Goal: Task Accomplishment & Management: Manage account settings

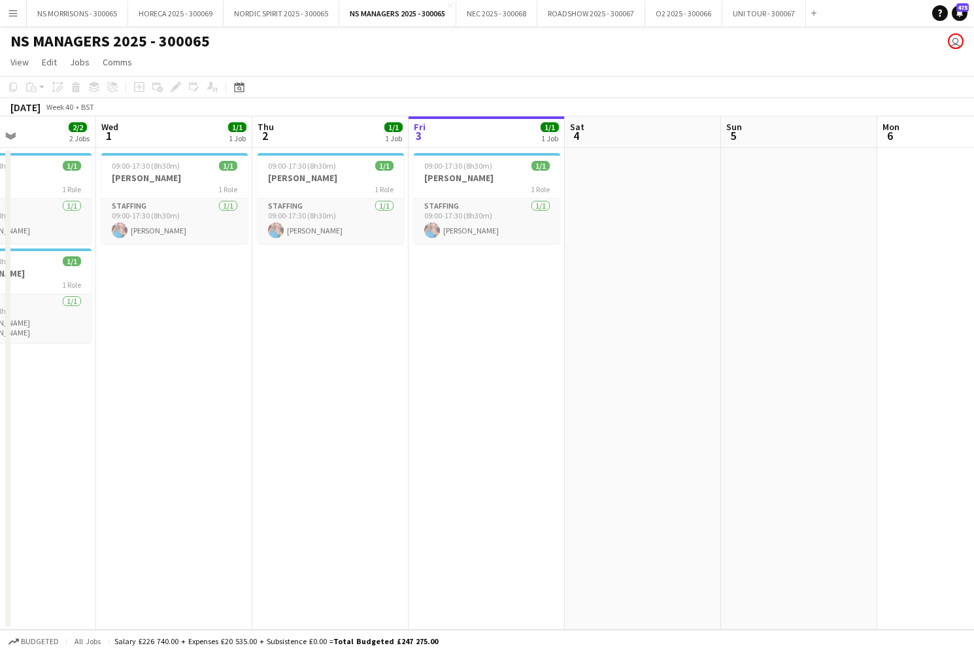
scroll to position [0, 365]
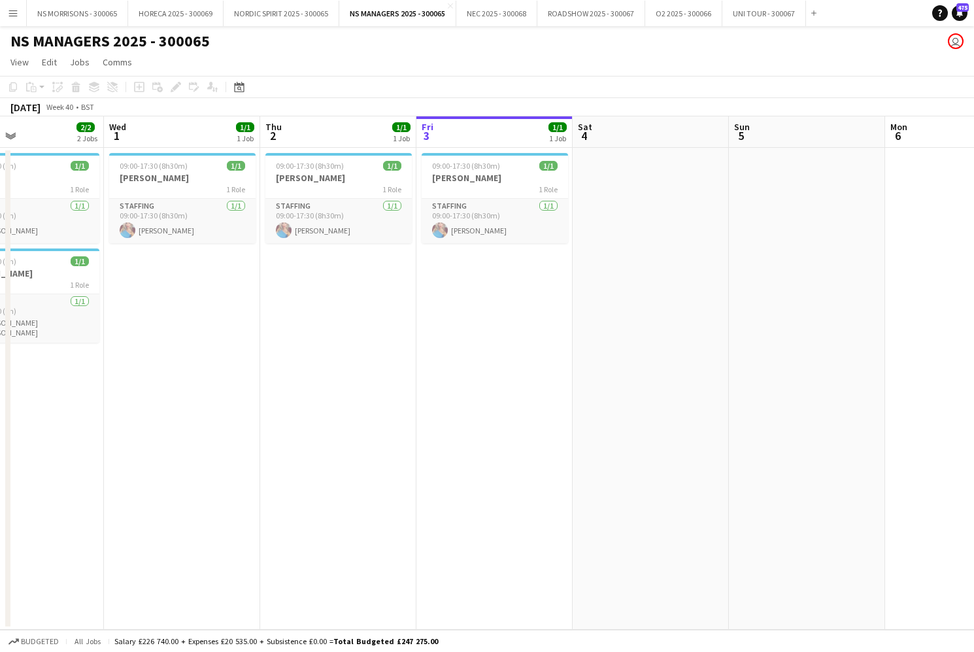
click at [679, 229] on app-date-cell at bounding box center [651, 389] width 156 height 482
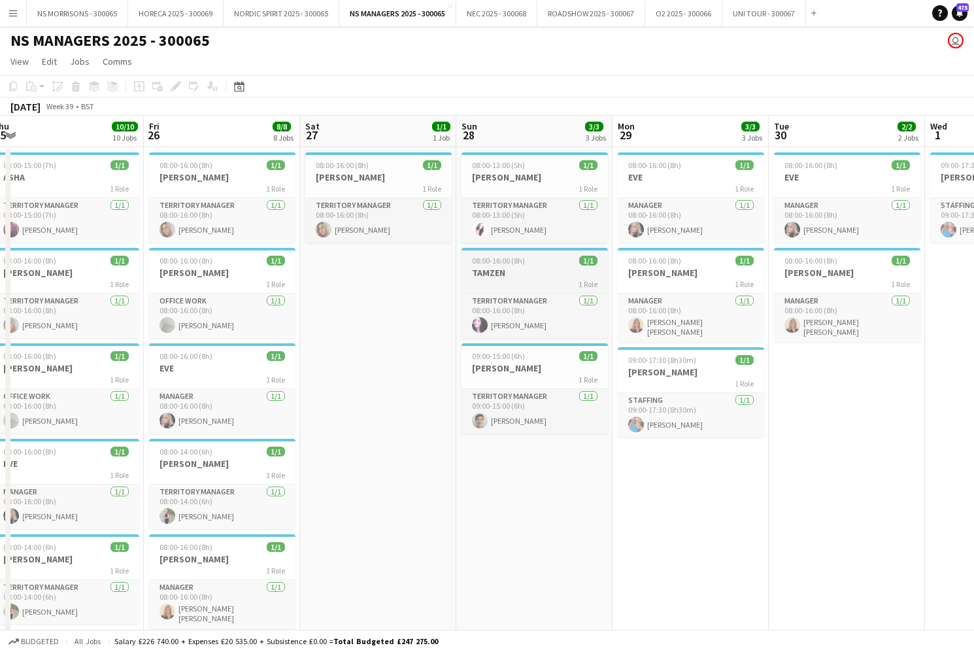
scroll to position [1, 0]
click at [355, 168] on span "08:00-16:00 (8h)" at bounding box center [342, 165] width 53 height 10
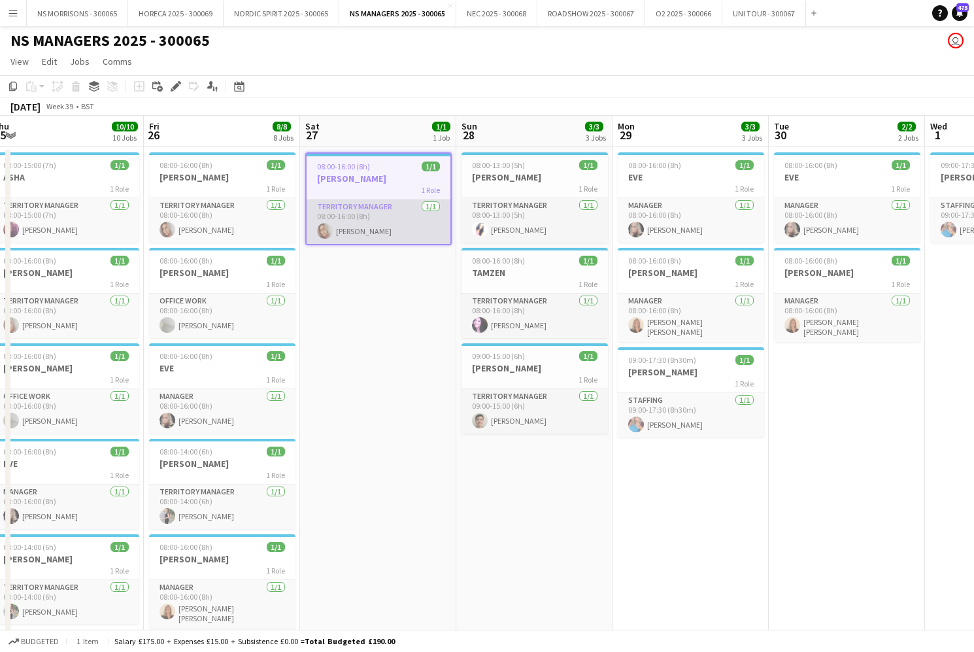
click at [348, 220] on app-card-role "Territory Manager [DATE] 08:00-16:00 (8h) [PERSON_NAME]" at bounding box center [379, 221] width 144 height 44
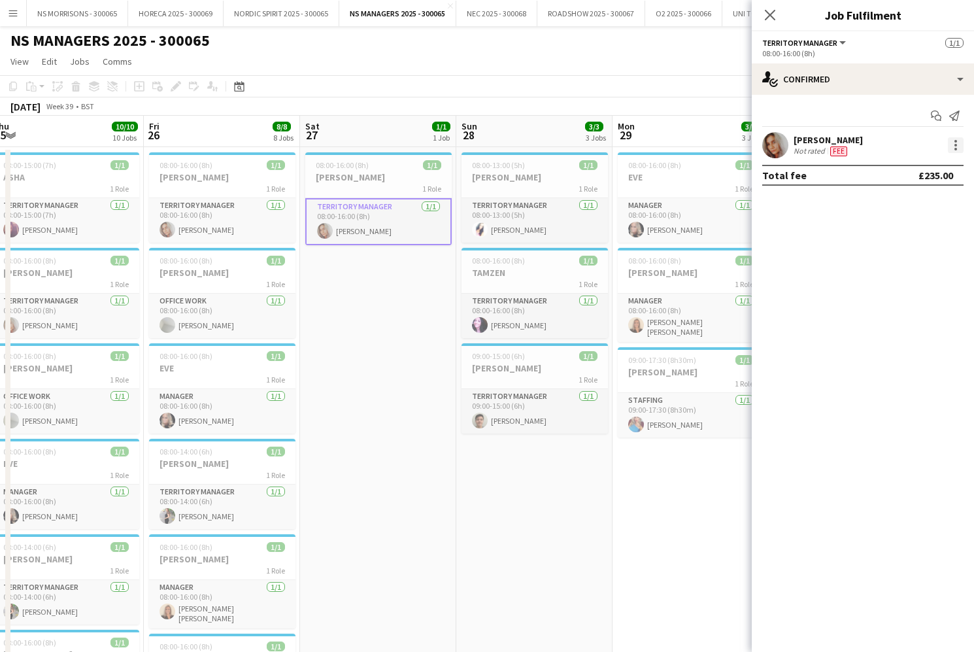
click at [955, 148] on div at bounding box center [956, 149] width 3 height 3
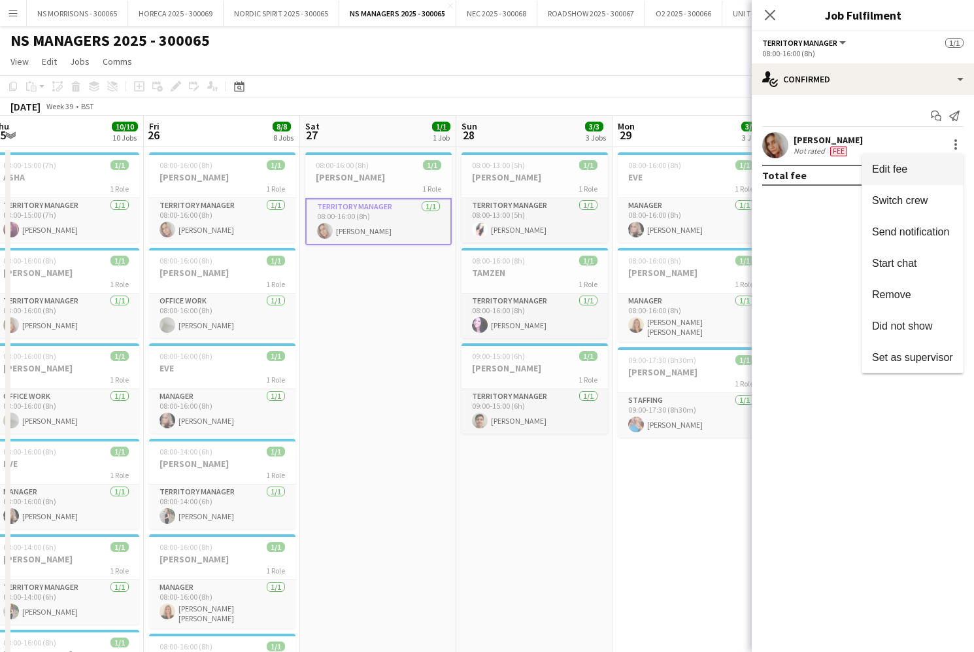
click at [925, 171] on span "Edit fee" at bounding box center [912, 169] width 81 height 12
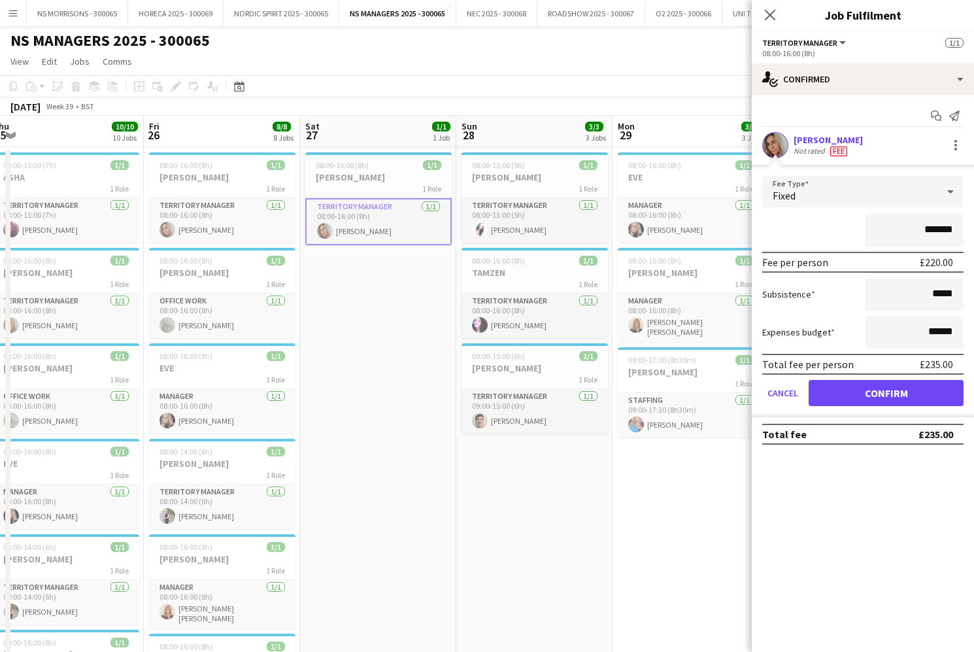
click at [370, 398] on app-date-cell "08:00-16:00 (8h) 1/1 [PERSON_NAME] 1 Role Territory Manager [DATE] 08:00-16:00 …" at bounding box center [378, 642] width 156 height 991
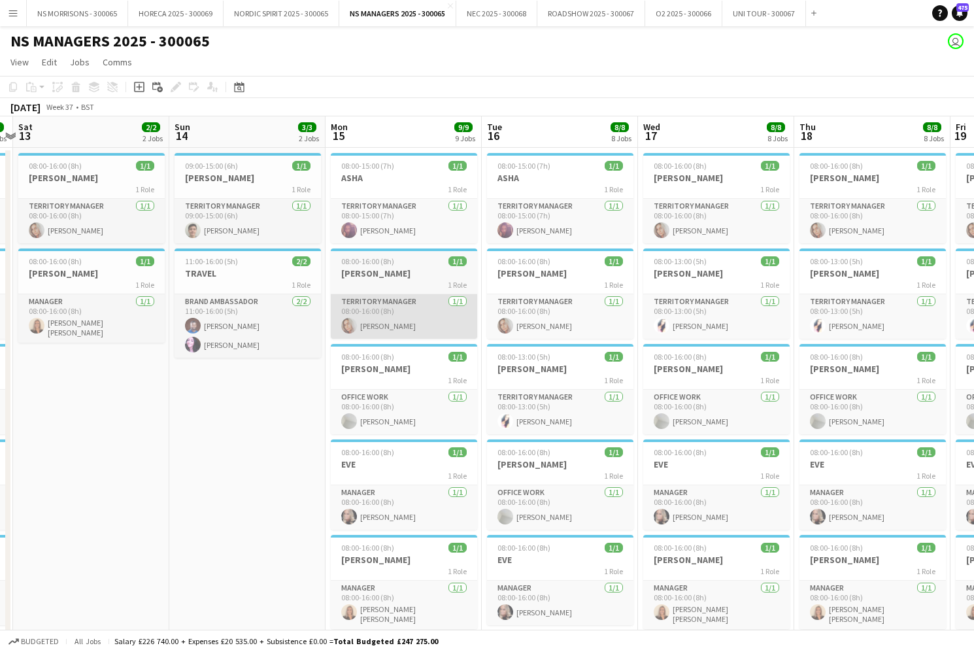
scroll to position [0, 345]
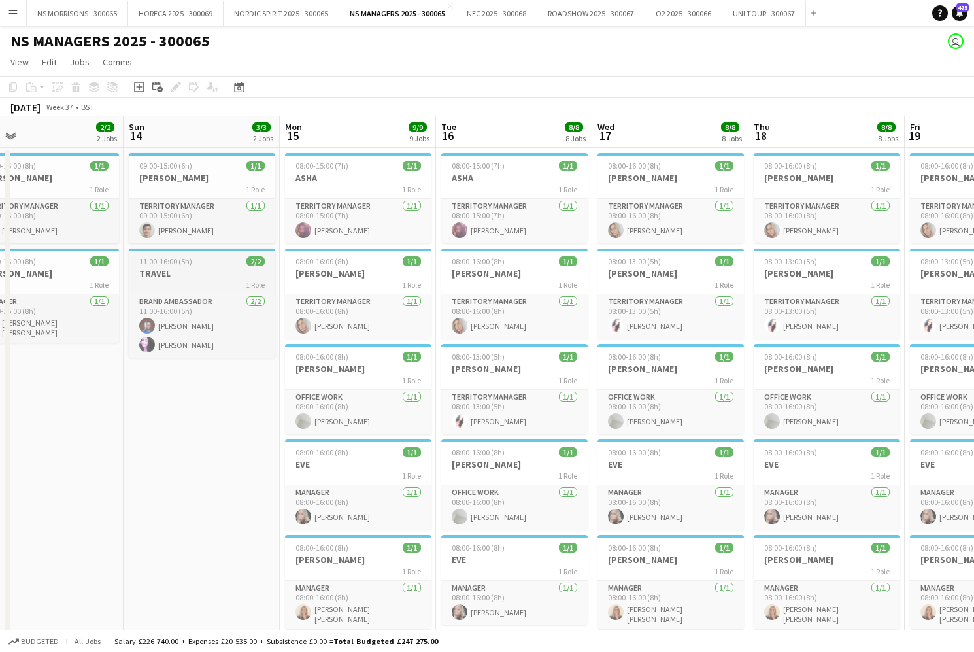
drag, startPoint x: 464, startPoint y: 358, endPoint x: 228, endPoint y: 250, distance: 259.5
click at [464, 358] on span "08:00-13:00 (5h)" at bounding box center [478, 357] width 53 height 10
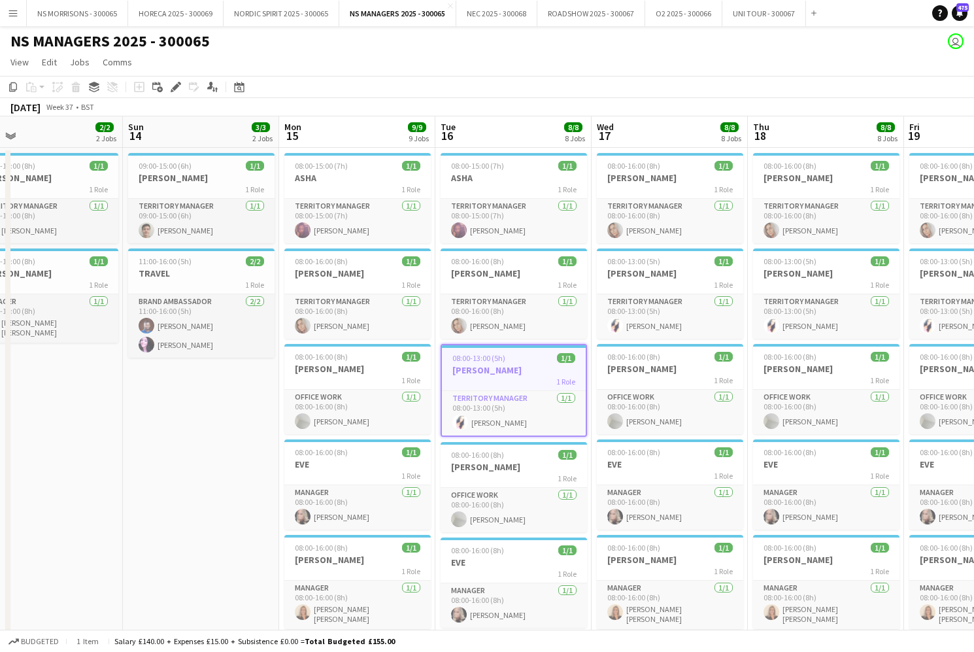
drag, startPoint x: 13, startPoint y: 88, endPoint x: 23, endPoint y: 93, distance: 11.1
click at [13, 88] on icon "Copy" at bounding box center [13, 87] width 10 height 10
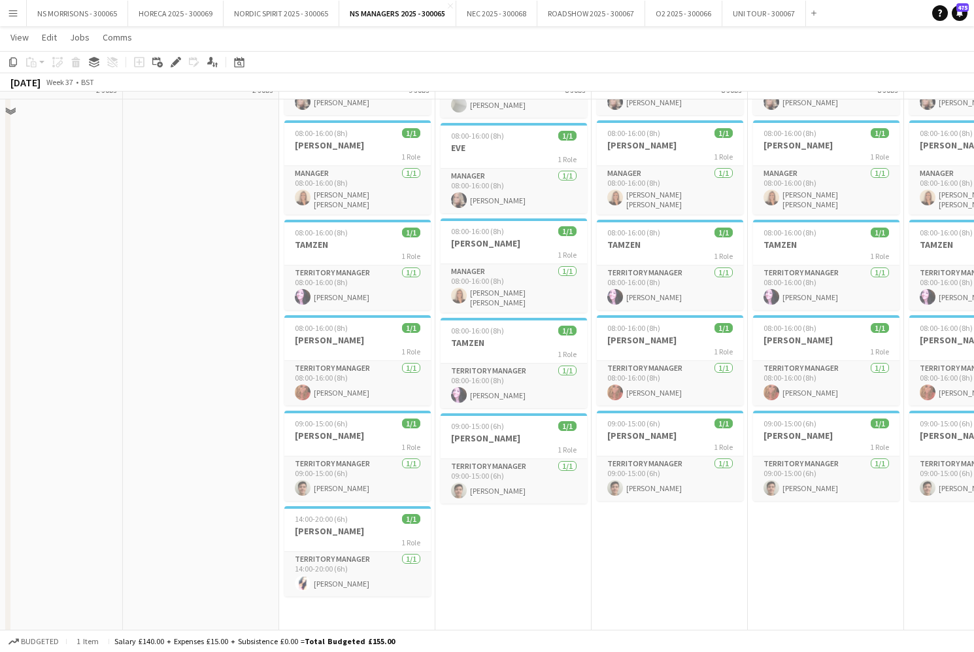
scroll to position [415, 0]
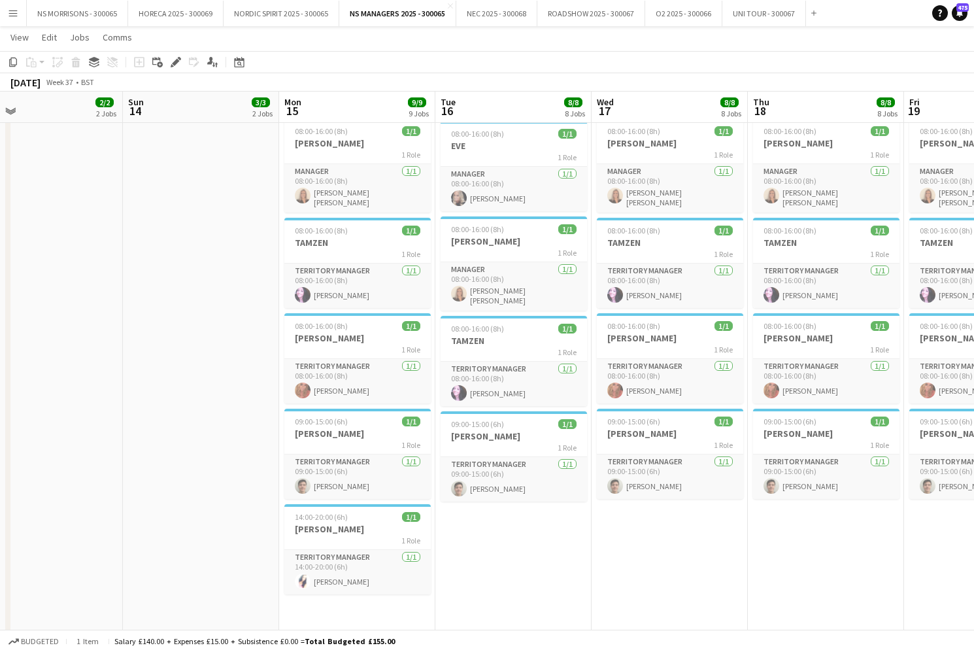
drag, startPoint x: 486, startPoint y: 561, endPoint x: 456, endPoint y: 520, distance: 50.6
click at [485, 561] on app-date-cell "08:00-15:00 (7h) 1/1 ASHA 1 Role Territory Manager [DATE] 08:00-15:00 (7h) [PER…" at bounding box center [513, 226] width 156 height 991
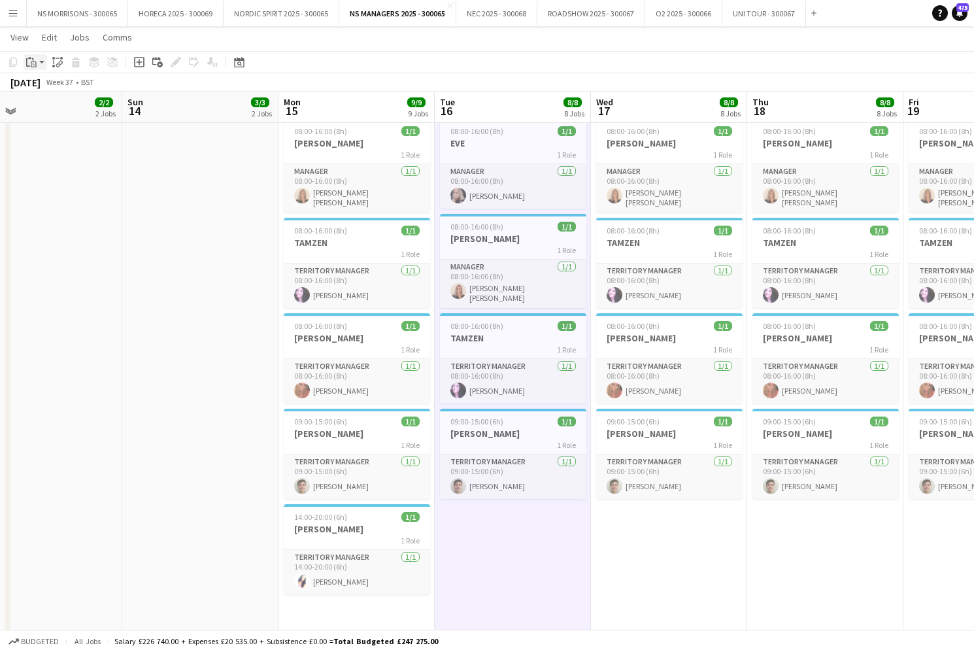
drag, startPoint x: 27, startPoint y: 60, endPoint x: 30, endPoint y: 67, distance: 7.9
click at [26, 60] on icon at bounding box center [28, 62] width 4 height 8
click at [44, 87] on link "Paste Command V" at bounding box center [86, 87] width 103 height 12
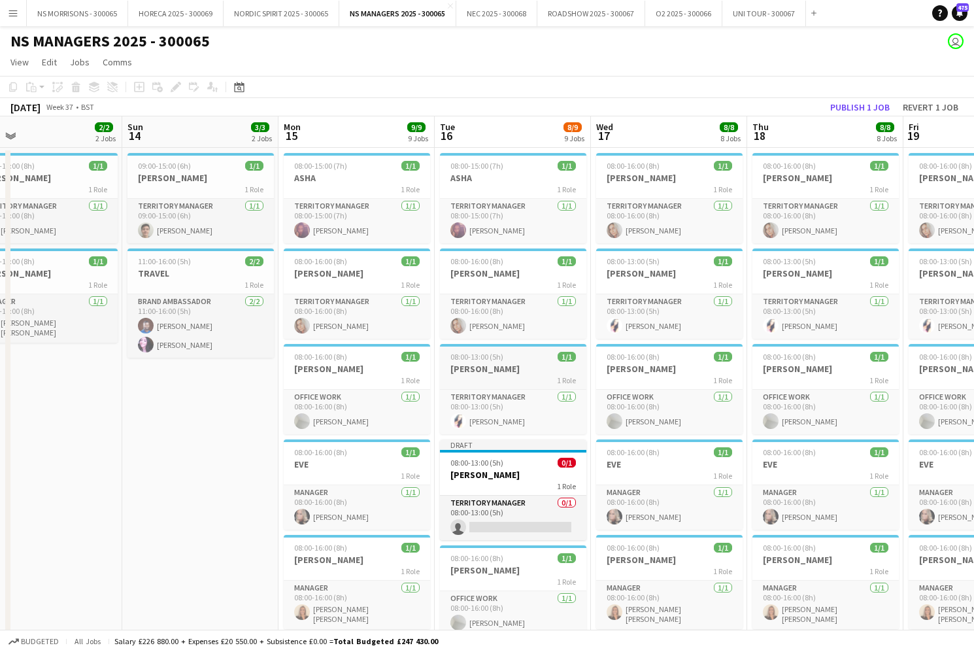
scroll to position [0, 0]
drag, startPoint x: 520, startPoint y: 467, endPoint x: 495, endPoint y: 443, distance: 34.7
click at [519, 467] on div "08:00-13:00 (5h) 0/1" at bounding box center [513, 463] width 146 height 10
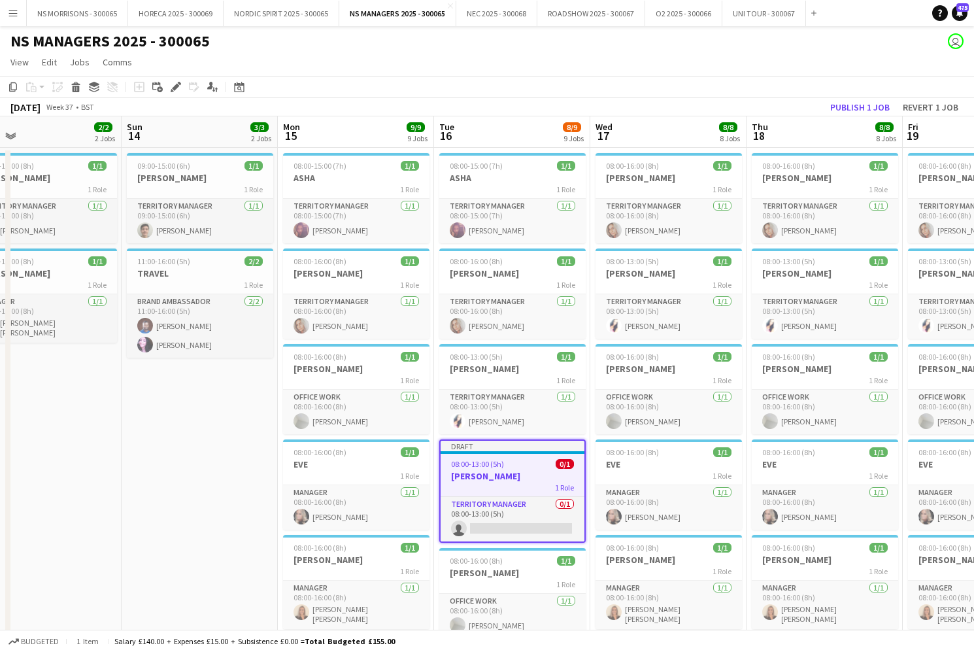
drag, startPoint x: 177, startPoint y: 86, endPoint x: 193, endPoint y: 86, distance: 15.7
click at [178, 86] on icon at bounding box center [175, 87] width 7 height 7
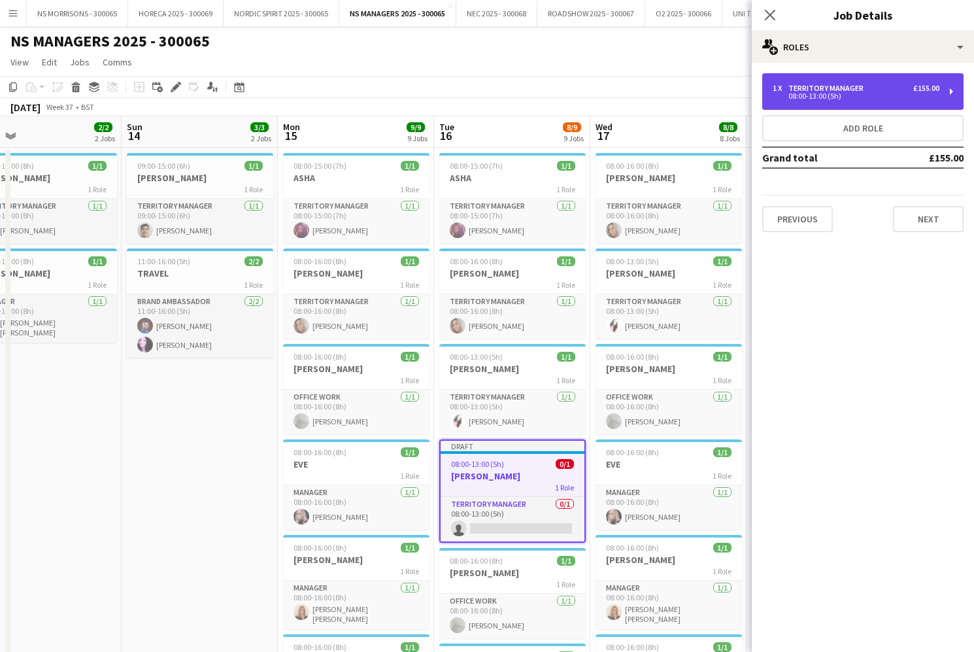
click at [790, 90] on div "Territory Manager" at bounding box center [829, 88] width 80 height 9
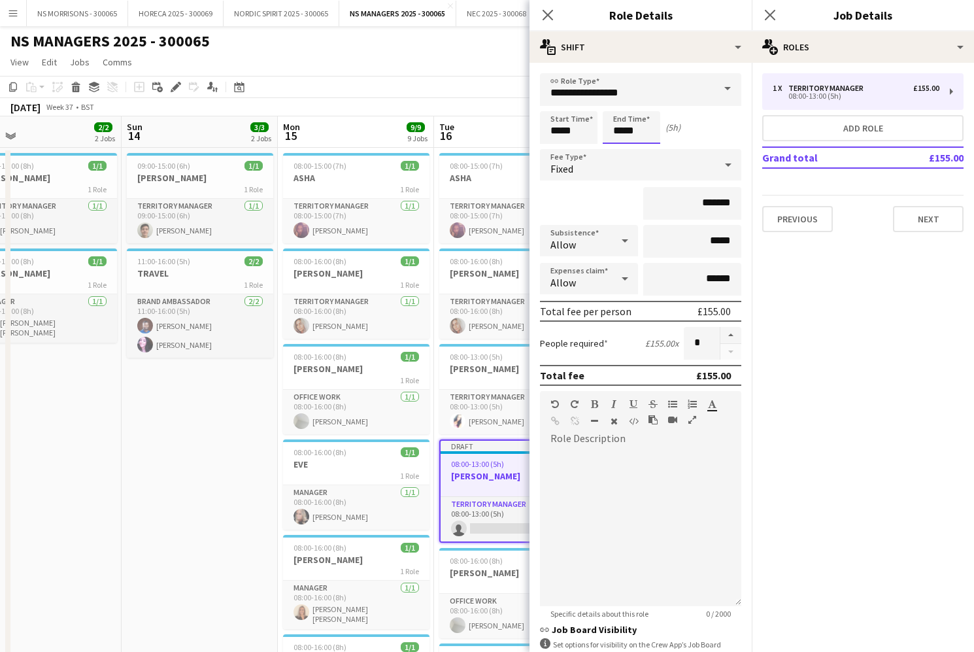
click at [620, 125] on input "*****" at bounding box center [632, 127] width 58 height 33
click at [619, 144] on div at bounding box center [618, 150] width 26 height 13
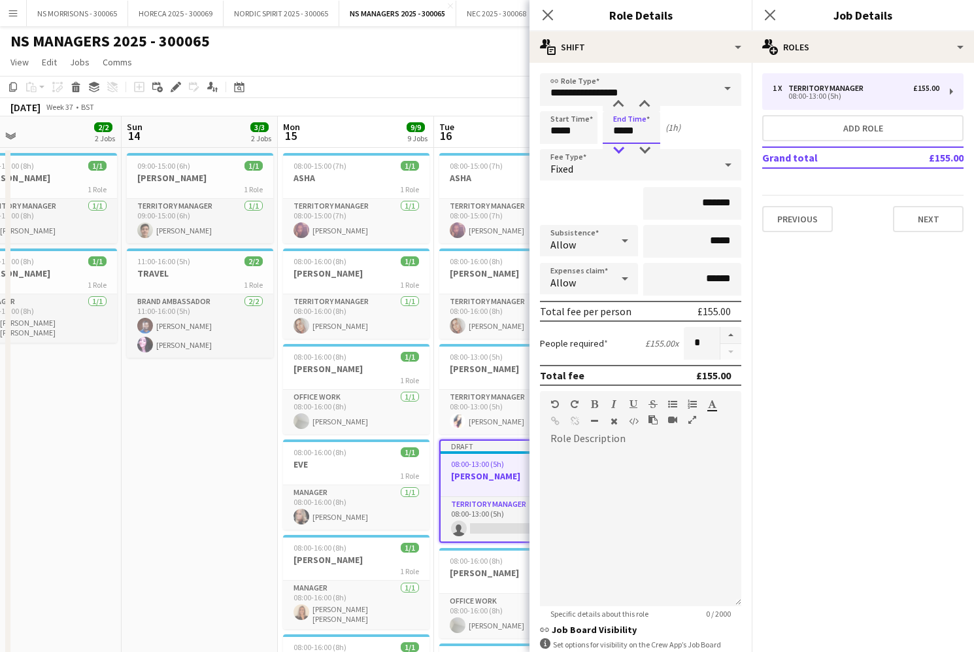
click at [619, 144] on div at bounding box center [618, 150] width 26 height 13
type input "*****"
click at [617, 102] on div at bounding box center [618, 104] width 26 height 13
click at [714, 196] on input "*******" at bounding box center [692, 203] width 98 height 33
type input "******"
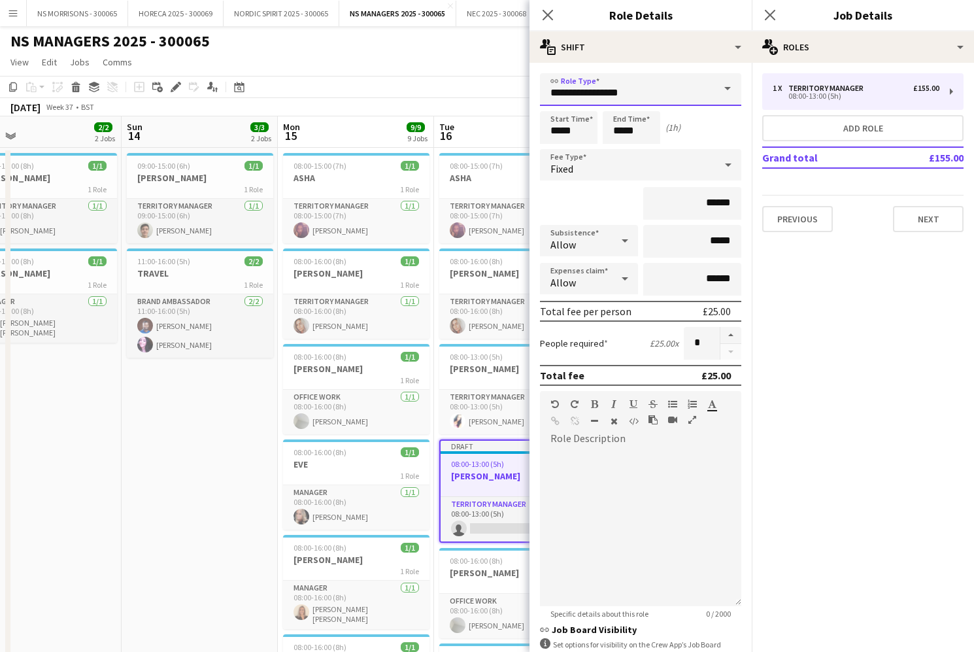
click at [593, 97] on input "**********" at bounding box center [640, 89] width 201 height 33
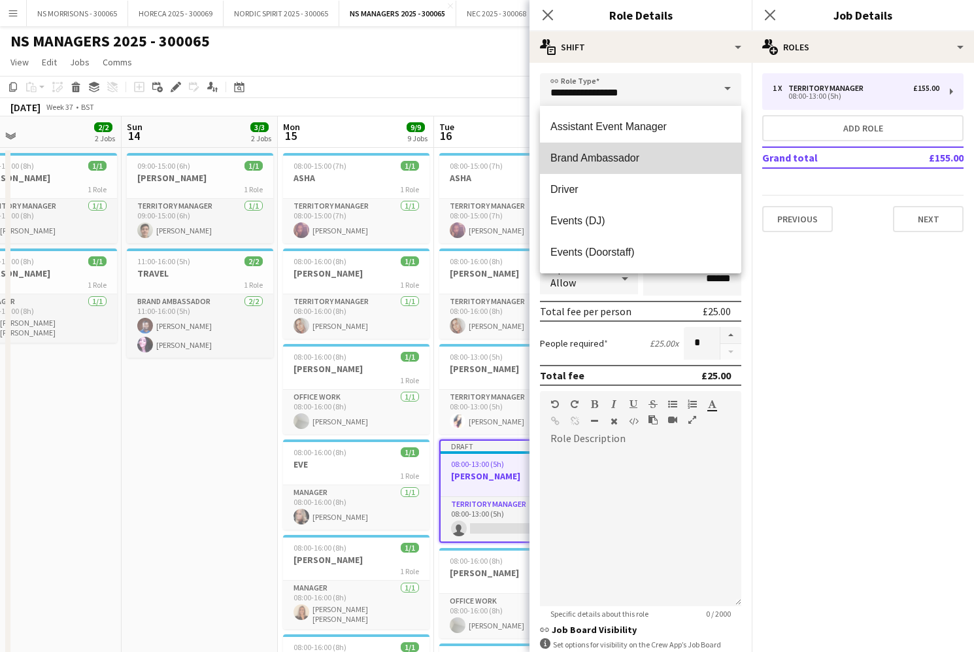
click at [611, 161] on span "Brand Ambassador" at bounding box center [641, 158] width 180 height 12
type input "**********"
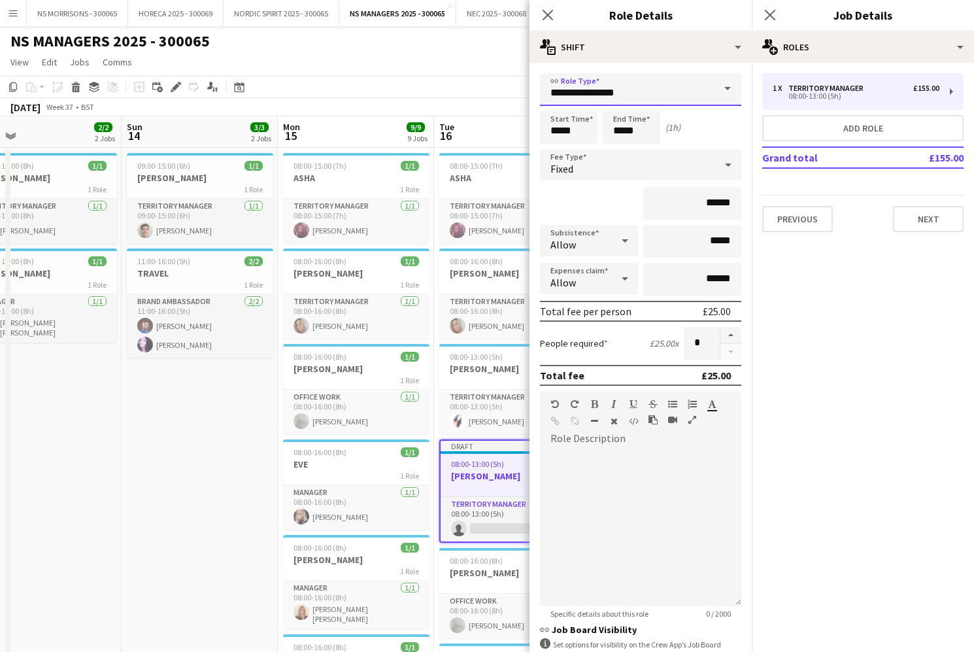
click at [619, 92] on input "**********" at bounding box center [640, 89] width 201 height 33
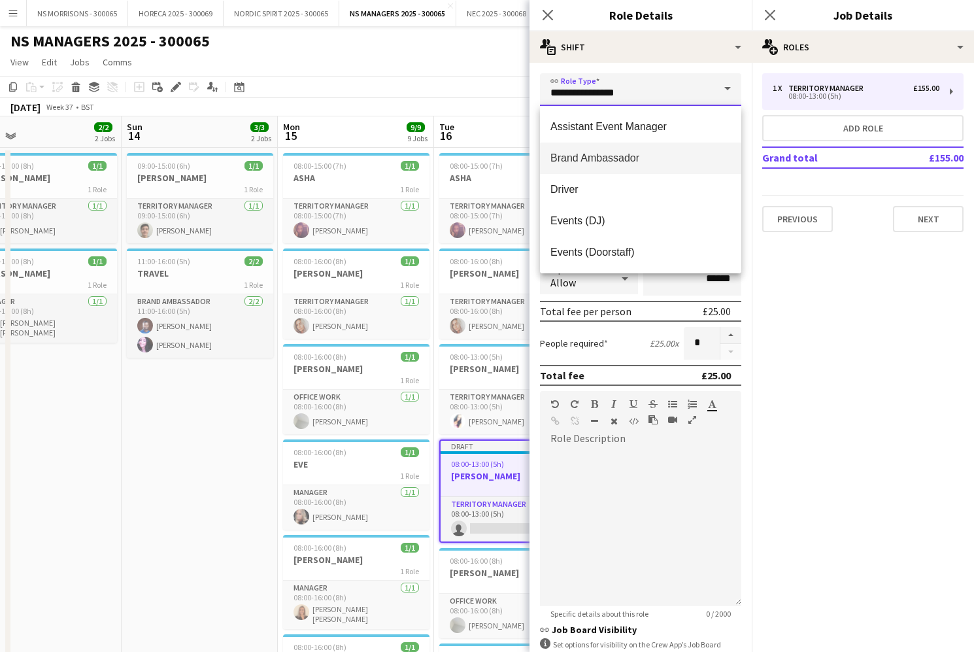
scroll to position [0, 0]
click at [628, 156] on span "Brand Ambassador" at bounding box center [641, 158] width 180 height 12
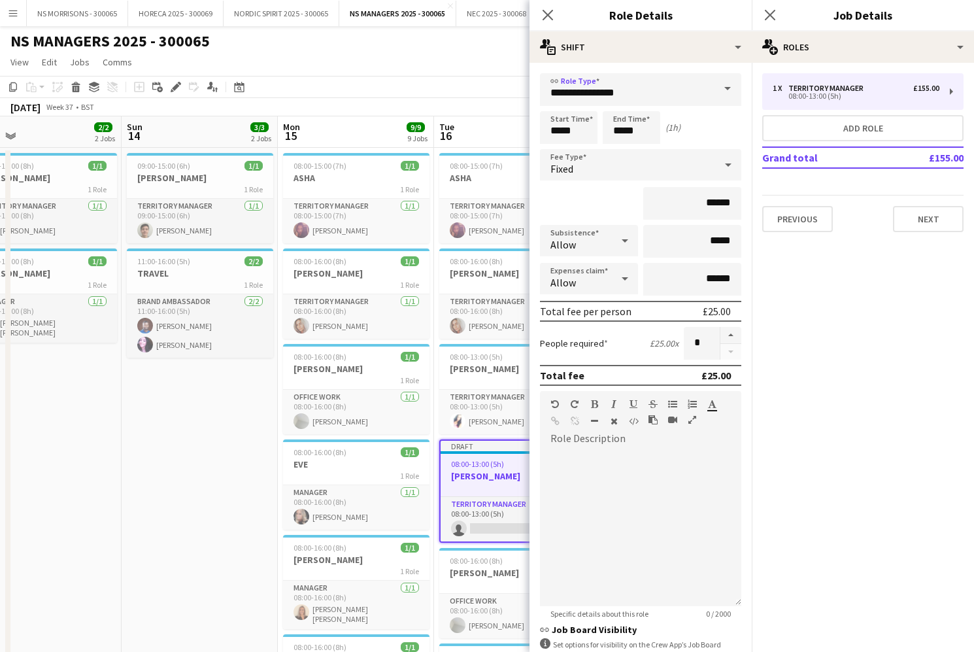
click at [205, 433] on app-date-cell "09:00-15:00 (6h) 1/1 [PERSON_NAME] 1 Role Territory Manager [DATE] 09:00-15:00 …" at bounding box center [200, 643] width 156 height 991
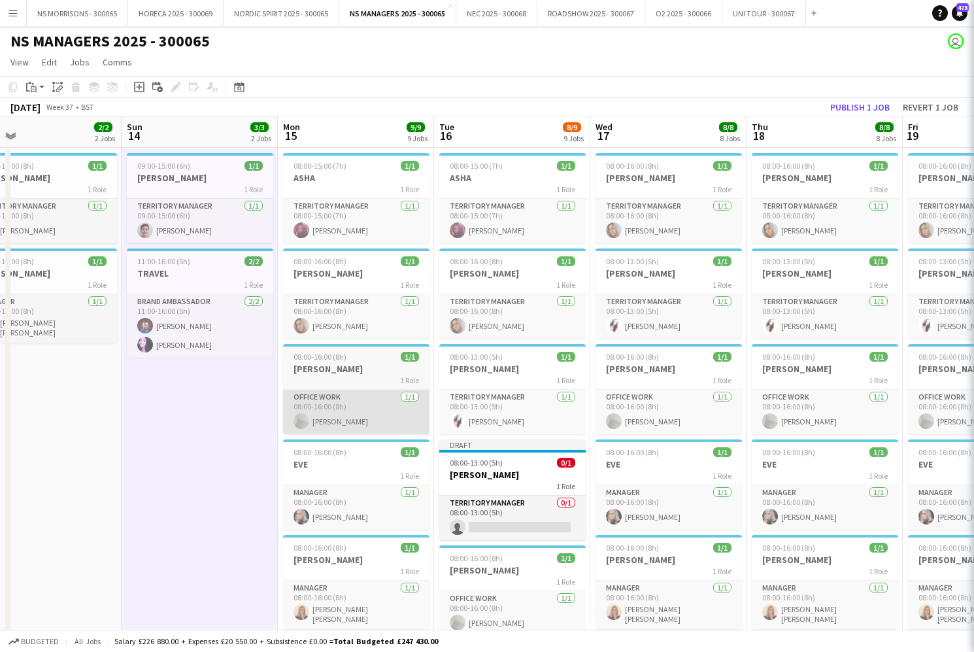
scroll to position [0, 348]
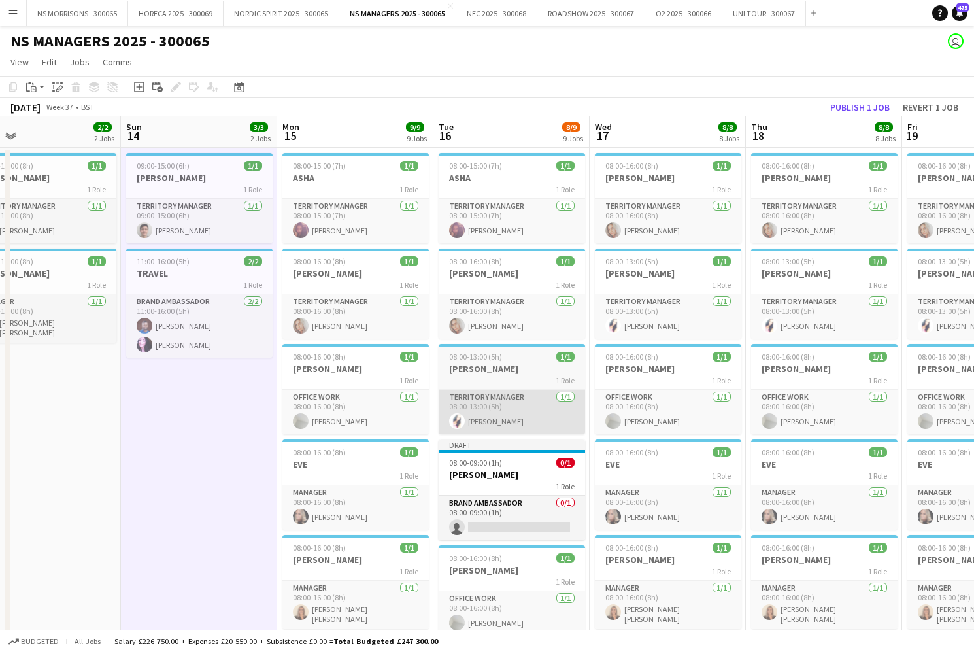
click at [496, 463] on span "08:00-09:00 (1h)" at bounding box center [475, 463] width 53 height 10
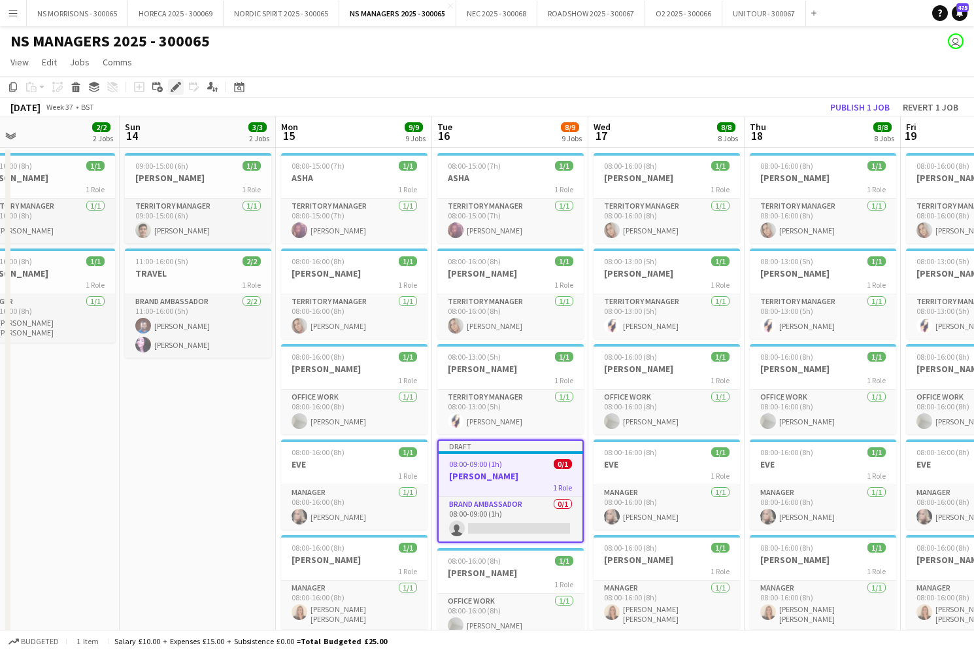
click at [181, 88] on div "Edit" at bounding box center [176, 87] width 16 height 16
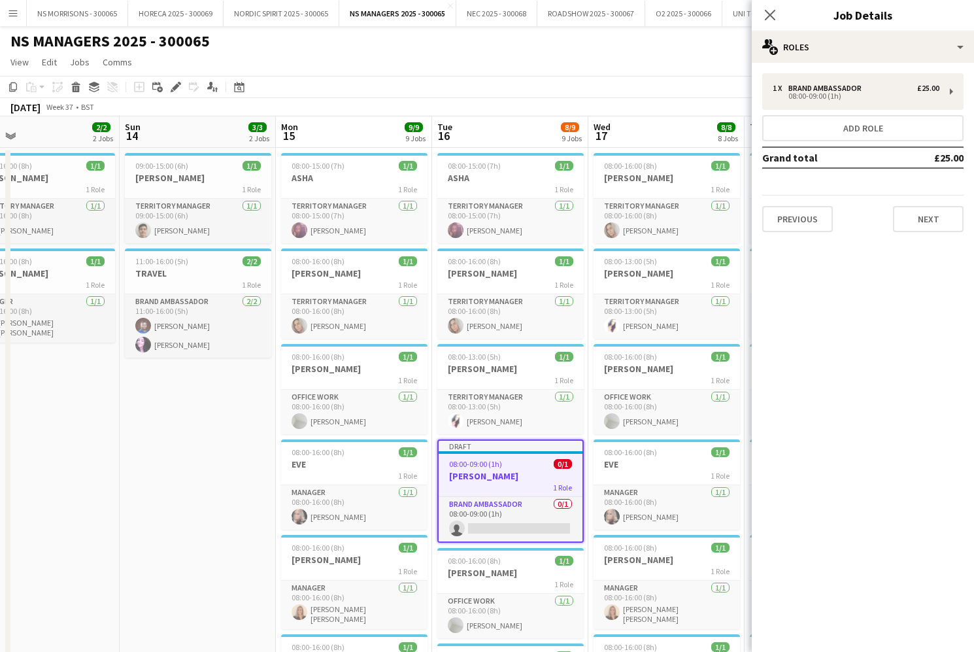
drag, startPoint x: 955, startPoint y: 222, endPoint x: 919, endPoint y: 168, distance: 64.2
click at [955, 220] on button "Next" at bounding box center [928, 219] width 71 height 26
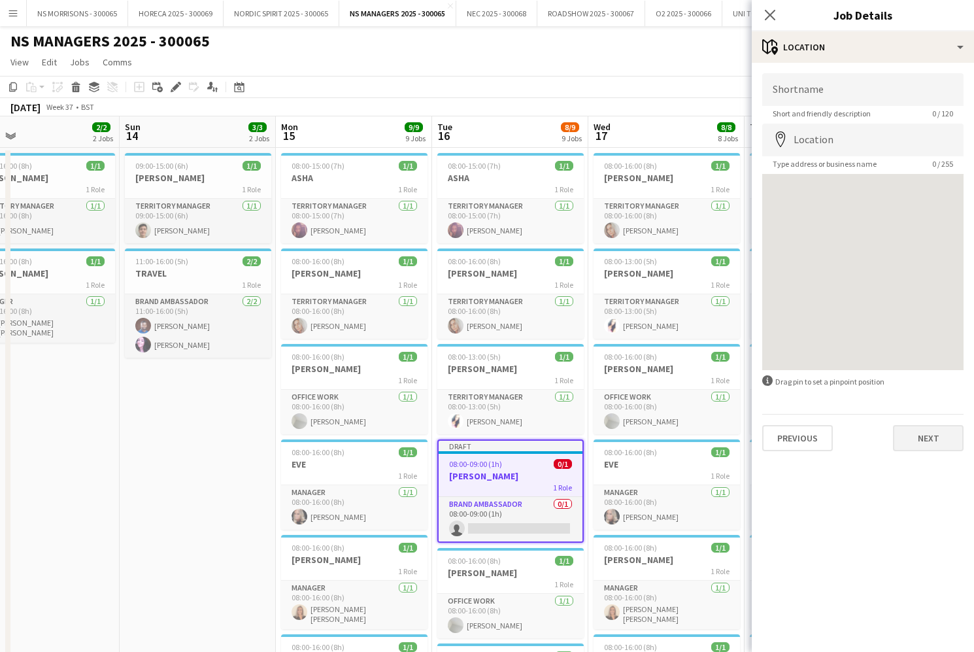
click at [936, 430] on button "Next" at bounding box center [928, 438] width 71 height 26
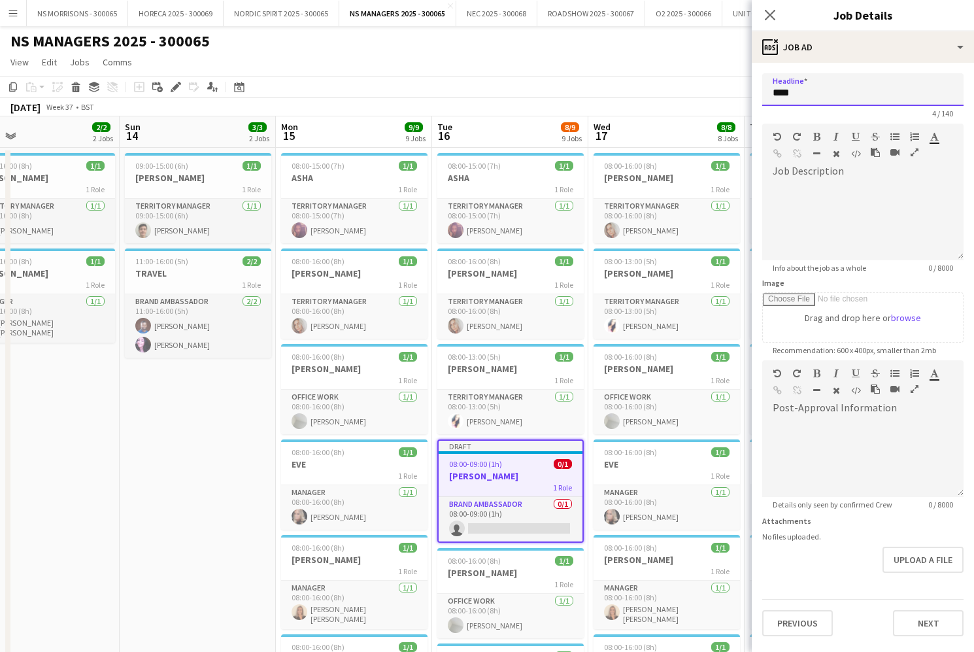
drag, startPoint x: 837, startPoint y: 100, endPoint x: 770, endPoint y: 95, distance: 66.9
click at [770, 95] on input "****" at bounding box center [862, 89] width 201 height 33
type input "**********"
drag, startPoint x: 913, startPoint y: 623, endPoint x: 941, endPoint y: 115, distance: 508.8
click at [913, 623] on button "Next" at bounding box center [928, 623] width 71 height 26
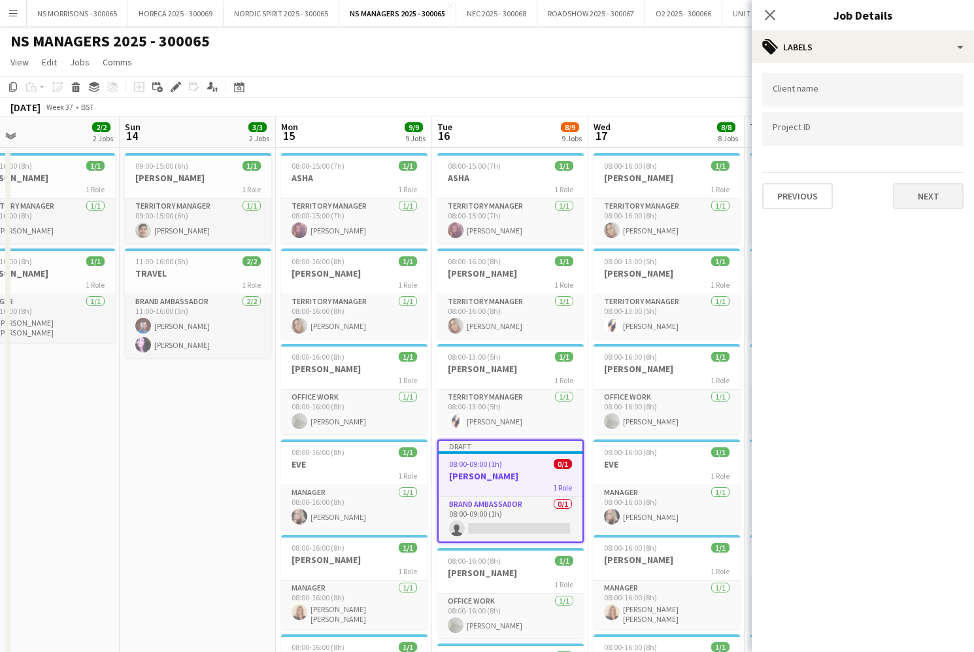
click at [933, 194] on button "Next" at bounding box center [928, 196] width 71 height 26
click at [902, 140] on button "Next" at bounding box center [928, 135] width 71 height 26
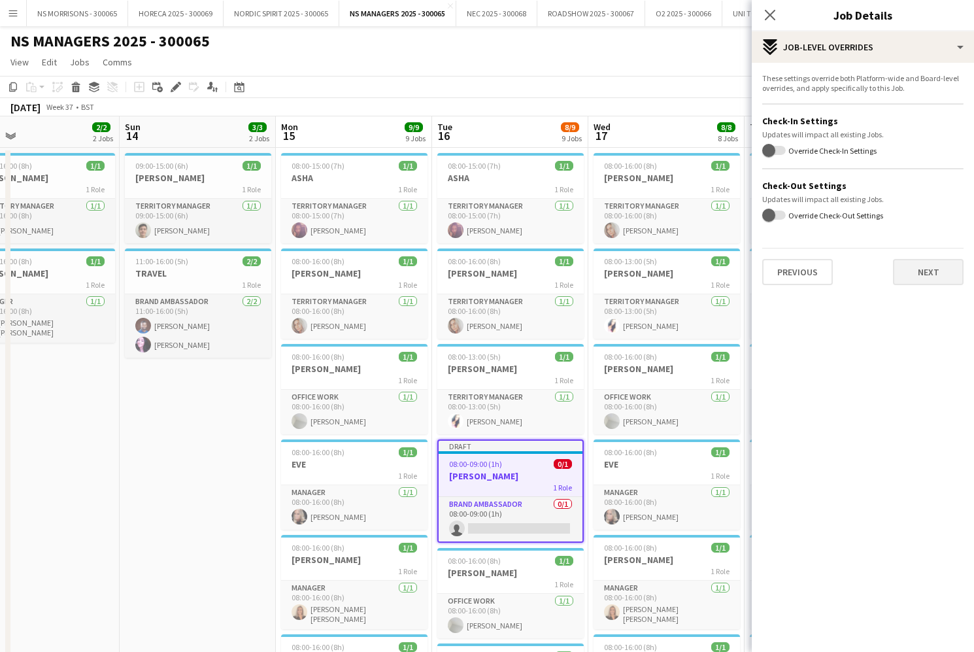
click at [926, 269] on button "Next" at bounding box center [928, 272] width 71 height 26
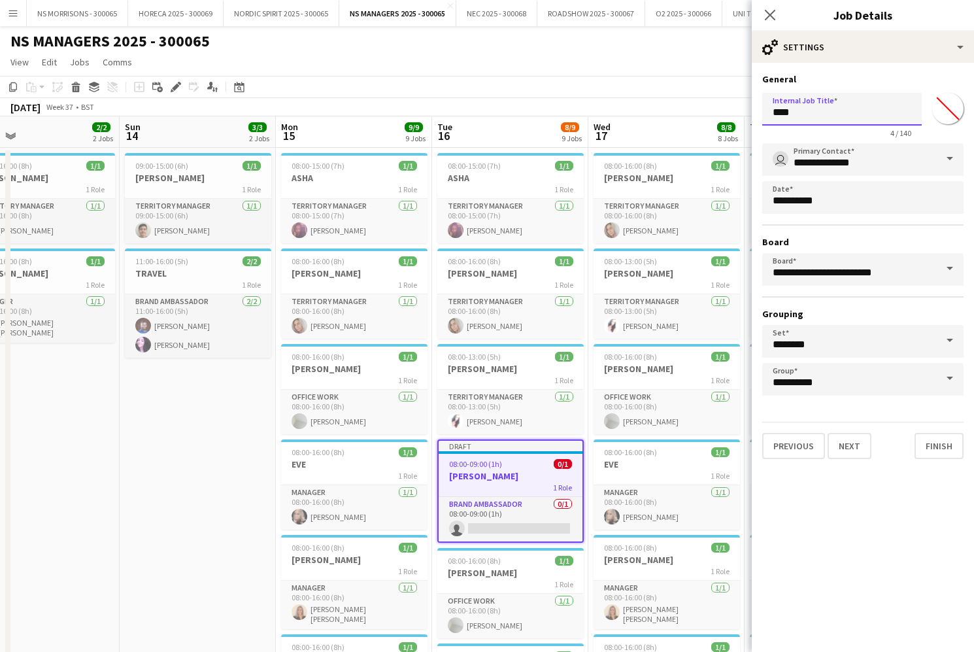
drag, startPoint x: 858, startPoint y: 115, endPoint x: 733, endPoint y: 111, distance: 125.6
click at [733, 112] on body "Menu Boards Boards Boards All jobs Status Workforce Workforce My Workforce Recr…" at bounding box center [487, 580] width 974 height 1161
type input "**********"
drag, startPoint x: 921, startPoint y: 446, endPoint x: 900, endPoint y: 452, distance: 22.4
click at [921, 446] on button "Finish" at bounding box center [939, 446] width 49 height 26
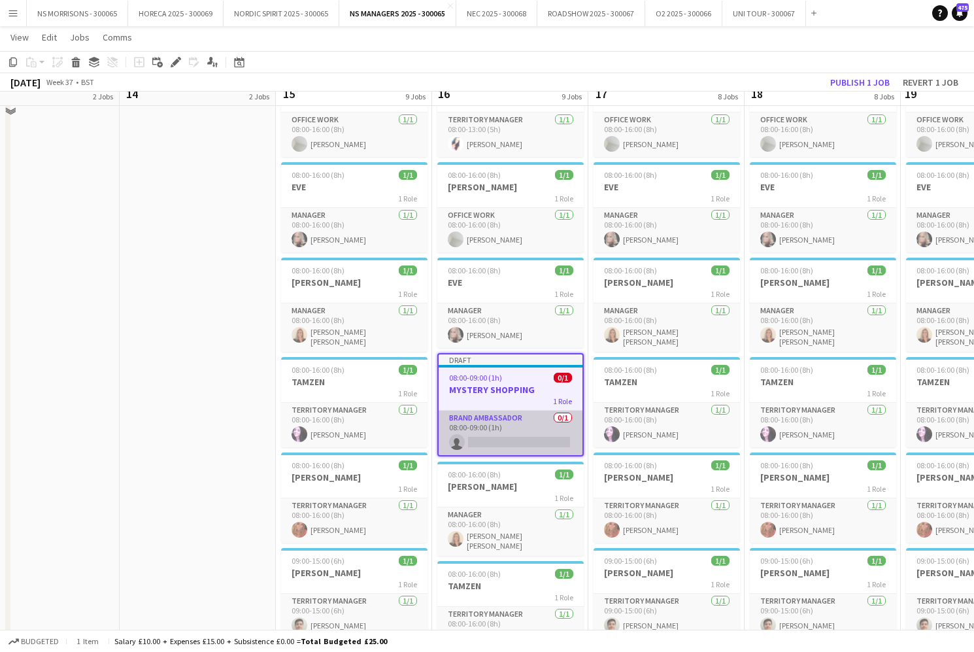
scroll to position [279, 0]
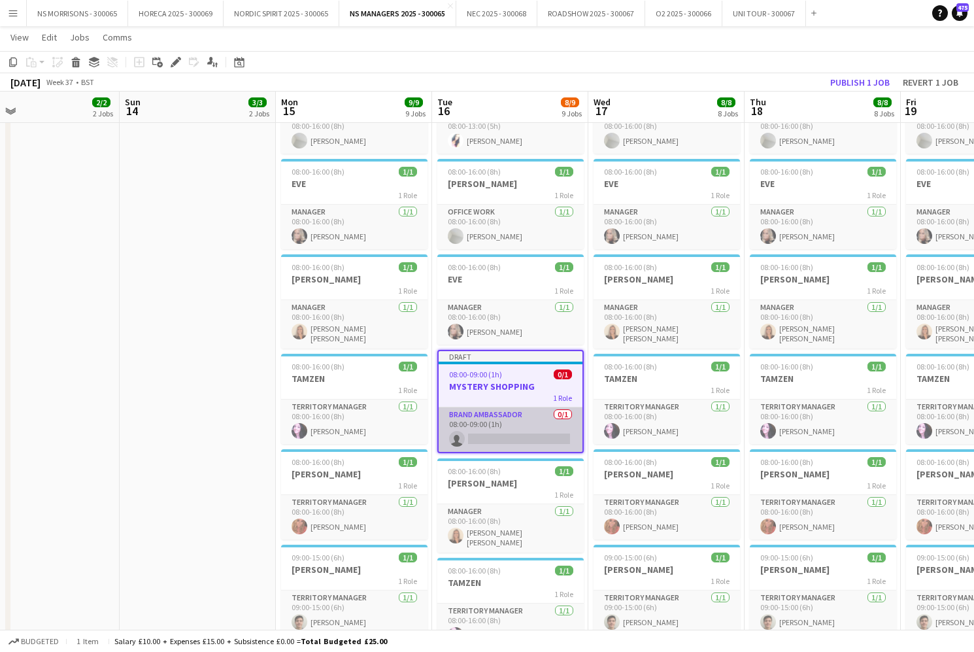
click at [514, 444] on app-card-role "Brand Ambassador 0/1 08:00-09:00 (1h) single-neutral-actions" at bounding box center [511, 429] width 144 height 44
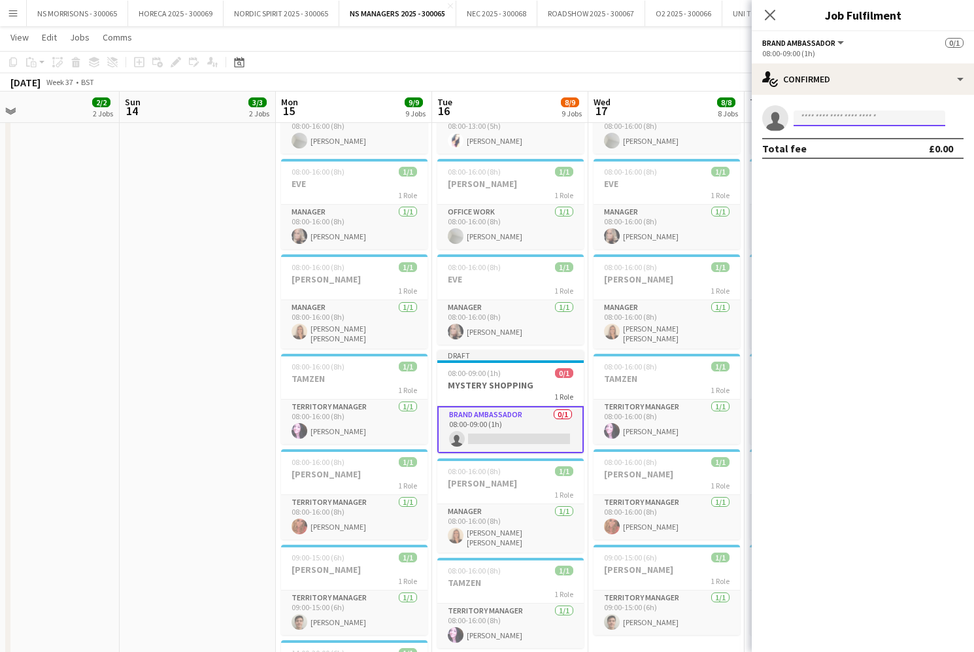
click at [816, 119] on input at bounding box center [870, 118] width 152 height 16
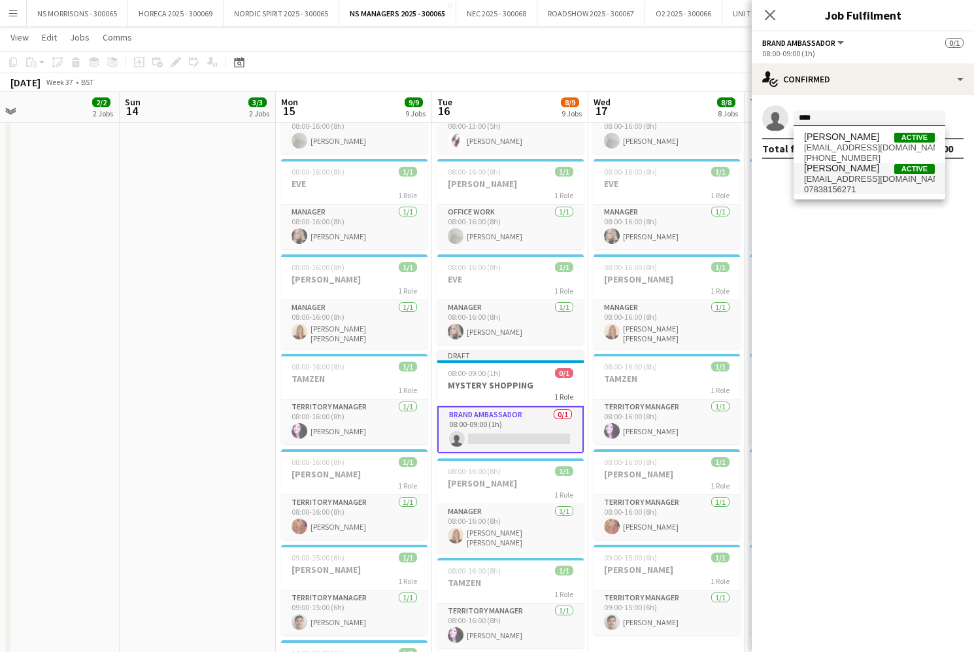
type input "****"
drag, startPoint x: 815, startPoint y: 177, endPoint x: 817, endPoint y: 183, distance: 6.8
click at [815, 177] on span "[EMAIL_ADDRESS][DOMAIN_NAME]" at bounding box center [869, 179] width 131 height 10
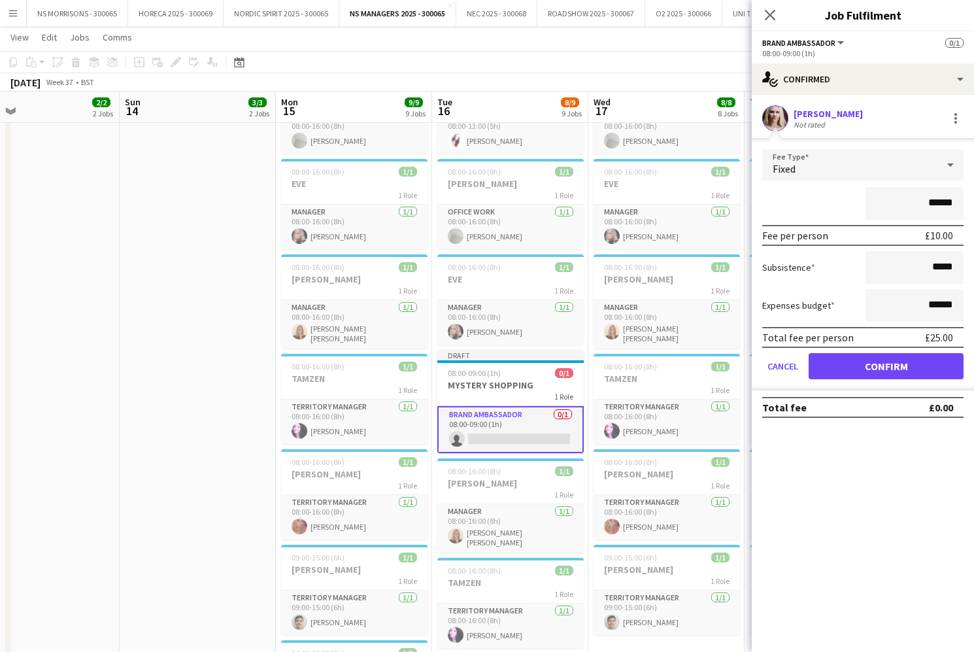
click at [854, 356] on button "Confirm" at bounding box center [886, 366] width 155 height 26
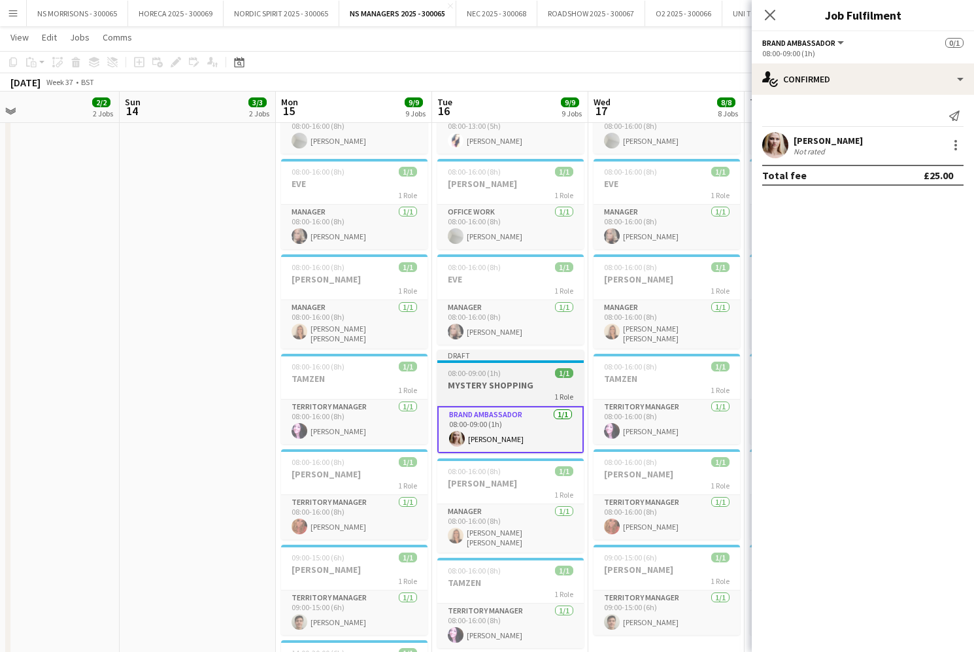
click at [484, 379] on app-job-card "Draft 08:00-09:00 (1h) 1/1 MYSTERY SHOPPING 1 Role Brand Ambassador [DATE] 08:0…" at bounding box center [510, 401] width 146 height 103
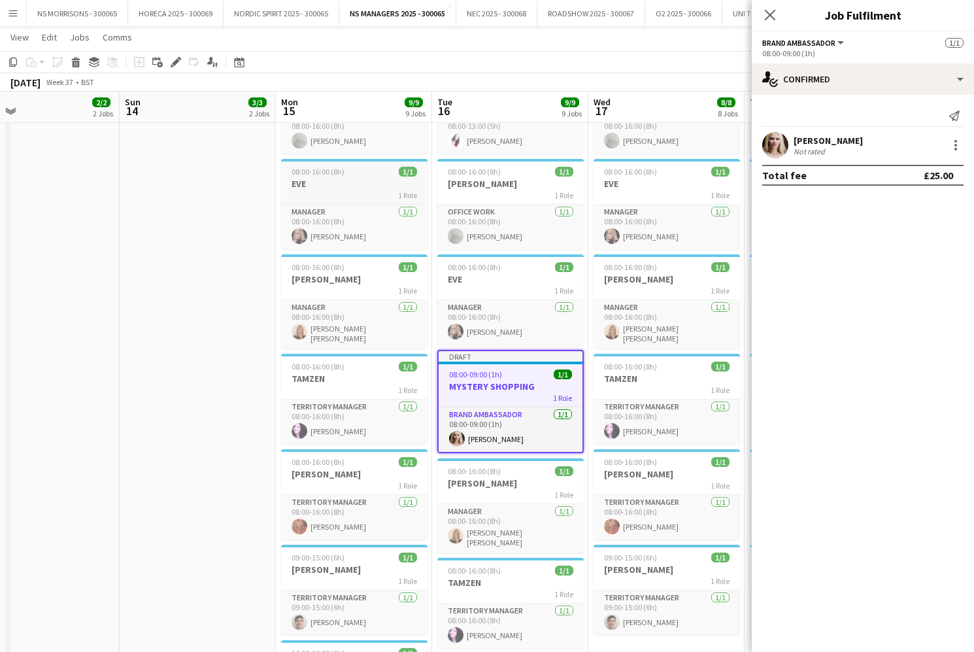
scroll to position [0, 350]
click at [16, 62] on icon "Copy" at bounding box center [13, 62] width 10 height 10
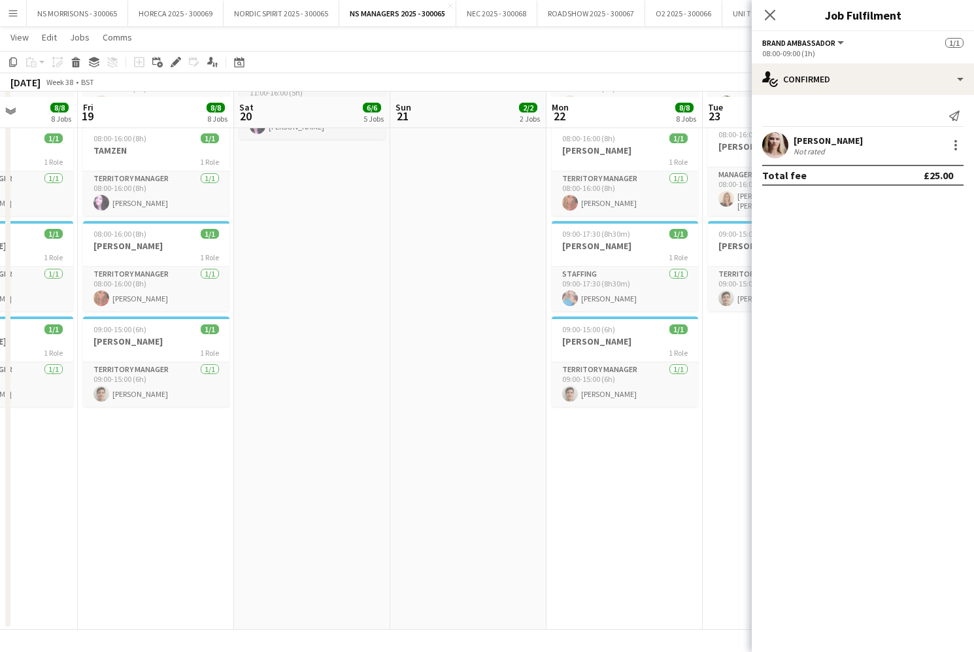
scroll to position [508, 0]
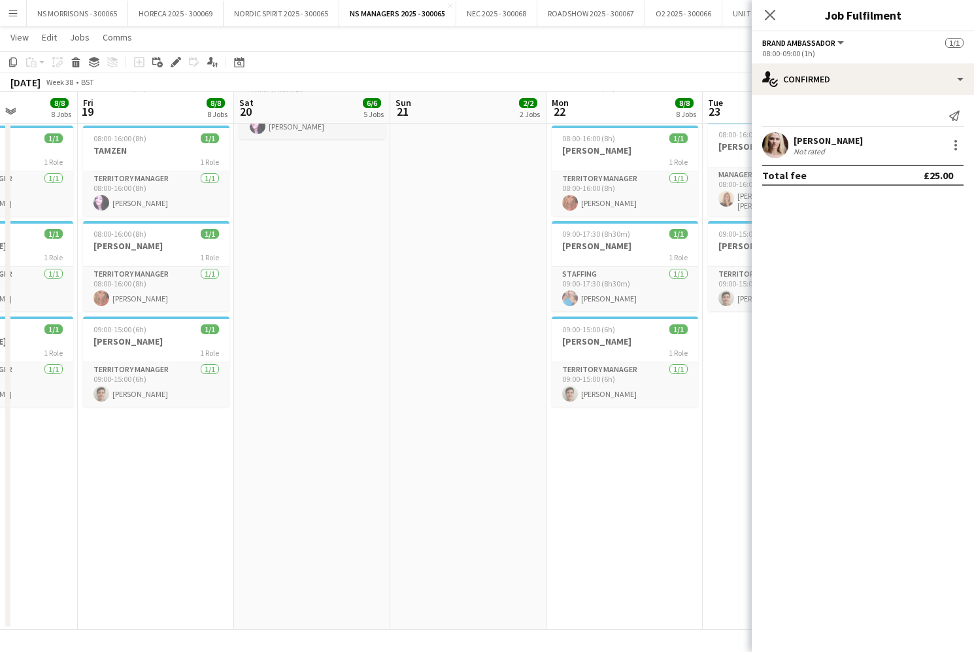
drag, startPoint x: 593, startPoint y: 530, endPoint x: 456, endPoint y: 365, distance: 214.0
click at [593, 530] on app-date-cell "08:00-15:00 (7h) 1/1 ASHA 1 Role Territory Manager [DATE] 08:00-15:00 (7h) [PER…" at bounding box center [625, 134] width 156 height 991
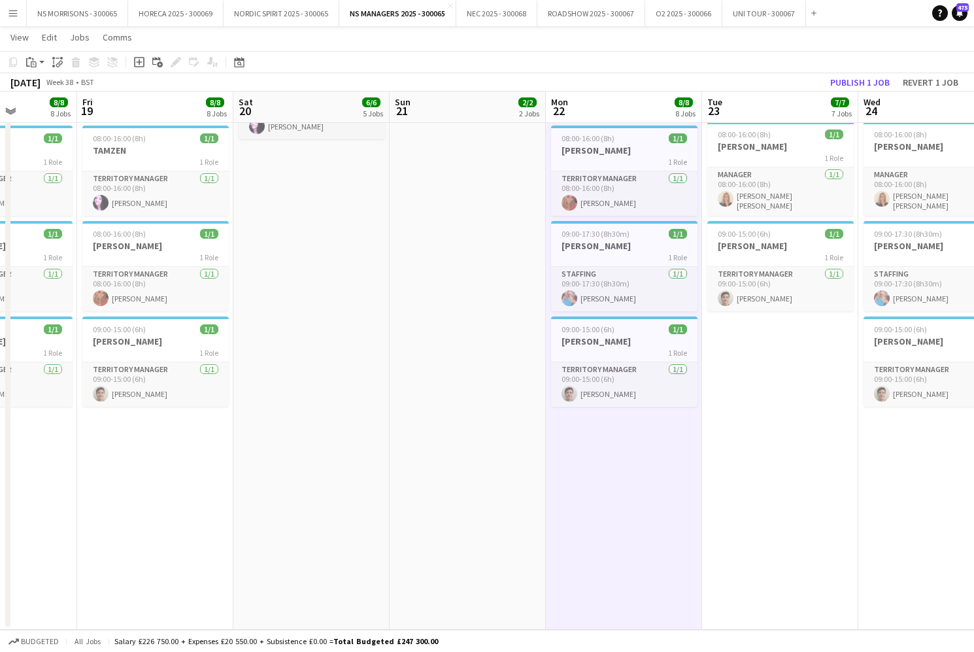
drag, startPoint x: 37, startPoint y: 59, endPoint x: 62, endPoint y: 117, distance: 63.5
click at [37, 59] on div "Paste" at bounding box center [32, 62] width 16 height 16
click at [82, 111] on link "Paste with crew Command Shift V" at bounding box center [86, 109] width 103 height 12
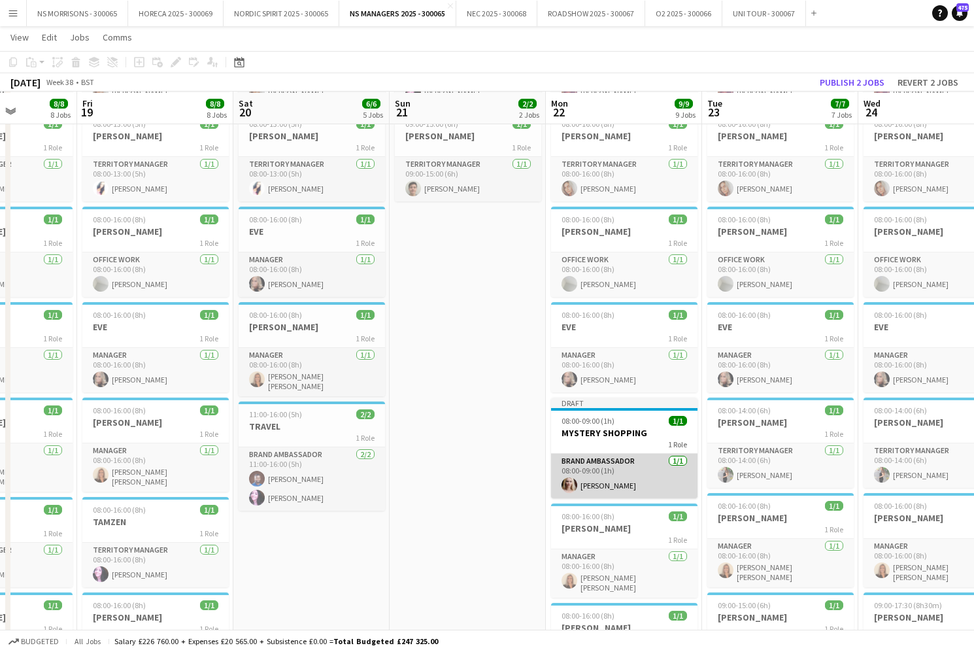
scroll to position [139, 0]
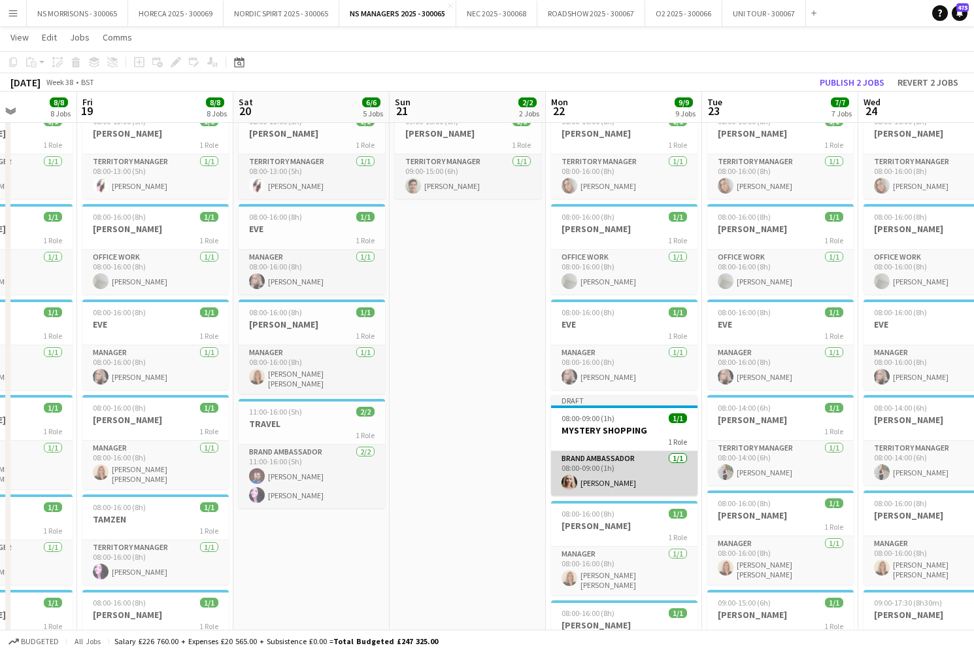
click at [621, 463] on app-card-role "Brand Ambassador [DATE] 08:00-09:00 (1h) [PERSON_NAME]" at bounding box center [624, 473] width 146 height 44
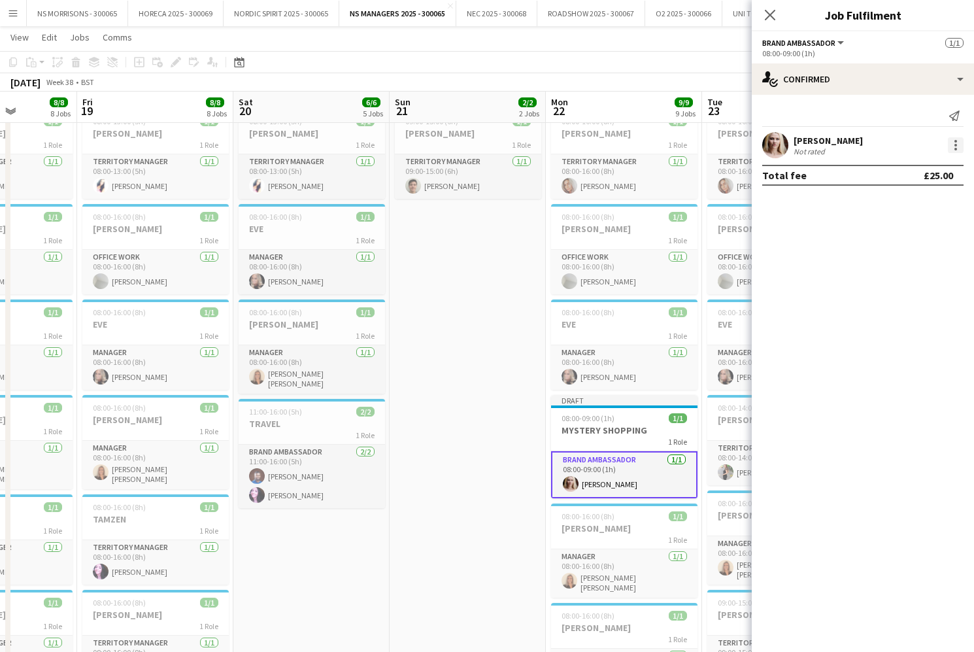
click at [952, 144] on div at bounding box center [956, 145] width 16 height 16
click at [946, 165] on span "Edit fee" at bounding box center [912, 169] width 81 height 12
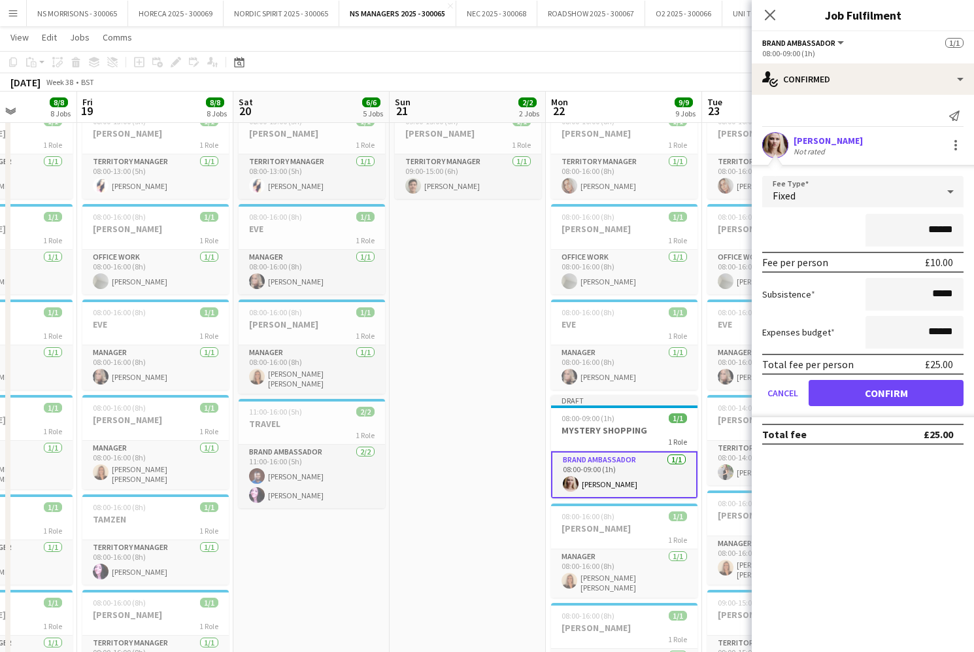
click at [939, 225] on input "******" at bounding box center [915, 230] width 98 height 33
type input "******"
drag, startPoint x: 885, startPoint y: 391, endPoint x: 828, endPoint y: 380, distance: 58.0
click at [885, 391] on button "Confirm" at bounding box center [886, 393] width 155 height 26
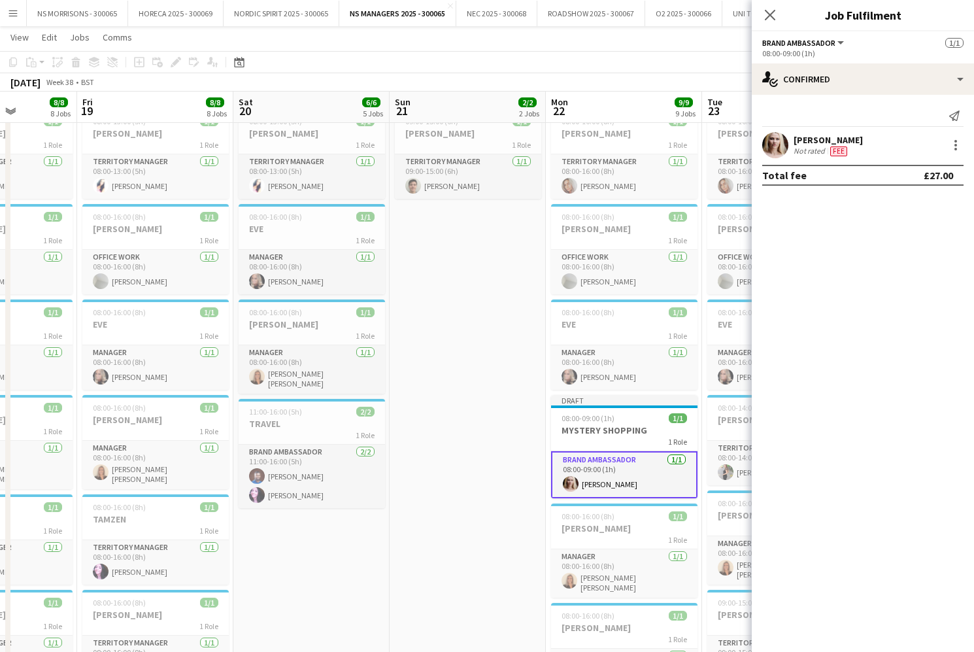
click at [490, 291] on app-date-cell "08:00-16:00 (8h) 1/1 TAMZEN 1 Role Territory Manager [DATE] 08:00-16:00 (8h) [P…" at bounding box center [468, 503] width 156 height 991
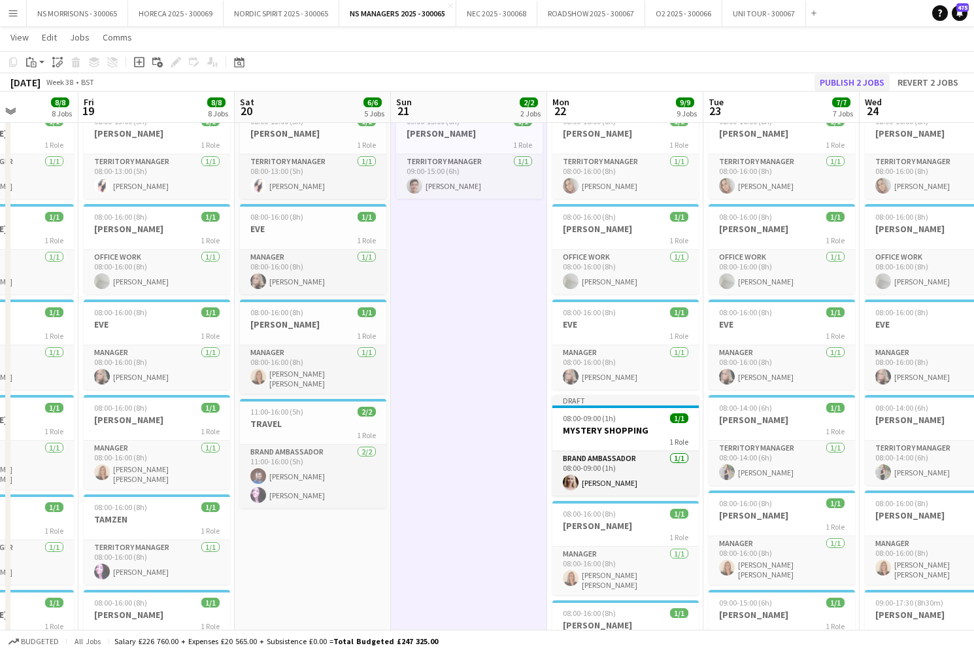
click at [849, 84] on button "Publish 2 jobs" at bounding box center [852, 82] width 75 height 17
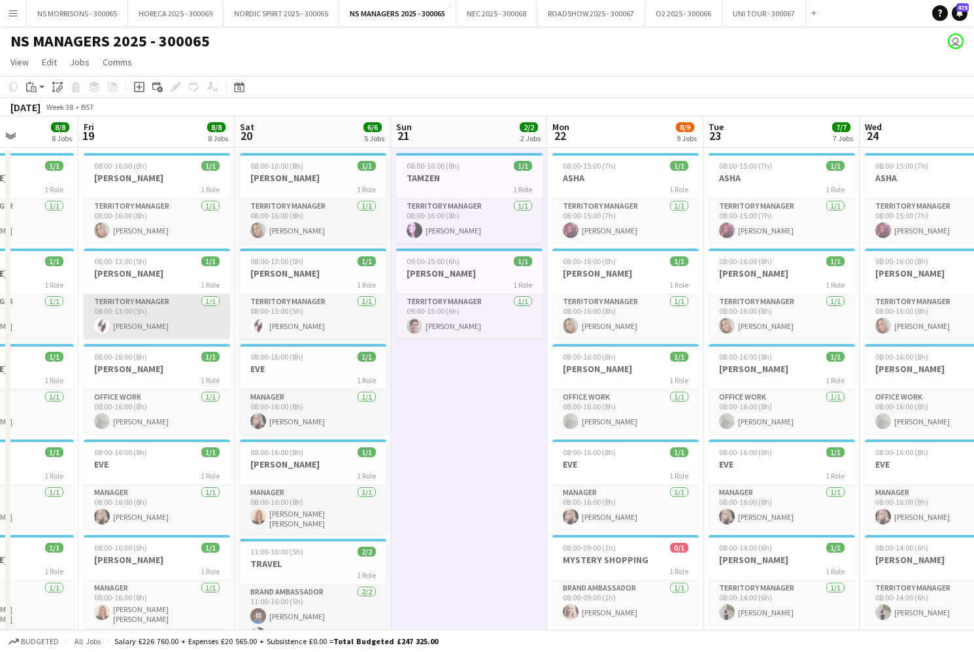
scroll to position [0, 0]
click at [666, 12] on button "O2 2025 - 300066 Close" at bounding box center [683, 13] width 77 height 25
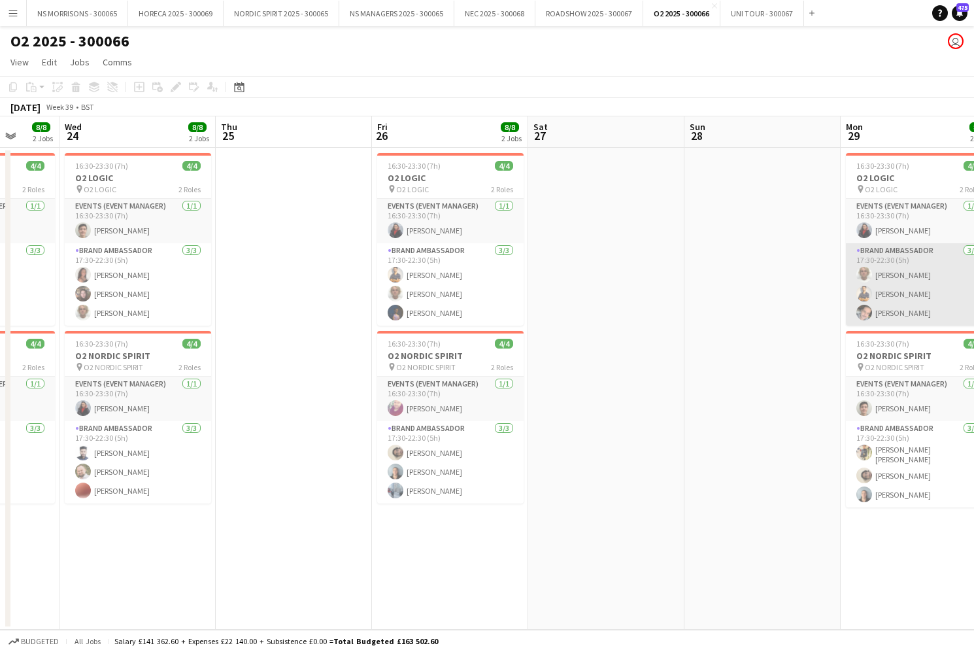
scroll to position [0, 414]
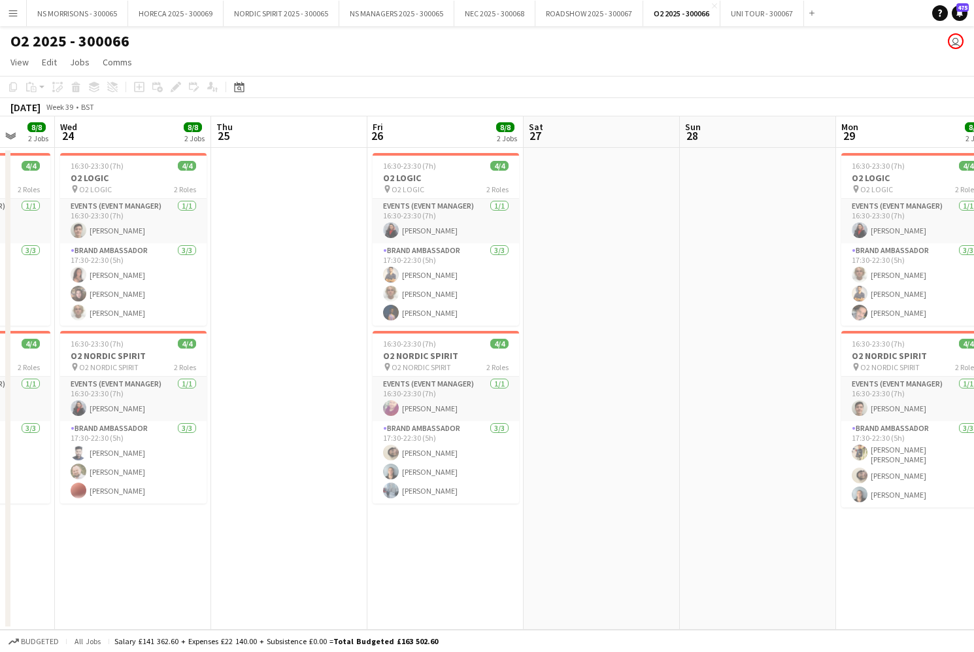
click at [13, 14] on app-icon "Menu" at bounding box center [13, 13] width 10 height 10
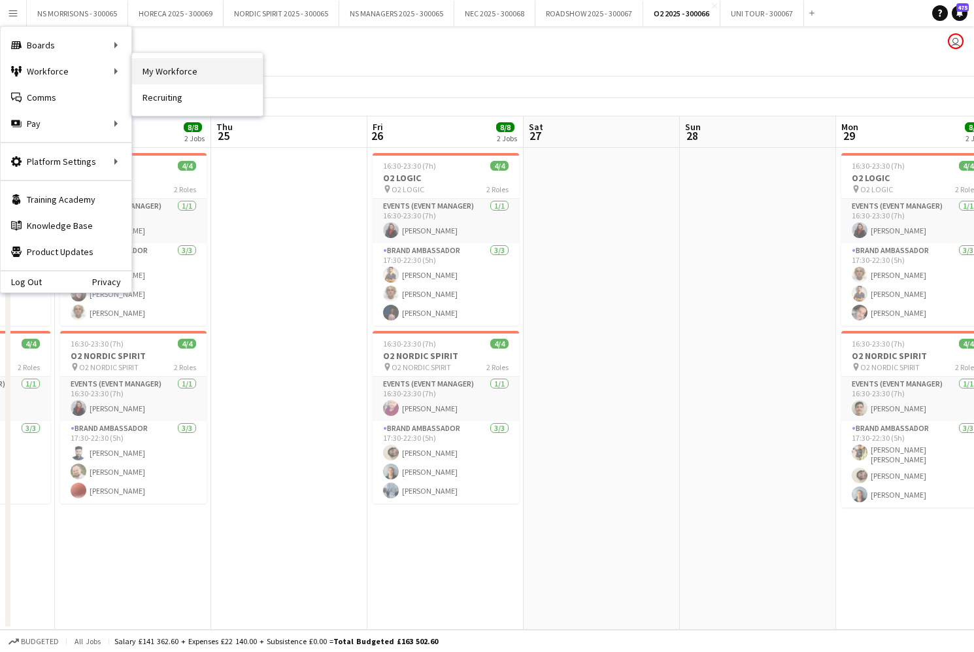
click at [177, 71] on link "My Workforce" at bounding box center [197, 71] width 131 height 26
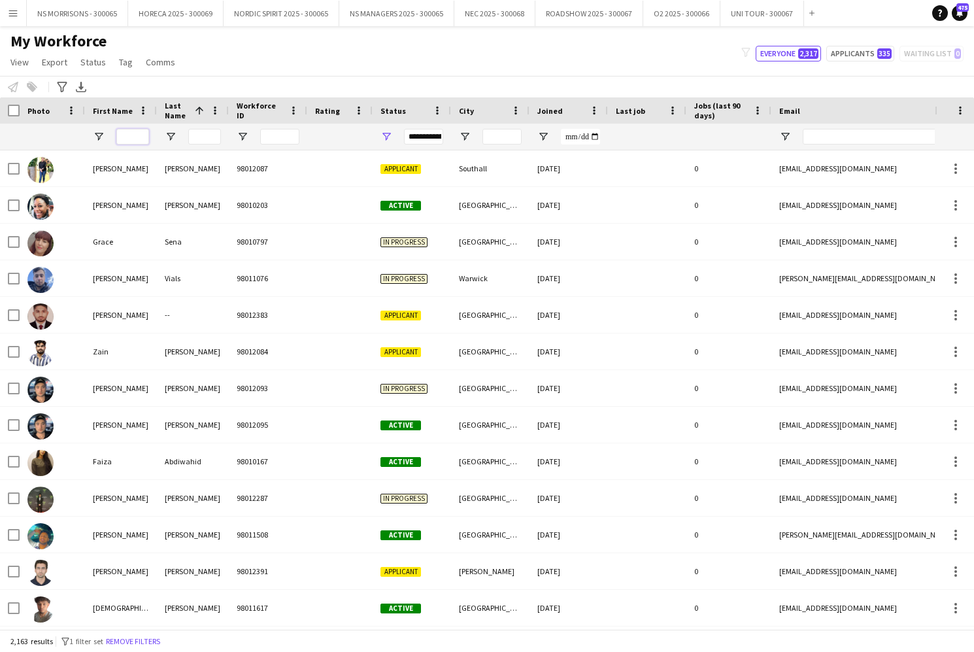
click at [131, 133] on input "First Name Filter Input" at bounding box center [132, 137] width 33 height 16
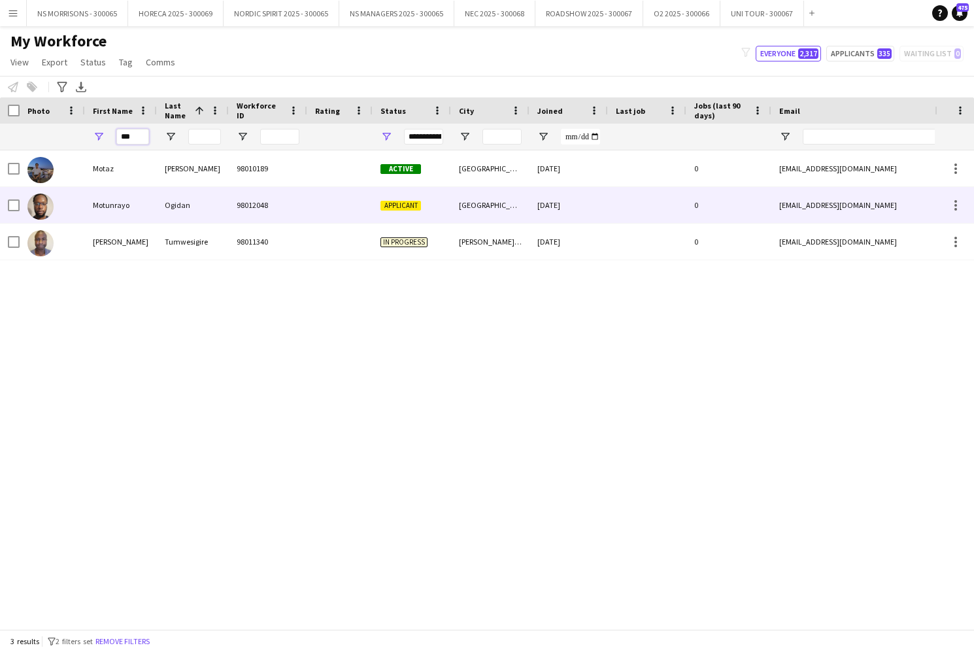
type input "***"
drag, startPoint x: 416, startPoint y: 206, endPoint x: 516, endPoint y: 190, distance: 100.6
click at [416, 206] on span "Applicant" at bounding box center [401, 206] width 41 height 10
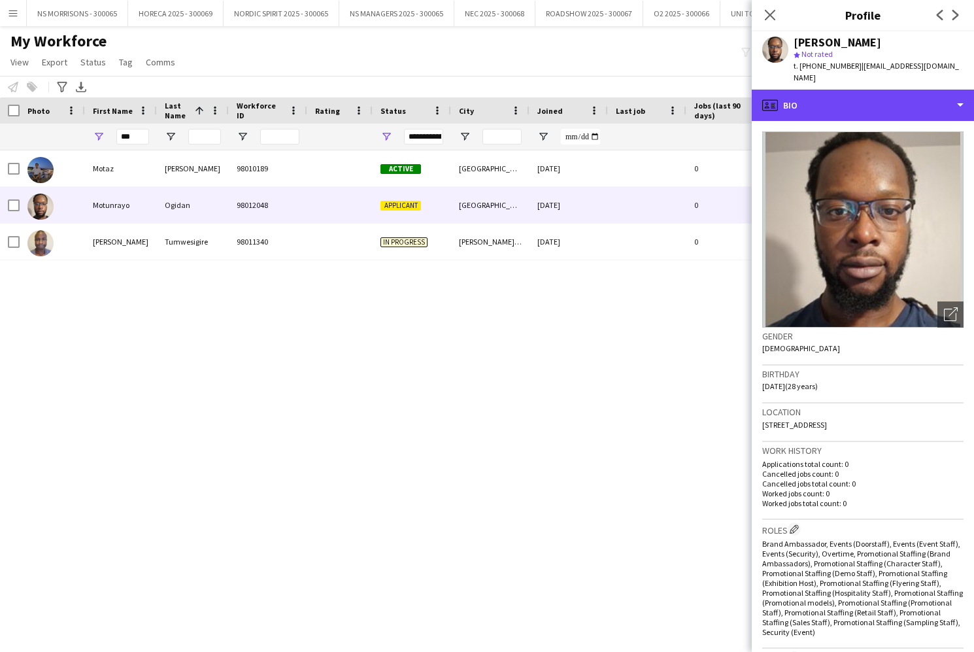
drag, startPoint x: 825, startPoint y: 99, endPoint x: 832, endPoint y: 124, distance: 25.9
click at [825, 99] on div "profile Bio" at bounding box center [863, 105] width 222 height 31
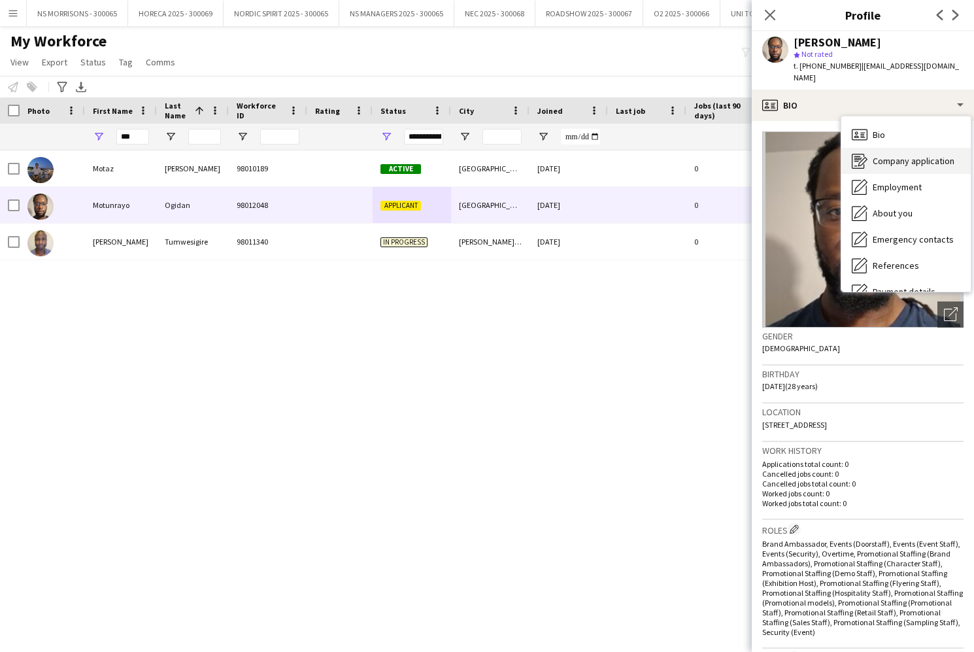
click at [866, 153] on icon "Company application" at bounding box center [860, 161] width 16 height 16
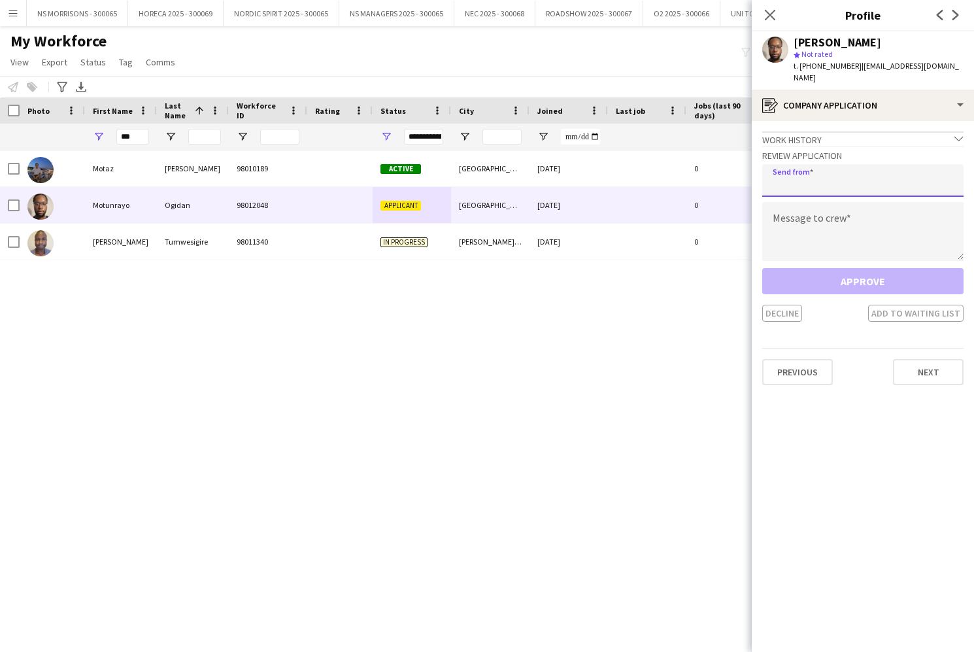
click at [830, 173] on input "email" at bounding box center [862, 180] width 201 height 33
type input "**********"
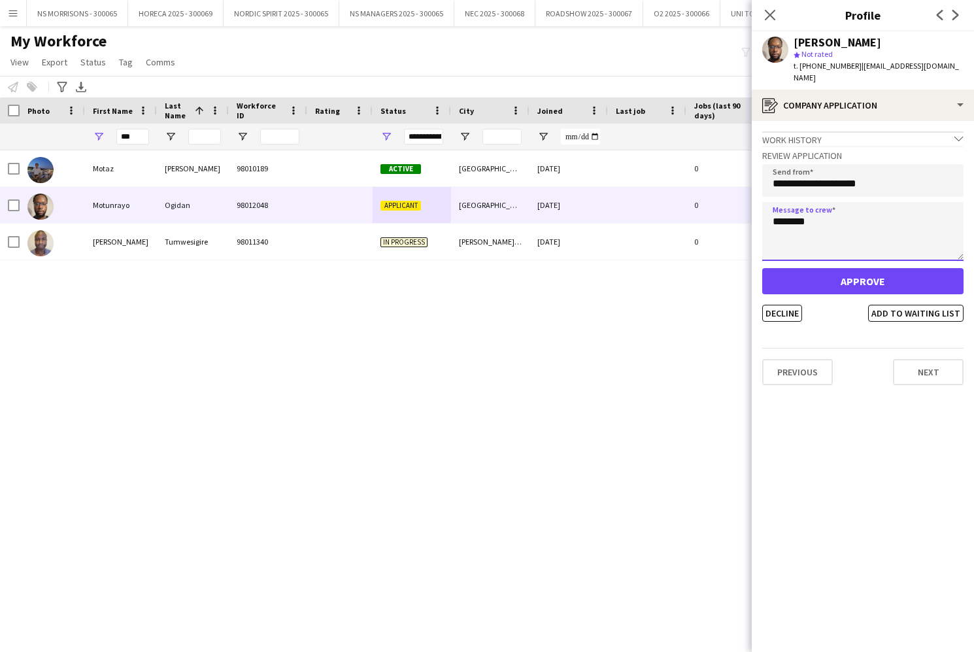
type textarea "********"
click at [857, 272] on button "Approve" at bounding box center [862, 281] width 201 height 26
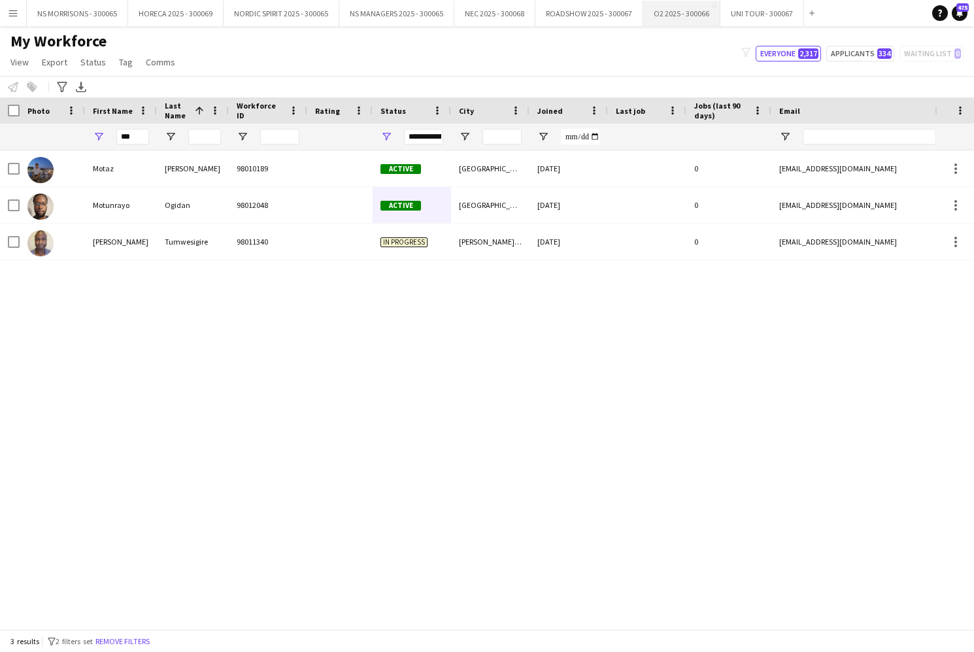
drag, startPoint x: 662, startPoint y: 11, endPoint x: 662, endPoint y: 22, distance: 10.5
click at [662, 11] on button "O2 2025 - 300066 Close" at bounding box center [681, 13] width 77 height 25
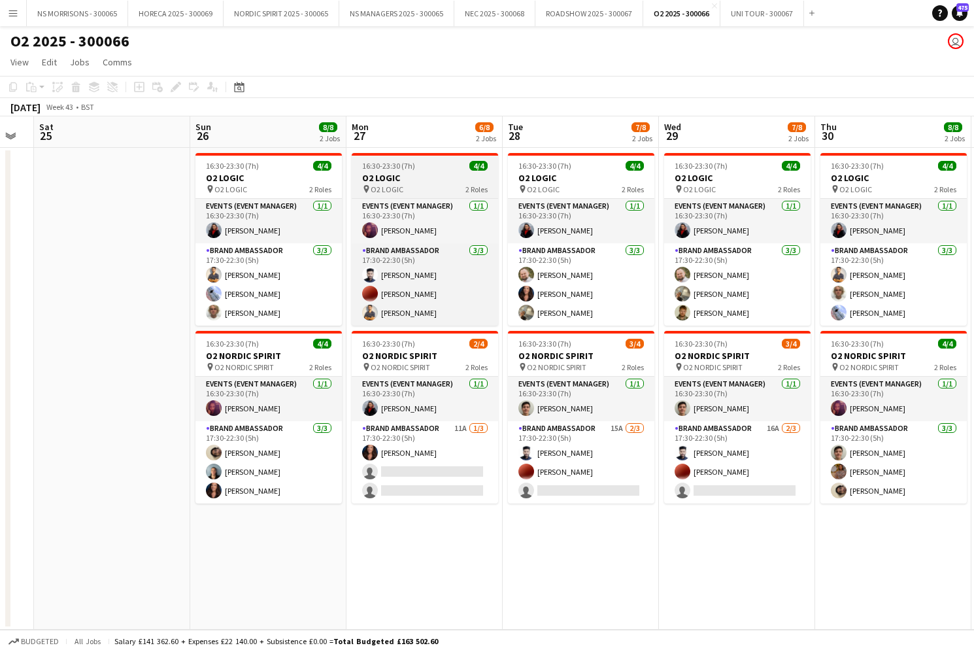
drag, startPoint x: 443, startPoint y: 186, endPoint x: 355, endPoint y: 173, distance: 88.5
click at [442, 186] on div "pin O2 LOGIC 2 Roles" at bounding box center [425, 189] width 146 height 10
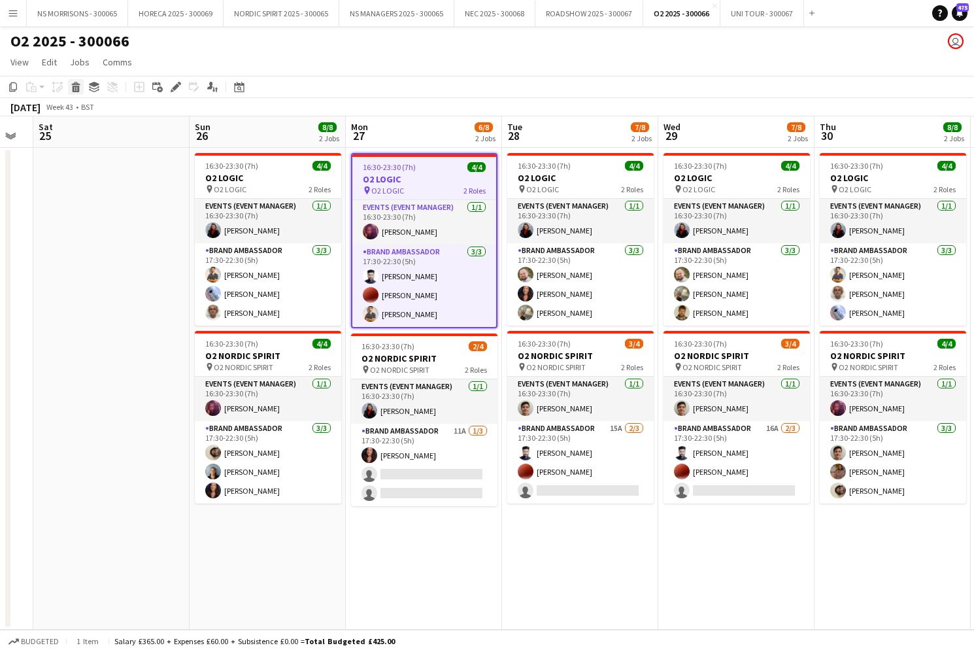
click at [75, 84] on icon at bounding box center [75, 83] width 8 height 3
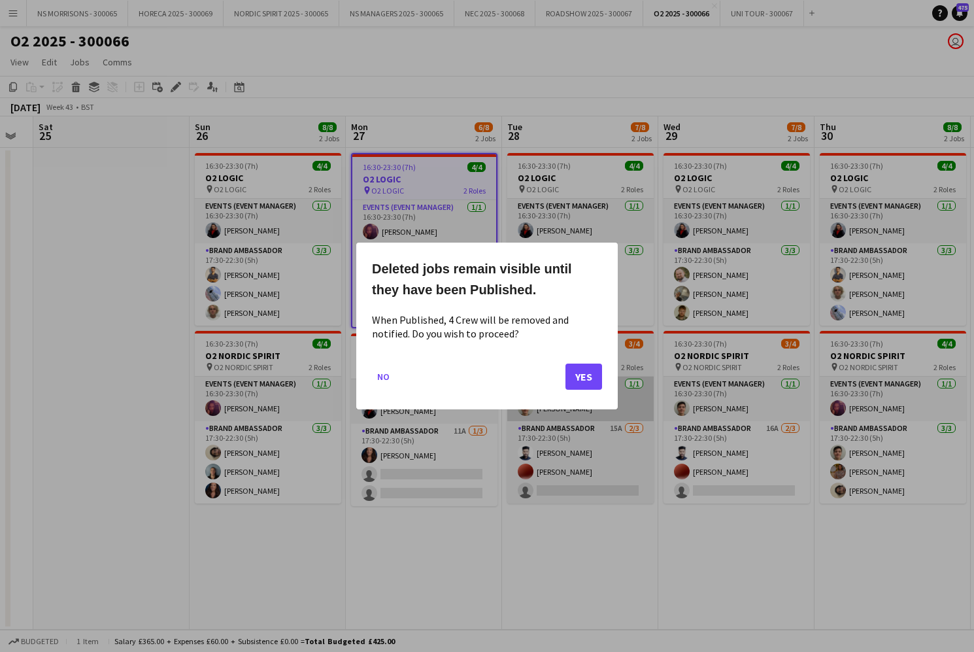
drag, startPoint x: 575, startPoint y: 367, endPoint x: 507, endPoint y: 384, distance: 70.6
click at [575, 367] on button "Yes" at bounding box center [584, 377] width 37 height 26
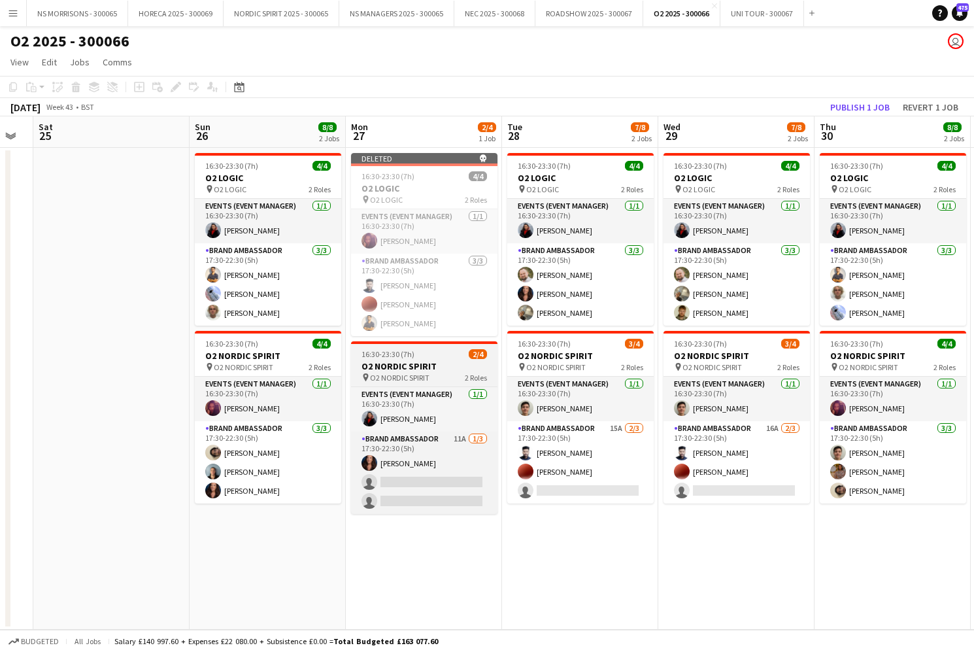
click at [445, 378] on div "pin O2 NORDIC SPIRIT 2 Roles" at bounding box center [424, 377] width 146 height 10
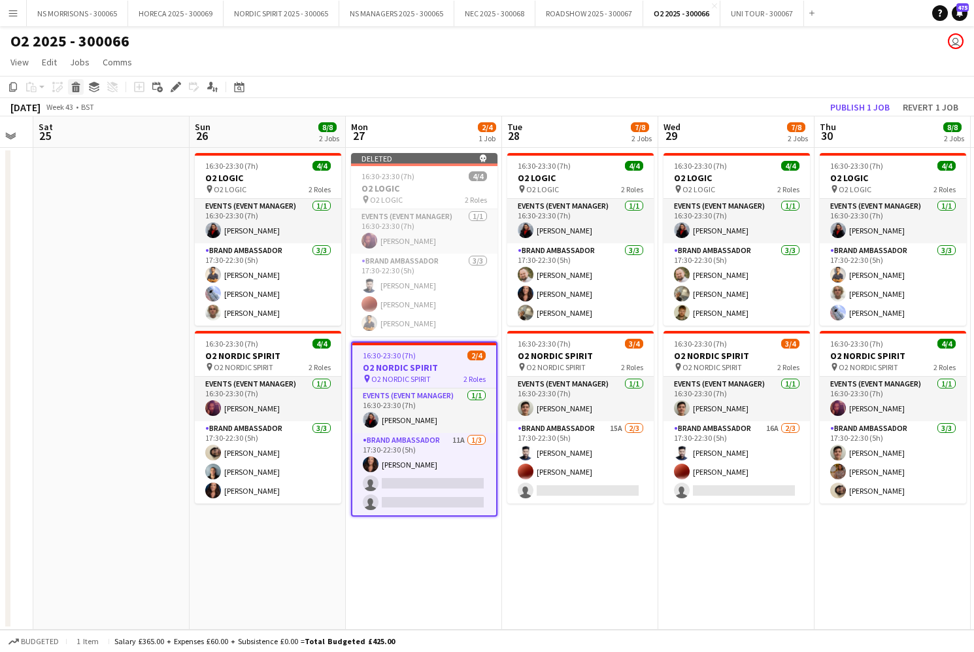
click at [76, 88] on icon at bounding box center [76, 89] width 7 height 7
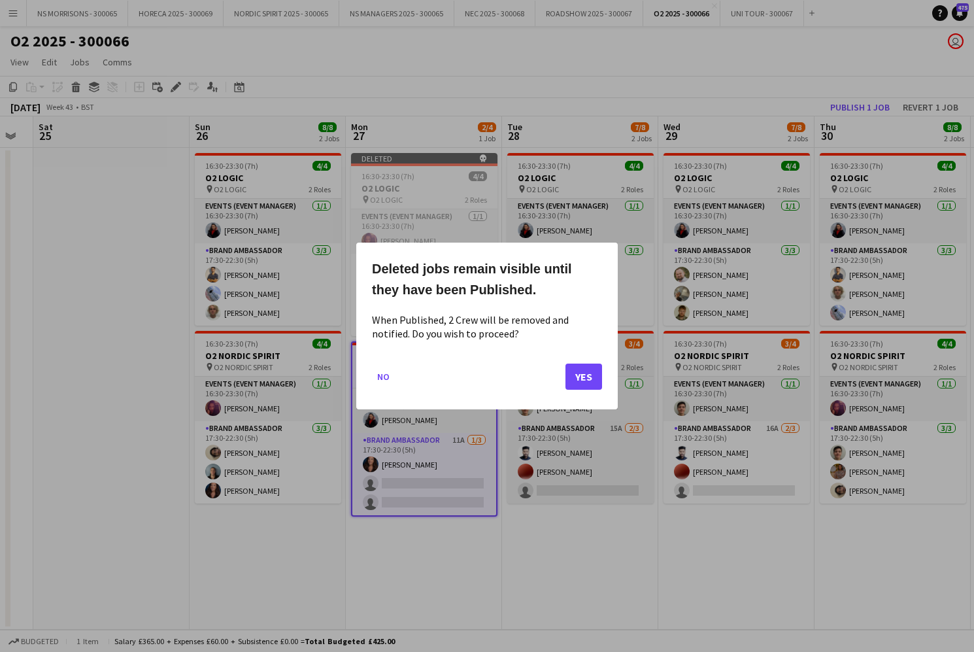
click at [596, 373] on button "Yes" at bounding box center [584, 377] width 37 height 26
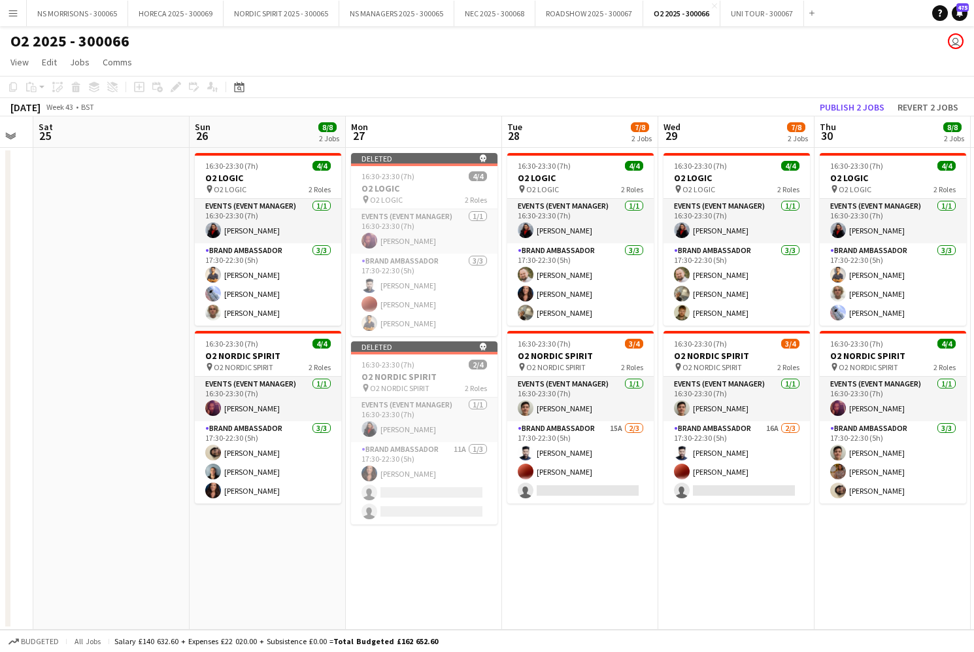
drag, startPoint x: 301, startPoint y: 600, endPoint x: 27, endPoint y: 599, distance: 274.6
click at [301, 600] on app-date-cell "16:30-23:30 (7h) 4/4 O2 LOGIC pin O2 LOGIC 2 Roles Events (Event Manager) [DATE…" at bounding box center [268, 389] width 156 height 482
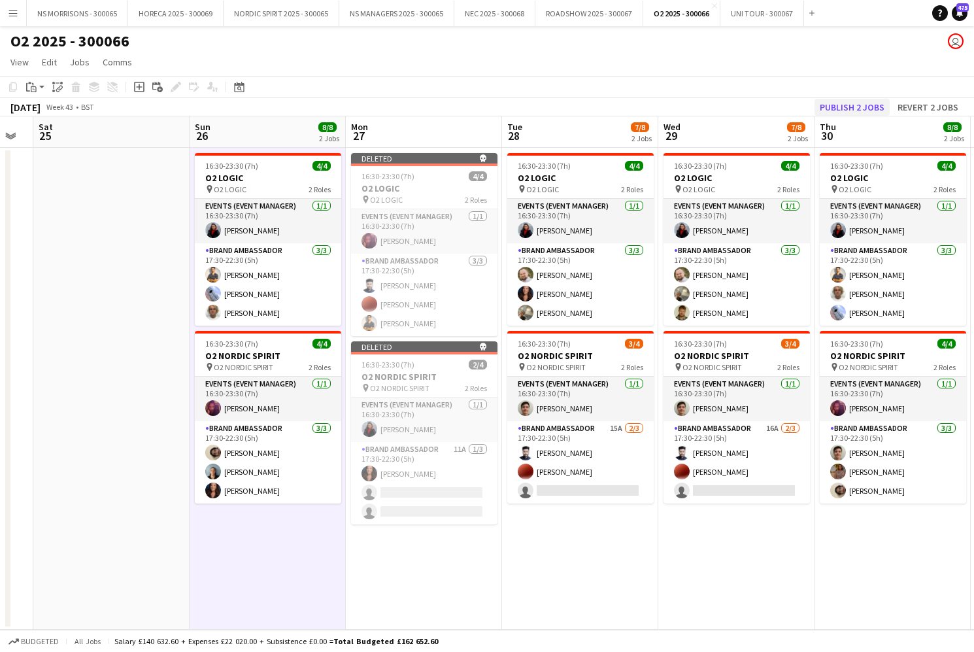
click at [841, 105] on button "Publish 2 jobs" at bounding box center [852, 107] width 75 height 17
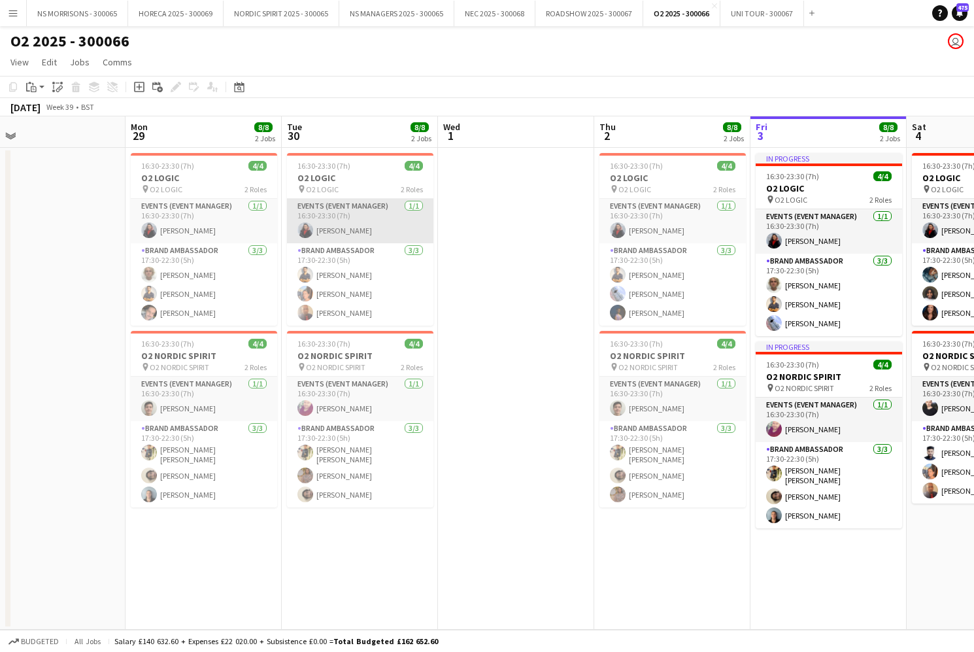
scroll to position [0, 526]
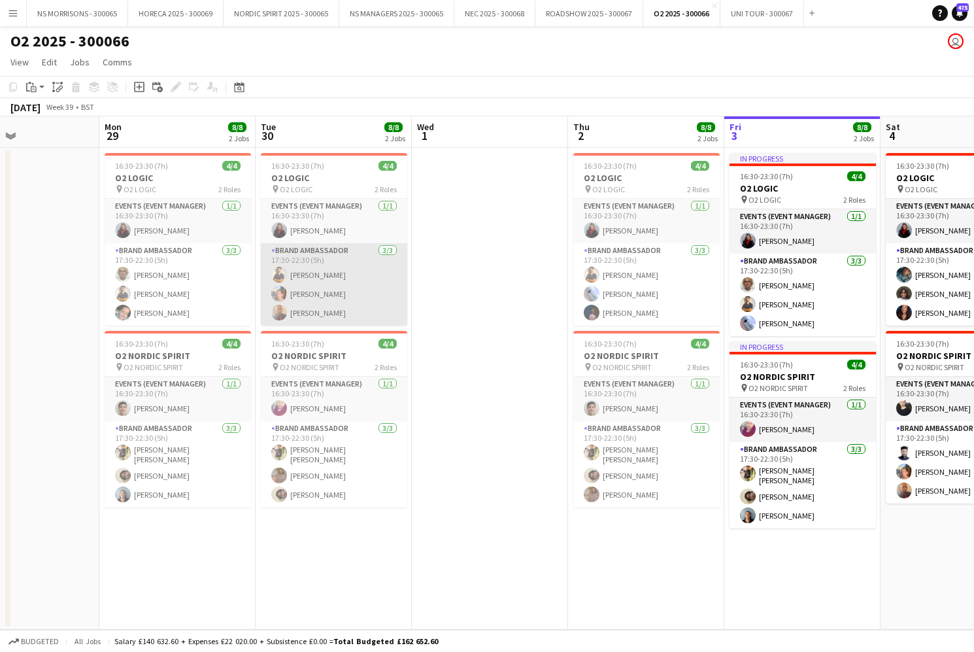
click at [342, 290] on app-card-role "Brand Ambassador [DATE] 17:30-22:30 (5h) Muhammad [PERSON_NAME] [PERSON_NAME] […" at bounding box center [334, 284] width 146 height 82
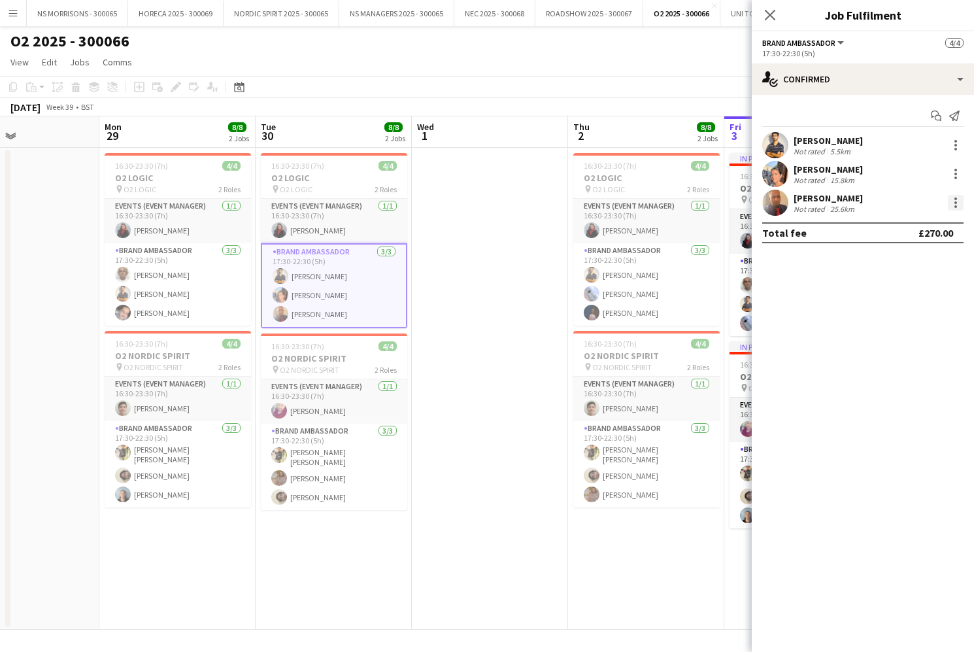
click at [959, 205] on div at bounding box center [956, 203] width 16 height 16
click at [883, 353] on span "Remove" at bounding box center [891, 352] width 39 height 11
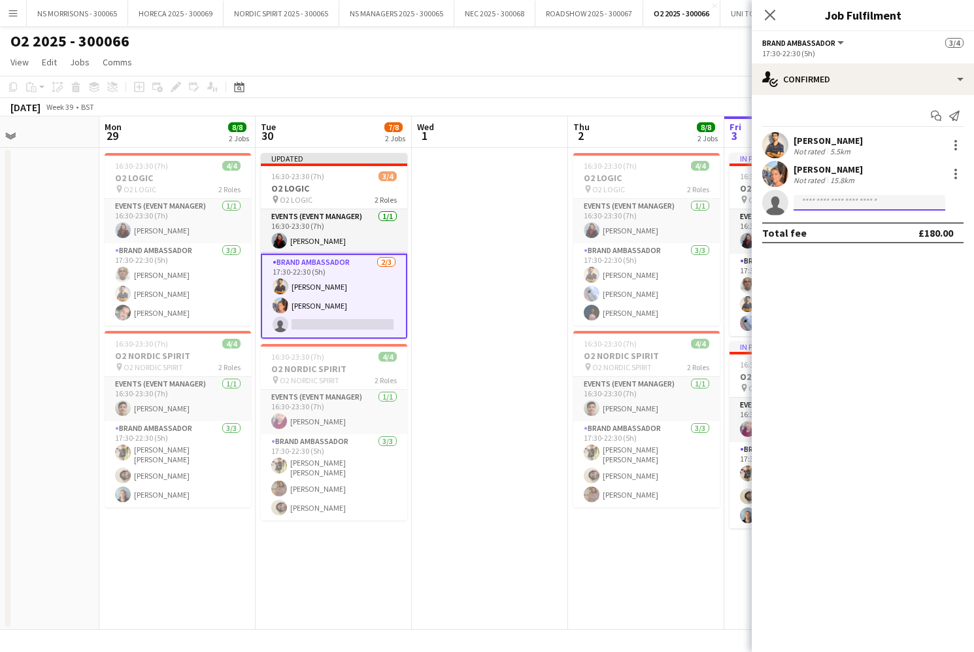
click at [824, 204] on input at bounding box center [870, 203] width 152 height 16
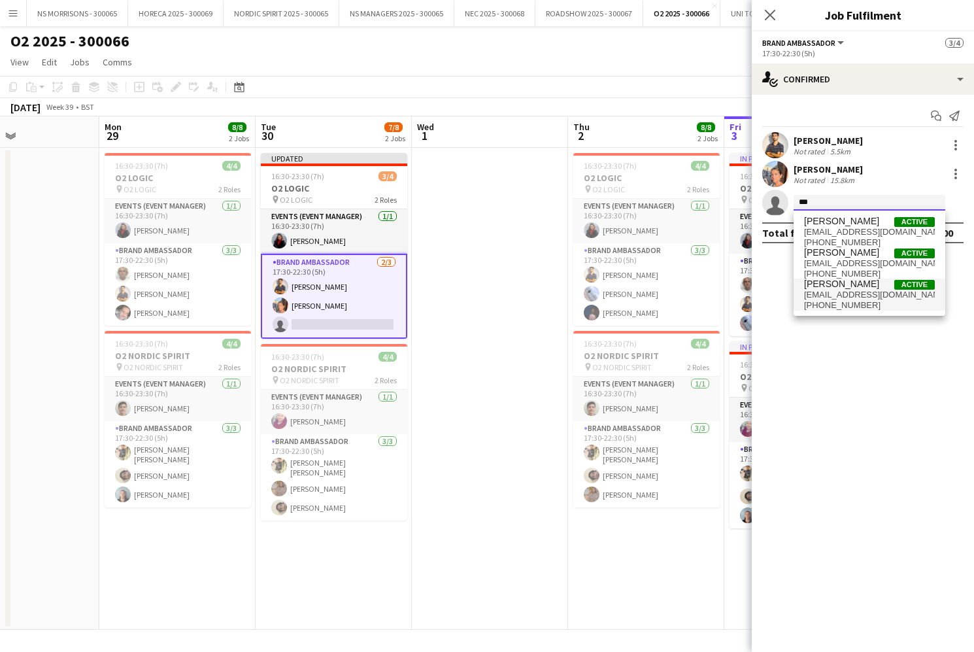
type input "***"
click at [816, 294] on span "[EMAIL_ADDRESS][DOMAIN_NAME]" at bounding box center [869, 295] width 131 height 10
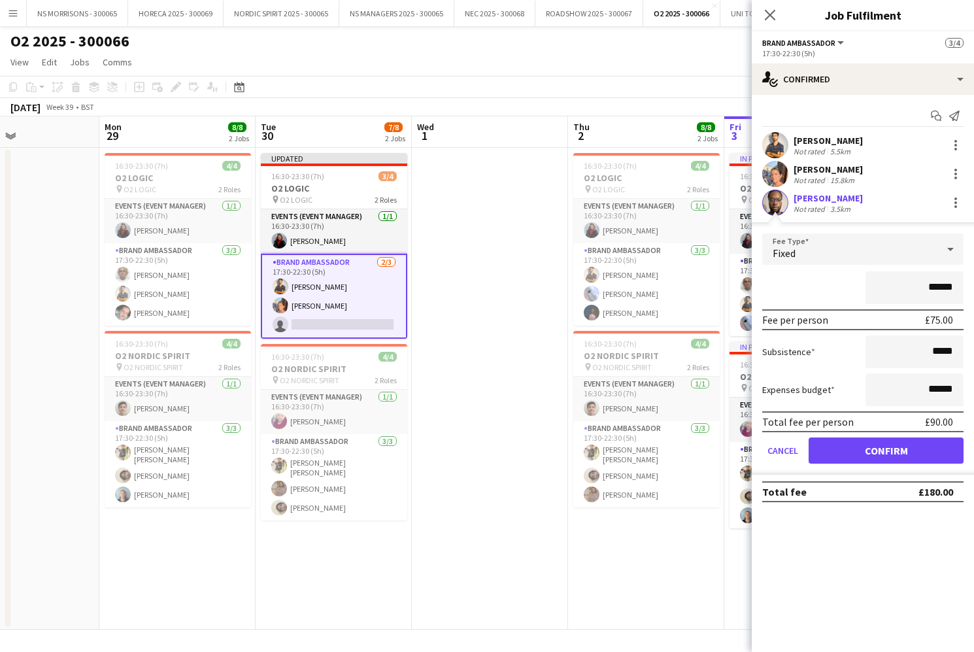
drag, startPoint x: 885, startPoint y: 449, endPoint x: 874, endPoint y: 447, distance: 11.3
click at [883, 449] on button "Confirm" at bounding box center [886, 450] width 155 height 26
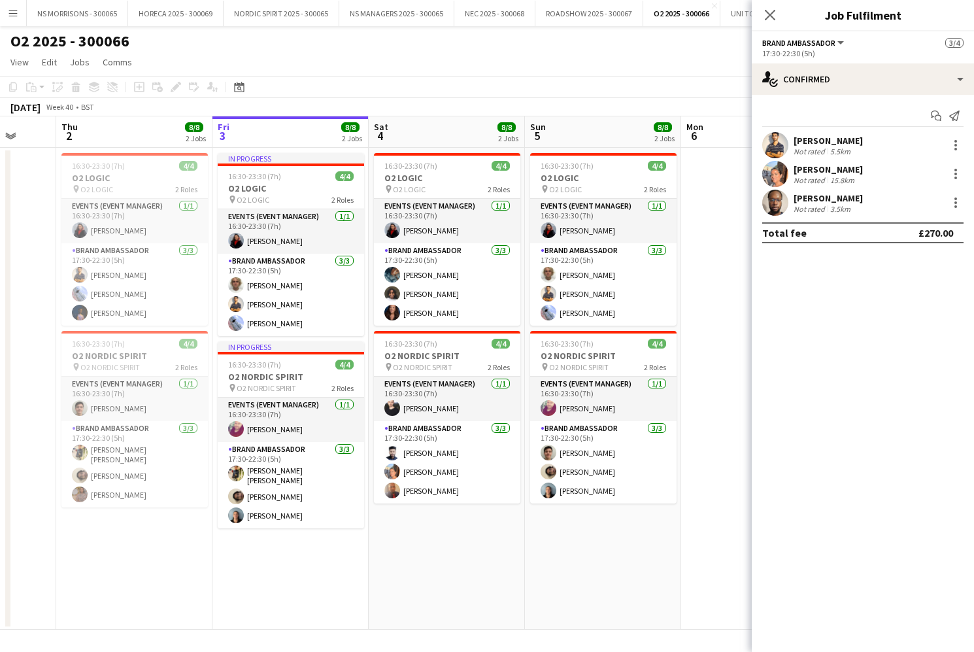
scroll to position [0, 386]
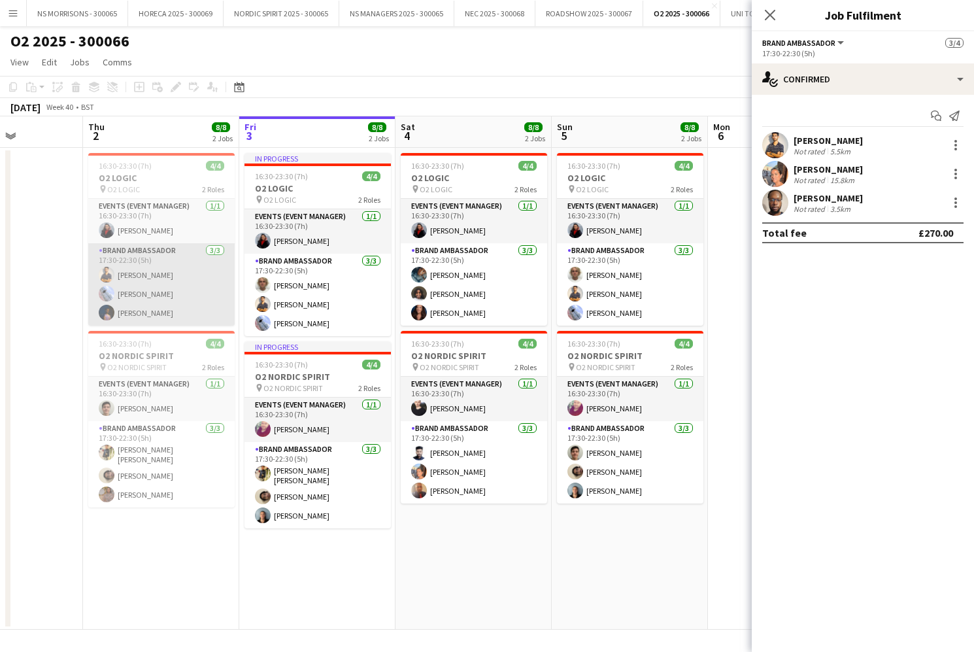
drag, startPoint x: 130, startPoint y: 286, endPoint x: 173, endPoint y: 285, distance: 42.5
click at [130, 286] on app-card-role "Brand Ambassador [DATE] 17:30-22:30 (5h) Muhammad [PERSON_NAME] [PERSON_NAME] […" at bounding box center [161, 284] width 146 height 82
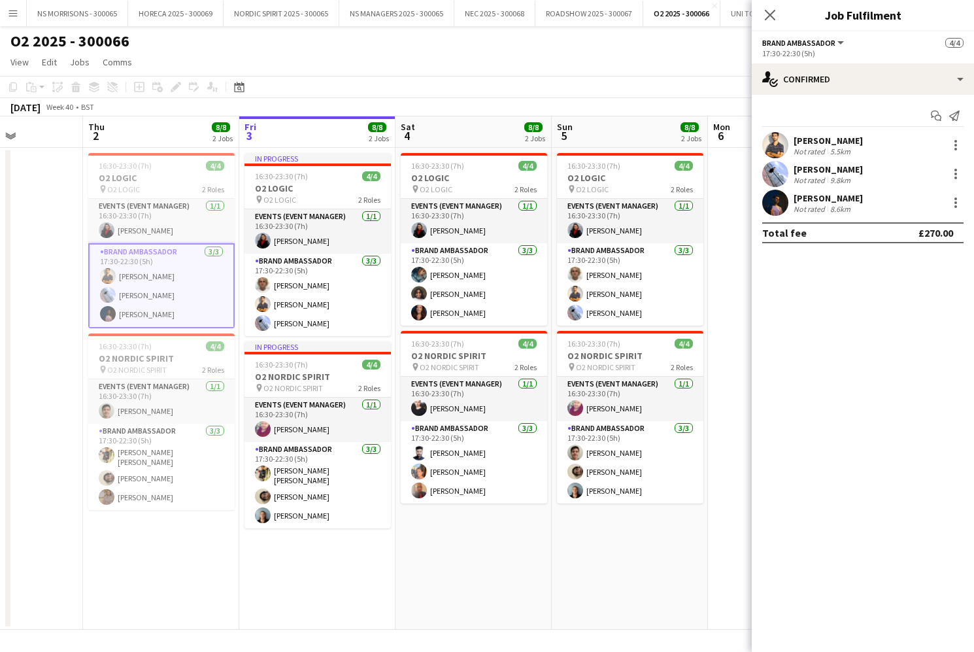
drag, startPoint x: 950, startPoint y: 174, endPoint x: 947, endPoint y: 180, distance: 7.0
click at [949, 176] on div at bounding box center [956, 174] width 16 height 16
drag, startPoint x: 904, startPoint y: 318, endPoint x: 881, endPoint y: 303, distance: 26.8
click at [904, 318] on span "Remove" at bounding box center [891, 323] width 39 height 11
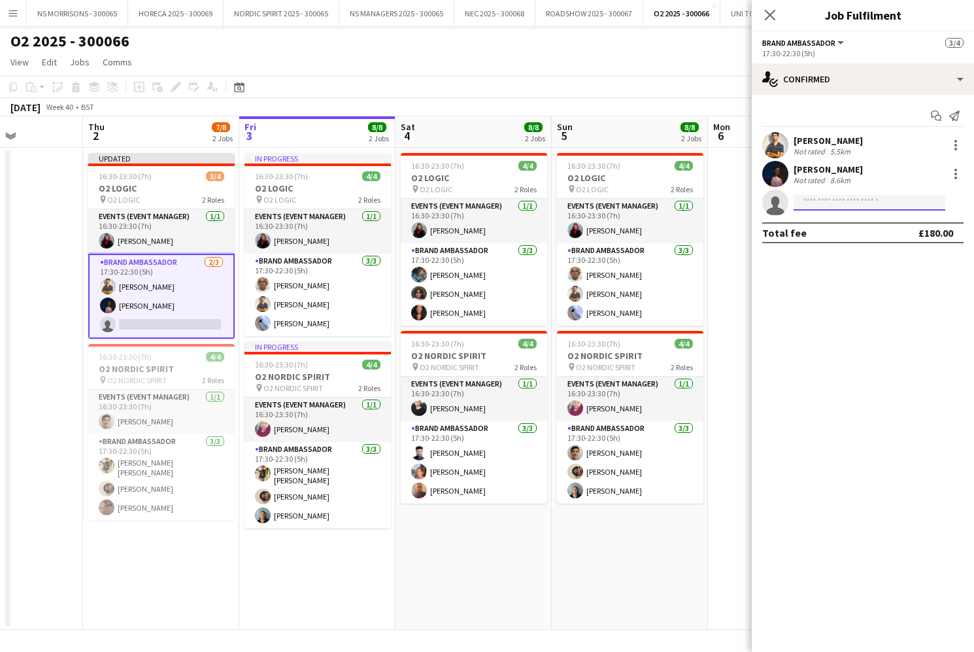
click at [825, 203] on input at bounding box center [870, 203] width 152 height 16
type input "****"
click at [828, 232] on span "[EMAIL_ADDRESS][DOMAIN_NAME]" at bounding box center [869, 232] width 131 height 10
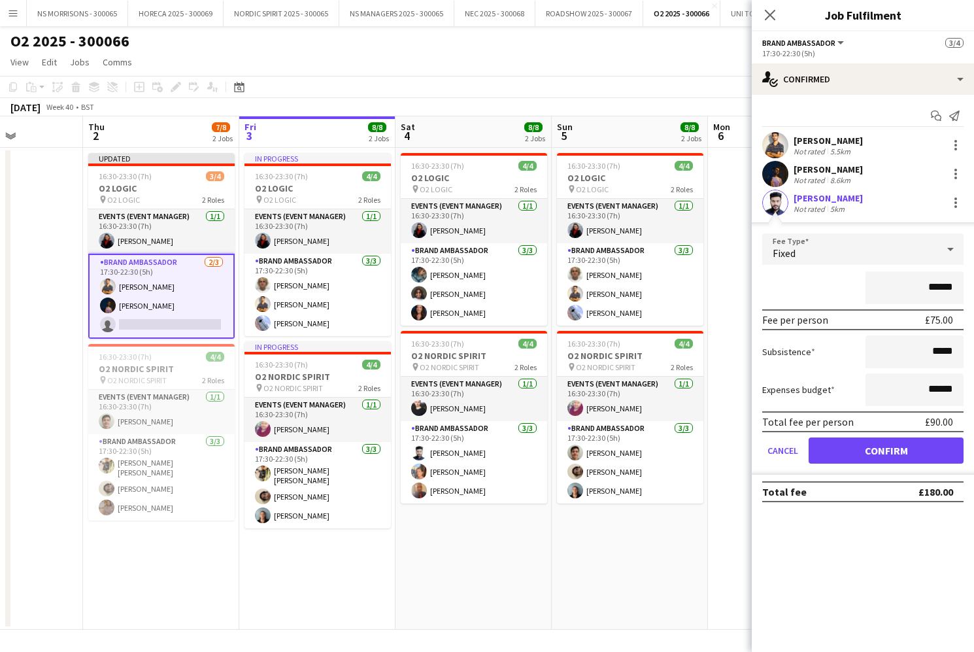
click at [857, 442] on button "Confirm" at bounding box center [886, 450] width 155 height 26
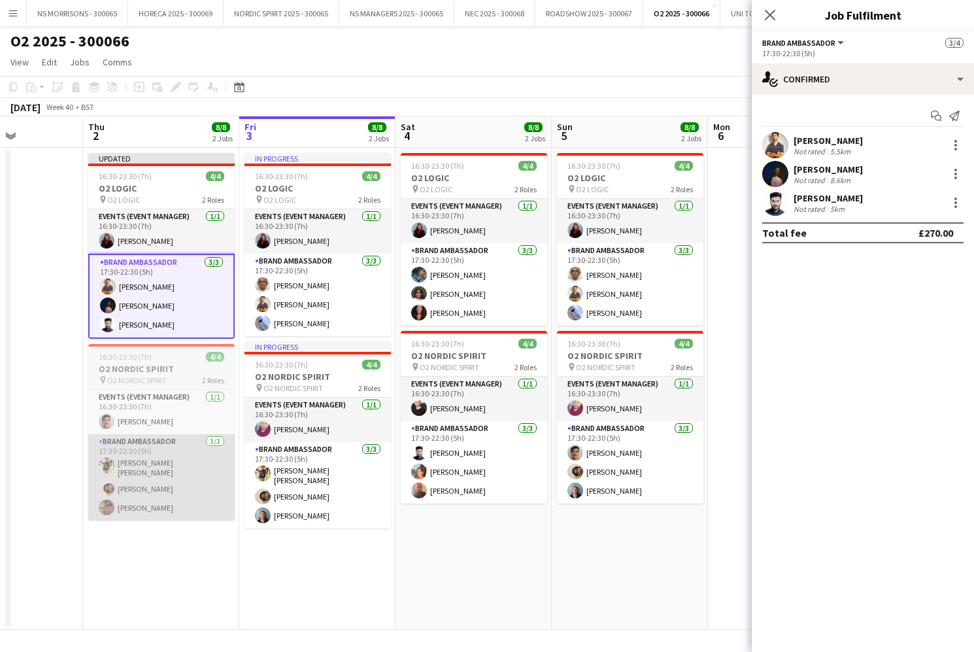
scroll to position [0, 0]
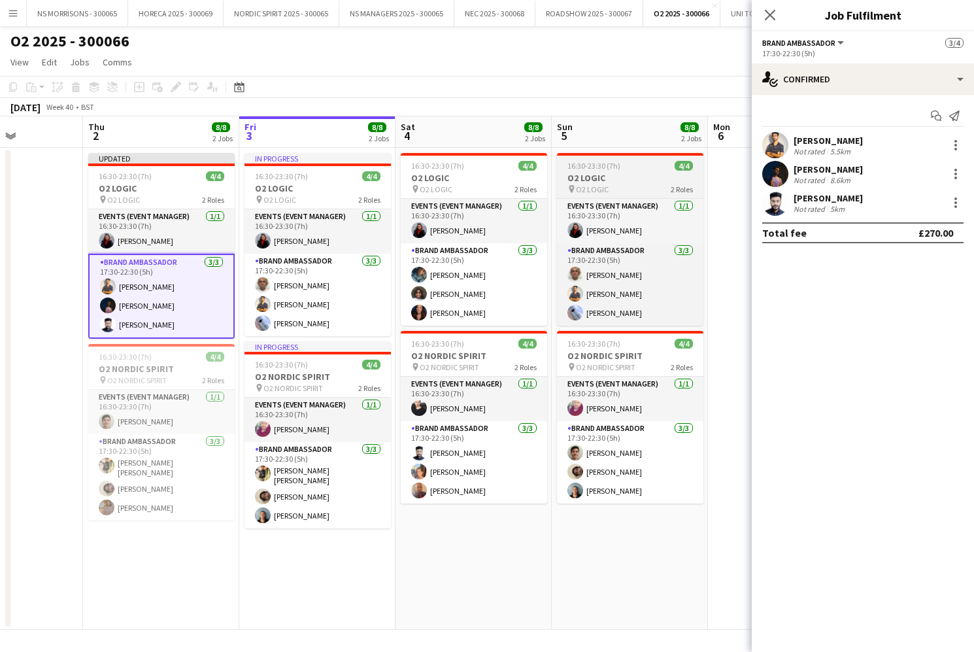
drag, startPoint x: 136, startPoint y: 480, endPoint x: 647, endPoint y: 163, distance: 601.7
click at [135, 480] on app-card-role "Brand Ambassador [DATE] 17:30-22:30 (5h) [PERSON_NAME] [PERSON_NAME] [PERSON_NA…" at bounding box center [161, 477] width 146 height 86
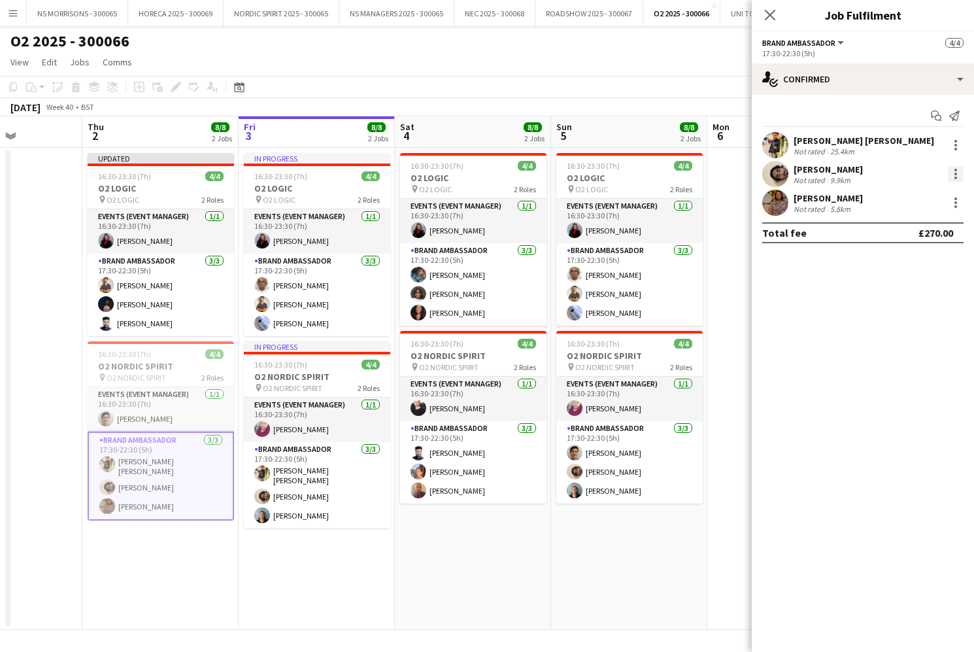
click at [949, 172] on div at bounding box center [956, 174] width 16 height 16
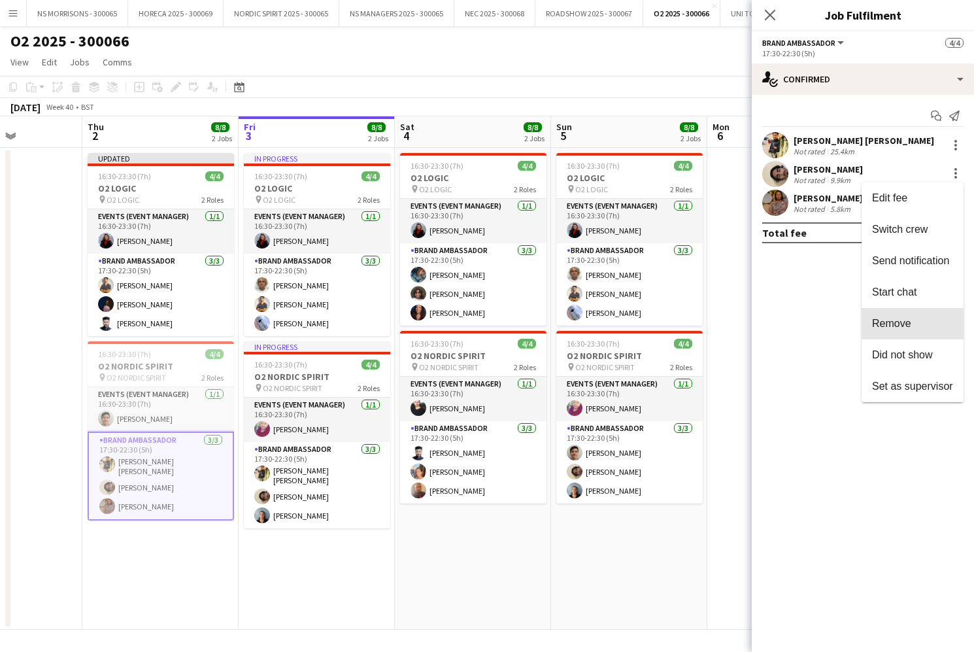
drag, startPoint x: 908, startPoint y: 334, endPoint x: 889, endPoint y: 276, distance: 61.4
click at [908, 333] on button "Remove" at bounding box center [913, 323] width 102 height 31
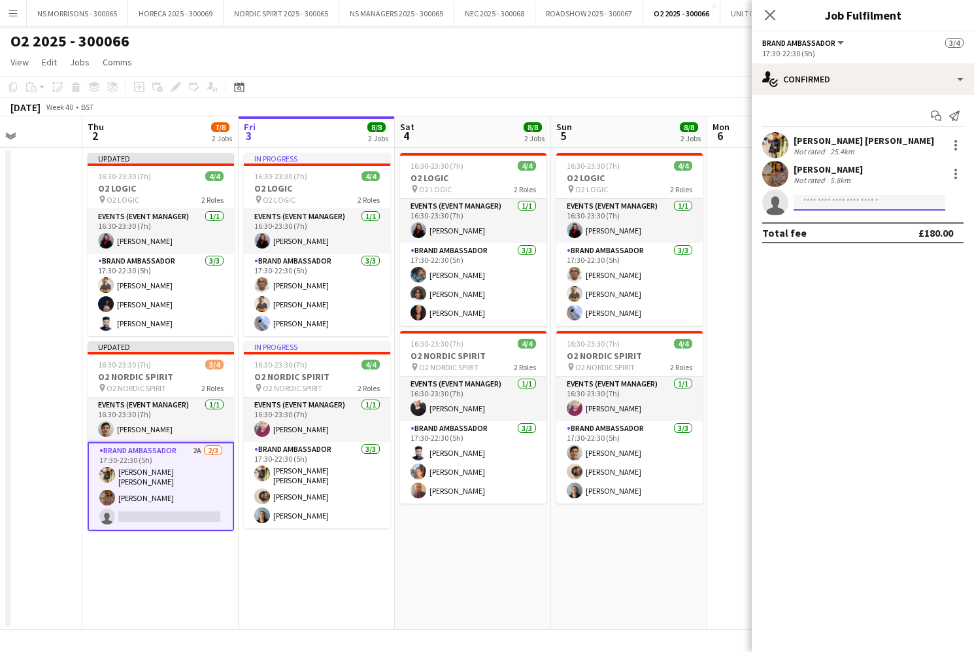
click at [840, 195] on input at bounding box center [870, 203] width 152 height 16
type input "****"
drag, startPoint x: 839, startPoint y: 195, endPoint x: 845, endPoint y: 231, distance: 35.8
click at [844, 226] on span "[PERSON_NAME]" at bounding box center [841, 221] width 75 height 11
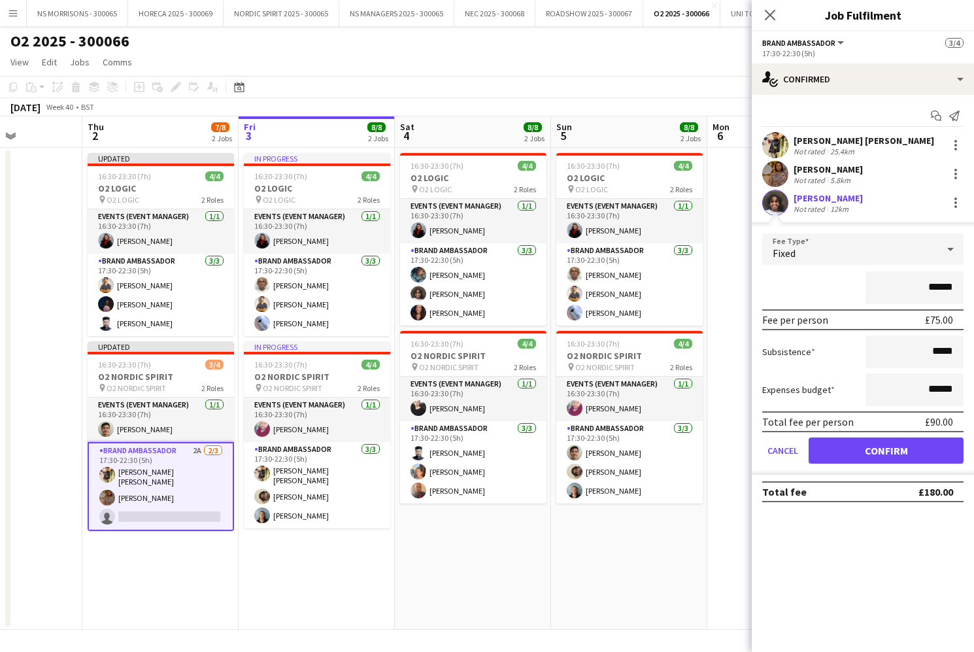
drag, startPoint x: 868, startPoint y: 438, endPoint x: 861, endPoint y: 440, distance: 7.5
click at [868, 438] on button "Confirm" at bounding box center [886, 450] width 155 height 26
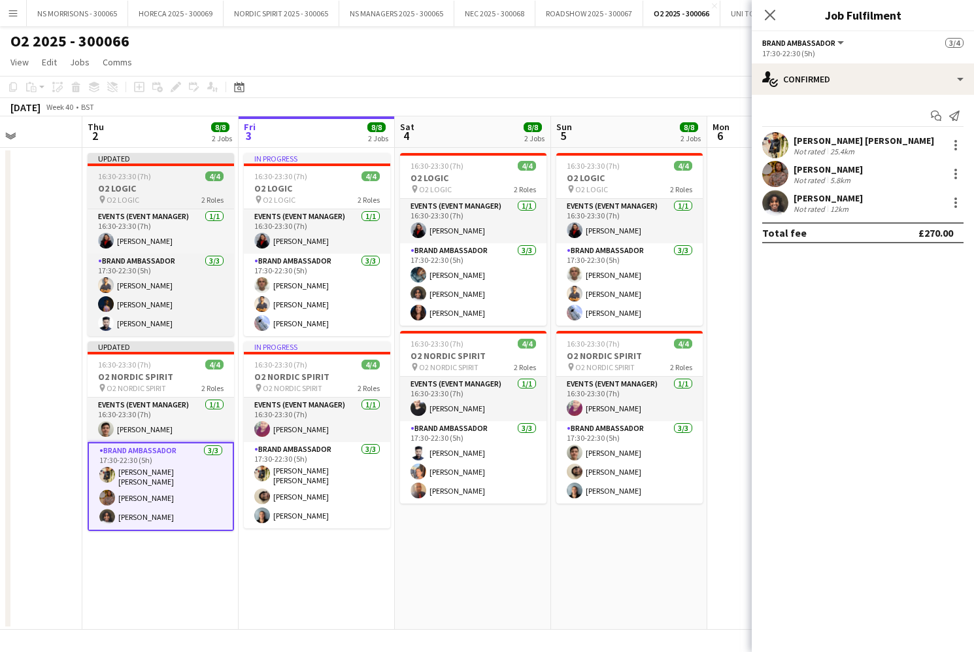
click at [61, 196] on app-date-cell at bounding box center [4, 389] width 156 height 482
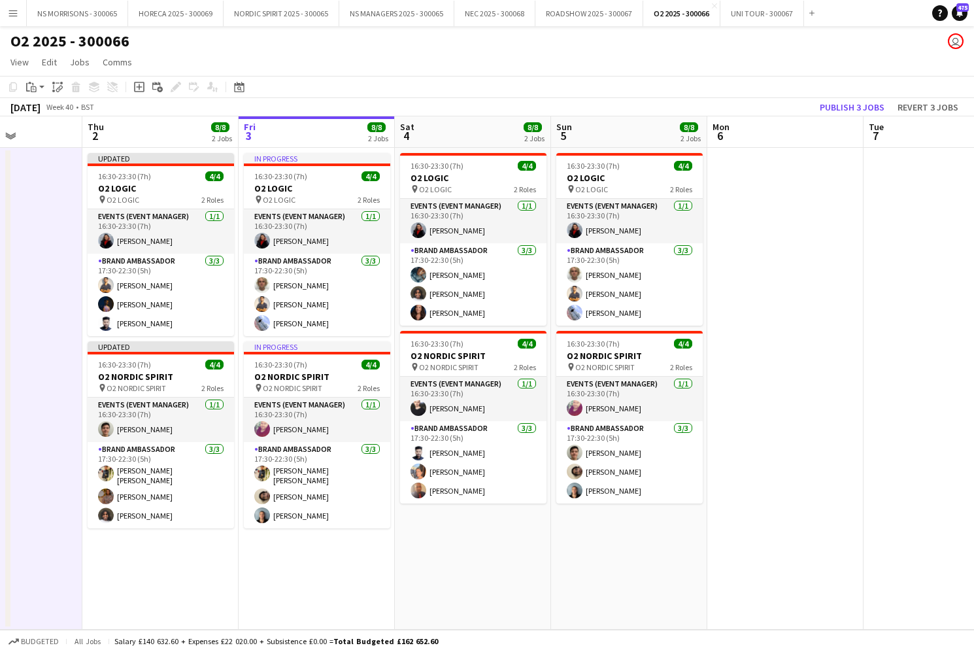
click at [859, 110] on button "Publish 3 jobs" at bounding box center [852, 107] width 75 height 17
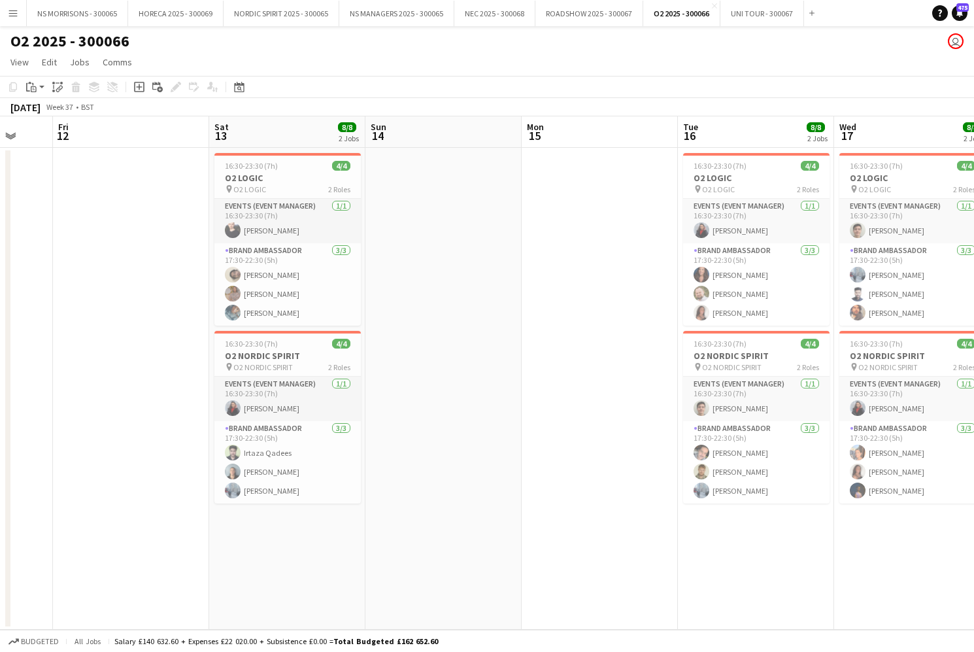
scroll to position [0, 413]
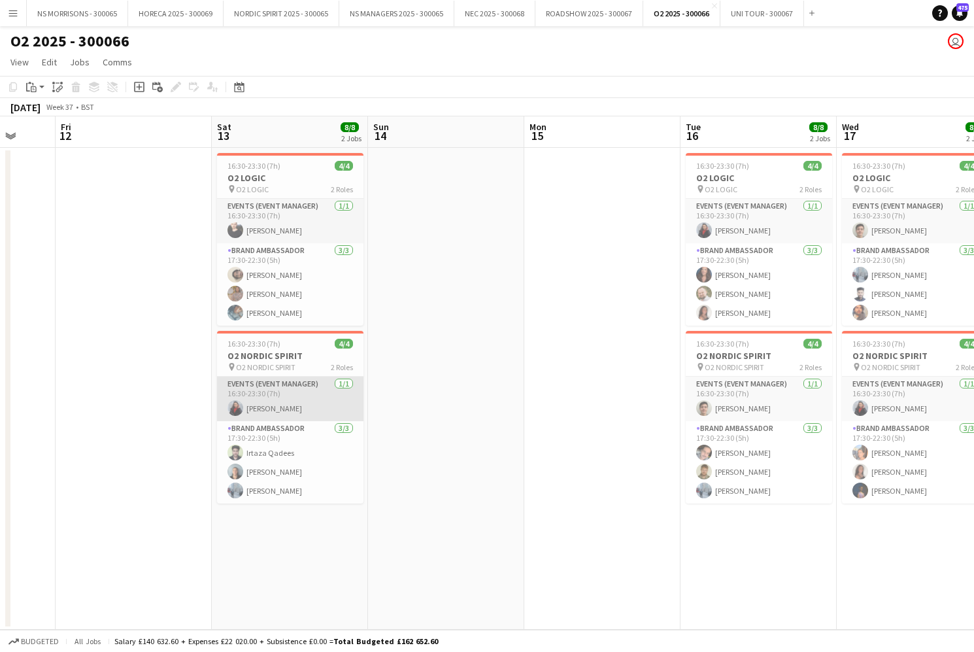
click at [268, 402] on app-card-role "Events (Event Manager) [DATE] 16:30-23:30 (7h) [PERSON_NAME]" at bounding box center [290, 399] width 146 height 44
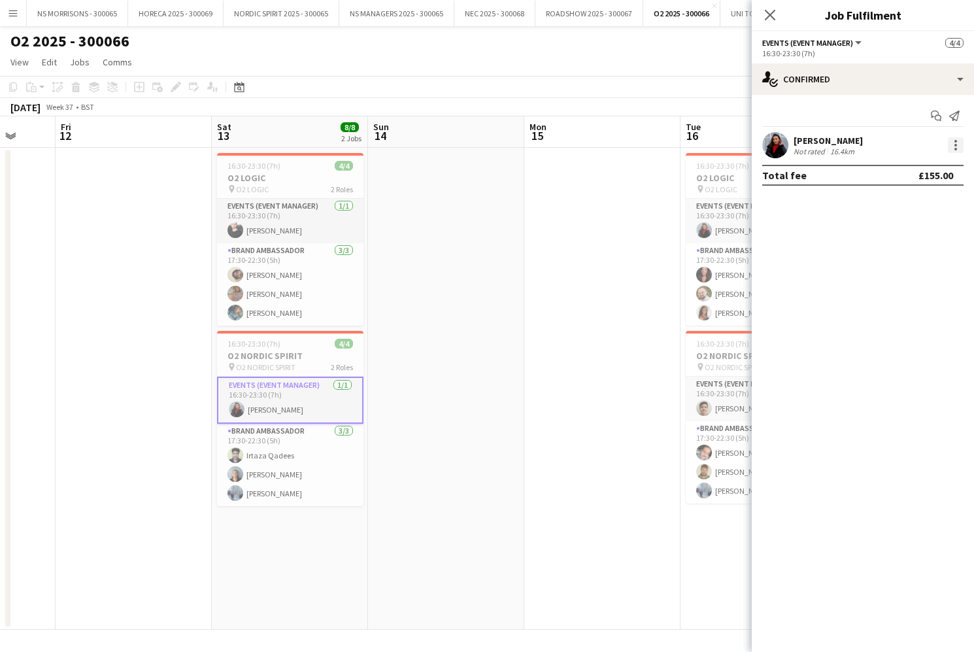
click at [951, 146] on div at bounding box center [956, 145] width 16 height 16
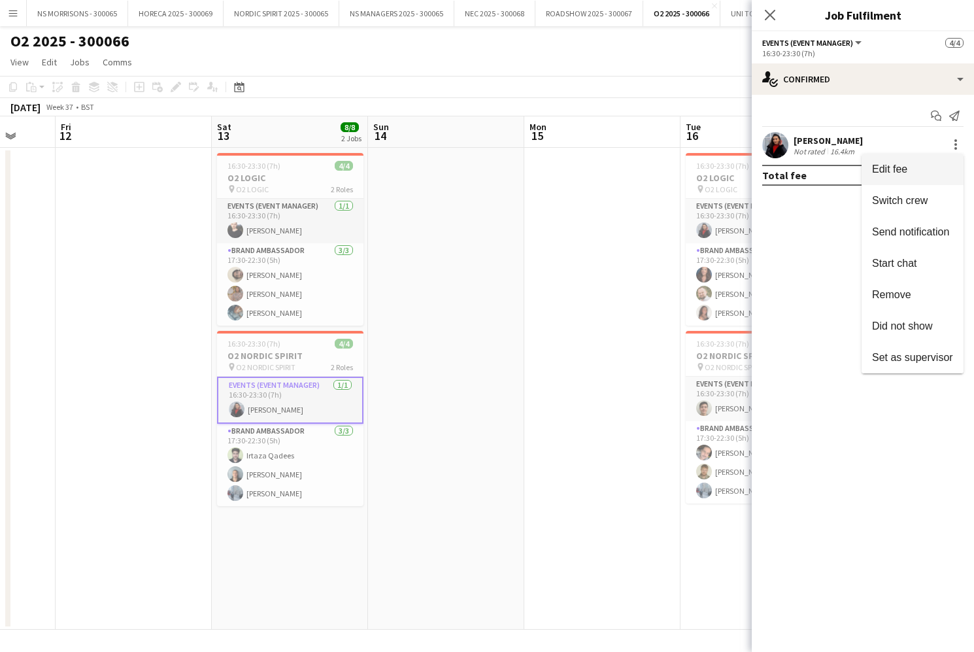
click at [932, 172] on span "Edit fee" at bounding box center [912, 169] width 81 height 12
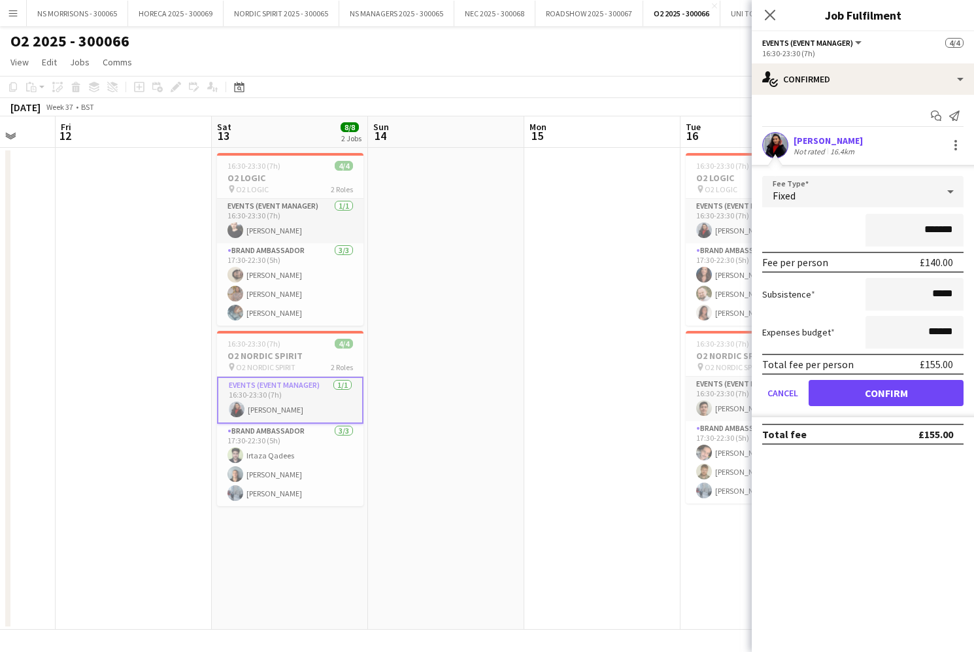
click at [935, 227] on input "*******" at bounding box center [915, 230] width 98 height 33
type input "*******"
click at [873, 398] on button "Confirm" at bounding box center [886, 393] width 155 height 26
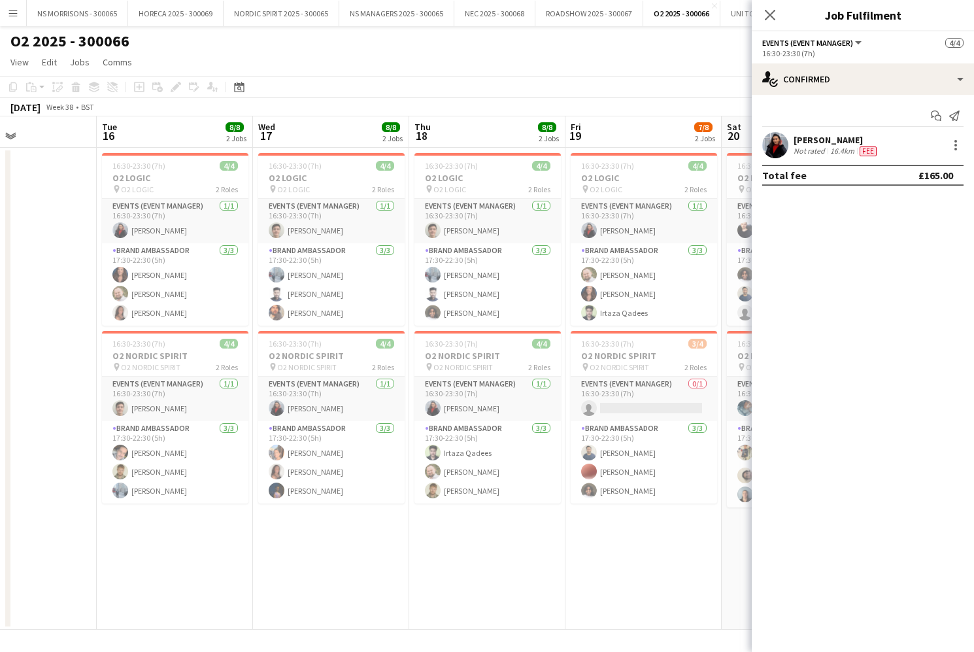
scroll to position [0, 402]
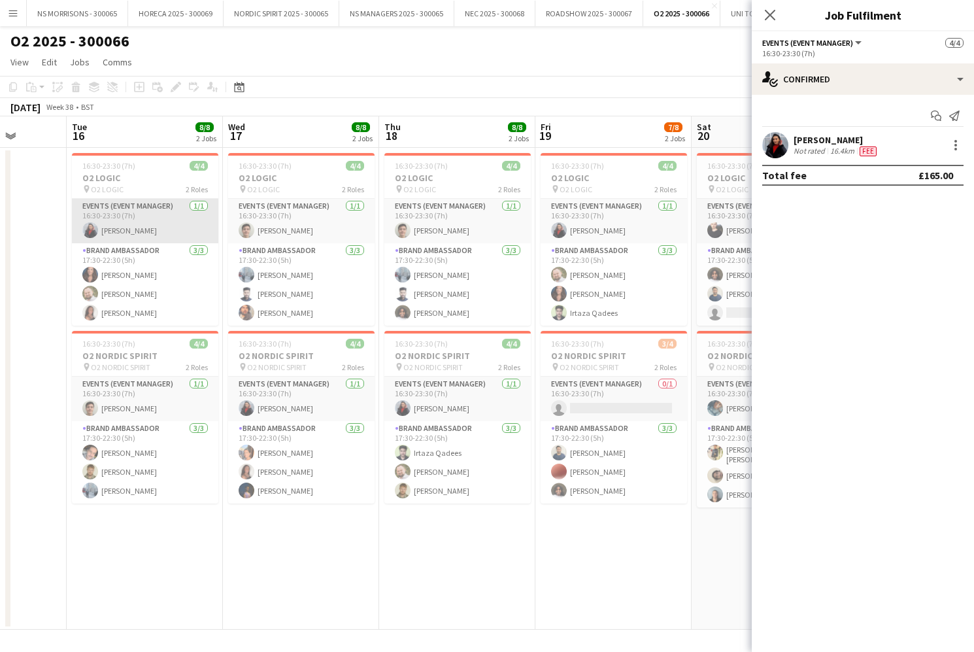
click at [148, 224] on app-card-role "Events (Event Manager) [DATE] 16:30-23:30 (7h) [PERSON_NAME]" at bounding box center [145, 221] width 146 height 44
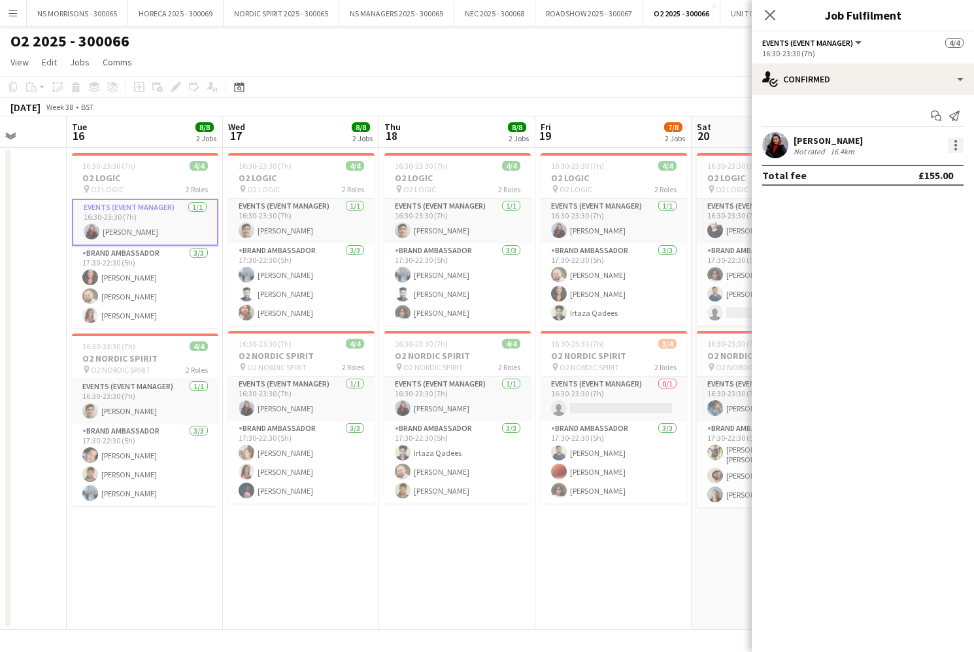
click at [954, 147] on div at bounding box center [956, 145] width 16 height 16
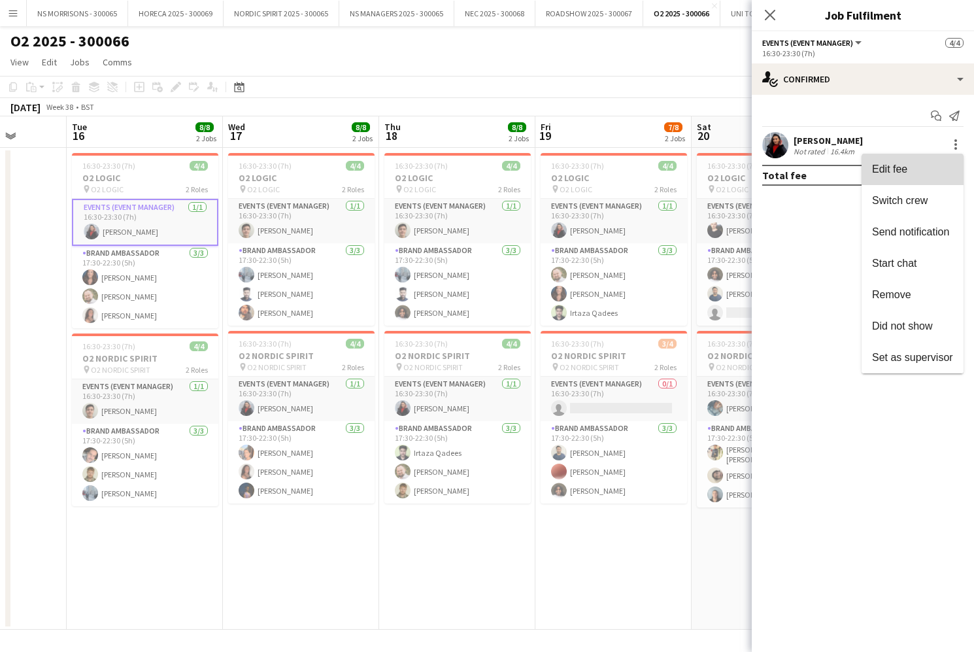
click at [936, 172] on span "Edit fee" at bounding box center [912, 169] width 81 height 12
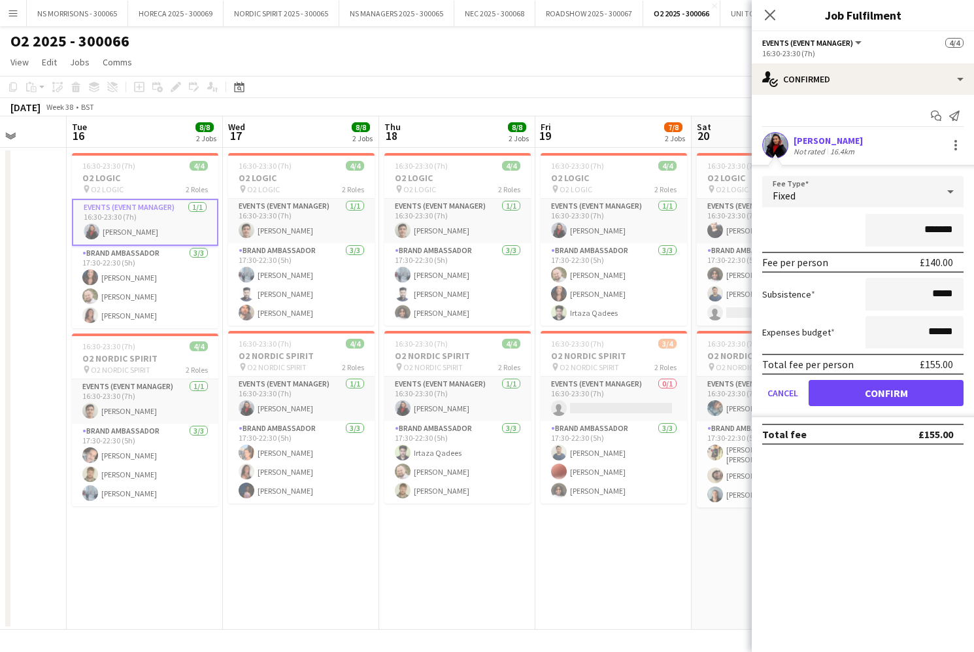
click at [936, 222] on input "*******" at bounding box center [915, 230] width 98 height 33
drag, startPoint x: 934, startPoint y: 229, endPoint x: 959, endPoint y: 229, distance: 25.5
click at [959, 229] on input "*****" at bounding box center [915, 230] width 98 height 33
type input "****"
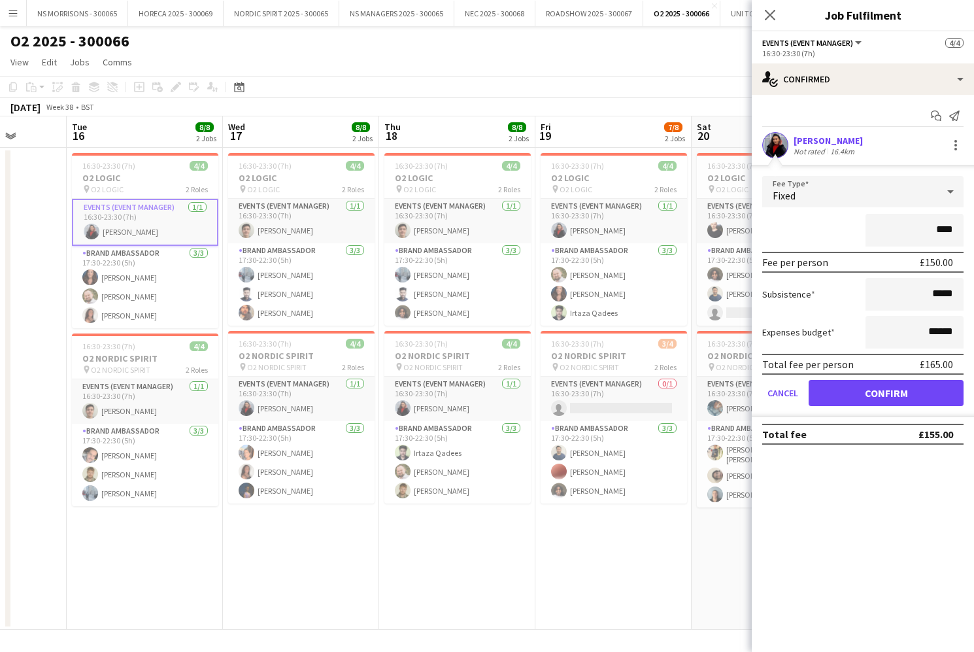
click at [886, 392] on button "Confirm" at bounding box center [886, 393] width 155 height 26
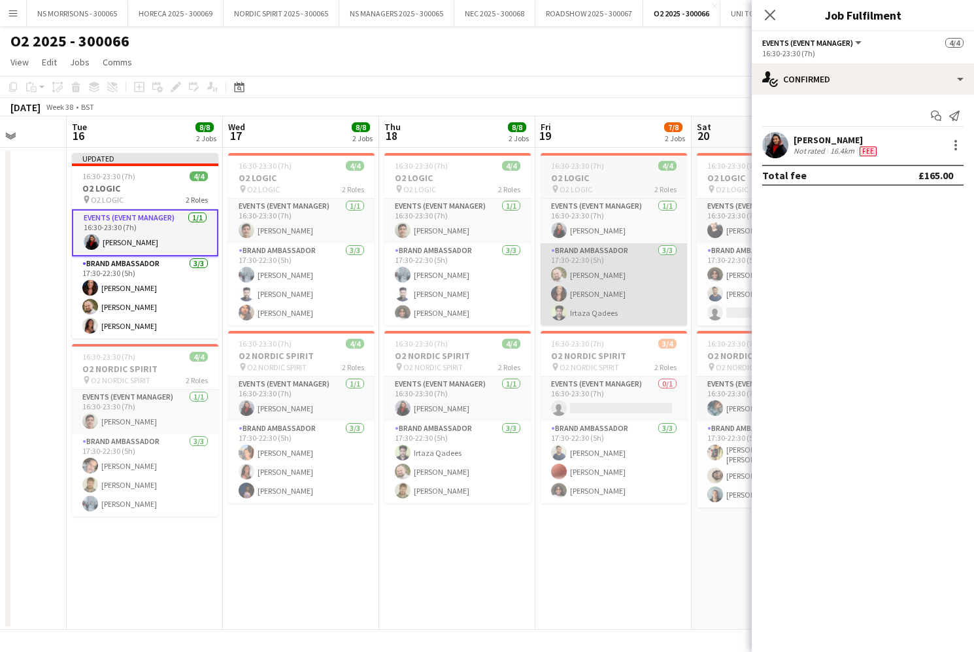
drag, startPoint x: 293, startPoint y: 396, endPoint x: 679, endPoint y: 252, distance: 411.9
click at [293, 396] on app-card-role "Events (Event Manager) [DATE] 16:30-23:30 (7h) [PERSON_NAME]" at bounding box center [301, 399] width 146 height 44
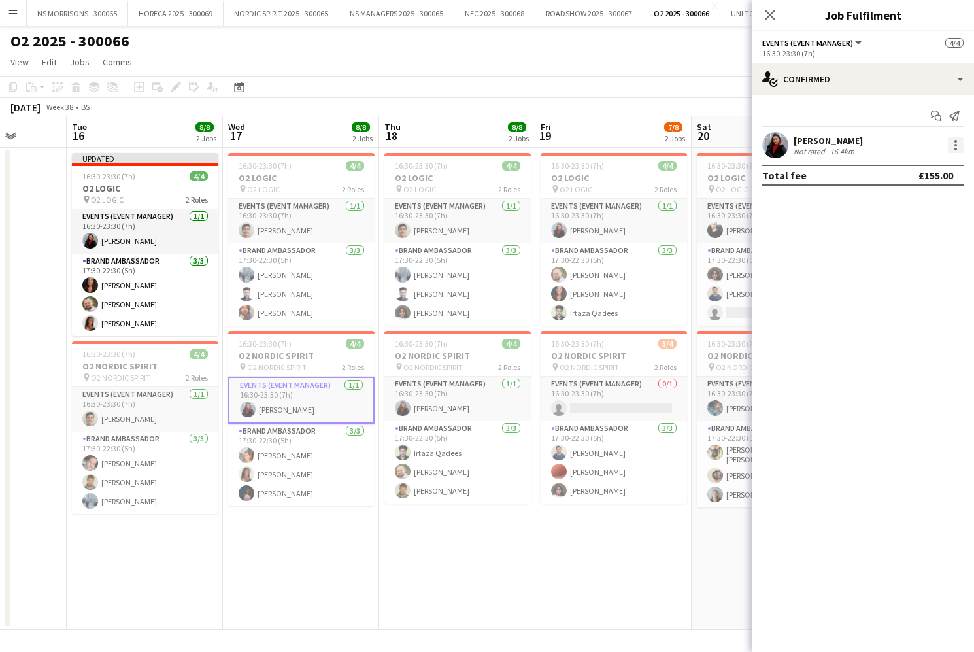
click at [954, 150] on div at bounding box center [956, 145] width 16 height 16
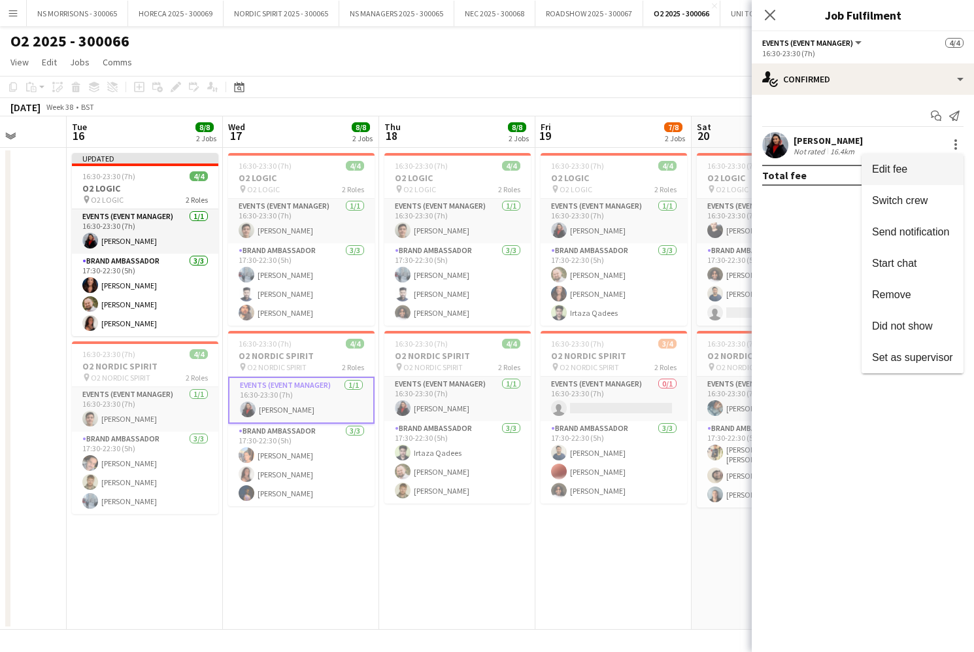
click at [943, 169] on span "Edit fee" at bounding box center [912, 169] width 81 height 12
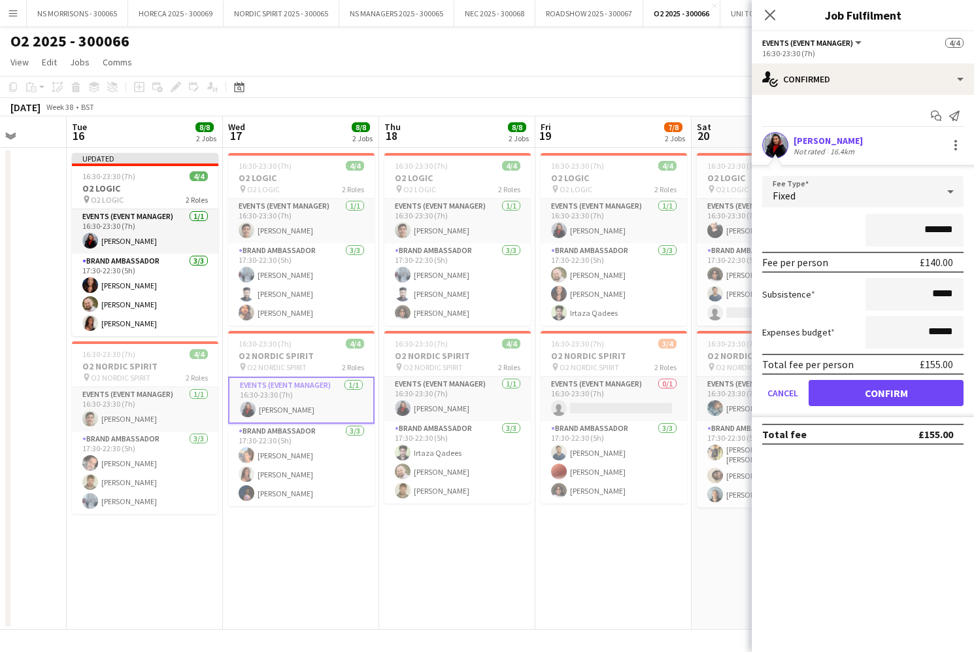
drag, startPoint x: 948, startPoint y: 230, endPoint x: 942, endPoint y: 226, distance: 7.5
click at [948, 228] on input "*******" at bounding box center [915, 230] width 98 height 33
type input "****"
click at [864, 385] on button "Confirm" at bounding box center [886, 393] width 155 height 26
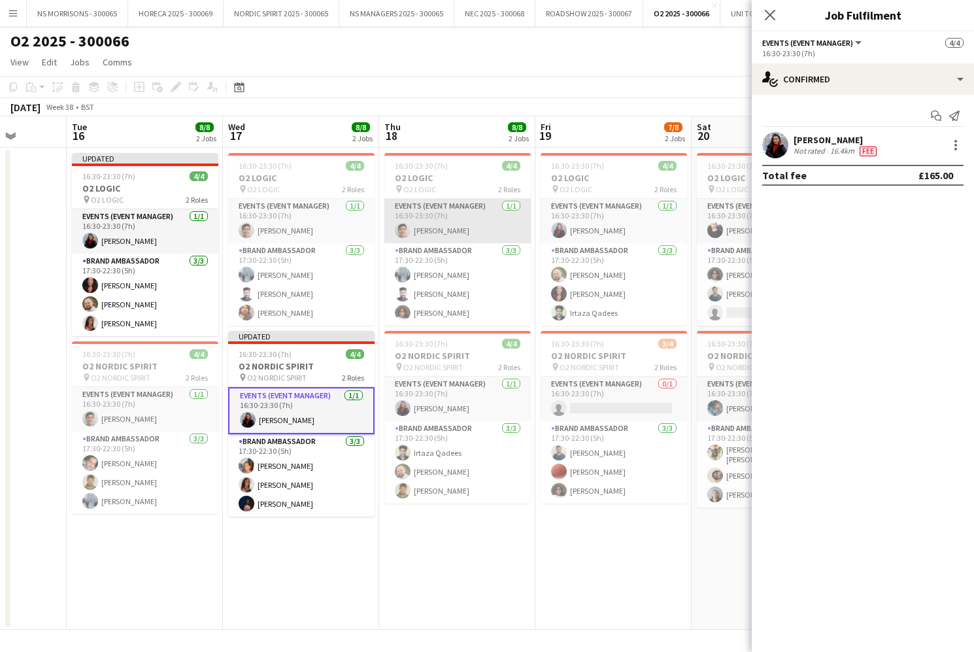
click at [477, 227] on app-card-role "Events (Event Manager) [DATE] 16:30-23:30 (7h) [PERSON_NAME]" at bounding box center [457, 221] width 146 height 44
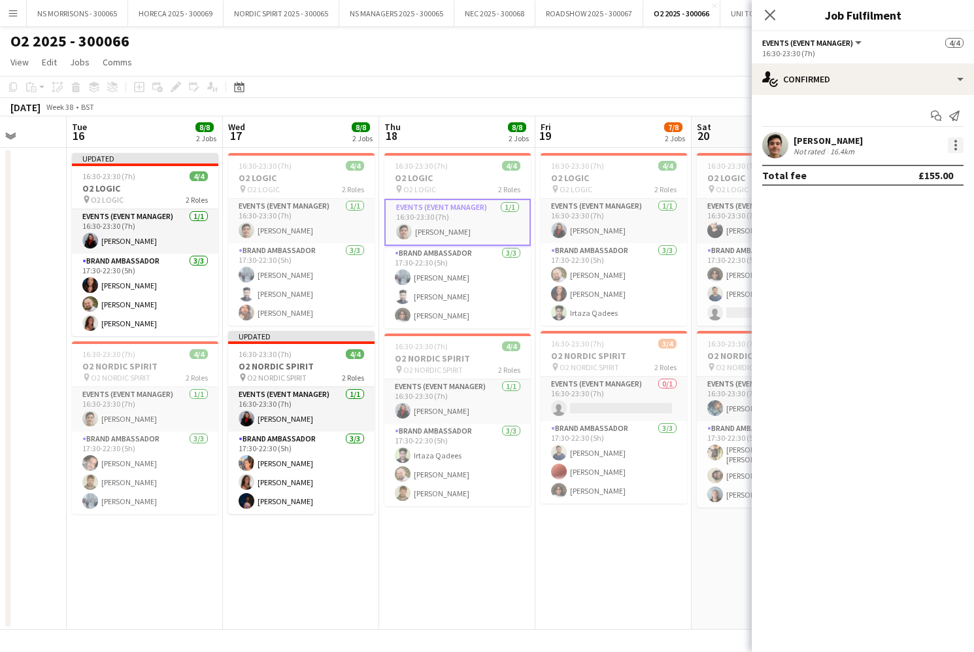
click at [952, 144] on div at bounding box center [956, 145] width 16 height 16
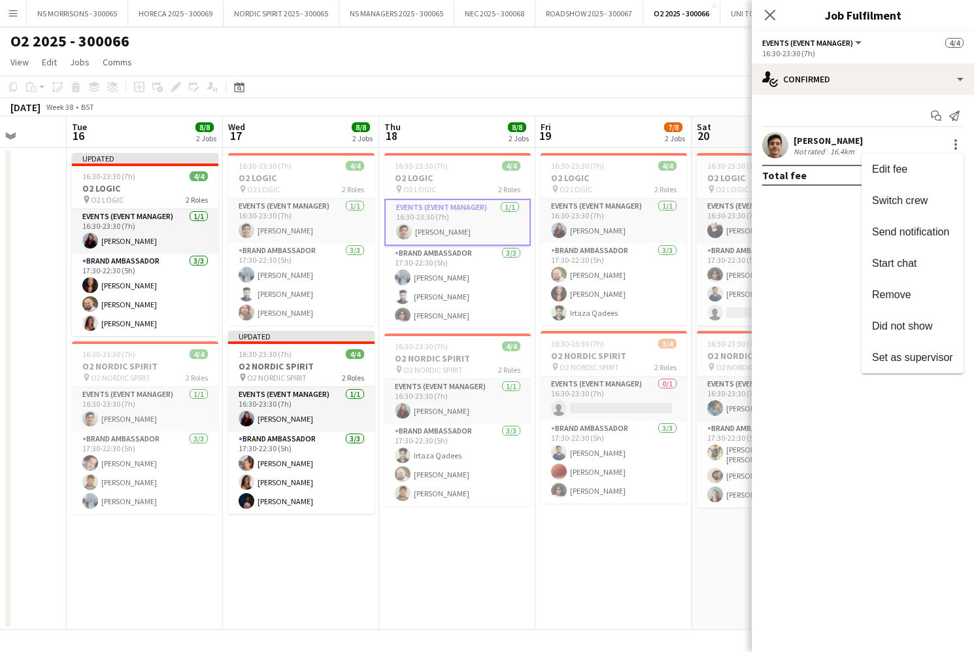
drag, startPoint x: 932, startPoint y: 169, endPoint x: 933, endPoint y: 188, distance: 18.3
click at [932, 169] on span "Edit fee" at bounding box center [912, 169] width 81 height 12
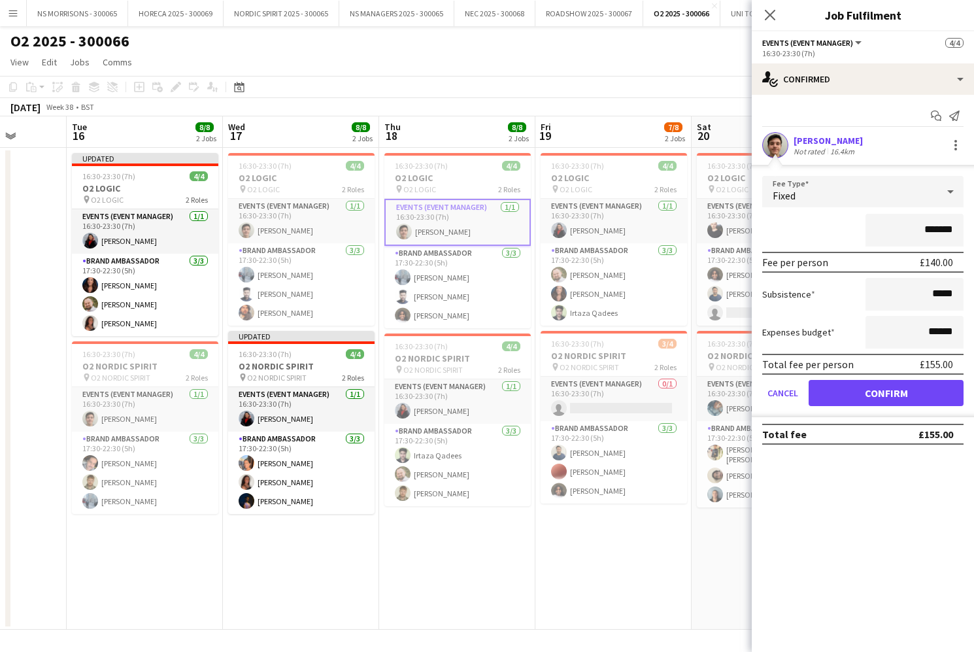
drag, startPoint x: 932, startPoint y: 233, endPoint x: 949, endPoint y: 227, distance: 18.0
click at [952, 229] on input "*******" at bounding box center [915, 230] width 98 height 33
type input "****"
click at [872, 386] on button "Confirm" at bounding box center [886, 393] width 155 height 26
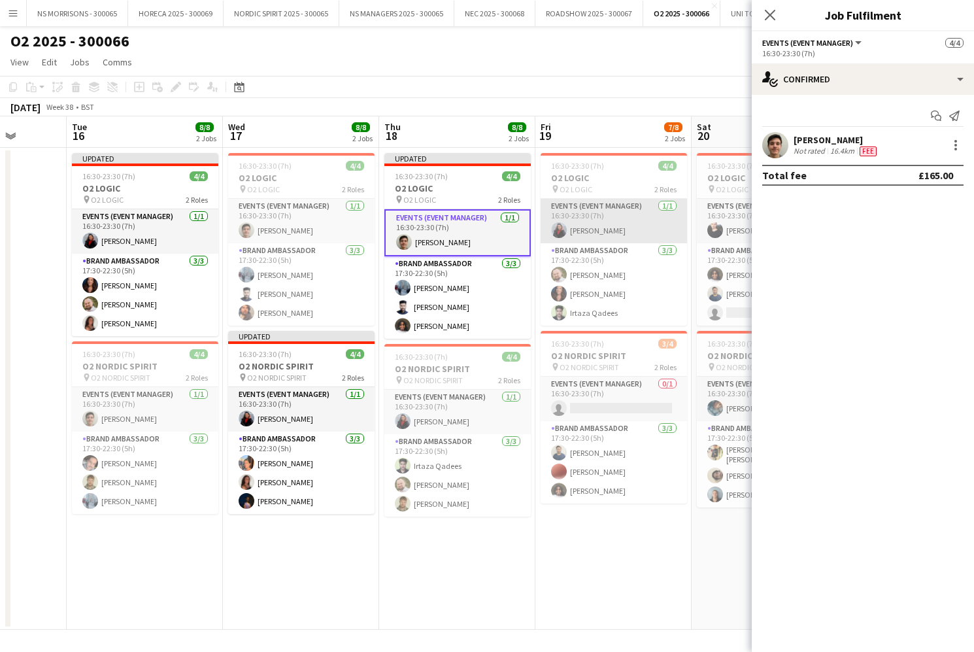
click at [603, 229] on app-card-role "Events (Event Manager) [DATE] 16:30-23:30 (7h) [PERSON_NAME]" at bounding box center [614, 221] width 146 height 44
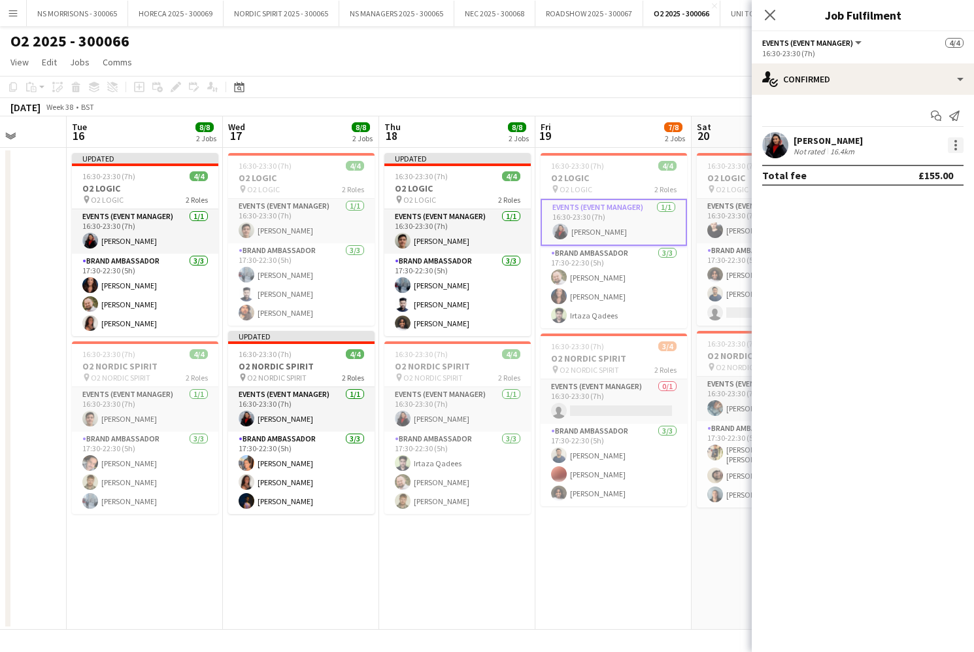
click at [956, 148] on div at bounding box center [956, 149] width 3 height 3
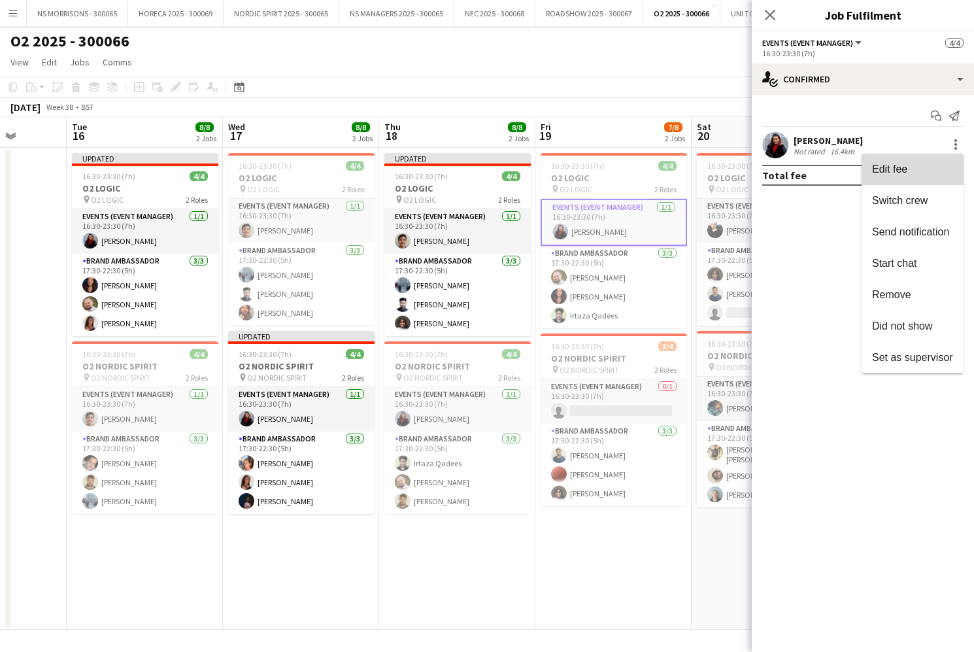
click at [943, 170] on span "Edit fee" at bounding box center [912, 169] width 81 height 12
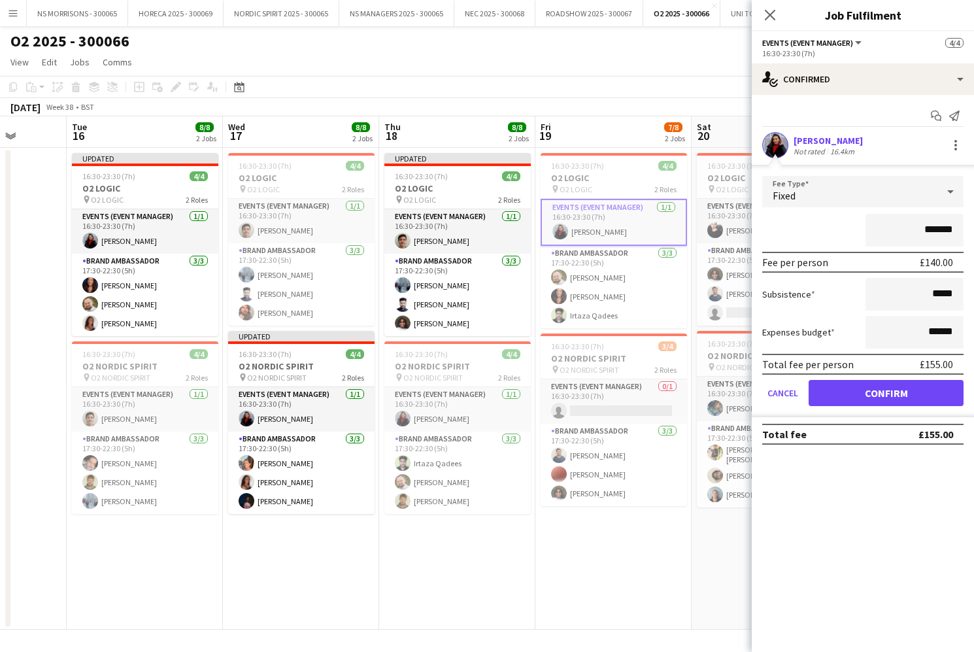
drag, startPoint x: 925, startPoint y: 229, endPoint x: 955, endPoint y: 229, distance: 29.4
click at [957, 230] on input "*******" at bounding box center [915, 230] width 98 height 33
type input "****"
drag, startPoint x: 894, startPoint y: 394, endPoint x: 887, endPoint y: 391, distance: 7.0
click at [893, 394] on button "Confirm" at bounding box center [886, 393] width 155 height 26
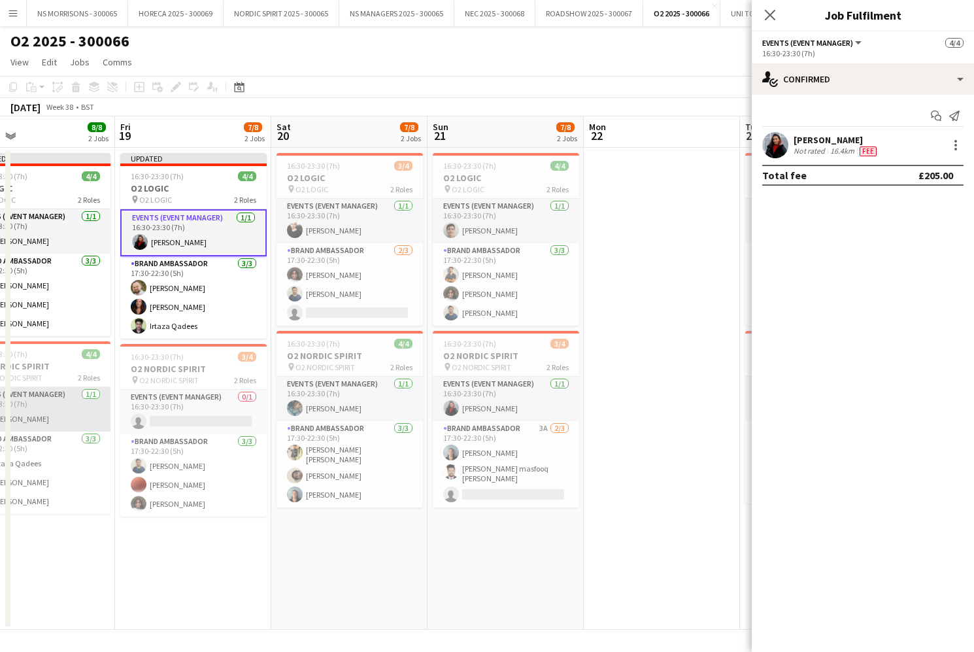
scroll to position [0, 511]
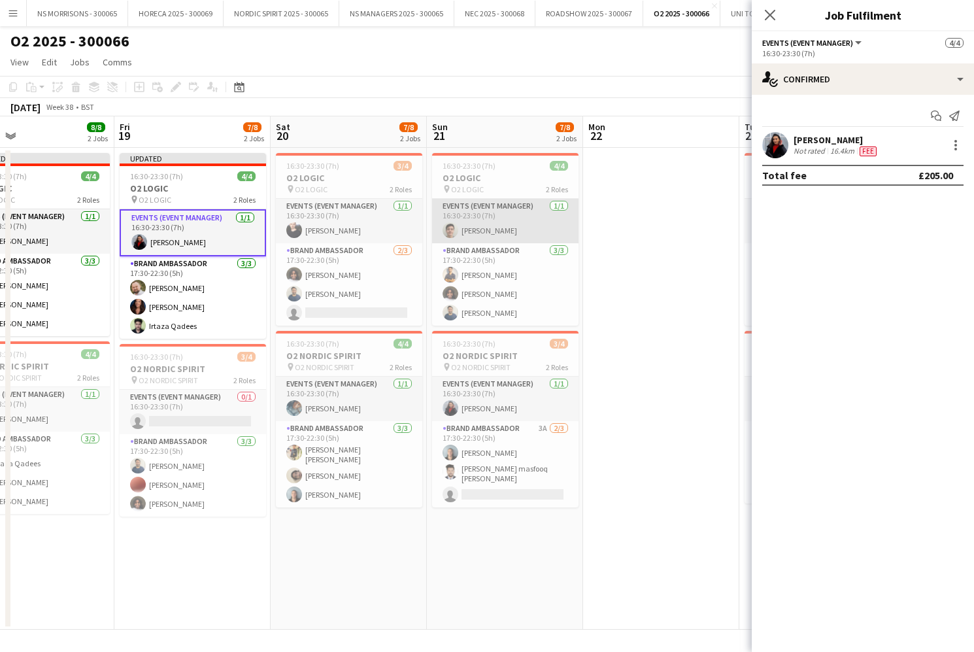
click at [483, 216] on app-card-role "Events (Event Manager) [DATE] 16:30-23:30 (7h) [PERSON_NAME]" at bounding box center [505, 221] width 146 height 44
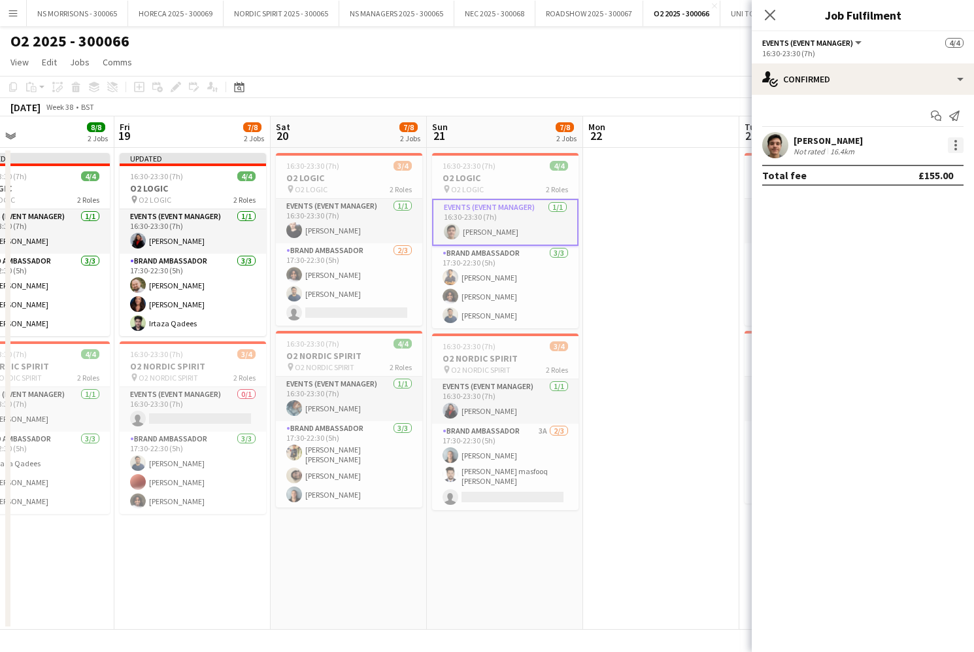
click at [955, 141] on div at bounding box center [956, 141] width 3 height 3
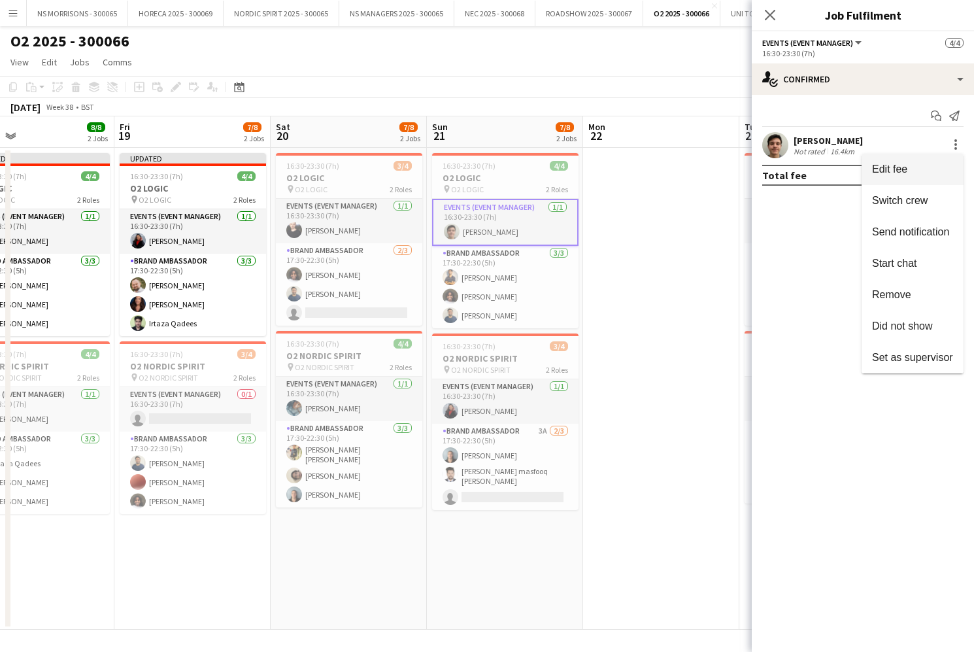
click at [919, 171] on span "Edit fee" at bounding box center [912, 169] width 81 height 12
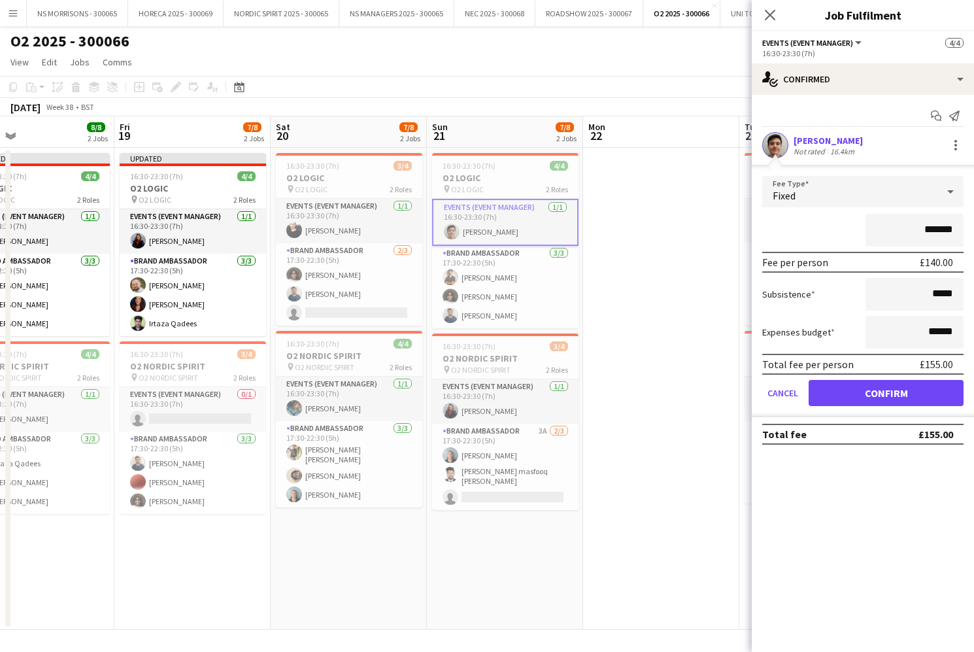
drag, startPoint x: 942, startPoint y: 228, endPoint x: 948, endPoint y: 226, distance: 6.8
click at [952, 228] on input "*******" at bounding box center [915, 230] width 98 height 33
type input "****"
click at [827, 393] on button "Confirm" at bounding box center [886, 393] width 155 height 26
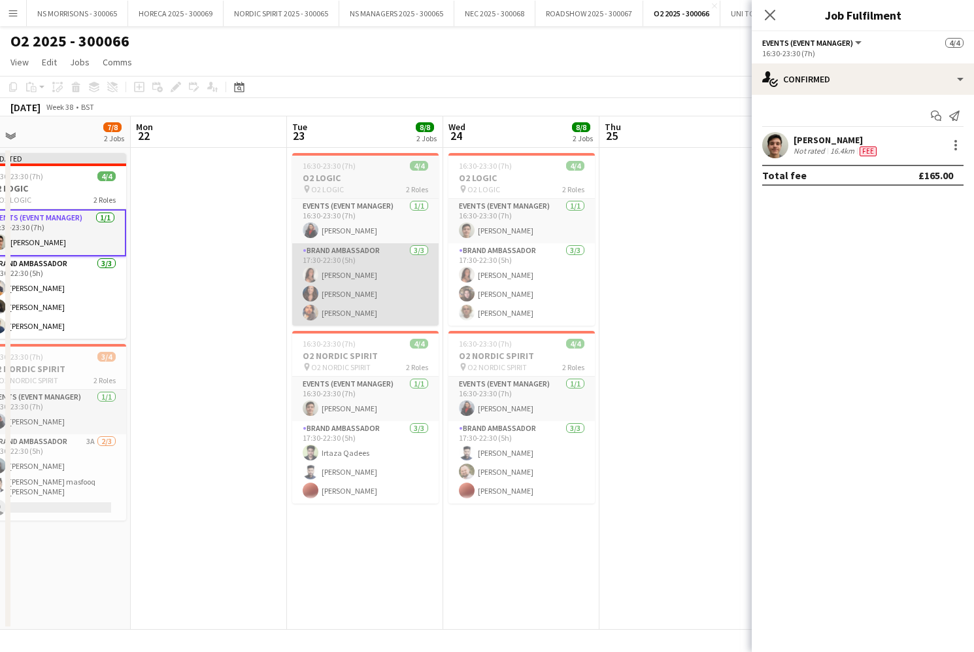
scroll to position [0, 337]
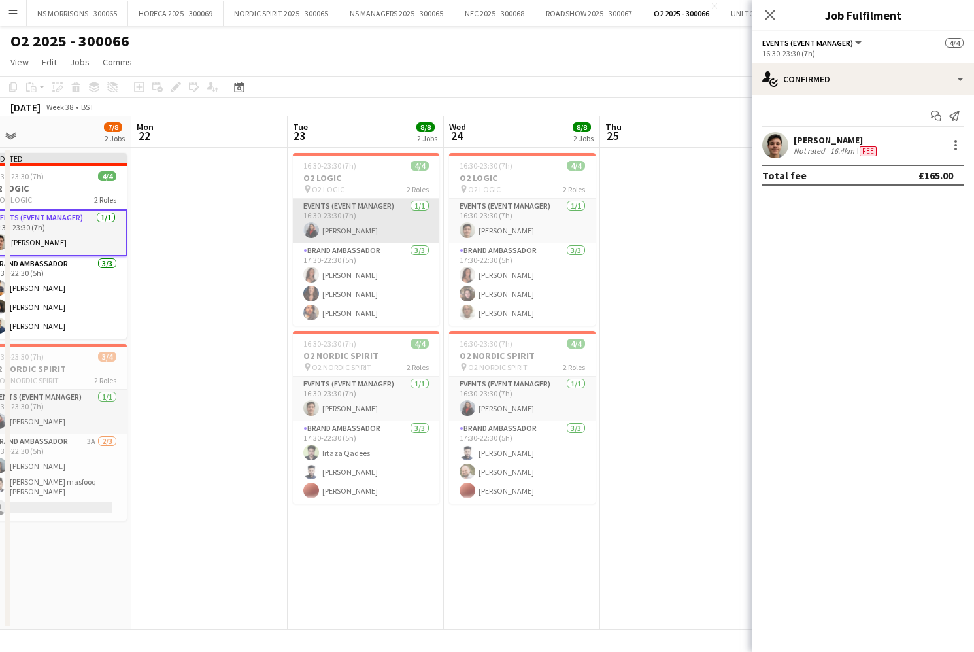
click at [366, 224] on app-card-role "Events (Event Manager) [DATE] 16:30-23:30 (7h) [PERSON_NAME]" at bounding box center [366, 221] width 146 height 44
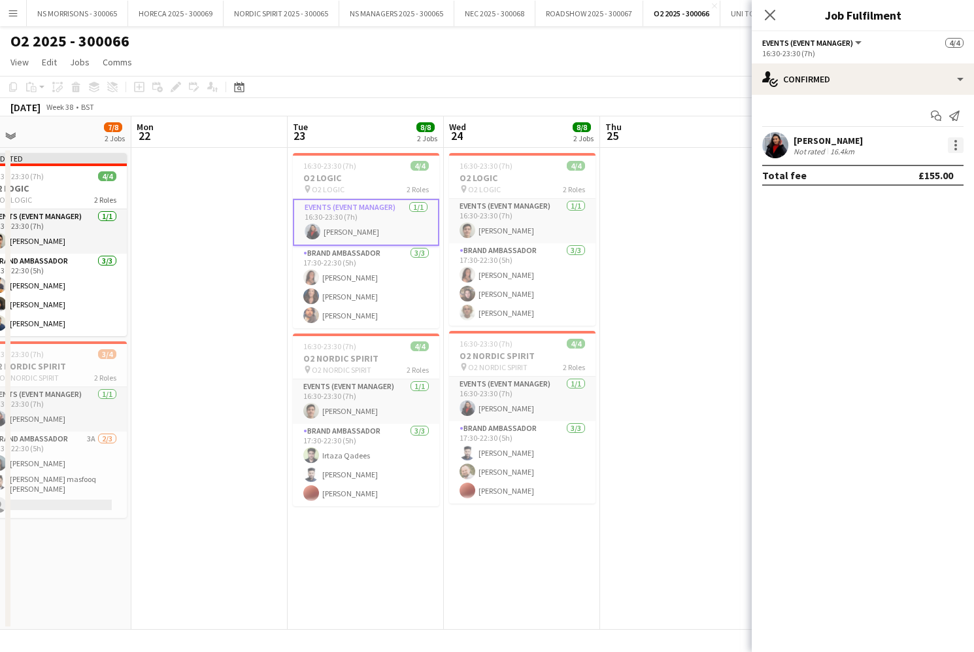
click at [953, 139] on div at bounding box center [956, 145] width 16 height 16
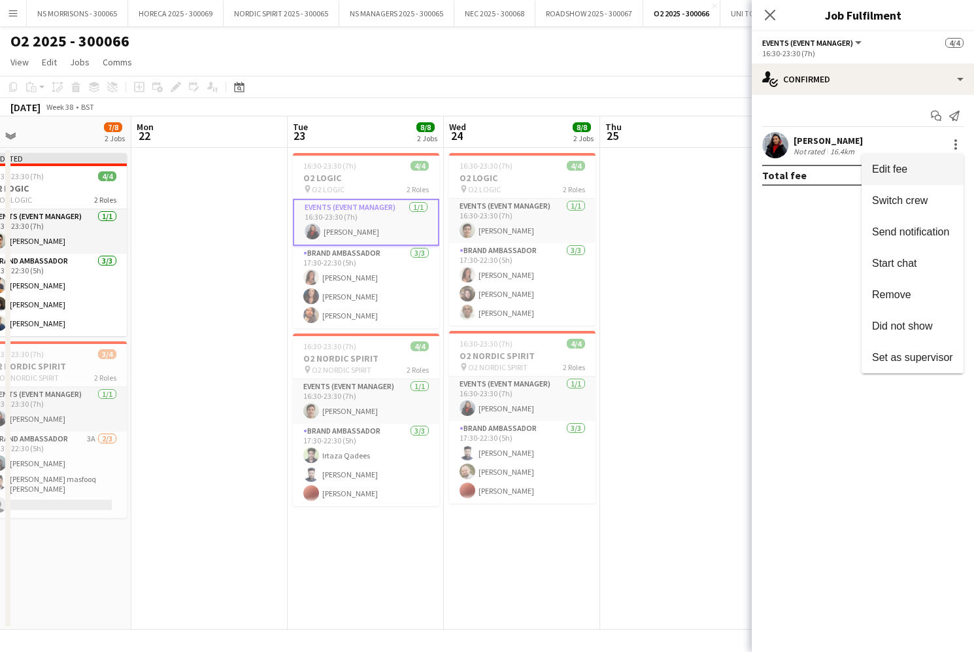
click at [940, 163] on span "Edit fee" at bounding box center [912, 169] width 81 height 12
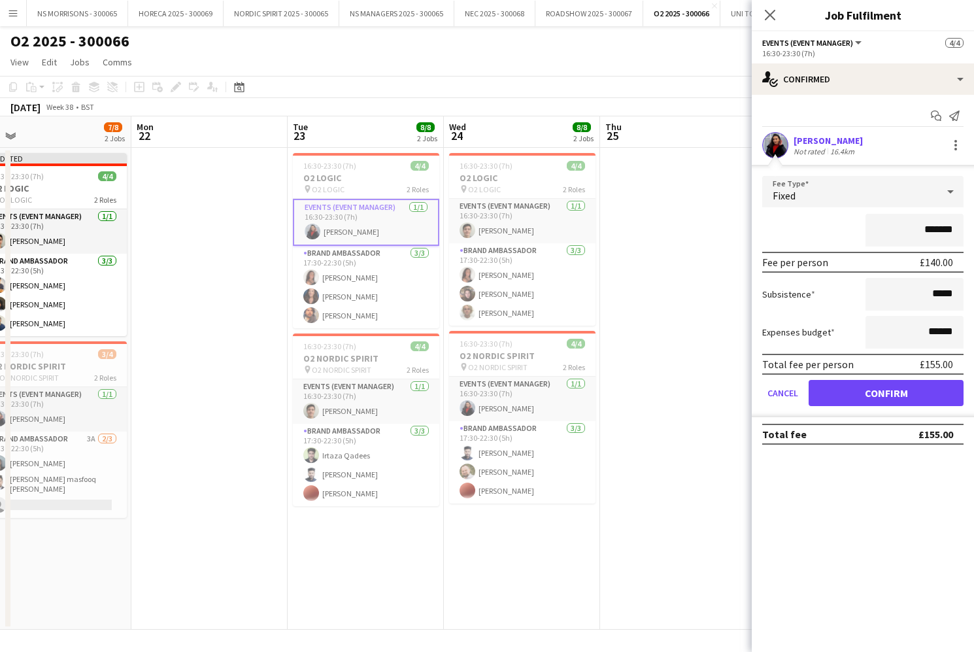
drag, startPoint x: 936, startPoint y: 230, endPoint x: 955, endPoint y: 231, distance: 19.0
click at [956, 231] on input "*******" at bounding box center [915, 230] width 98 height 33
type input "****"
click at [824, 392] on button "Confirm" at bounding box center [886, 393] width 155 height 26
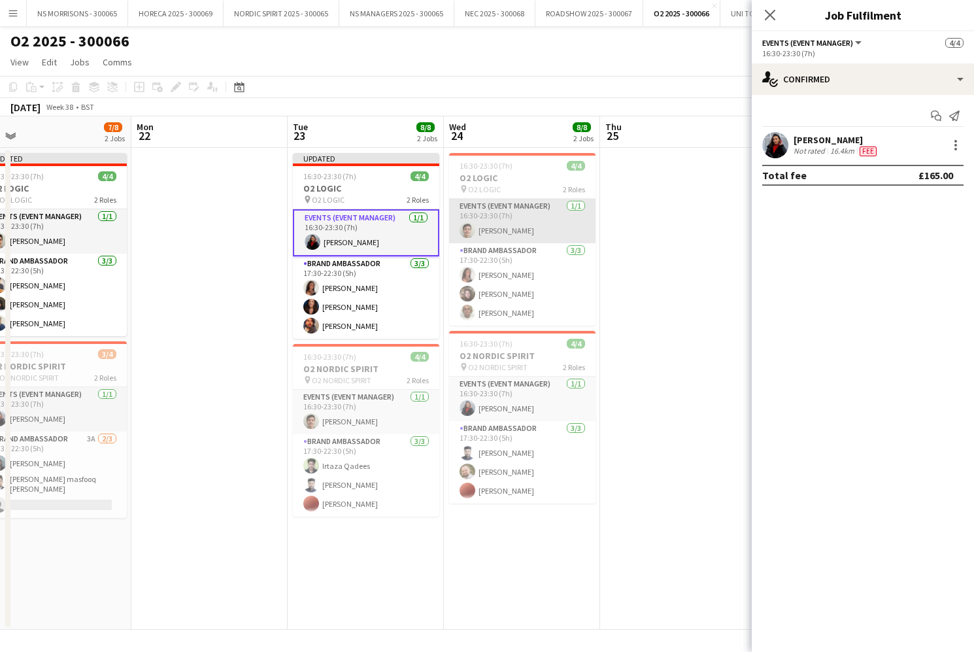
click at [524, 226] on app-card-role "Events (Event Manager) [DATE] 16:30-23:30 (7h) [PERSON_NAME]" at bounding box center [522, 221] width 146 height 44
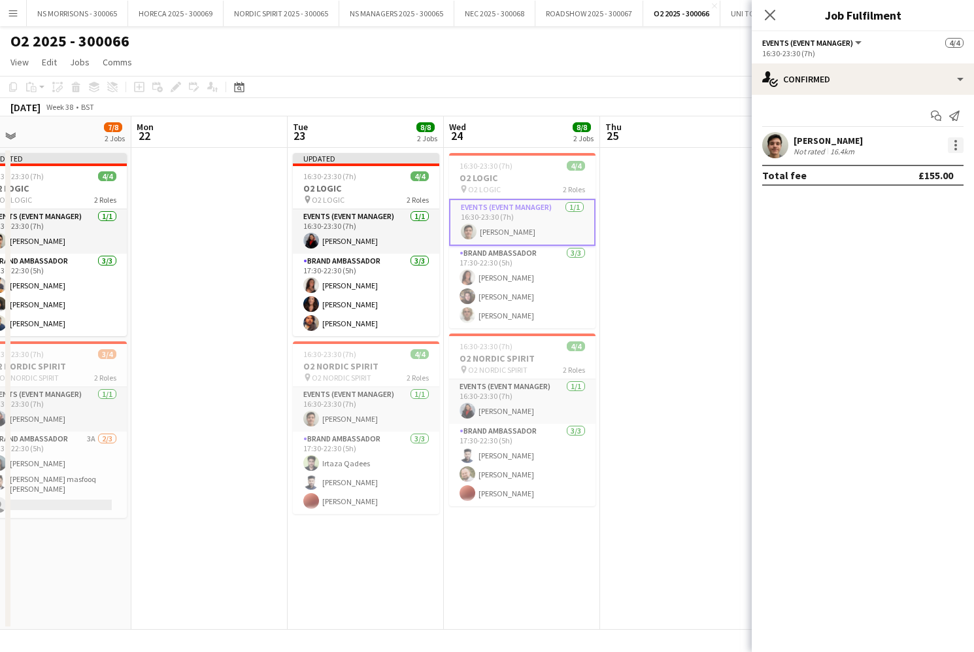
click at [956, 148] on div at bounding box center [956, 149] width 3 height 3
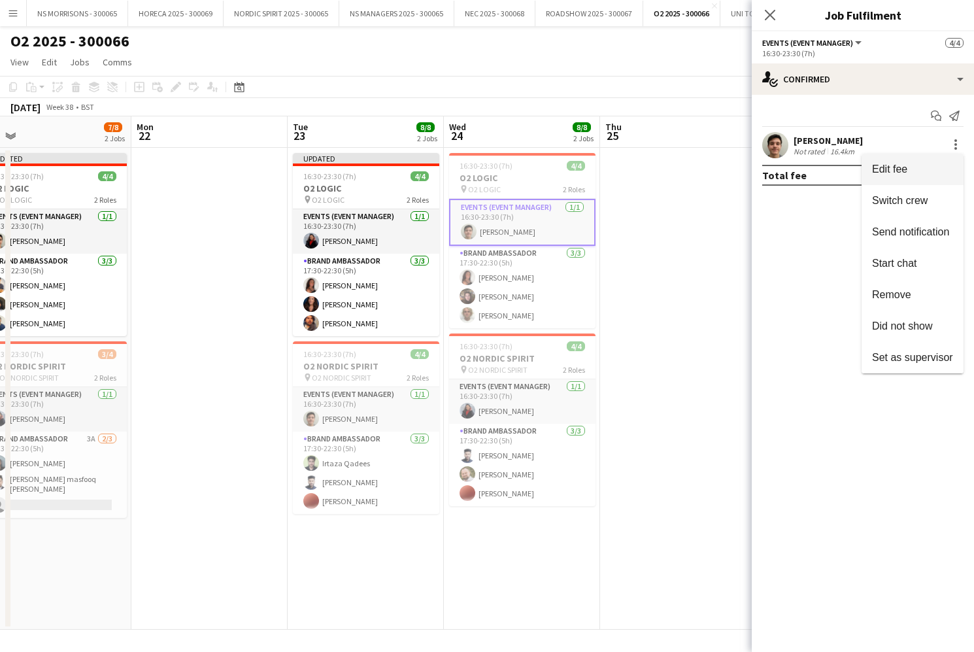
click at [921, 167] on span "Edit fee" at bounding box center [912, 169] width 81 height 12
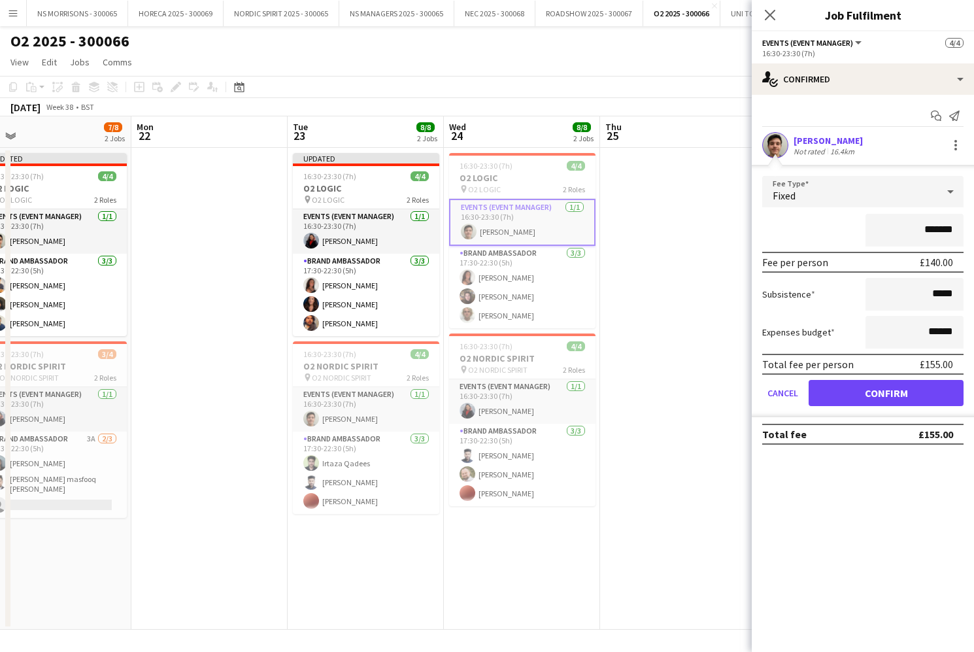
click at [953, 230] on input "*******" at bounding box center [915, 230] width 98 height 33
type input "****"
click at [904, 399] on button "Confirm" at bounding box center [886, 393] width 155 height 26
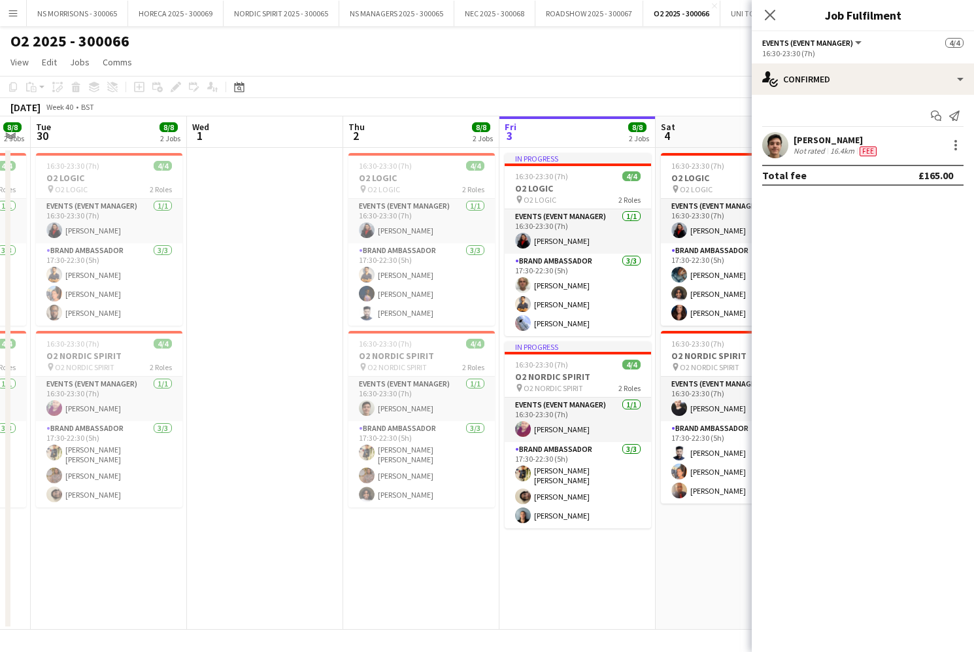
scroll to position [0, 440]
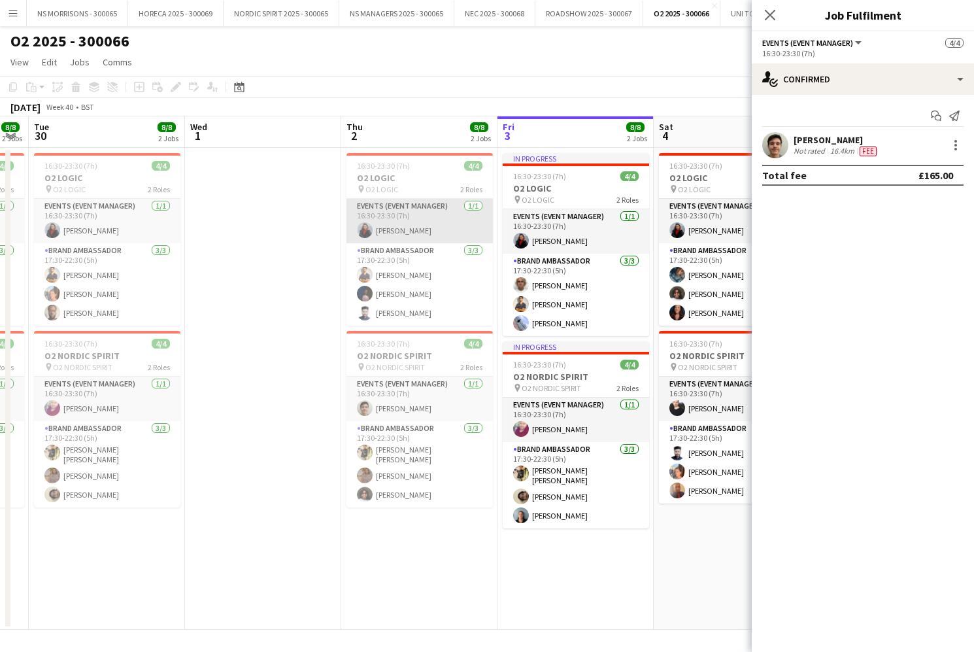
click at [423, 222] on app-card-role "Events (Event Manager) [DATE] 16:30-23:30 (7h) [PERSON_NAME]" at bounding box center [420, 221] width 146 height 44
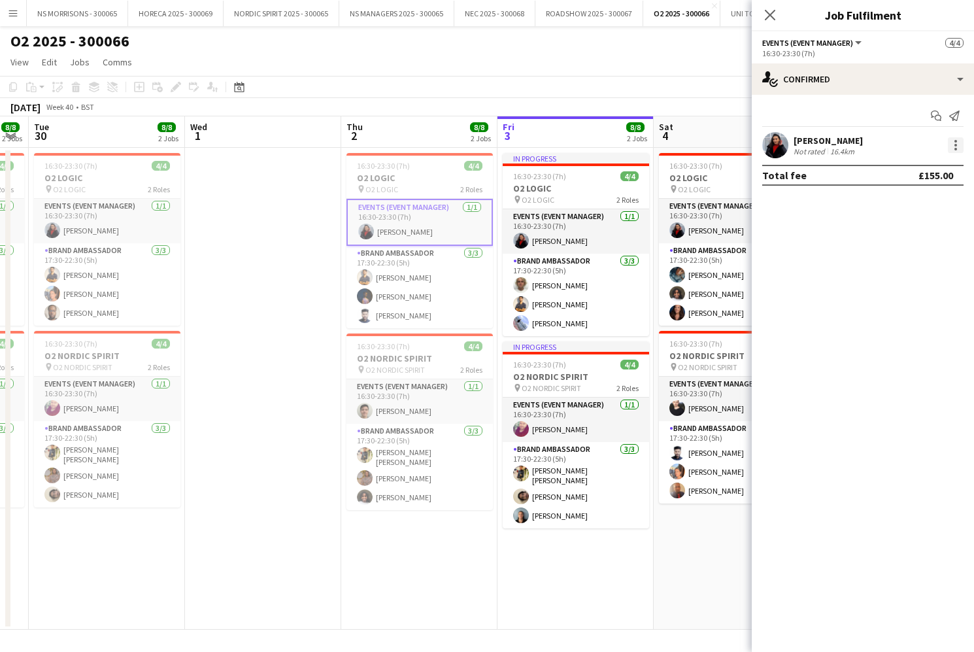
click at [951, 142] on div at bounding box center [956, 145] width 16 height 16
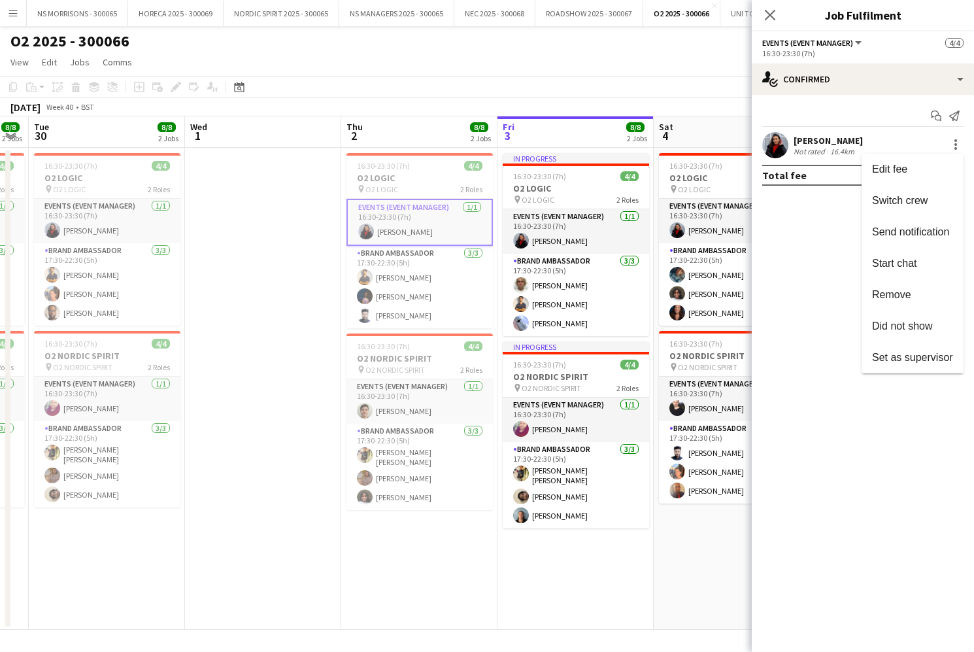
drag, startPoint x: 940, startPoint y: 166, endPoint x: 940, endPoint y: 186, distance: 20.3
click at [940, 166] on span "Edit fee" at bounding box center [912, 169] width 81 height 12
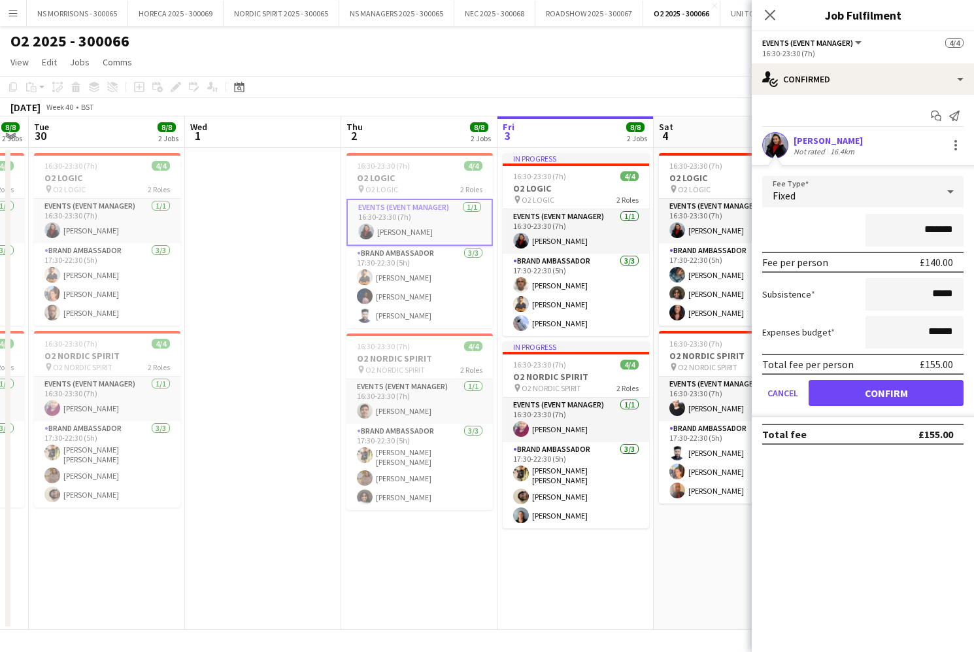
drag, startPoint x: 940, startPoint y: 231, endPoint x: 948, endPoint y: 230, distance: 8.6
click at [950, 231] on input "*******" at bounding box center [915, 230] width 98 height 33
type input "****"
click at [872, 390] on button "Confirm" at bounding box center [886, 393] width 155 height 26
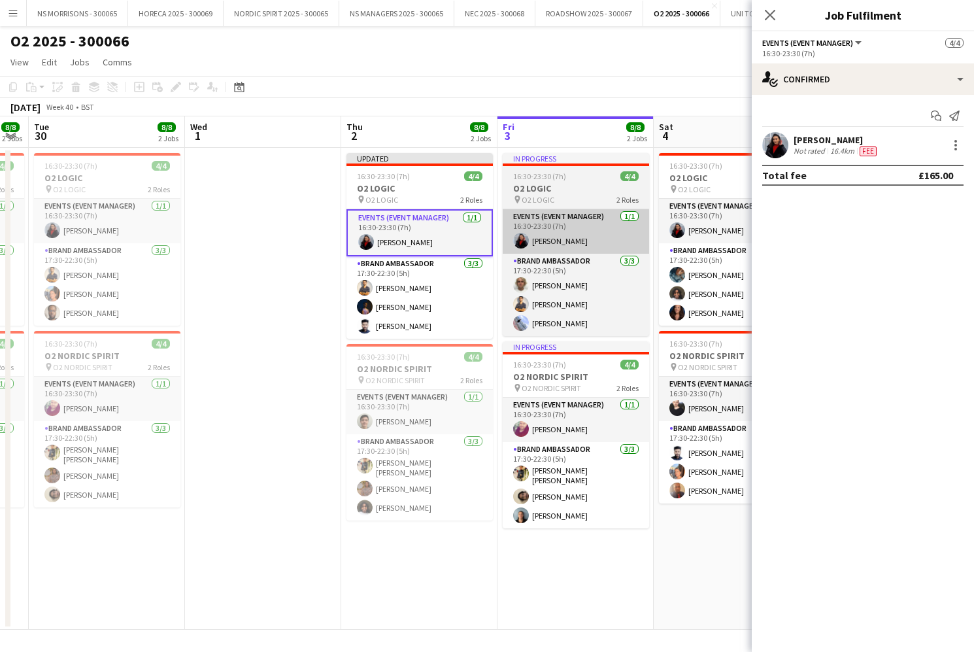
drag, startPoint x: 299, startPoint y: 280, endPoint x: 588, endPoint y: 227, distance: 294.6
click at [300, 280] on app-date-cell at bounding box center [263, 389] width 156 height 482
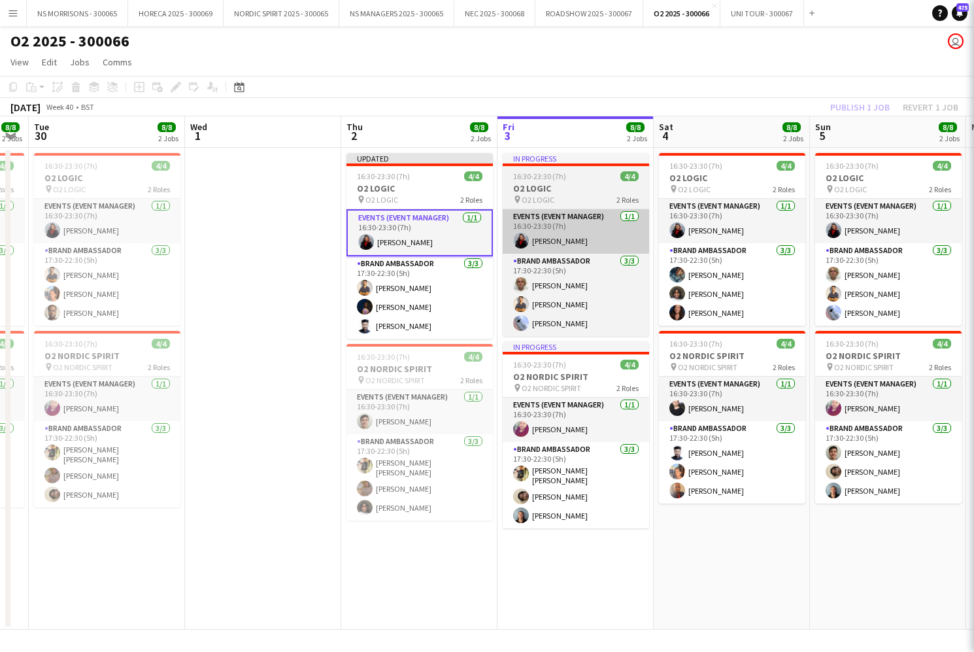
scroll to position [0, 439]
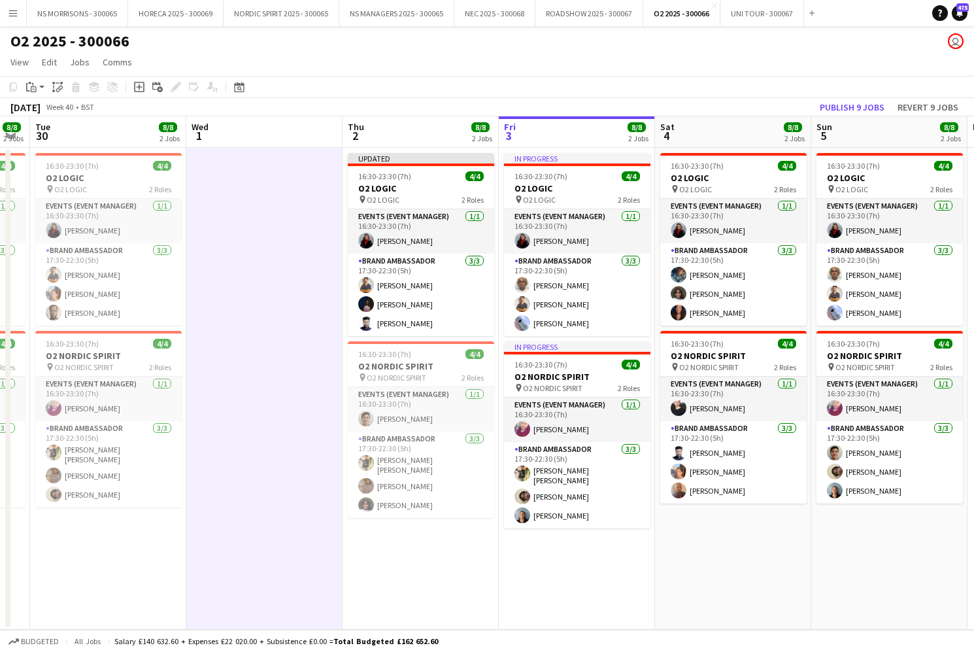
click at [840, 105] on button "Publish 9 jobs" at bounding box center [852, 107] width 75 height 17
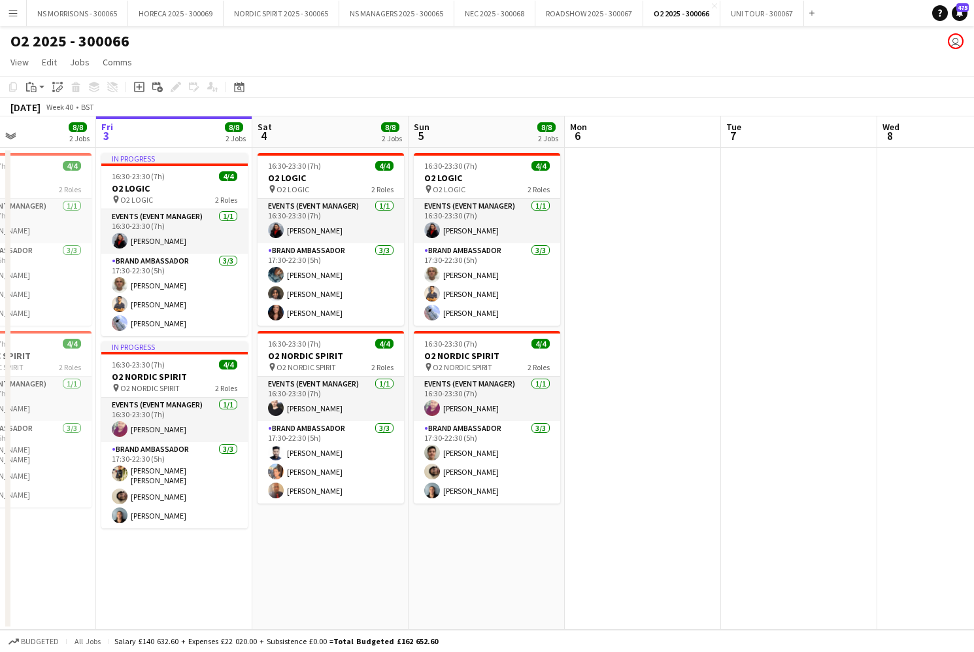
scroll to position [0, 368]
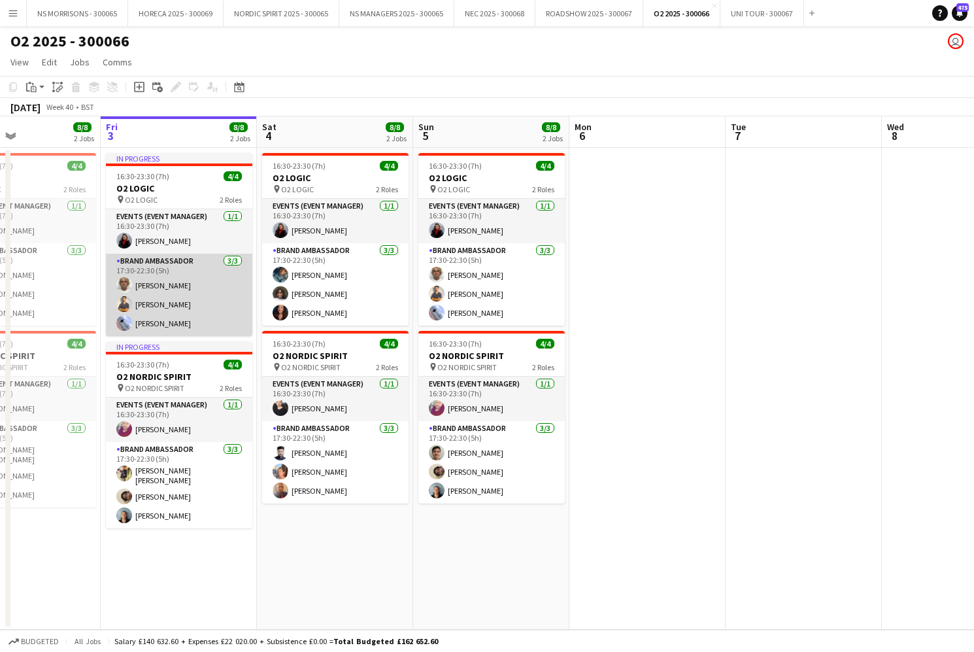
click at [188, 292] on app-card-role "Brand Ambassador [DATE] 17:30-22:30 (5h) [PERSON_NAME] Muhammad [PERSON_NAME] […" at bounding box center [179, 295] width 146 height 82
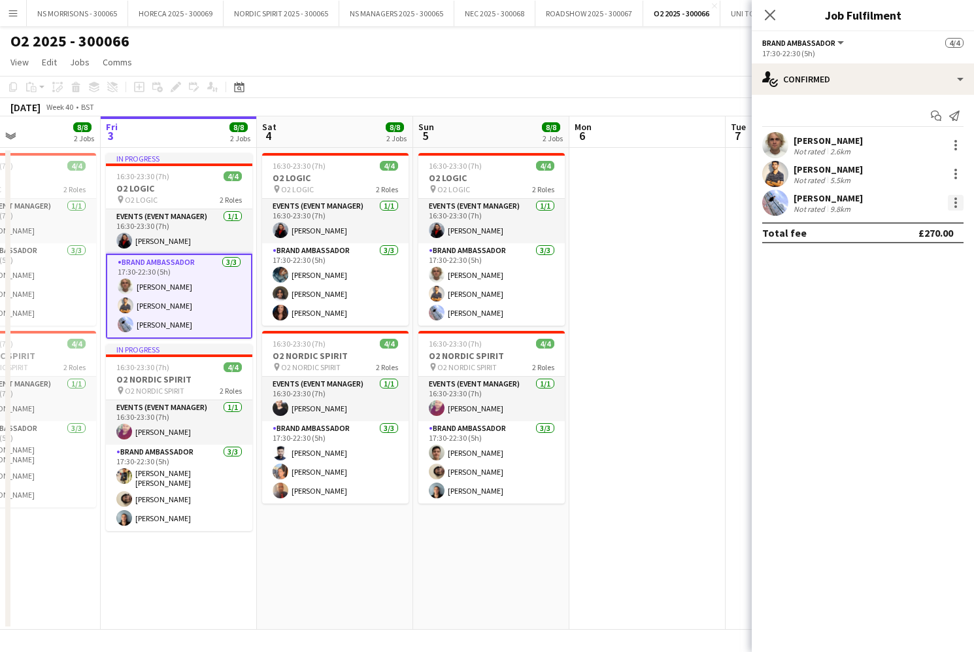
click at [956, 208] on div at bounding box center [956, 203] width 16 height 16
drag, startPoint x: 908, startPoint y: 343, endPoint x: 908, endPoint y: 331, distance: 12.4
click at [909, 343] on button "Remove" at bounding box center [913, 352] width 102 height 31
click at [857, 205] on input at bounding box center [870, 203] width 152 height 16
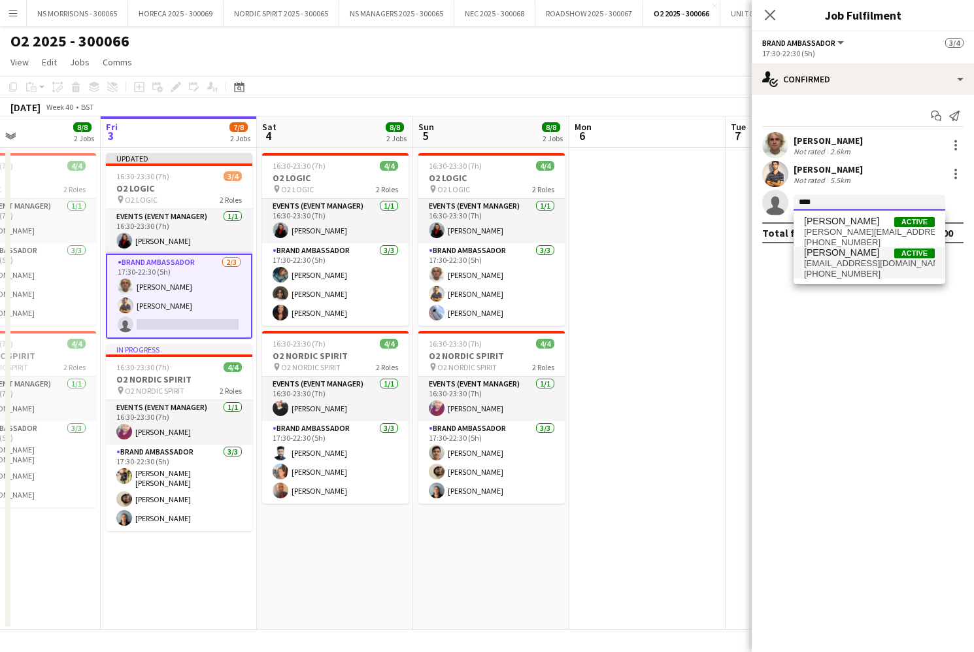
type input "****"
drag, startPoint x: 858, startPoint y: 267, endPoint x: 858, endPoint y: 274, distance: 7.2
click at [858, 267] on span "[EMAIL_ADDRESS][DOMAIN_NAME]" at bounding box center [869, 263] width 131 height 10
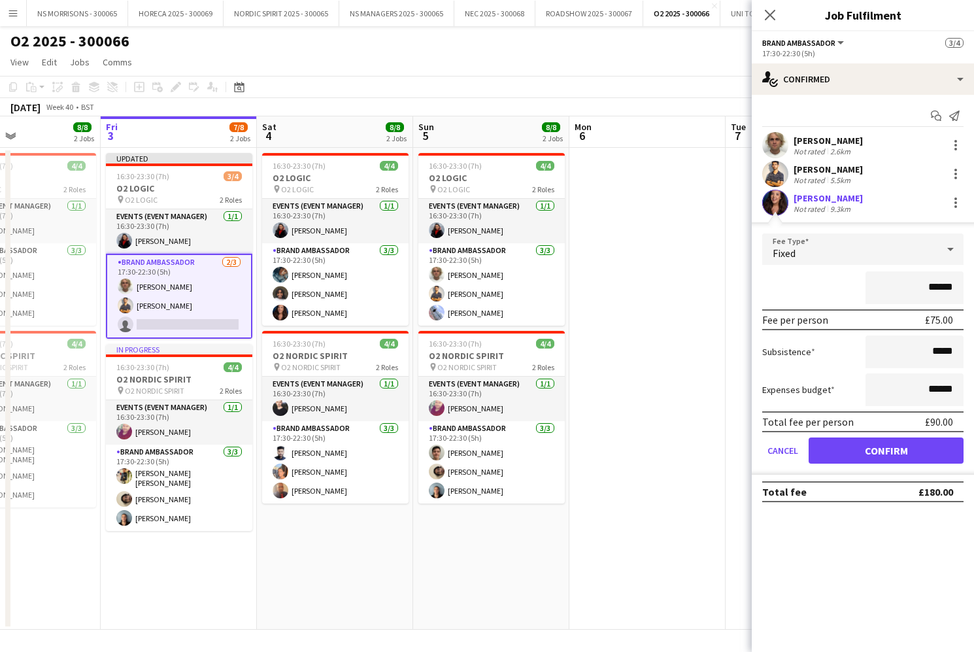
drag, startPoint x: 858, startPoint y: 454, endPoint x: 852, endPoint y: 444, distance: 12.0
click at [858, 452] on button "Confirm" at bounding box center [886, 450] width 155 height 26
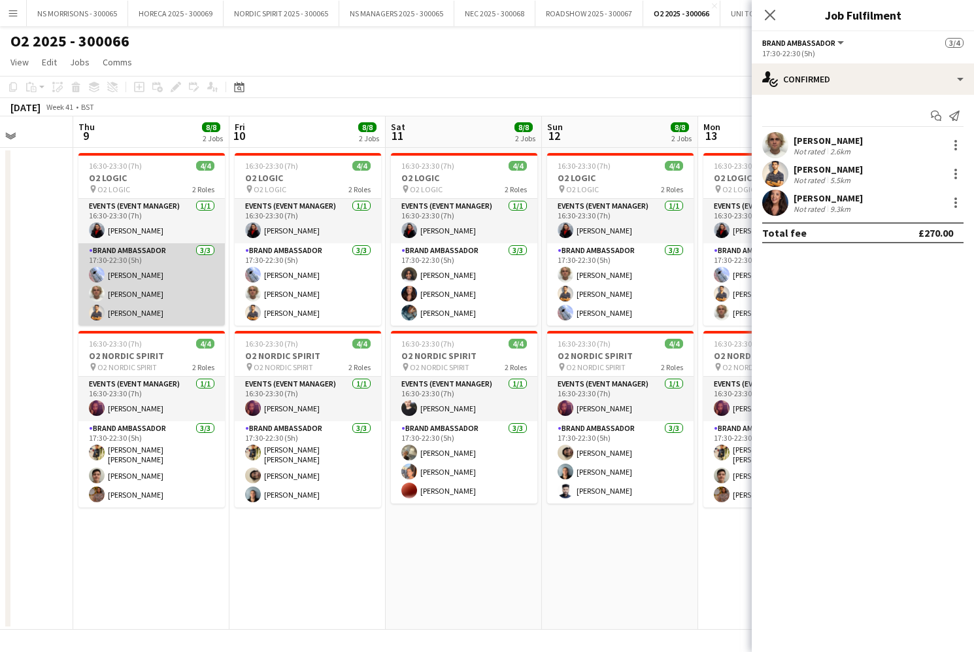
scroll to position [0, 400]
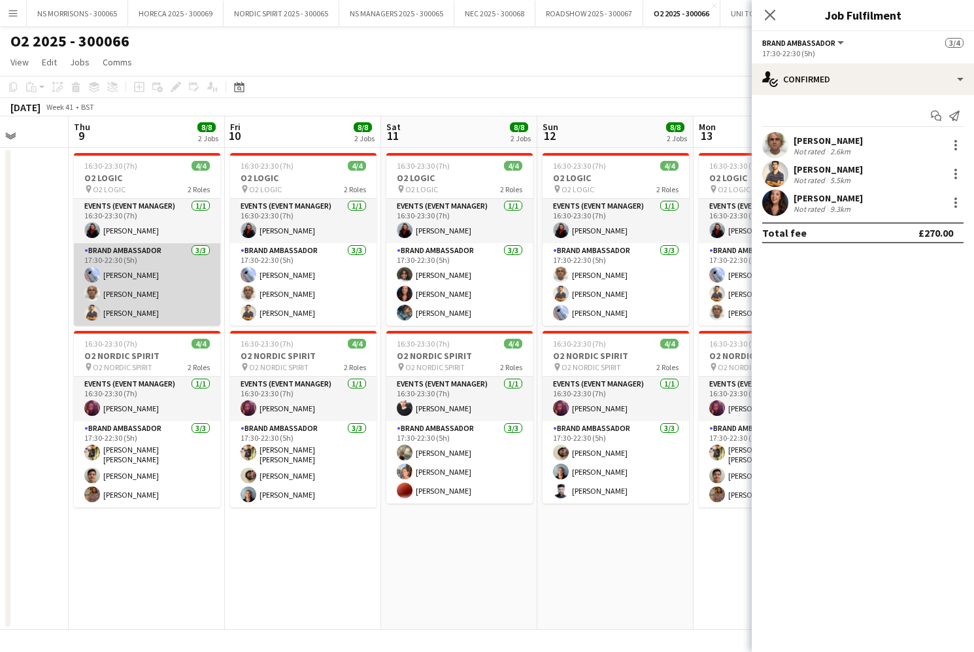
click at [130, 307] on app-card-role "Brand Ambassador [DATE] 17:30-22:30 (5h) [PERSON_NAME] [PERSON_NAME] [PERSON_NA…" at bounding box center [147, 284] width 146 height 82
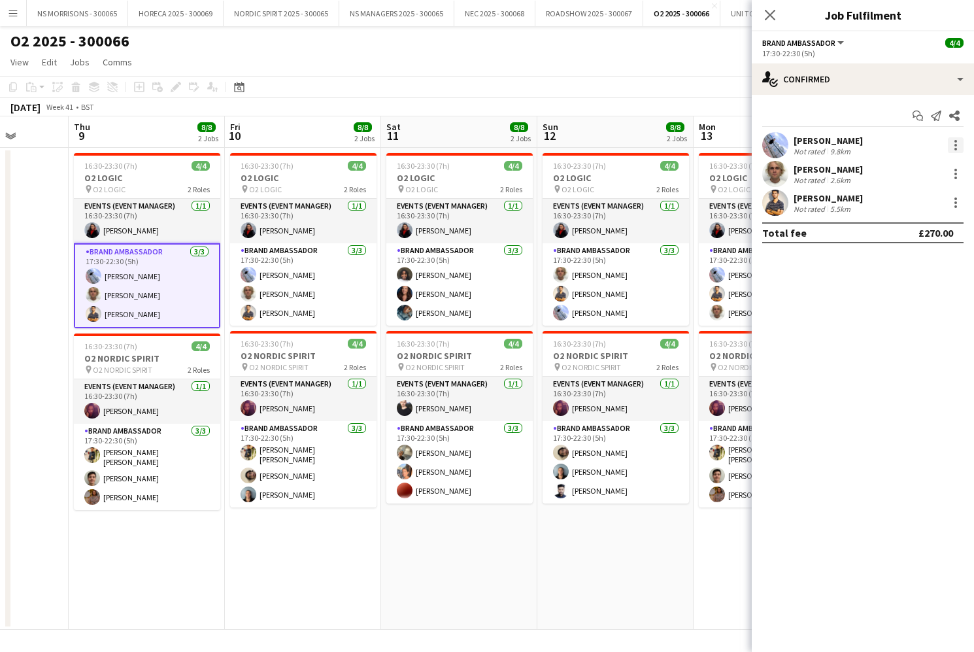
click at [955, 146] on div at bounding box center [956, 145] width 3 height 3
click at [909, 286] on button "Remove" at bounding box center [913, 294] width 102 height 31
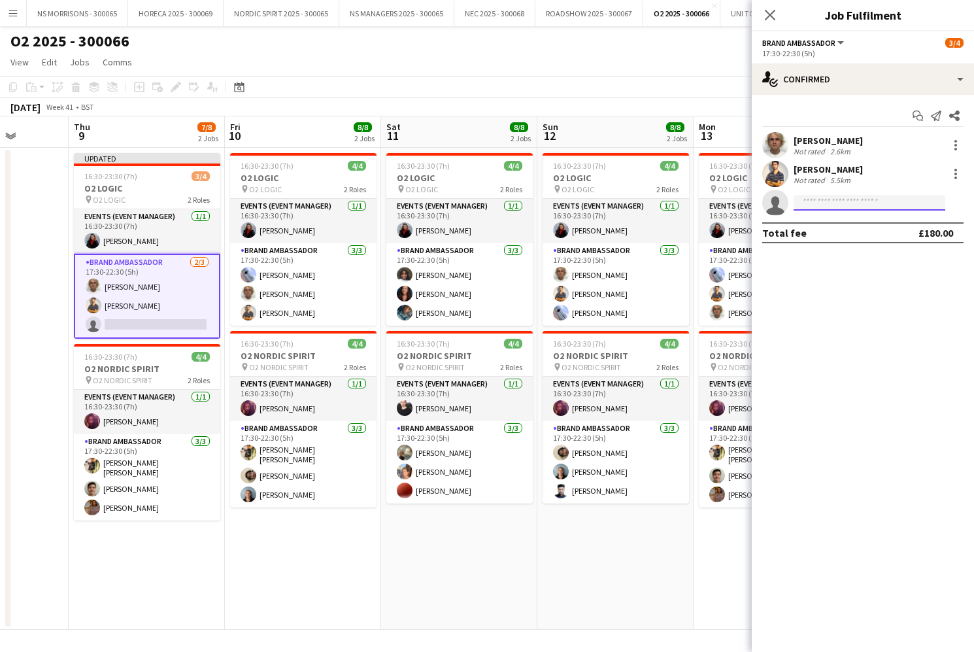
click at [840, 206] on input at bounding box center [870, 203] width 152 height 16
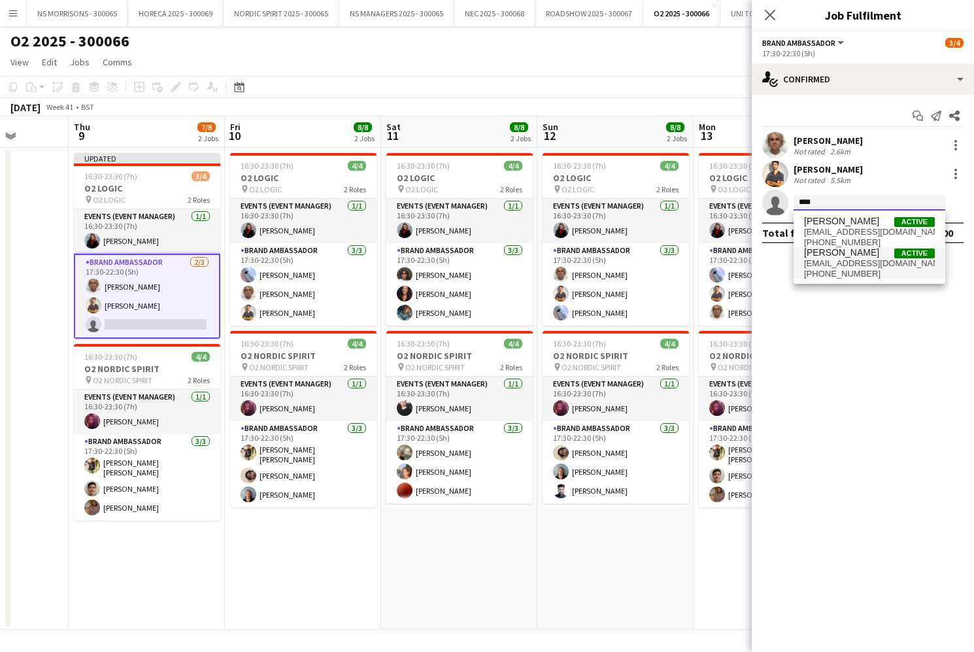
type input "****"
click at [837, 260] on span "[EMAIL_ADDRESS][DOMAIN_NAME]" at bounding box center [869, 263] width 131 height 10
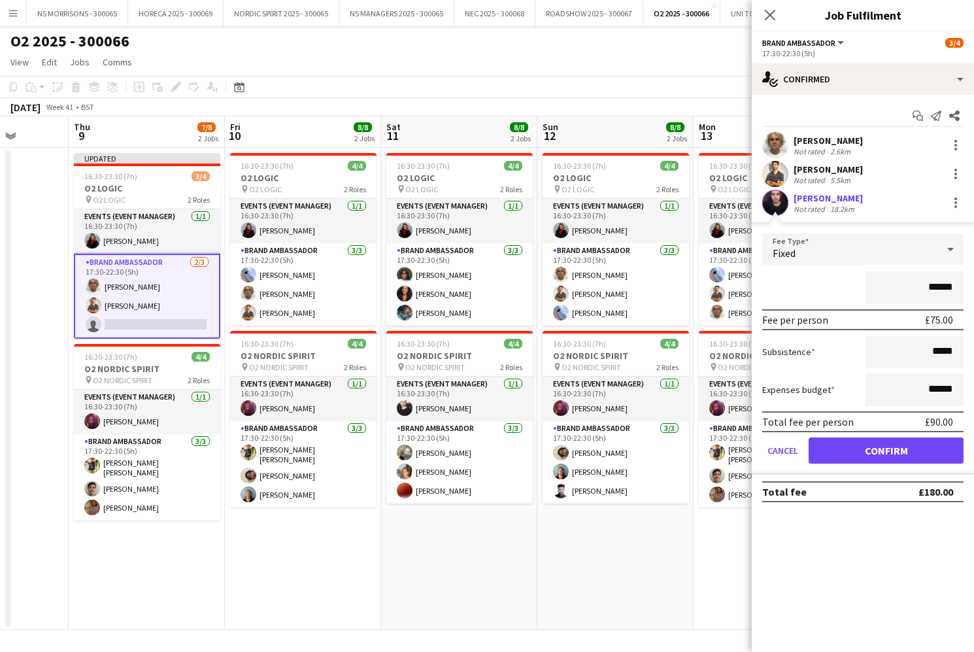
drag, startPoint x: 848, startPoint y: 454, endPoint x: 807, endPoint y: 417, distance: 55.1
click at [847, 452] on button "Confirm" at bounding box center [886, 450] width 155 height 26
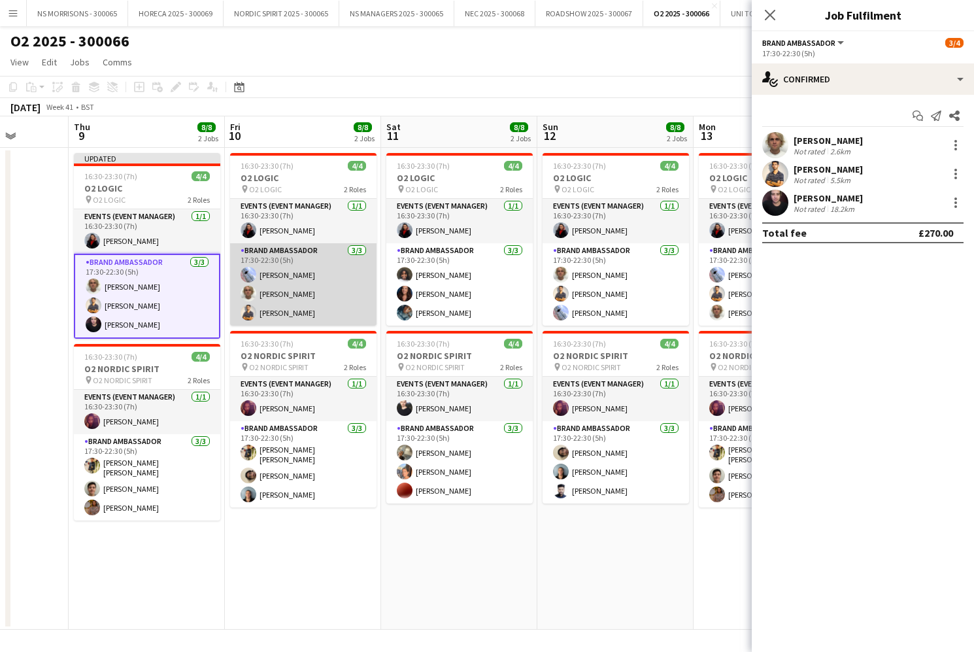
click at [303, 294] on app-card-role "Brand Ambassador [DATE] 17:30-22:30 (5h) [PERSON_NAME] [PERSON_NAME] [PERSON_NA…" at bounding box center [303, 284] width 146 height 82
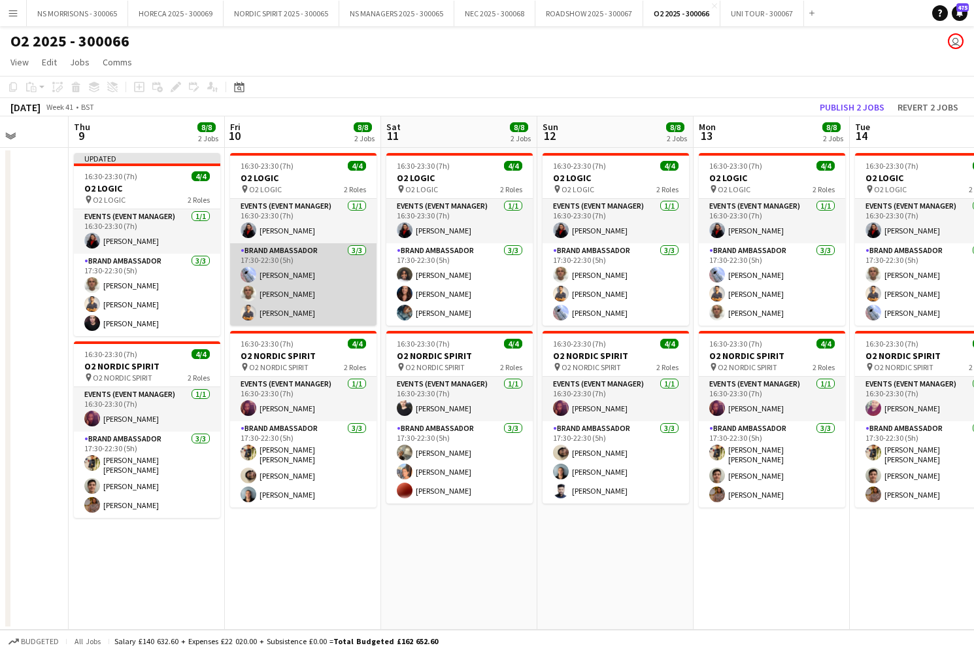
click at [302, 294] on app-card-role "Brand Ambassador [DATE] 17:30-22:30 (5h) [PERSON_NAME] [PERSON_NAME] [PERSON_NA…" at bounding box center [303, 284] width 146 height 82
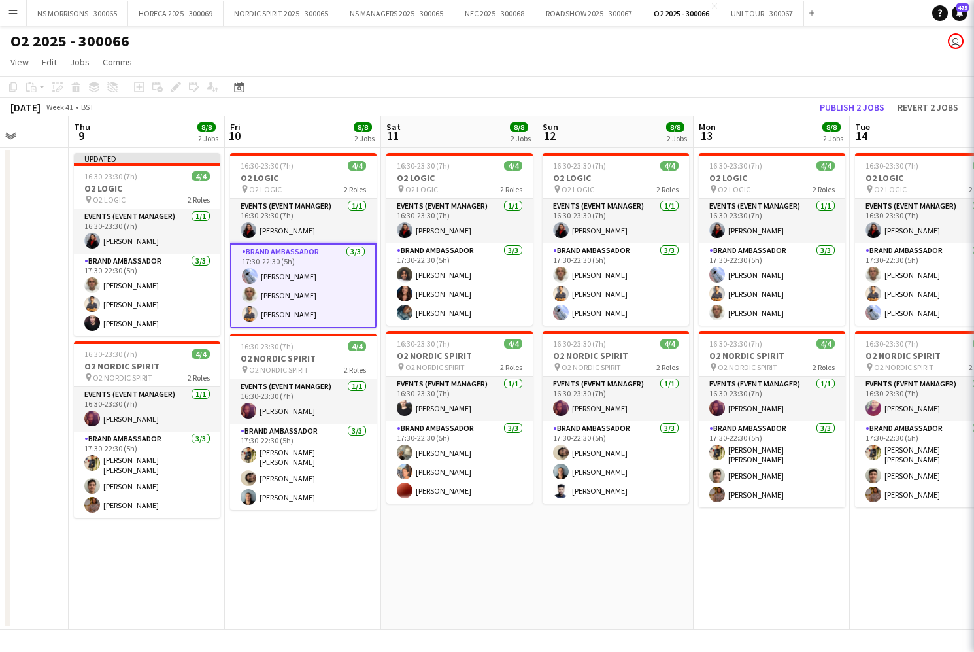
scroll to position [0, 401]
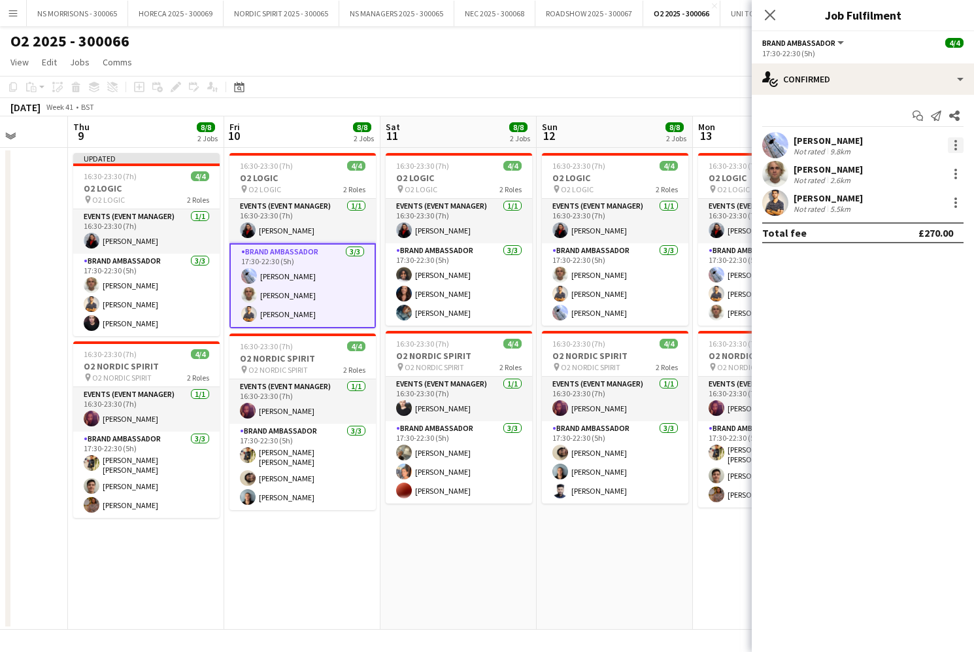
click at [960, 148] on div at bounding box center [956, 145] width 16 height 16
drag, startPoint x: 911, startPoint y: 290, endPoint x: 880, endPoint y: 260, distance: 43.0
click at [911, 290] on span "Remove" at bounding box center [891, 294] width 39 height 11
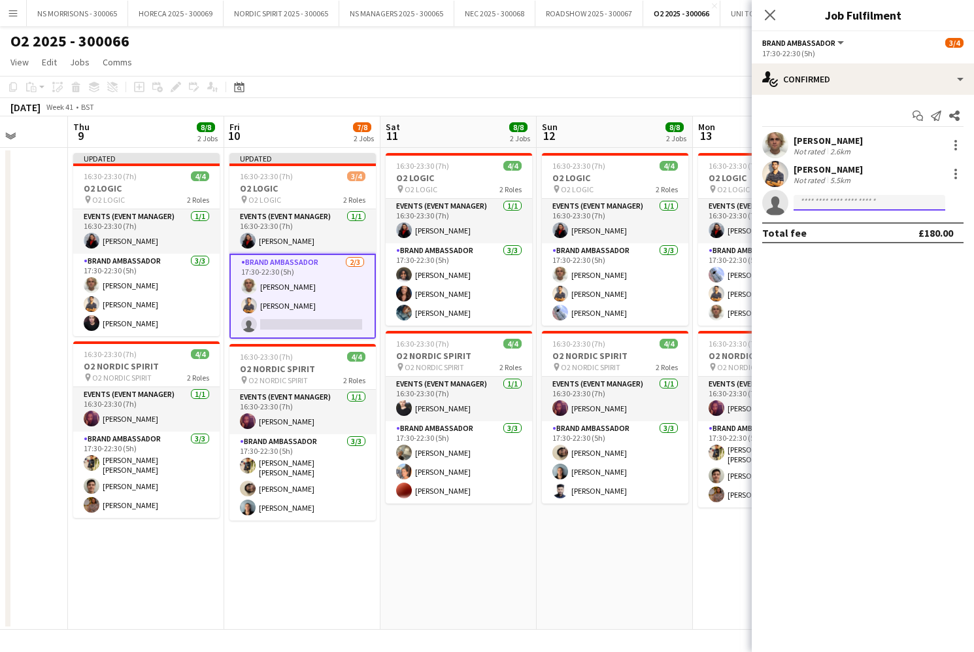
click at [840, 205] on input at bounding box center [870, 203] width 152 height 16
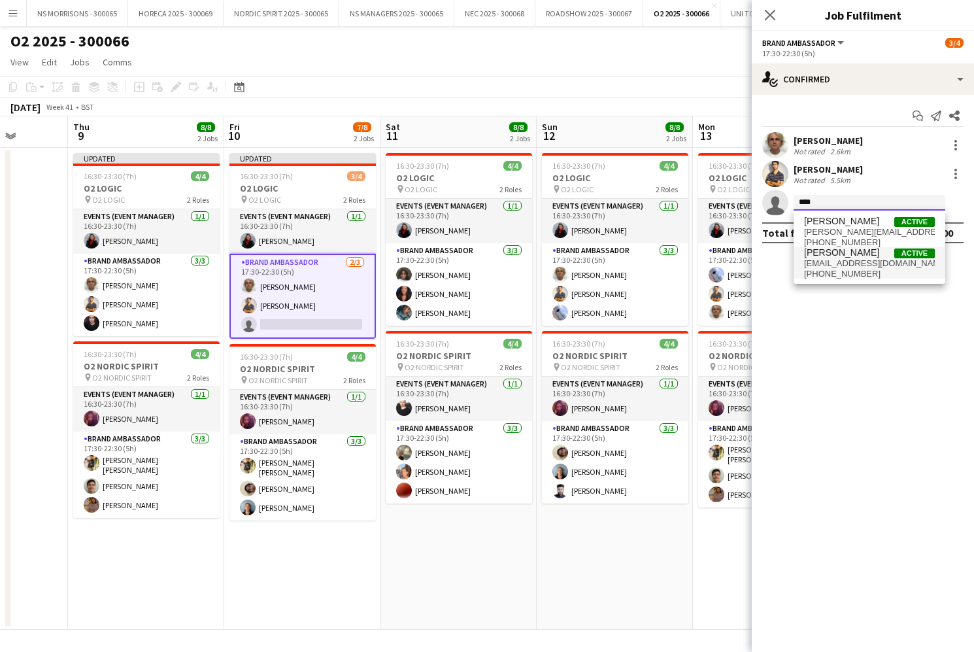
type input "****"
click at [844, 263] on span "[EMAIL_ADDRESS][DOMAIN_NAME]" at bounding box center [869, 263] width 131 height 10
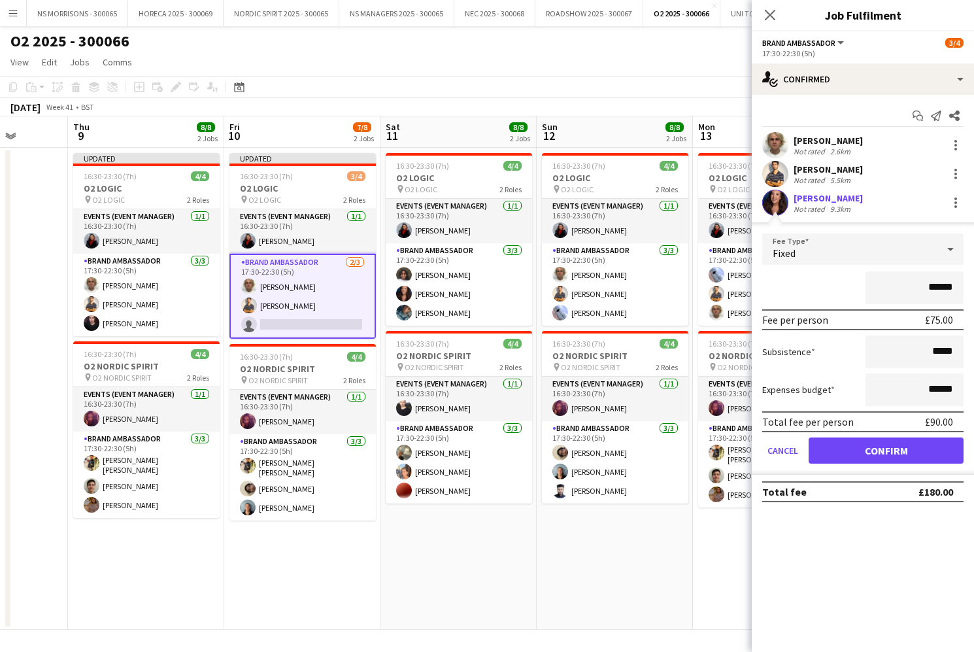
click at [839, 450] on button "Confirm" at bounding box center [886, 450] width 155 height 26
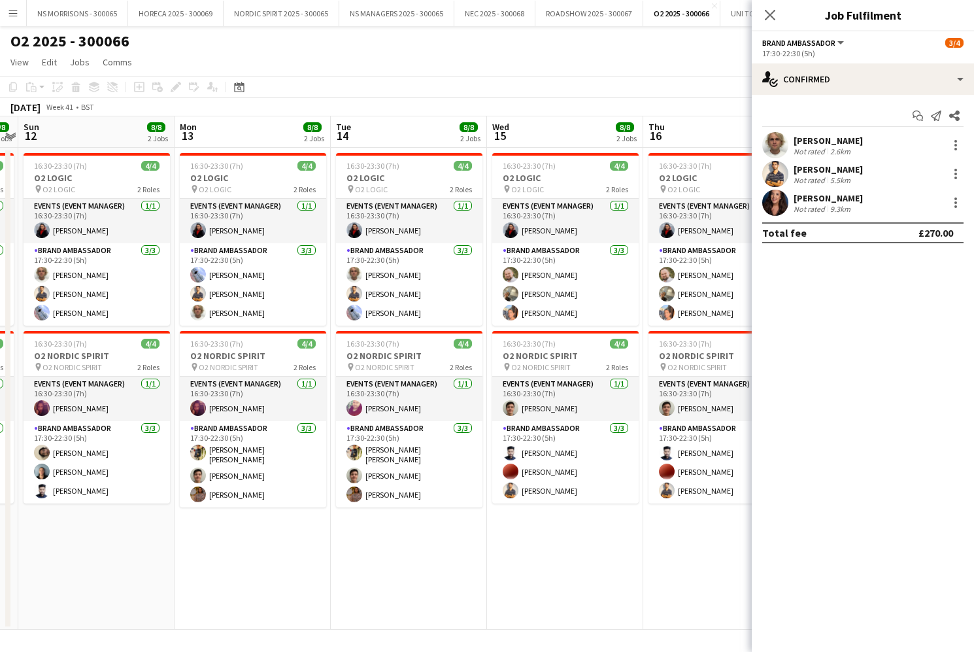
scroll to position [0, 273]
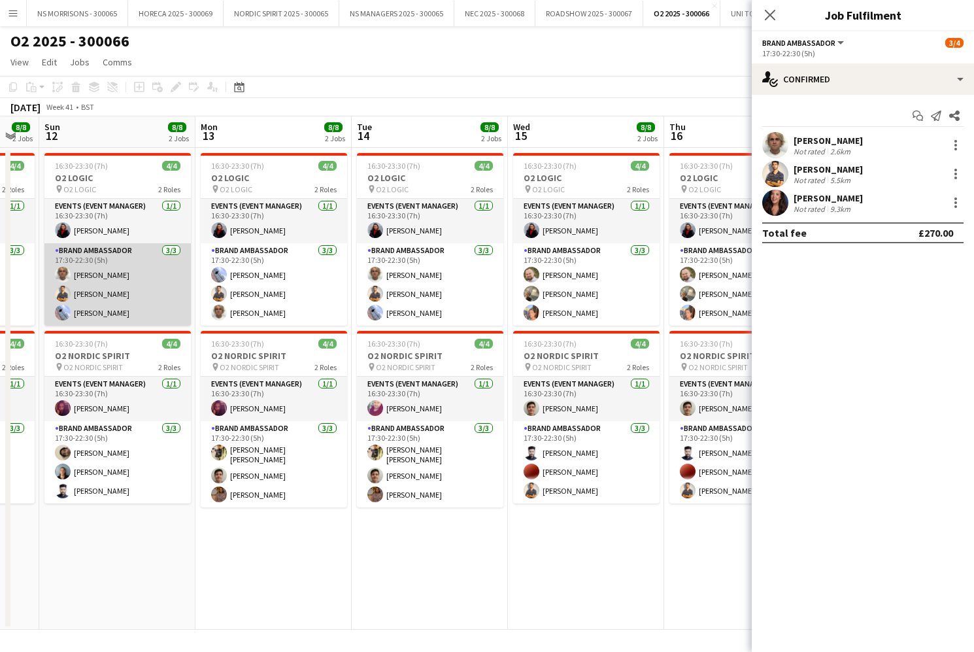
click at [174, 268] on app-card-role "Brand Ambassador [DATE] 17:30-22:30 (5h) [PERSON_NAME] Muhammad [PERSON_NAME] […" at bounding box center [117, 284] width 146 height 82
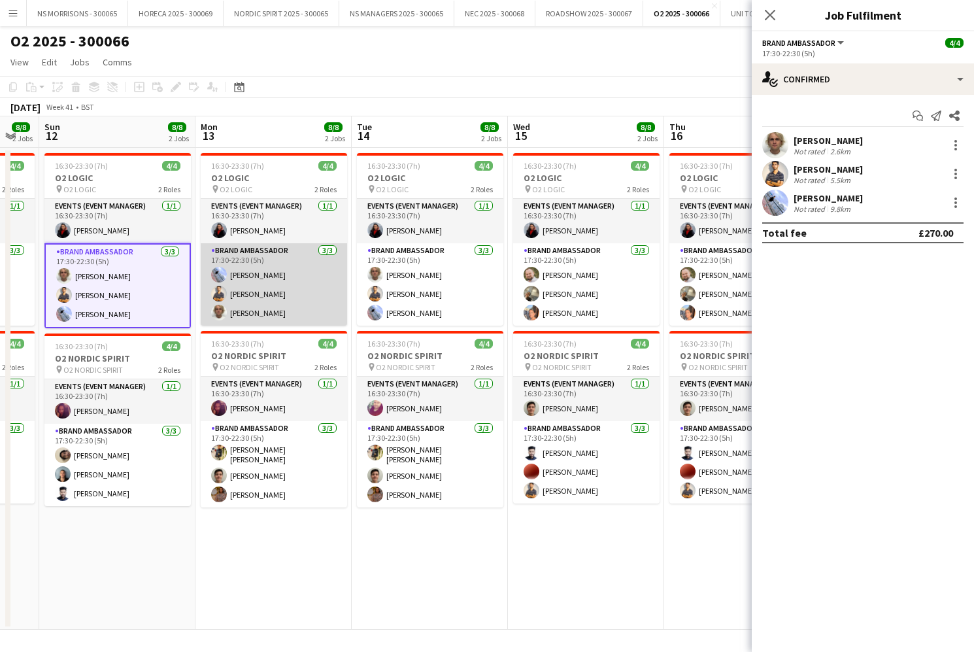
click at [253, 272] on app-card-role "Brand Ambassador [DATE] 17:30-22:30 (5h) [PERSON_NAME] [PERSON_NAME] [PERSON_NA…" at bounding box center [274, 284] width 146 height 82
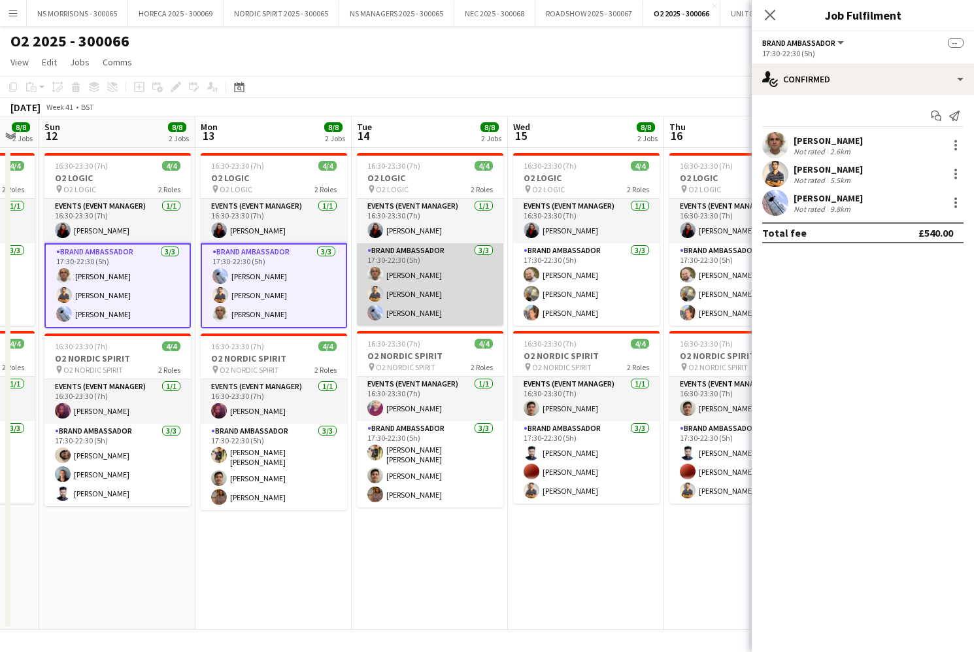
click at [438, 278] on app-card-role "Brand Ambassador [DATE] 17:30-22:30 (5h) [PERSON_NAME] Muhammad [PERSON_NAME] […" at bounding box center [430, 284] width 146 height 82
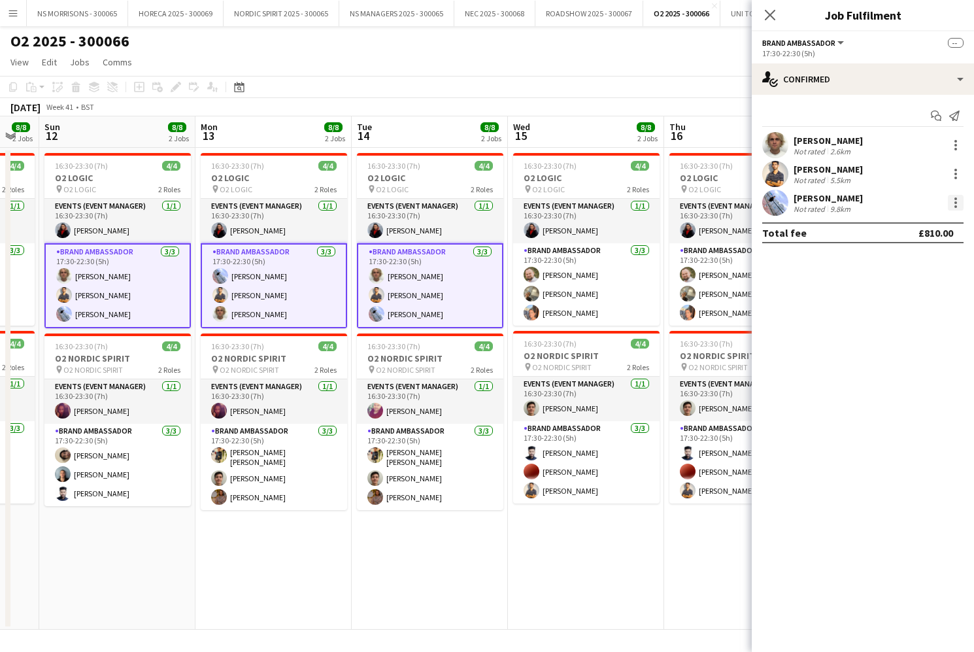
click at [949, 207] on div at bounding box center [956, 203] width 16 height 16
click at [911, 317] on span "Remove" at bounding box center [891, 320] width 39 height 11
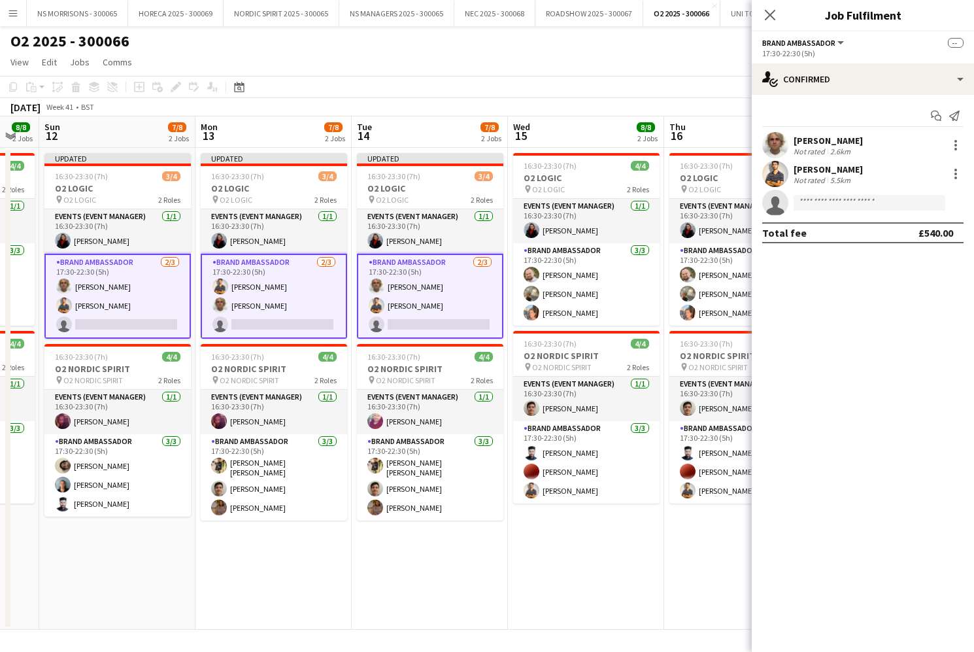
click at [121, 325] on app-card-role "Brand Ambassador [DATE] 17:30-22:30 (5h) [PERSON_NAME] Muhammad [PERSON_NAME] s…" at bounding box center [117, 296] width 146 height 85
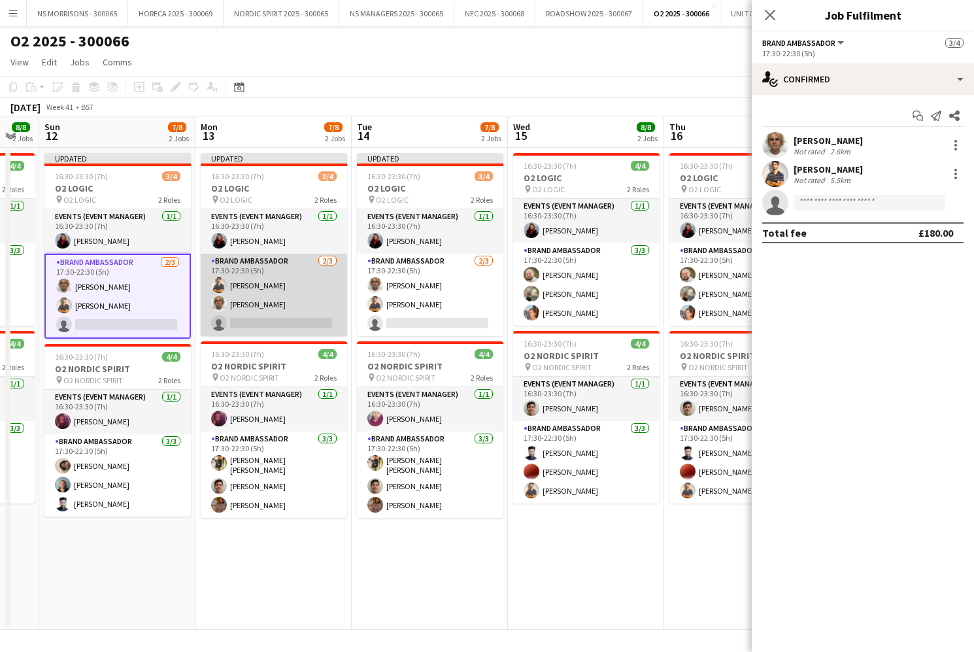
click at [246, 316] on app-card-role "Brand Ambassador [DATE] 17:30-22:30 (5h) Muhammad [PERSON_NAME] [PERSON_NAME] s…" at bounding box center [274, 295] width 146 height 82
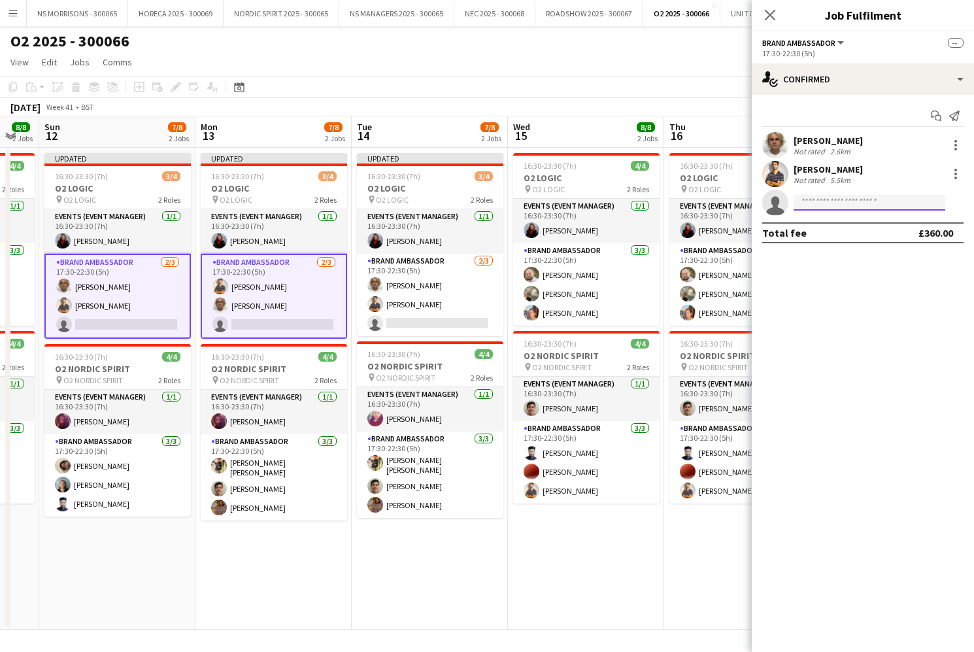
click at [815, 203] on input at bounding box center [870, 203] width 152 height 16
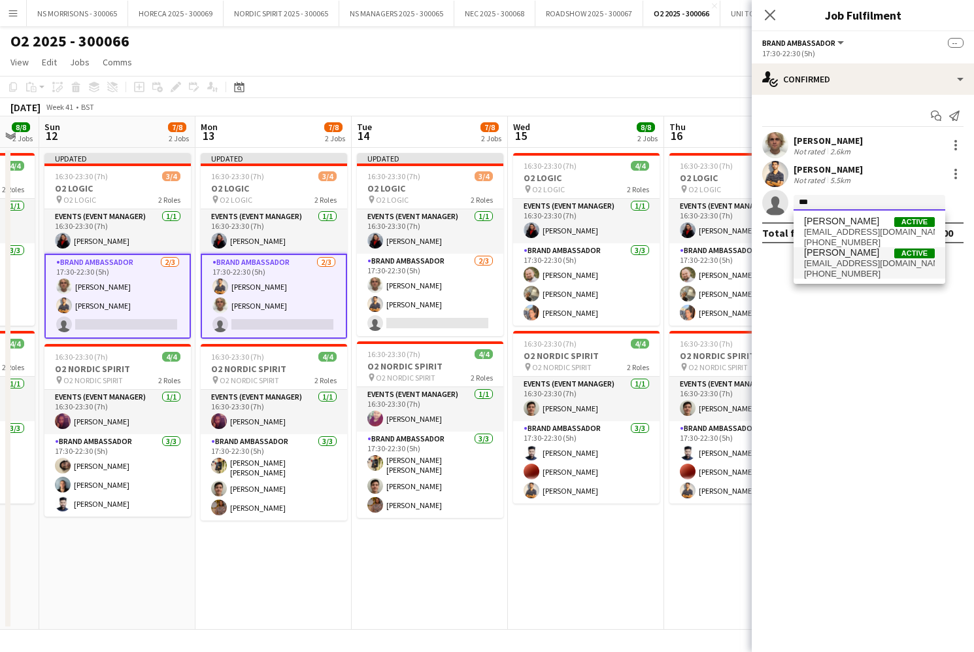
type input "***"
click at [813, 259] on span "[EMAIL_ADDRESS][DOMAIN_NAME]" at bounding box center [869, 263] width 131 height 10
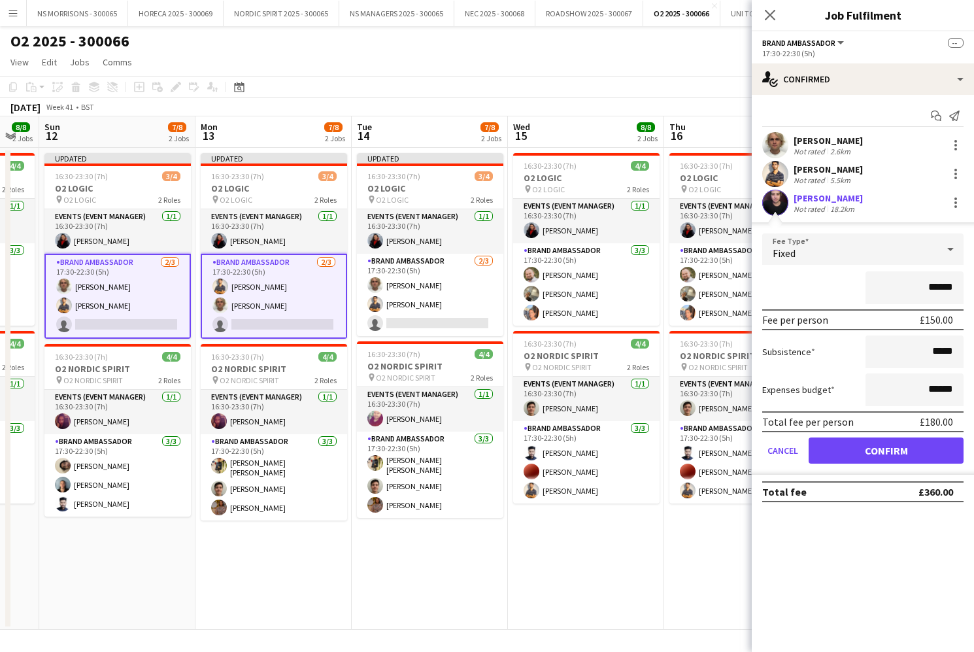
click at [827, 437] on form "Fee Type Fixed ****** Fee per person £150.00 Subsistence ***** Expenses budget …" at bounding box center [863, 353] width 222 height 241
click at [938, 443] on button "Confirm" at bounding box center [886, 450] width 155 height 26
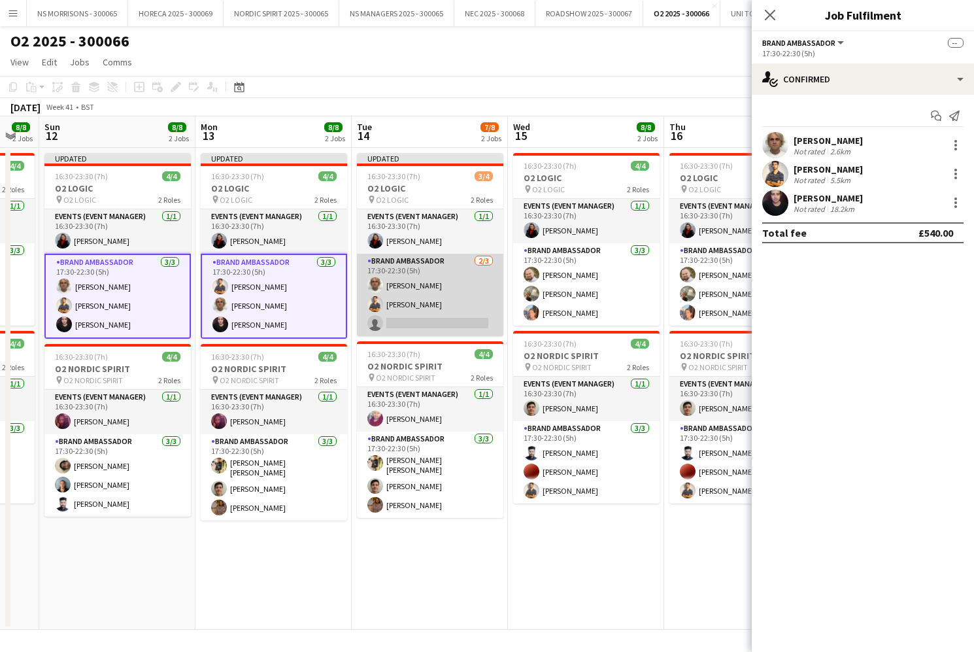
click at [433, 318] on app-card-role "Brand Ambassador [DATE] 17:30-22:30 (5h) [PERSON_NAME] Muhammad [PERSON_NAME] s…" at bounding box center [430, 295] width 146 height 82
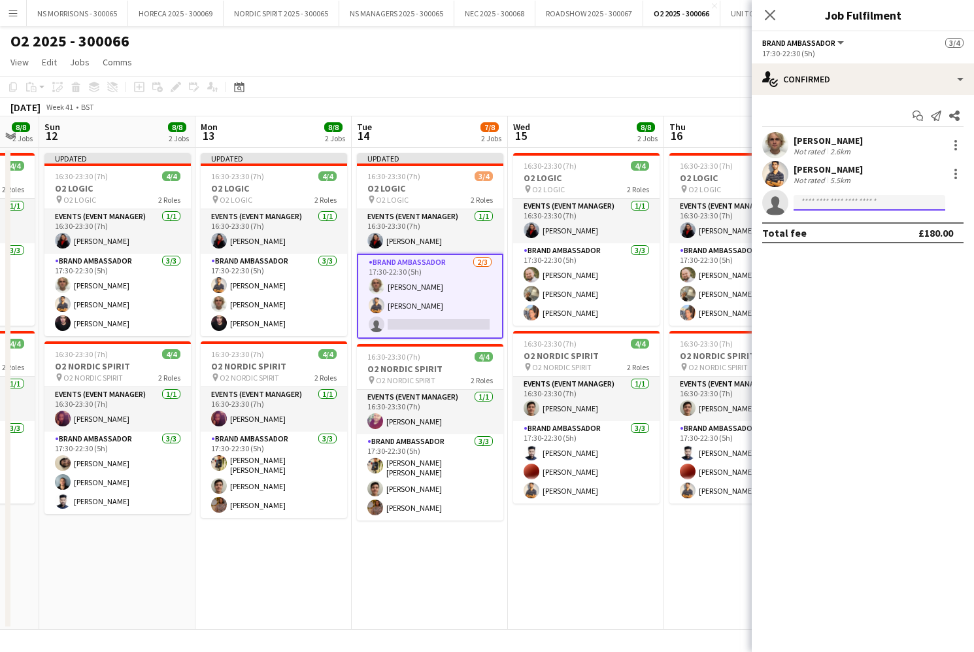
click at [877, 210] on input at bounding box center [870, 203] width 152 height 16
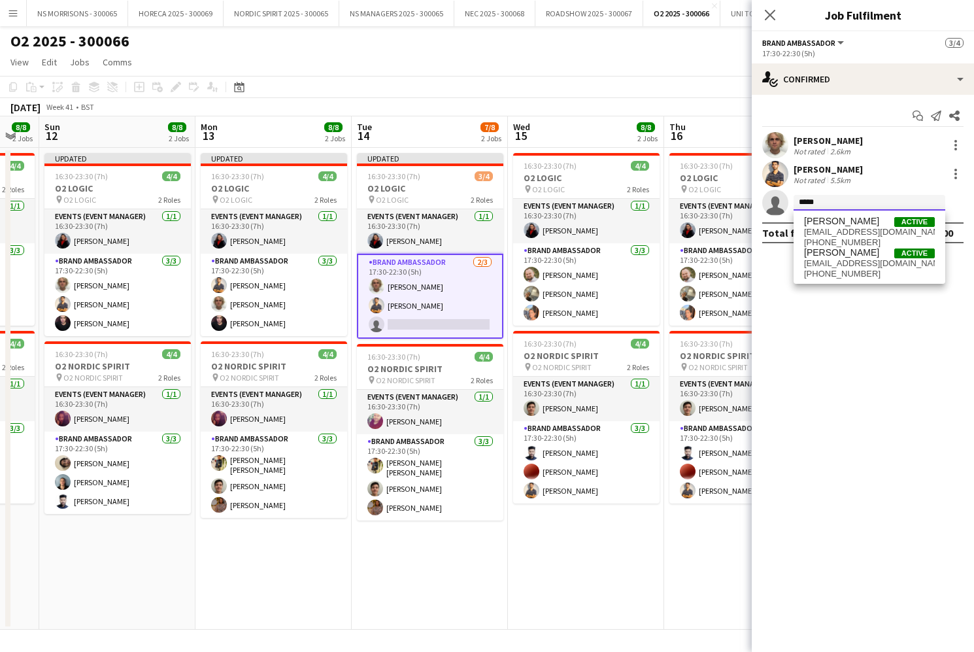
type input "*****"
drag, startPoint x: 876, startPoint y: 210, endPoint x: 868, endPoint y: 265, distance: 56.2
click at [868, 265] on span "[EMAIL_ADDRESS][DOMAIN_NAME]" at bounding box center [869, 263] width 131 height 10
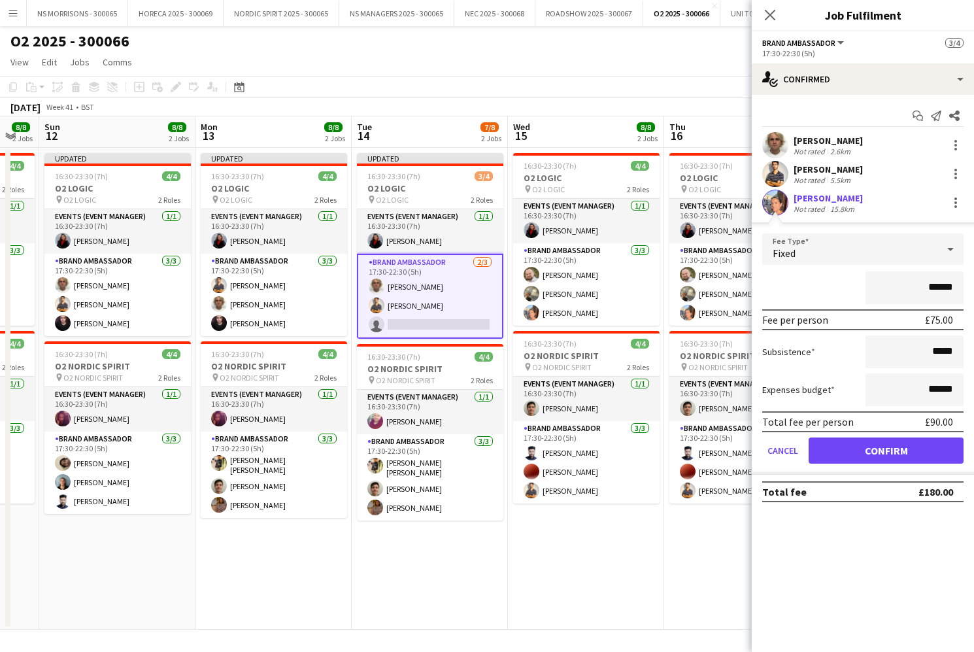
click at [843, 443] on button "Confirm" at bounding box center [886, 450] width 155 height 26
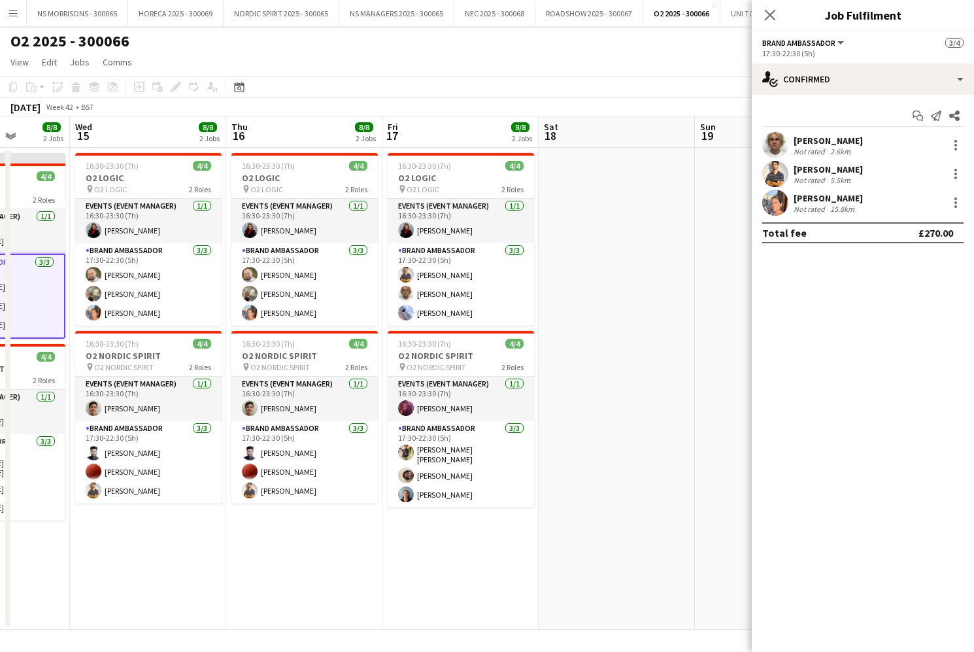
scroll to position [0, 556]
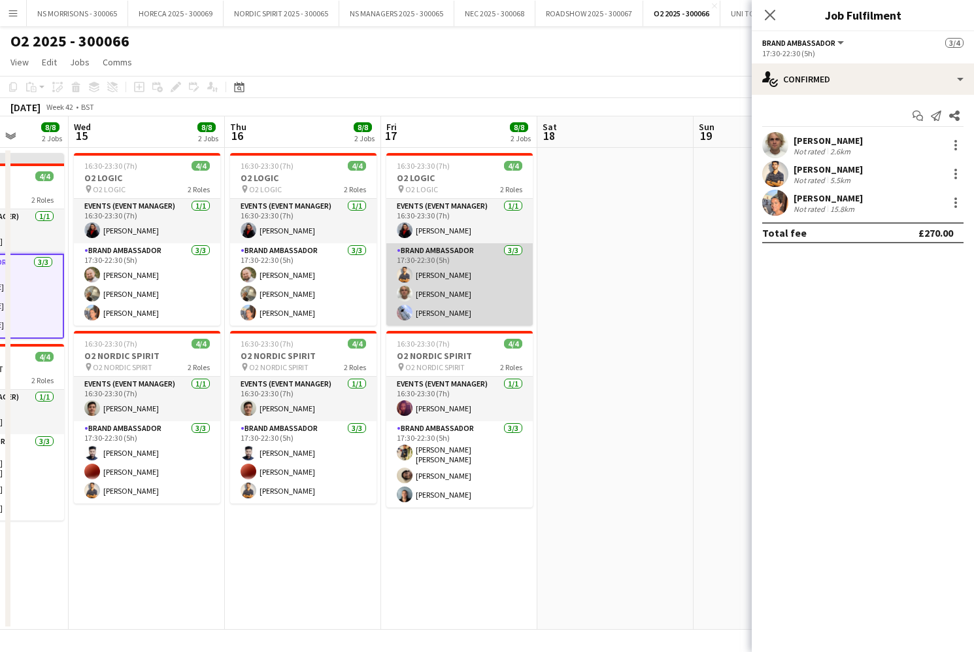
click at [466, 297] on app-card-role "Brand Ambassador [DATE] 17:30-22:30 (5h) Muhammad [PERSON_NAME] [PERSON_NAME] […" at bounding box center [459, 284] width 146 height 82
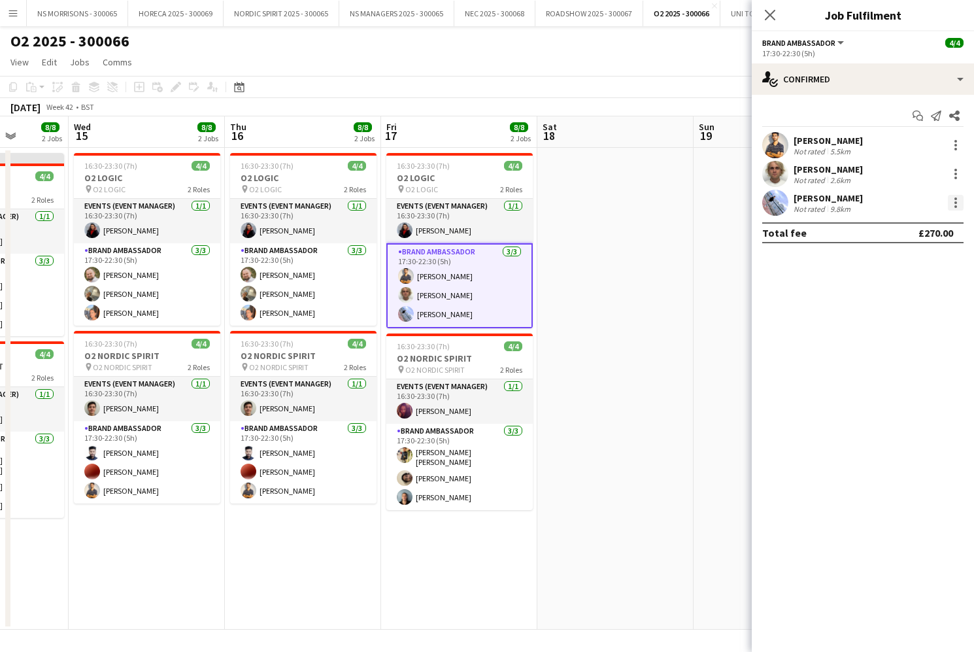
click at [953, 207] on div at bounding box center [956, 203] width 16 height 16
click at [895, 346] on button "Remove" at bounding box center [913, 352] width 102 height 31
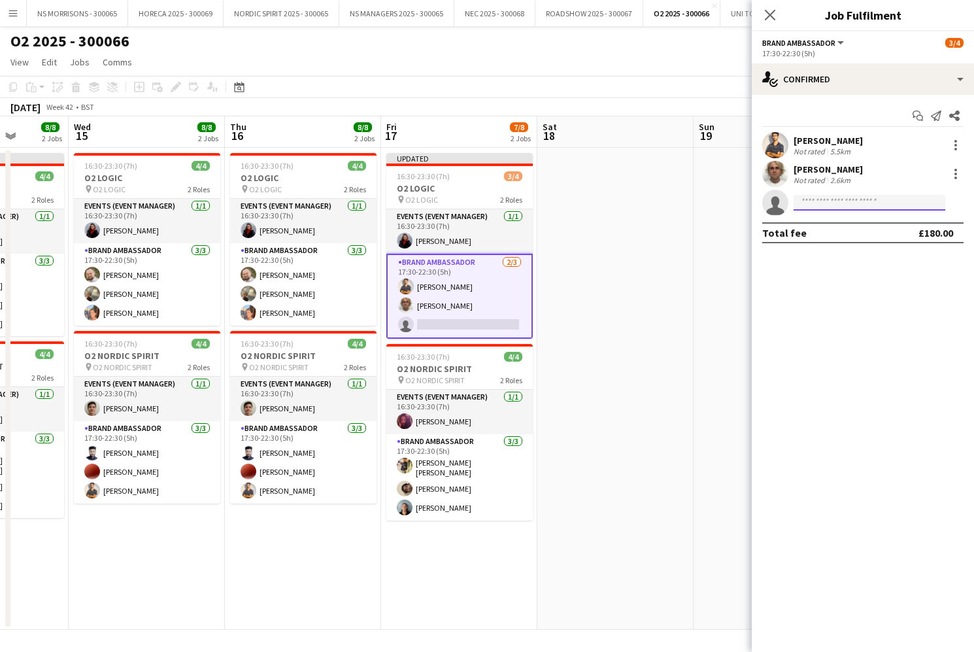
click at [847, 206] on input at bounding box center [870, 203] width 152 height 16
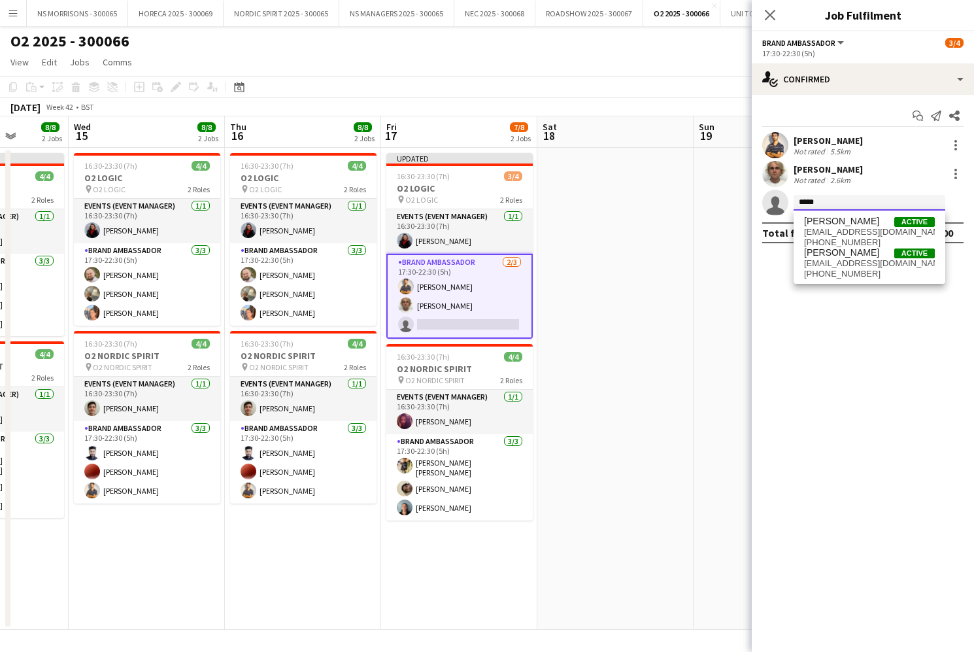
type input "*****"
click at [845, 259] on span "[EMAIL_ADDRESS][DOMAIN_NAME]" at bounding box center [869, 263] width 131 height 10
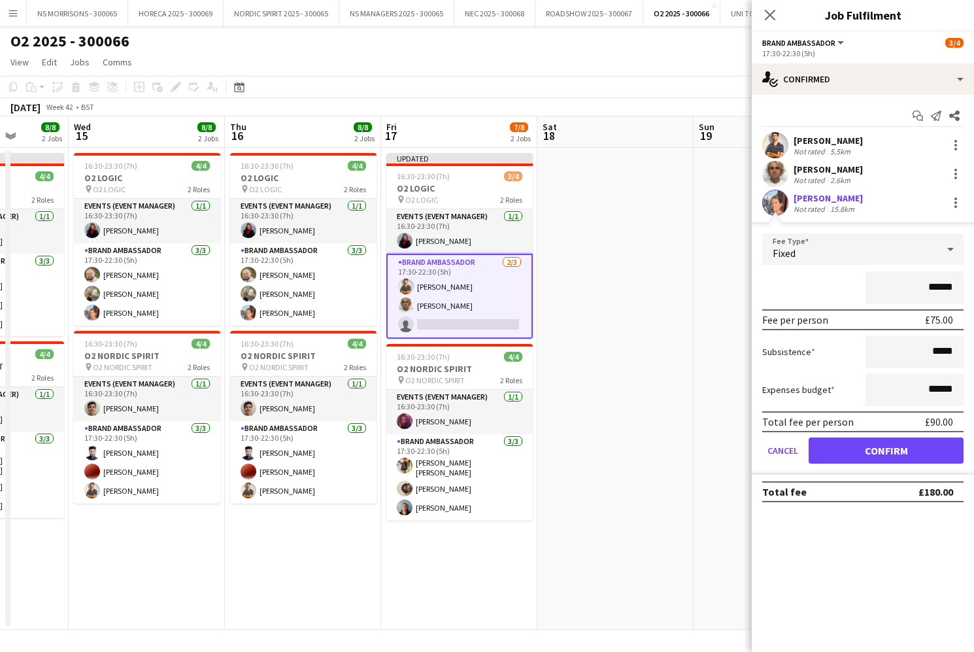
drag, startPoint x: 826, startPoint y: 443, endPoint x: 820, endPoint y: 435, distance: 9.7
click at [826, 443] on button "Confirm" at bounding box center [886, 450] width 155 height 26
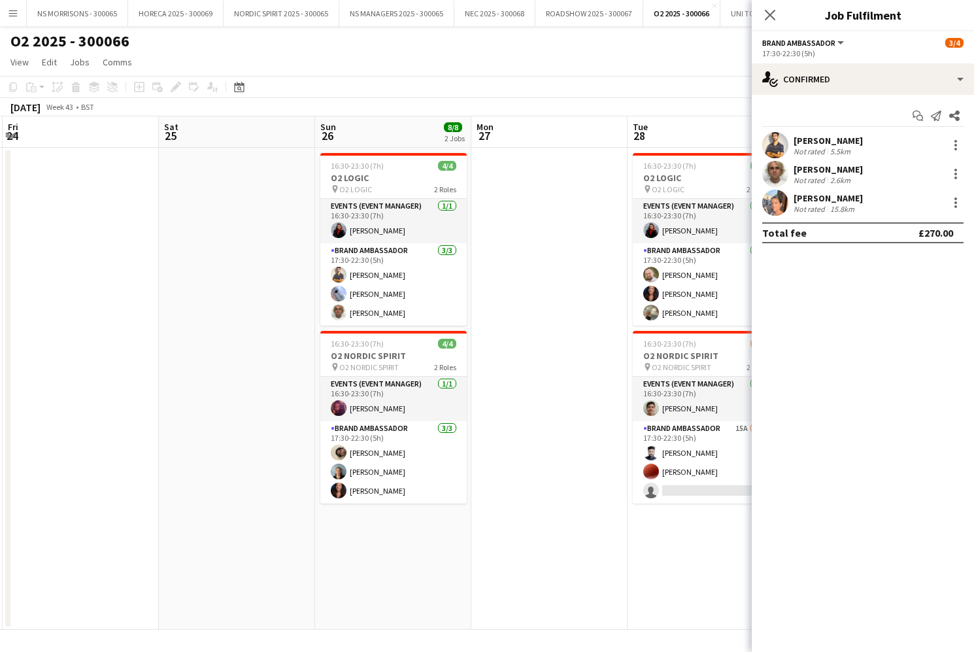
scroll to position [0, 467]
drag, startPoint x: 371, startPoint y: 184, endPoint x: 288, endPoint y: 176, distance: 84.1
click at [371, 184] on div "pin O2 LOGIC 2 Roles" at bounding box center [393, 189] width 146 height 10
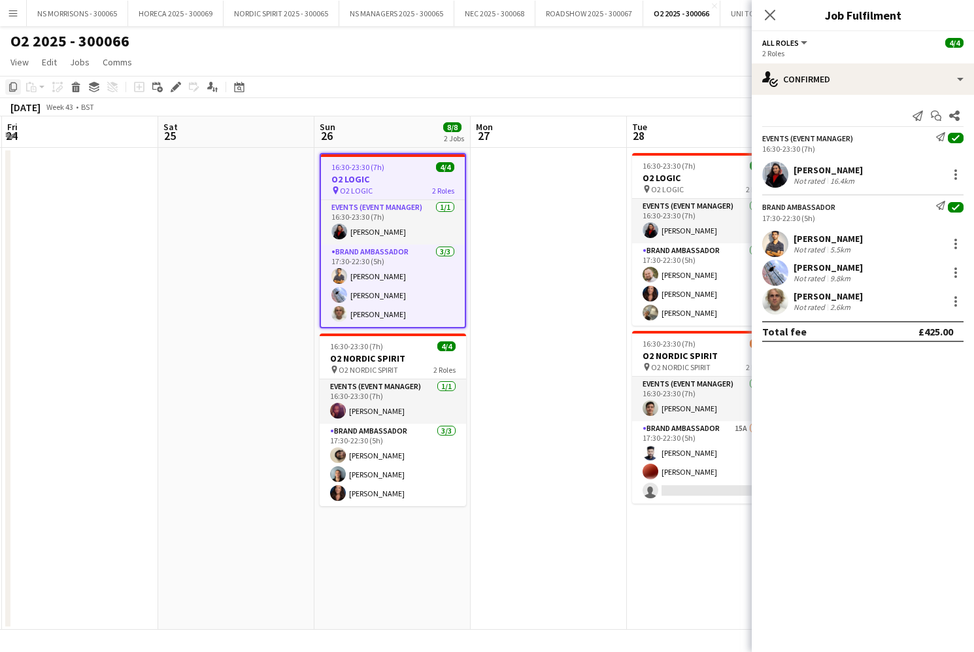
click at [8, 86] on icon "Copy" at bounding box center [13, 87] width 10 height 10
click at [222, 201] on app-date-cell at bounding box center [236, 389] width 156 height 482
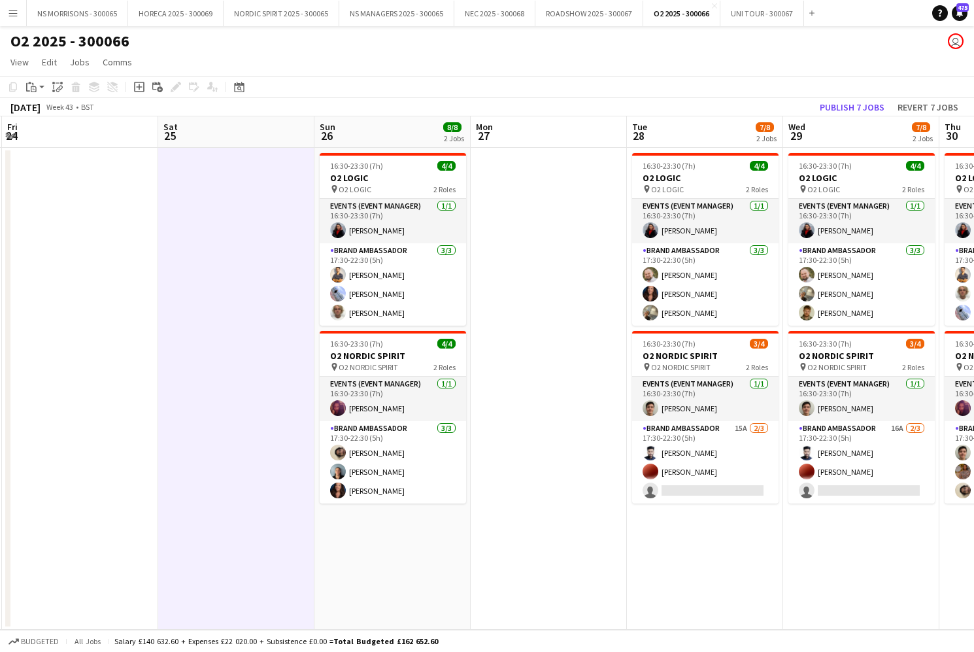
drag, startPoint x: 31, startPoint y: 86, endPoint x: 35, endPoint y: 101, distance: 15.5
click at [31, 86] on icon "Paste" at bounding box center [31, 87] width 10 height 10
click at [37, 114] on link "Paste Command V" at bounding box center [86, 112] width 103 height 12
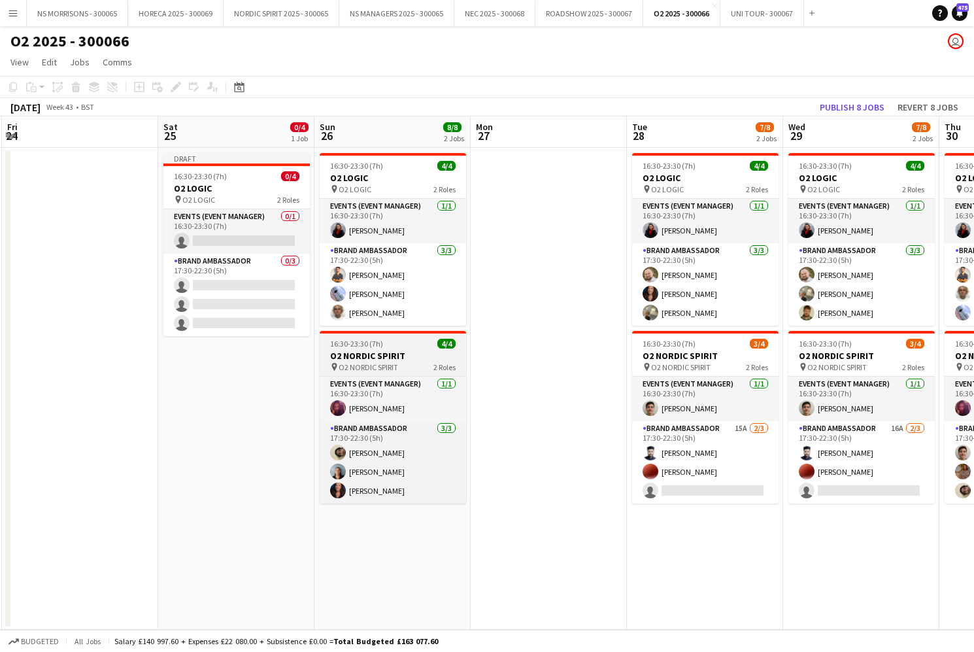
click at [391, 358] on h3 "O2 NORDIC SPIRIT" at bounding box center [393, 356] width 146 height 12
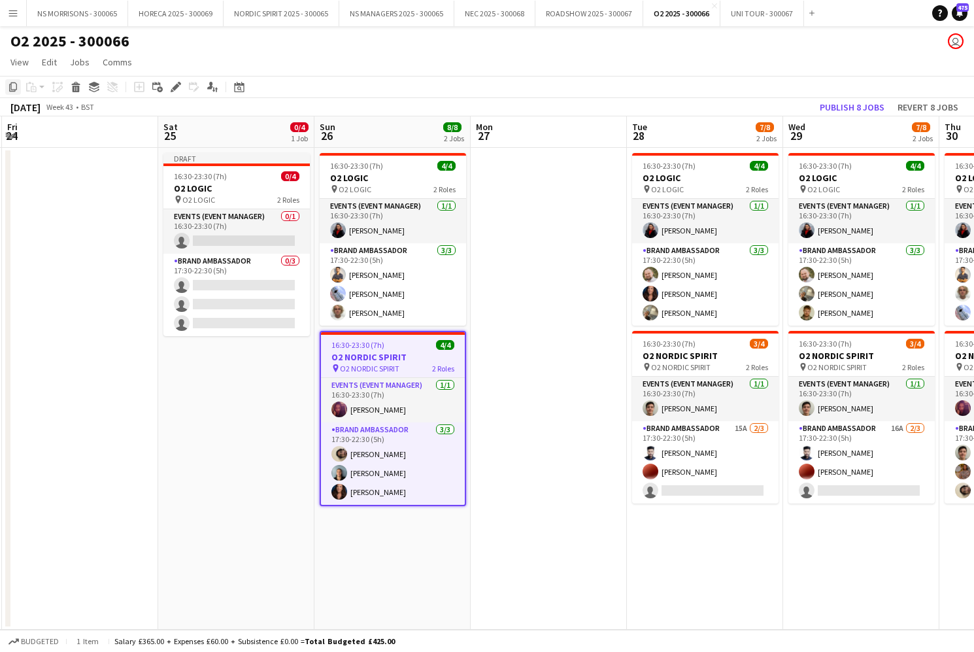
click at [10, 86] on icon "Copy" at bounding box center [13, 87] width 10 height 10
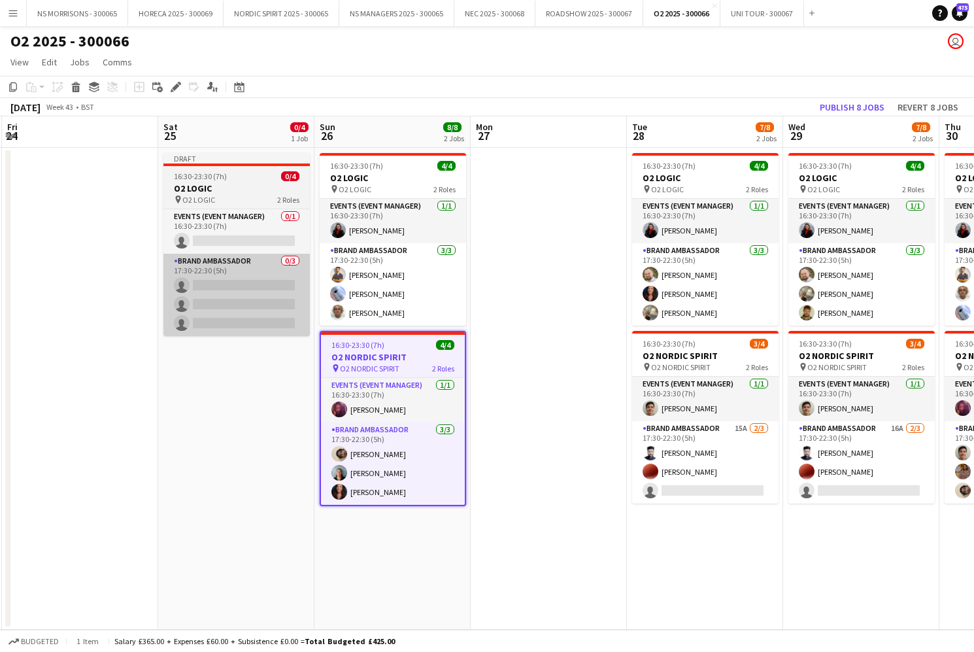
drag, startPoint x: 246, startPoint y: 402, endPoint x: 186, endPoint y: 323, distance: 99.4
click at [244, 398] on app-date-cell "Draft 16:30-23:30 (7h) 0/4 O2 LOGIC pin O2 LOGIC 2 Roles Events (Event Manager)…" at bounding box center [236, 389] width 156 height 482
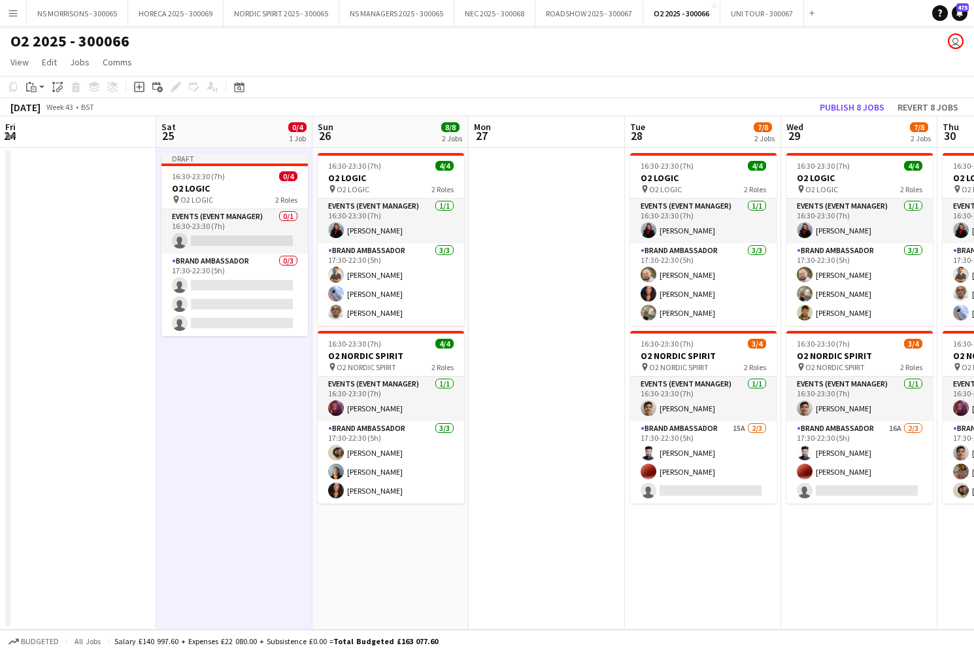
drag, startPoint x: 28, startPoint y: 85, endPoint x: 38, endPoint y: 105, distance: 22.5
click at [28, 85] on icon "Paste" at bounding box center [31, 87] width 10 height 10
click at [42, 115] on link "Paste Command V" at bounding box center [86, 112] width 103 height 12
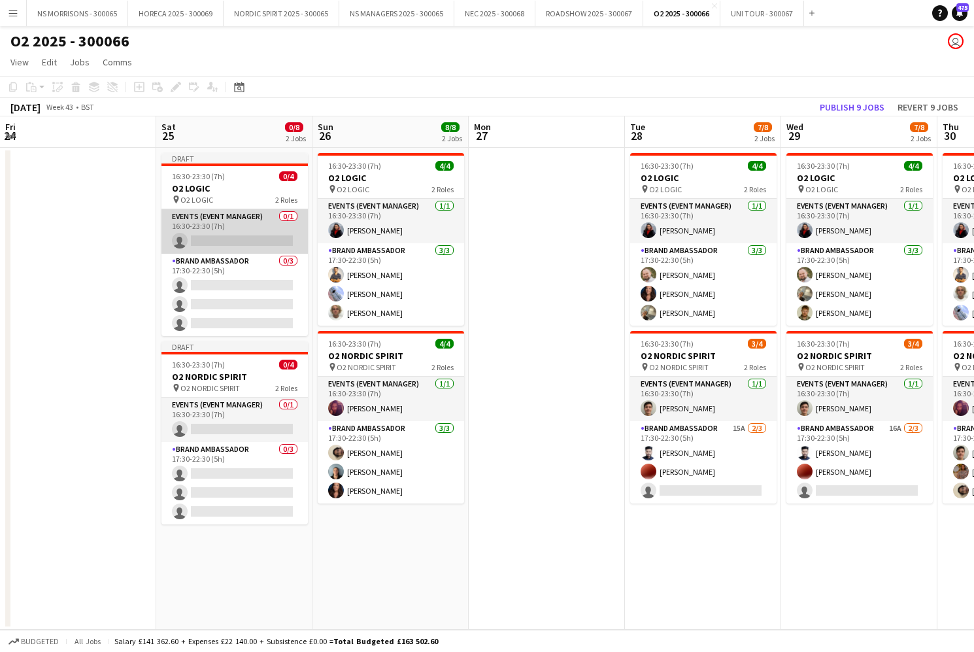
click at [240, 232] on app-card-role "Events (Event Manager) 0/1 16:30-23:30 (7h) single-neutral-actions" at bounding box center [234, 231] width 146 height 44
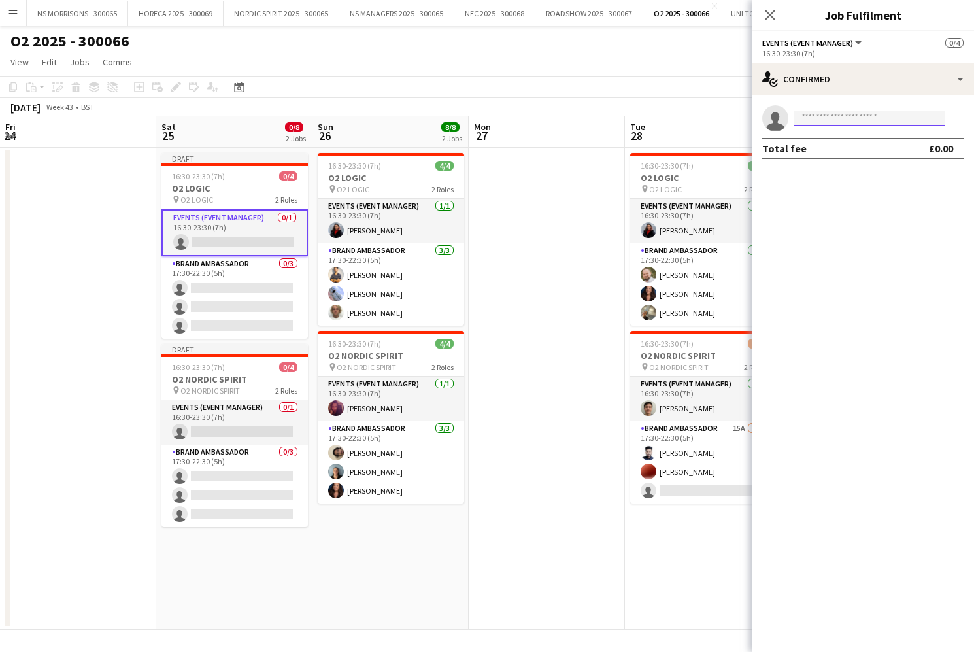
click at [807, 122] on input at bounding box center [870, 118] width 152 height 16
type input "****"
click at [808, 156] on span "[PHONE_NUMBER]" at bounding box center [869, 158] width 131 height 10
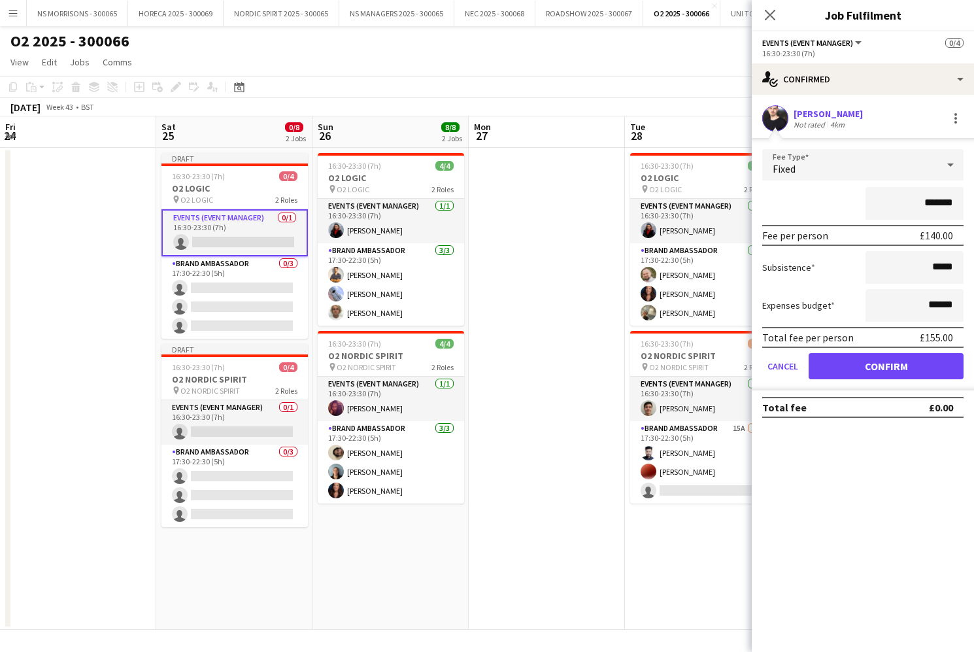
scroll to position [0, 0]
drag, startPoint x: 838, startPoint y: 369, endPoint x: 795, endPoint y: 367, distance: 42.5
click at [836, 369] on button "Confirm" at bounding box center [886, 366] width 155 height 26
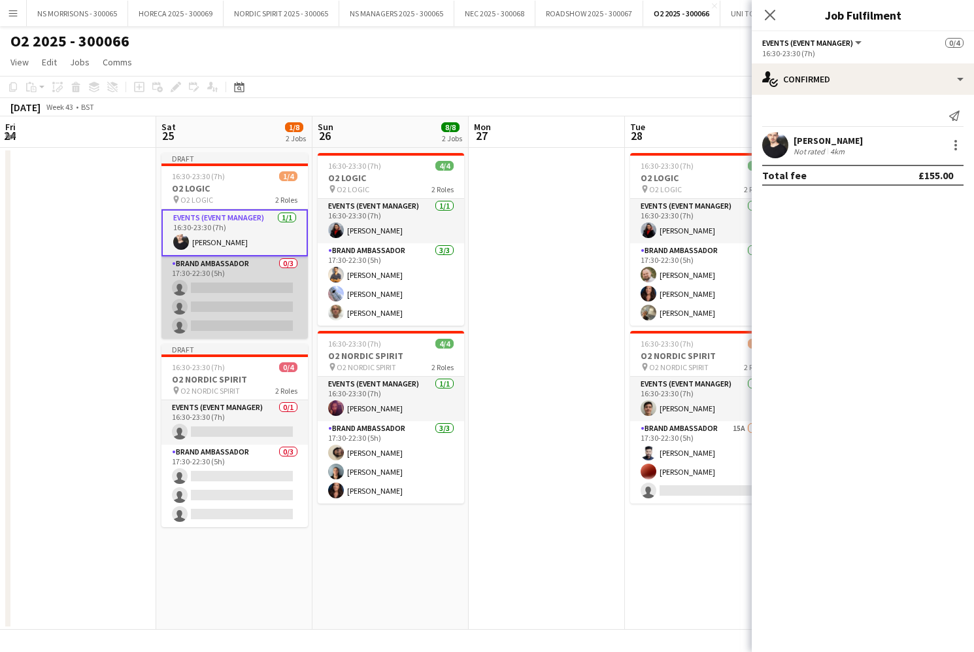
click at [237, 309] on app-card-role "Brand Ambassador 0/3 17:30-22:30 (5h) single-neutral-actions single-neutral-act…" at bounding box center [234, 297] width 146 height 82
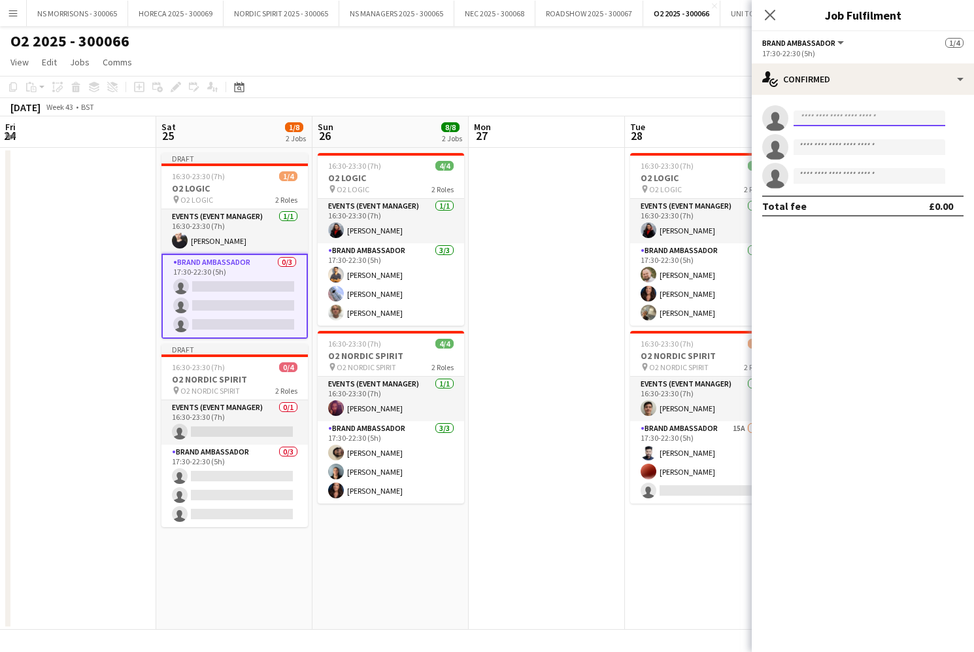
click at [847, 123] on input at bounding box center [870, 118] width 152 height 16
type input "****"
drag, startPoint x: 853, startPoint y: 146, endPoint x: 853, endPoint y: 153, distance: 7.2
click at [853, 146] on span "[EMAIL_ADDRESS][DOMAIN_NAME]" at bounding box center [869, 148] width 131 height 10
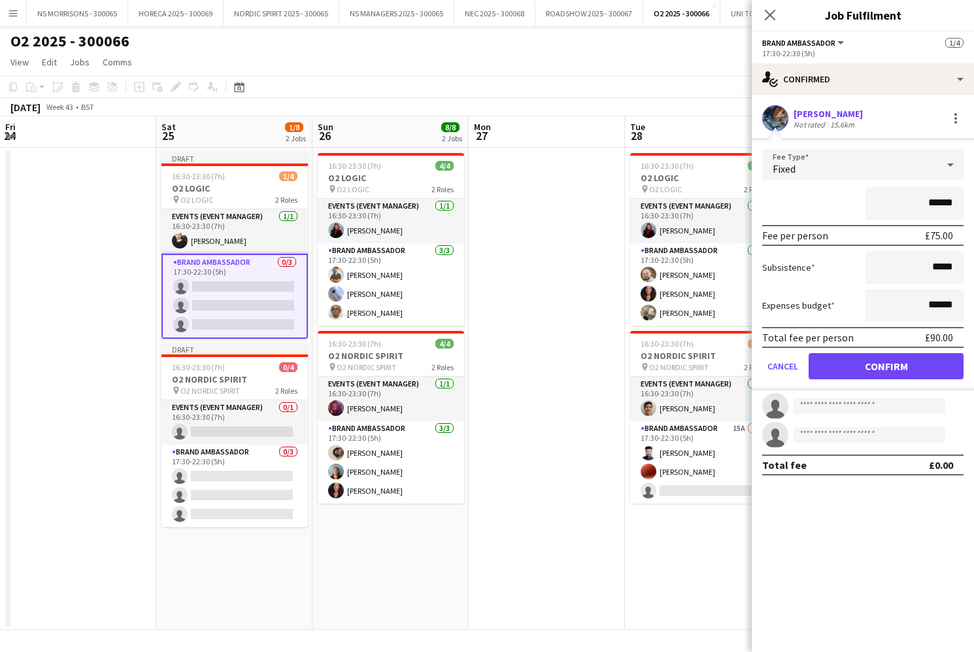
click at [840, 361] on button "Confirm" at bounding box center [886, 366] width 155 height 26
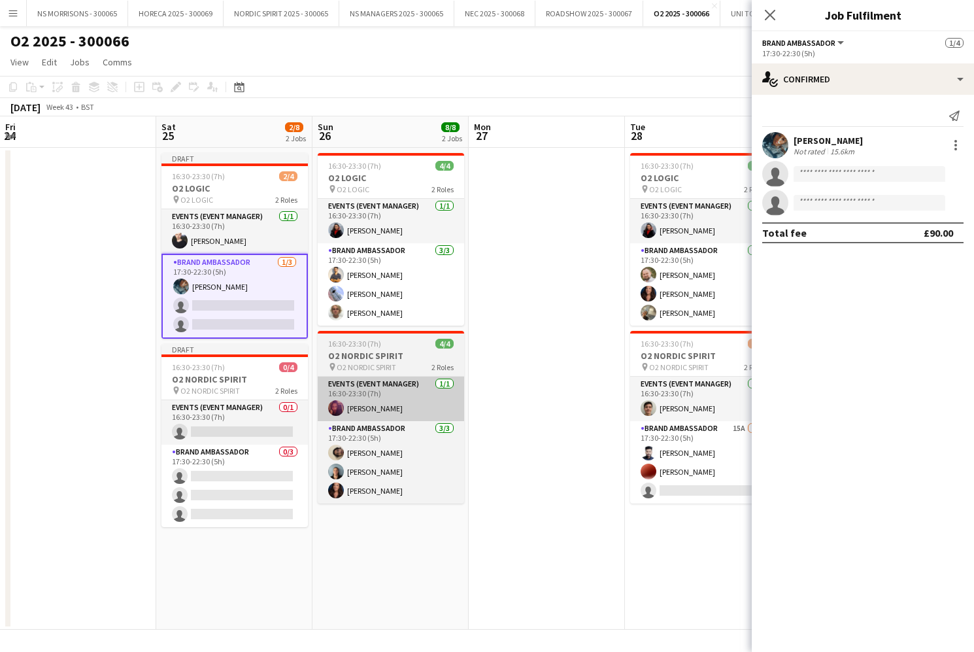
drag, startPoint x: 263, startPoint y: 423, endPoint x: 328, endPoint y: 398, distance: 69.9
click at [263, 422] on app-card-role "Events (Event Manager) 0/1 16:30-23:30 (7h) single-neutral-actions" at bounding box center [234, 422] width 146 height 44
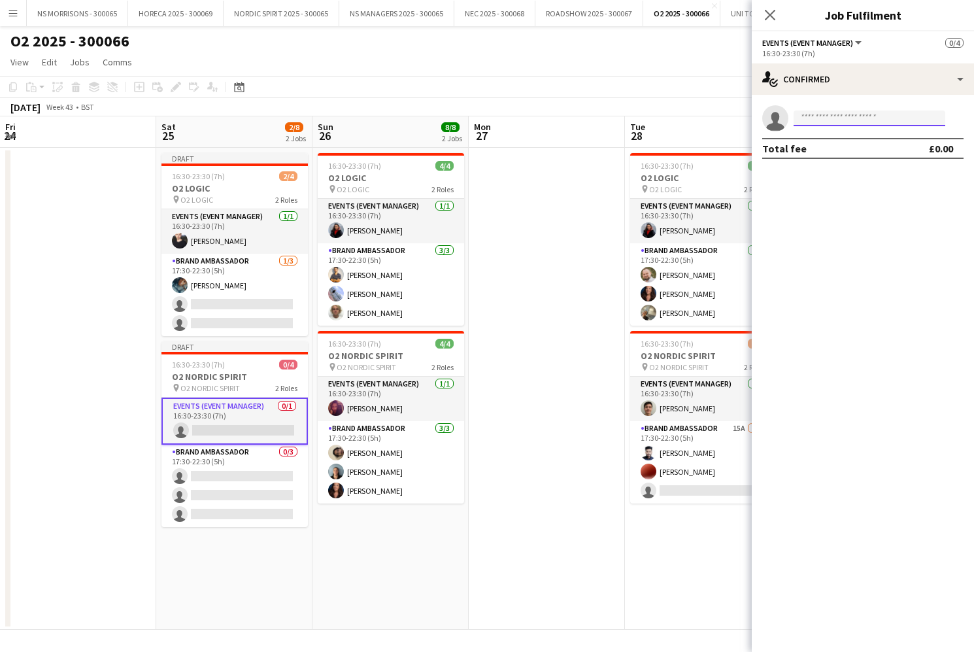
click at [823, 118] on input at bounding box center [870, 118] width 152 height 16
type input "****"
drag, startPoint x: 824, startPoint y: 141, endPoint x: 834, endPoint y: 177, distance: 37.3
click at [824, 141] on span "[PERSON_NAME]" at bounding box center [841, 136] width 75 height 11
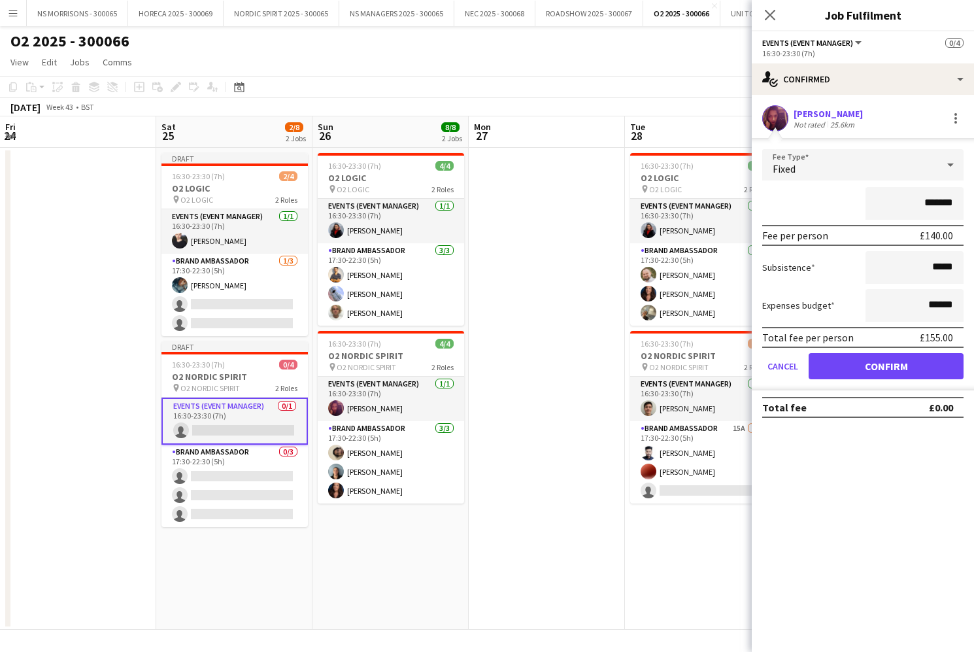
click at [858, 366] on button "Confirm" at bounding box center [886, 366] width 155 height 26
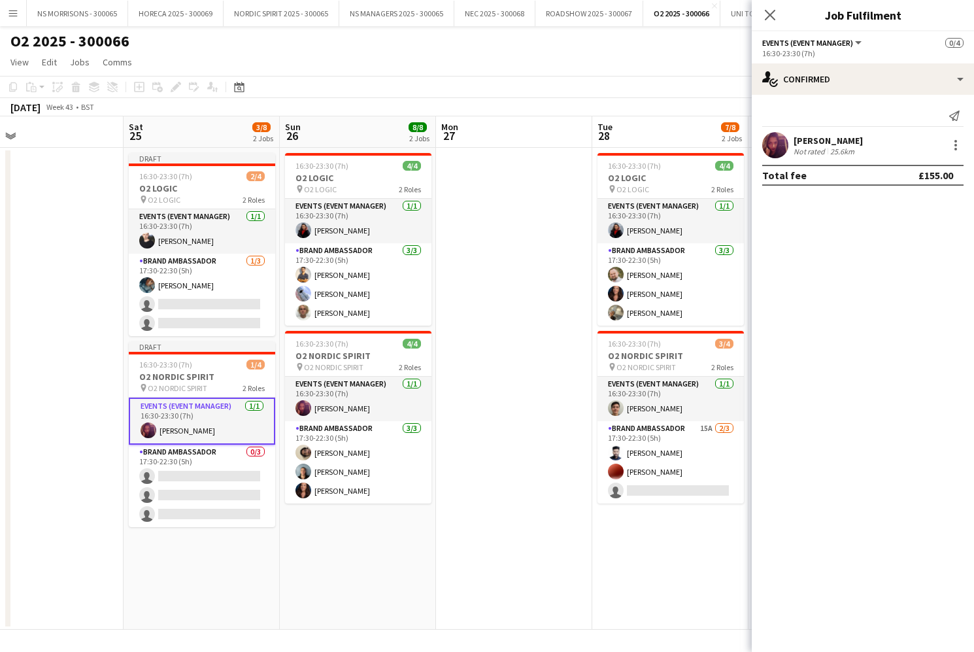
scroll to position [0, 515]
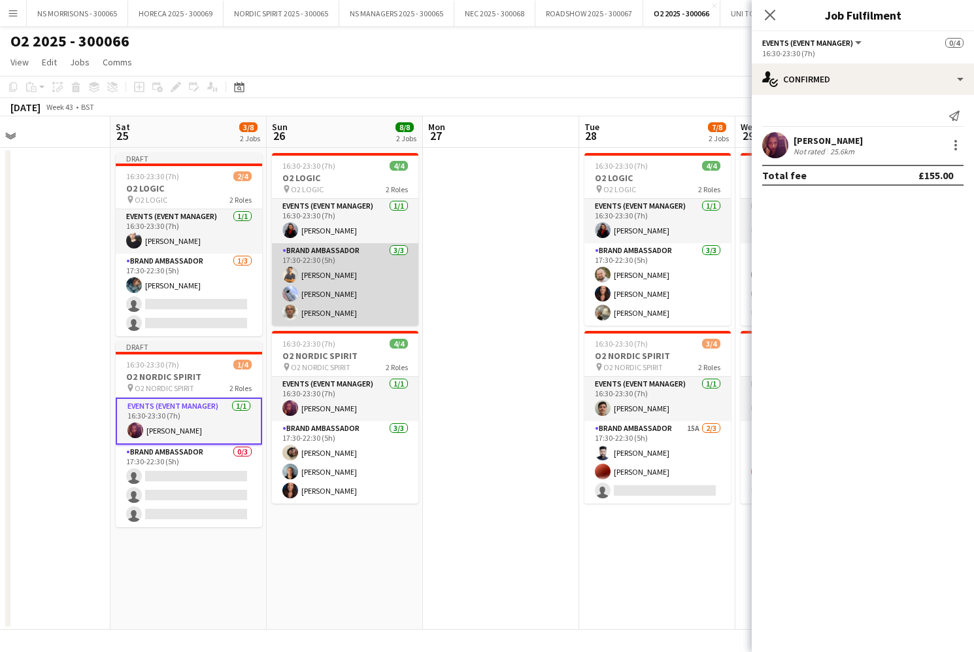
click at [343, 301] on app-card-role "Brand Ambassador [DATE] 17:30-22:30 (5h) Muhammad [PERSON_NAME] [PERSON_NAME] […" at bounding box center [345, 284] width 146 height 82
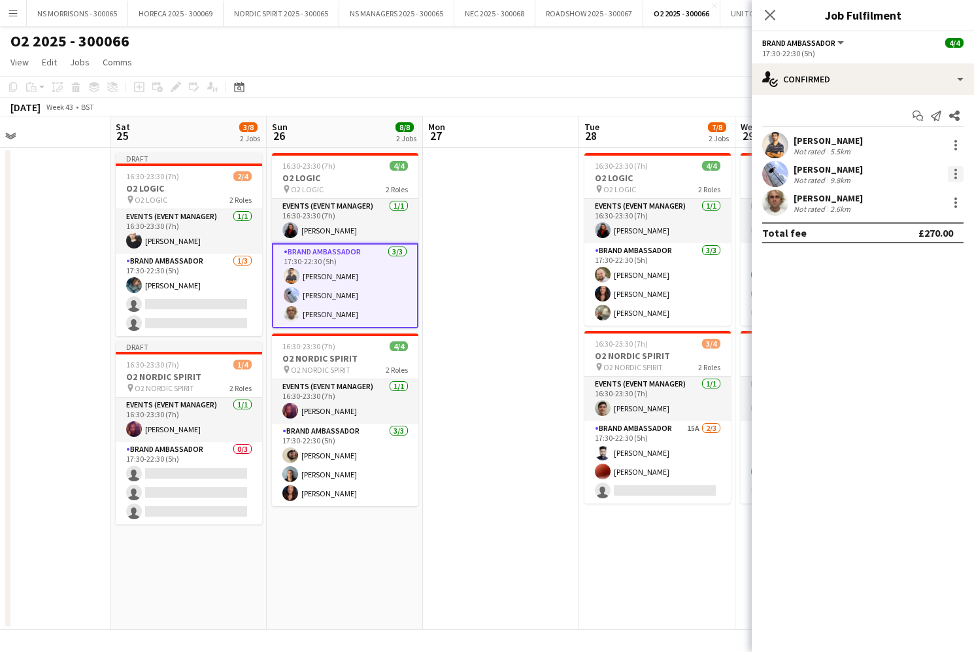
click at [953, 175] on div at bounding box center [956, 174] width 16 height 16
drag, startPoint x: 891, startPoint y: 318, endPoint x: 883, endPoint y: 289, distance: 29.8
click at [891, 318] on span "Remove" at bounding box center [891, 323] width 39 height 11
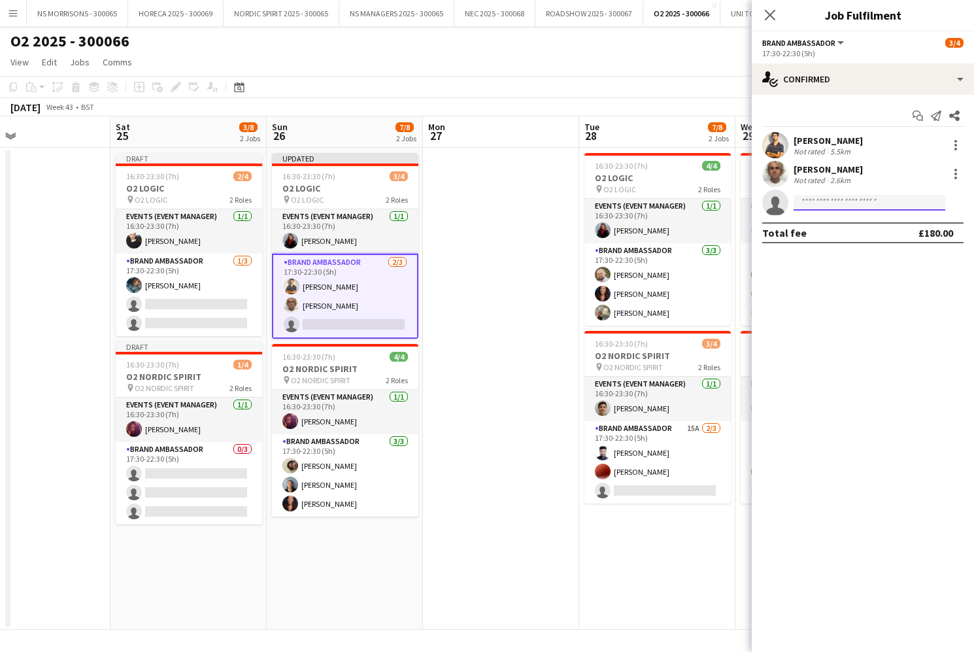
click at [849, 201] on input at bounding box center [870, 203] width 152 height 16
type input "****"
drag, startPoint x: 849, startPoint y: 201, endPoint x: 861, endPoint y: 233, distance: 34.4
click at [861, 233] on span "[EMAIL_ADDRESS][DOMAIN_NAME]" at bounding box center [869, 232] width 131 height 10
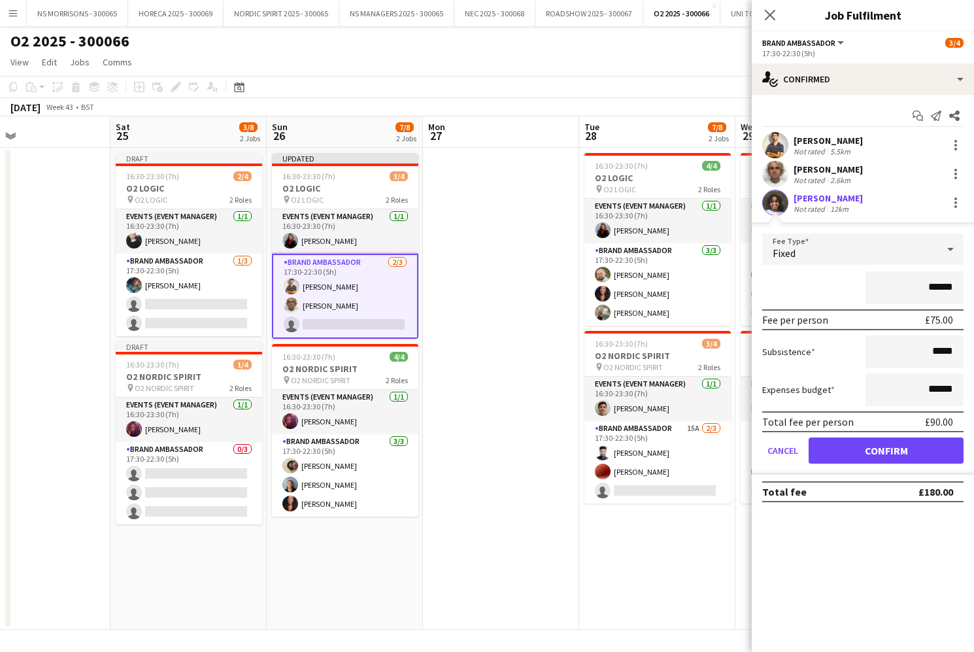
click at [861, 454] on button "Confirm" at bounding box center [886, 450] width 155 height 26
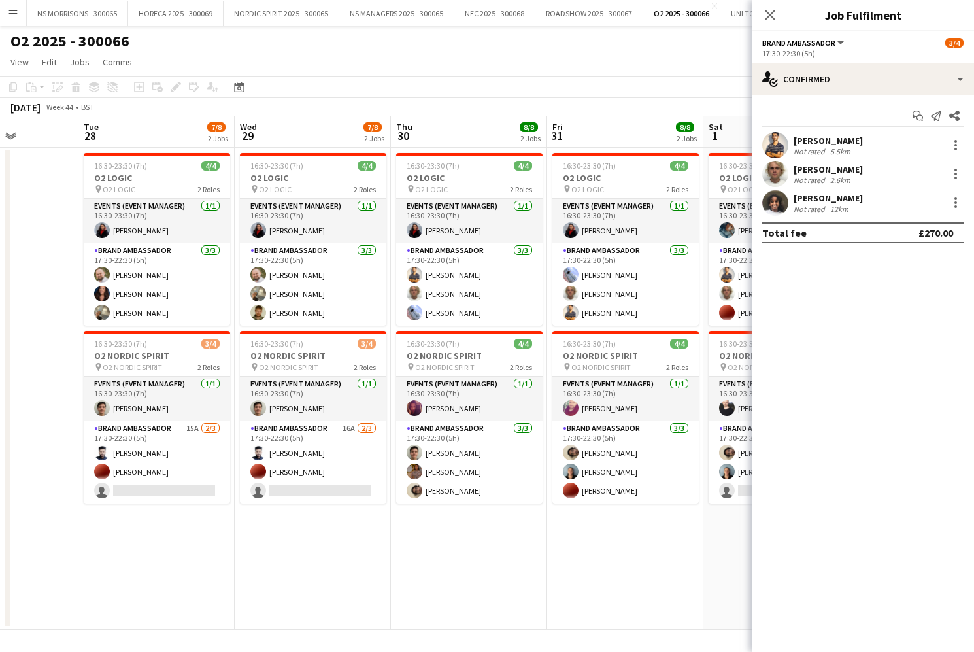
scroll to position [0, 379]
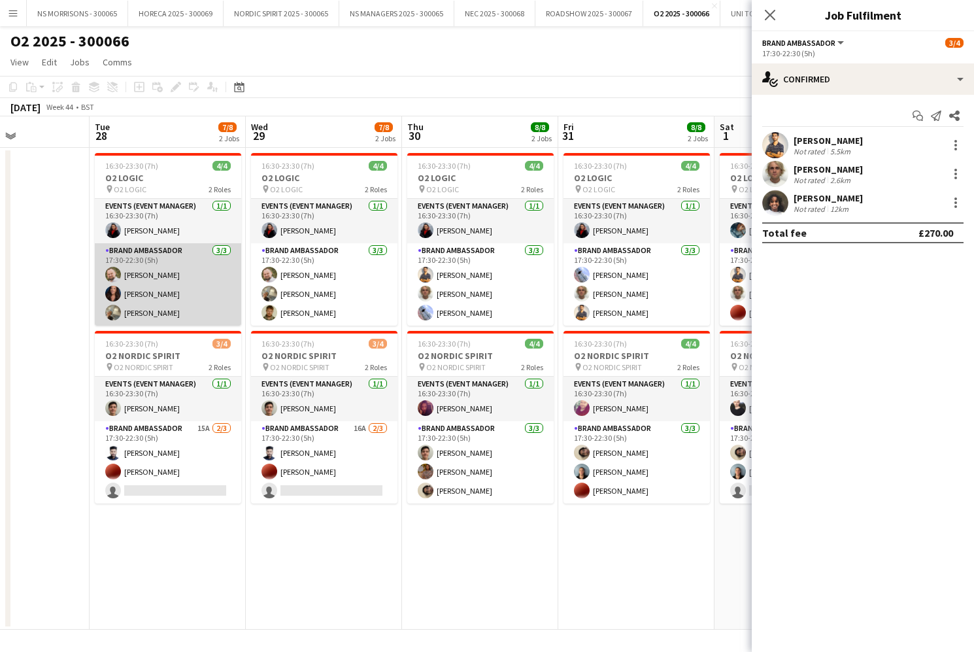
click at [176, 281] on app-card-role "Brand Ambassador [DATE] 17:30-22:30 (5h) [PERSON_NAME] [PERSON_NAME] [PERSON_NA…" at bounding box center [168, 284] width 146 height 82
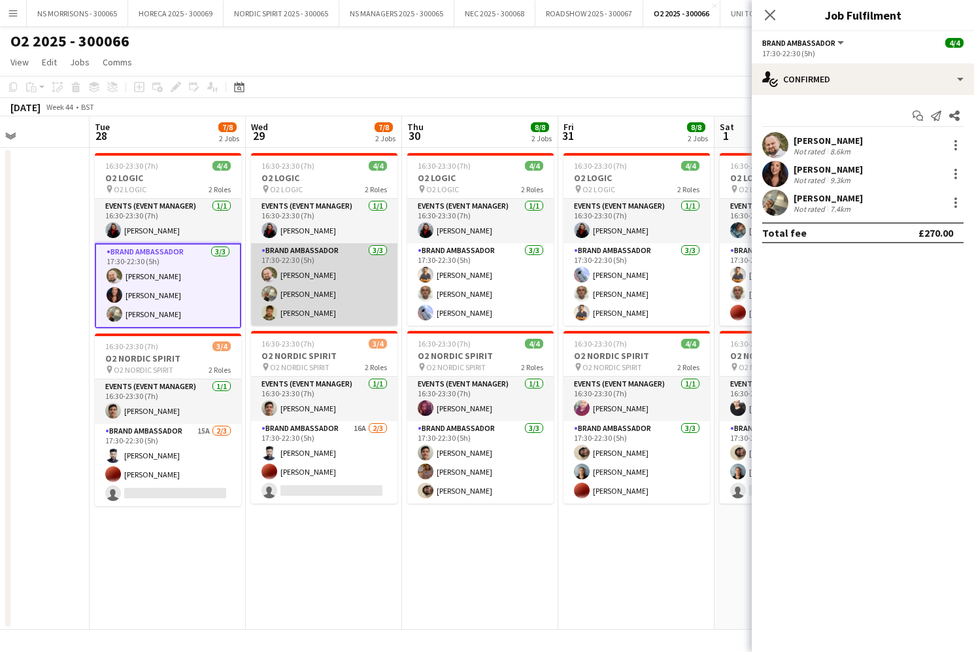
click at [331, 281] on app-card-role "Brand Ambassador [DATE] 17:30-22:30 (5h) [PERSON_NAME] [PERSON_NAME] [PERSON_NA…" at bounding box center [324, 284] width 146 height 82
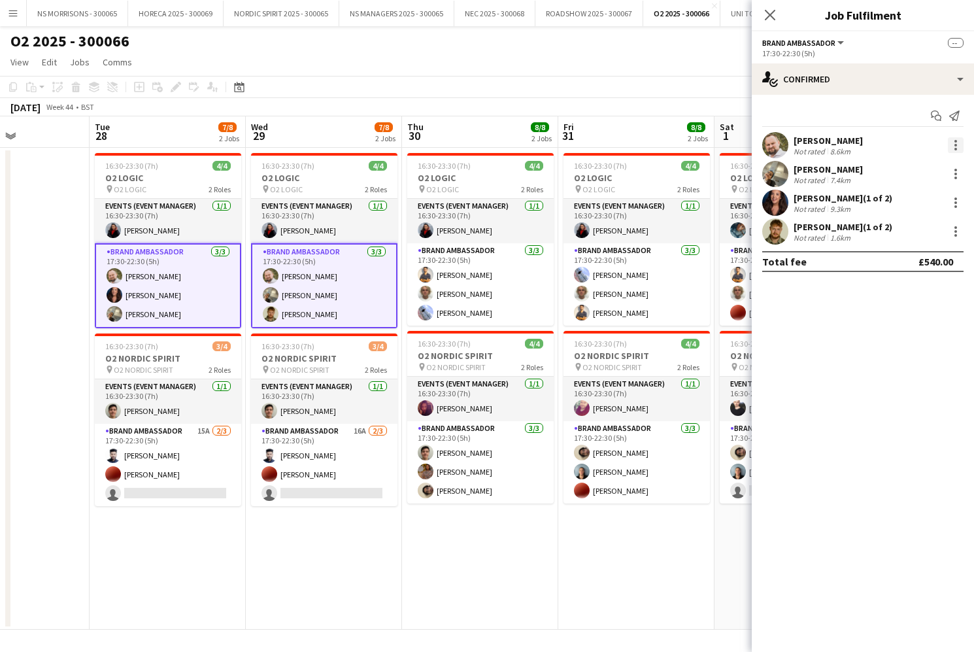
click at [950, 143] on div at bounding box center [956, 145] width 16 height 16
click at [904, 255] on button "Remove" at bounding box center [913, 263] width 102 height 31
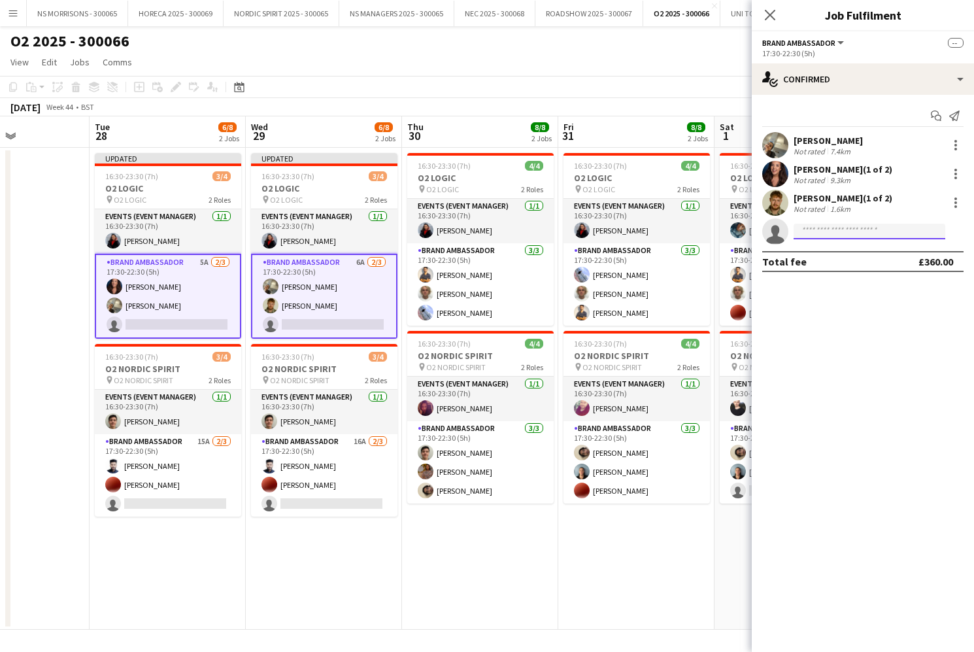
click at [829, 235] on input at bounding box center [870, 232] width 152 height 16
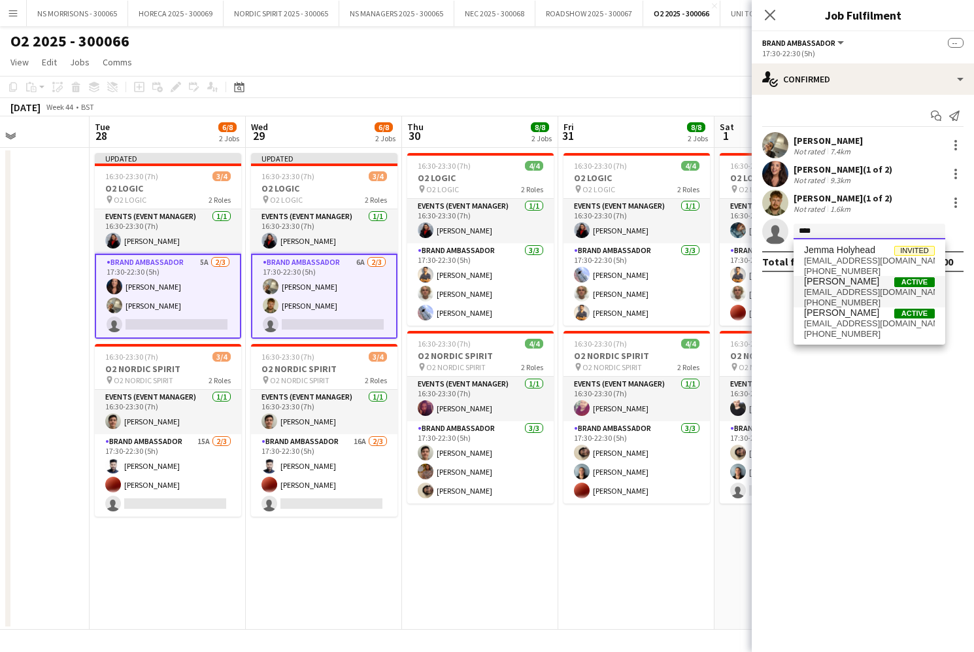
type input "****"
click at [830, 296] on span "[EMAIL_ADDRESS][DOMAIN_NAME]" at bounding box center [869, 292] width 131 height 10
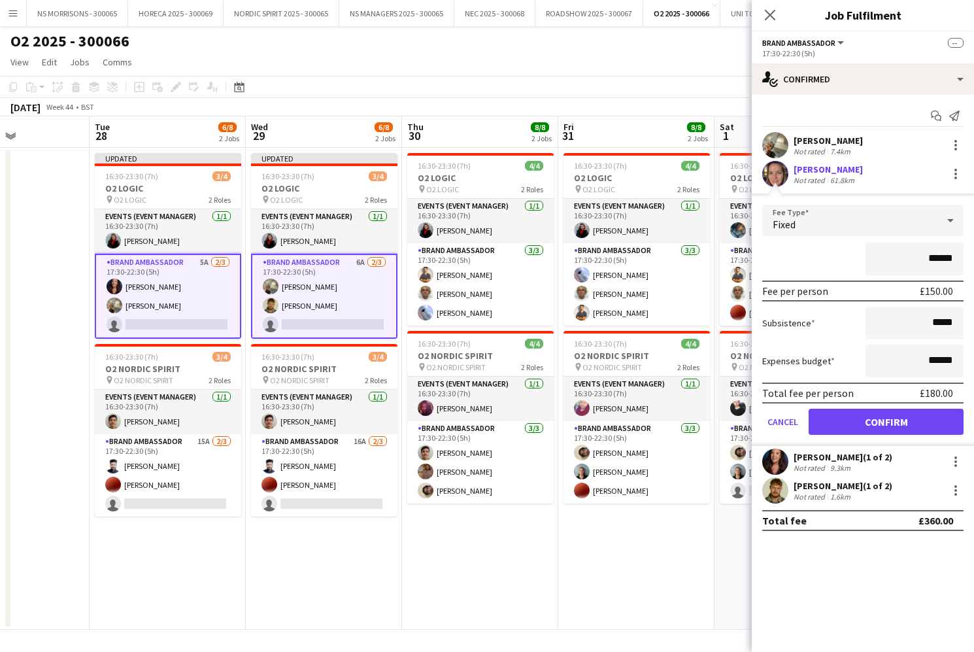
click at [837, 429] on button "Confirm" at bounding box center [886, 422] width 155 height 26
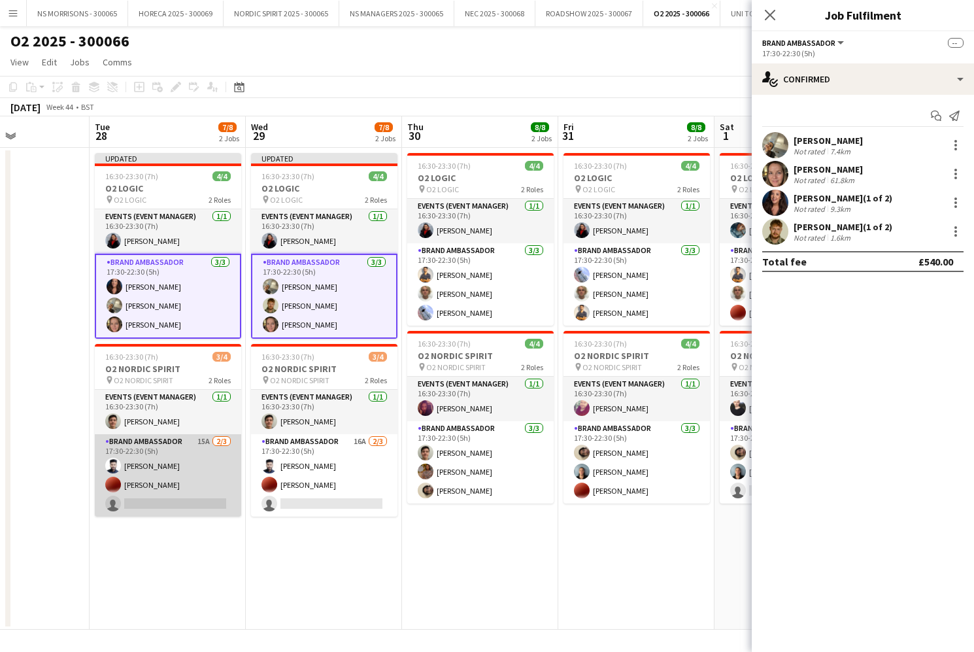
click at [191, 465] on app-card-role "Brand Ambassador 15A [DATE] 17:30-22:30 (5h) [PERSON_NAME] [PERSON_NAME] single…" at bounding box center [168, 475] width 146 height 82
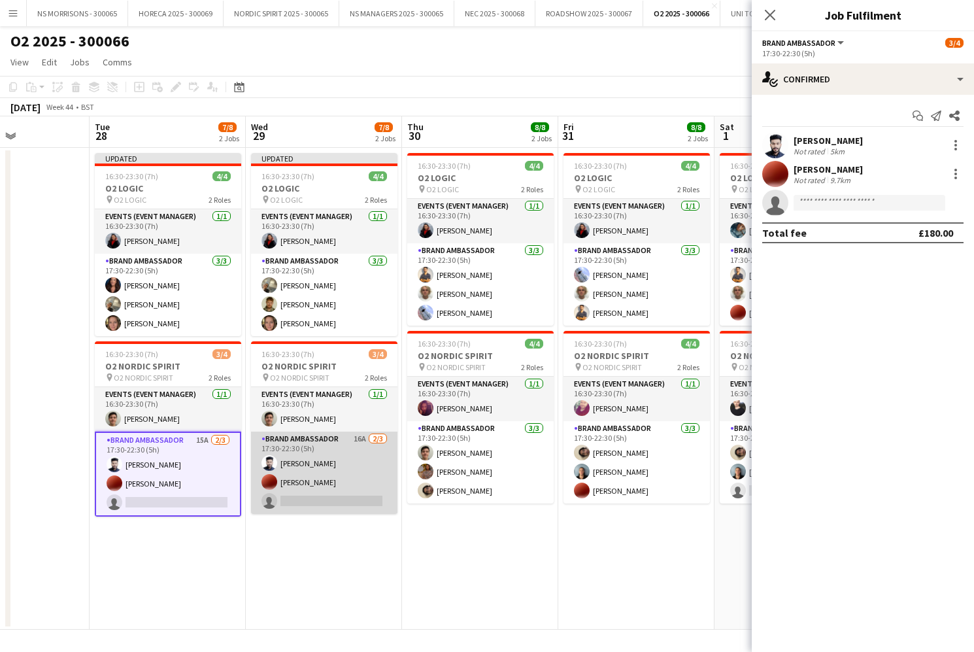
drag, startPoint x: 349, startPoint y: 466, endPoint x: 369, endPoint y: 460, distance: 20.7
click at [348, 466] on app-card-role "Brand Ambassador 16A [DATE] 17:30-22:30 (5h) [PERSON_NAME] [PERSON_NAME] single…" at bounding box center [324, 473] width 146 height 82
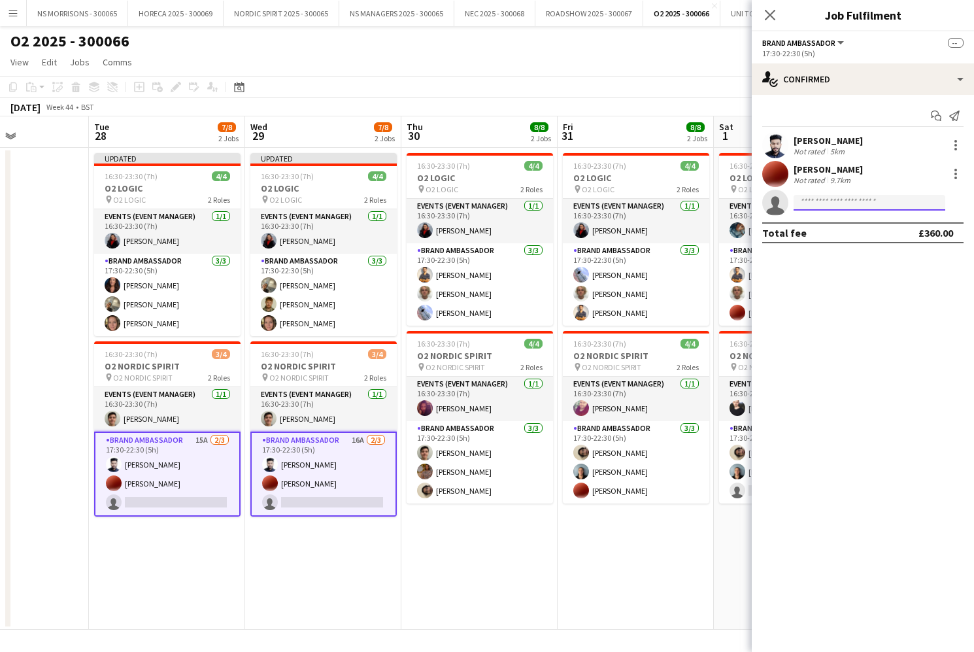
click at [801, 207] on input at bounding box center [870, 203] width 152 height 16
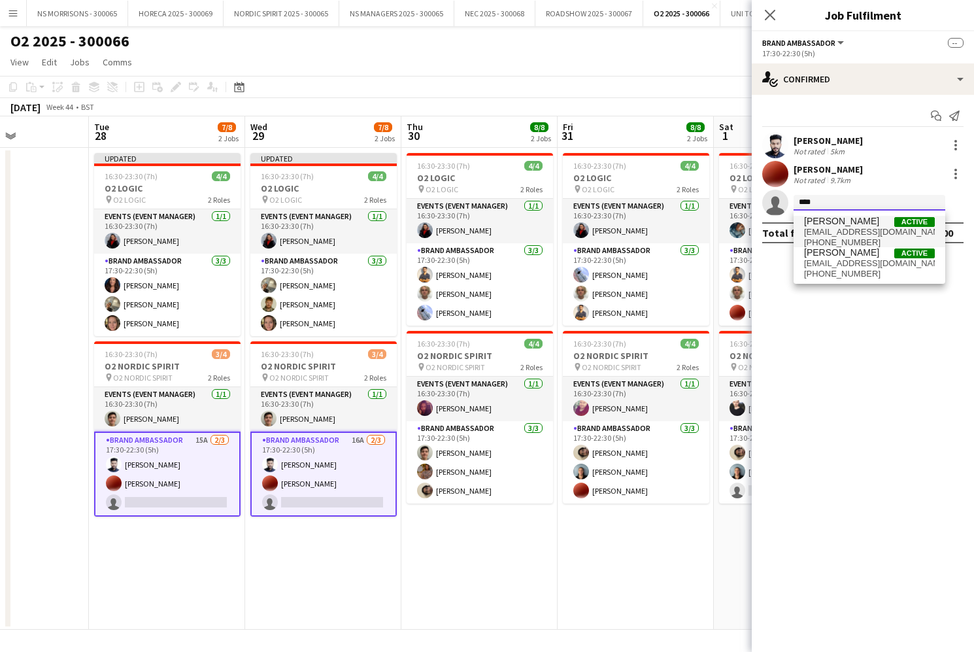
type input "*****"
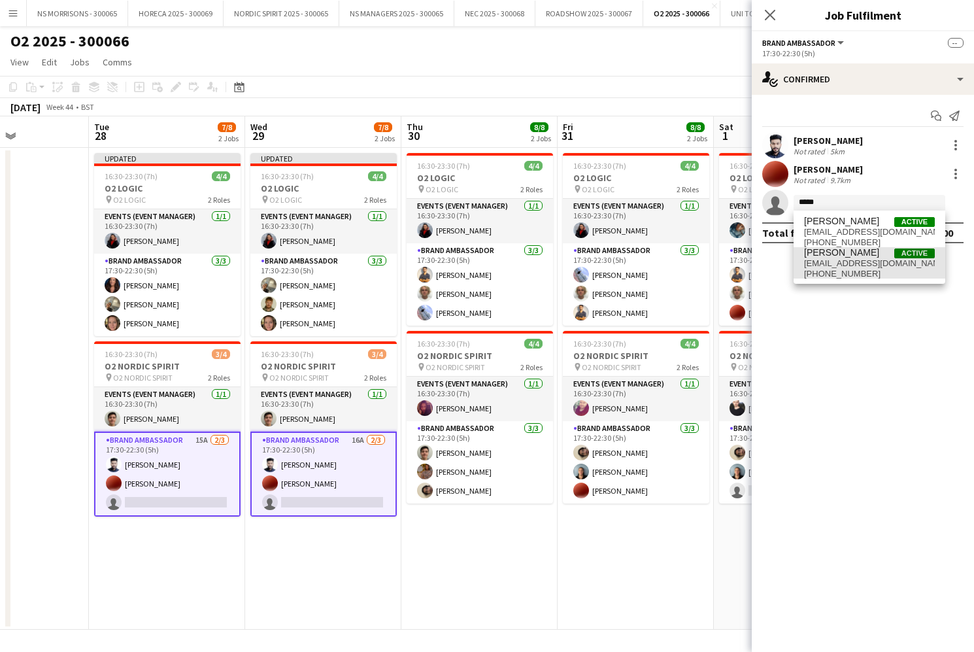
drag, startPoint x: 809, startPoint y: 224, endPoint x: 822, endPoint y: 271, distance: 49.3
click at [822, 271] on span "[PHONE_NUMBER]" at bounding box center [869, 274] width 131 height 10
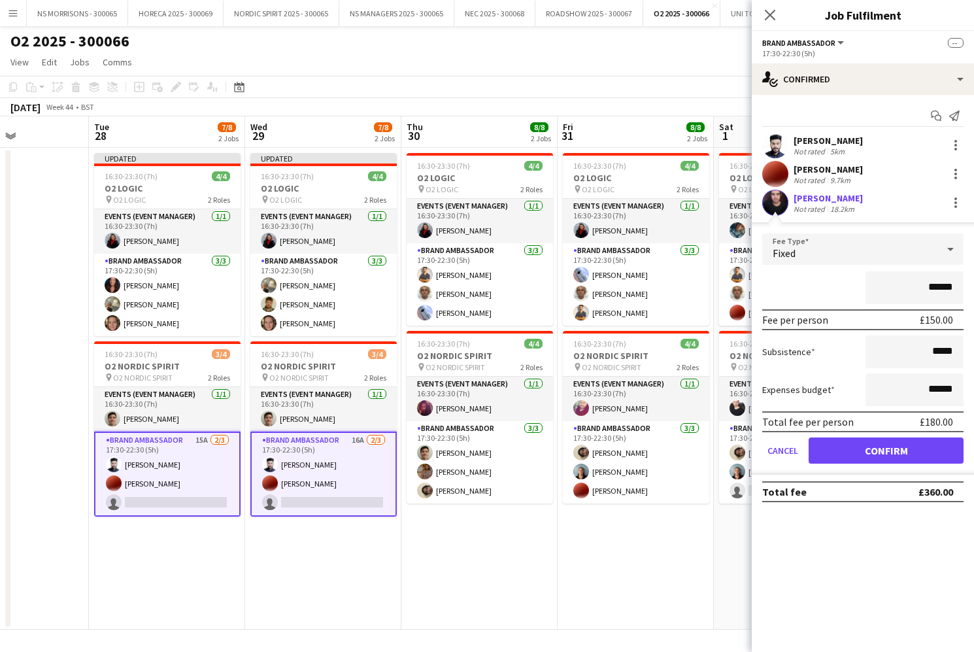
click at [840, 454] on button "Confirm" at bounding box center [886, 450] width 155 height 26
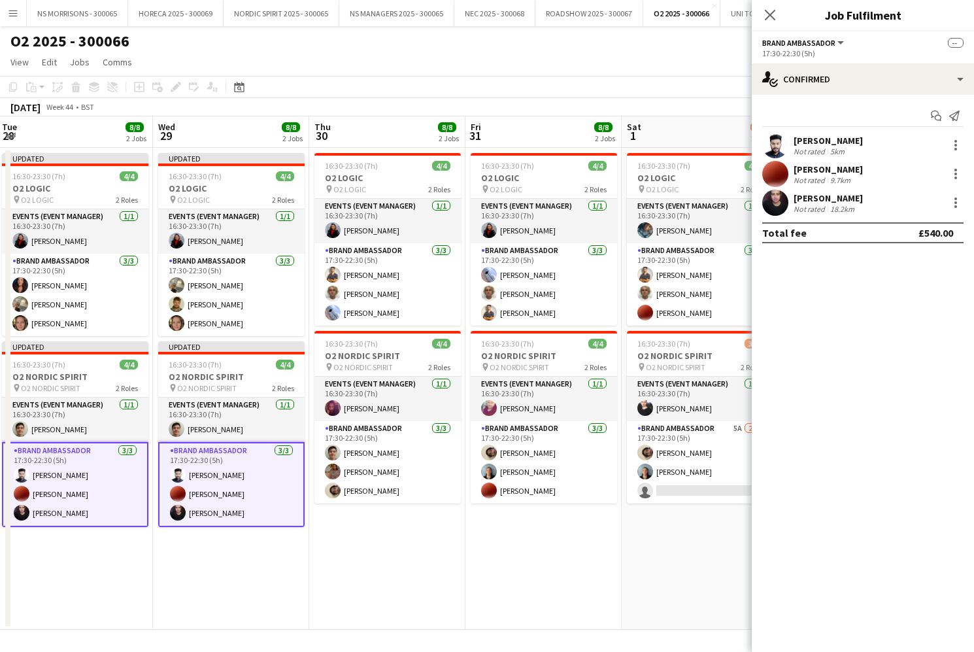
scroll to position [0, 479]
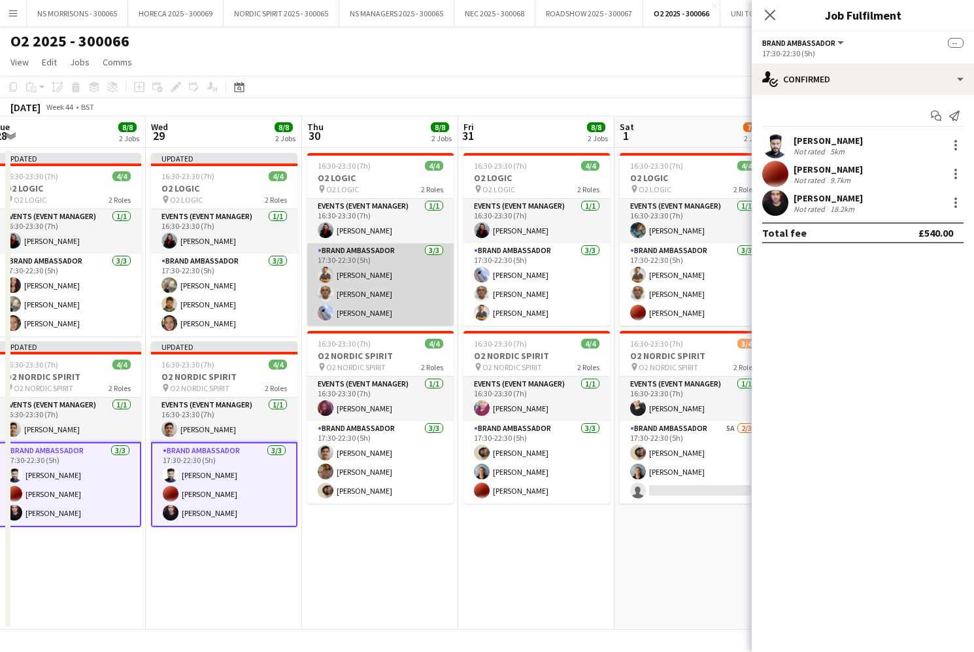
drag, startPoint x: 375, startPoint y: 300, endPoint x: 401, endPoint y: 295, distance: 26.7
click at [375, 300] on app-card-role "Brand Ambassador [DATE] 17:30-22:30 (5h) Muhammad [PERSON_NAME] [PERSON_NAME] […" at bounding box center [380, 284] width 146 height 82
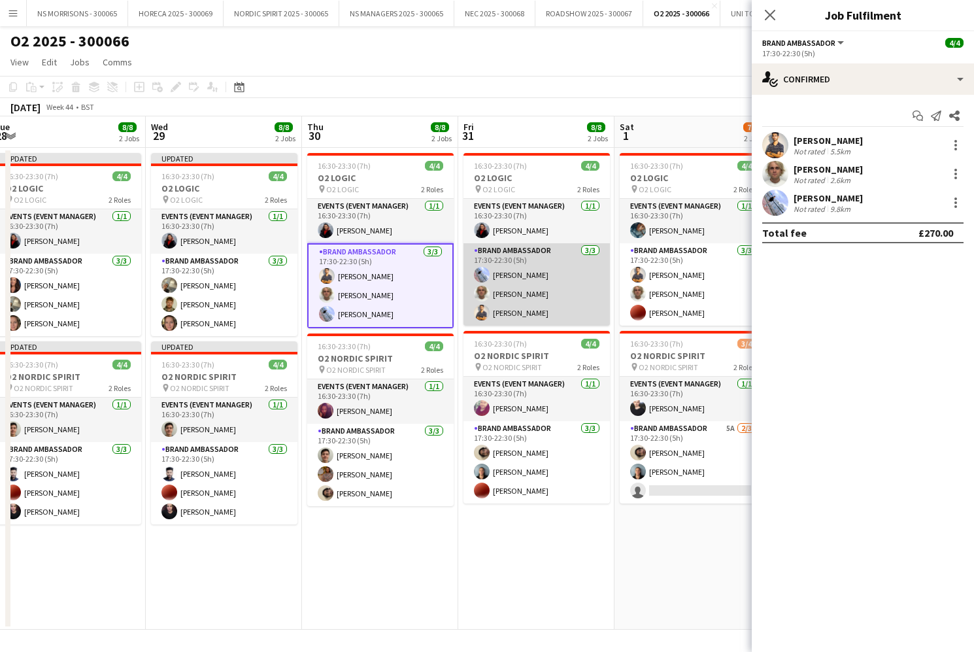
click at [486, 288] on app-user-avatar at bounding box center [482, 294] width 16 height 16
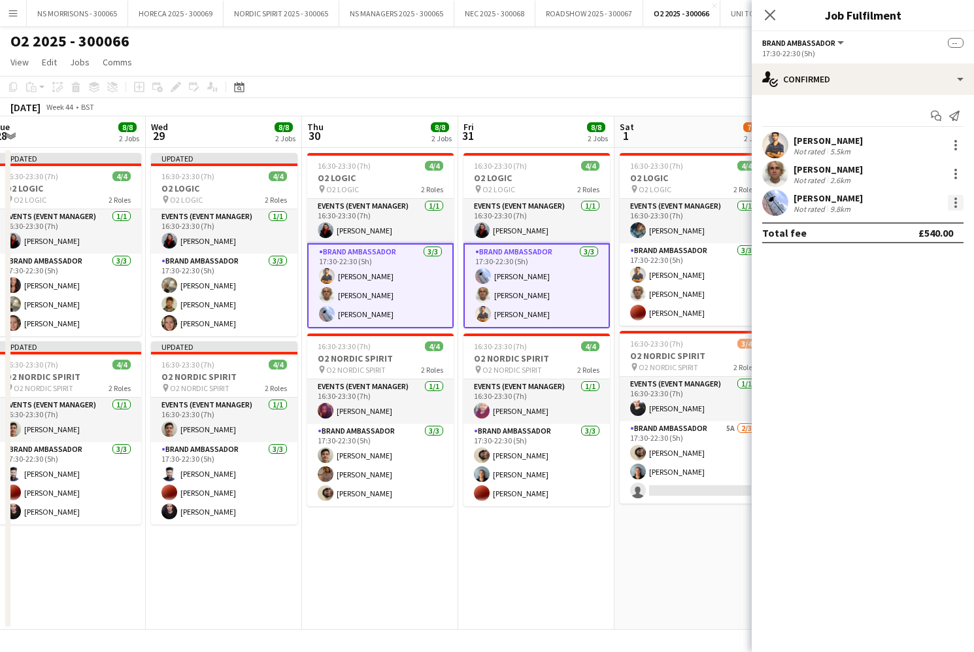
click at [954, 200] on div at bounding box center [956, 203] width 16 height 16
click at [910, 331] on button "Remove" at bounding box center [913, 320] width 102 height 31
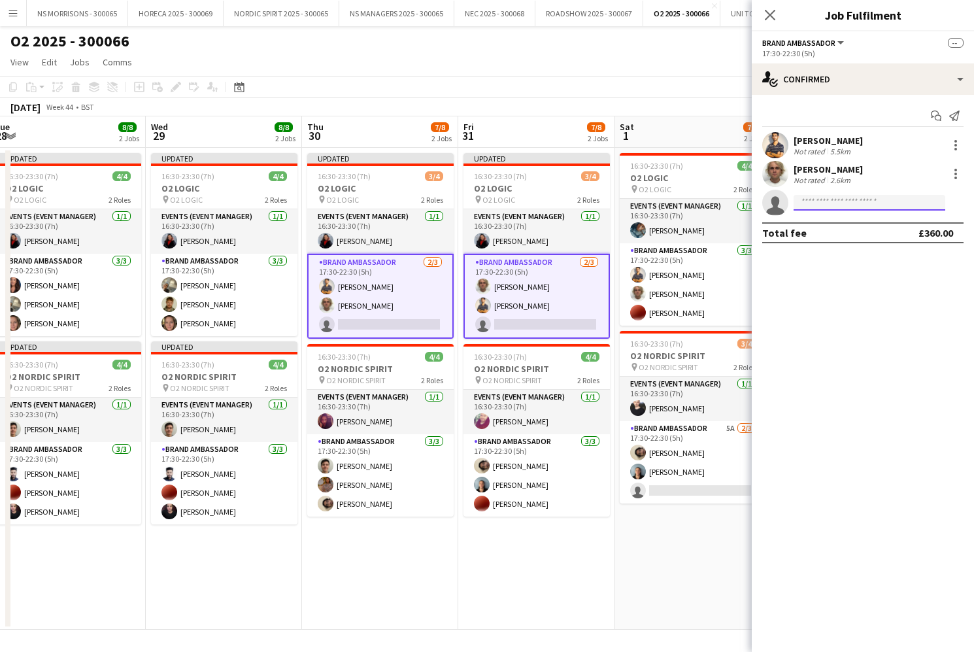
click at [859, 205] on input at bounding box center [870, 203] width 152 height 16
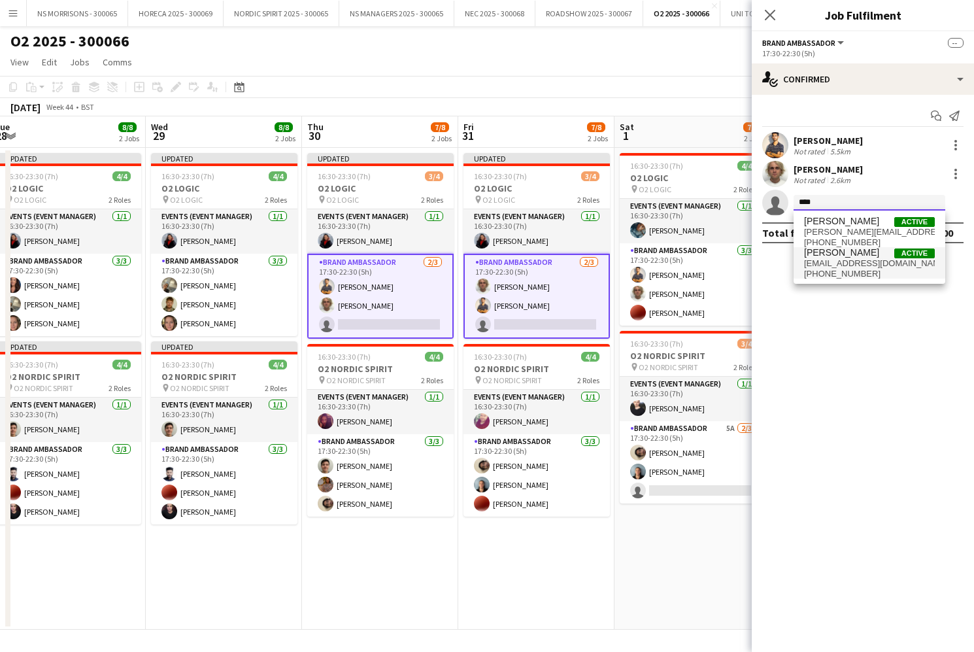
type input "****"
drag, startPoint x: 868, startPoint y: 263, endPoint x: 870, endPoint y: 271, distance: 8.1
click at [868, 263] on span "[EMAIL_ADDRESS][DOMAIN_NAME]" at bounding box center [869, 263] width 131 height 10
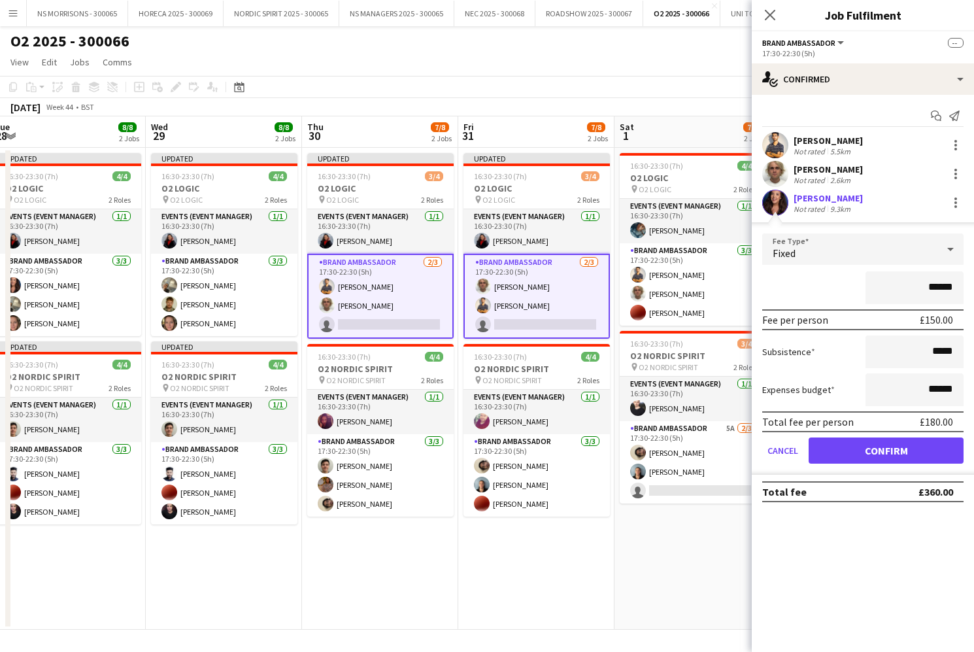
click at [862, 447] on button "Confirm" at bounding box center [886, 450] width 155 height 26
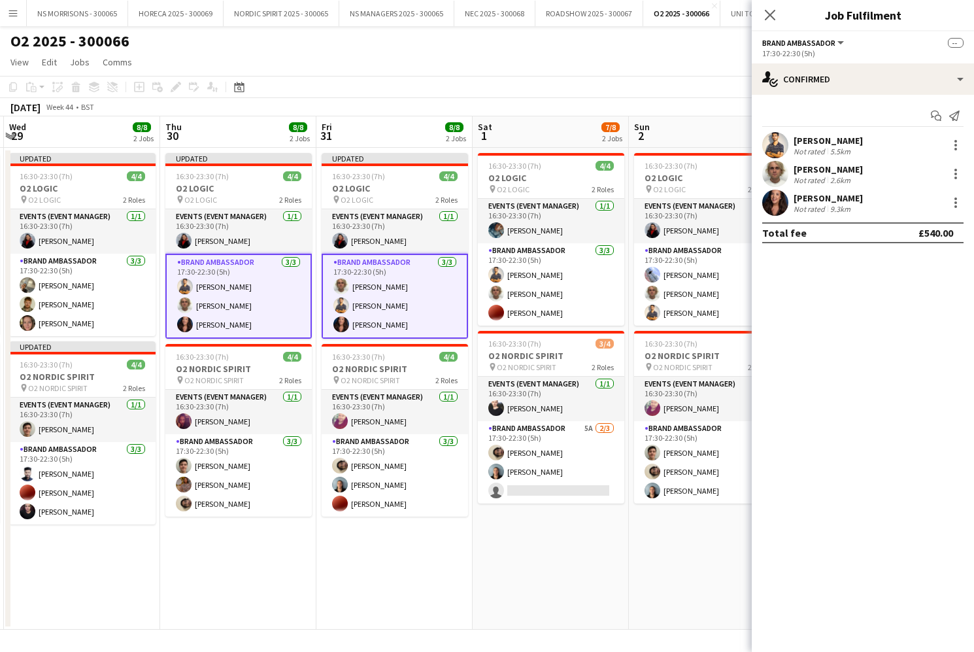
scroll to position [0, 620]
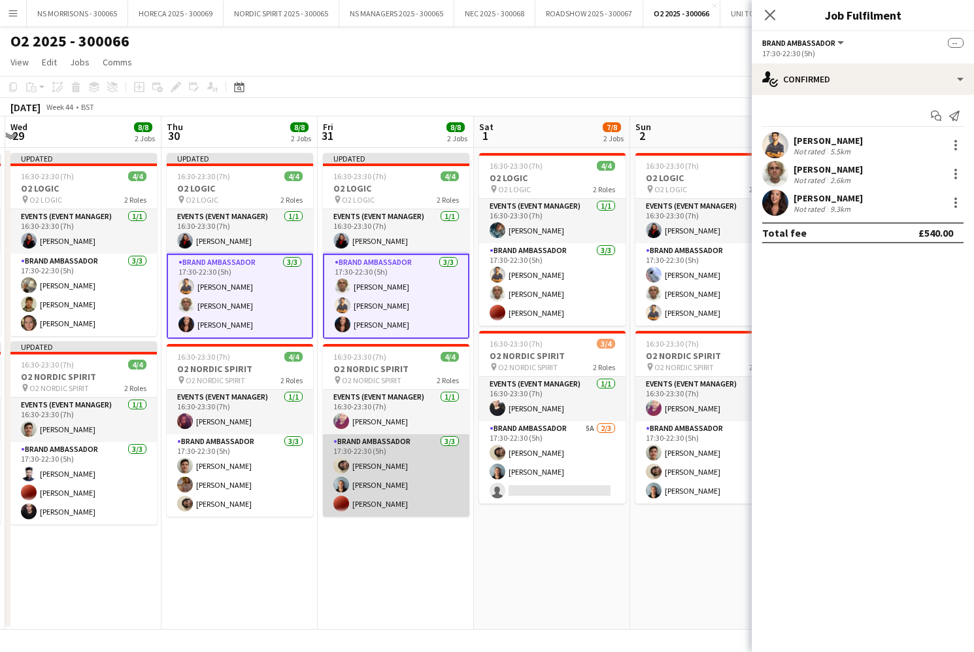
click at [373, 483] on app-card-role "Brand Ambassador [DATE] 17:30-22:30 (5h) [PERSON_NAME] [PERSON_NAME] [PERSON_NA…" at bounding box center [396, 475] width 146 height 82
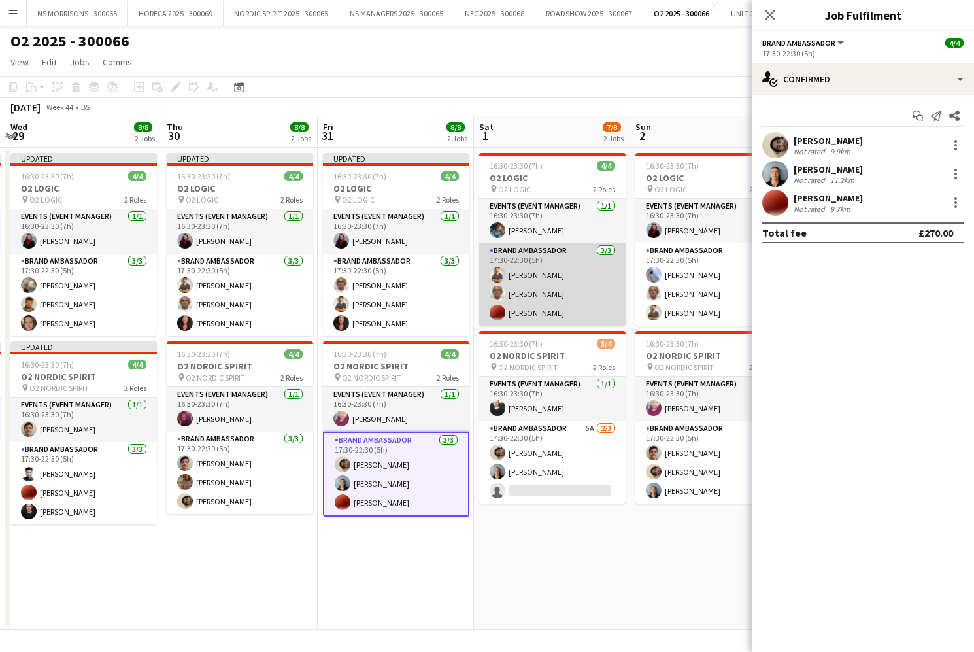
click at [585, 283] on app-card-role "Brand Ambassador [DATE] 17:30-22:30 (5h) Muhammad [PERSON_NAME] [PERSON_NAME] […" at bounding box center [552, 284] width 146 height 82
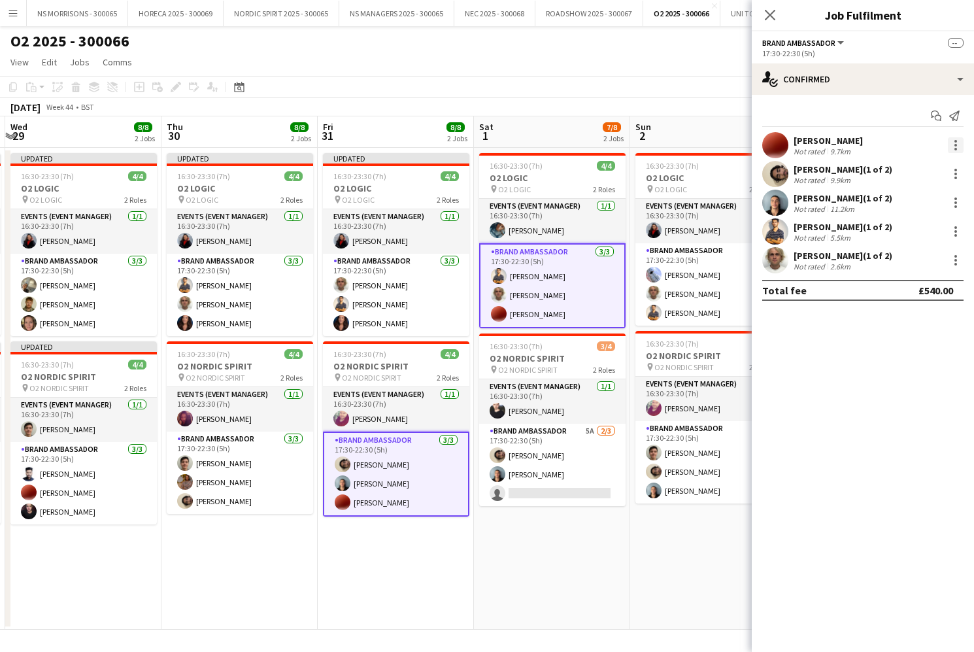
click at [951, 144] on div at bounding box center [956, 145] width 16 height 16
click at [915, 259] on span "Remove" at bounding box center [912, 264] width 81 height 12
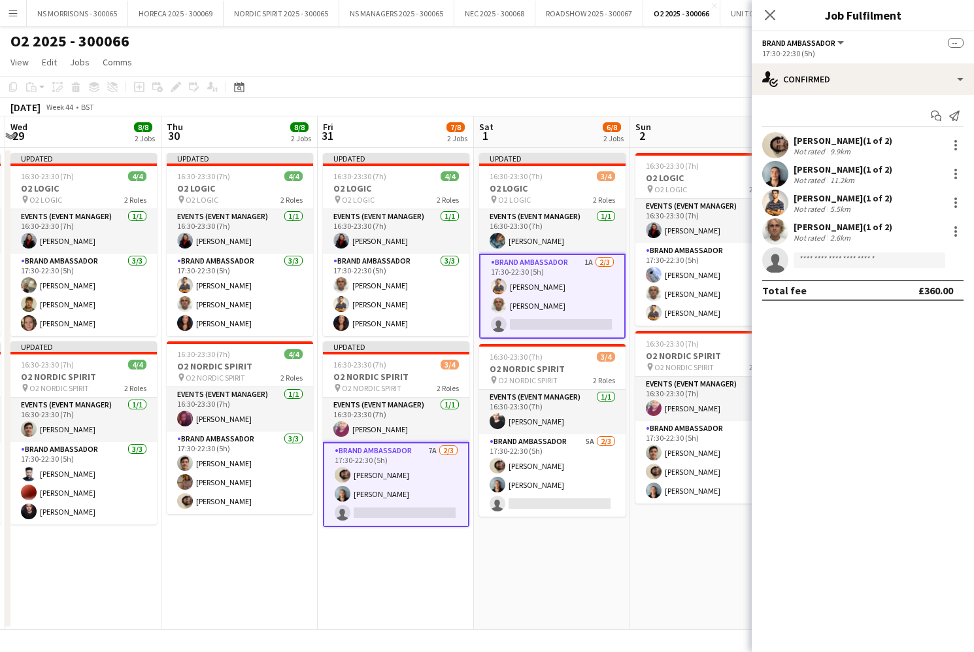
click at [628, 556] on app-date-cell "Updated 16:30-23:30 (7h) 3/4 O2 LOGIC pin O2 LOGIC 2 Roles Events (Event Manage…" at bounding box center [552, 389] width 156 height 482
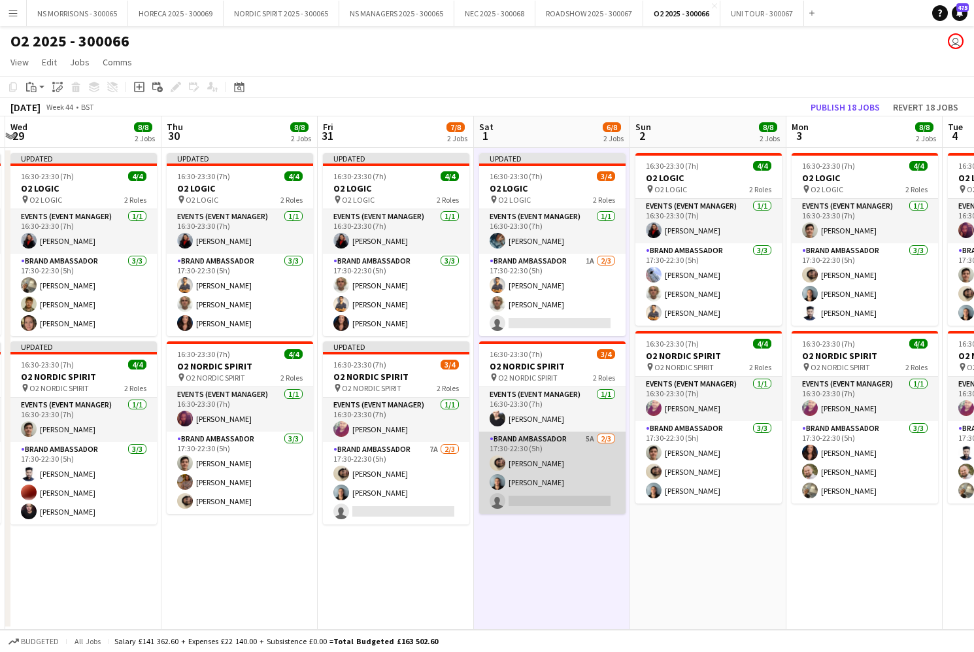
drag, startPoint x: 534, startPoint y: 494, endPoint x: 554, endPoint y: 483, distance: 23.1
click at [534, 494] on app-card-role "Brand Ambassador 5A [DATE] 17:30-22:30 (5h) [PERSON_NAME] [PERSON_NAME] single-…" at bounding box center [552, 473] width 146 height 82
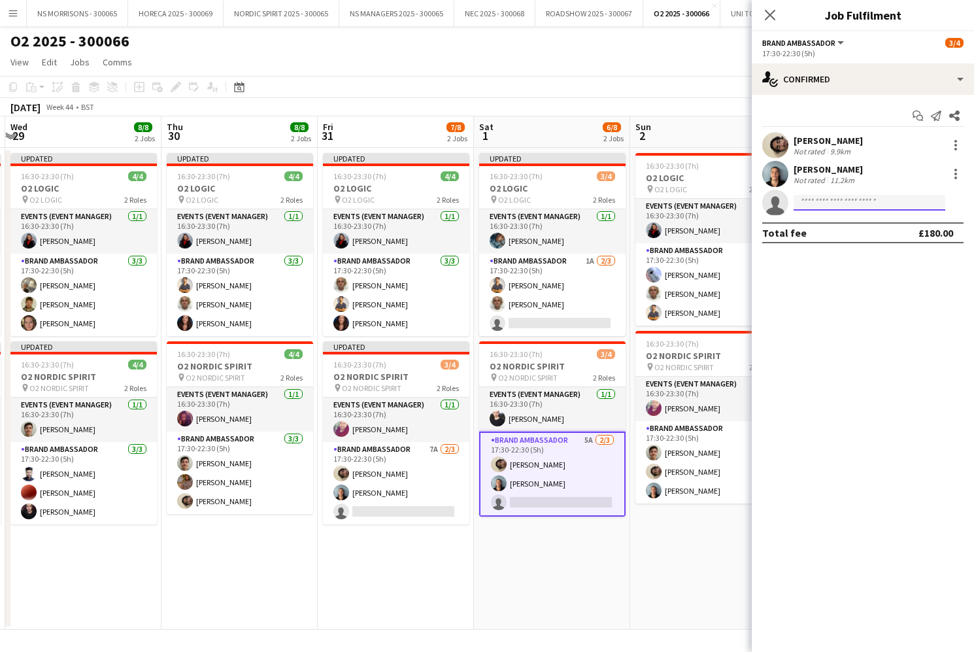
click at [853, 200] on input at bounding box center [870, 203] width 152 height 16
type input "****"
drag, startPoint x: 853, startPoint y: 200, endPoint x: 868, endPoint y: 241, distance: 43.0
click at [868, 239] on span "[PHONE_NUMBER]" at bounding box center [869, 242] width 131 height 10
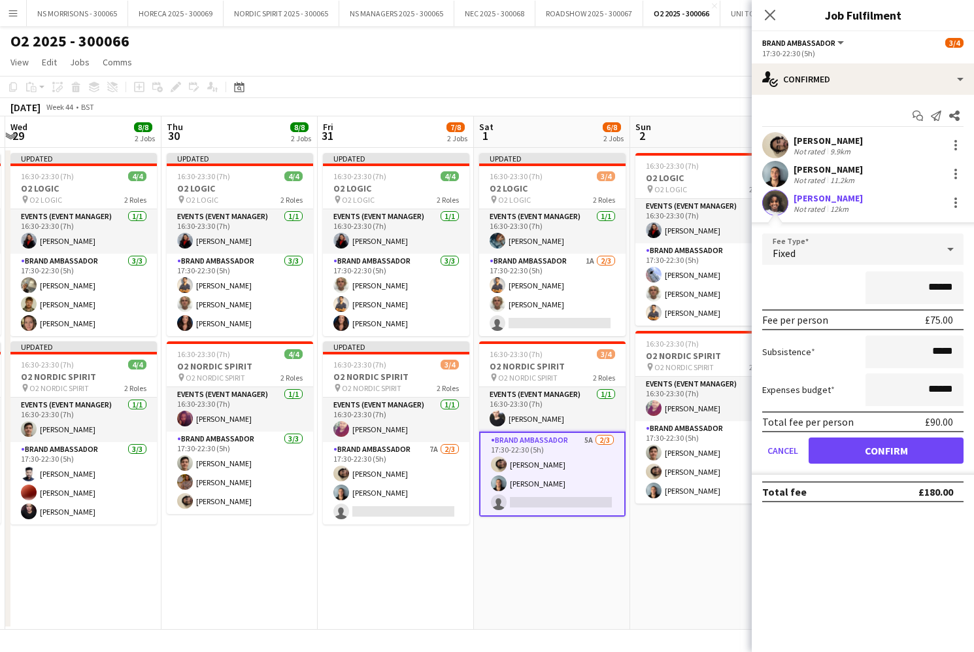
drag, startPoint x: 862, startPoint y: 447, endPoint x: 860, endPoint y: 439, distance: 8.0
click at [862, 446] on button "Confirm" at bounding box center [886, 450] width 155 height 26
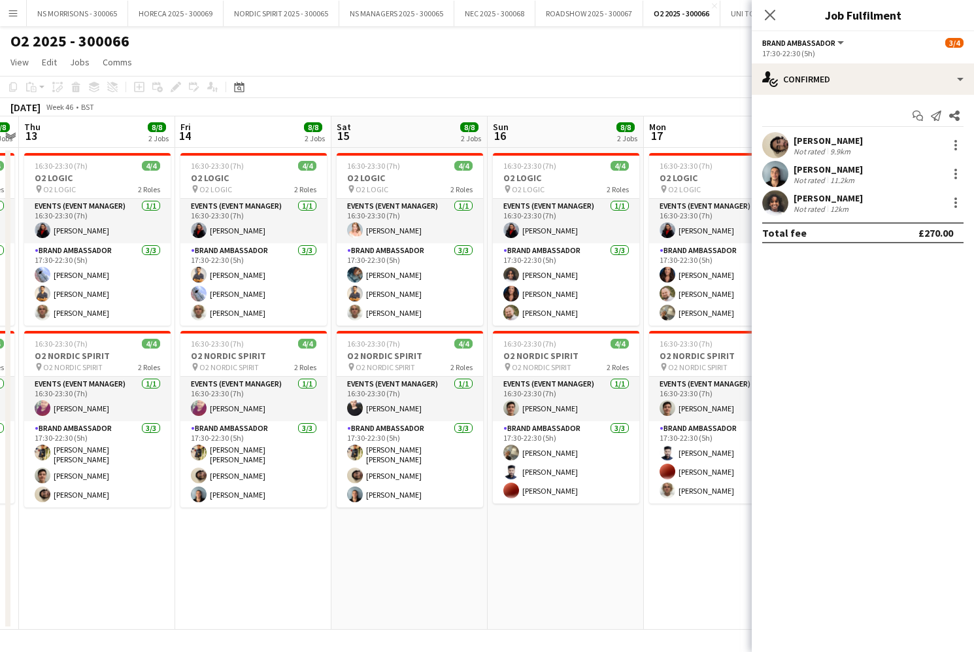
scroll to position [0, 461]
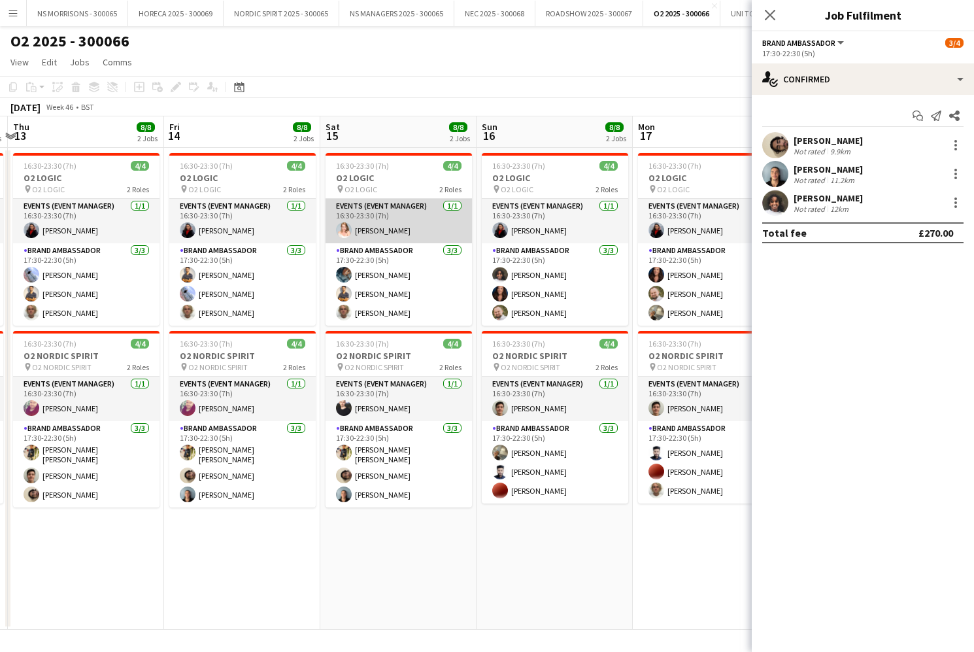
click at [422, 222] on app-card-role "Events (Event Manager) [DATE] 16:30-23:30 (7h) [PERSON_NAME]" at bounding box center [399, 221] width 146 height 44
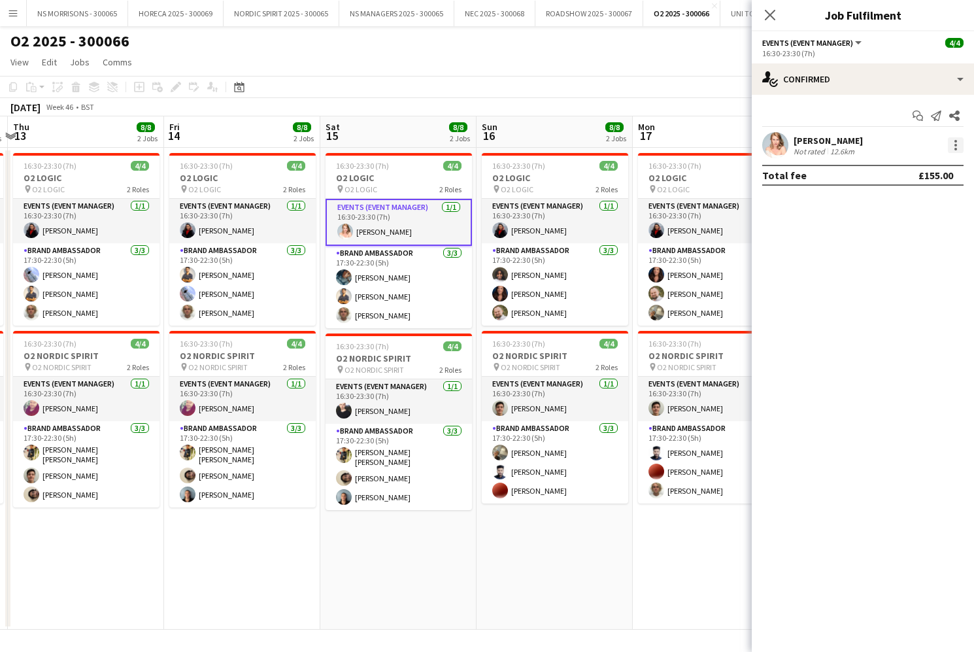
click at [953, 148] on div at bounding box center [956, 145] width 16 height 16
drag, startPoint x: 906, startPoint y: 290, endPoint x: 891, endPoint y: 225, distance: 66.5
click at [906, 290] on span "Remove" at bounding box center [891, 294] width 39 height 11
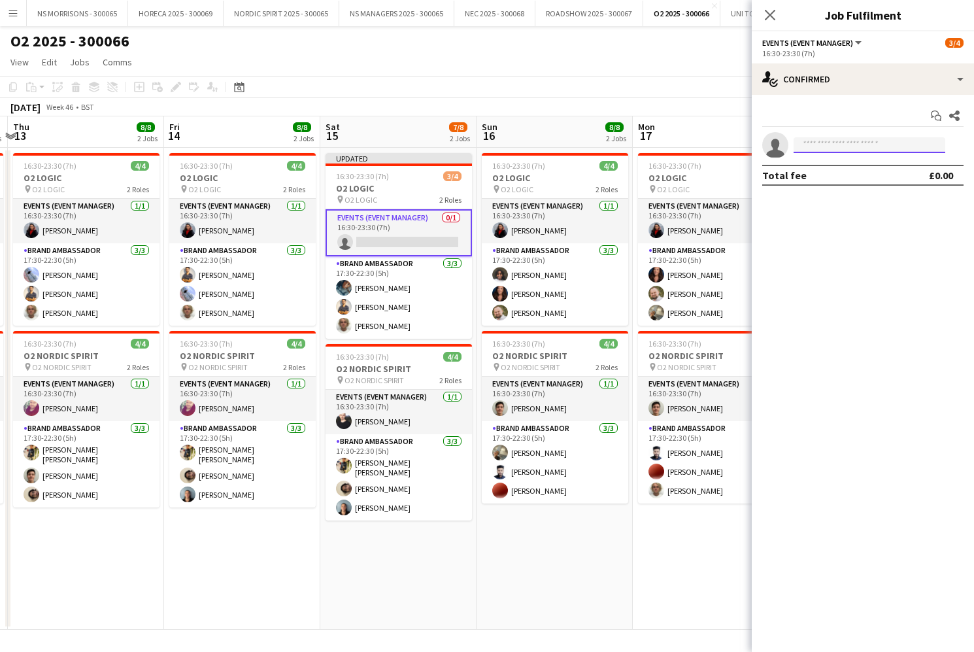
click at [874, 146] on input at bounding box center [870, 145] width 152 height 16
type input "*****"
click at [874, 160] on span "[PERSON_NAME] Active" at bounding box center [869, 163] width 131 height 11
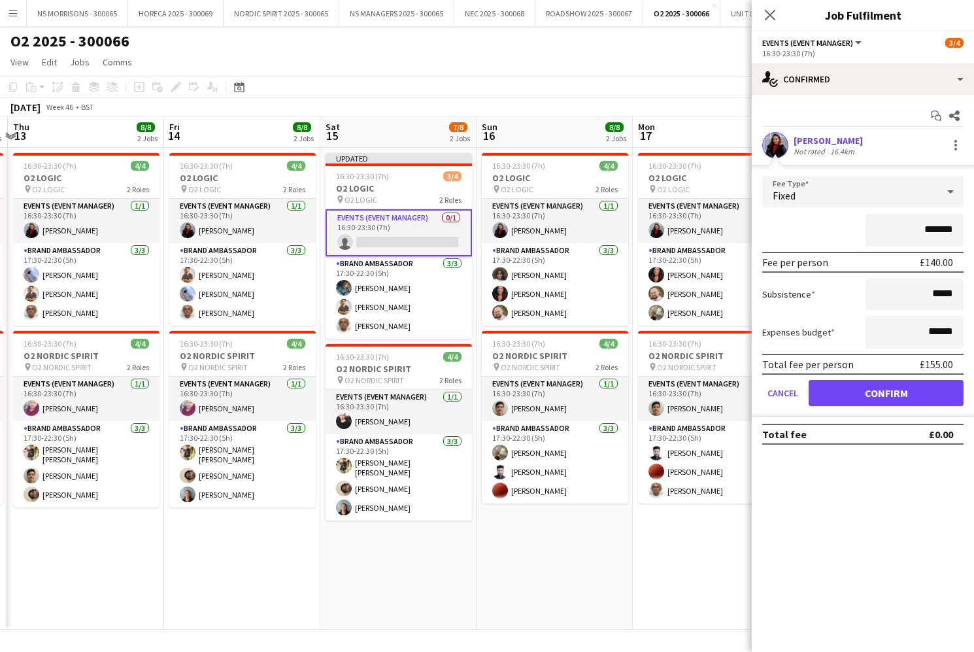
click at [839, 399] on button "Confirm" at bounding box center [886, 393] width 155 height 26
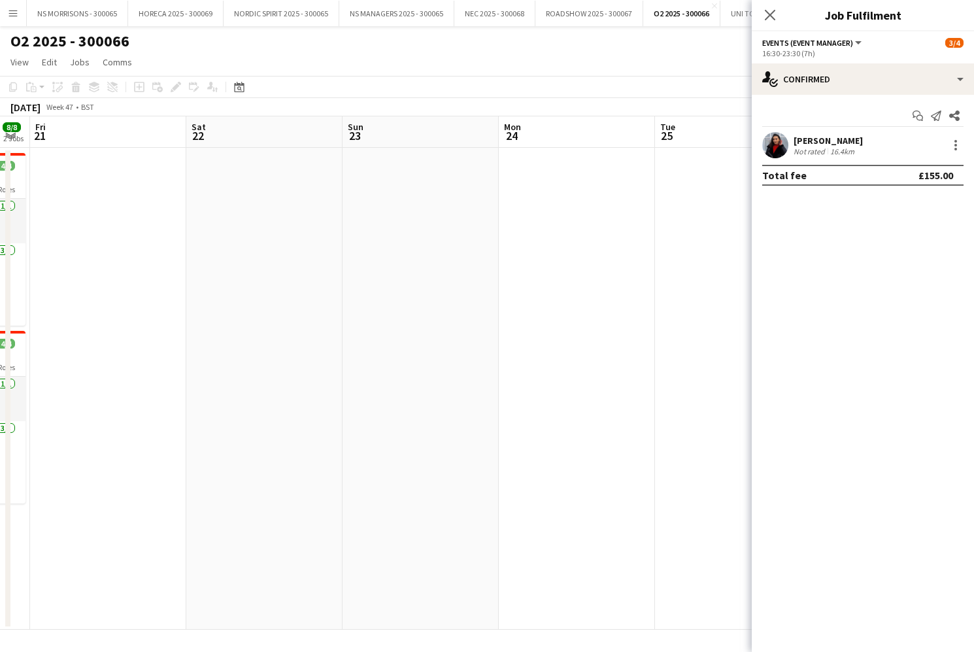
scroll to position [0, 447]
click at [120, 218] on app-date-cell at bounding box center [100, 389] width 156 height 482
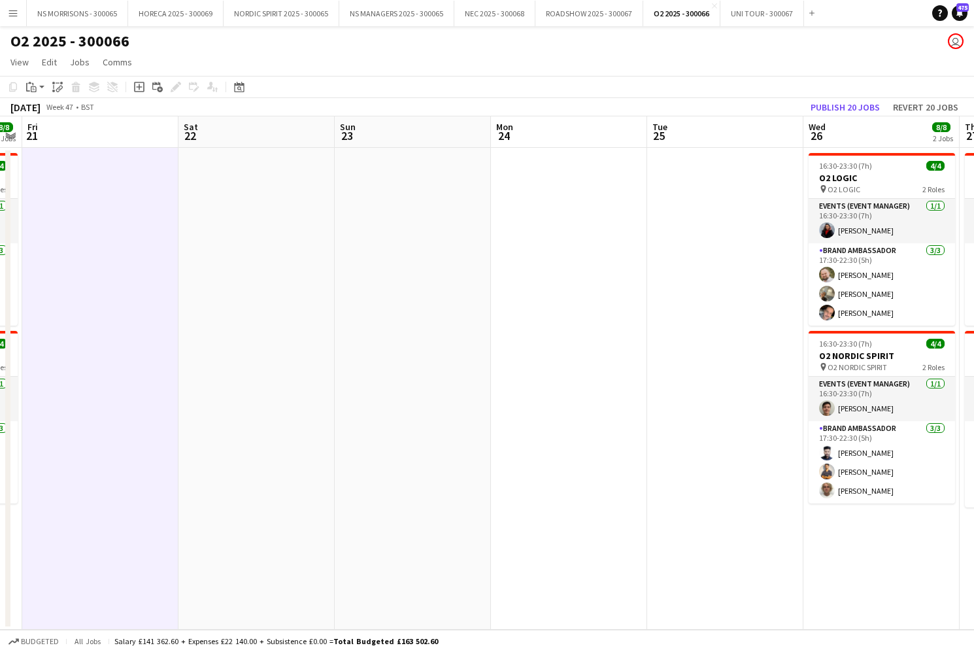
click at [221, 218] on app-date-cell at bounding box center [256, 389] width 156 height 482
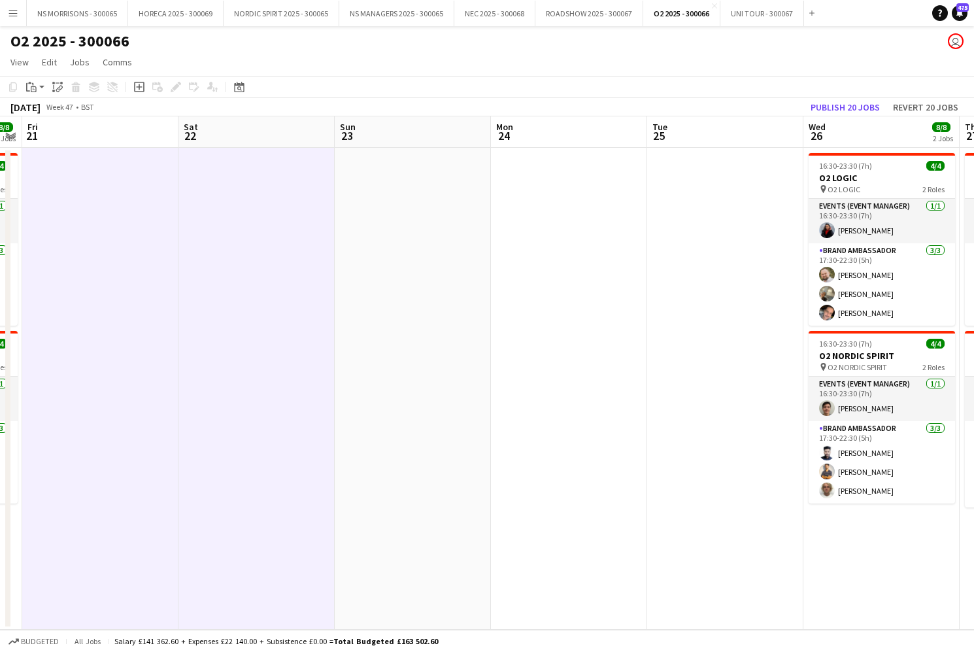
click at [547, 222] on app-date-cell at bounding box center [569, 389] width 156 height 482
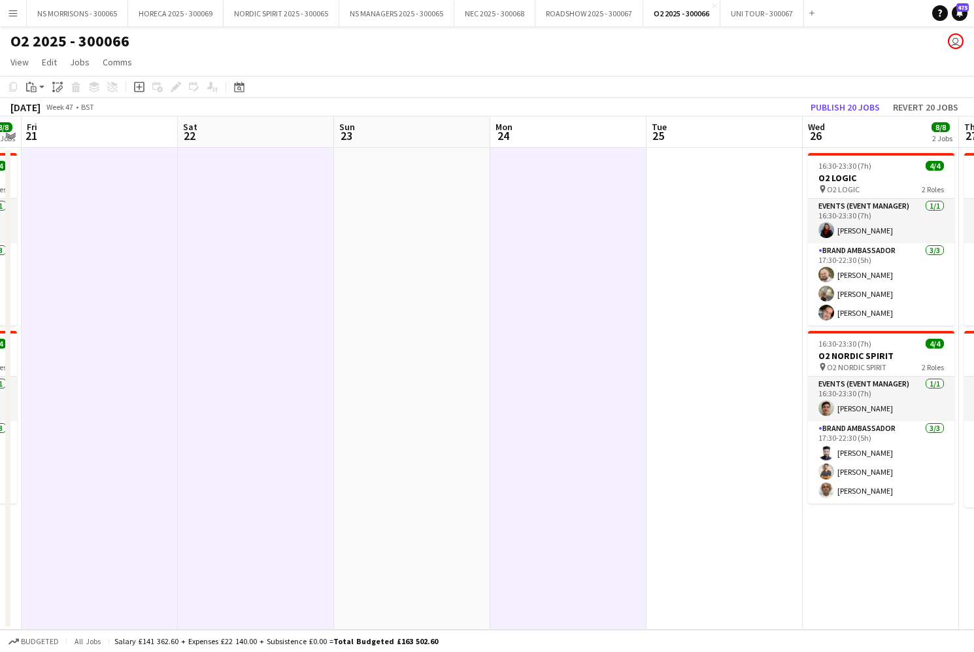
click at [723, 229] on app-date-cell at bounding box center [725, 389] width 156 height 482
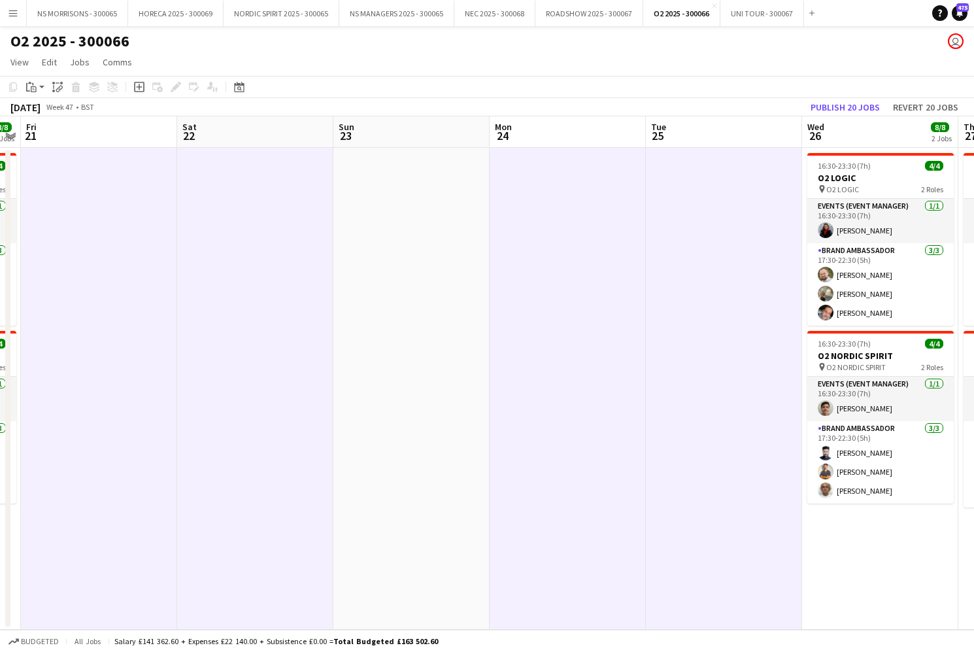
drag, startPoint x: 31, startPoint y: 87, endPoint x: 37, endPoint y: 103, distance: 17.2
click at [31, 87] on icon at bounding box center [34, 89] width 6 height 6
click at [40, 112] on link "Paste Command V" at bounding box center [86, 112] width 103 height 12
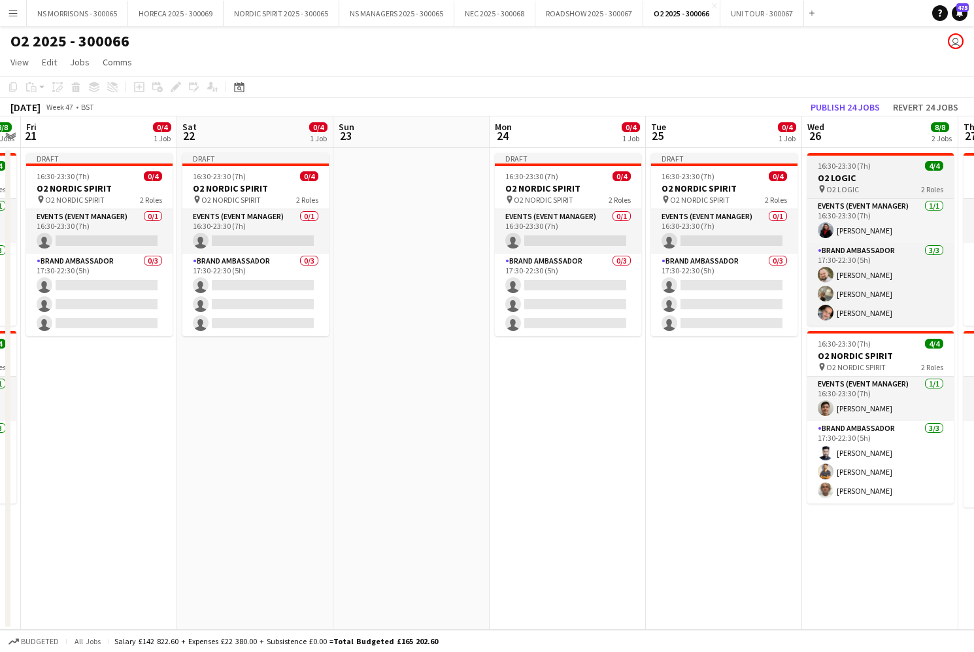
click at [864, 181] on h3 "O2 LOGIC" at bounding box center [880, 178] width 146 height 12
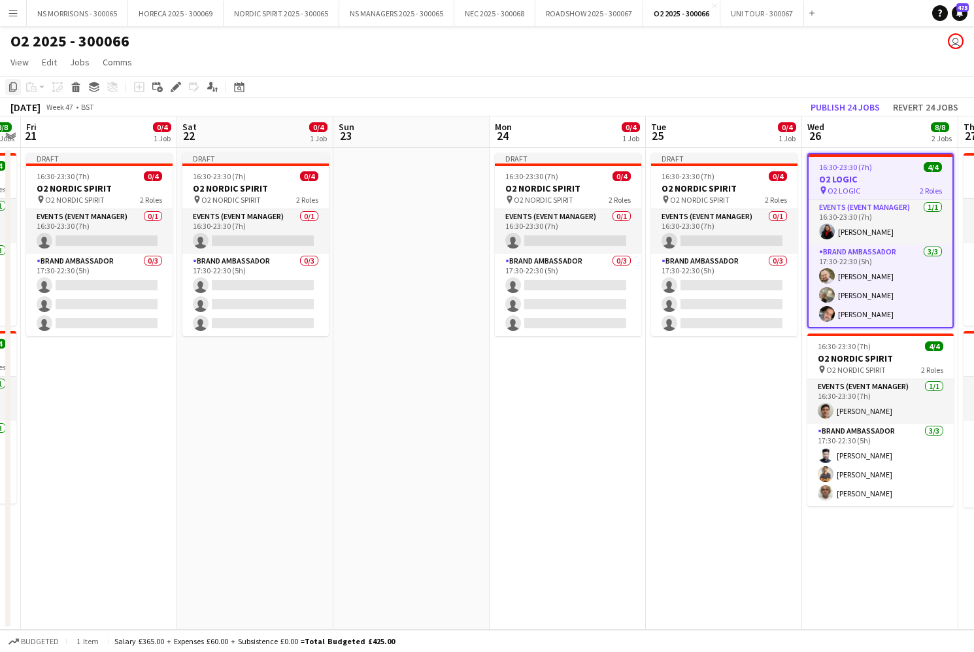
click at [12, 88] on icon "Copy" at bounding box center [13, 87] width 10 height 10
click at [110, 342] on app-date-cell "Draft 16:30-23:30 (7h) 0/4 O2 NORDIC SPIRIT pin O2 NORDIC SPIRIT 2 Roles Events…" at bounding box center [99, 389] width 156 height 482
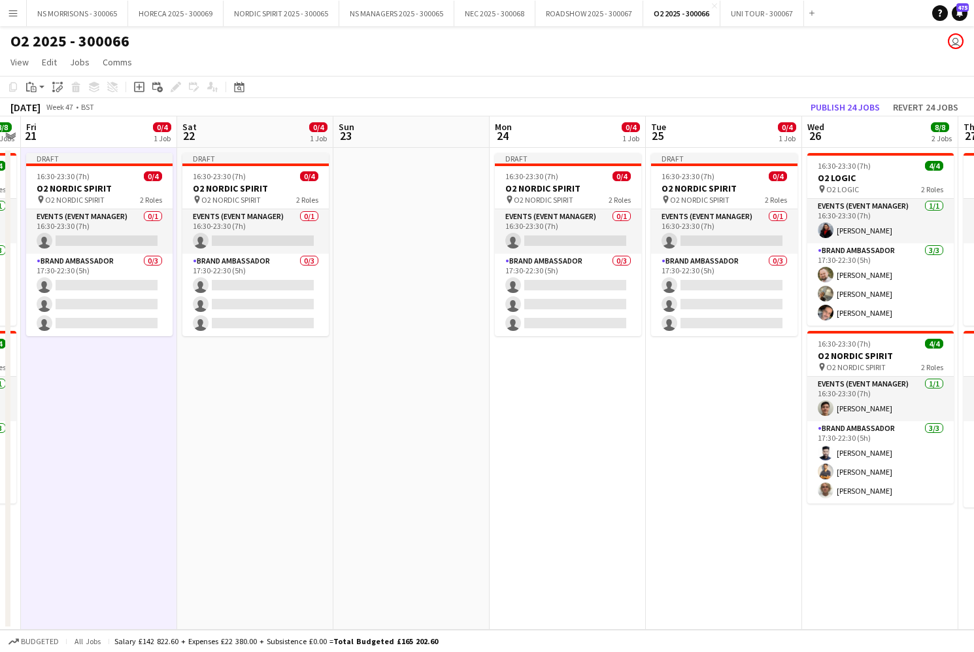
click at [254, 366] on app-date-cell "Draft 16:30-23:30 (7h) 0/4 O2 NORDIC SPIRIT pin O2 NORDIC SPIRIT 2 Roles Events…" at bounding box center [255, 389] width 156 height 482
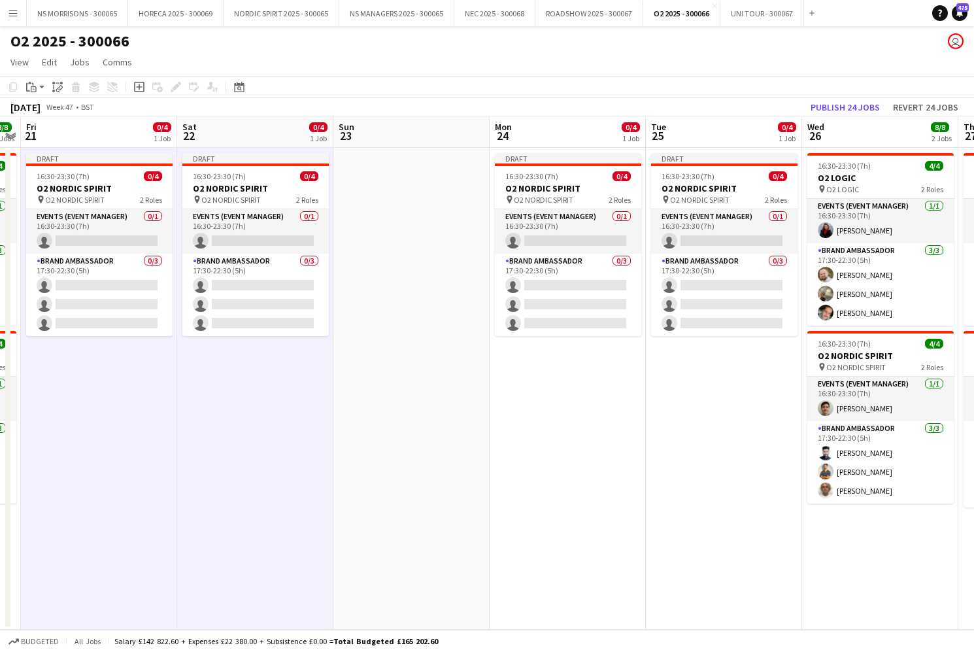
click at [575, 382] on app-date-cell "Draft 16:30-23:30 (7h) 0/4 O2 NORDIC SPIRIT pin O2 NORDIC SPIRIT 2 Roles Events…" at bounding box center [568, 389] width 156 height 482
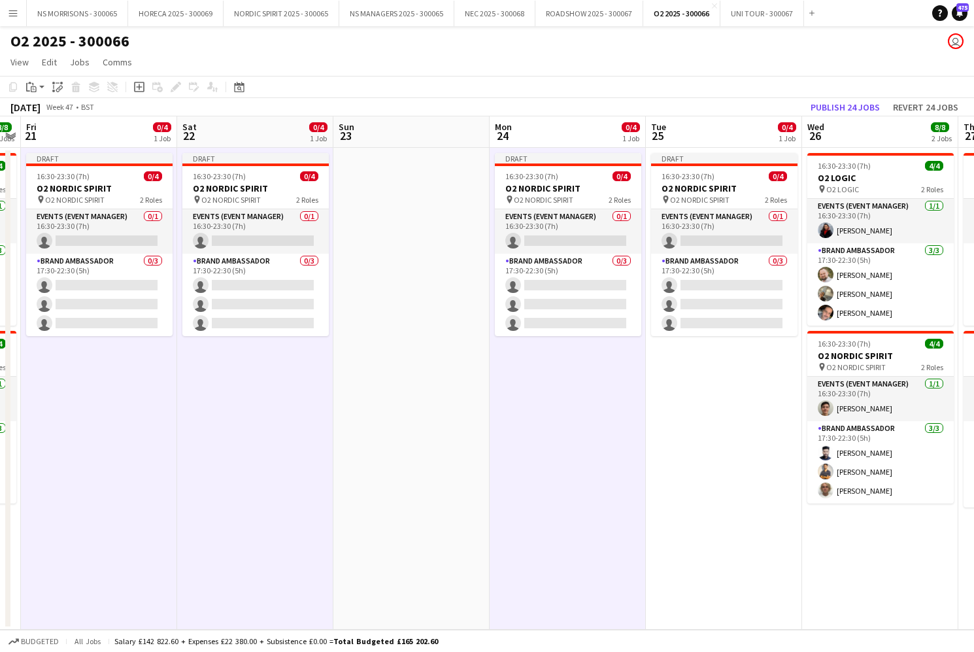
drag, startPoint x: 688, startPoint y: 365, endPoint x: 592, endPoint y: 339, distance: 99.2
click at [687, 365] on app-date-cell "Draft 16:30-23:30 (7h) 0/4 O2 NORDIC SPIRIT pin O2 NORDIC SPIRIT 2 Roles Events…" at bounding box center [724, 389] width 156 height 482
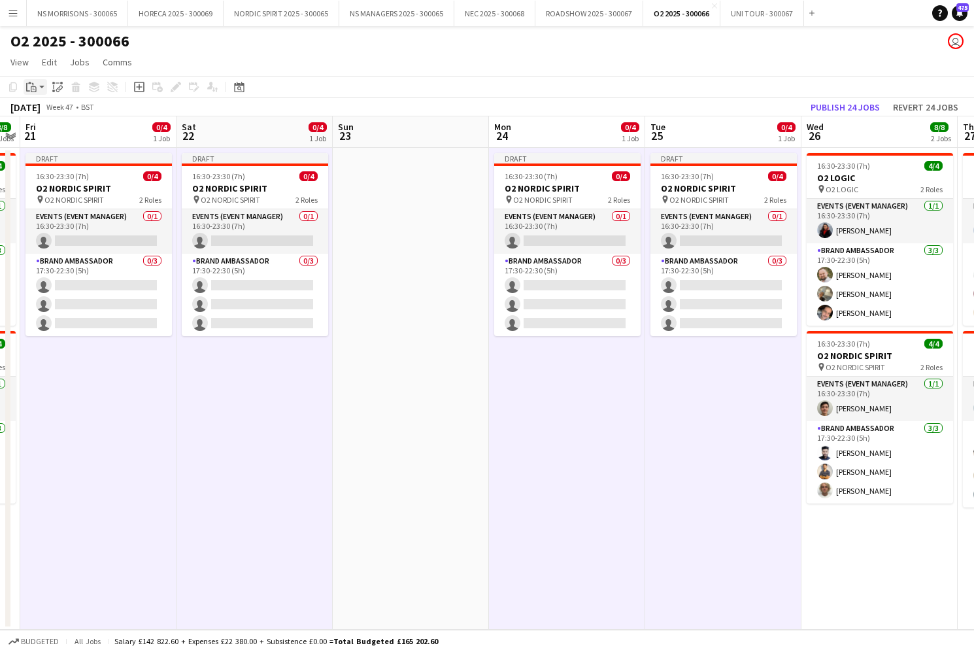
click at [33, 90] on icon at bounding box center [34, 90] width 3 height 1
drag, startPoint x: 45, startPoint y: 118, endPoint x: 33, endPoint y: 126, distance: 15.1
click at [44, 118] on div "Paste Command V Paste with crew Command Shift V" at bounding box center [86, 122] width 124 height 55
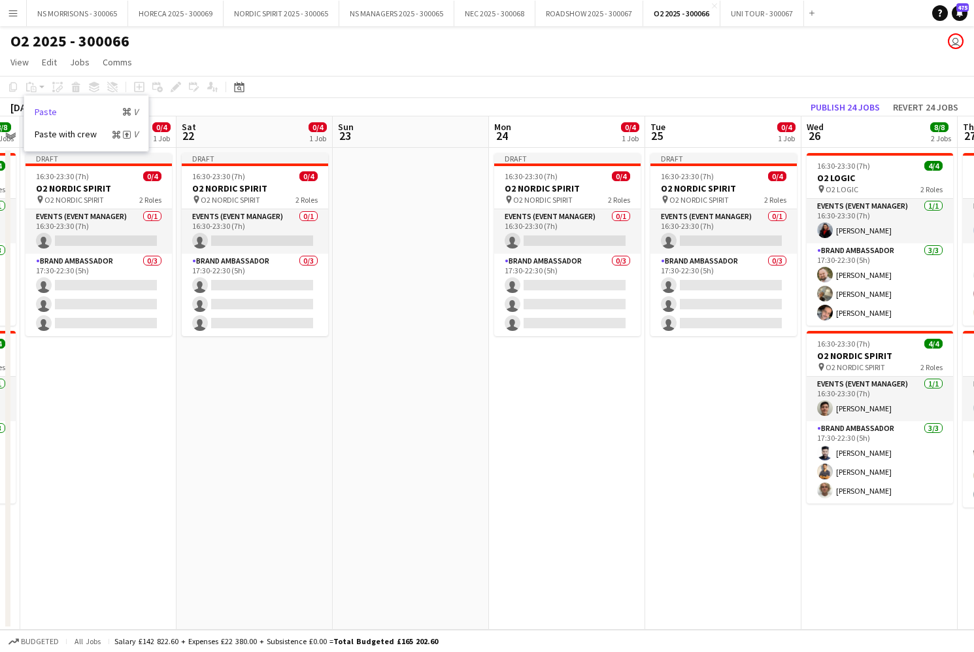
click at [40, 112] on link "Paste Command V" at bounding box center [86, 112] width 103 height 12
drag, startPoint x: 148, startPoint y: 412, endPoint x: 200, endPoint y: 401, distance: 52.7
click at [148, 411] on app-date-cell "Draft 16:30-23:30 (7h) 0/4 O2 NORDIC SPIRIT pin O2 NORDIC SPIRIT 2 Roles Events…" at bounding box center [98, 389] width 156 height 482
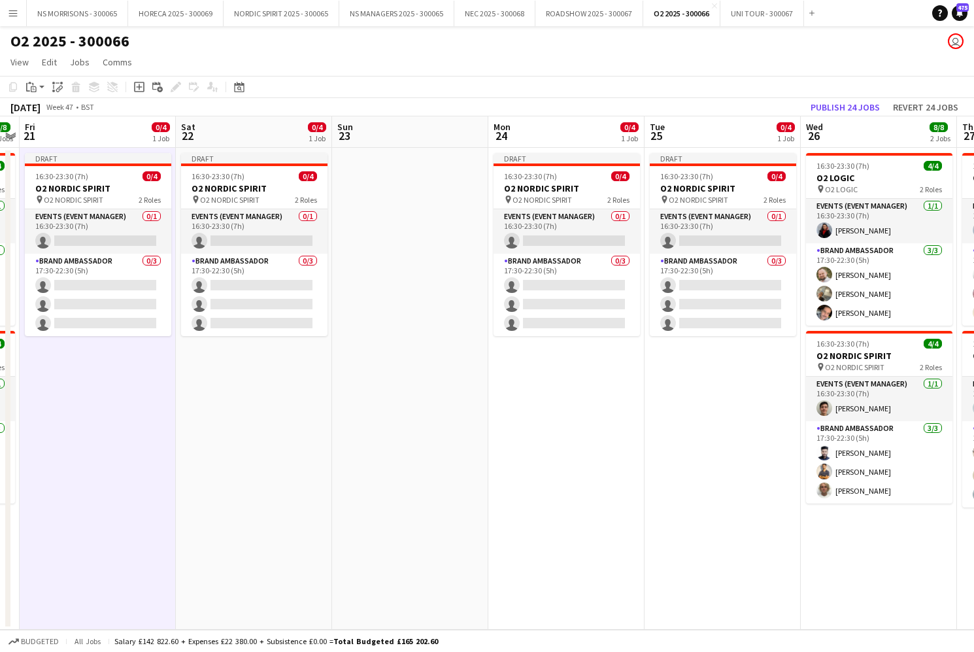
drag, startPoint x: 265, startPoint y: 396, endPoint x: 345, endPoint y: 390, distance: 80.0
click at [270, 396] on app-calendar-viewport "Tue 18 8/8 2 Jobs Wed 19 Thu 20 8/8 2 Jobs Fri 21 0/4 1 Job Sat 22 0/4 1 Job Su…" at bounding box center [487, 372] width 974 height 513
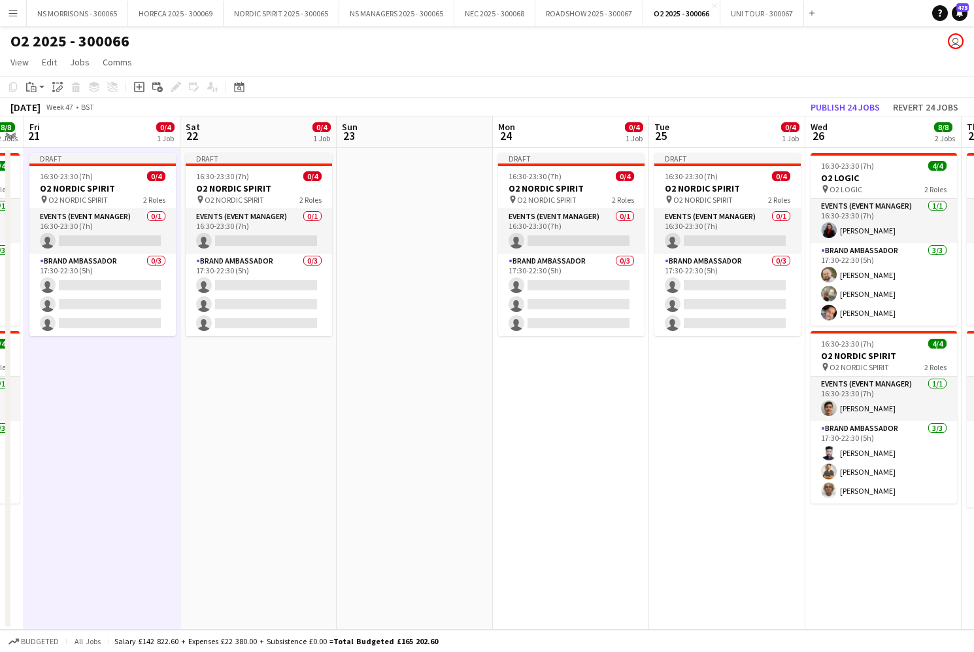
click at [551, 385] on app-date-cell "Draft 16:30-23:30 (7h) 0/4 O2 NORDIC SPIRIT pin O2 NORDIC SPIRIT 2 Roles Events…" at bounding box center [571, 389] width 156 height 482
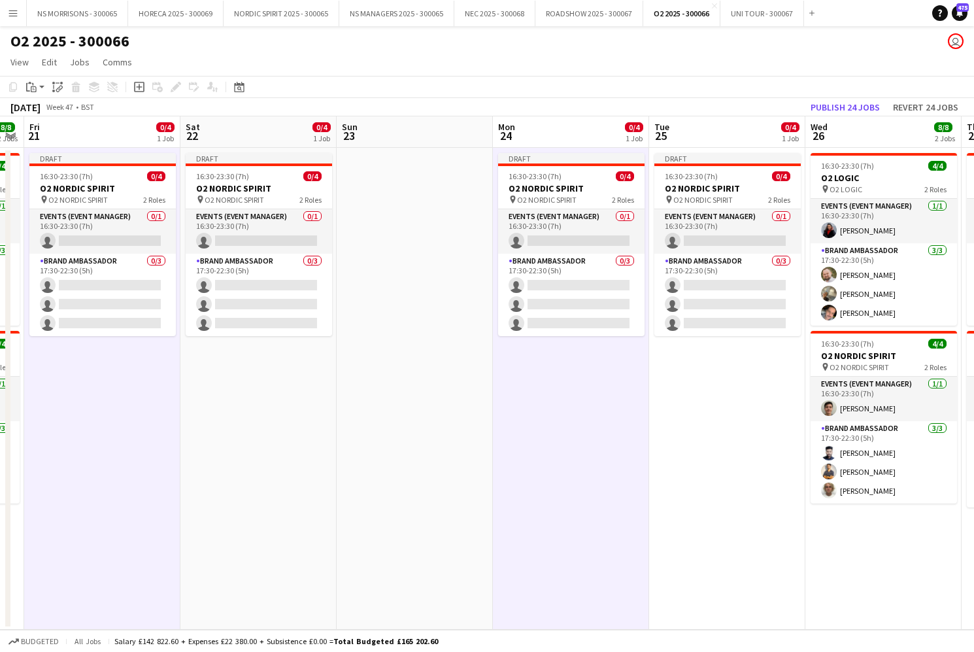
drag, startPoint x: 687, startPoint y: 367, endPoint x: 410, endPoint y: 398, distance: 278.9
click at [685, 367] on app-date-cell "Draft 16:30-23:30 (7h) 0/4 O2 NORDIC SPIRIT pin O2 NORDIC SPIRIT 2 Roles Events…" at bounding box center [727, 389] width 156 height 482
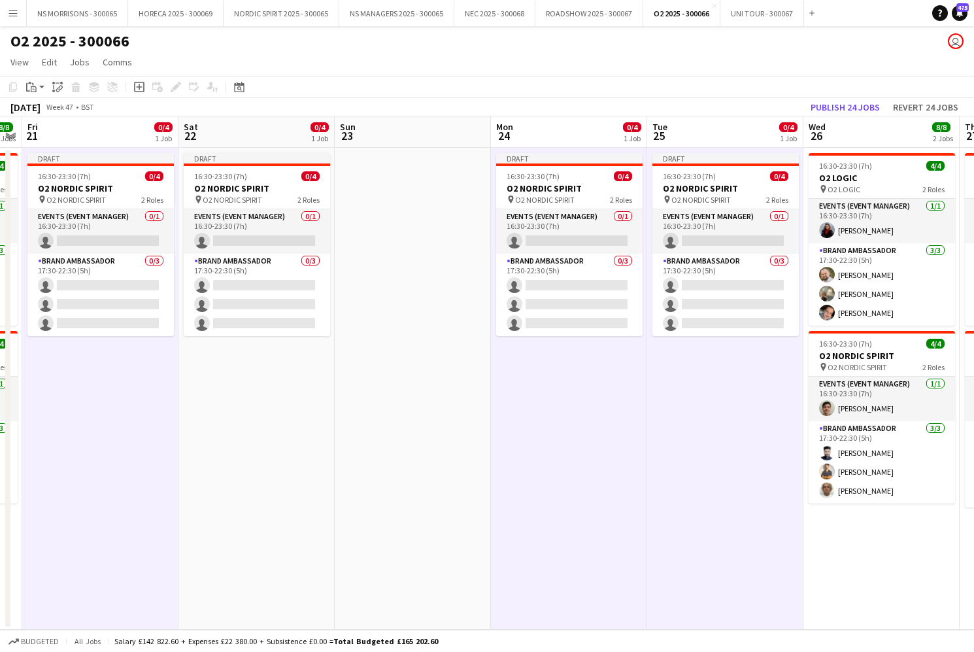
click at [211, 396] on app-calendar-viewport "Tue 18 8/8 2 Jobs Wed 19 Thu 20 8/8 2 Jobs Fri 21 0/4 1 Job Sat 22 0/4 1 Job Su…" at bounding box center [487, 372] width 974 height 513
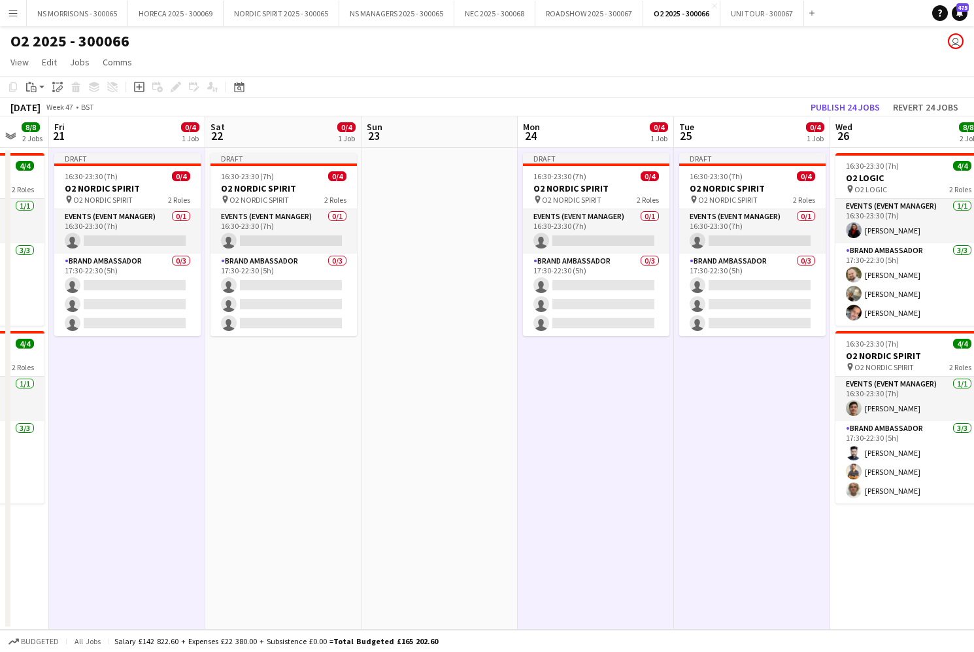
click at [238, 392] on app-date-cell "Draft 16:30-23:30 (7h) 0/4 O2 NORDIC SPIRIT pin O2 NORDIC SPIRIT 2 Roles Events…" at bounding box center [283, 389] width 156 height 482
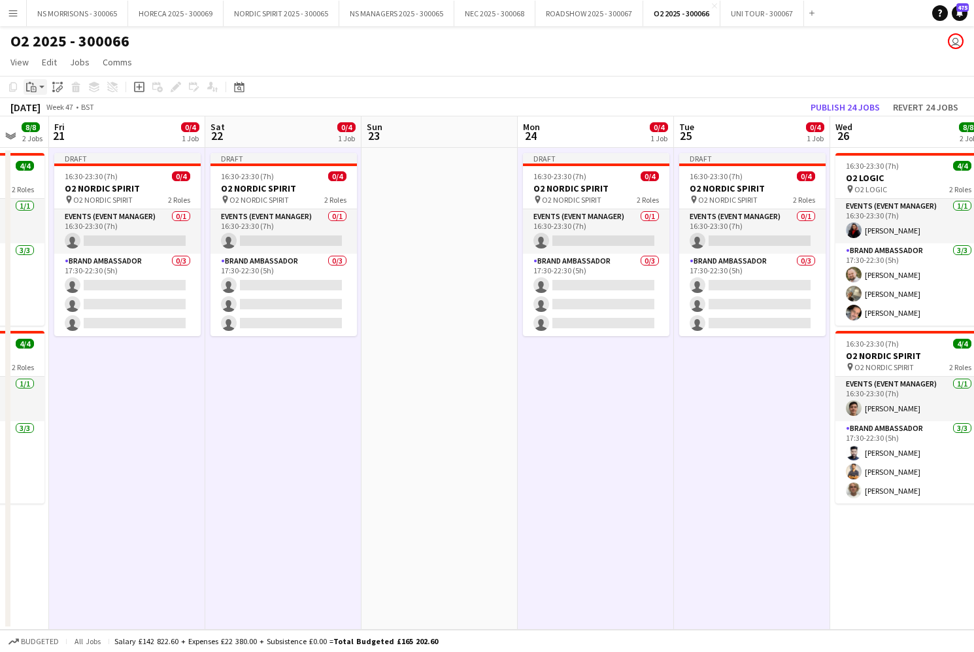
click at [29, 88] on icon "Paste" at bounding box center [31, 87] width 10 height 10
click at [43, 110] on link "Paste Command V" at bounding box center [86, 112] width 103 height 12
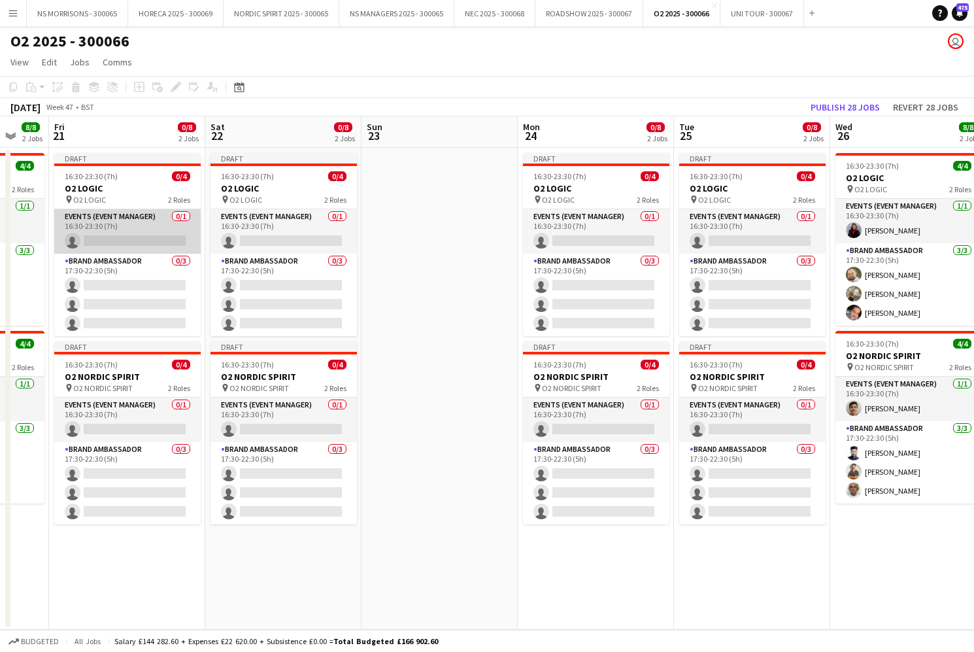
click at [117, 239] on app-card-role "Events (Event Manager) 0/1 16:30-23:30 (7h) single-neutral-actions" at bounding box center [127, 231] width 146 height 44
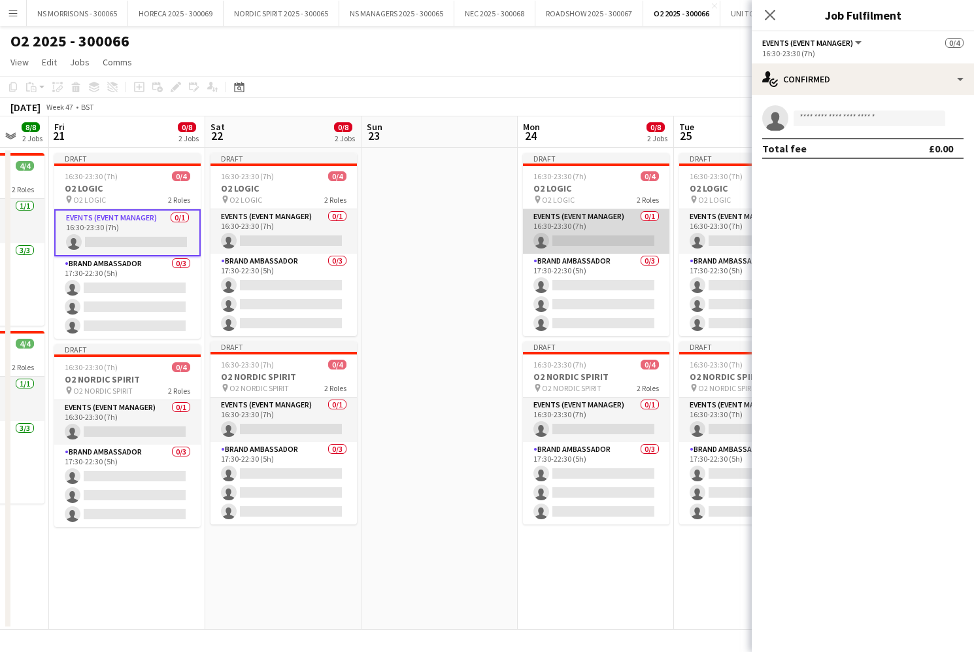
click at [549, 226] on app-card-role "Events (Event Manager) 0/1 16:30-23:30 (7h) single-neutral-actions" at bounding box center [596, 231] width 146 height 44
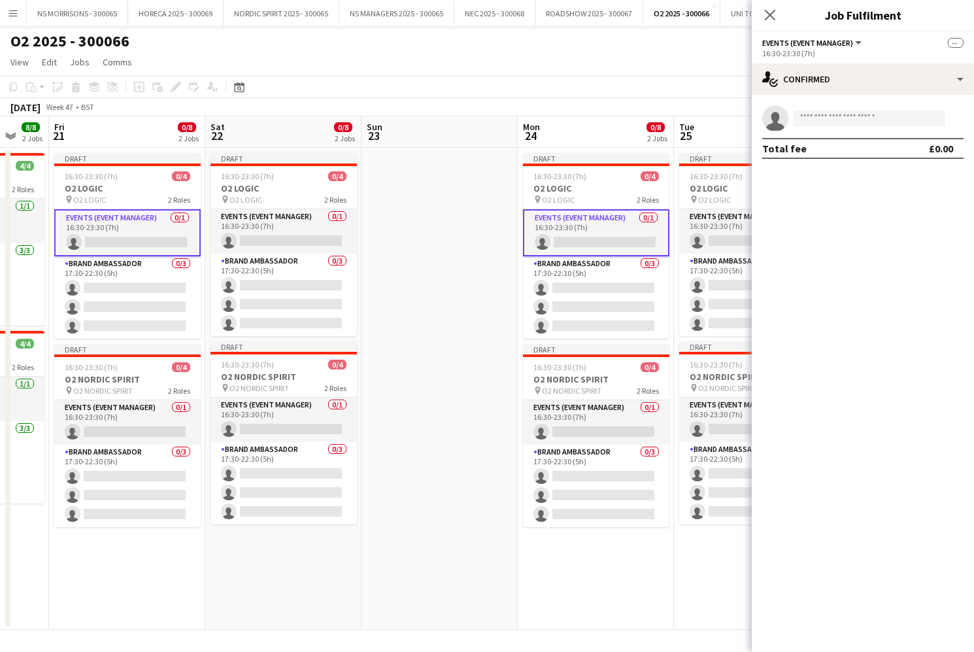
drag, startPoint x: 698, startPoint y: 223, endPoint x: 671, endPoint y: 228, distance: 27.3
click at [698, 223] on app-card-role "Events (Event Manager) 0/1 16:30-23:30 (7h) single-neutral-actions" at bounding box center [752, 231] width 146 height 44
click at [615, 231] on app-card-role "Events (Event Manager) 0/1 16:30-23:30 (7h) single-neutral-actions" at bounding box center [596, 232] width 146 height 47
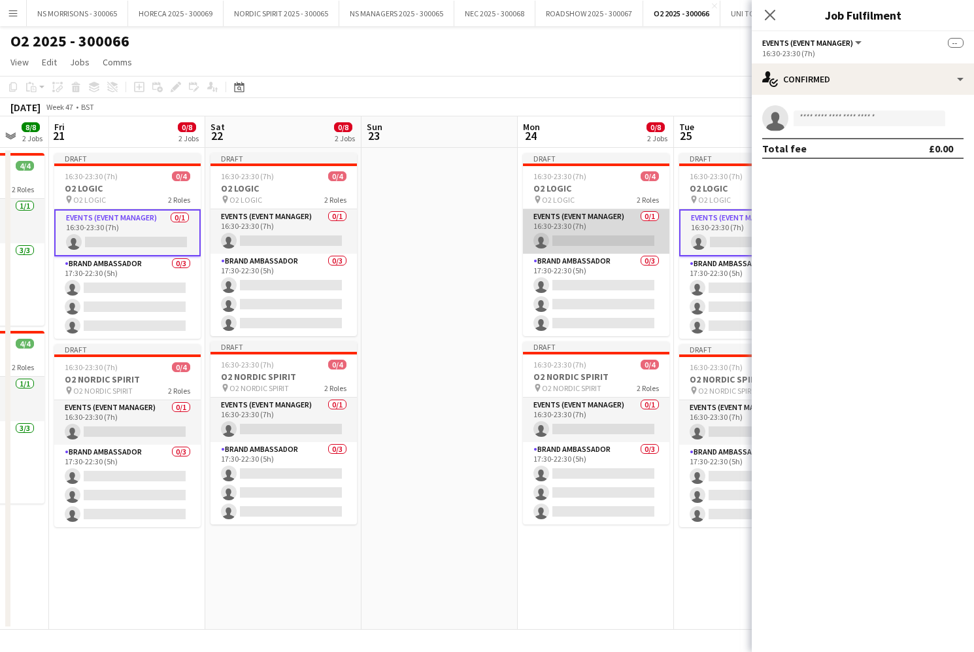
click at [616, 231] on app-card-role "Events (Event Manager) 0/1 16:30-23:30 (7h) single-neutral-actions" at bounding box center [596, 231] width 146 height 44
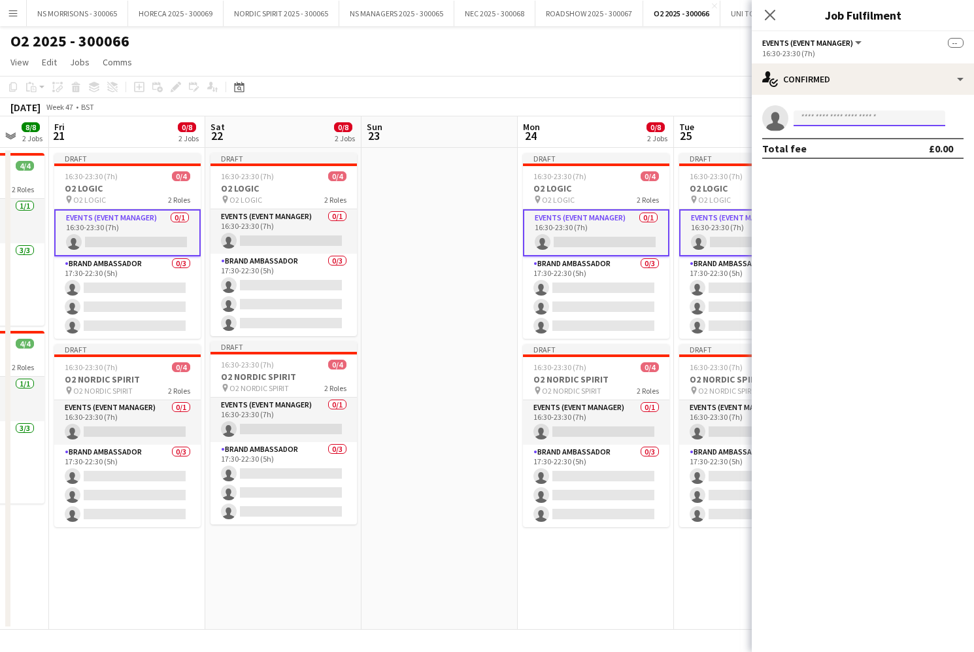
click at [809, 116] on input at bounding box center [870, 118] width 152 height 16
type input "****"
click at [811, 141] on span "[PERSON_NAME]" at bounding box center [841, 136] width 75 height 11
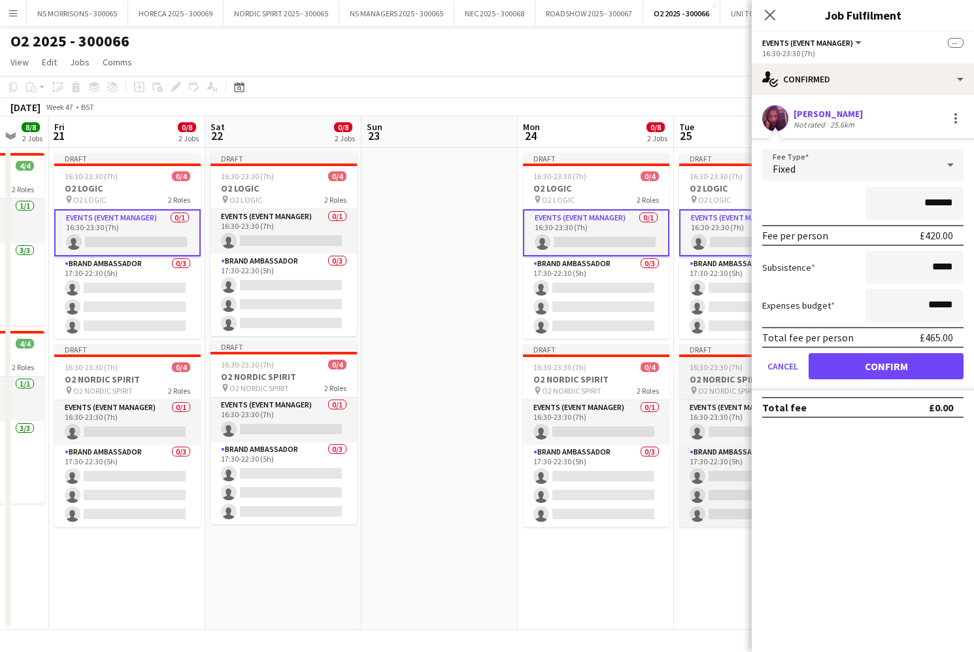
drag, startPoint x: 832, startPoint y: 370, endPoint x: 745, endPoint y: 354, distance: 88.4
click at [831, 369] on button "Confirm" at bounding box center [886, 366] width 155 height 26
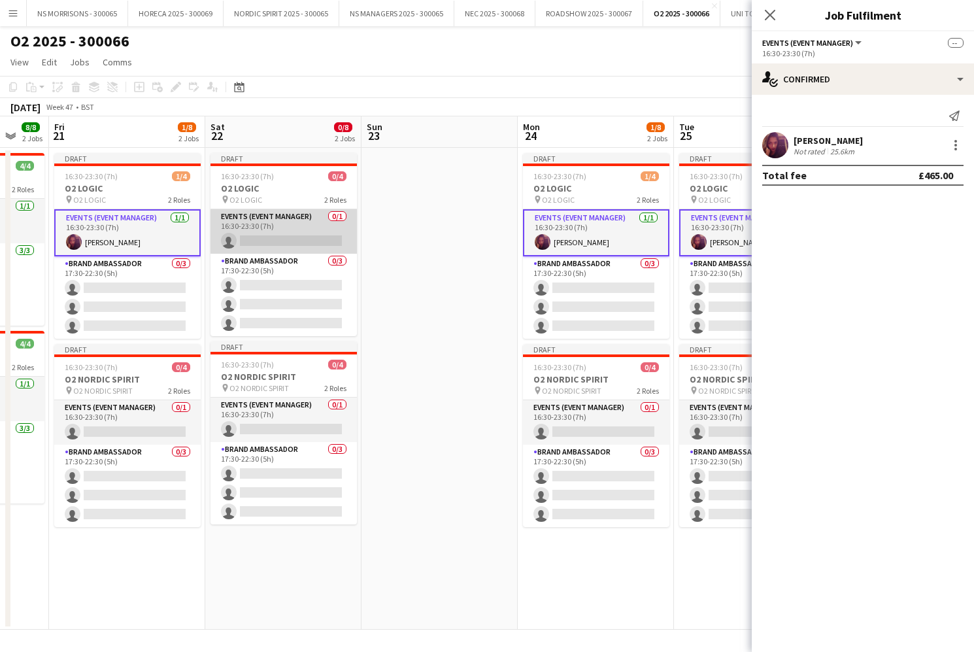
click at [271, 239] on app-card-role "Events (Event Manager) 0/1 16:30-23:30 (7h) single-neutral-actions" at bounding box center [284, 231] width 146 height 44
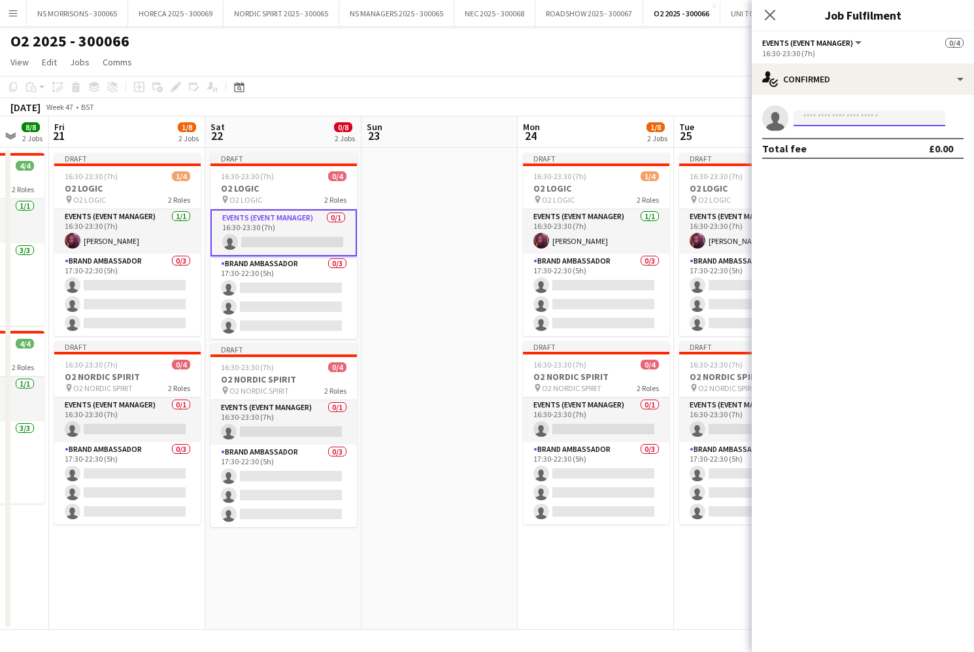
click at [807, 115] on input at bounding box center [870, 118] width 152 height 16
type input "****"
click at [824, 153] on span "[PHONE_NUMBER]" at bounding box center [869, 158] width 131 height 10
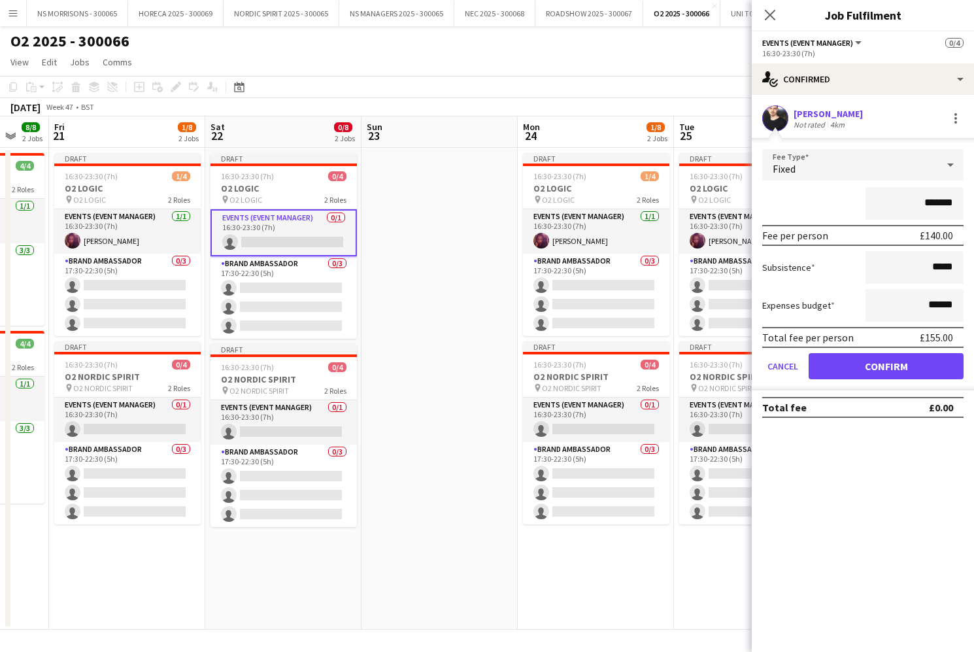
click at [898, 367] on button "Confirm" at bounding box center [886, 366] width 155 height 26
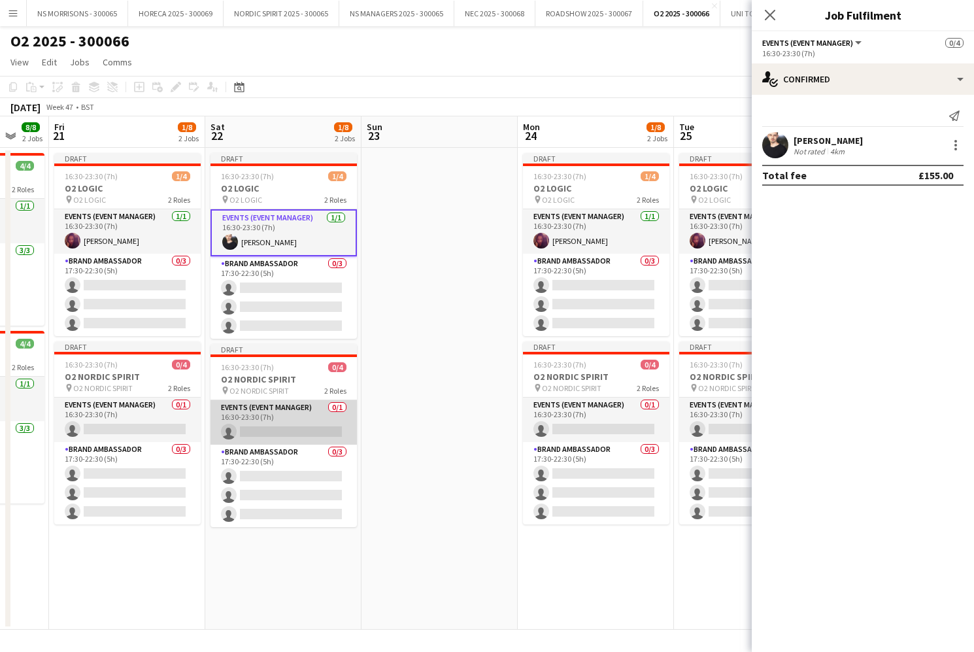
click at [282, 432] on app-card-role "Events (Event Manager) 0/1 16:30-23:30 (7h) single-neutral-actions" at bounding box center [284, 422] width 146 height 44
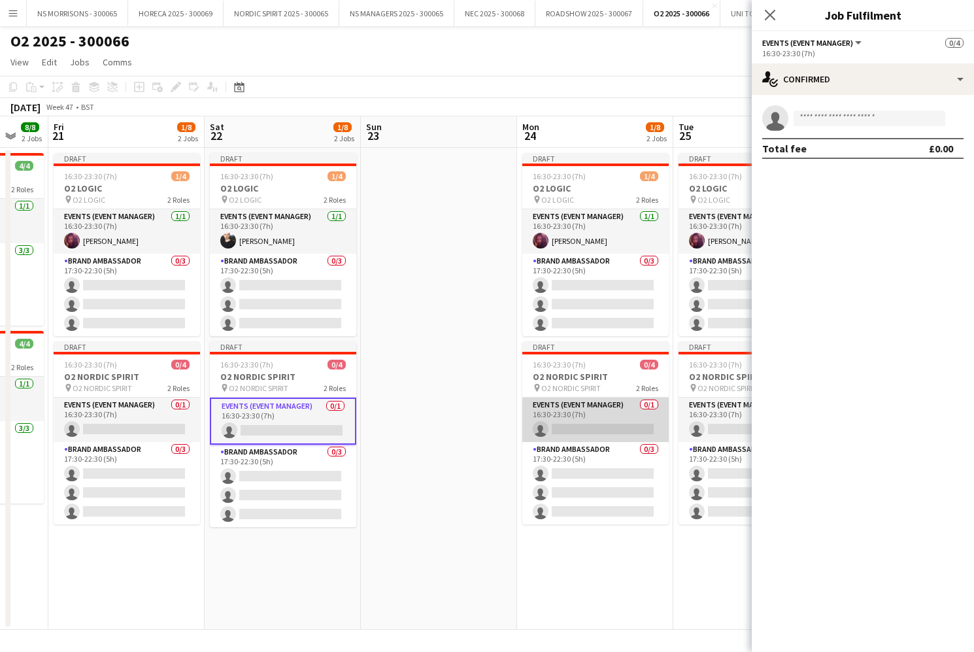
click at [602, 415] on app-card-role "Events (Event Manager) 0/1 16:30-23:30 (7h) single-neutral-actions" at bounding box center [595, 420] width 146 height 44
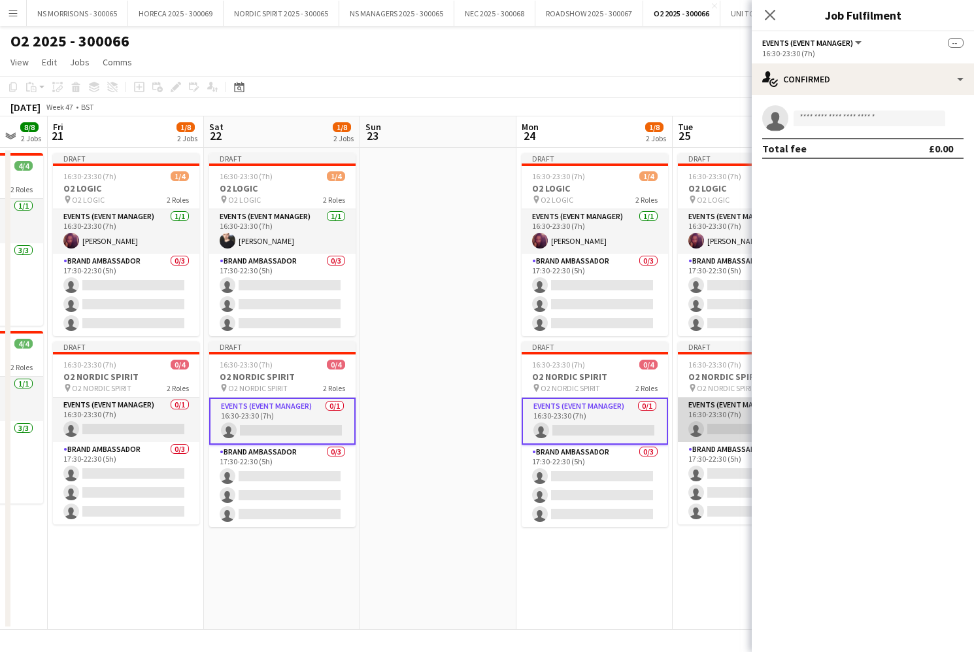
click at [710, 415] on app-card-role "Events (Event Manager) 0/1 16:30-23:30 (7h) single-neutral-actions" at bounding box center [751, 420] width 146 height 44
click at [811, 118] on input at bounding box center [870, 118] width 152 height 16
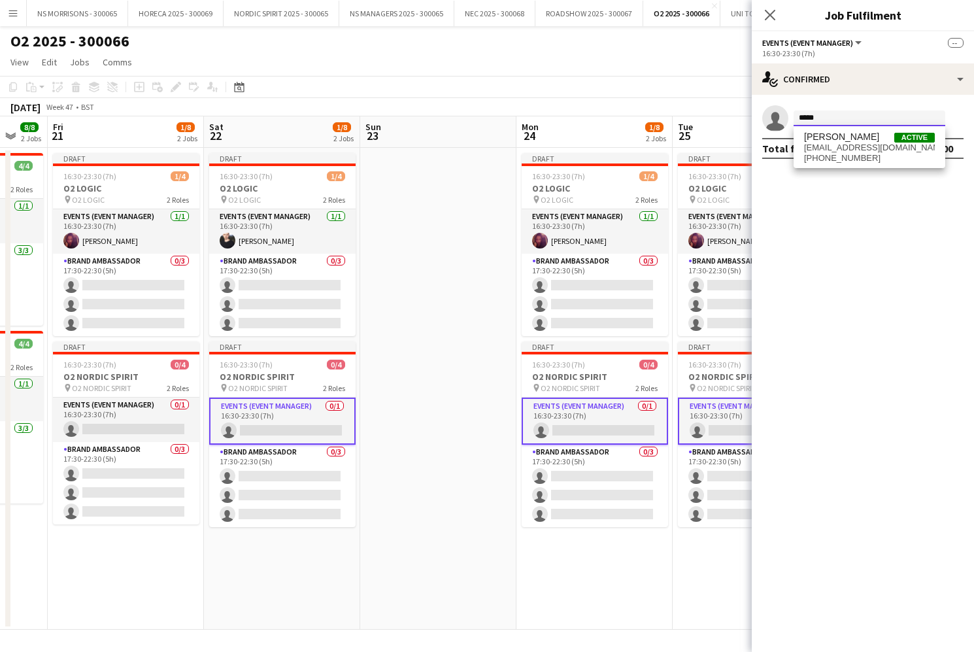
type input "*****"
click at [814, 141] on span "[PERSON_NAME]" at bounding box center [841, 136] width 75 height 11
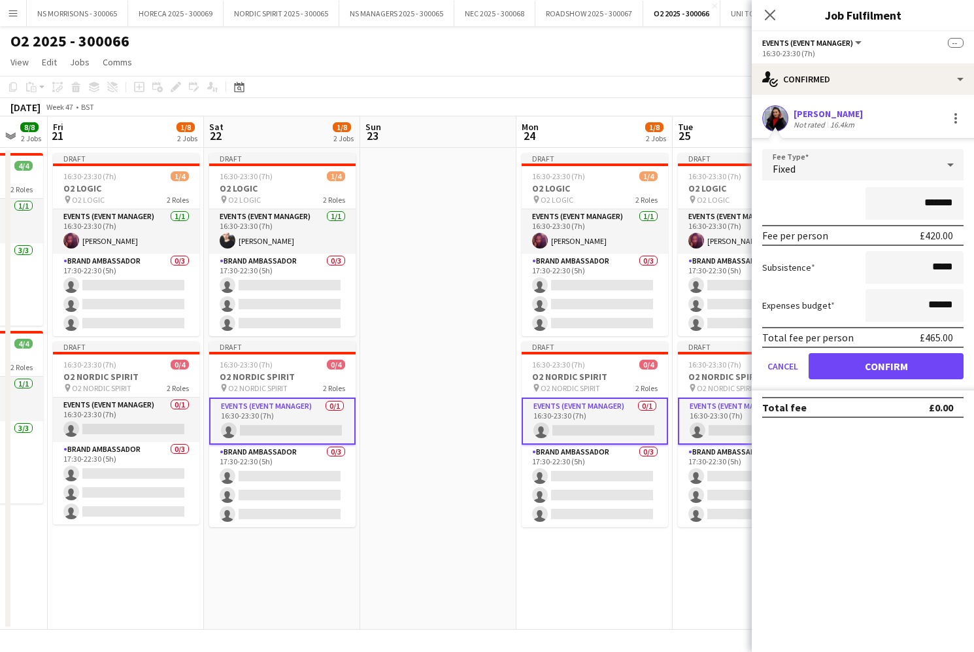
click at [827, 368] on button "Confirm" at bounding box center [886, 366] width 155 height 26
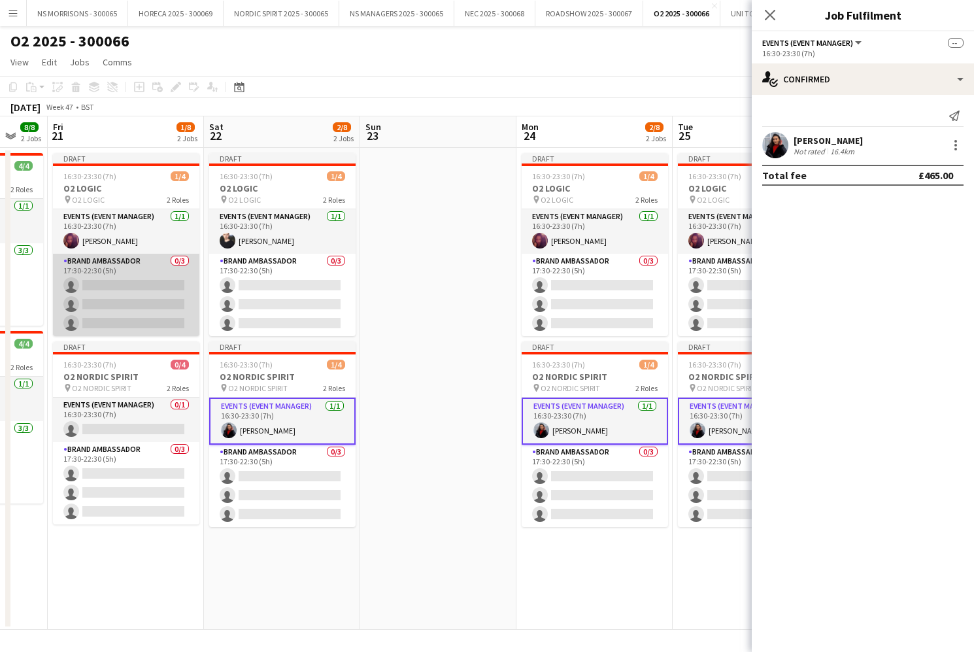
click at [126, 300] on app-card-role "Brand Ambassador 0/3 17:30-22:30 (5h) single-neutral-actions single-neutral-act…" at bounding box center [126, 295] width 146 height 82
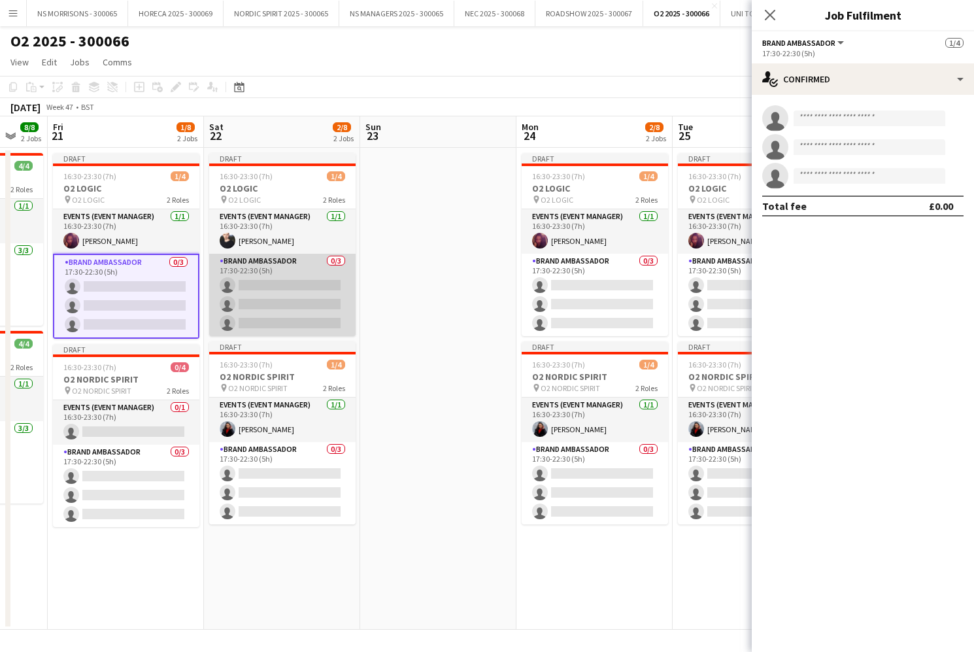
click at [244, 290] on app-card-role "Brand Ambassador 0/3 17:30-22:30 (5h) single-neutral-actions single-neutral-act…" at bounding box center [282, 295] width 146 height 82
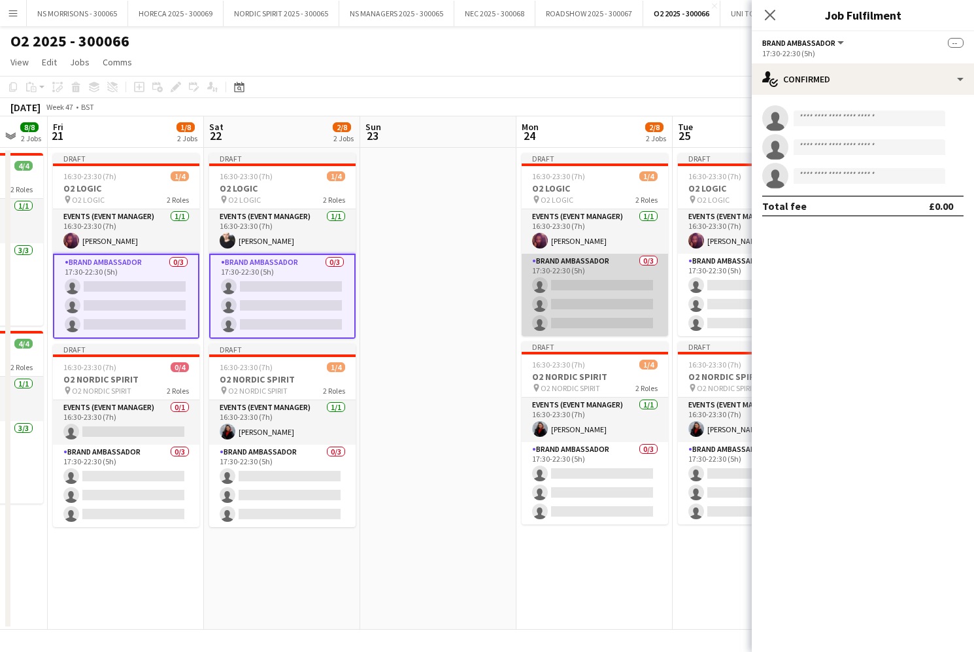
click at [552, 282] on app-card-role "Brand Ambassador 0/3 17:30-22:30 (5h) single-neutral-actions single-neutral-act…" at bounding box center [595, 295] width 146 height 82
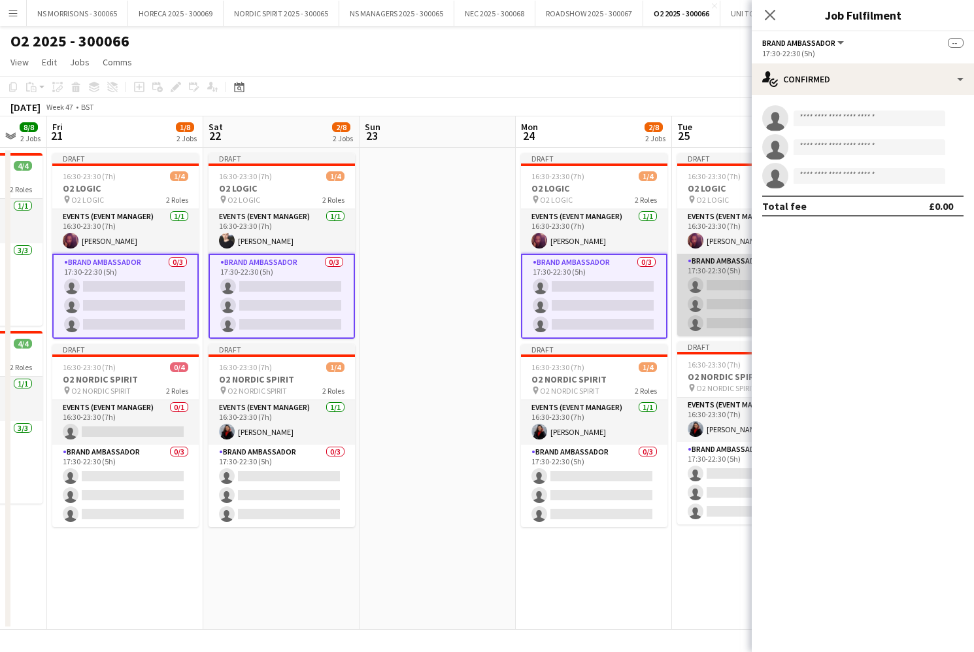
click at [693, 297] on app-card-role "Brand Ambassador 0/3 17:30-22:30 (5h) single-neutral-actions single-neutral-act…" at bounding box center [750, 295] width 146 height 82
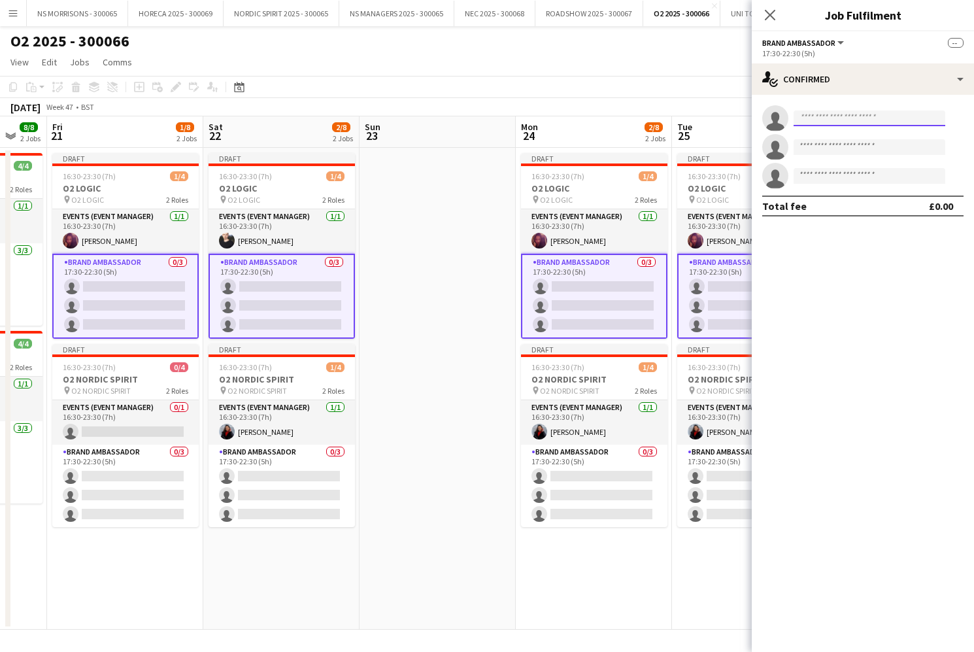
click at [824, 119] on input at bounding box center [870, 118] width 152 height 16
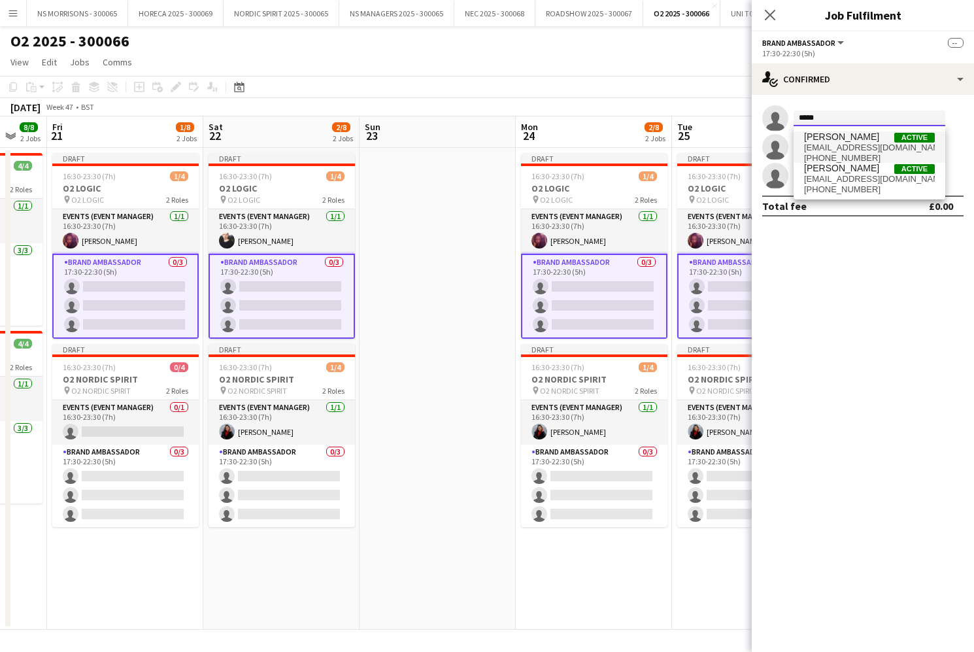
scroll to position [0, 1]
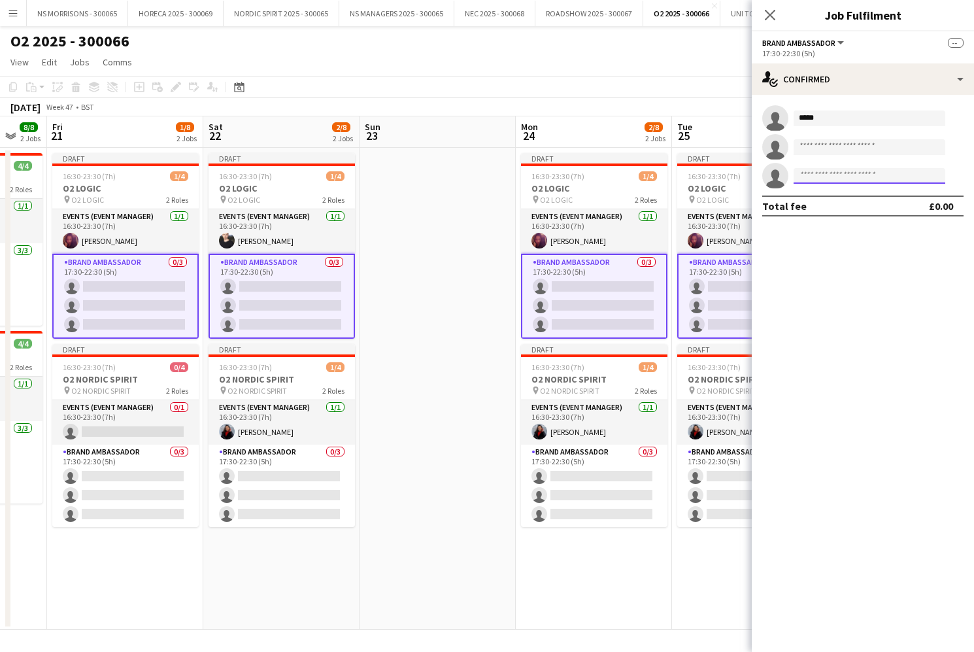
click at [832, 180] on input at bounding box center [870, 176] width 152 height 16
click at [825, 120] on input "*****" at bounding box center [870, 118] width 152 height 16
drag, startPoint x: 803, startPoint y: 122, endPoint x: 794, endPoint y: 122, distance: 9.2
click at [794, 122] on input "*****" at bounding box center [870, 118] width 152 height 16
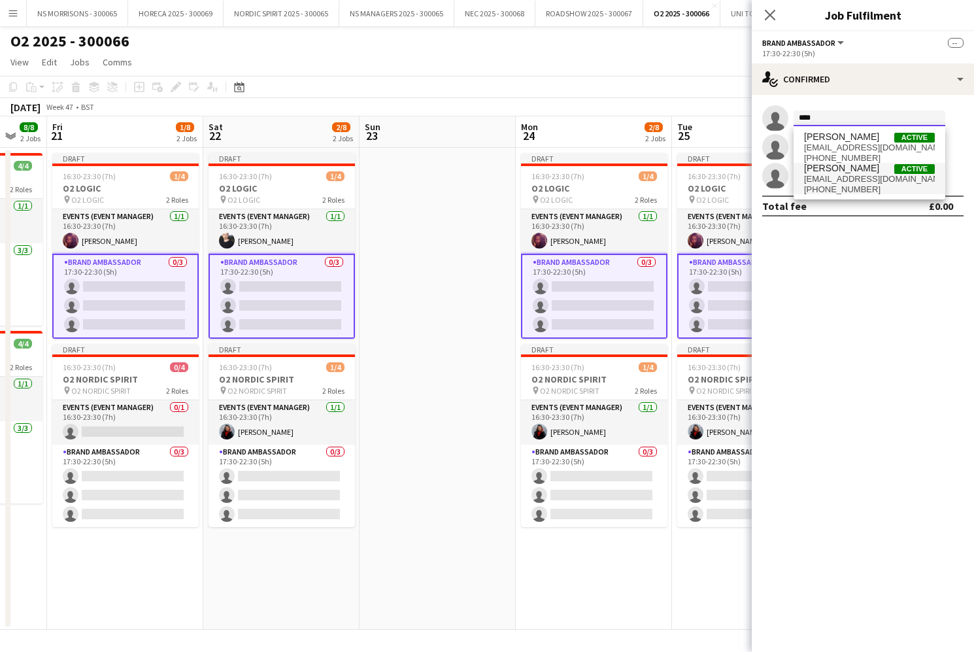
type input "****"
click at [811, 172] on span "[PERSON_NAME]" at bounding box center [841, 168] width 75 height 11
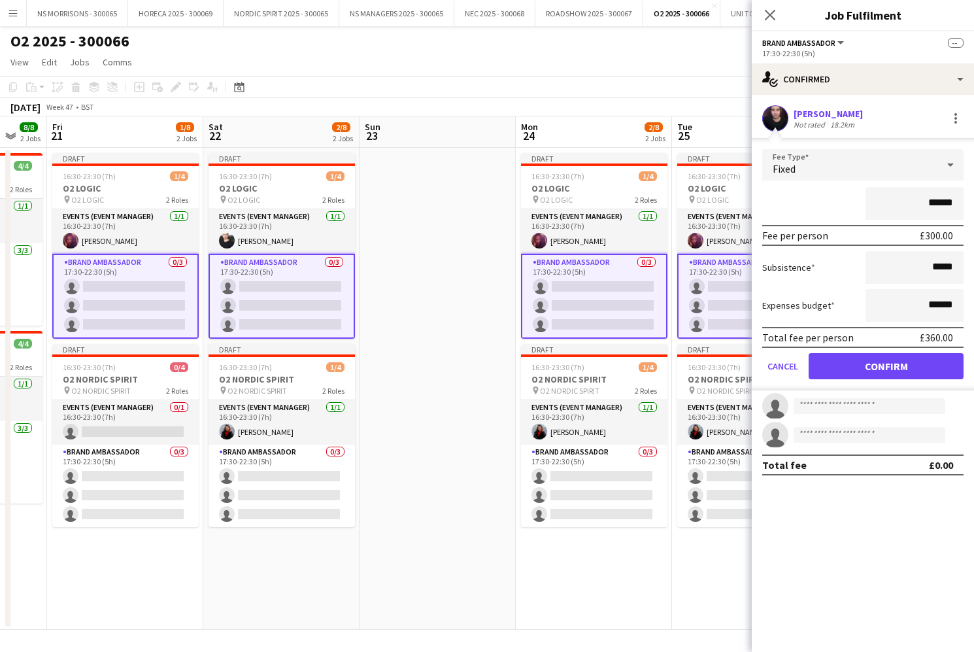
click at [840, 363] on button "Confirm" at bounding box center [886, 366] width 155 height 26
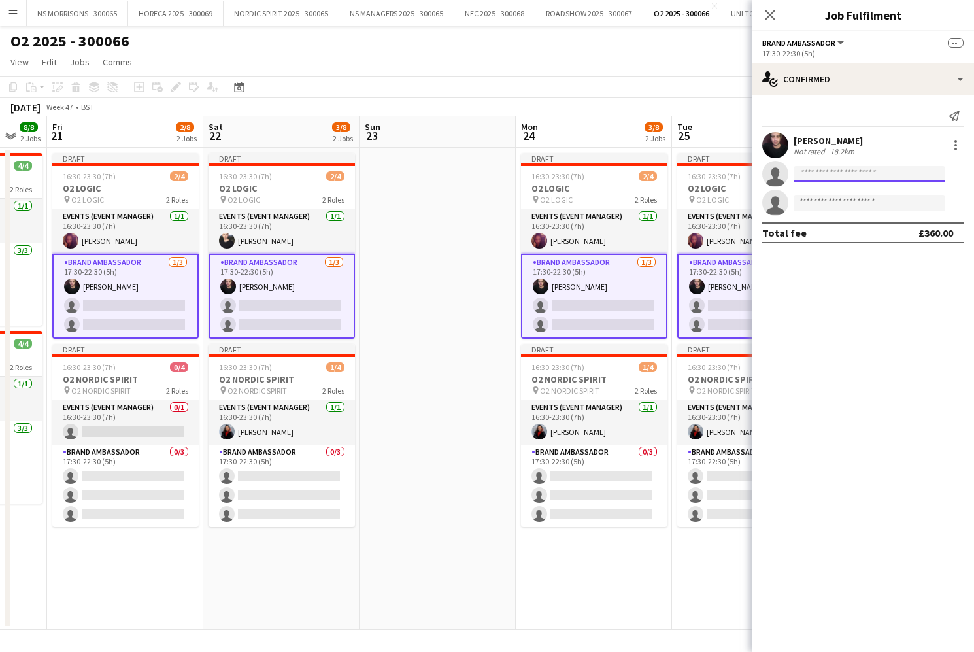
click at [832, 177] on input at bounding box center [870, 174] width 152 height 16
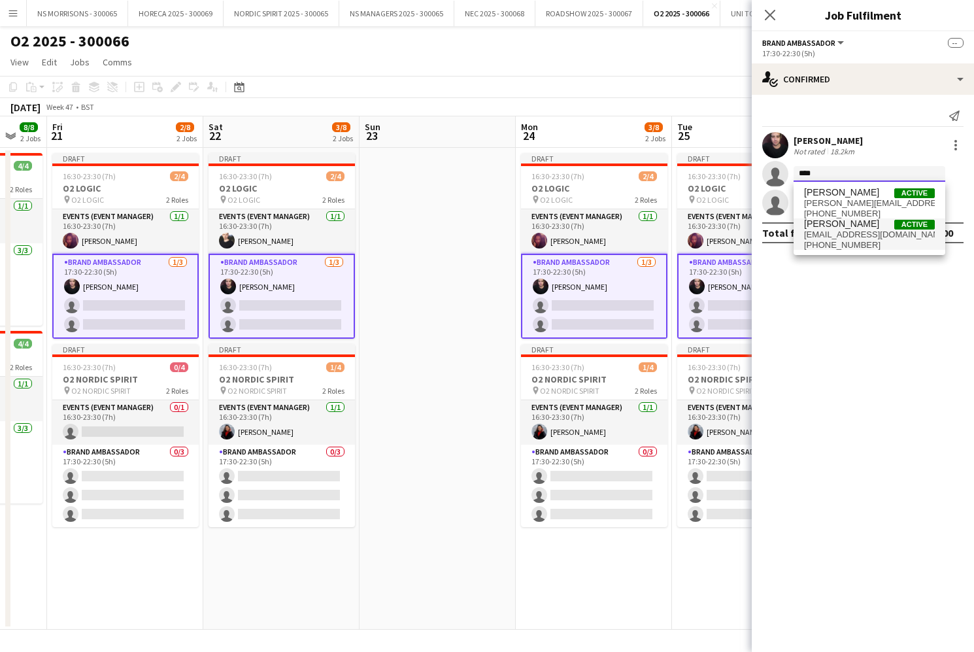
type input "****"
click at [853, 242] on span "[PHONE_NUMBER]" at bounding box center [869, 245] width 131 height 10
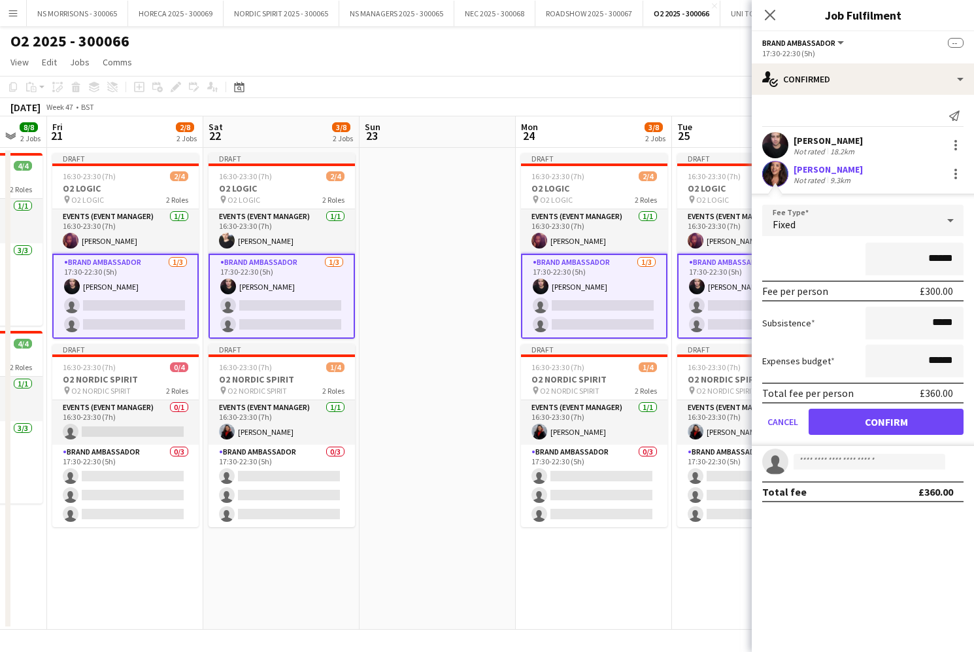
drag, startPoint x: 851, startPoint y: 427, endPoint x: 838, endPoint y: 352, distance: 76.4
click at [851, 426] on button "Confirm" at bounding box center [886, 422] width 155 height 26
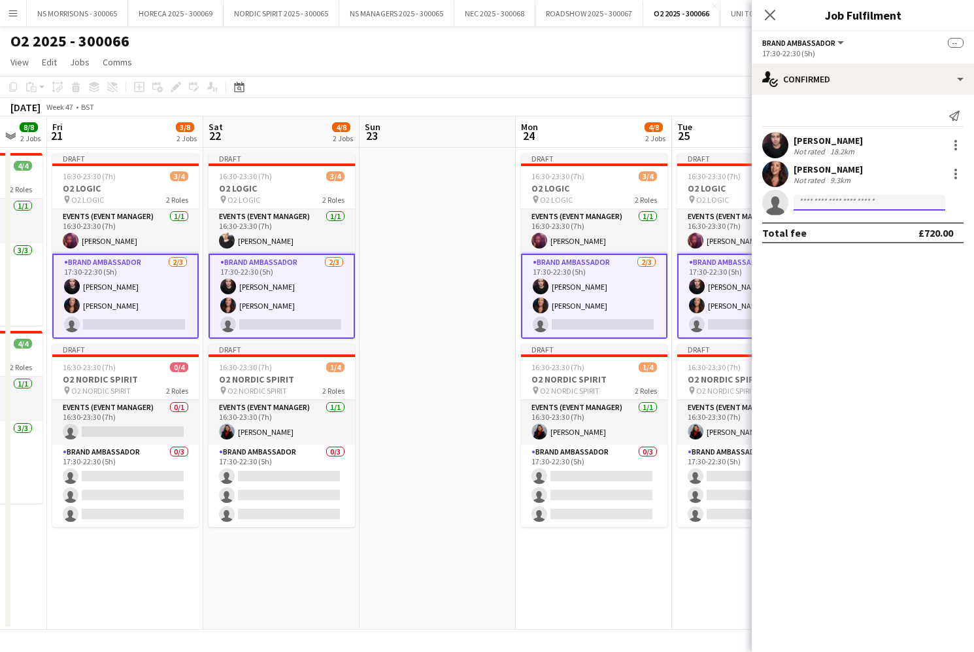
click at [816, 203] on input at bounding box center [870, 203] width 152 height 16
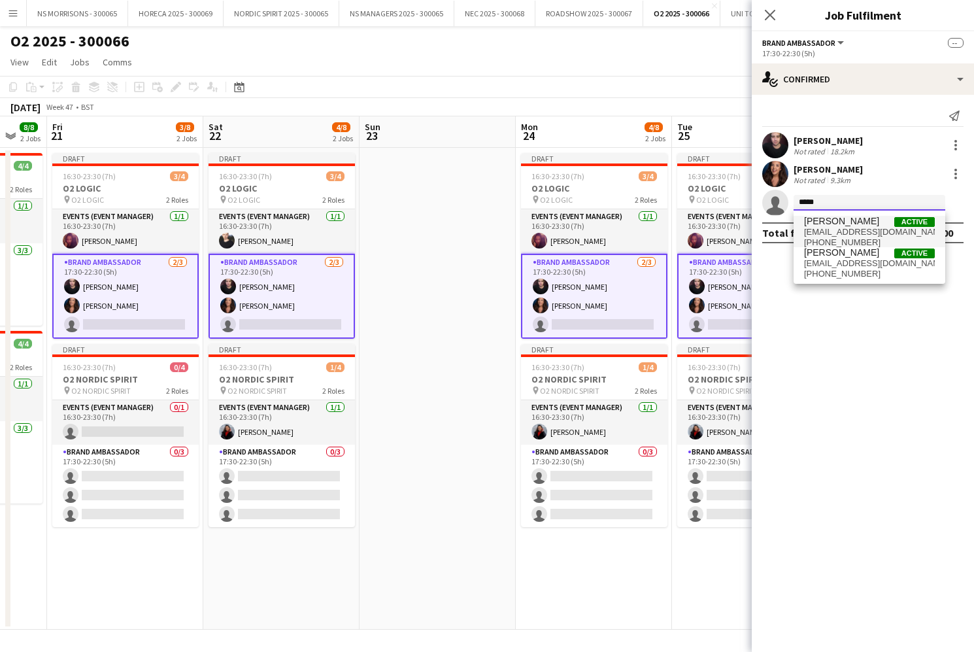
type input "*****"
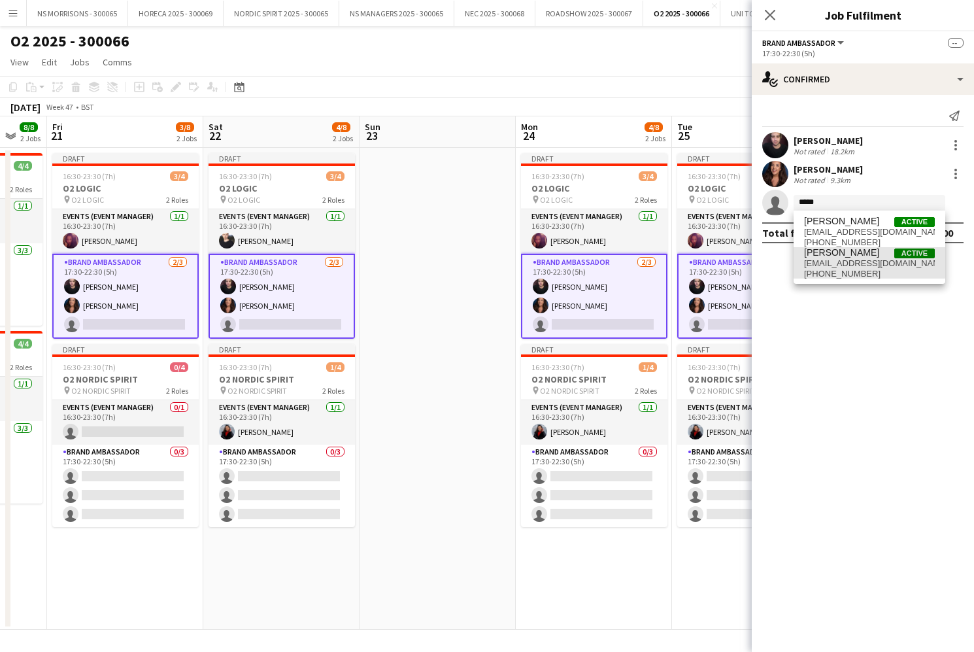
drag, startPoint x: 824, startPoint y: 224, endPoint x: 829, endPoint y: 261, distance: 37.5
click at [830, 261] on span "[EMAIL_ADDRESS][DOMAIN_NAME]" at bounding box center [869, 263] width 131 height 10
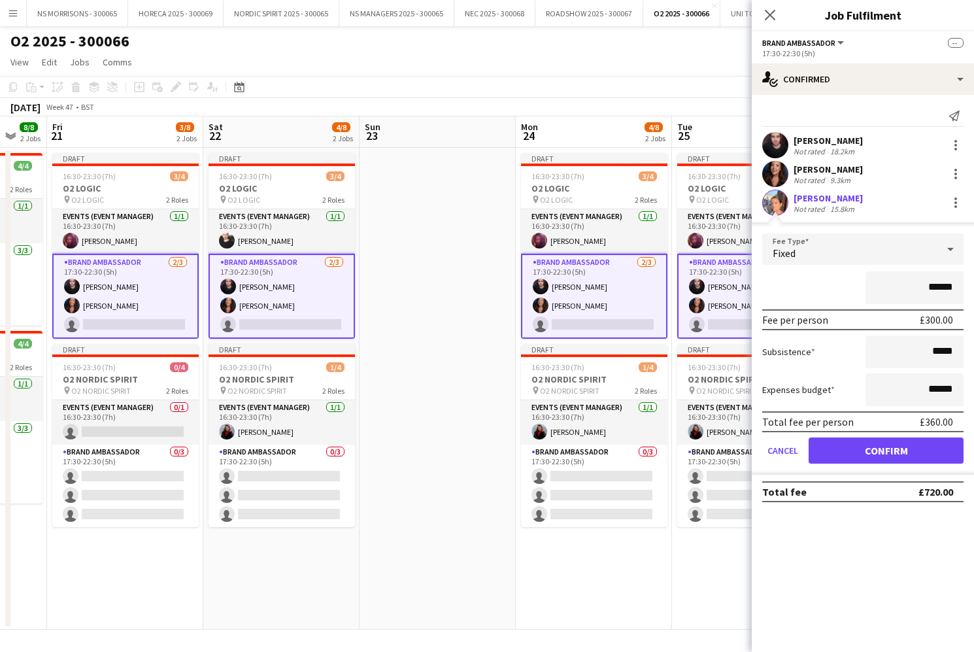
click at [840, 449] on button "Confirm" at bounding box center [886, 450] width 155 height 26
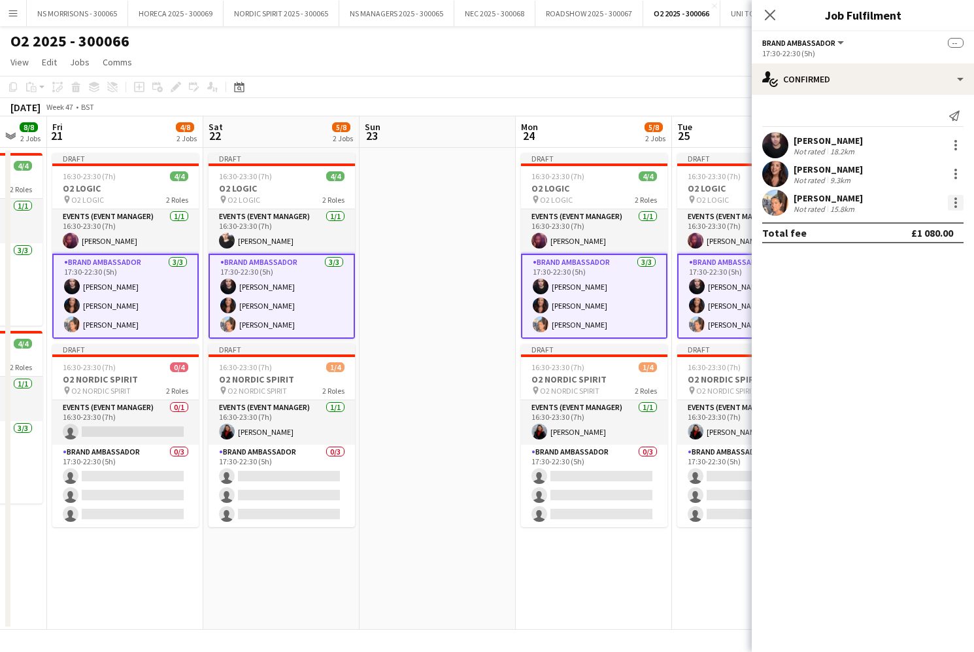
click at [954, 200] on div at bounding box center [956, 203] width 16 height 16
drag, startPoint x: 892, startPoint y: 332, endPoint x: 840, endPoint y: 348, distance: 54.6
click at [892, 332] on button "Remove" at bounding box center [913, 320] width 102 height 31
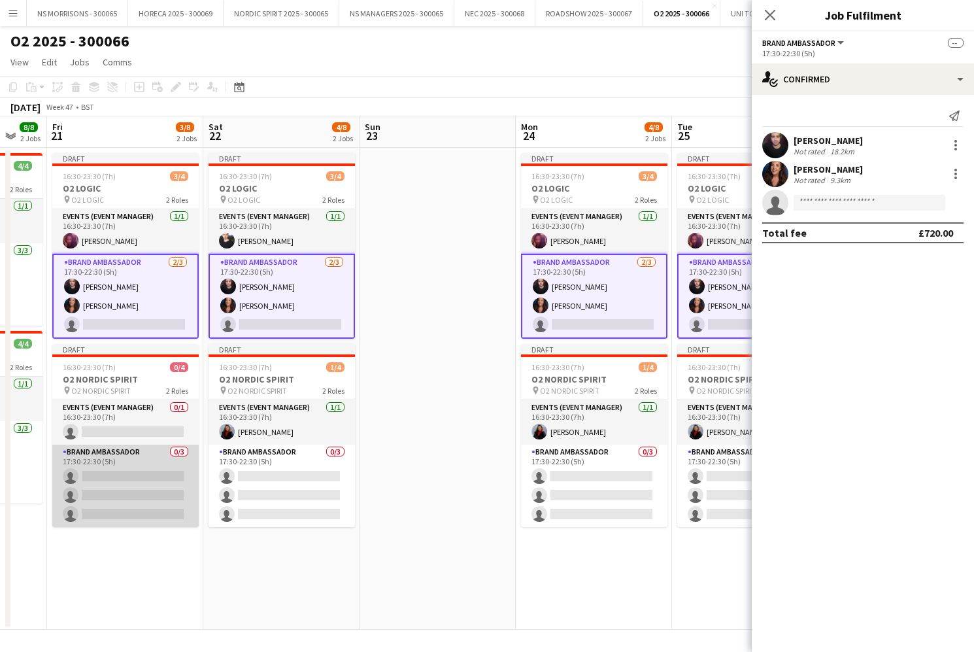
click at [124, 479] on app-card-role "Brand Ambassador 0/3 17:30-22:30 (5h) single-neutral-actions single-neutral-act…" at bounding box center [125, 486] width 146 height 82
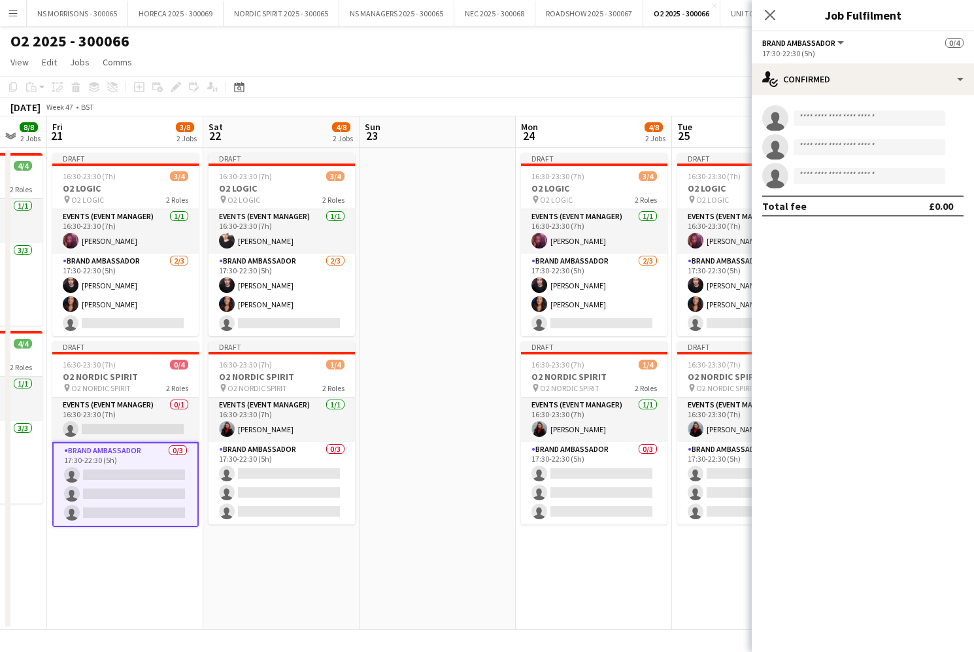
drag, startPoint x: 313, startPoint y: 501, endPoint x: 503, endPoint y: 490, distance: 191.2
click at [319, 500] on app-calendar-viewport "Tue 18 8/8 2 Jobs Wed 19 Thu 20 8/8 2 Jobs Fri 21 3/8 2 Jobs Sat 22 4/8 2 Jobs …" at bounding box center [487, 372] width 974 height 513
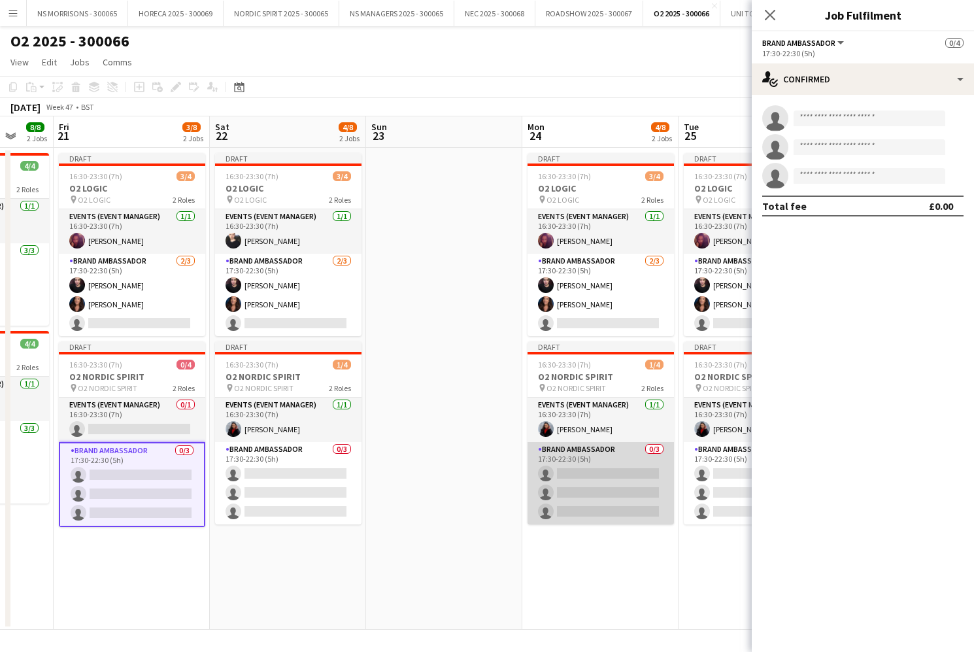
click at [601, 479] on app-card-role "Brand Ambassador 0/3 17:30-22:30 (5h) single-neutral-actions single-neutral-act…" at bounding box center [601, 483] width 146 height 82
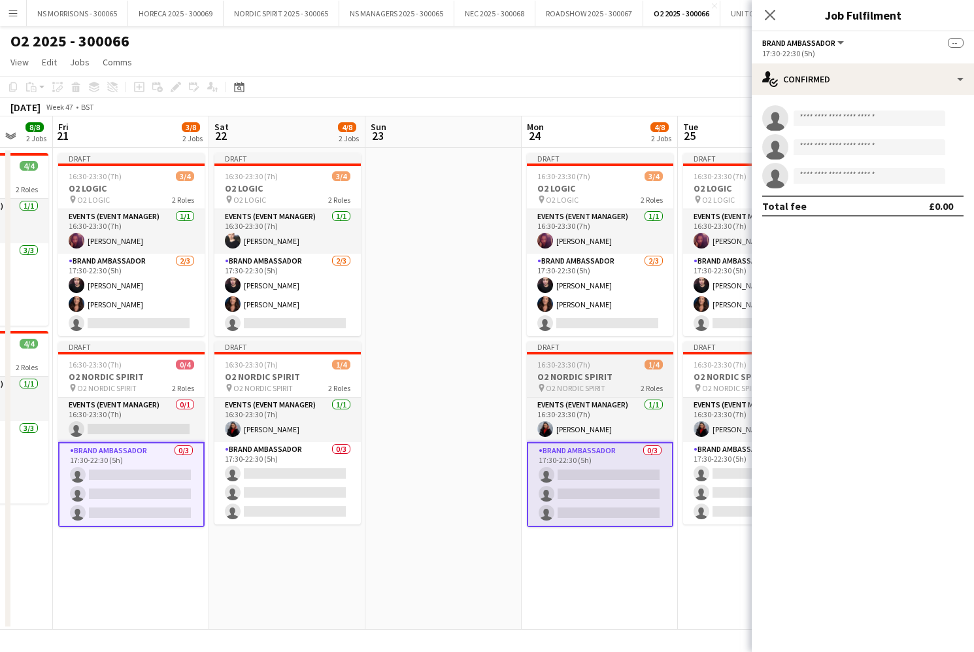
drag, startPoint x: 320, startPoint y: 484, endPoint x: 530, endPoint y: 483, distance: 209.9
click at [321, 484] on app-card-role "Brand Ambassador 0/3 17:30-22:30 (5h) single-neutral-actions single-neutral-act…" at bounding box center [287, 483] width 146 height 82
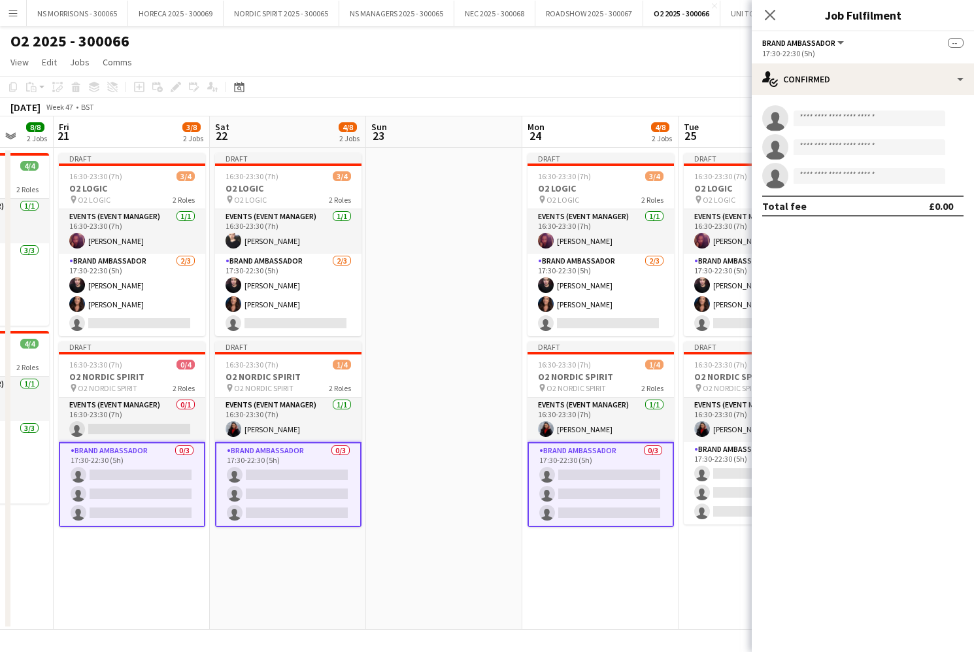
drag, startPoint x: 694, startPoint y: 470, endPoint x: 807, endPoint y: 272, distance: 228.5
click at [693, 470] on app-card-role "Brand Ambassador 0/3 17:30-22:30 (5h) single-neutral-actions single-neutral-act…" at bounding box center [757, 483] width 146 height 82
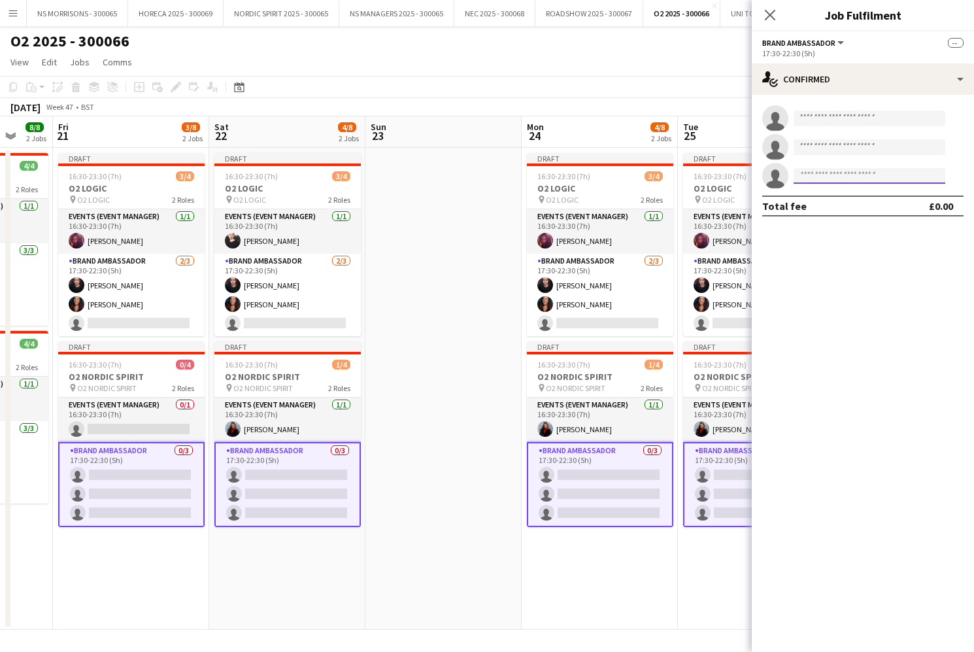
click at [830, 181] on input at bounding box center [870, 176] width 152 height 16
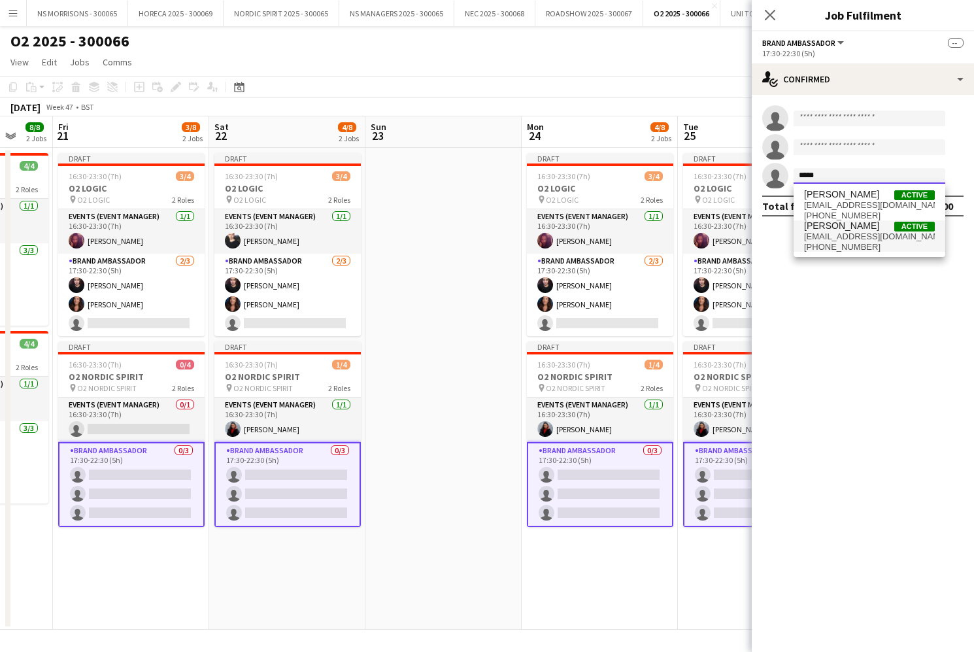
type input "*****"
click at [827, 233] on span "[EMAIL_ADDRESS][DOMAIN_NAME]" at bounding box center [869, 236] width 131 height 10
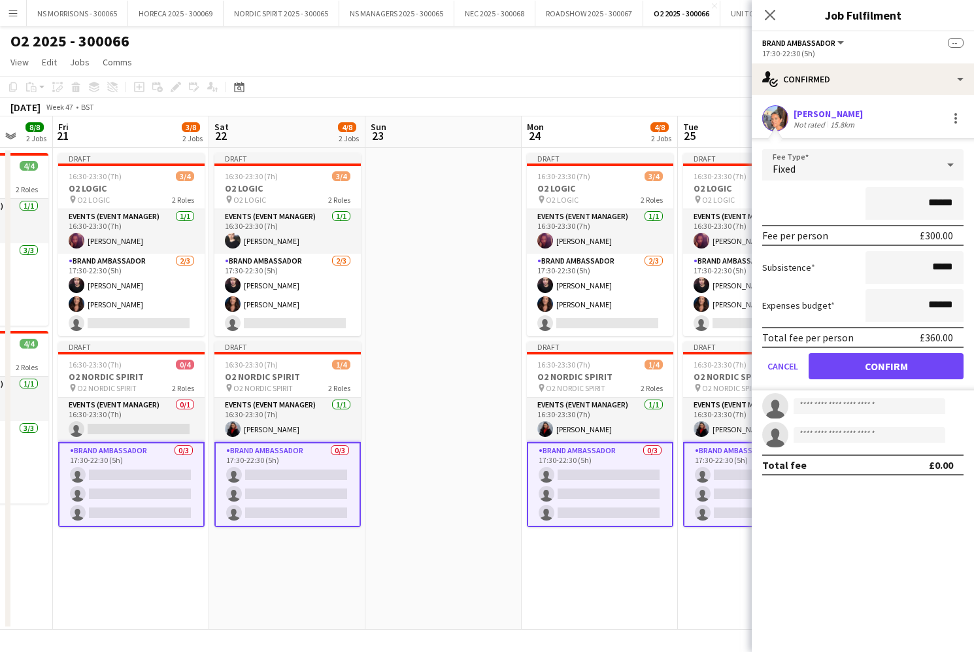
drag, startPoint x: 833, startPoint y: 363, endPoint x: 811, endPoint y: 356, distance: 22.5
click at [833, 363] on button "Confirm" at bounding box center [886, 366] width 155 height 26
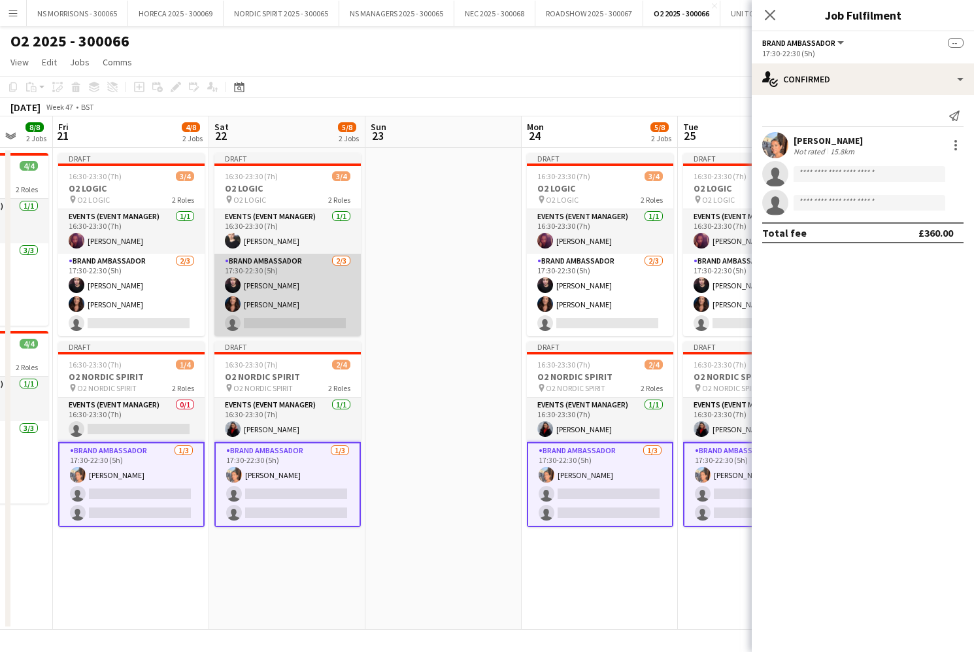
scroll to position [0, 418]
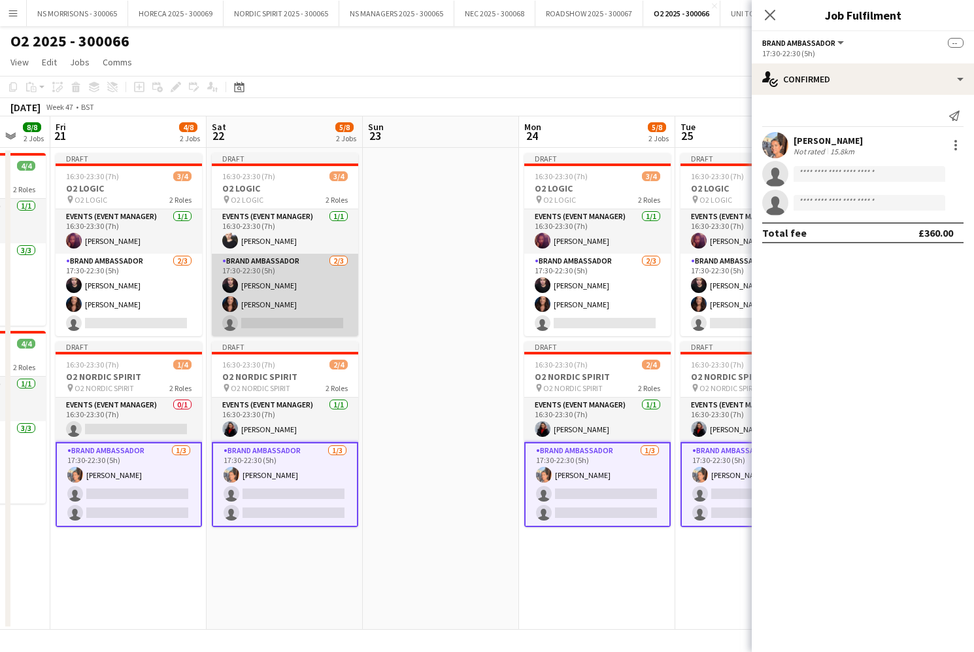
drag, startPoint x: 280, startPoint y: 315, endPoint x: 356, endPoint y: 289, distance: 80.2
click at [280, 315] on app-card-role "Brand Ambassador [DATE] 17:30-22:30 (5h) [PERSON_NAME] [PERSON_NAME] single-neu…" at bounding box center [285, 295] width 146 height 82
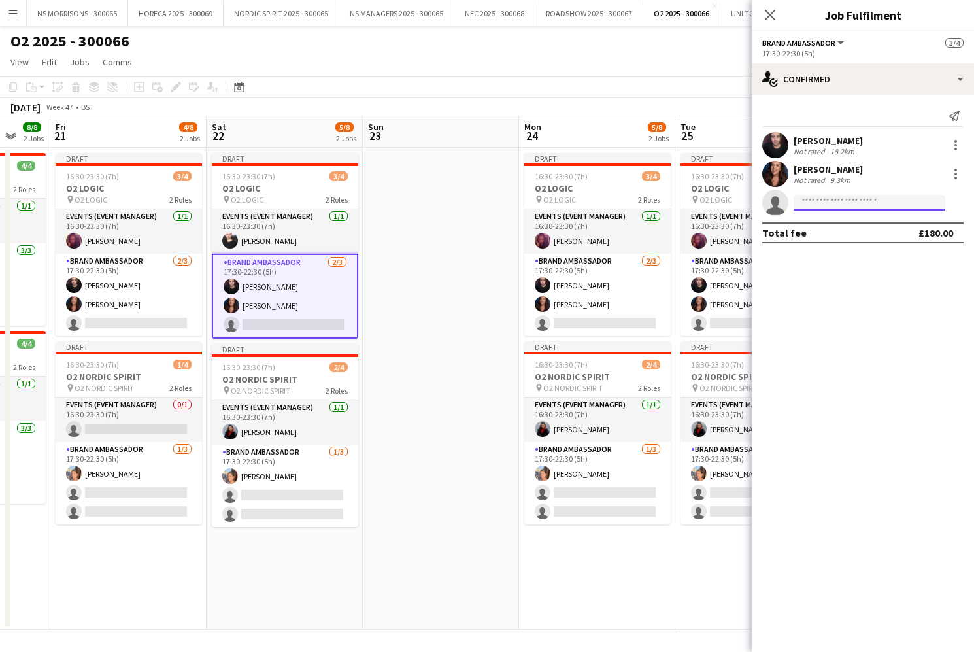
click at [896, 197] on input at bounding box center [870, 203] width 152 height 16
type input "****"
click at [894, 219] on span "[PERSON_NAME] Active" at bounding box center [869, 221] width 131 height 11
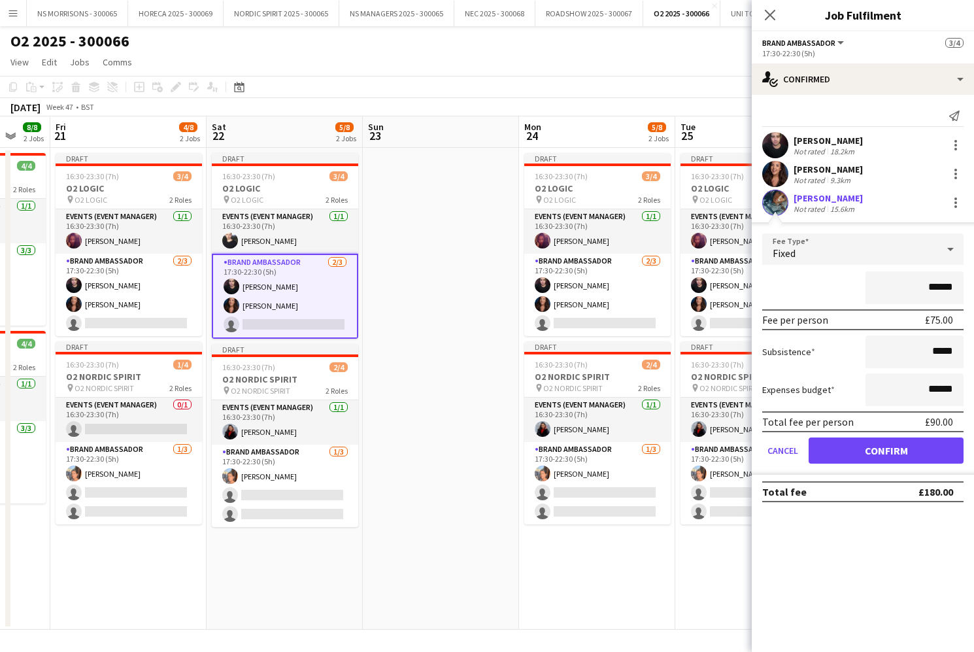
click at [876, 449] on button "Confirm" at bounding box center [886, 450] width 155 height 26
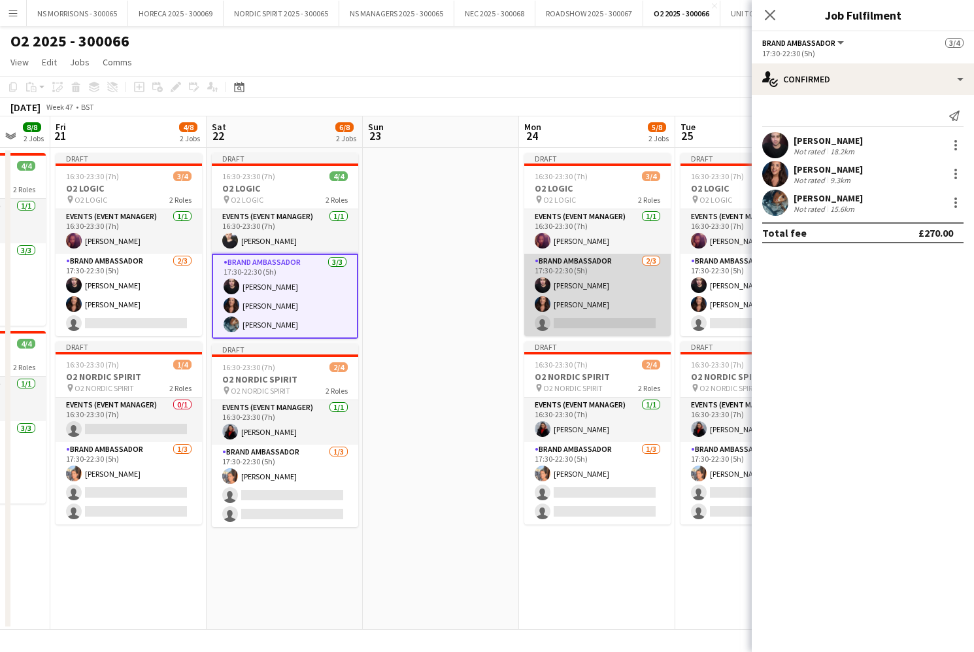
click at [581, 313] on app-card-role "Brand Ambassador [DATE] 17:30-22:30 (5h) [PERSON_NAME] [PERSON_NAME] single-neu…" at bounding box center [597, 295] width 146 height 82
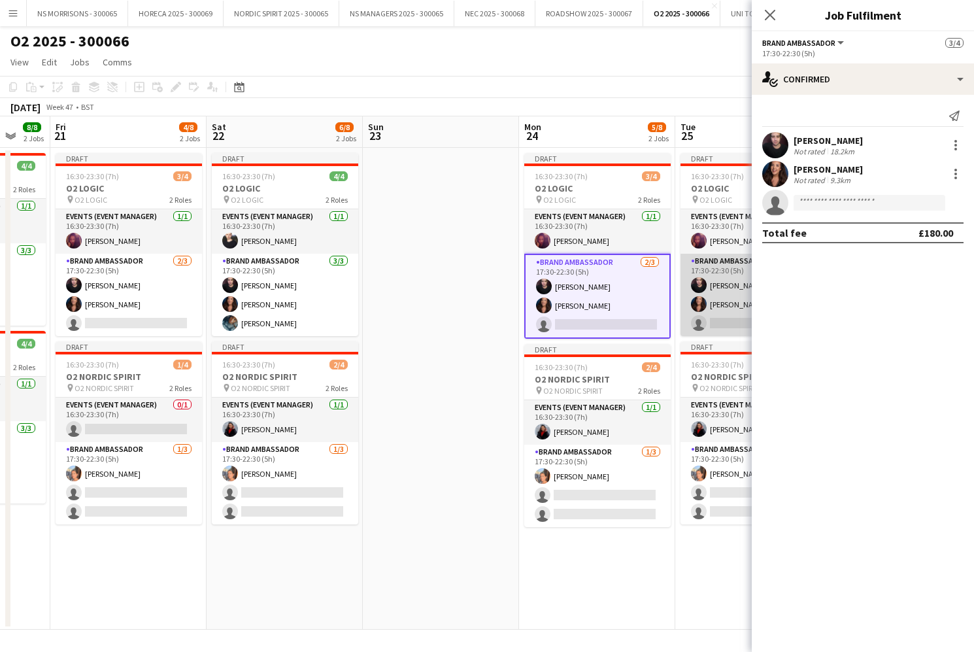
click at [681, 316] on app-card-role "Brand Ambassador [DATE] 17:30-22:30 (5h) [PERSON_NAME] [PERSON_NAME] single-neu…" at bounding box center [754, 295] width 146 height 82
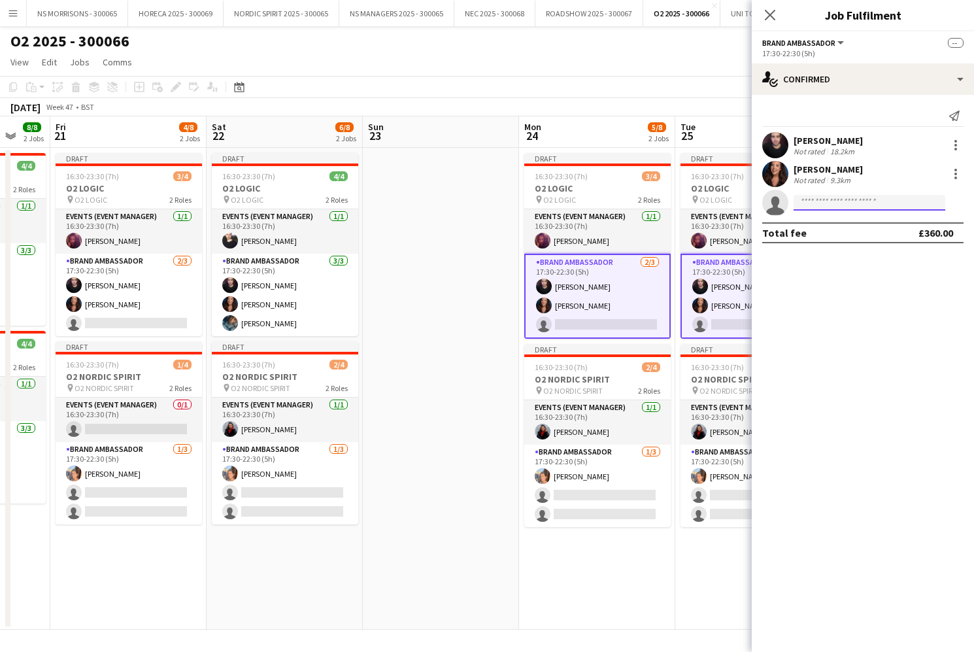
click at [839, 201] on input at bounding box center [870, 203] width 152 height 16
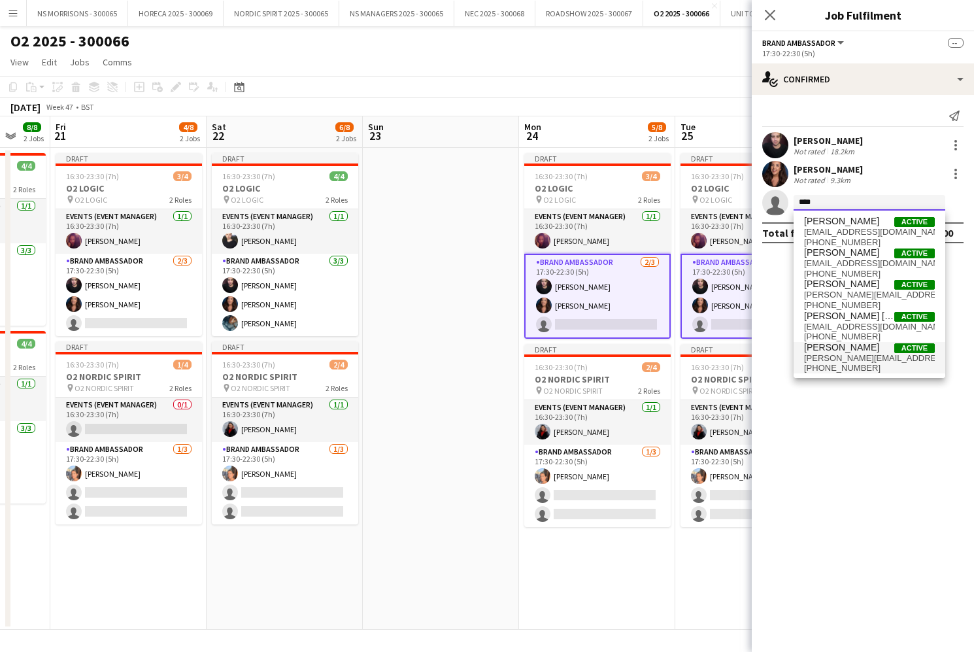
type input "****"
click at [850, 350] on span "[PERSON_NAME]" at bounding box center [841, 347] width 75 height 11
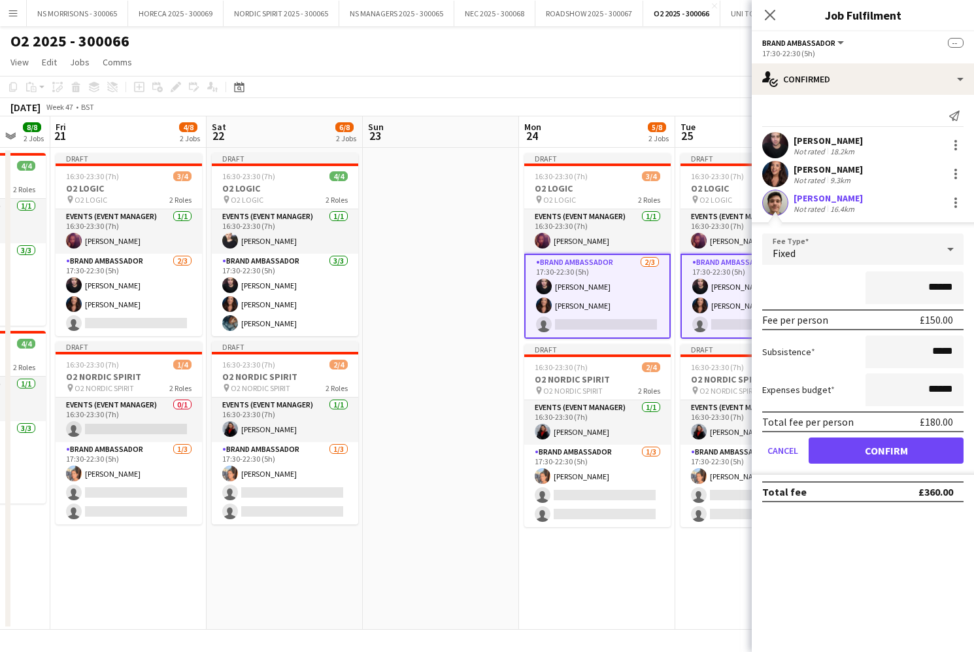
click at [846, 438] on button "Confirm" at bounding box center [886, 450] width 155 height 26
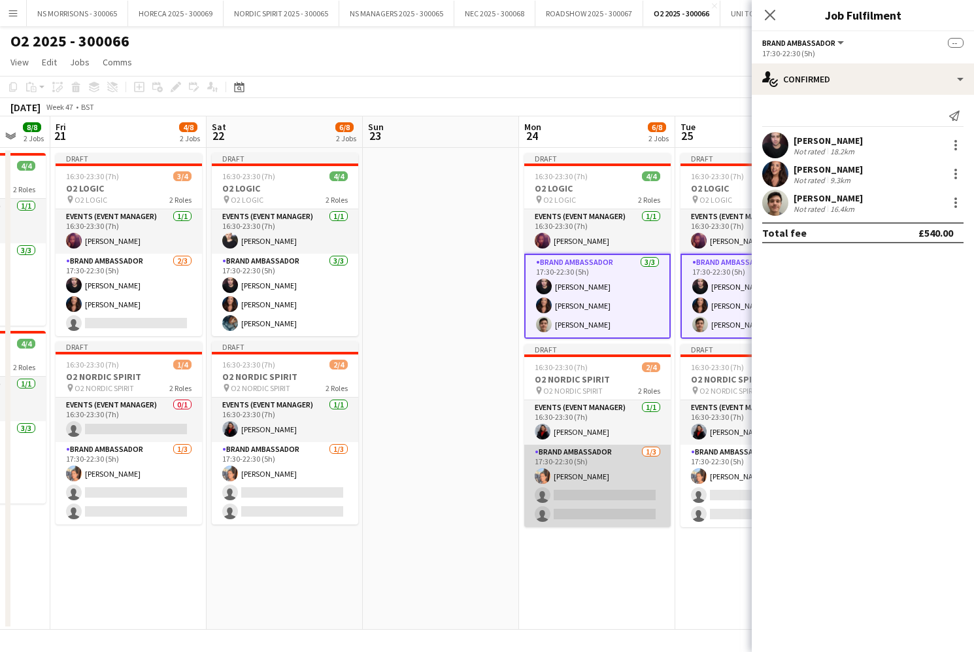
click at [616, 503] on app-card-role "Brand Ambassador [DATE] 17:30-22:30 (5h) [PERSON_NAME] single-neutral-actions s…" at bounding box center [597, 486] width 146 height 82
click at [615, 503] on app-card-role "Brand Ambassador [DATE] 17:30-22:30 (5h) [PERSON_NAME] single-neutral-actions s…" at bounding box center [597, 486] width 146 height 82
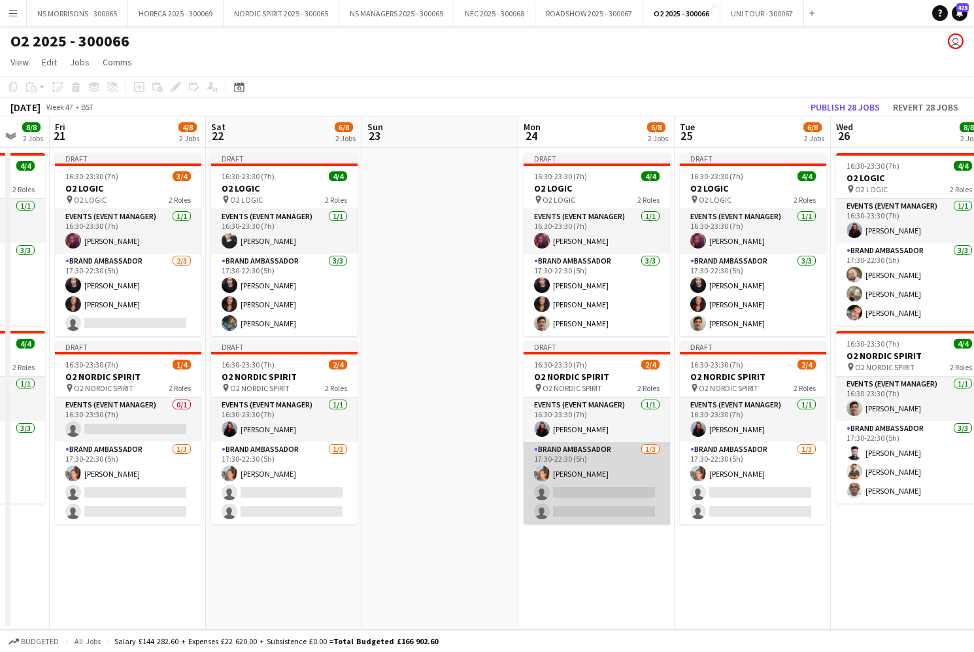
click at [587, 477] on app-card-role "Brand Ambassador [DATE] 17:30-22:30 (5h) [PERSON_NAME] single-neutral-actions s…" at bounding box center [597, 483] width 146 height 82
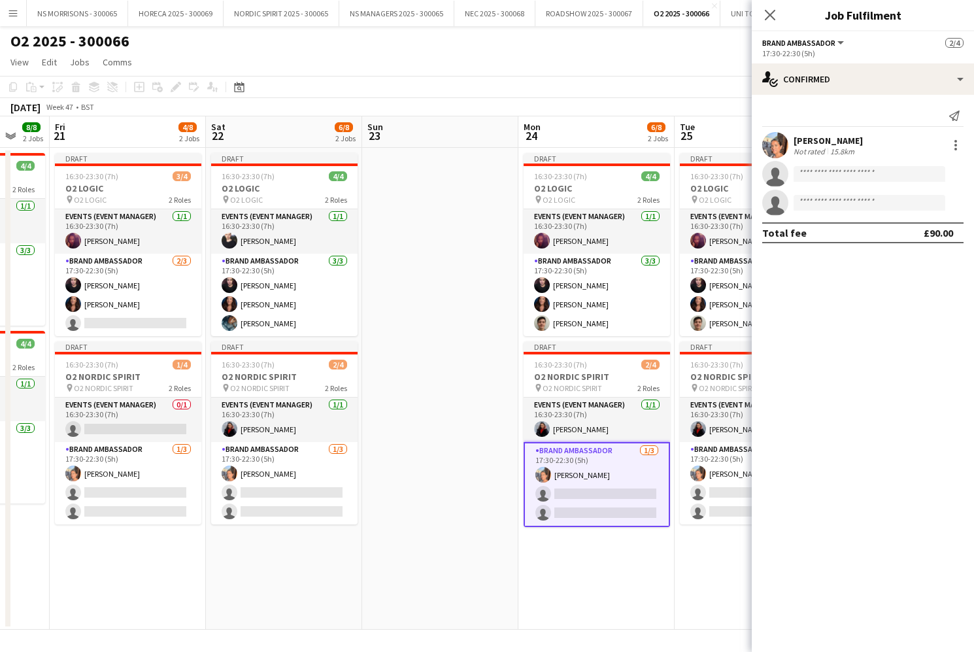
scroll to position [0, 418]
click at [817, 201] on input at bounding box center [870, 203] width 152 height 16
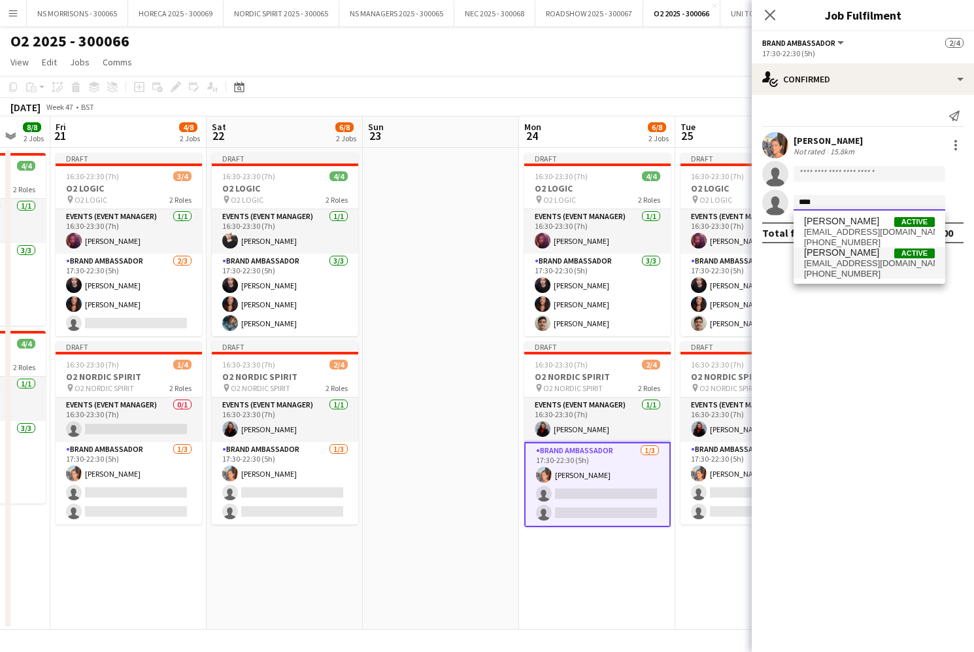
type input "****"
click at [825, 267] on span "[EMAIL_ADDRESS][DOMAIN_NAME]" at bounding box center [869, 263] width 131 height 10
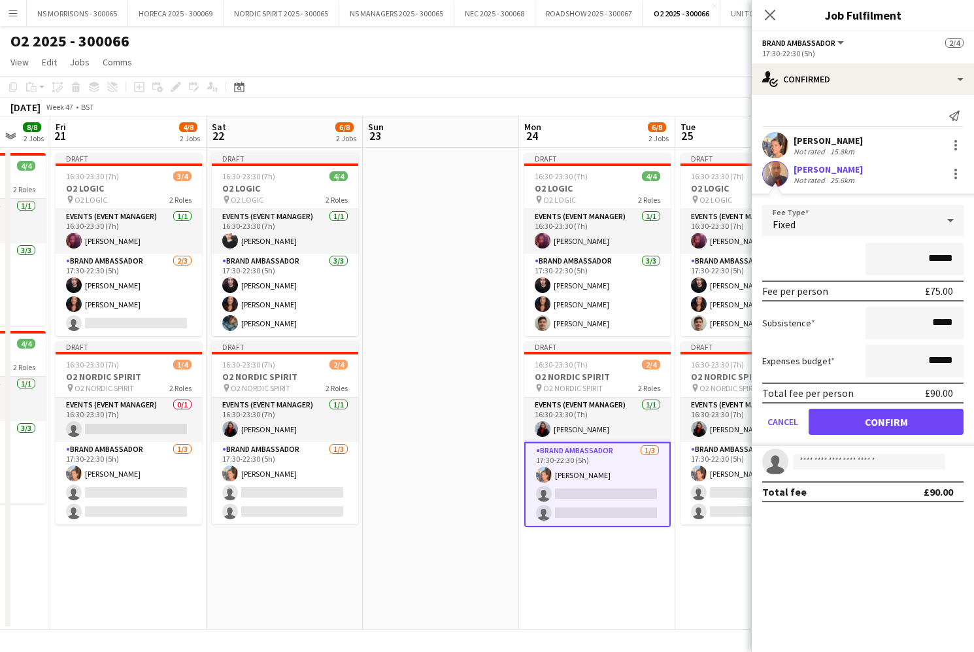
click at [838, 418] on button "Confirm" at bounding box center [886, 422] width 155 height 26
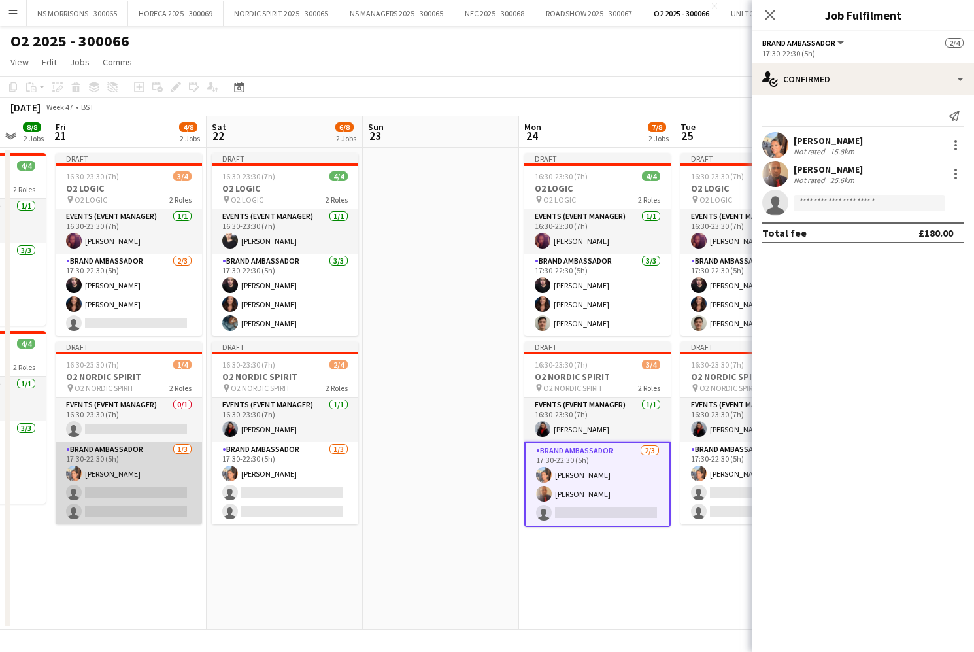
click at [175, 481] on app-card-role "Brand Ambassador [DATE] 17:30-22:30 (5h) [PERSON_NAME] single-neutral-actions s…" at bounding box center [129, 483] width 146 height 82
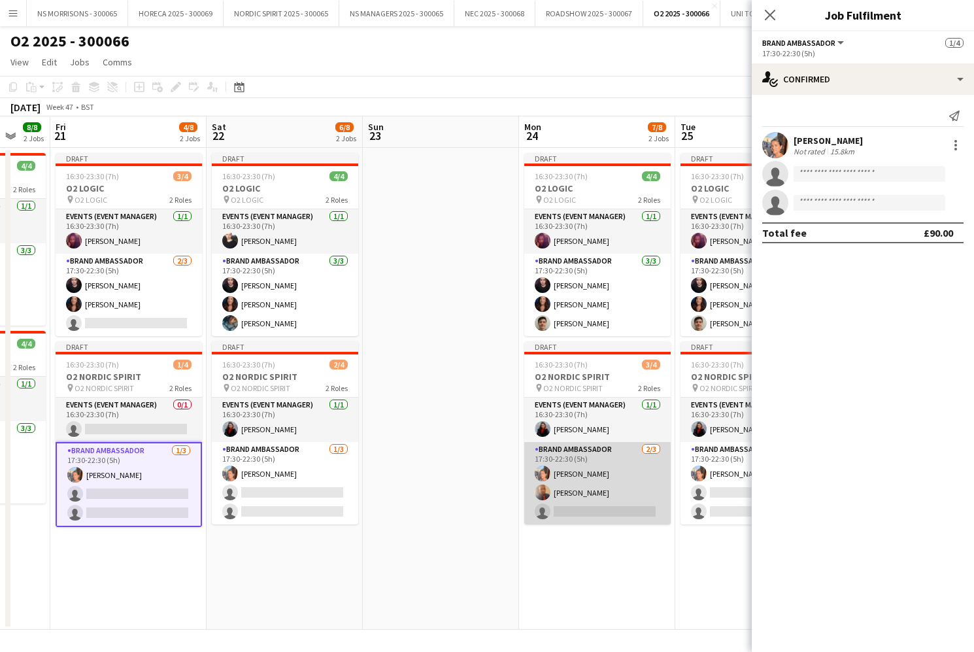
click at [572, 469] on app-card-role "Brand Ambassador [DATE] 17:30-22:30 (5h) [PERSON_NAME] [PERSON_NAME] single-neu…" at bounding box center [597, 483] width 146 height 82
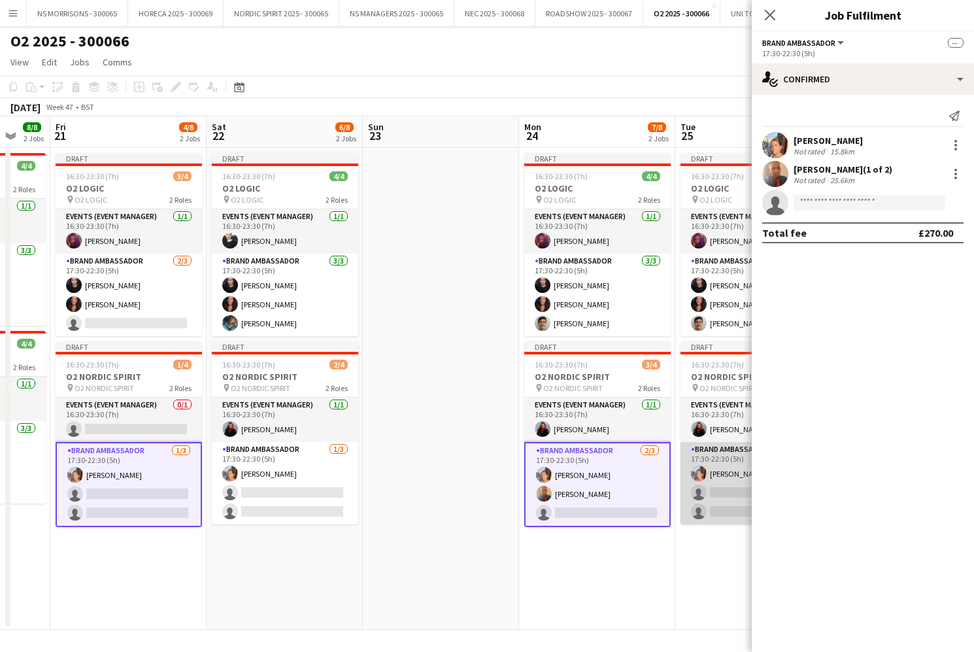
click at [704, 475] on app-user-avatar at bounding box center [699, 474] width 16 height 16
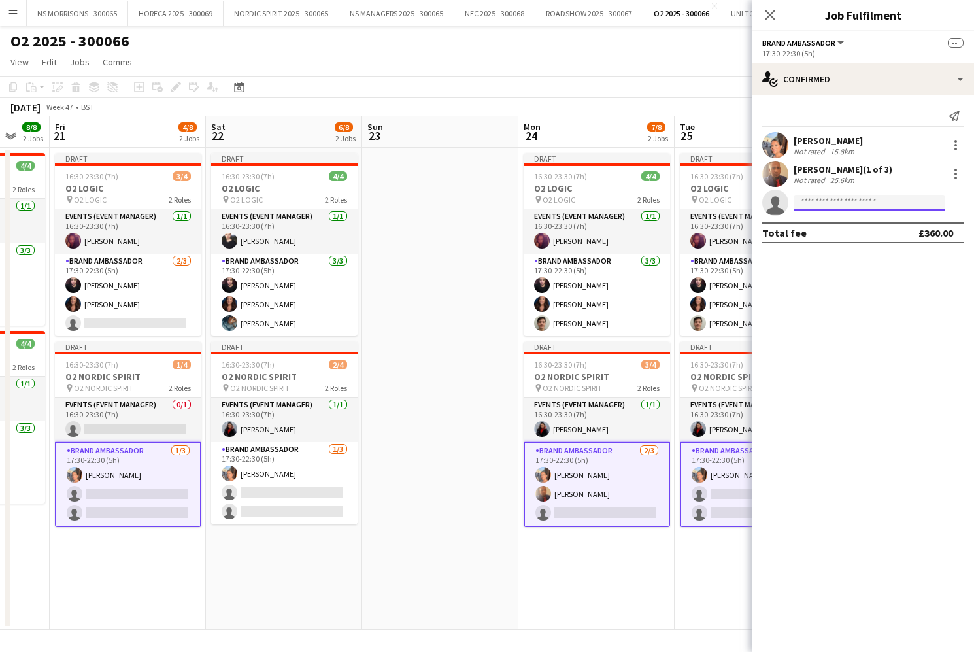
click at [823, 211] on input at bounding box center [870, 203] width 152 height 16
type input "****"
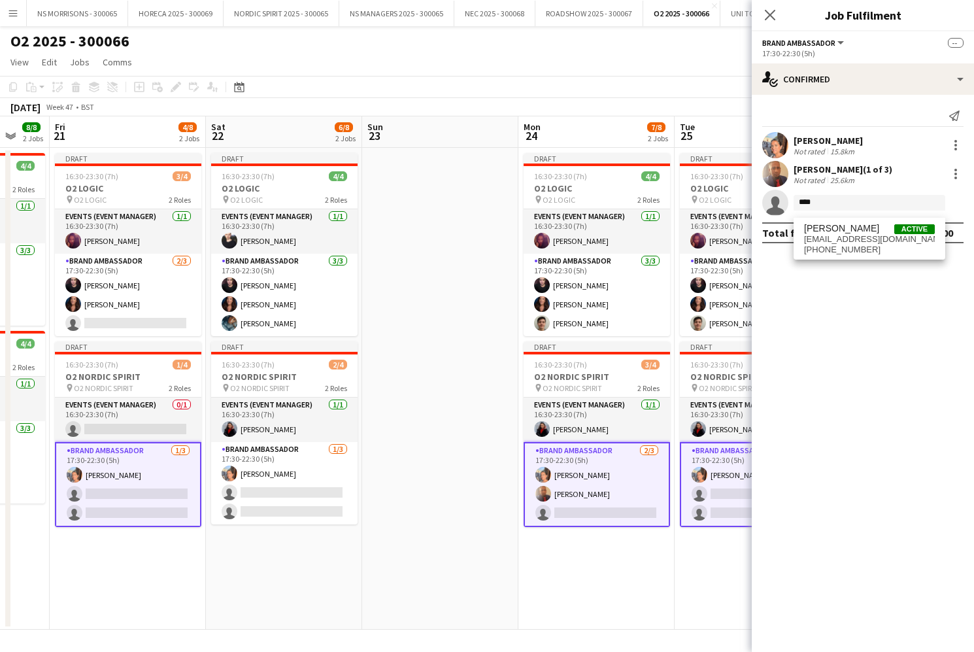
click at [827, 240] on span "[EMAIL_ADDRESS][DOMAIN_NAME]" at bounding box center [869, 239] width 131 height 10
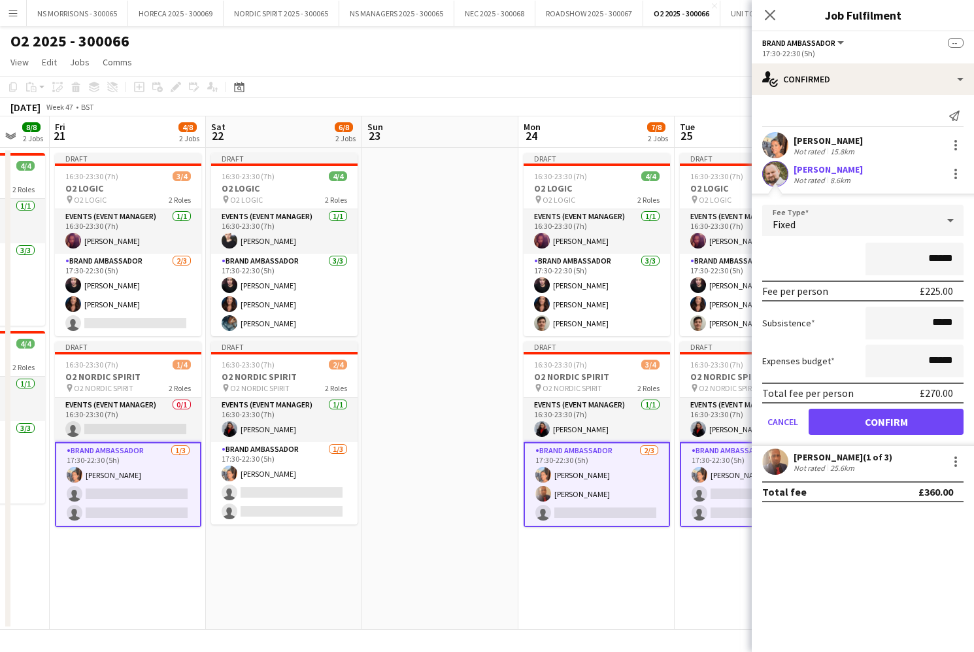
click at [823, 421] on button "Confirm" at bounding box center [886, 422] width 155 height 26
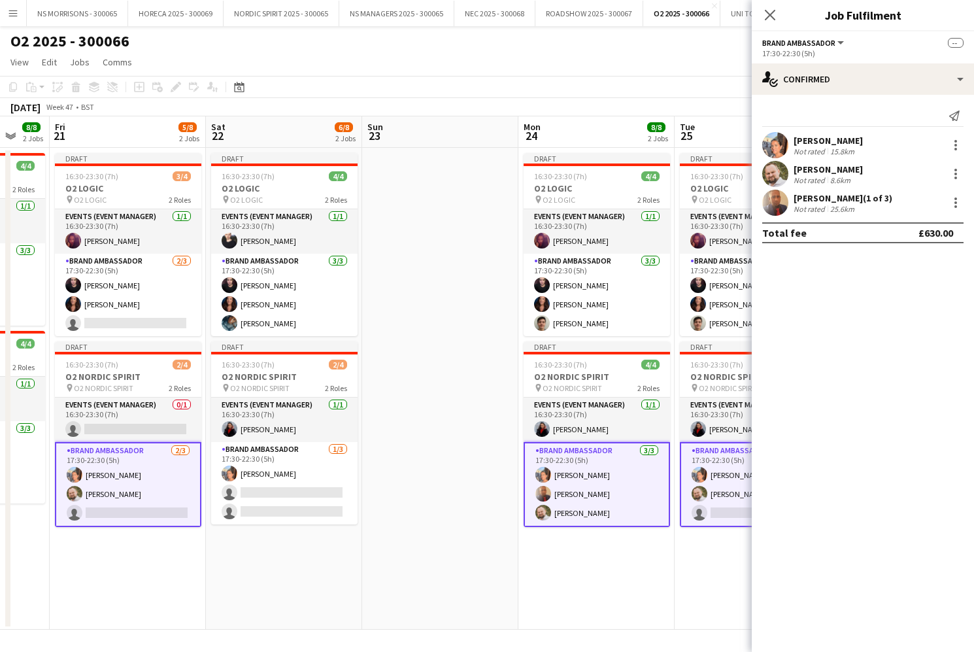
click at [470, 340] on app-date-cell at bounding box center [440, 389] width 156 height 482
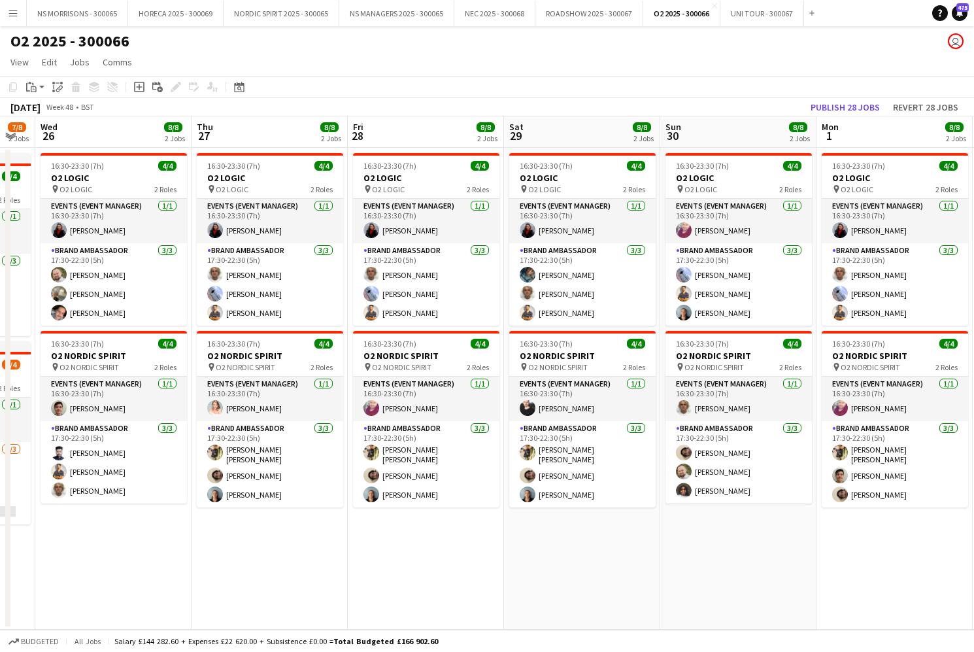
scroll to position [0, 590]
click at [420, 225] on app-card-role "Events (Event Manager) [DATE] 16:30-23:30 (7h) [PERSON_NAME]" at bounding box center [425, 221] width 146 height 44
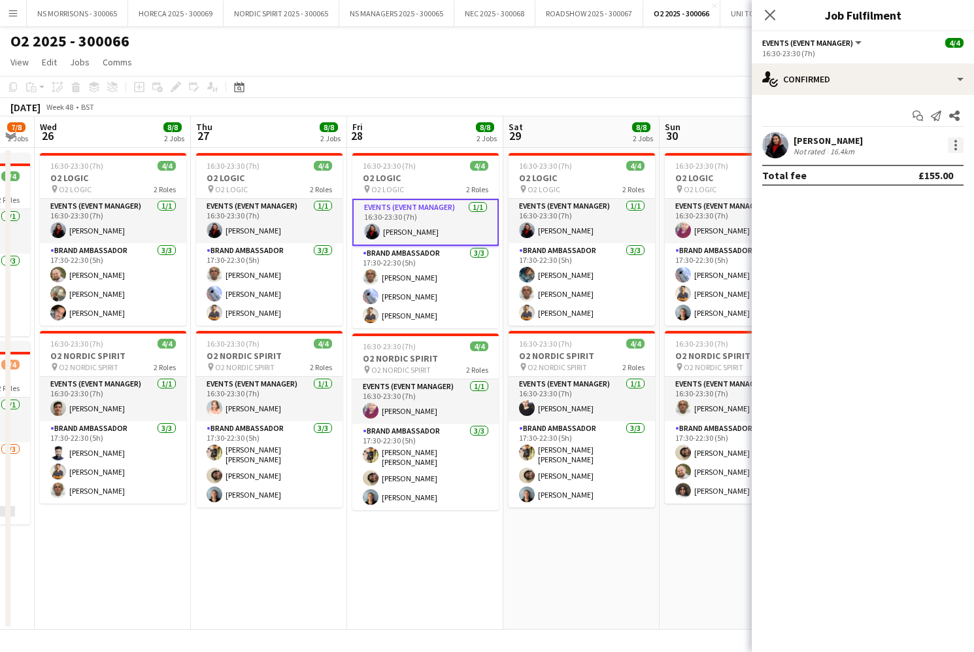
click at [957, 141] on div at bounding box center [956, 145] width 16 height 16
click at [908, 290] on span "Remove" at bounding box center [891, 294] width 39 height 11
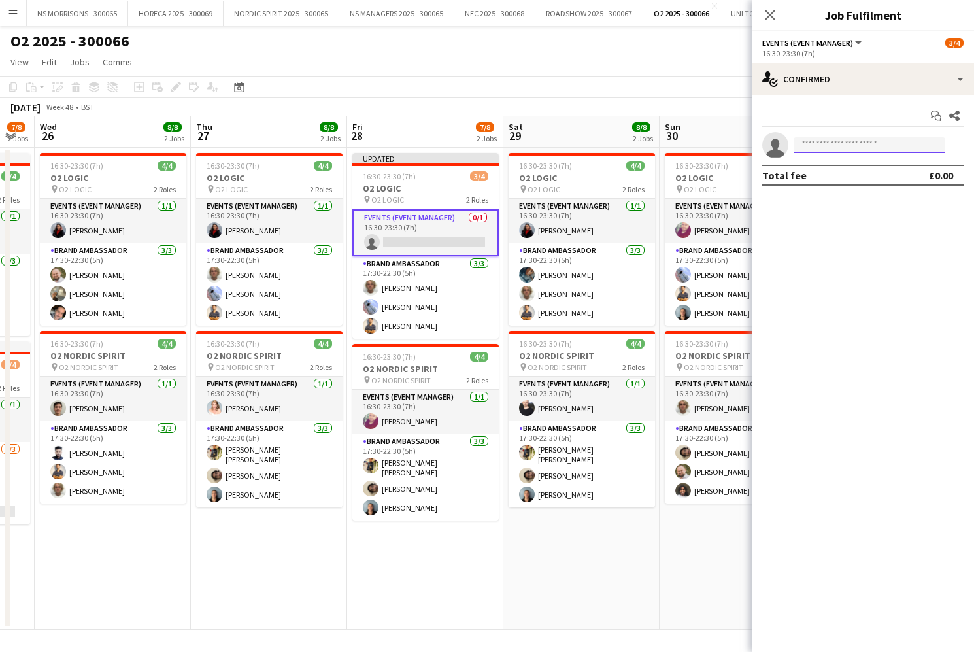
click at [836, 148] on input at bounding box center [870, 145] width 152 height 16
type input "****"
drag, startPoint x: 840, startPoint y: 177, endPoint x: 848, endPoint y: 238, distance: 61.3
click at [840, 177] on span "[EMAIL_ADDRESS][DOMAIN_NAME]" at bounding box center [869, 174] width 131 height 10
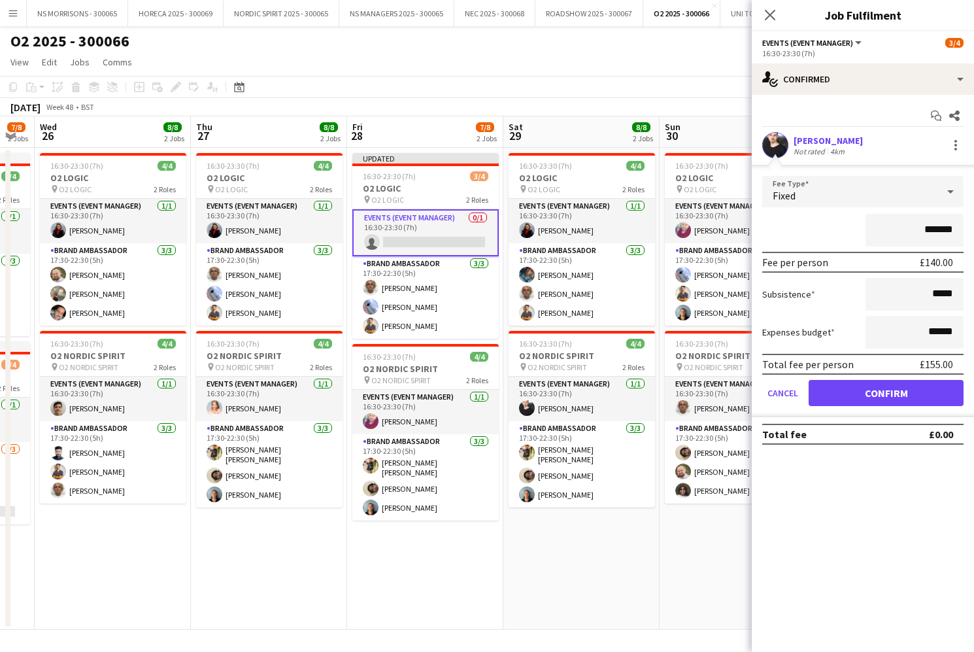
click at [847, 384] on button "Confirm" at bounding box center [886, 393] width 155 height 26
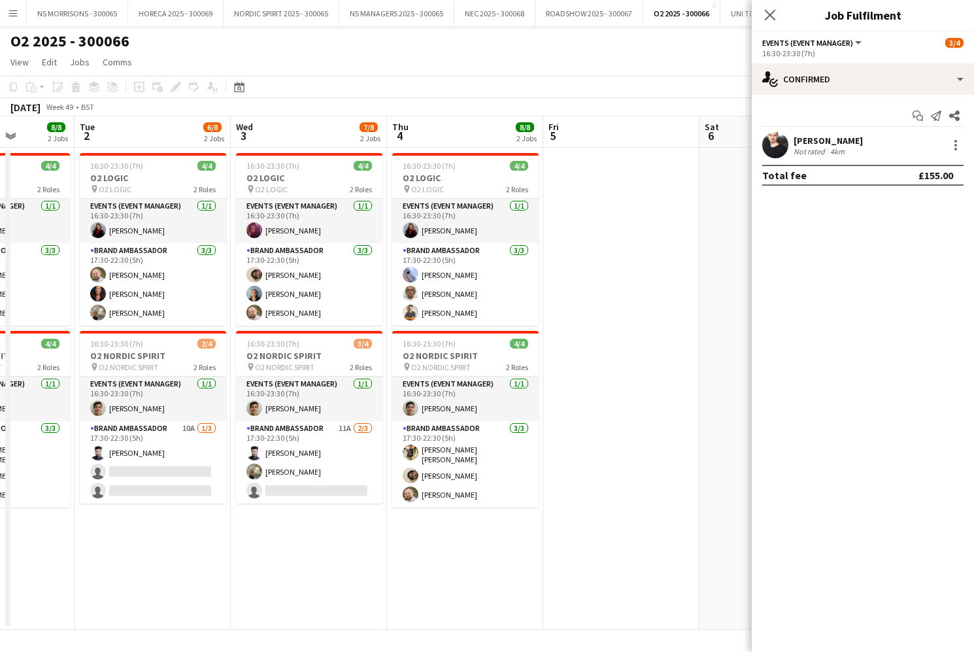
scroll to position [0, 553]
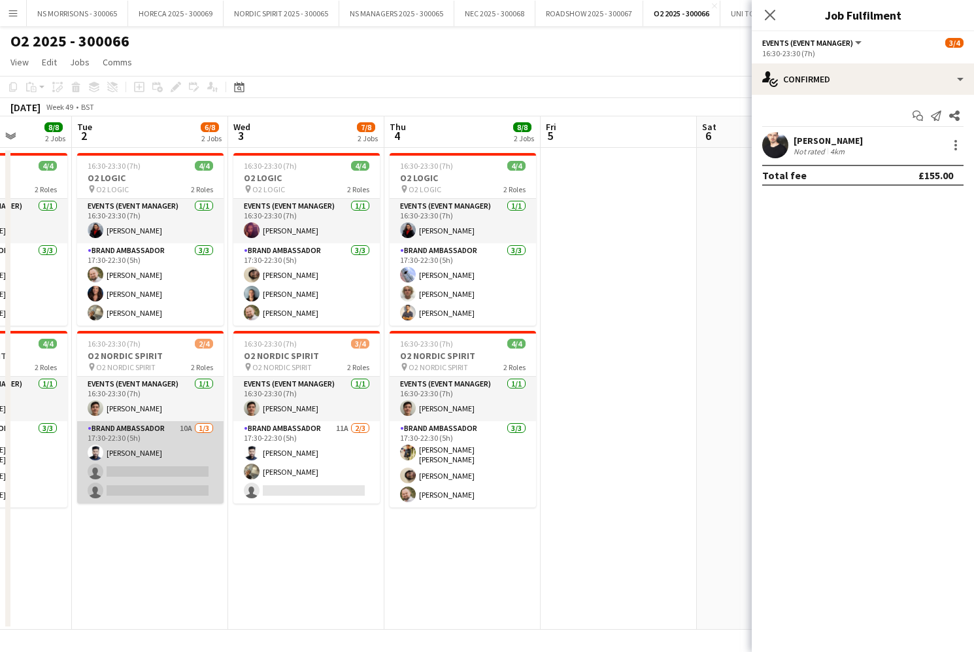
click at [120, 479] on app-card-role "Brand Ambassador 10A [DATE] 17:30-22:30 (5h) [PERSON_NAME] single-neutral-actio…" at bounding box center [150, 462] width 146 height 82
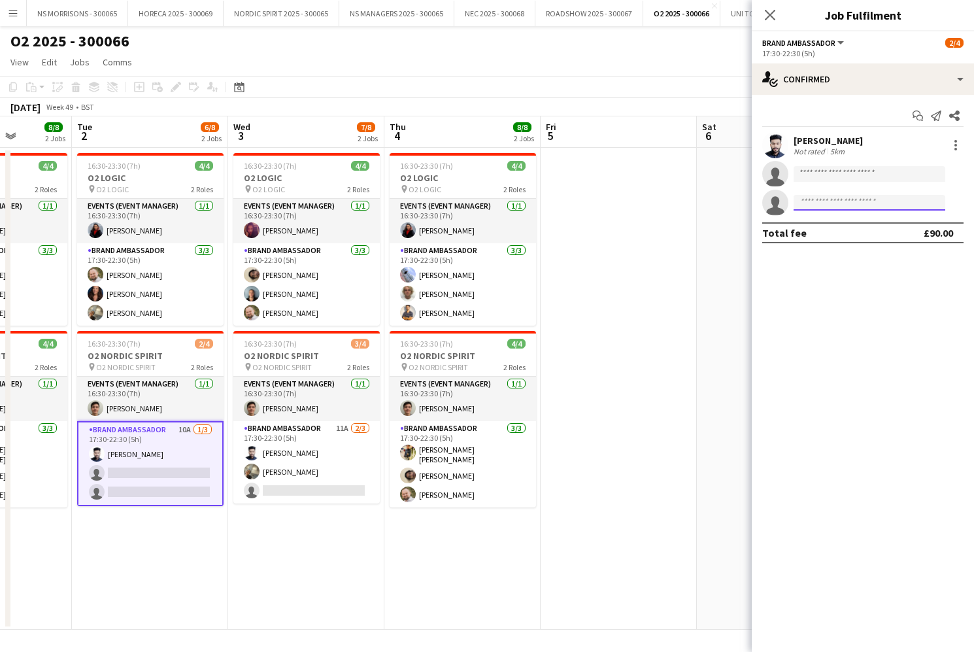
click at [849, 204] on input at bounding box center [870, 203] width 152 height 16
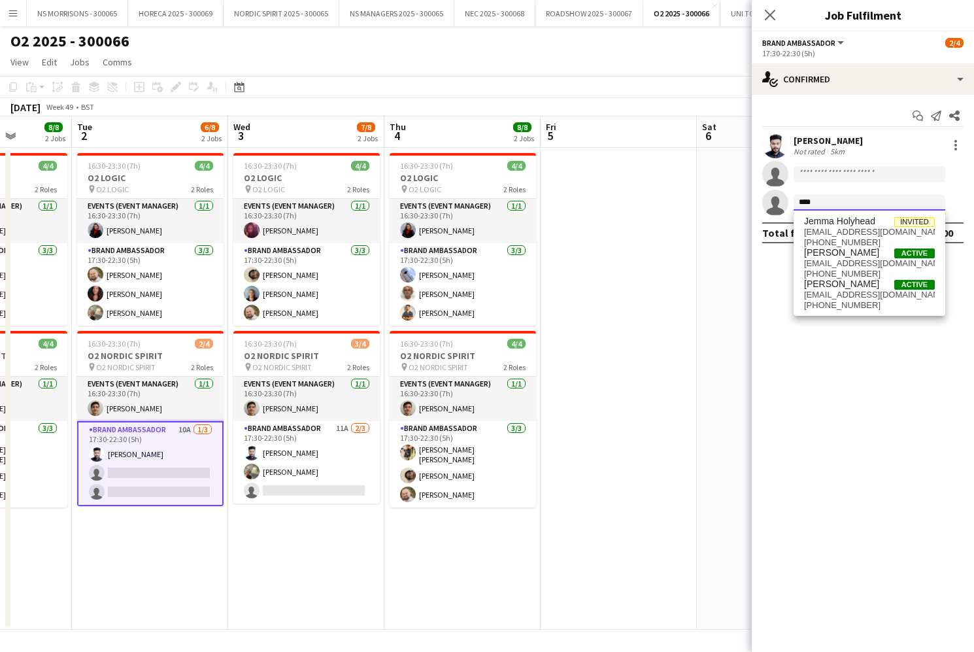
type input "****"
click at [851, 256] on span "[PERSON_NAME]" at bounding box center [841, 252] width 75 height 11
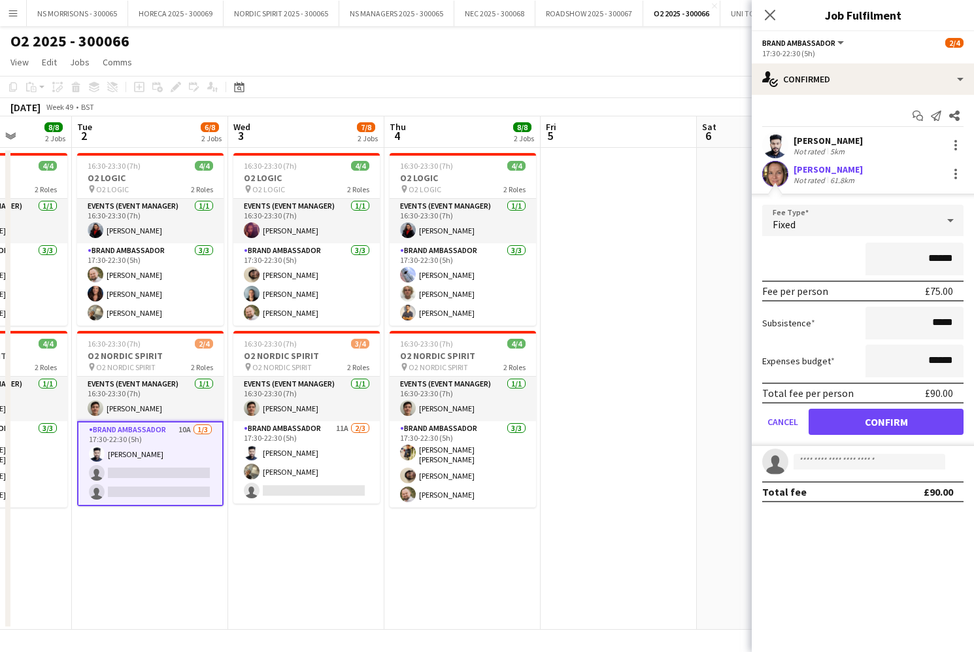
drag, startPoint x: 838, startPoint y: 409, endPoint x: 829, endPoint y: 396, distance: 16.0
click at [838, 409] on button "Confirm" at bounding box center [886, 422] width 155 height 26
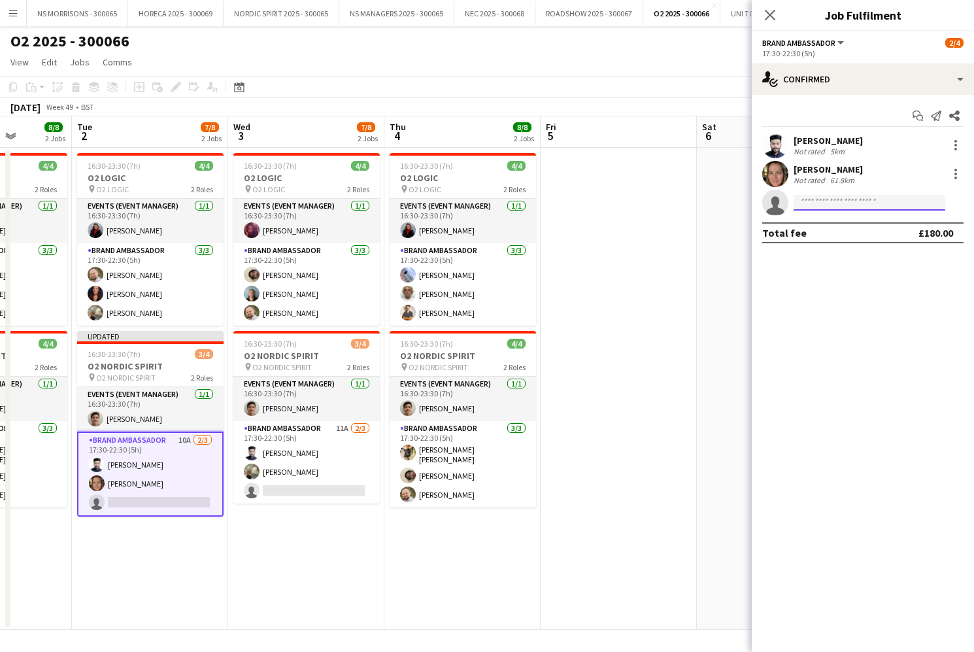
click at [823, 200] on input at bounding box center [870, 203] width 152 height 16
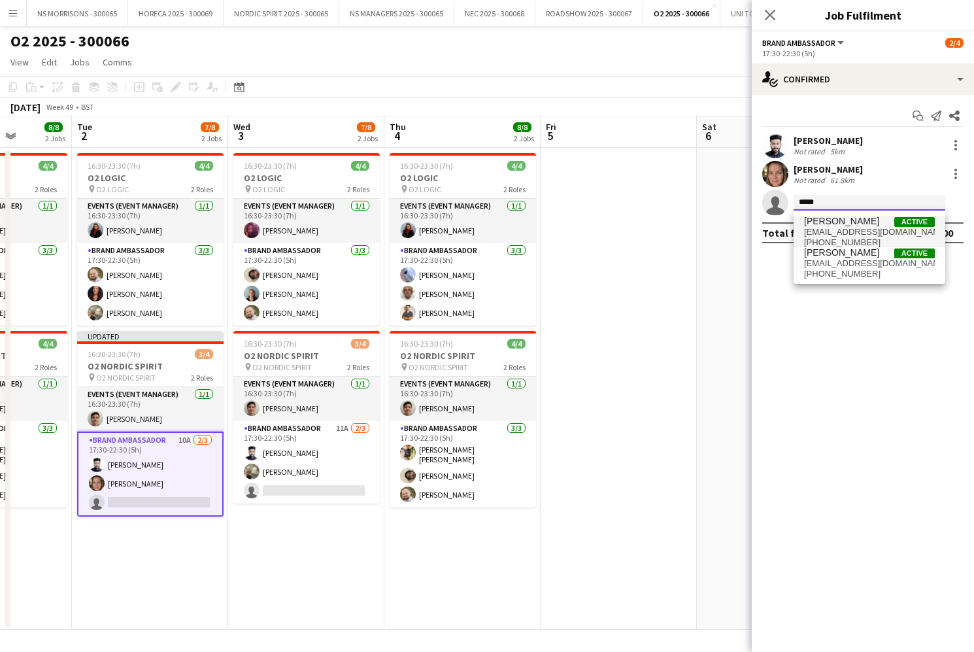
type input "*****"
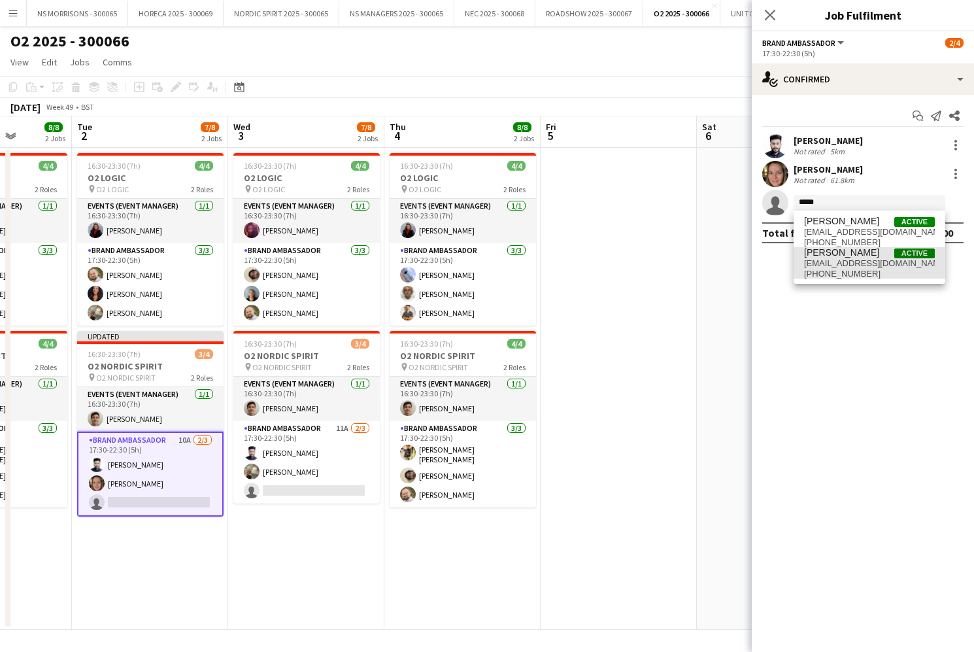
drag, startPoint x: 828, startPoint y: 224, endPoint x: 830, endPoint y: 256, distance: 32.1
click at [832, 257] on span "[PERSON_NAME]" at bounding box center [841, 252] width 75 height 11
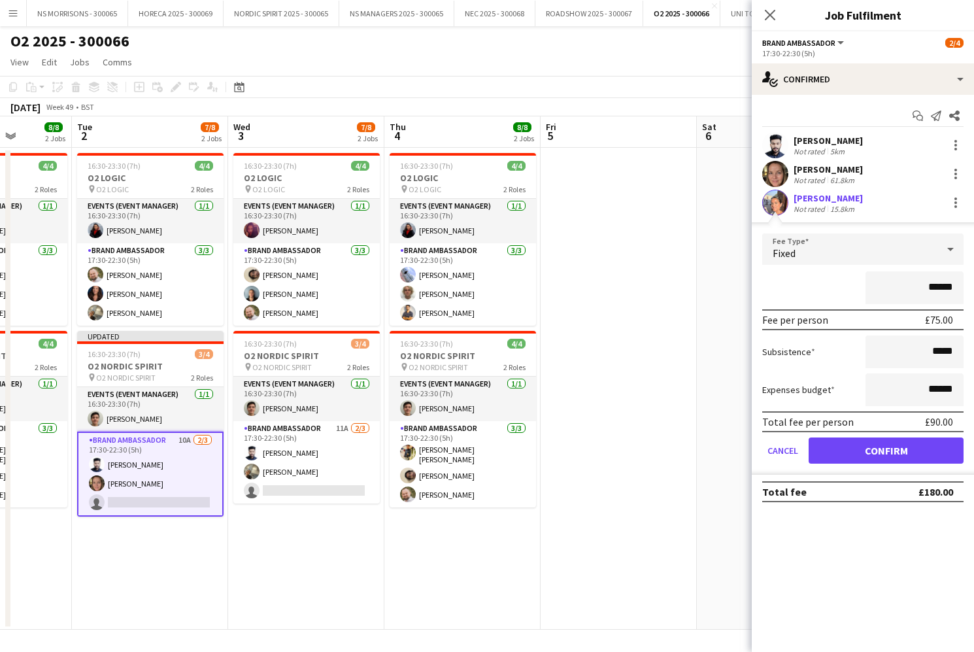
click at [841, 451] on button "Confirm" at bounding box center [886, 450] width 155 height 26
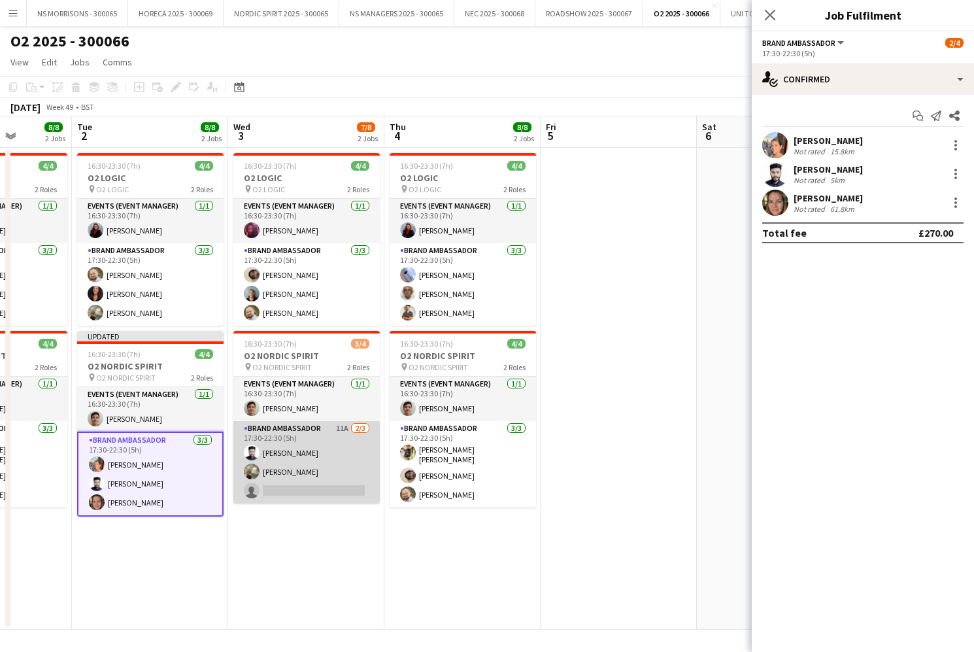
click at [350, 489] on app-card-role "Brand Ambassador 11A [DATE] 17:30-22:30 (5h) [PERSON_NAME] Arukattil [PERSON_NA…" at bounding box center [306, 462] width 146 height 82
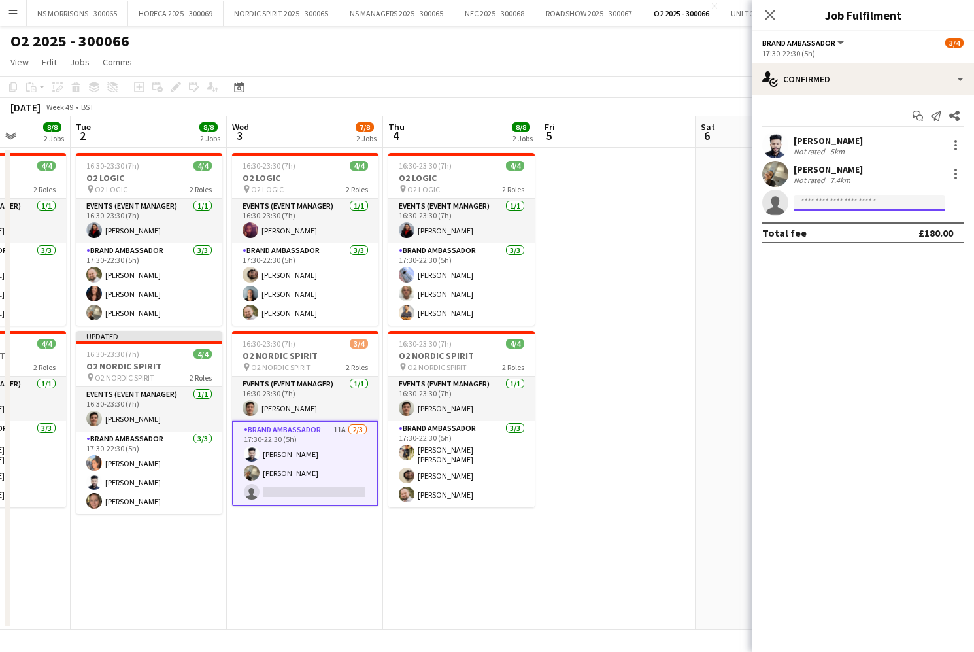
click at [825, 207] on input at bounding box center [870, 203] width 152 height 16
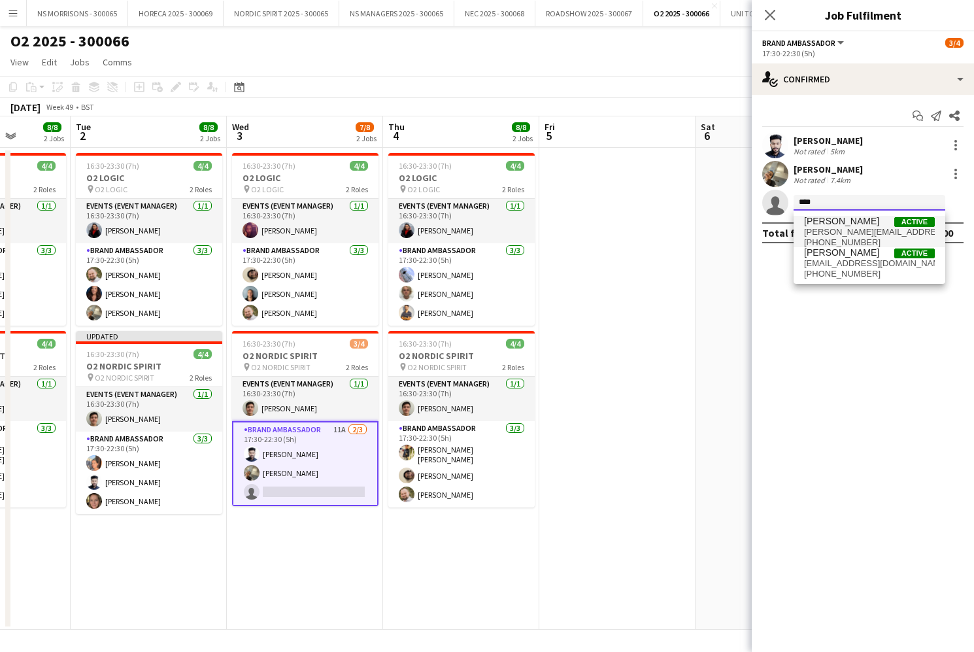
scroll to position [0, 1]
type input "****"
click at [835, 254] on span "[PERSON_NAME]" at bounding box center [841, 252] width 75 height 11
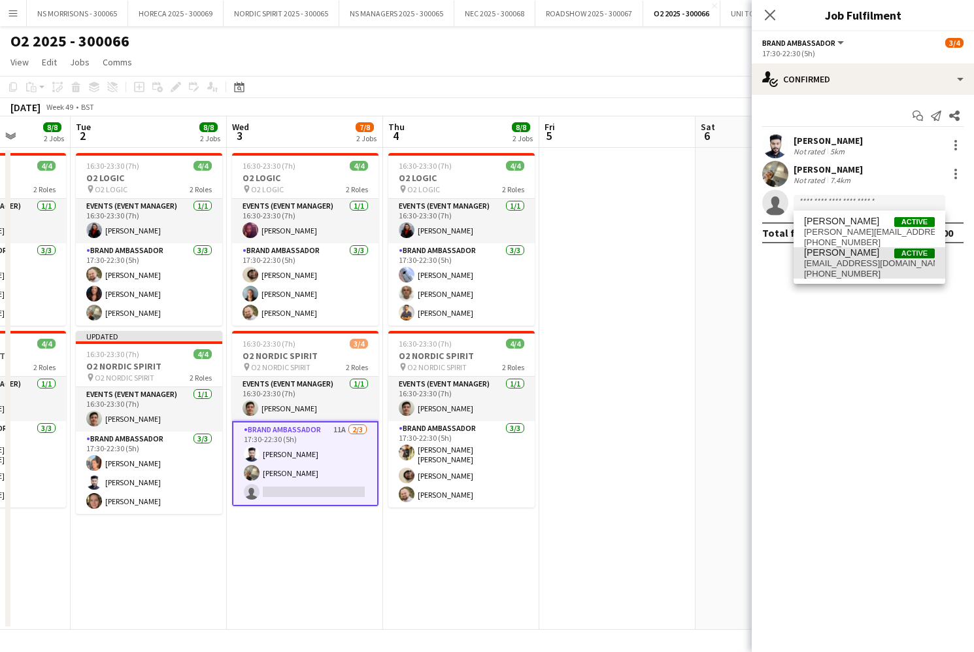
scroll to position [0, 0]
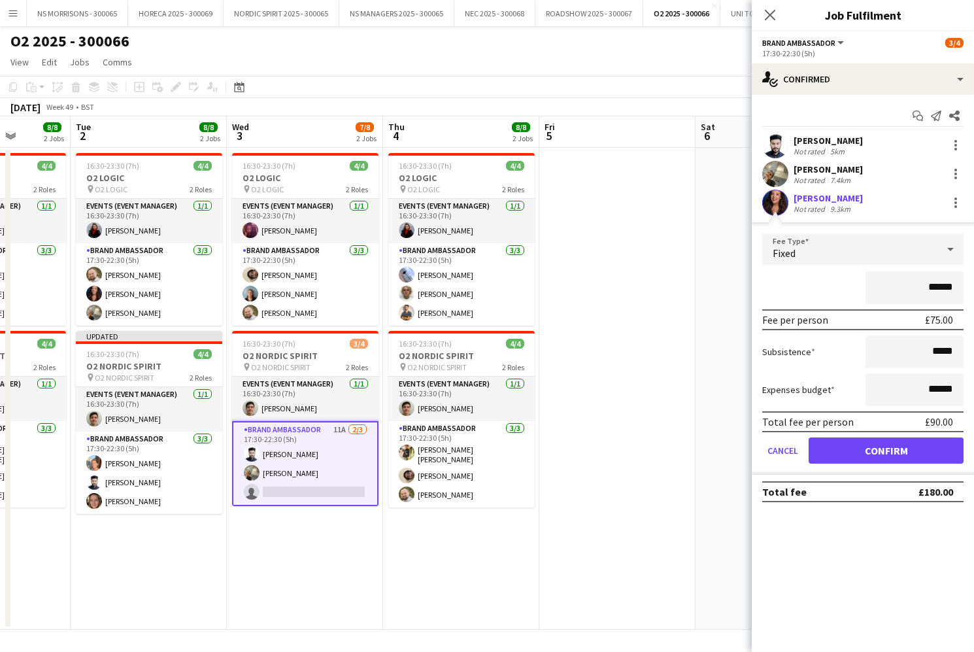
click at [812, 447] on button "Confirm" at bounding box center [886, 450] width 155 height 26
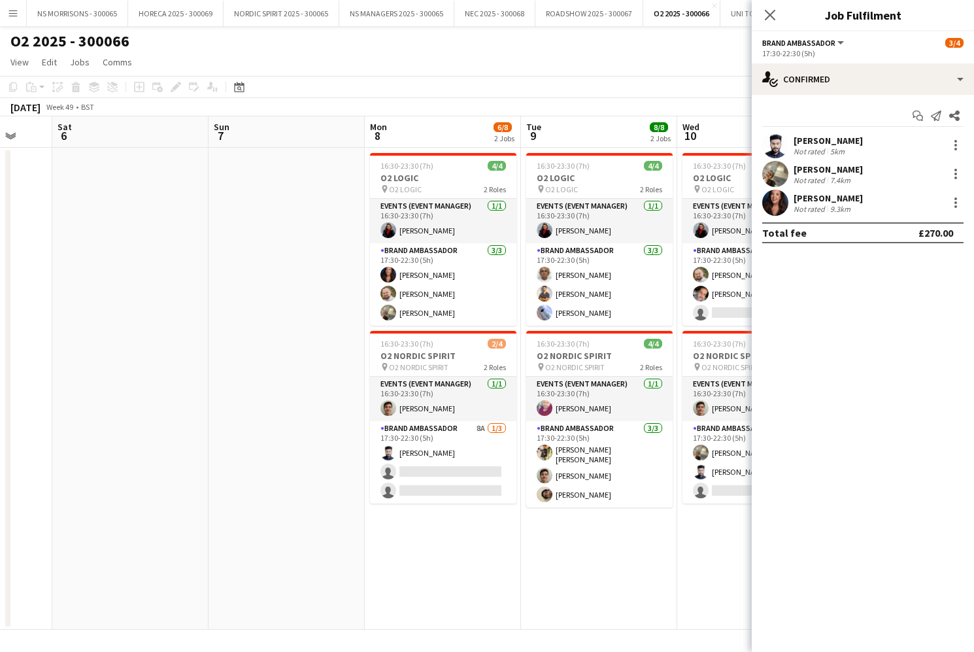
drag, startPoint x: 440, startPoint y: 462, endPoint x: 674, endPoint y: 318, distance: 274.7
click at [440, 462] on app-card-role "Brand Ambassador 8A [DATE] 17:30-22:30 (5h) [PERSON_NAME] single-neutral-action…" at bounding box center [443, 462] width 146 height 82
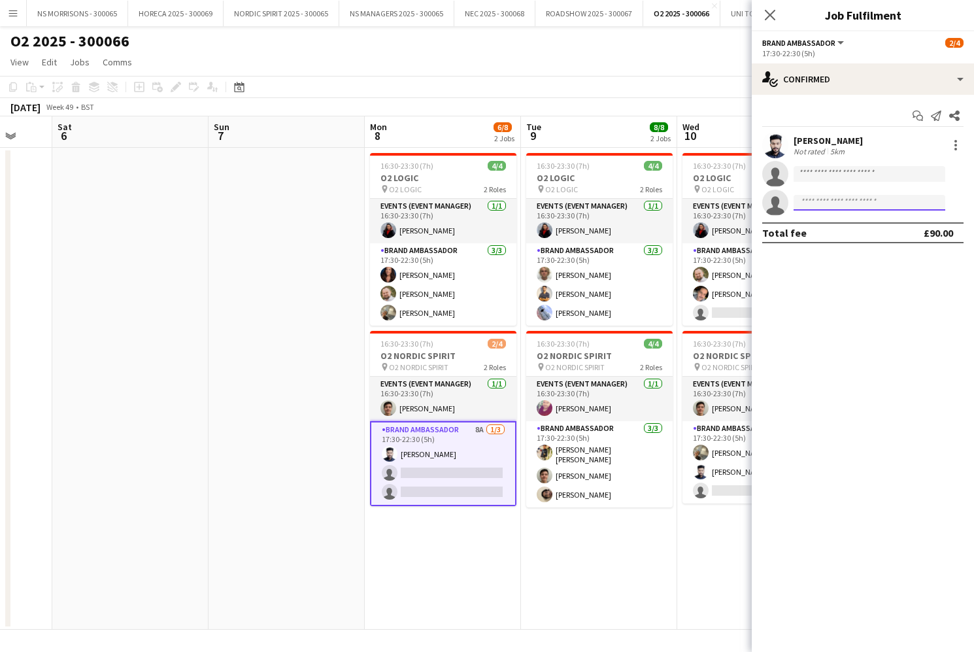
click at [840, 207] on input at bounding box center [870, 203] width 152 height 16
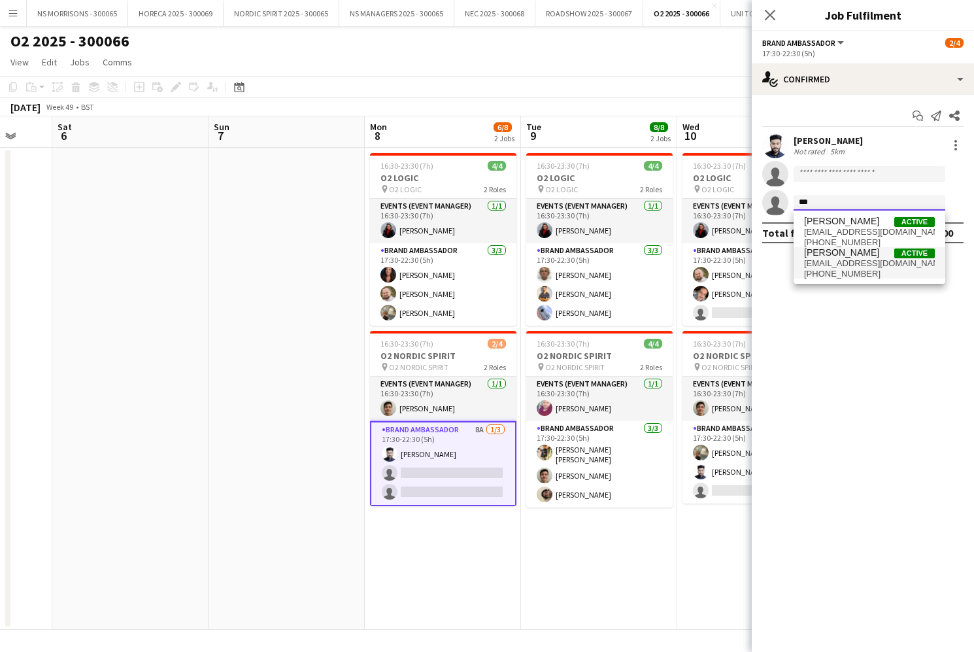
type input "***"
click at [847, 269] on span "[PHONE_NUMBER]" at bounding box center [869, 274] width 131 height 10
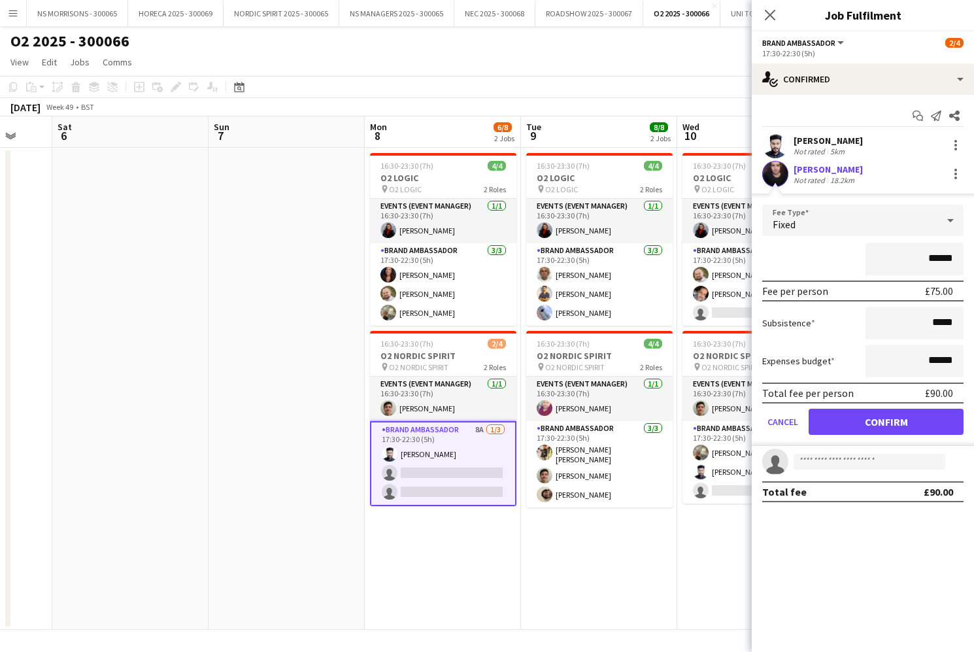
click at [854, 435] on form "Fee Type Fixed ****** Fee per person £75.00 Subsistence ***** Expenses budget *…" at bounding box center [863, 325] width 222 height 241
click at [855, 430] on button "Confirm" at bounding box center [886, 422] width 155 height 26
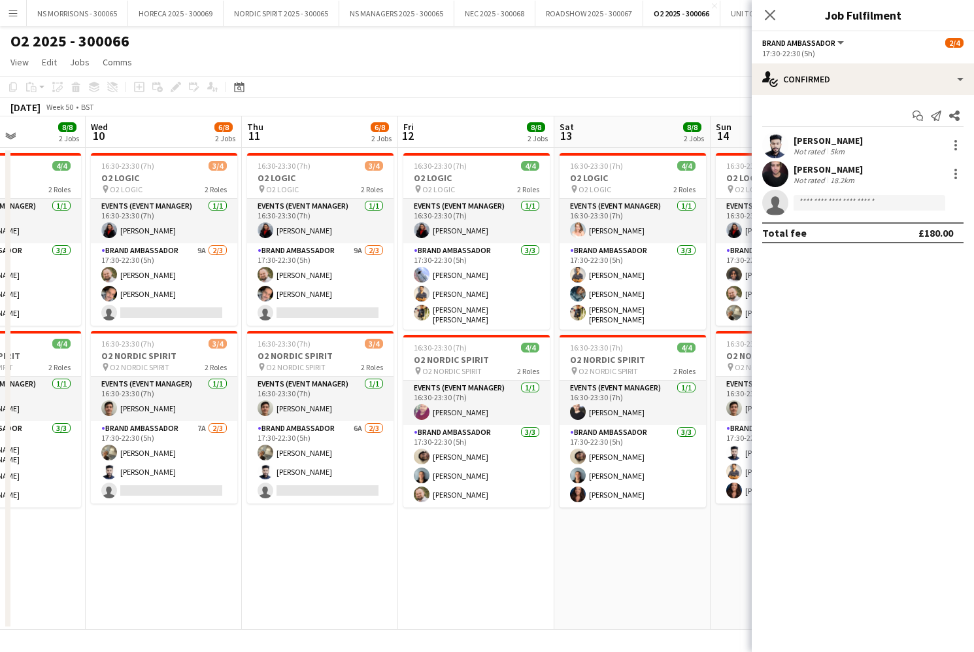
scroll to position [0, 539]
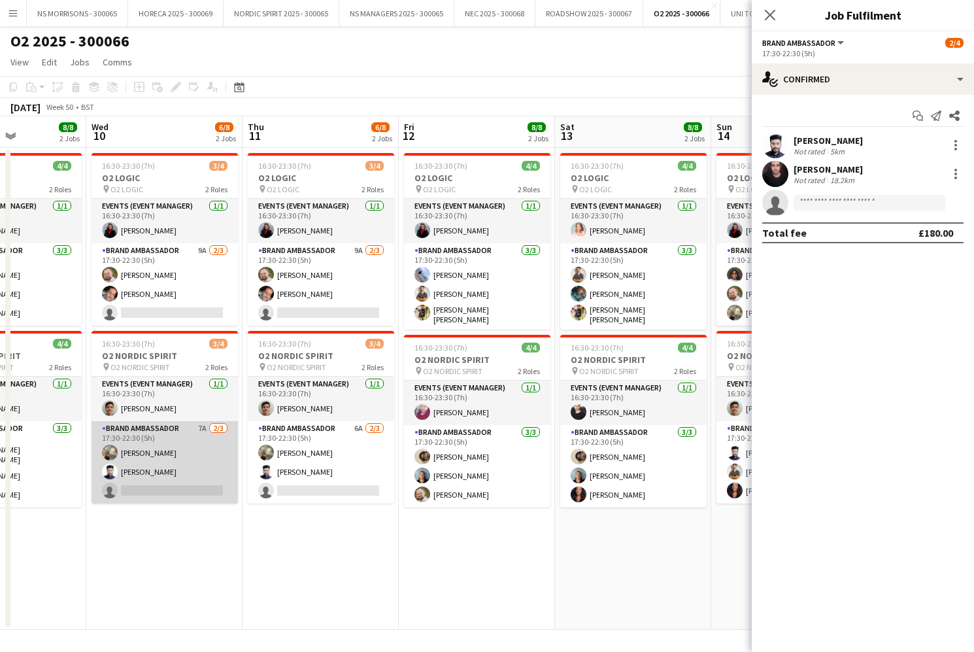
click at [179, 481] on app-card-role "Brand Ambassador 7A [DATE] 17:30-22:30 (5h) [PERSON_NAME] [PERSON_NAME] single-…" at bounding box center [165, 462] width 146 height 82
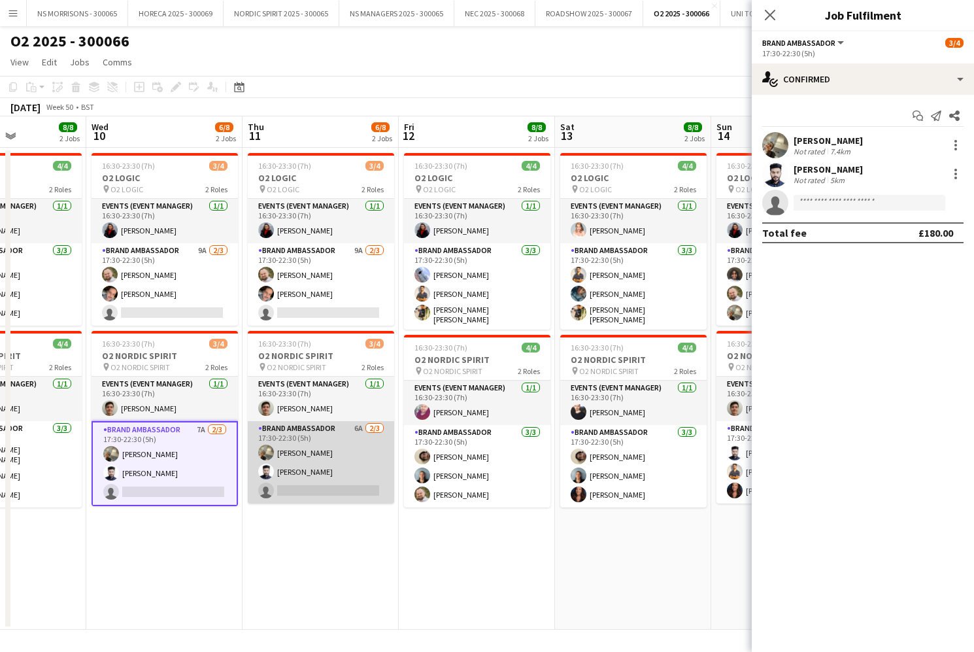
click at [331, 476] on app-card-role "Brand Ambassador 6A [DATE] 17:30-22:30 (5h) [PERSON_NAME] [PERSON_NAME] single-…" at bounding box center [321, 462] width 146 height 82
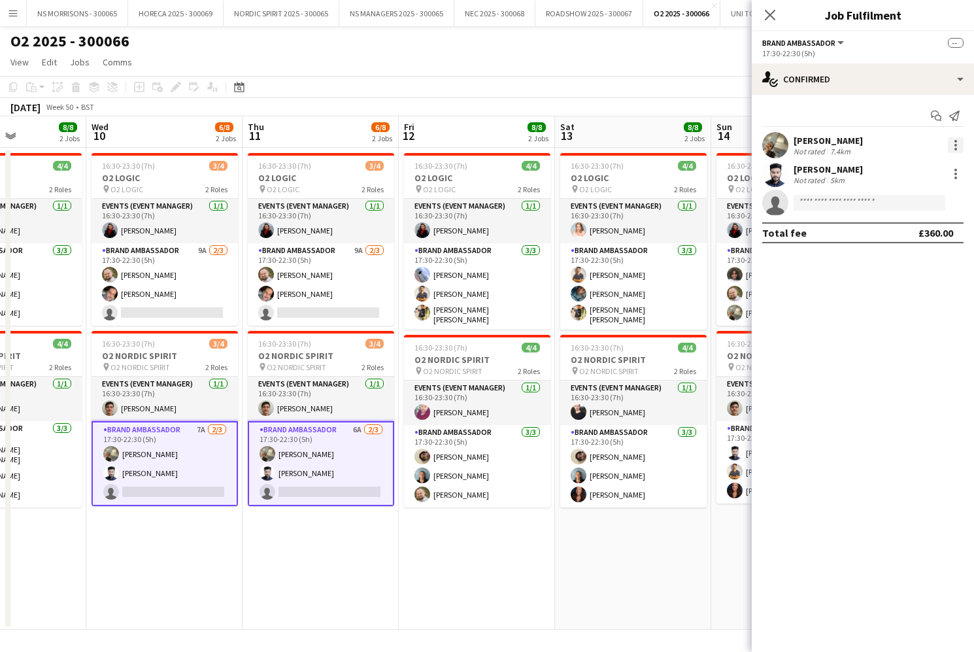
click at [952, 148] on div at bounding box center [956, 145] width 16 height 16
click at [930, 271] on button "Remove" at bounding box center [913, 263] width 102 height 31
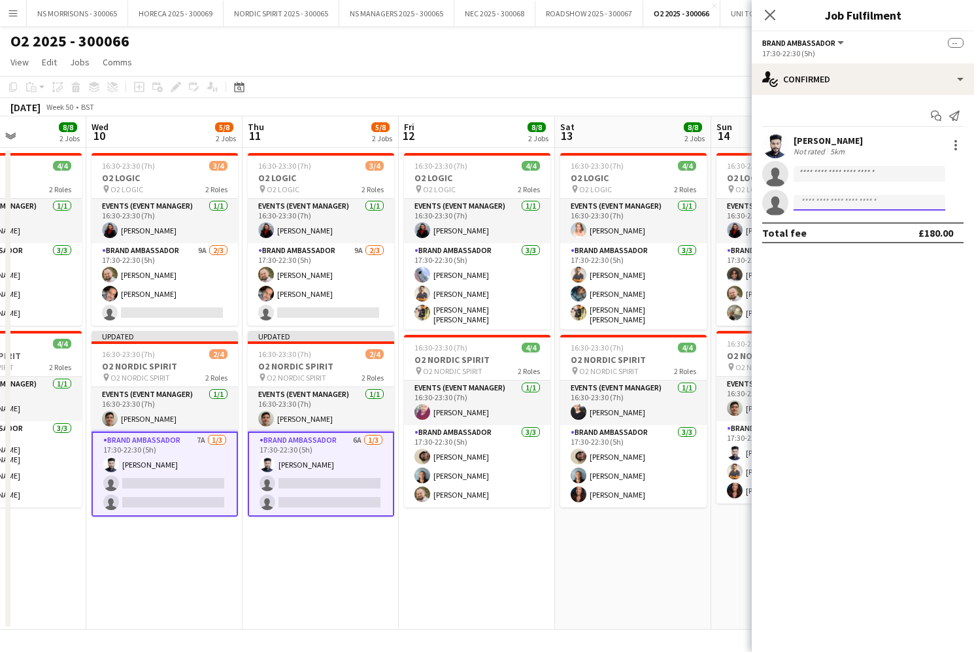
click at [849, 205] on input at bounding box center [870, 203] width 152 height 16
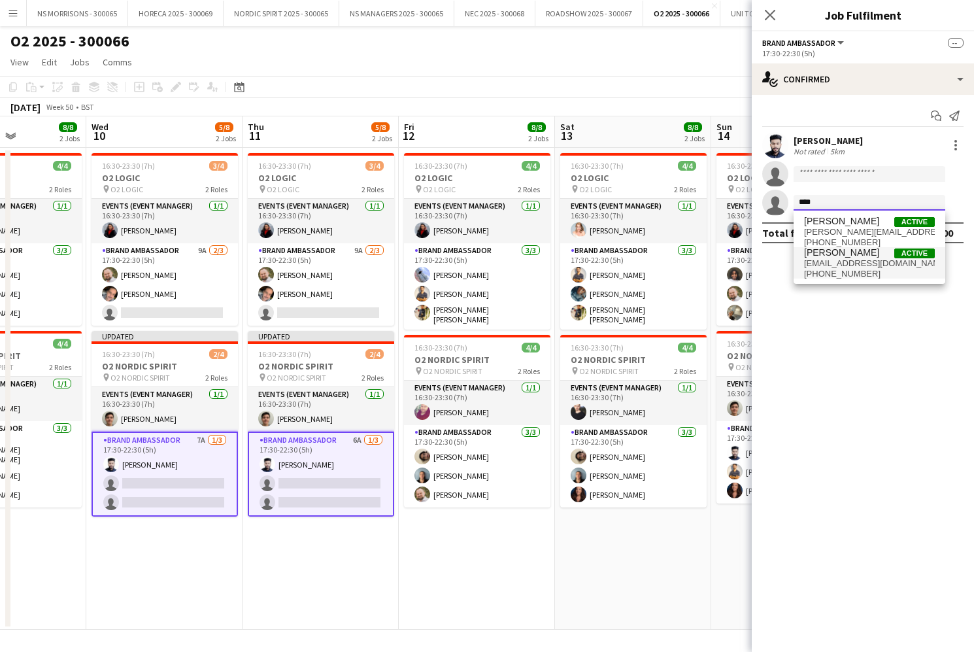
type input "****"
drag, startPoint x: 848, startPoint y: 267, endPoint x: 847, endPoint y: 275, distance: 8.0
click at [848, 267] on span "[EMAIL_ADDRESS][DOMAIN_NAME]" at bounding box center [869, 263] width 131 height 10
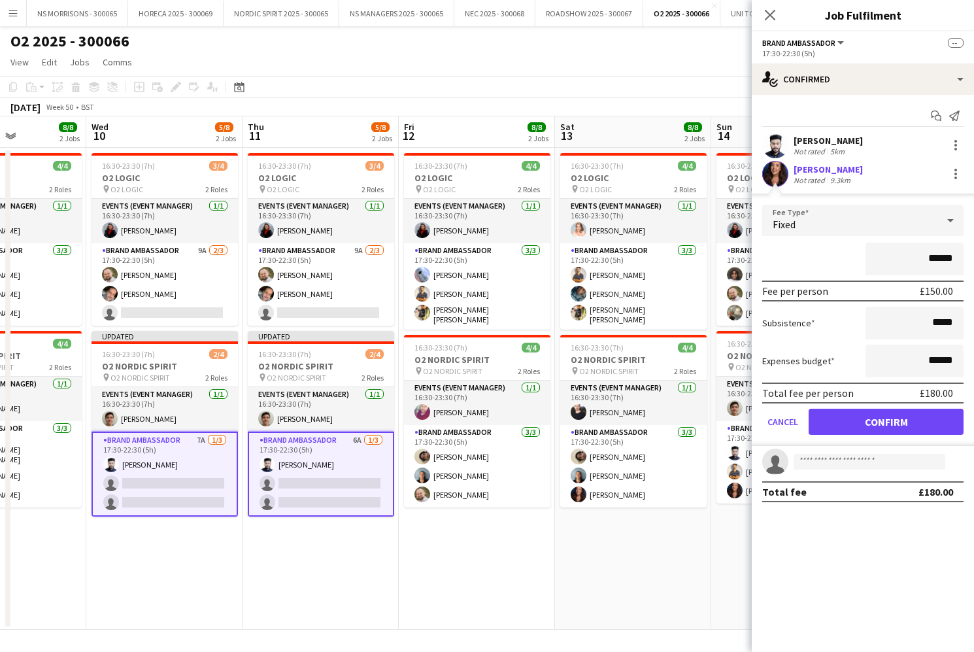
click at [837, 429] on button "Confirm" at bounding box center [886, 422] width 155 height 26
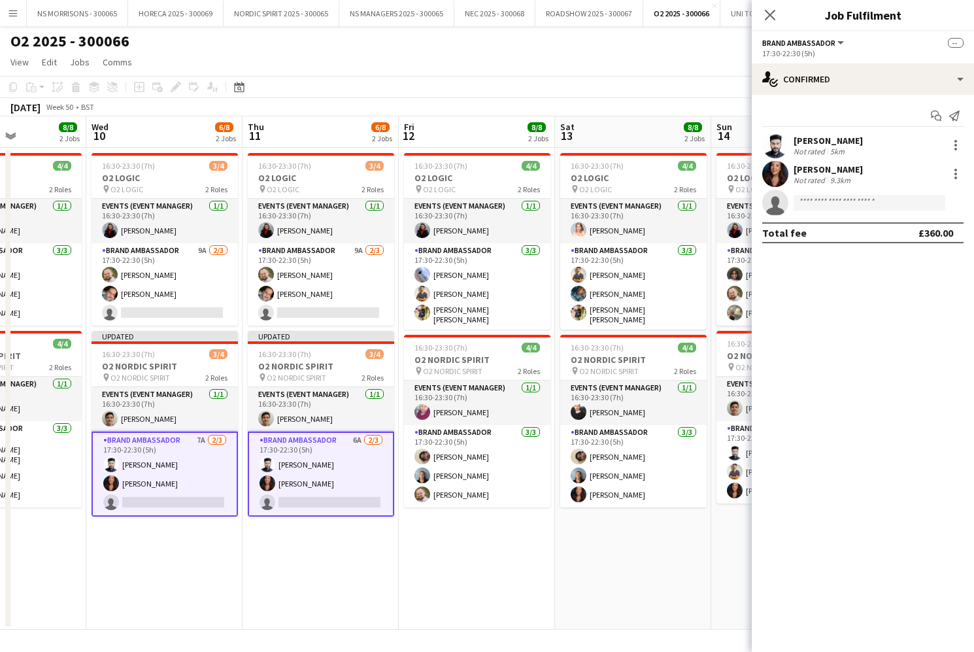
click at [195, 472] on app-card-role "Brand Ambassador 7A [DATE] 17:30-22:30 (5h) [PERSON_NAME] [PERSON_NAME] single-…" at bounding box center [165, 474] width 146 height 85
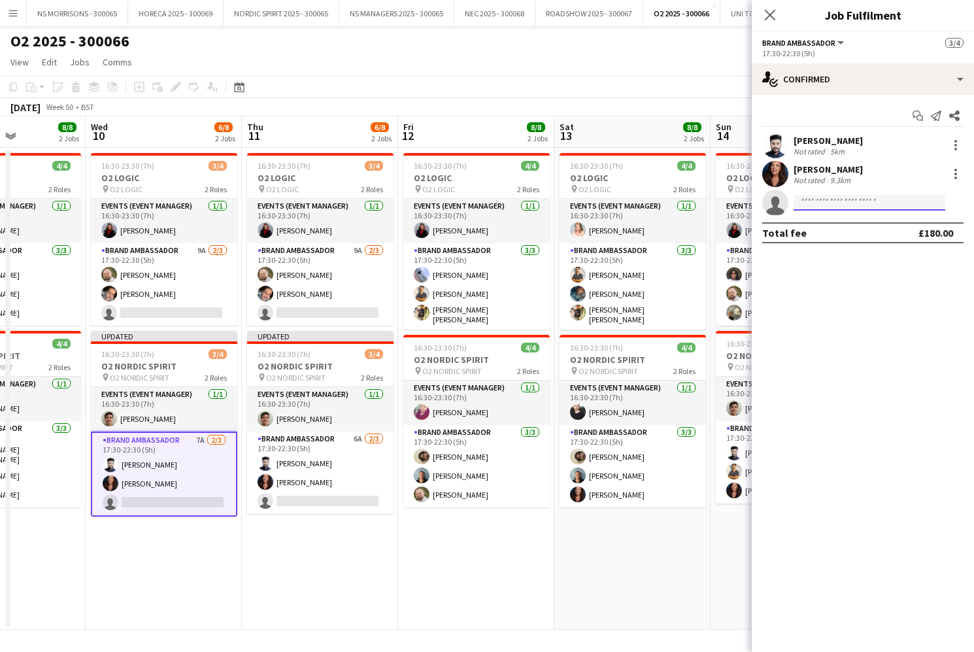
click at [813, 204] on input at bounding box center [870, 203] width 152 height 16
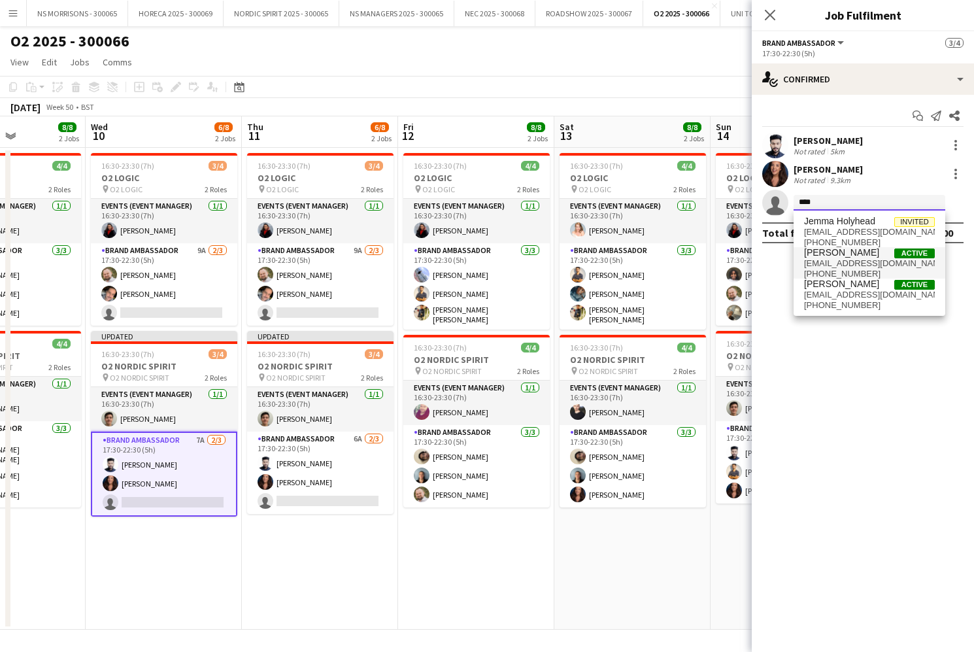
type input "****"
drag, startPoint x: 824, startPoint y: 269, endPoint x: 823, endPoint y: 279, distance: 10.6
click at [824, 269] on span "[PHONE_NUMBER]" at bounding box center [869, 274] width 131 height 10
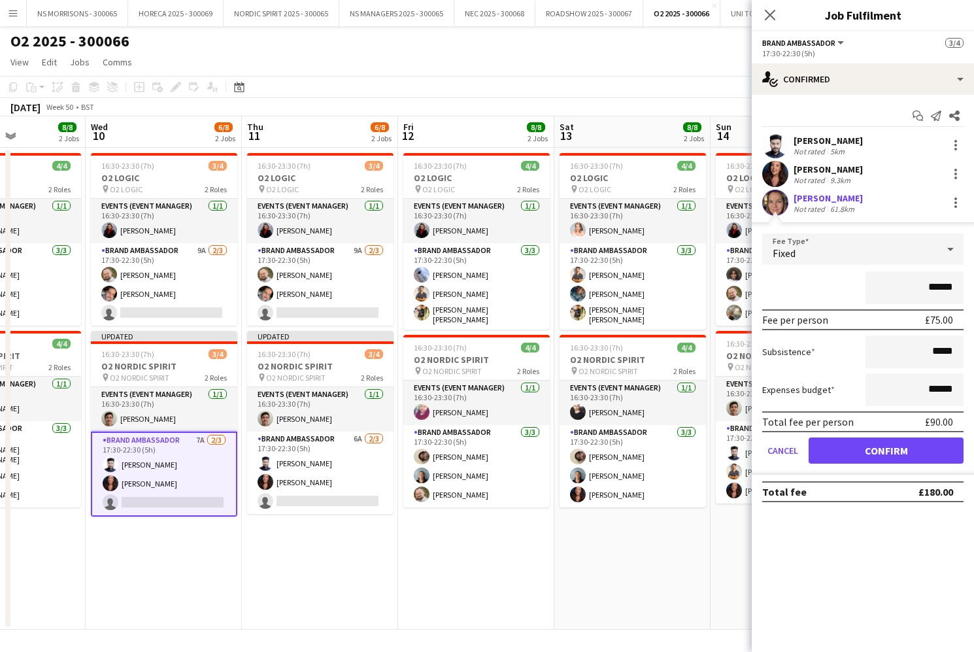
click at [833, 445] on button "Confirm" at bounding box center [886, 450] width 155 height 26
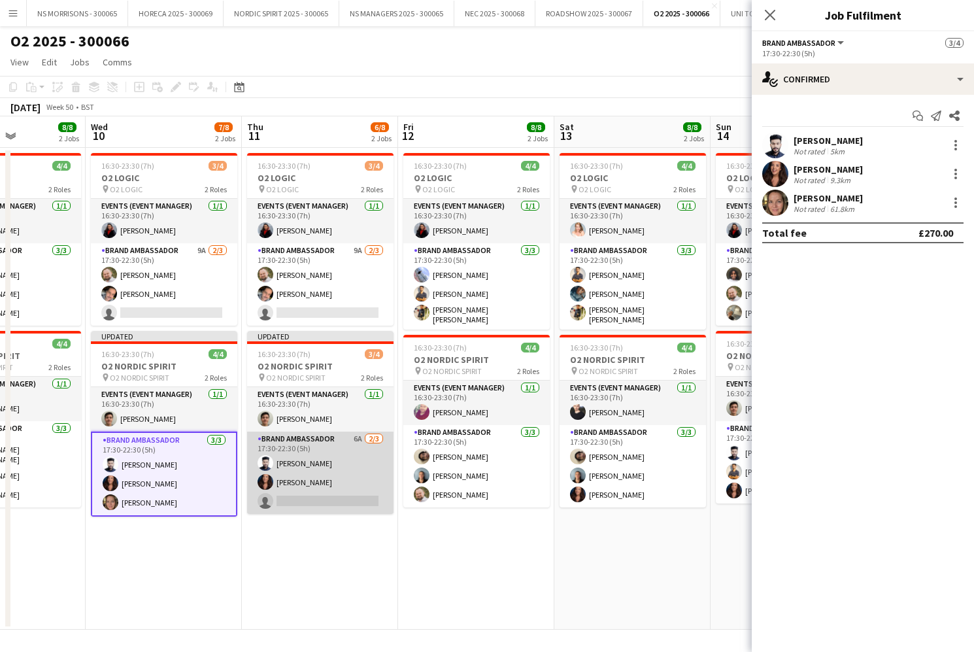
click at [363, 474] on app-card-role "Brand Ambassador 6A [DATE] 17:30-22:30 (5h) [PERSON_NAME] [PERSON_NAME] single-…" at bounding box center [320, 473] width 146 height 82
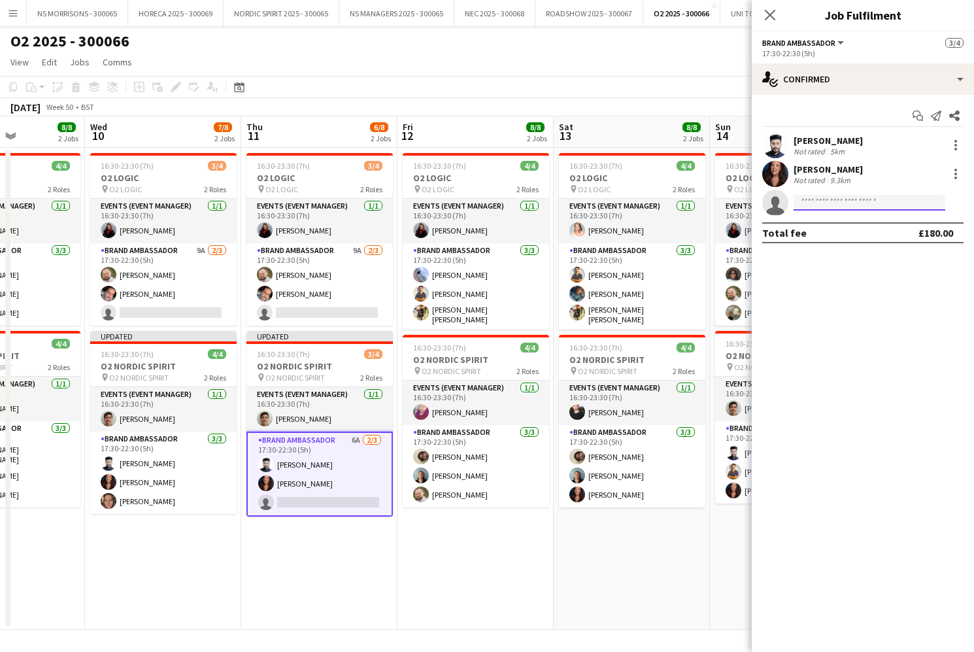
click at [852, 197] on input at bounding box center [870, 203] width 152 height 16
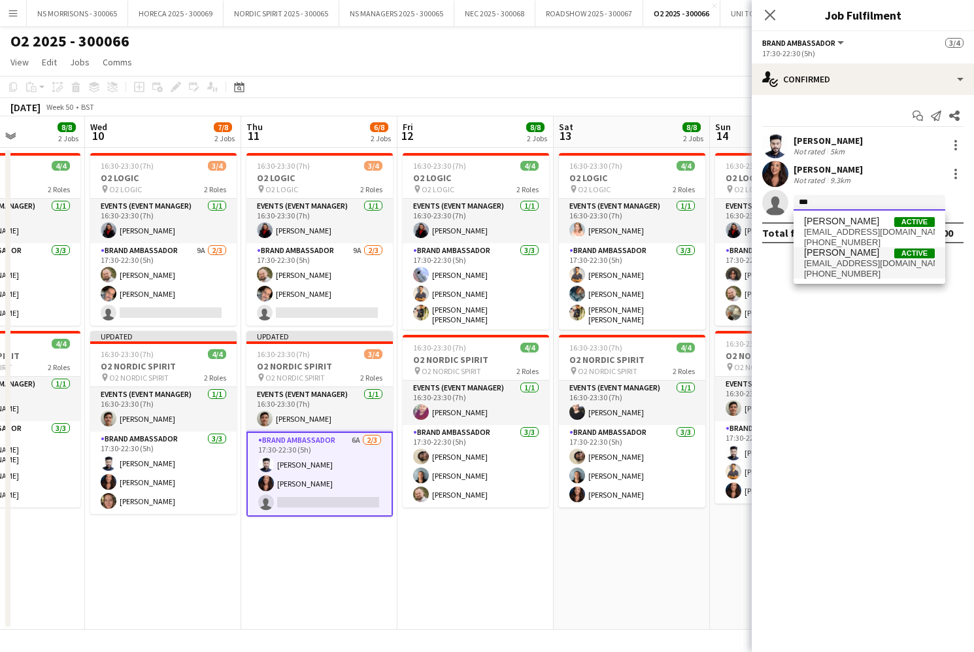
type input "***"
drag, startPoint x: 857, startPoint y: 262, endPoint x: 858, endPoint y: 297, distance: 34.7
click at [857, 262] on span "[EMAIL_ADDRESS][DOMAIN_NAME]" at bounding box center [869, 263] width 131 height 10
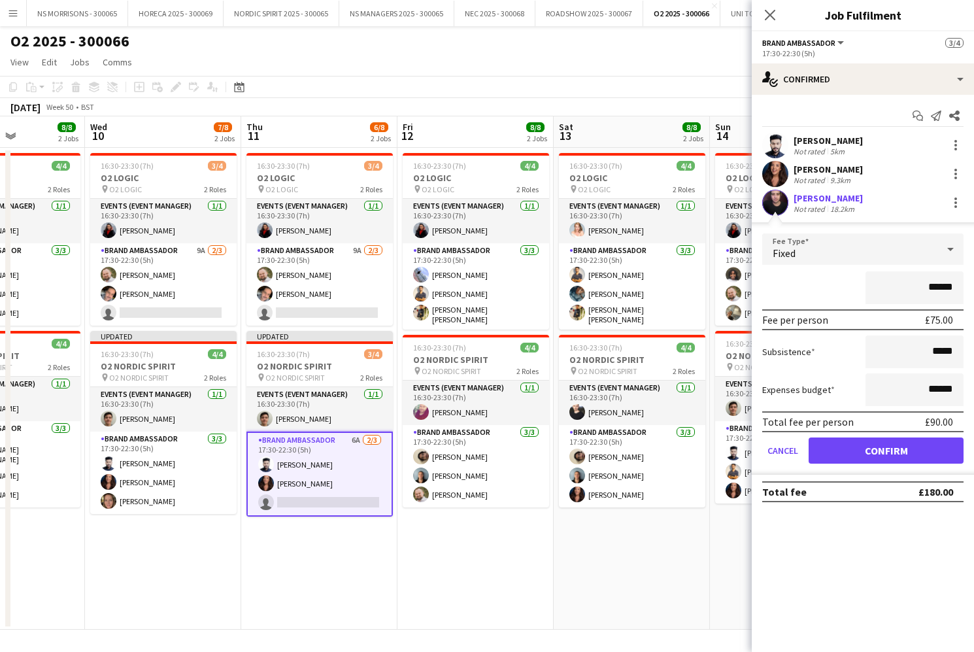
click at [857, 449] on button "Confirm" at bounding box center [886, 450] width 155 height 26
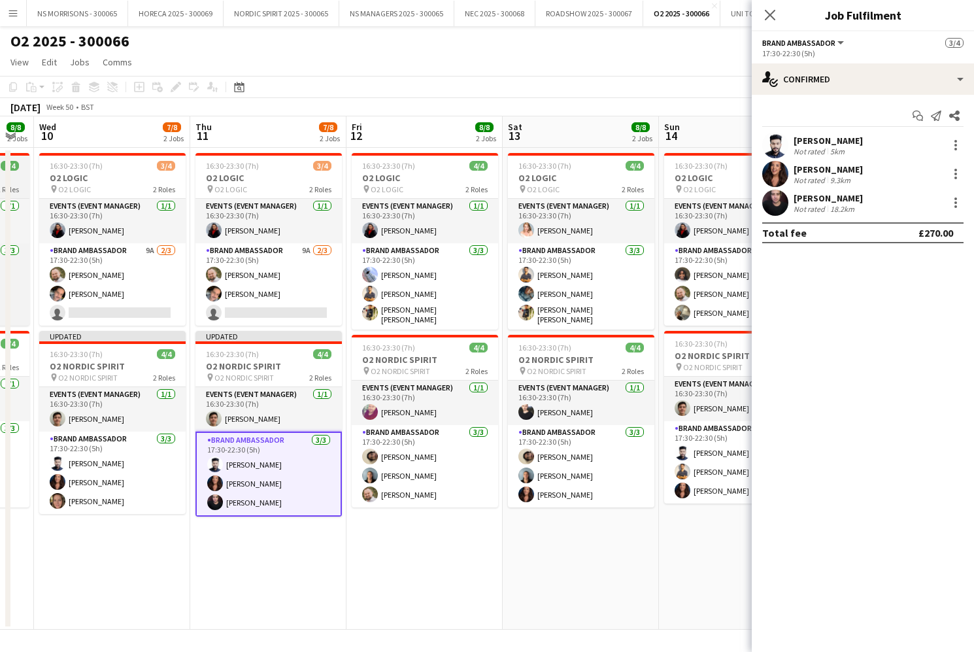
scroll to position [0, 594]
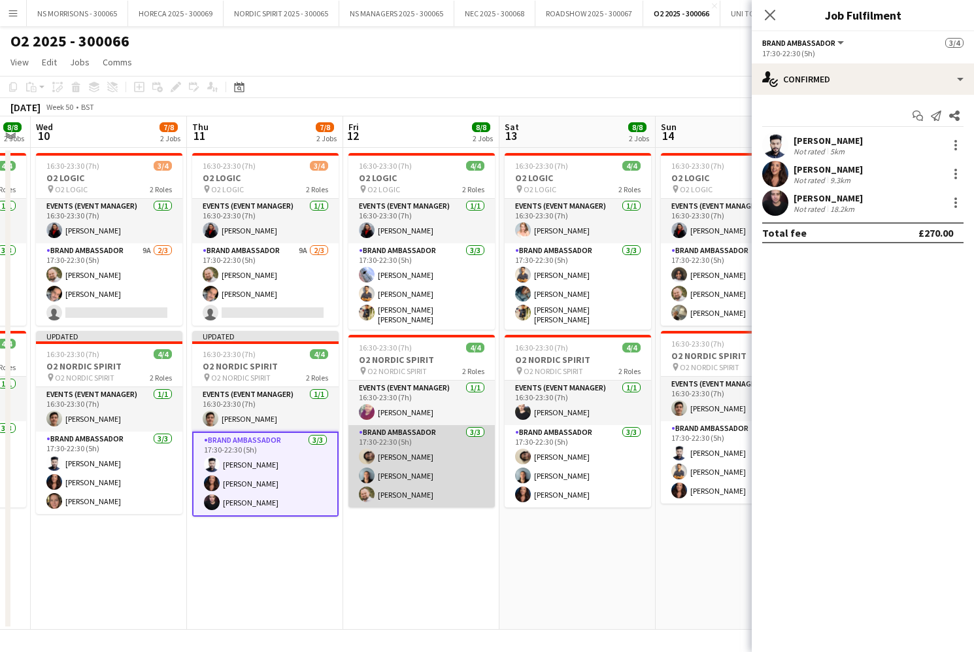
click at [420, 467] on app-card-role "Brand Ambassador [DATE] 17:30-22:30 (5h) [PERSON_NAME] [PERSON_NAME] [PERSON_NA…" at bounding box center [421, 466] width 146 height 82
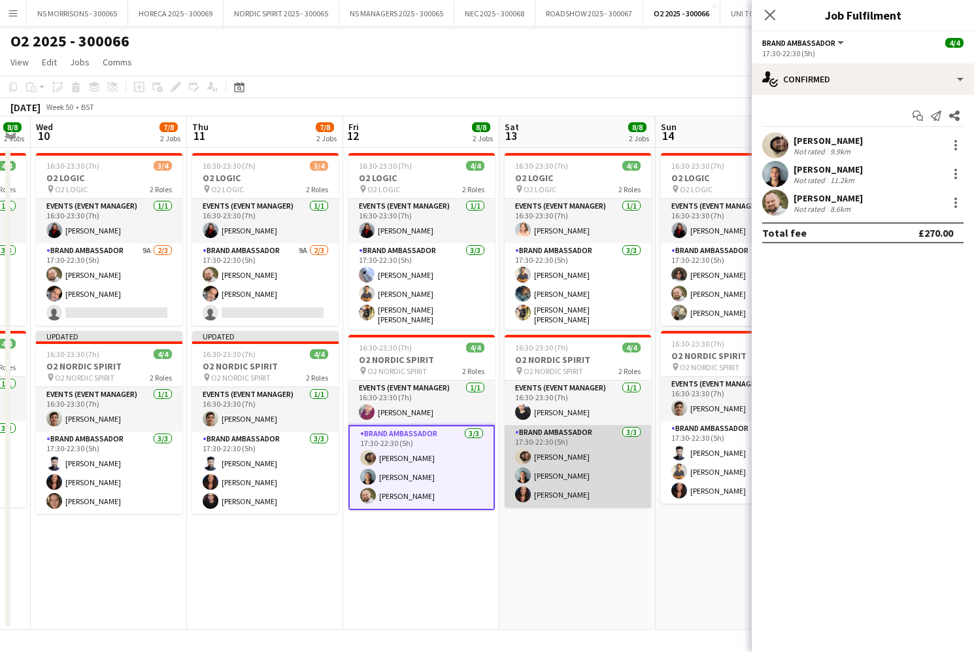
click at [535, 466] on app-card-role "Brand Ambassador [DATE] 17:30-22:30 (5h) [PERSON_NAME] [PERSON_NAME] [PERSON_NA…" at bounding box center [578, 466] width 146 height 82
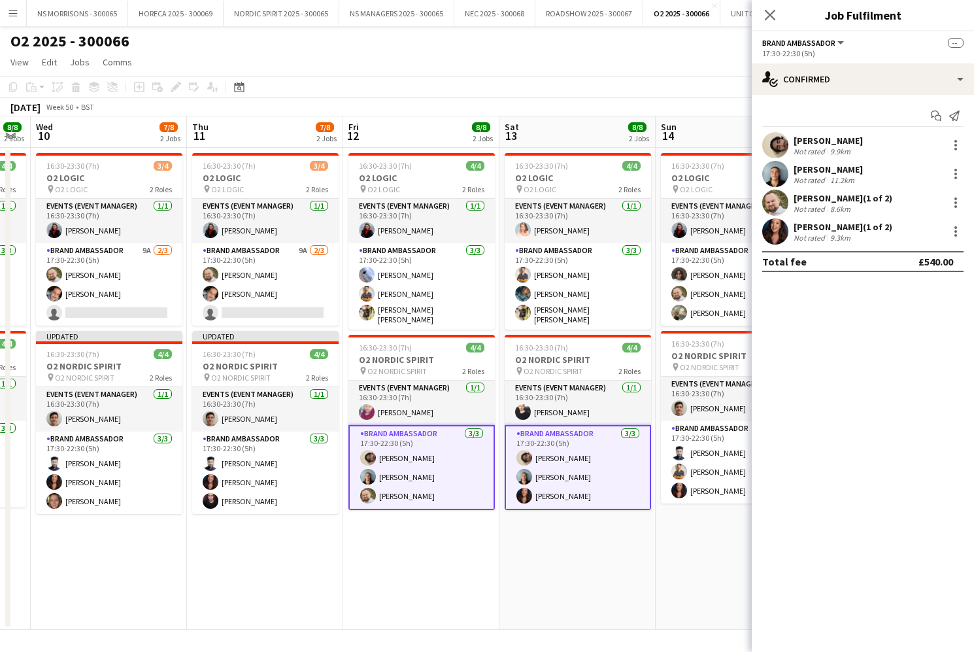
scroll to position [1, 0]
click at [955, 200] on div at bounding box center [956, 203] width 16 height 16
drag, startPoint x: 892, startPoint y: 326, endPoint x: 927, endPoint y: 252, distance: 81.6
click at [892, 326] on span "Remove" at bounding box center [891, 320] width 39 height 11
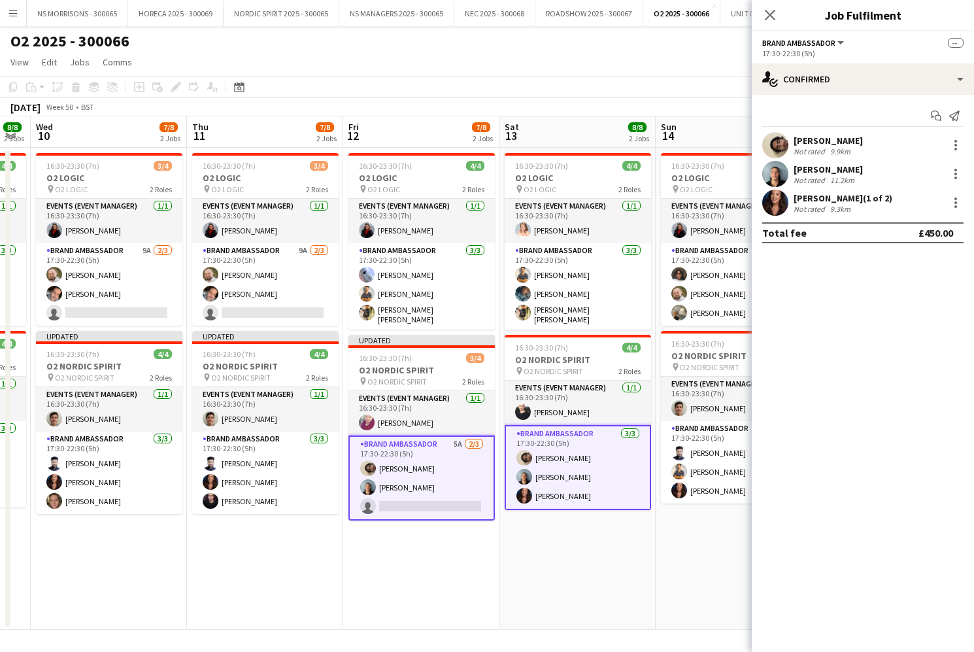
click at [950, 204] on div at bounding box center [956, 203] width 16 height 16
click at [904, 324] on span "Remove" at bounding box center [891, 320] width 39 height 11
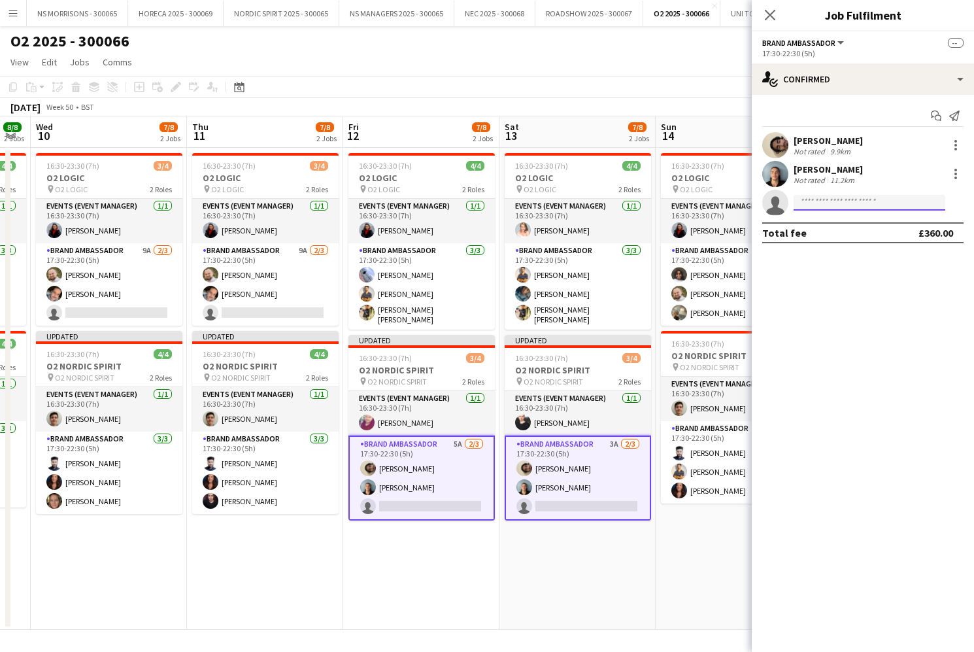
click at [843, 205] on input at bounding box center [870, 203] width 152 height 16
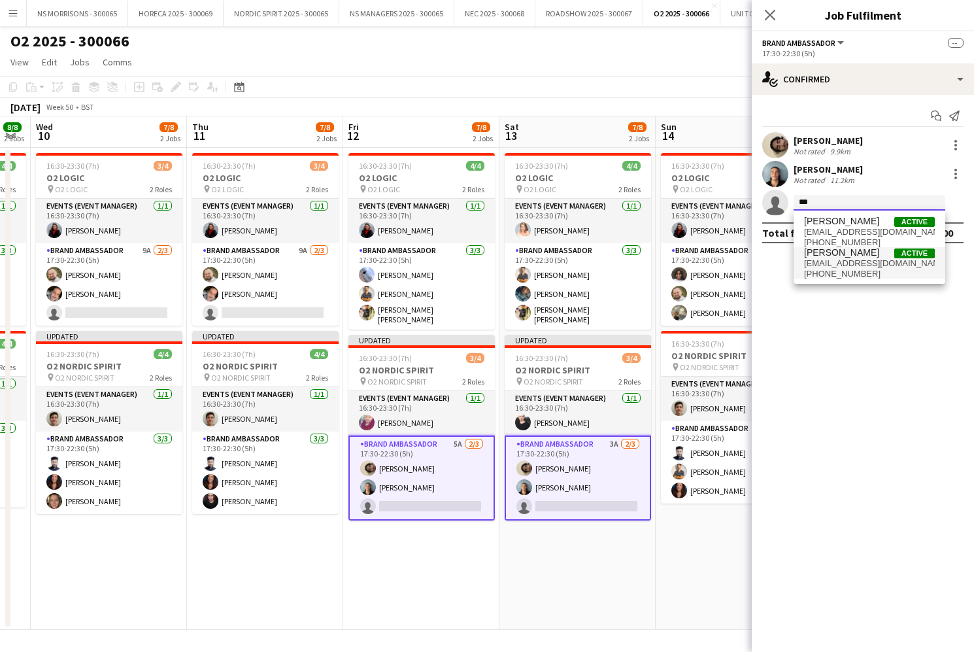
type input "***"
click at [846, 271] on span "[PHONE_NUMBER]" at bounding box center [869, 274] width 131 height 10
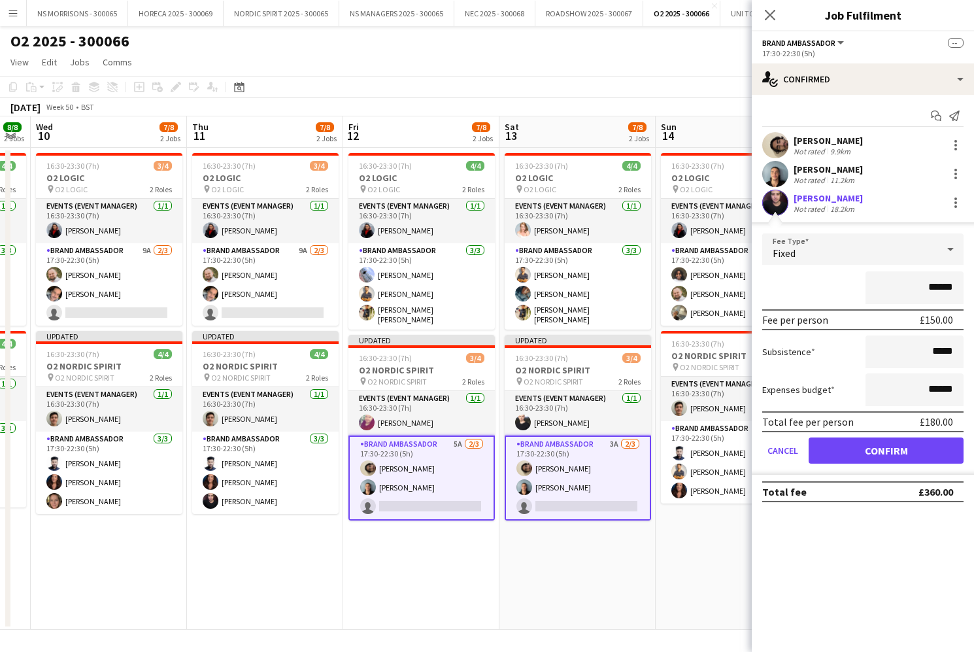
click at [850, 445] on button "Confirm" at bounding box center [886, 450] width 155 height 26
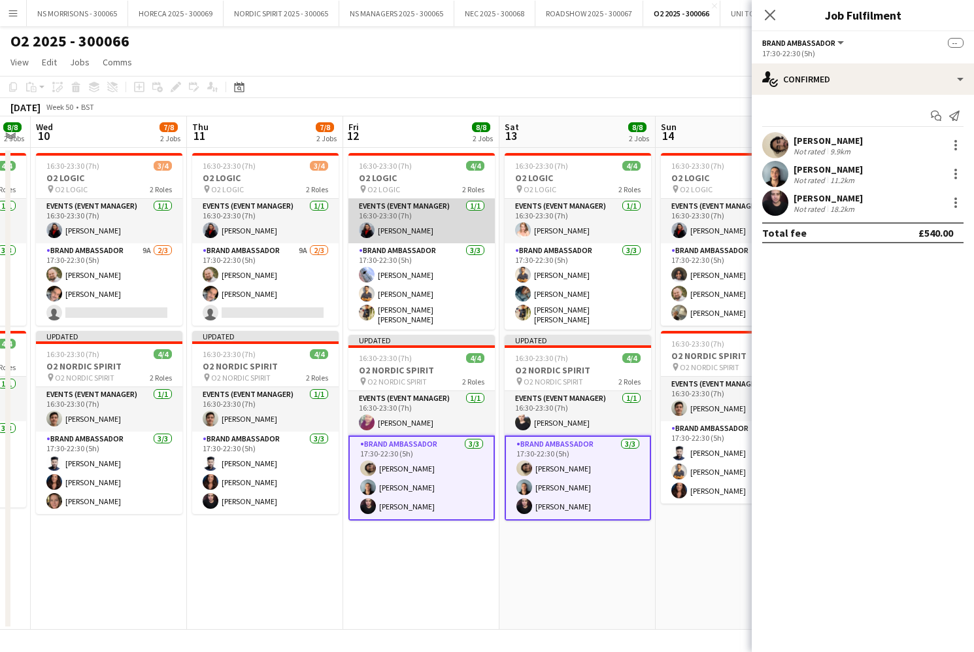
click at [452, 235] on app-card-role "Events (Event Manager) [DATE] 16:30-23:30 (7h) [PERSON_NAME]" at bounding box center [421, 221] width 146 height 44
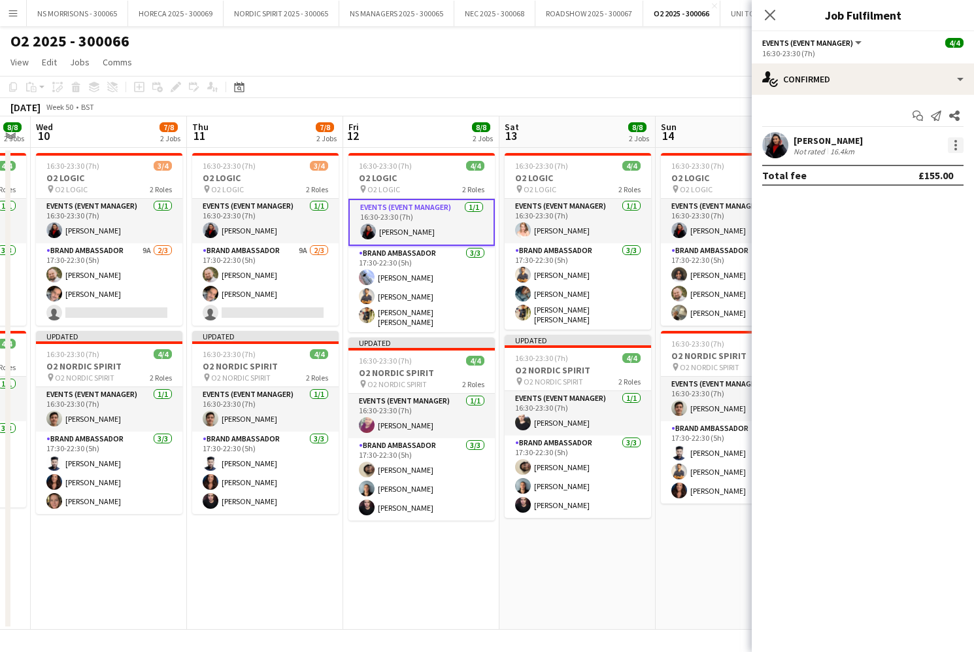
click at [952, 144] on div at bounding box center [956, 145] width 16 height 16
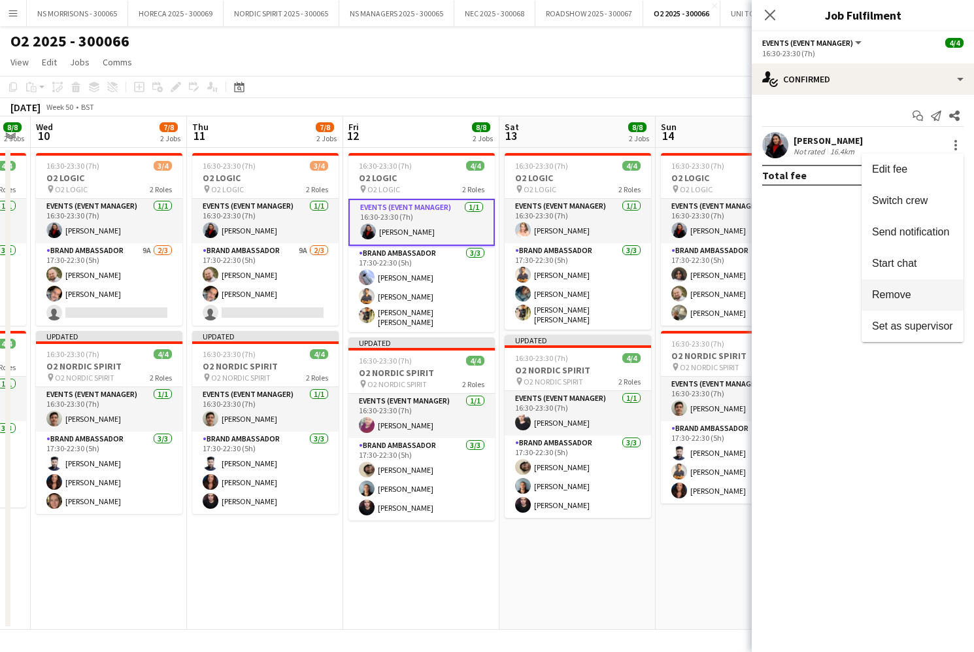
click at [888, 297] on span "Remove" at bounding box center [891, 294] width 39 height 11
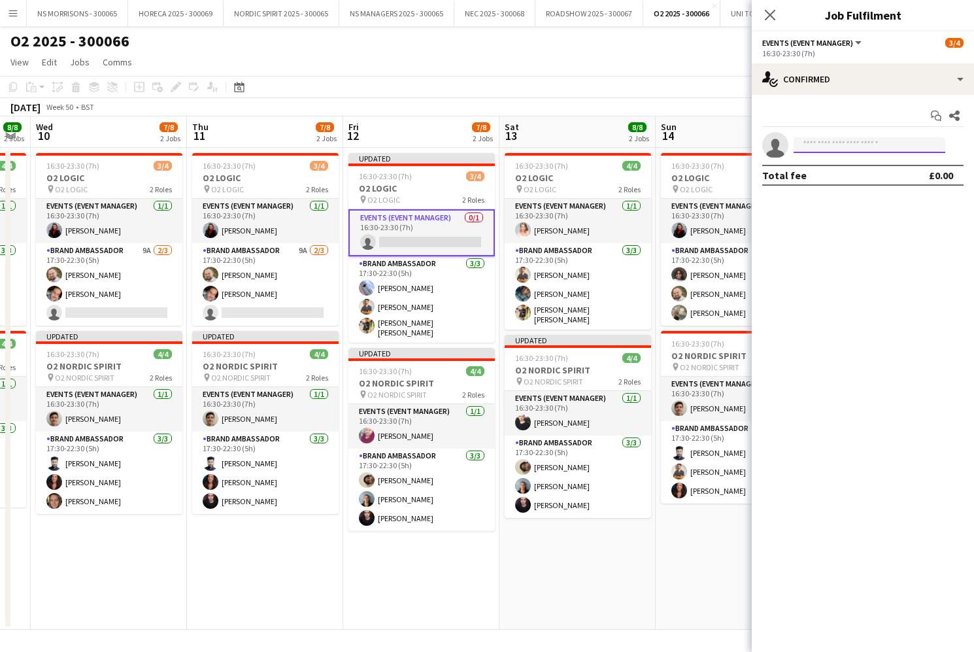
click at [829, 147] on input at bounding box center [870, 145] width 152 height 16
type input "****"
click at [833, 182] on span "[PHONE_NUMBER]" at bounding box center [869, 185] width 131 height 10
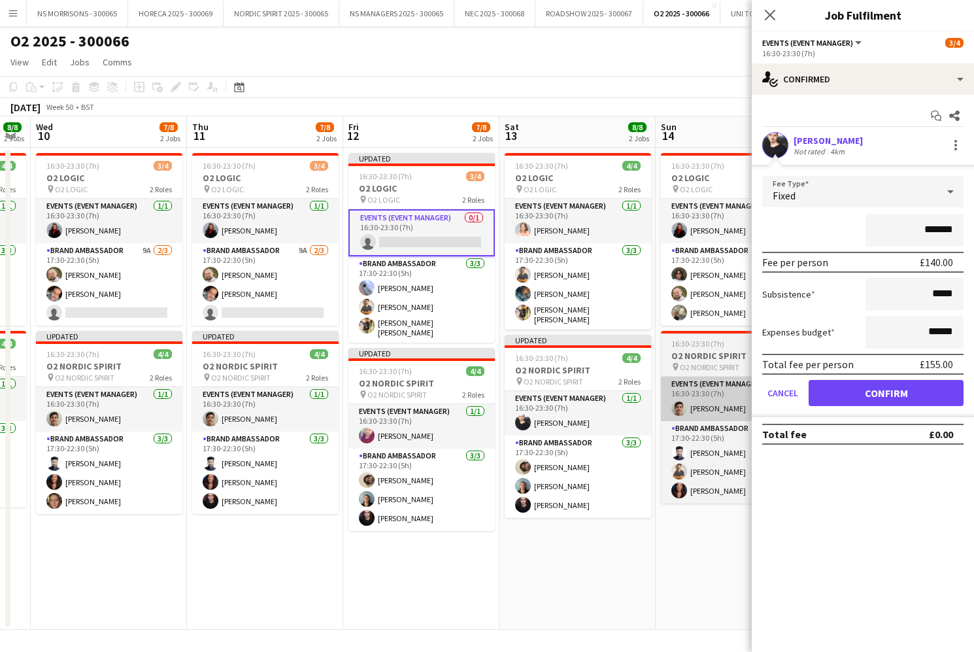
drag, startPoint x: 837, startPoint y: 384, endPoint x: 713, endPoint y: 379, distance: 123.7
click at [836, 384] on button "Confirm" at bounding box center [886, 393] width 155 height 26
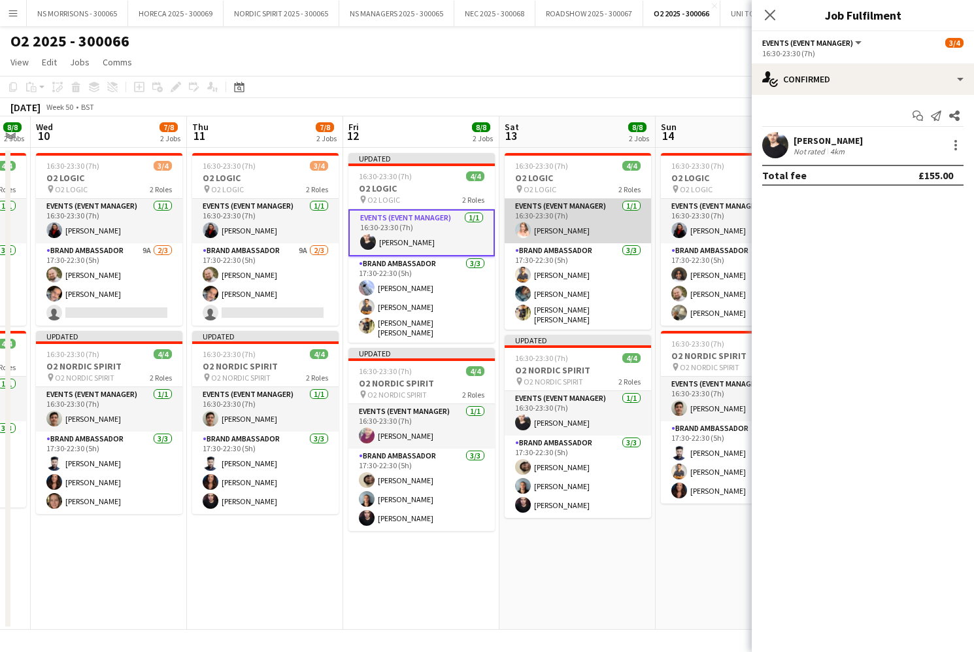
click at [568, 225] on app-card-role "Events (Event Manager) [DATE] 16:30-23:30 (7h) [PERSON_NAME]" at bounding box center [578, 221] width 146 height 44
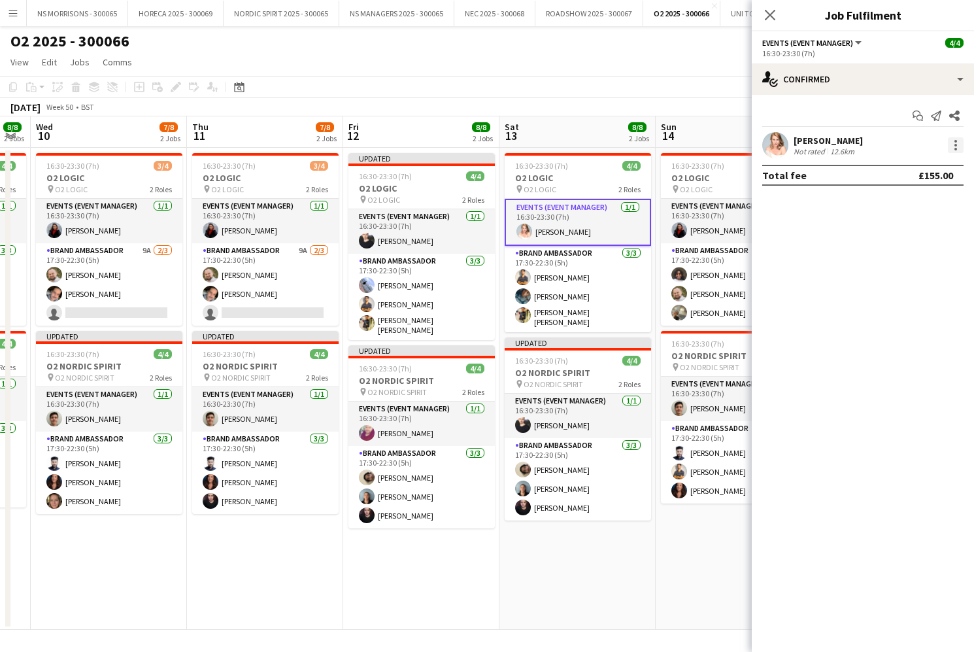
click at [953, 144] on div at bounding box center [956, 145] width 16 height 16
click at [926, 286] on button "Remove" at bounding box center [913, 294] width 102 height 31
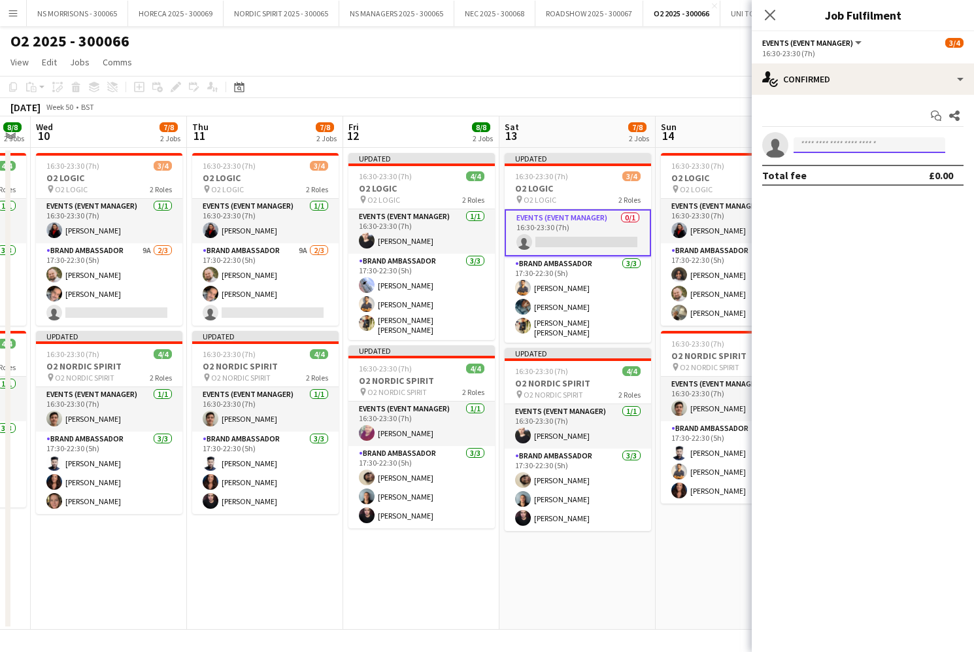
click at [849, 142] on input at bounding box center [870, 145] width 152 height 16
type input "*****"
click at [853, 163] on span "[PERSON_NAME]" at bounding box center [841, 163] width 75 height 11
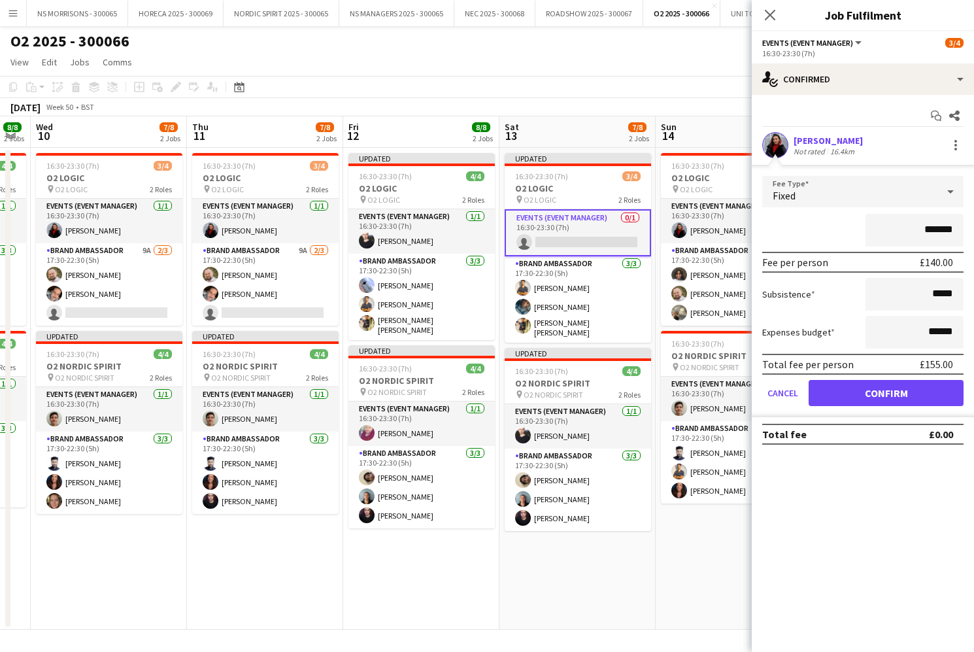
click at [847, 384] on button "Confirm" at bounding box center [886, 393] width 155 height 26
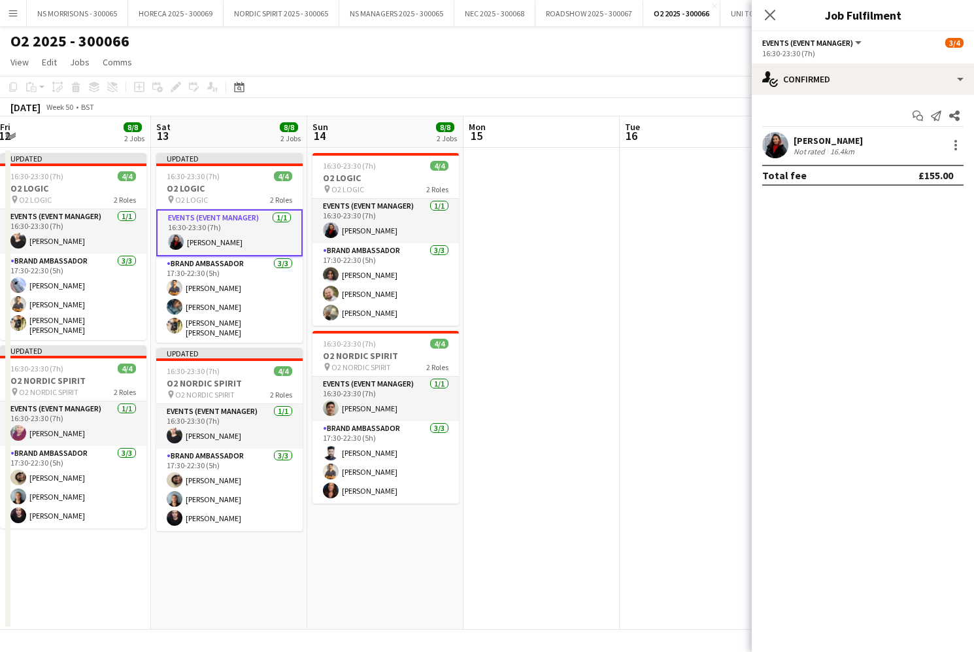
scroll to position [0, 352]
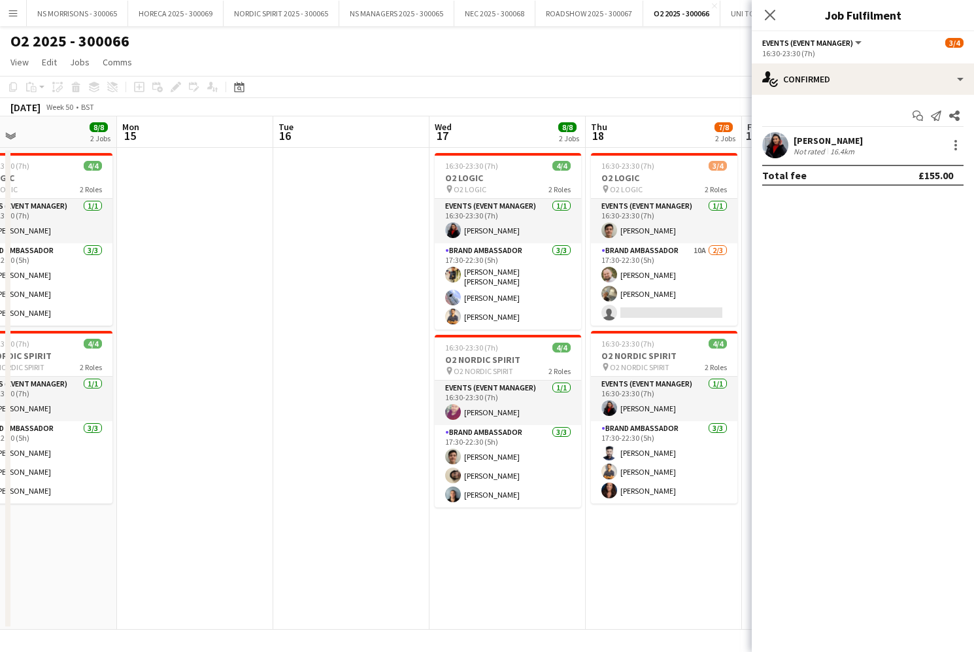
click at [237, 203] on app-date-cell at bounding box center [195, 389] width 156 height 482
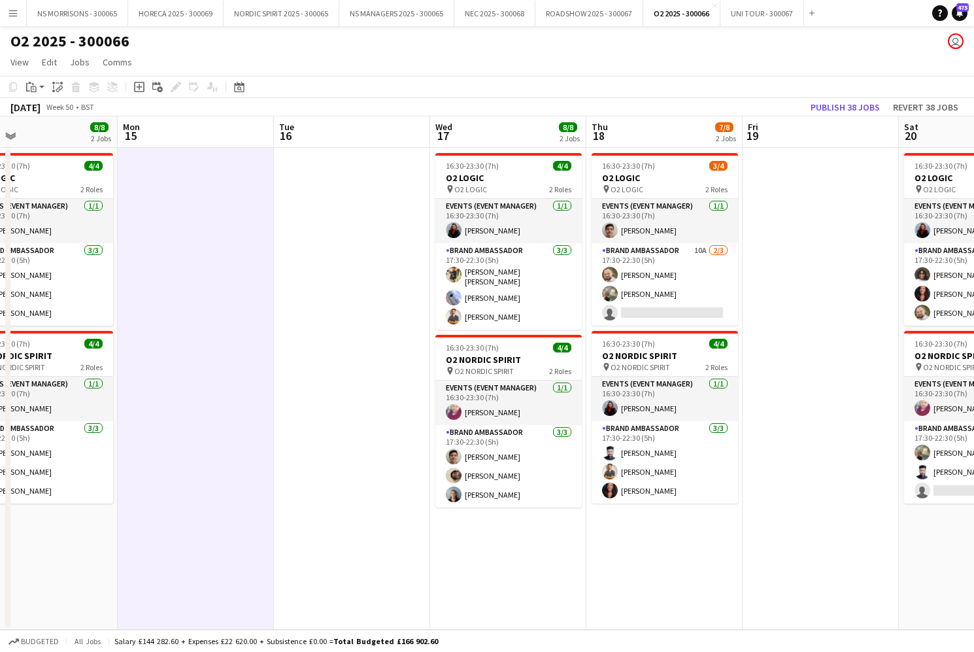
drag, startPoint x: 341, startPoint y: 209, endPoint x: 246, endPoint y: 165, distance: 103.6
click at [340, 209] on app-date-cell at bounding box center [352, 389] width 156 height 482
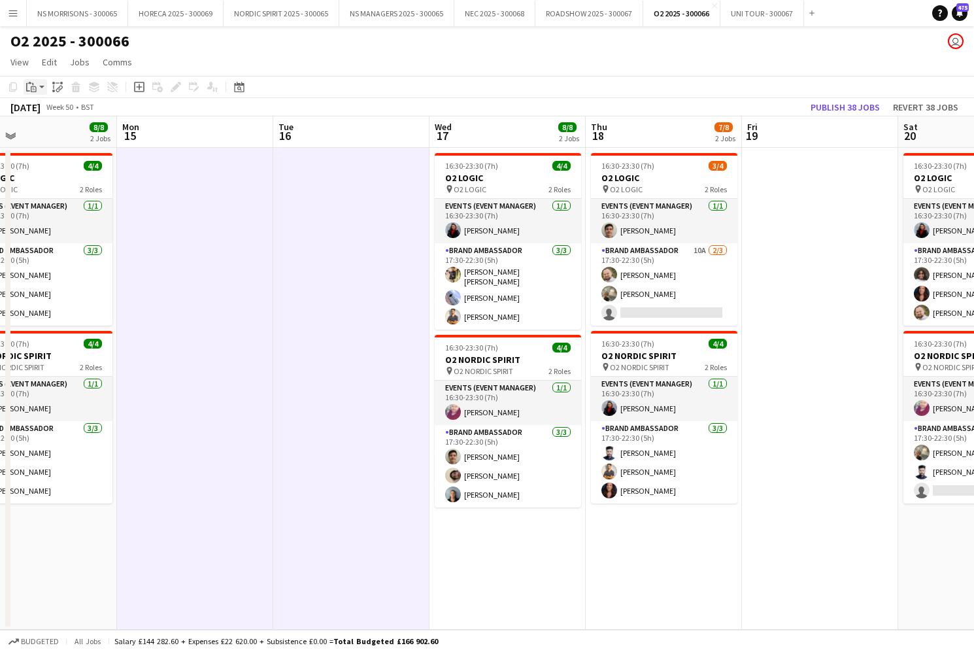
click at [37, 89] on div "Paste" at bounding box center [32, 87] width 16 height 16
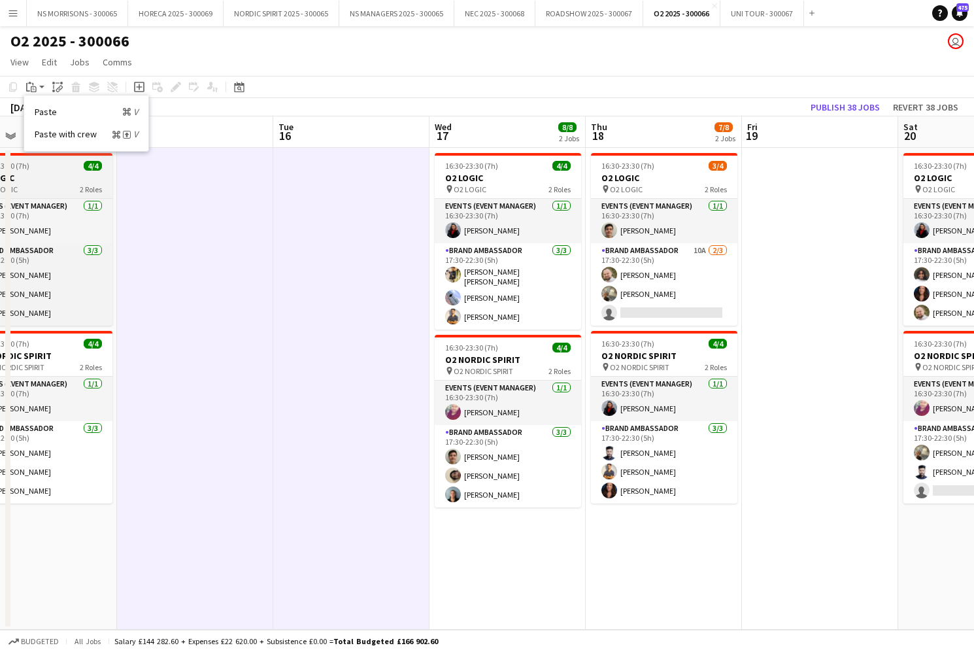
drag, startPoint x: 46, startPoint y: 115, endPoint x: 55, endPoint y: 158, distance: 43.3
click at [46, 115] on link "Paste Command V" at bounding box center [86, 112] width 103 height 12
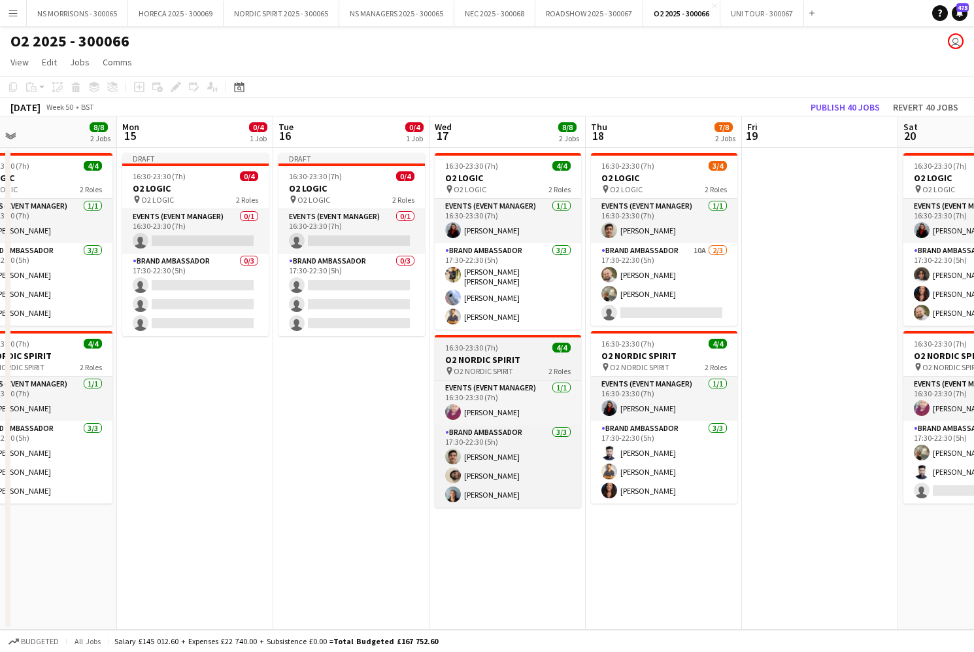
drag, startPoint x: 467, startPoint y: 349, endPoint x: 452, endPoint y: 336, distance: 20.4
click at [467, 349] on app-job-card "16:30-23:30 (7h) 4/4 O2 NORDIC SPIRIT pin O2 NORDIC SPIRIT 2 Roles Events (Even…" at bounding box center [508, 421] width 146 height 173
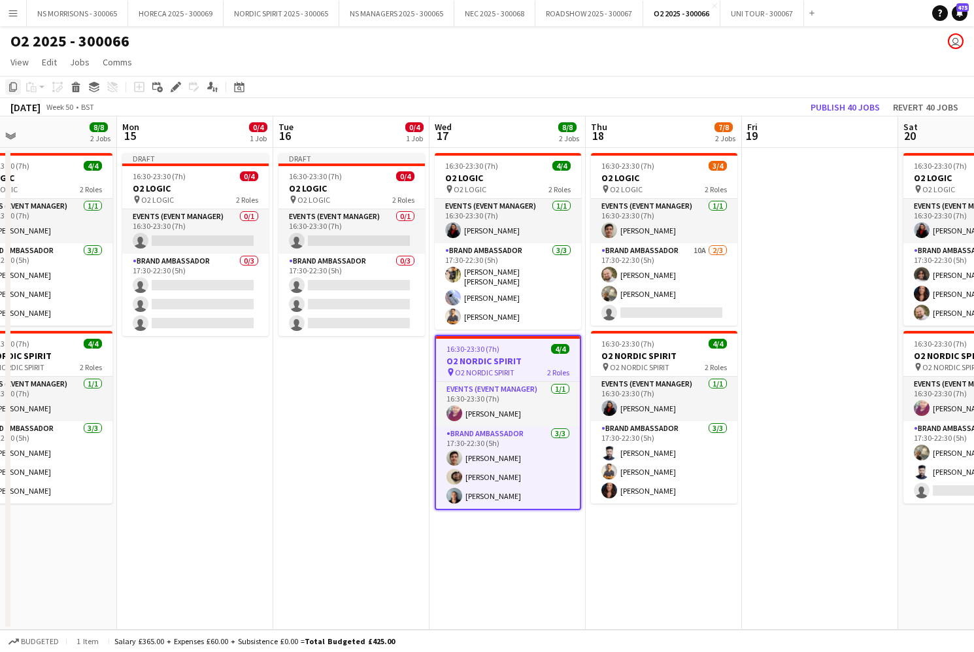
click at [12, 88] on icon "Copy" at bounding box center [13, 87] width 10 height 10
drag, startPoint x: 216, startPoint y: 384, endPoint x: 298, endPoint y: 377, distance: 82.1
click at [216, 384] on app-date-cell "Draft 16:30-23:30 (7h) 0/4 O2 LOGIC pin O2 LOGIC 2 Roles Events (Event Manager)…" at bounding box center [195, 389] width 156 height 482
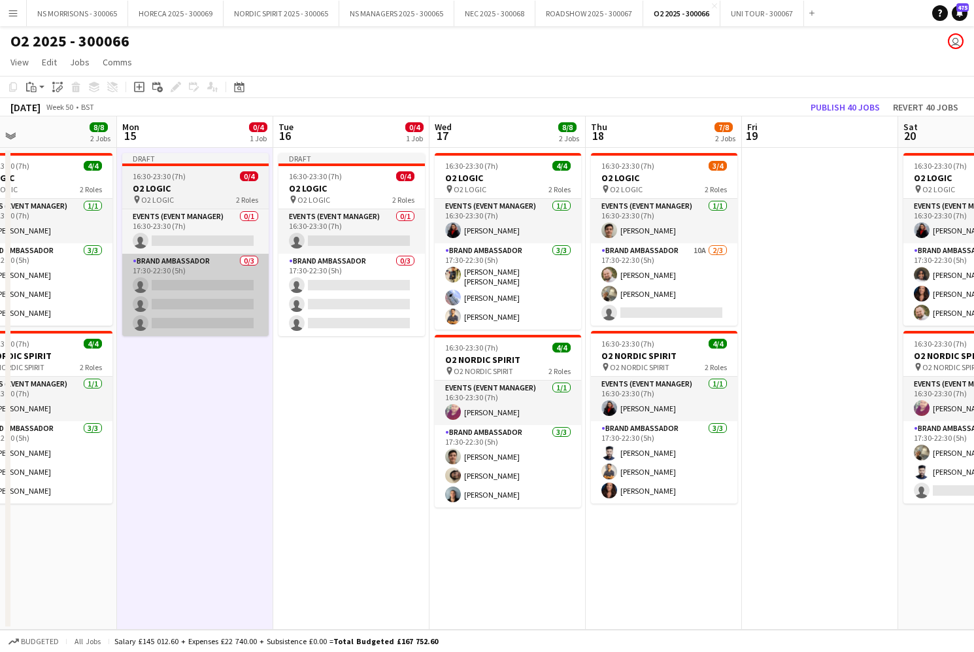
drag, startPoint x: 333, startPoint y: 376, endPoint x: 246, endPoint y: 307, distance: 110.8
click at [332, 376] on app-date-cell "Draft 16:30-23:30 (7h) 0/4 O2 LOGIC pin O2 LOGIC 2 Roles Events (Event Manager)…" at bounding box center [351, 389] width 156 height 482
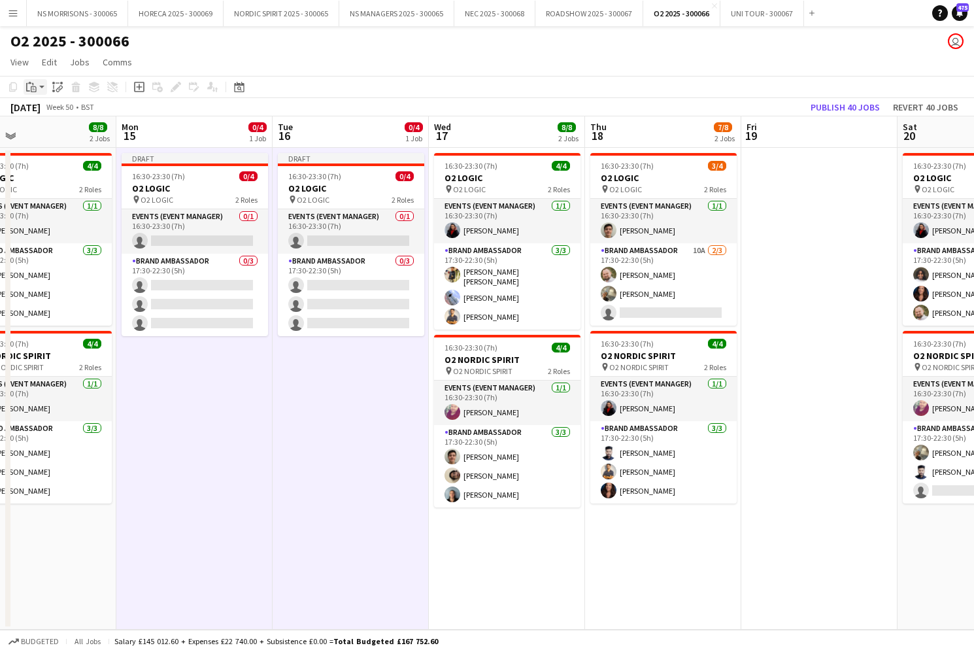
click at [29, 90] on icon "Paste" at bounding box center [31, 87] width 10 height 10
click at [44, 113] on link "Paste Command V" at bounding box center [86, 112] width 103 height 12
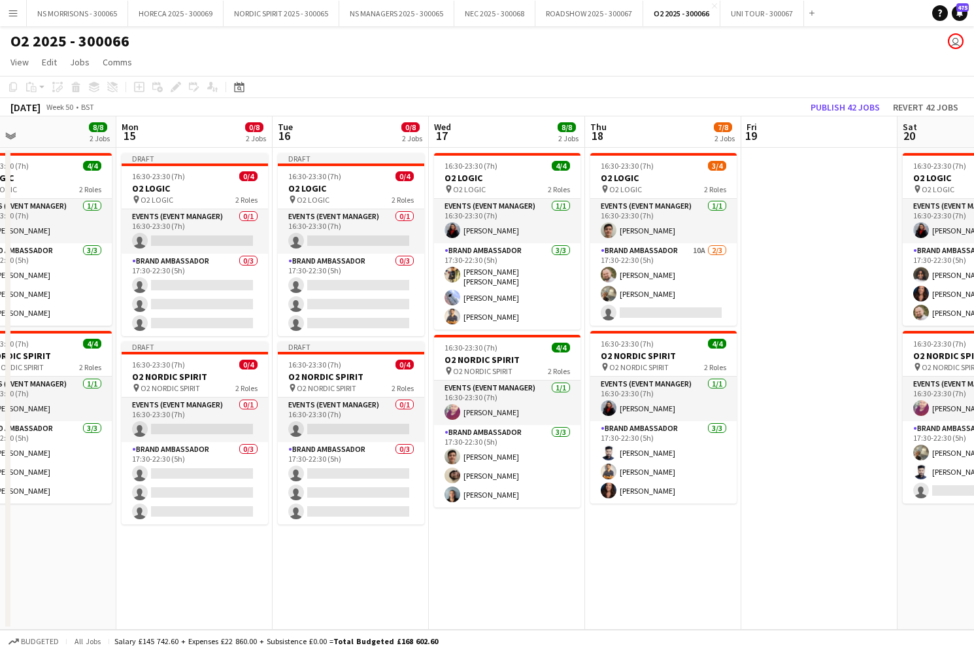
click at [809, 215] on app-date-cell at bounding box center [819, 389] width 156 height 482
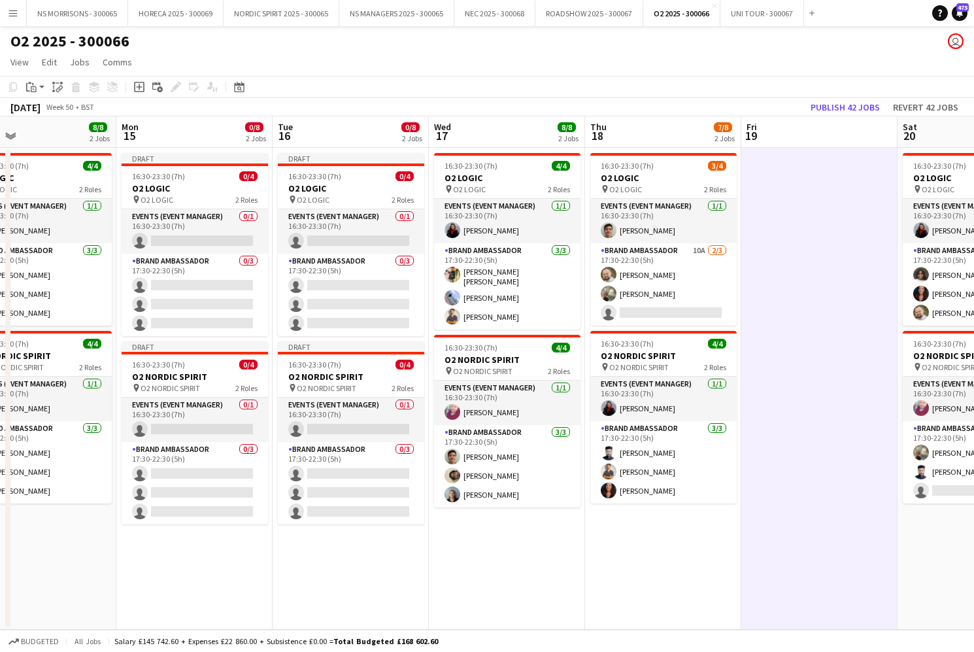
click at [833, 112] on button "Publish 42 jobs" at bounding box center [846, 107] width 80 height 17
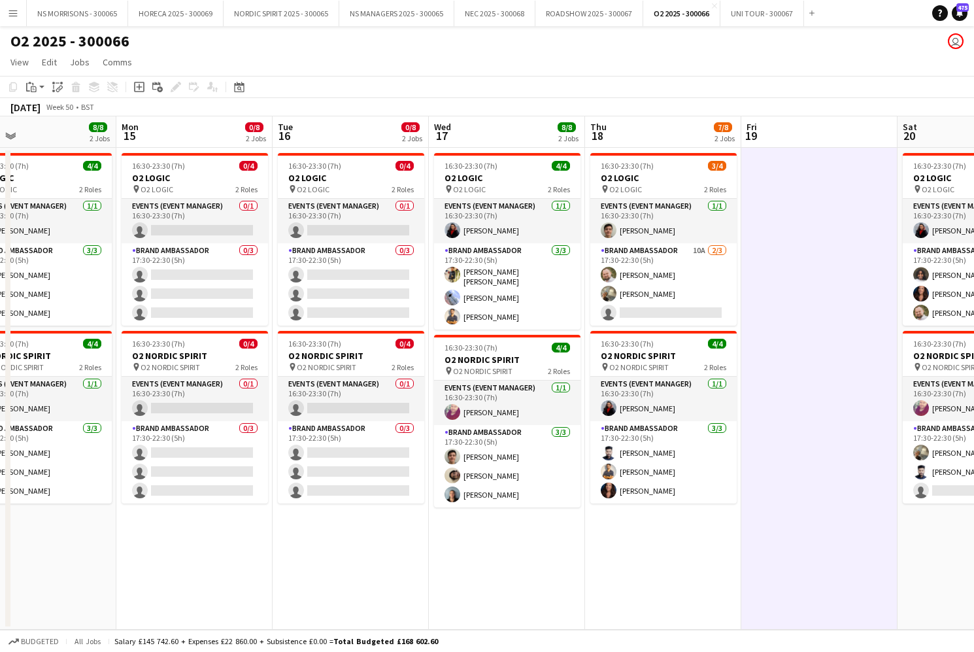
click at [14, 18] on app-icon "Menu" at bounding box center [13, 13] width 10 height 10
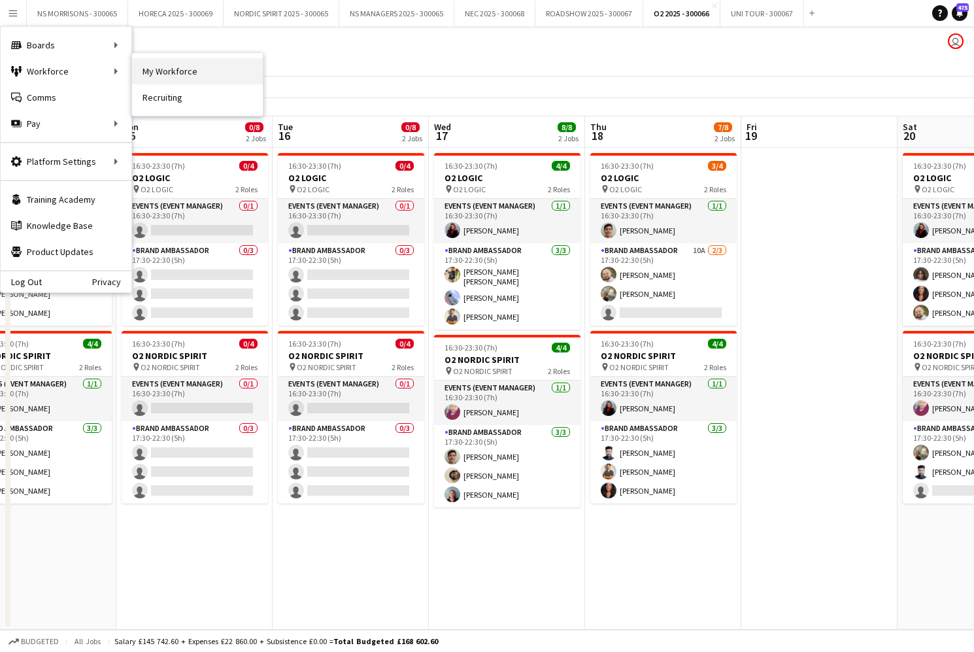
click at [173, 79] on link "My Workforce" at bounding box center [197, 71] width 131 height 26
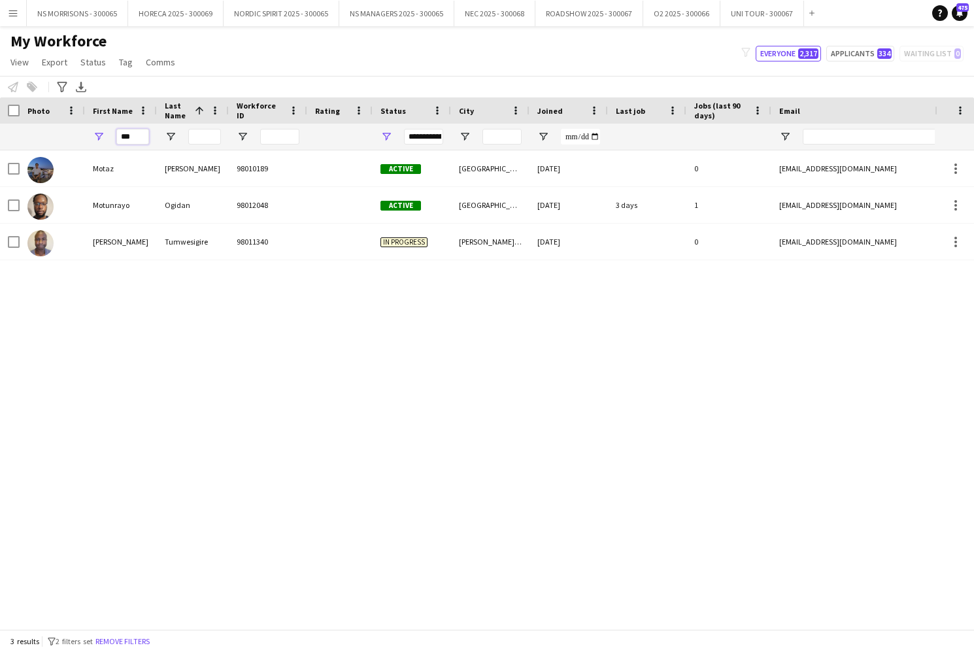
drag, startPoint x: 143, startPoint y: 134, endPoint x: 109, endPoint y: 136, distance: 34.1
click at [110, 137] on div "***" at bounding box center [121, 137] width 72 height 26
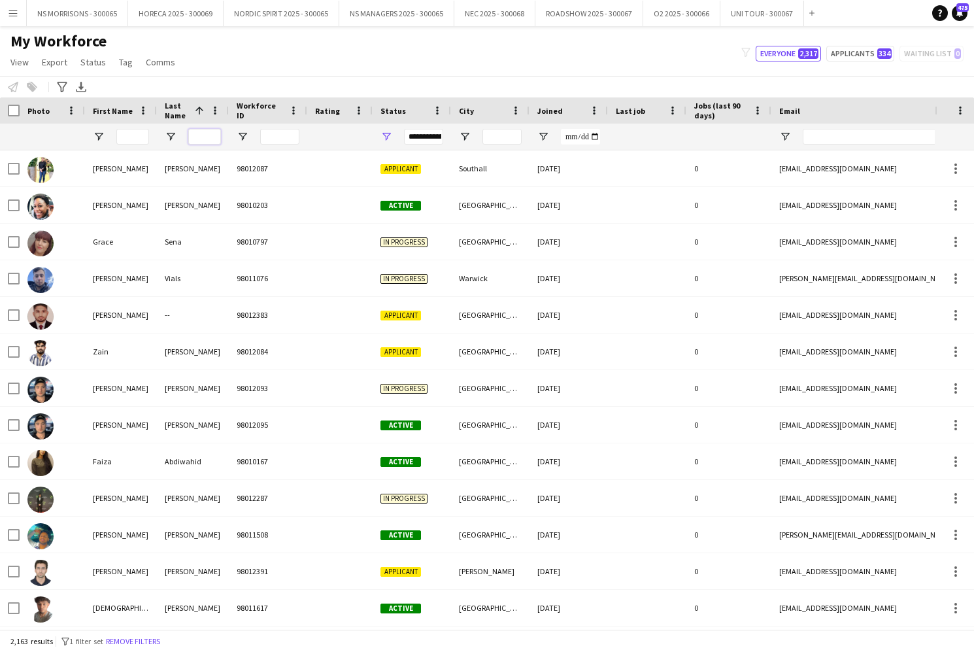
click at [203, 139] on input "Last Name Filter Input" at bounding box center [204, 137] width 33 height 16
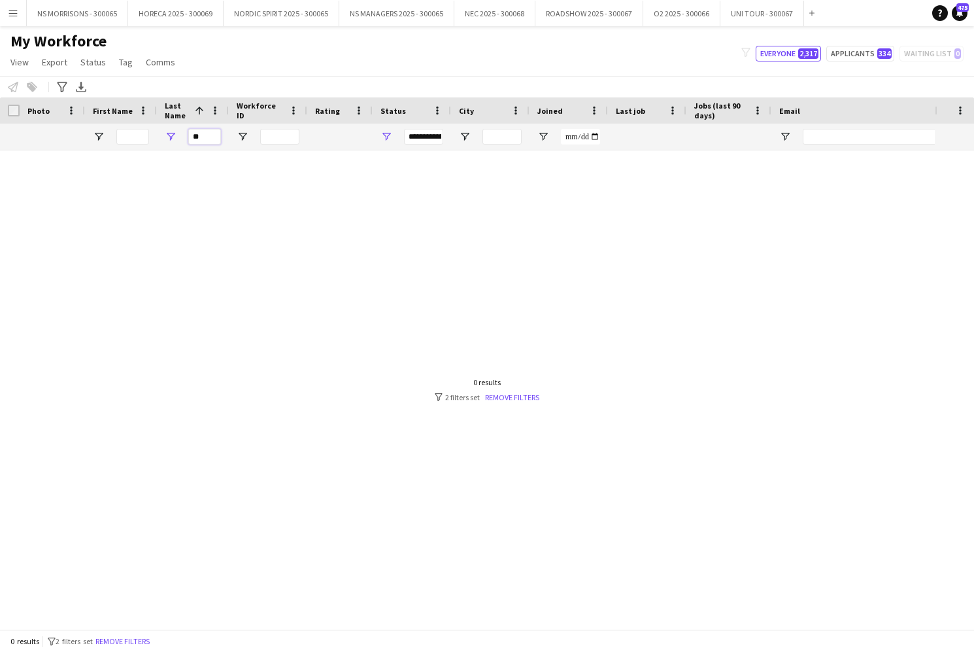
type input "*"
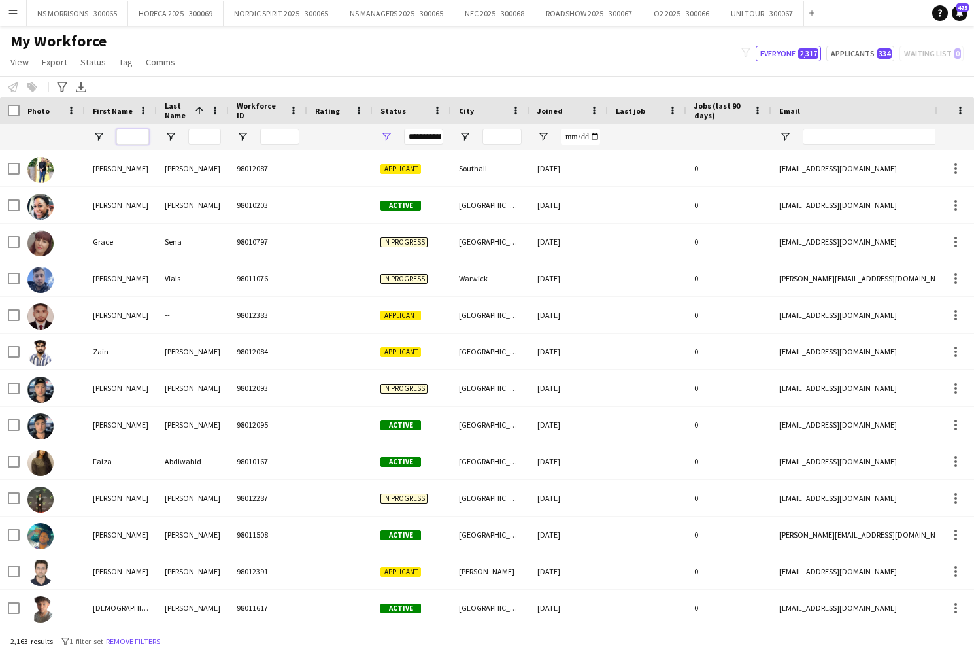
click at [139, 138] on input "First Name Filter Input" at bounding box center [132, 137] width 33 height 16
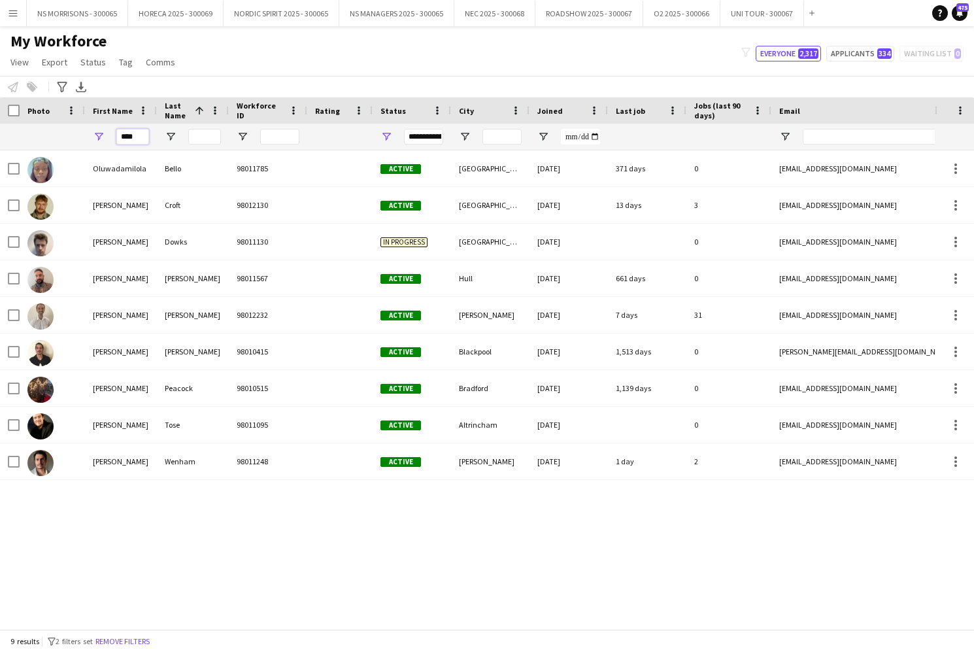
type input "****"
drag, startPoint x: 146, startPoint y: 136, endPoint x: 89, endPoint y: 137, distance: 57.6
click at [89, 137] on div "****" at bounding box center [121, 137] width 72 height 26
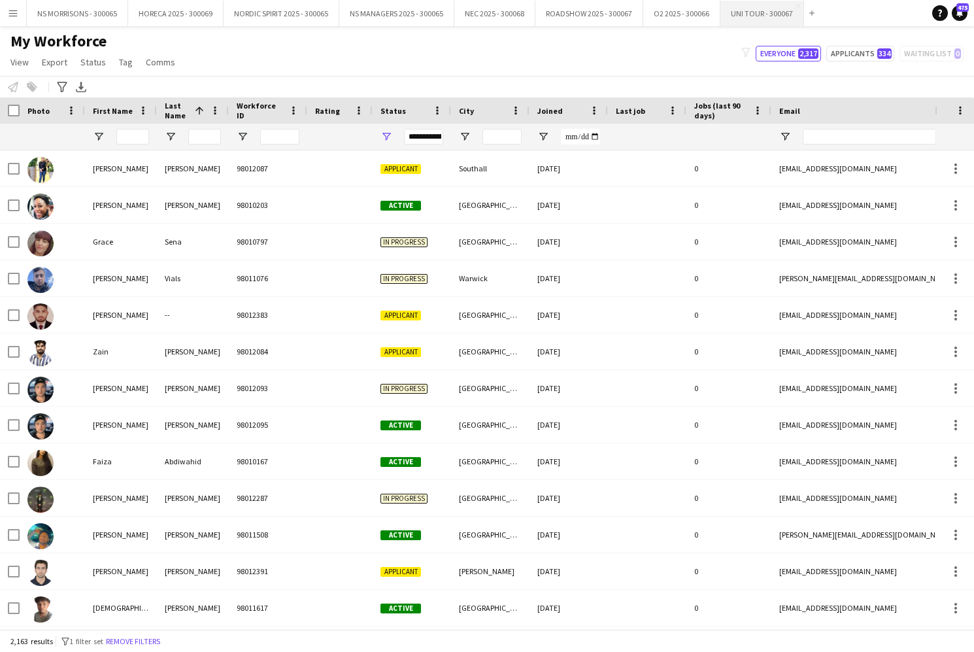
click at [769, 12] on button "UNI TOUR - 300067 Close" at bounding box center [763, 13] width 84 height 25
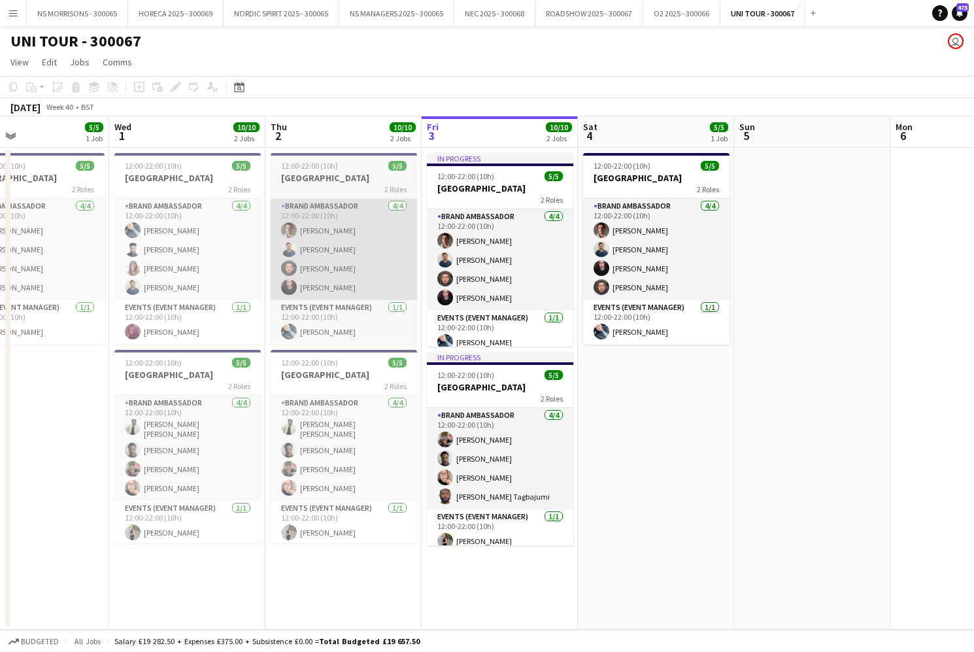
scroll to position [0, 356]
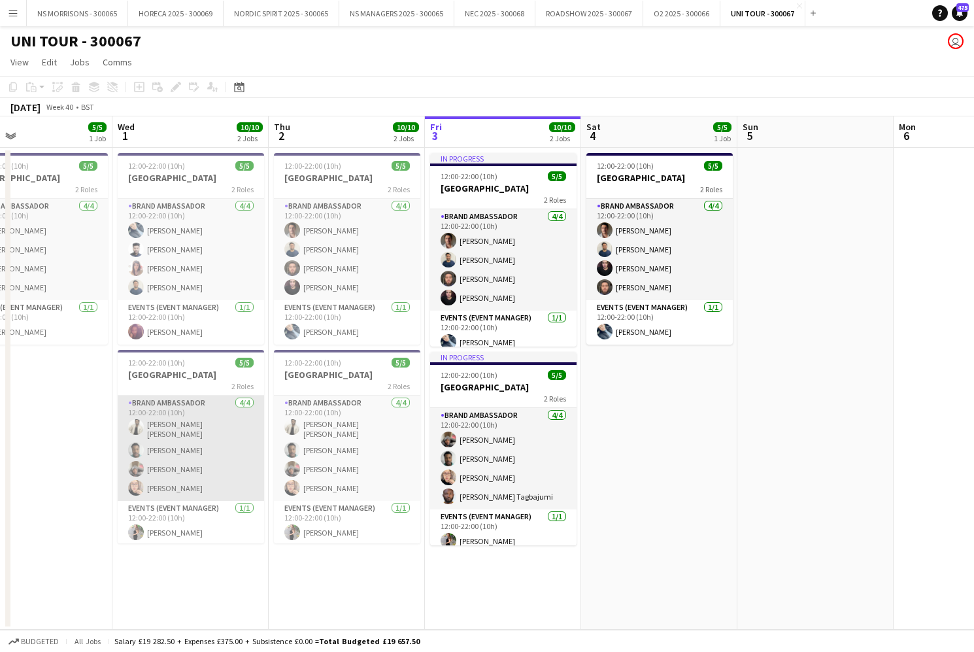
click at [169, 456] on app-card-role "Brand Ambassador [DATE] 12:00-22:00 (10h) [PERSON_NAME] [PERSON_NAME] [PERSON_N…" at bounding box center [191, 448] width 146 height 105
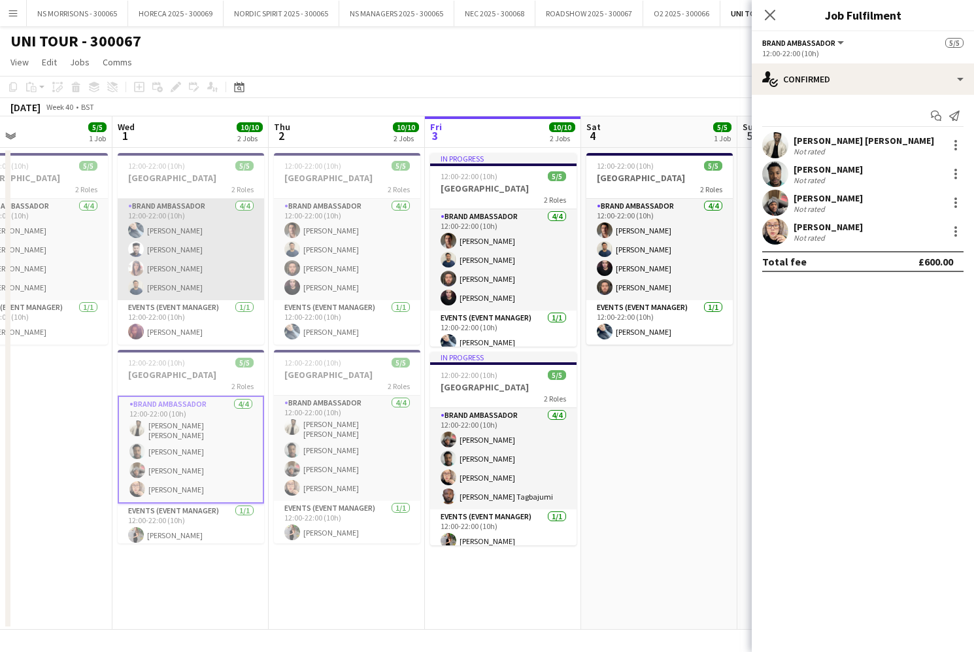
click at [161, 257] on app-card-role "Brand Ambassador [DATE] 12:00-22:00 (10h) Giedrius Karusevicius [PERSON_NAME] A…" at bounding box center [191, 249] width 146 height 101
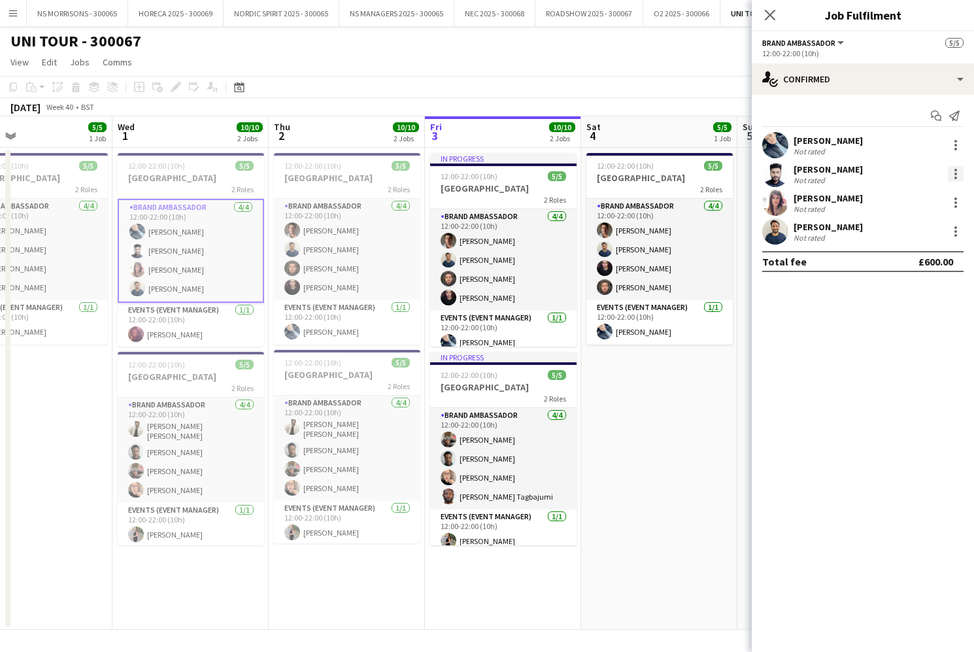
click at [954, 170] on div at bounding box center [956, 174] width 16 height 16
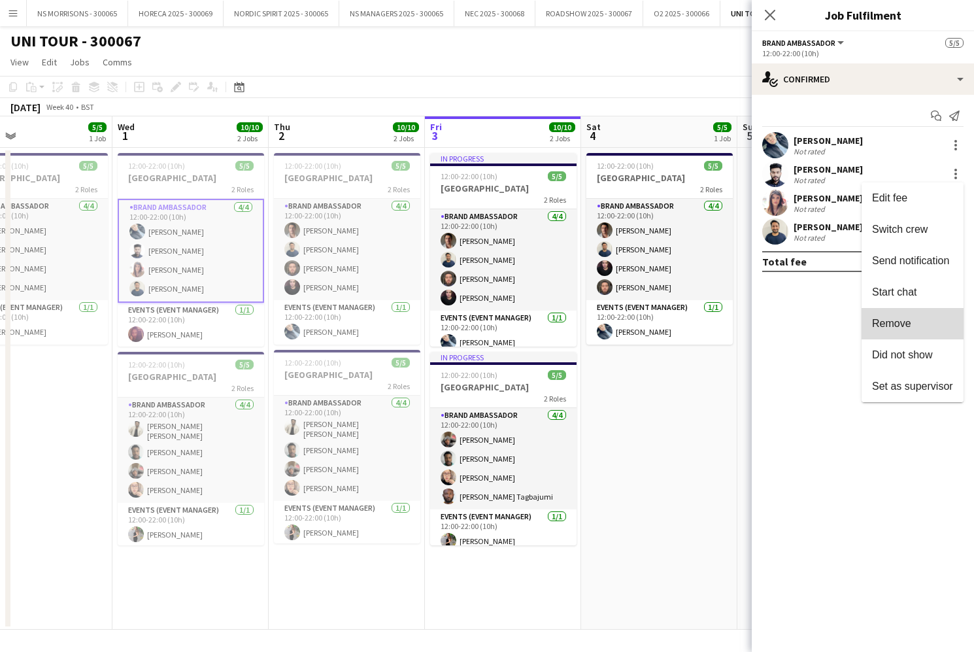
click at [895, 323] on span "Remove" at bounding box center [891, 323] width 39 height 11
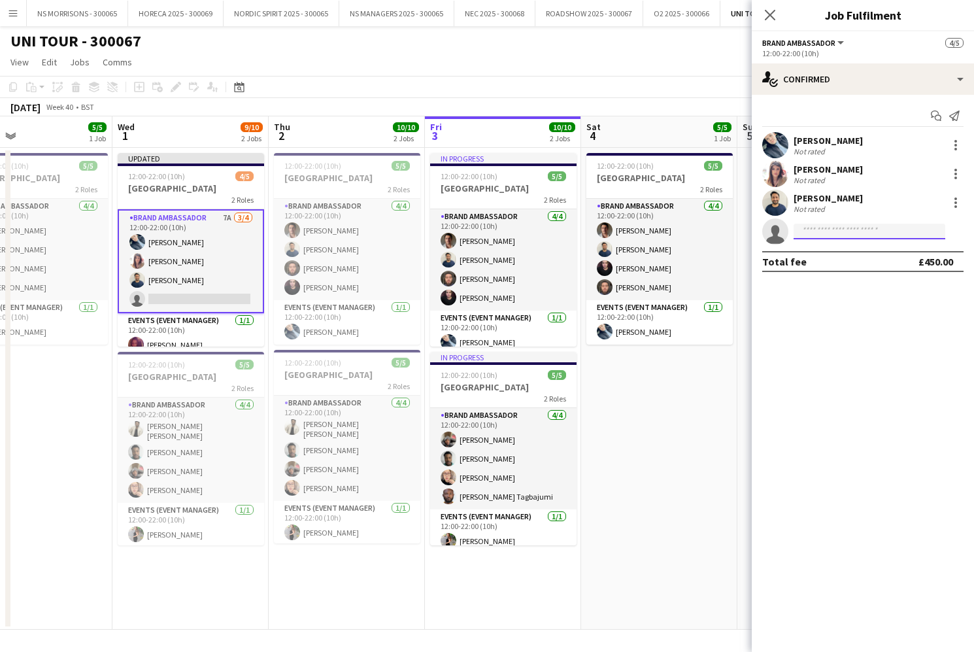
click at [840, 227] on input at bounding box center [870, 232] width 152 height 16
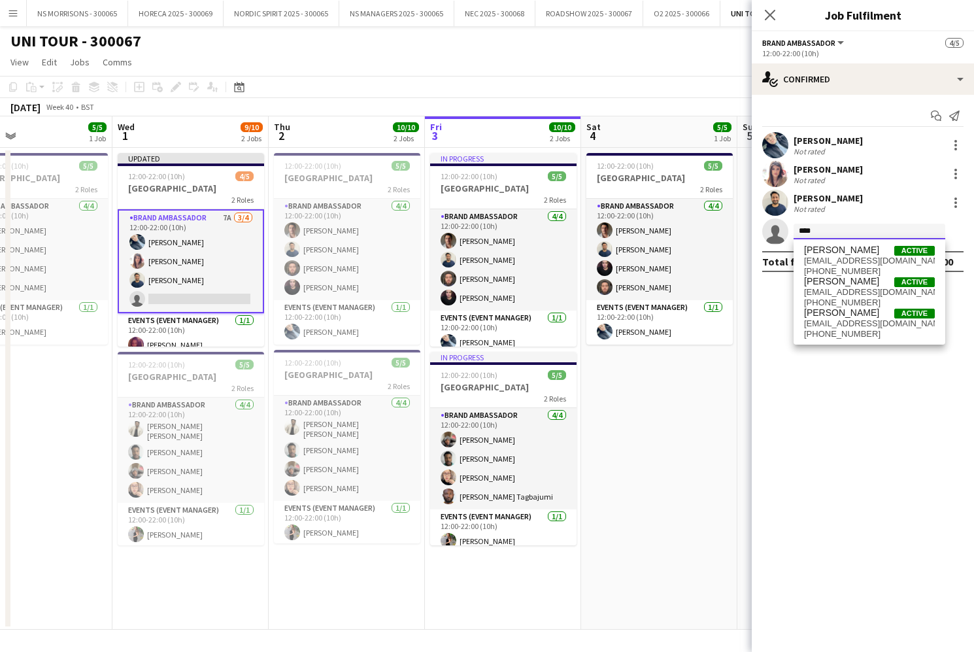
type input "****"
drag, startPoint x: 840, startPoint y: 227, endPoint x: 848, endPoint y: 269, distance: 42.6
click at [848, 269] on span "[PHONE_NUMBER]" at bounding box center [869, 271] width 131 height 10
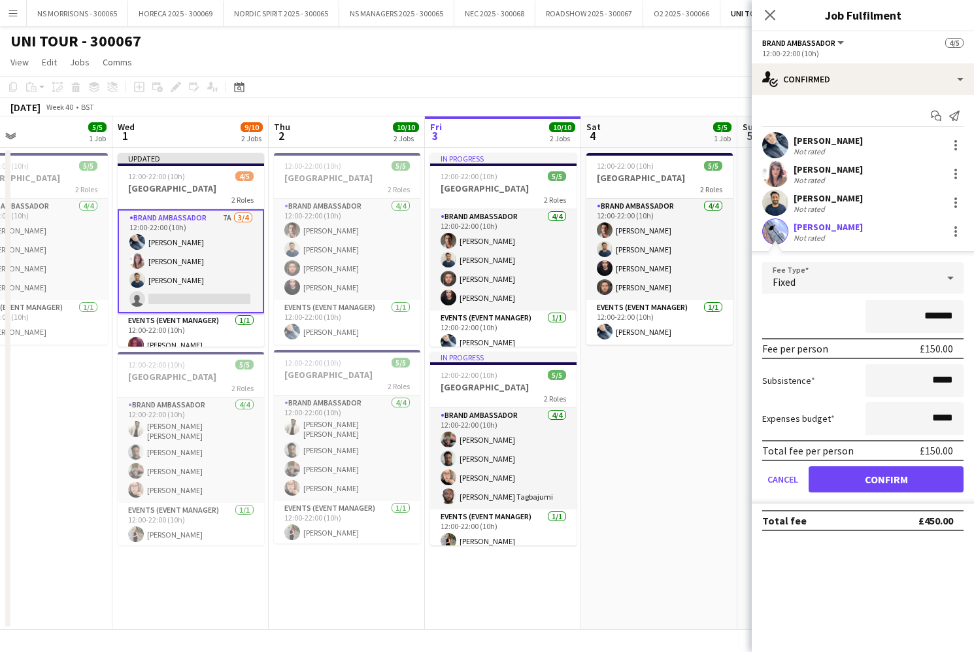
click at [855, 481] on button "Confirm" at bounding box center [886, 479] width 155 height 26
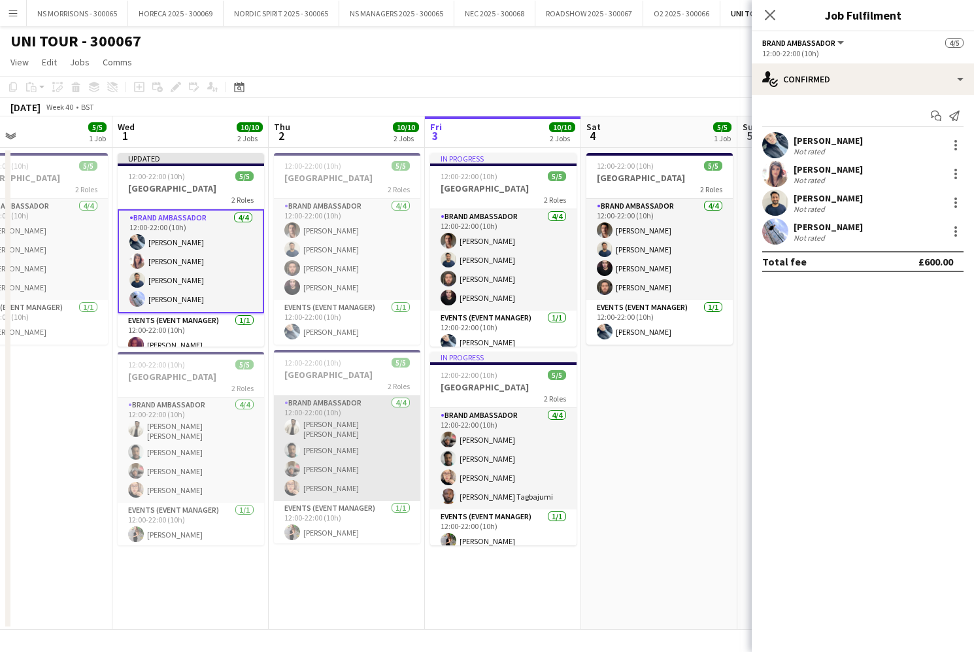
click at [365, 469] on app-card-role "Brand Ambassador [DATE] 12:00-22:00 (10h) [PERSON_NAME] [PERSON_NAME] [PERSON_N…" at bounding box center [347, 448] width 146 height 105
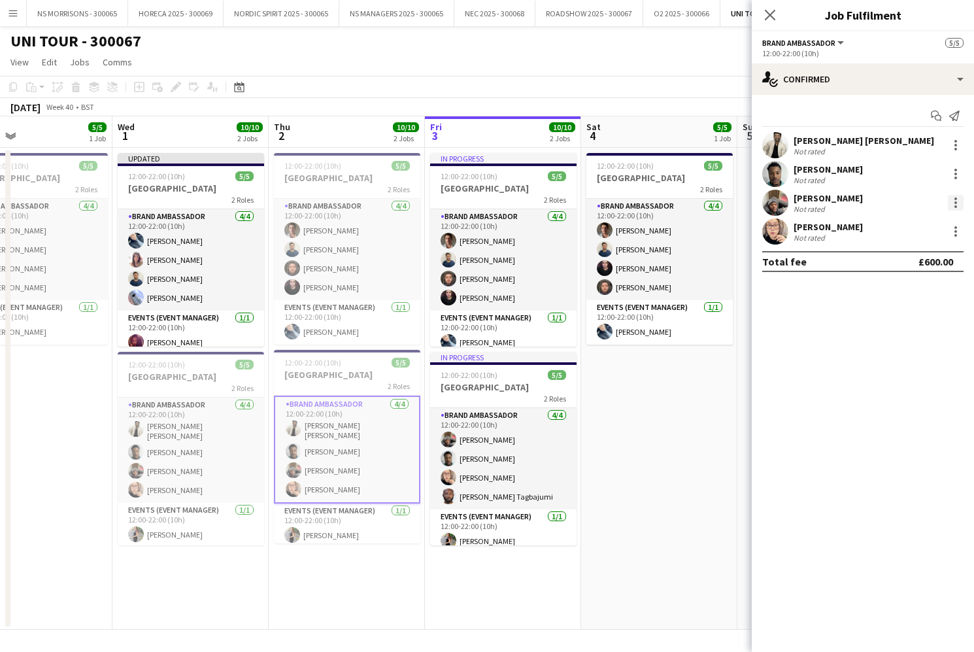
click at [957, 204] on div at bounding box center [956, 203] width 16 height 16
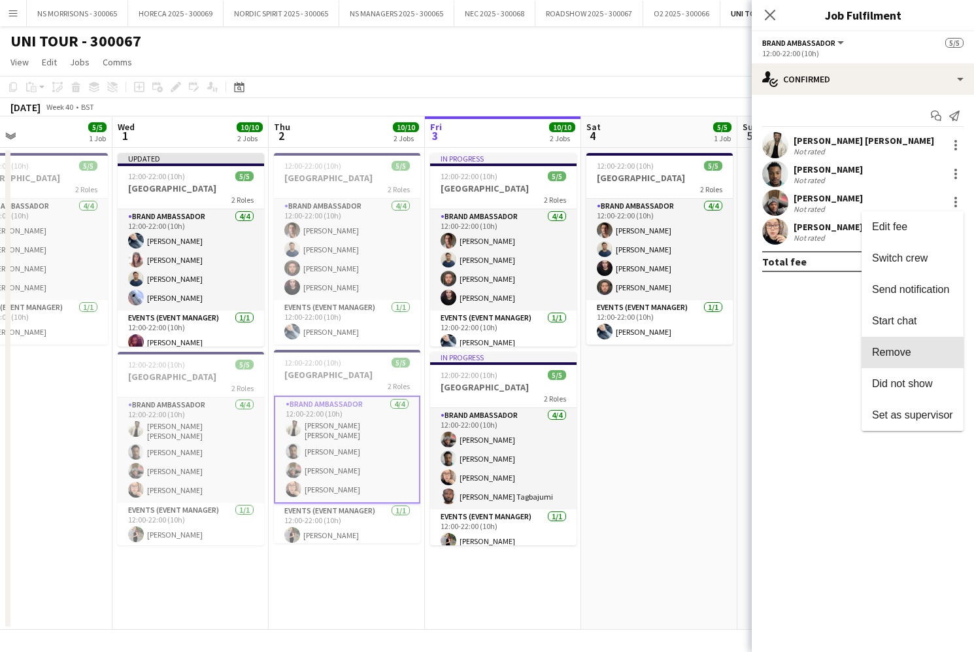
drag, startPoint x: 909, startPoint y: 354, endPoint x: 847, endPoint y: 260, distance: 113.2
click at [909, 354] on span "Remove" at bounding box center [891, 352] width 39 height 11
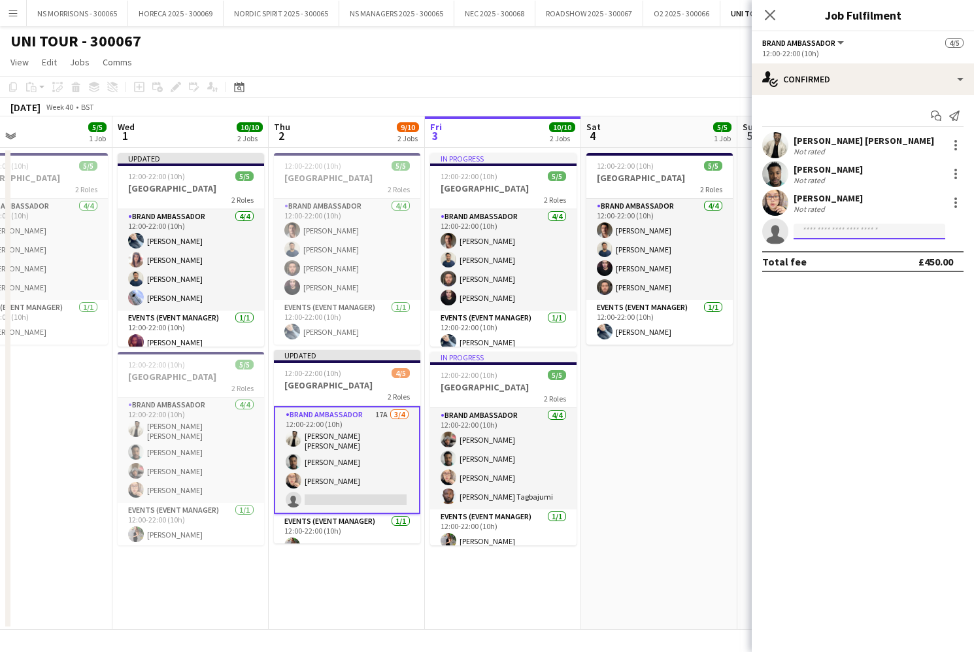
click at [832, 229] on input at bounding box center [870, 232] width 152 height 16
type input "*****"
click at [834, 254] on span "[PERSON_NAME] Tagbajumi" at bounding box center [849, 250] width 90 height 11
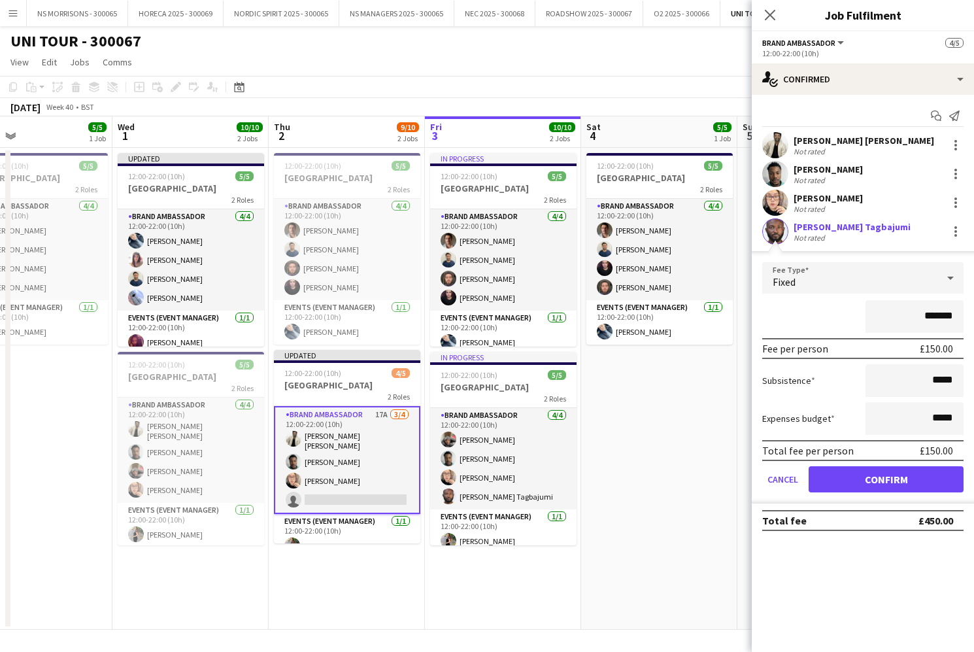
drag, startPoint x: 834, startPoint y: 473, endPoint x: 824, endPoint y: 466, distance: 12.7
click at [834, 473] on button "Confirm" at bounding box center [886, 479] width 155 height 26
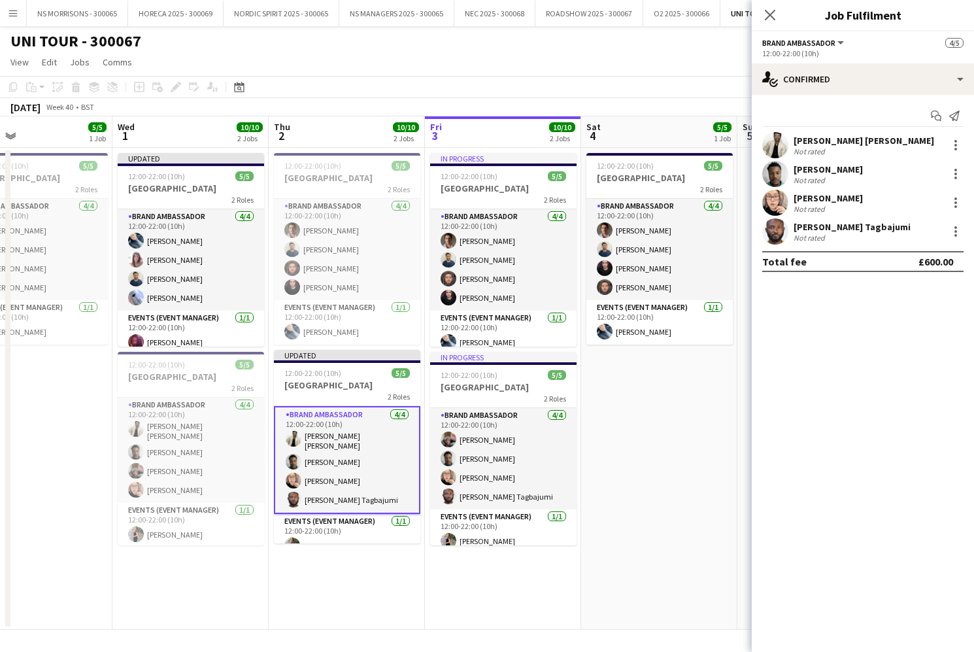
drag, startPoint x: 483, startPoint y: 469, endPoint x: 598, endPoint y: 407, distance: 130.5
click at [483, 469] on app-card-role "Brand Ambassador [DATE] 12:00-22:00 (10h) [PERSON_NAME] [PERSON_NAME] [PERSON_N…" at bounding box center [503, 458] width 146 height 101
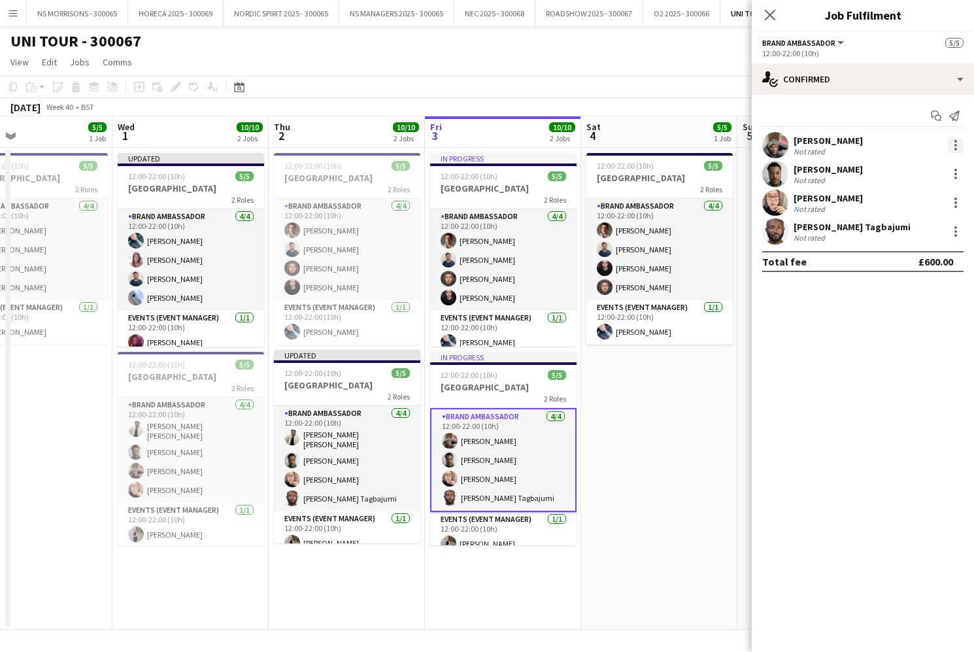
click at [951, 147] on div at bounding box center [956, 145] width 16 height 16
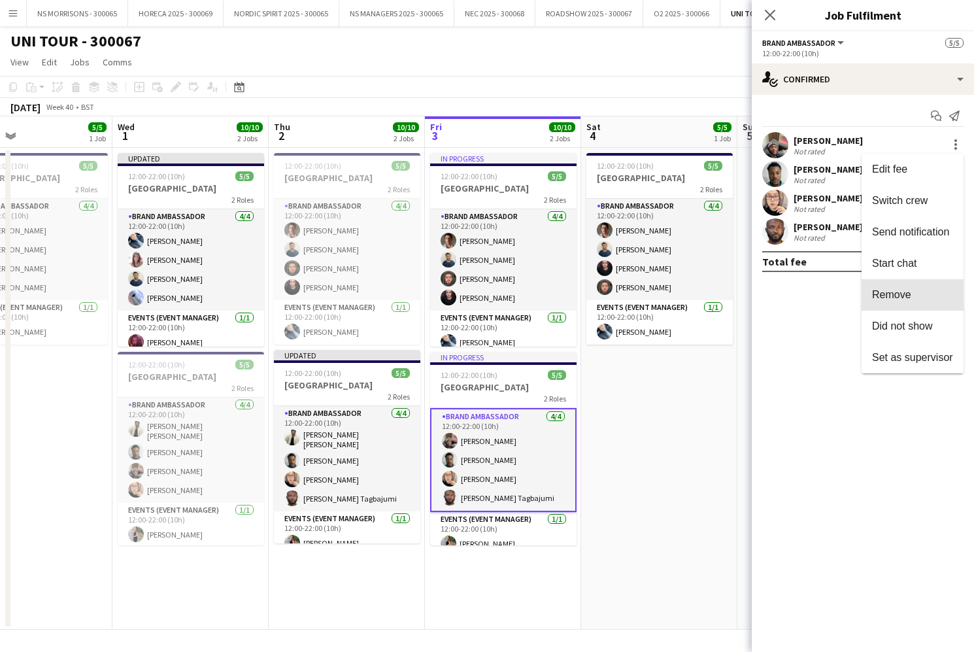
drag, startPoint x: 884, startPoint y: 296, endPoint x: 819, endPoint y: 202, distance: 113.7
click at [884, 295] on span "Remove" at bounding box center [891, 294] width 39 height 11
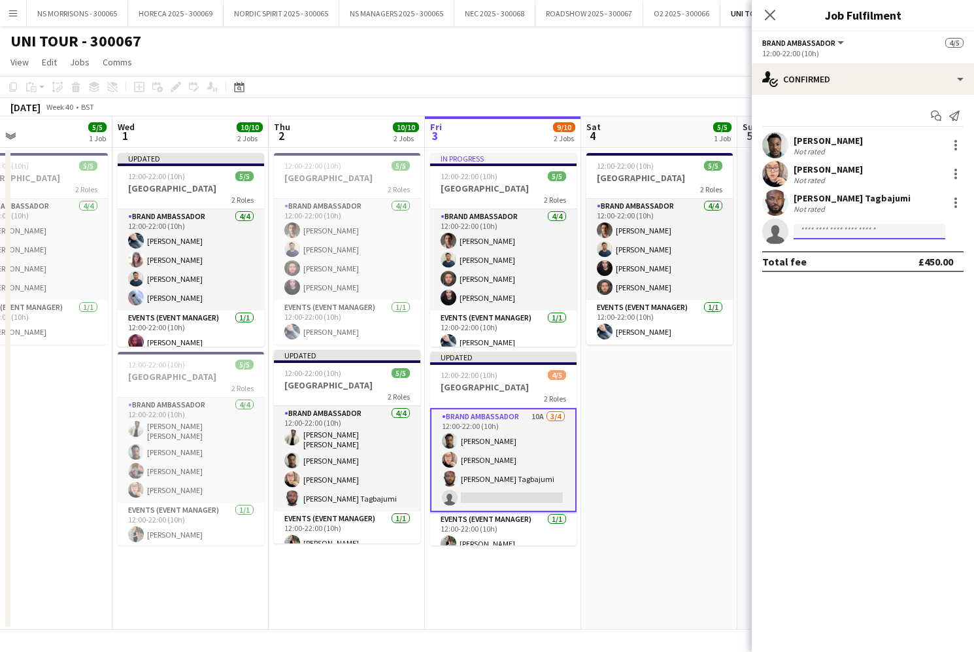
click at [807, 229] on input at bounding box center [870, 232] width 152 height 16
type input "*"
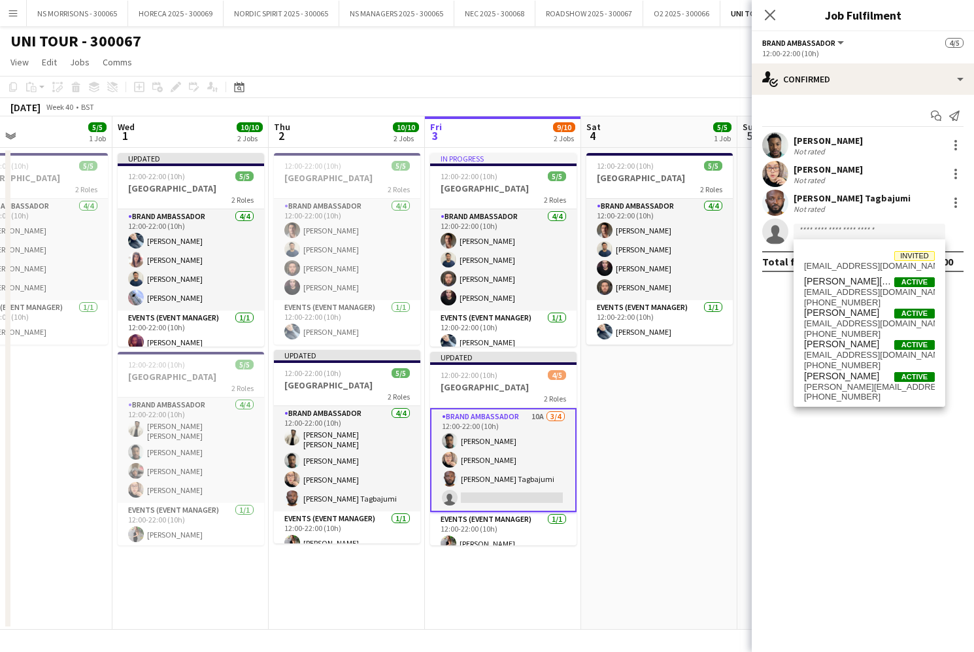
click at [646, 425] on app-date-cell "12:00-22:00 (10h) 5/5 BRIGHTON 2 Roles Brand Ambassador [DATE] 12:00-22:00 (10h…" at bounding box center [659, 389] width 156 height 482
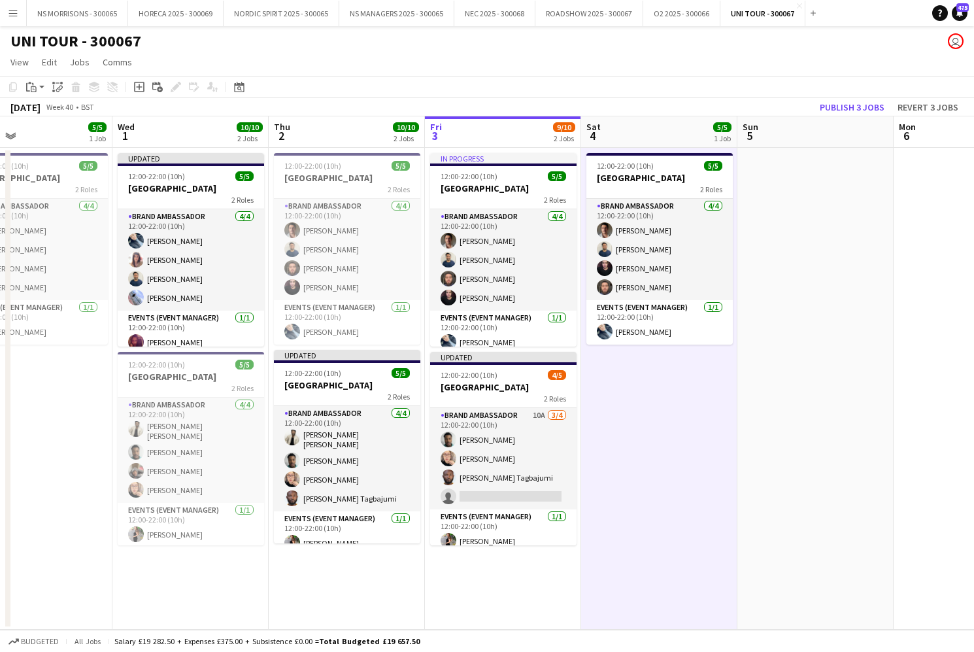
drag, startPoint x: 847, startPoint y: 111, endPoint x: 681, endPoint y: 88, distance: 167.6
click at [847, 111] on button "Publish 3 jobs" at bounding box center [852, 107] width 75 height 17
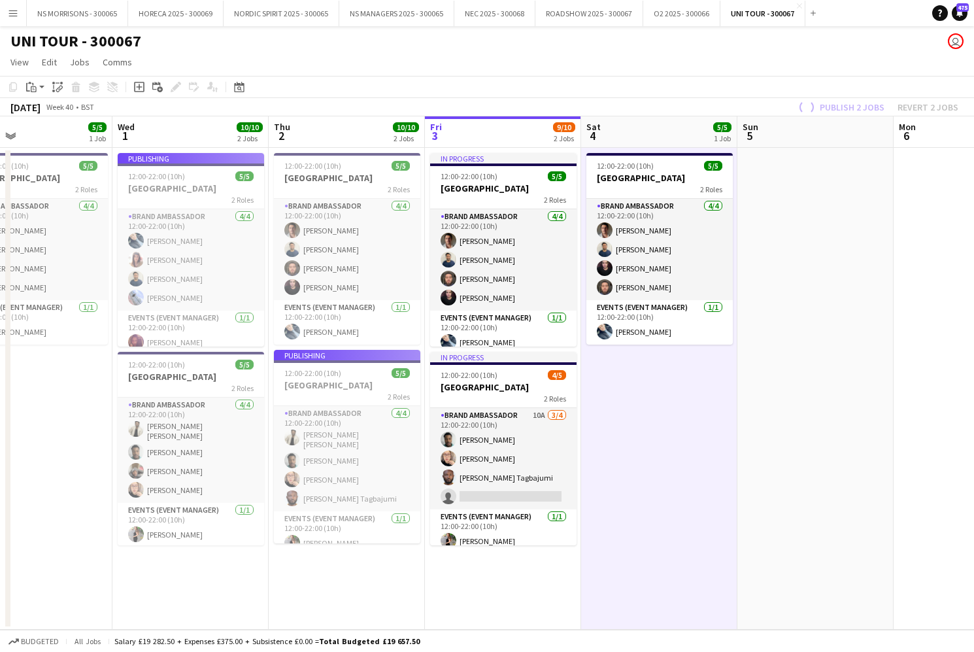
click at [15, 13] on app-icon "Menu" at bounding box center [13, 13] width 10 height 10
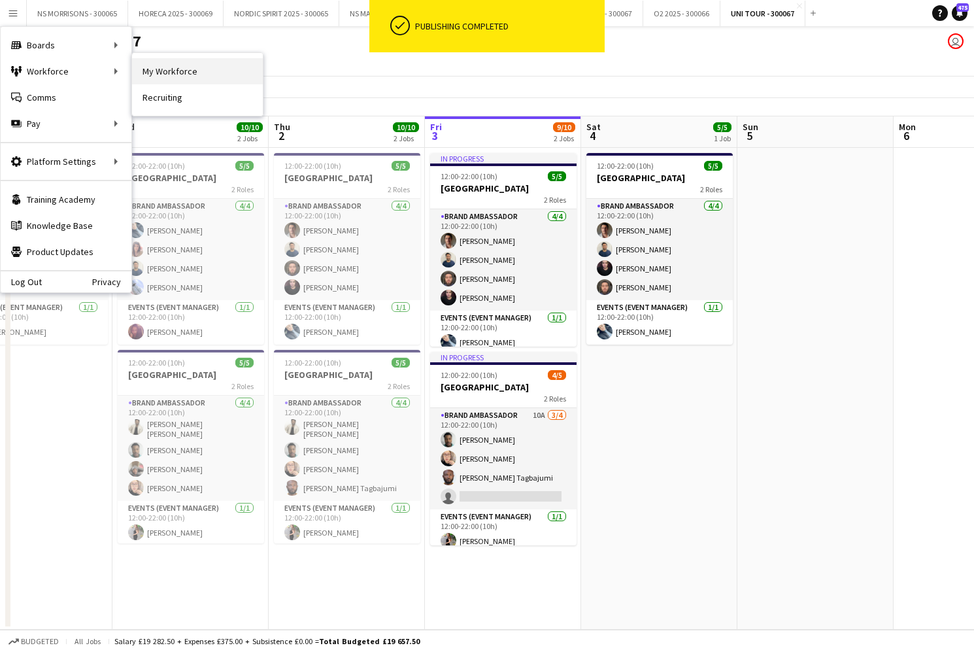
click at [163, 74] on link "My Workforce" at bounding box center [197, 71] width 131 height 26
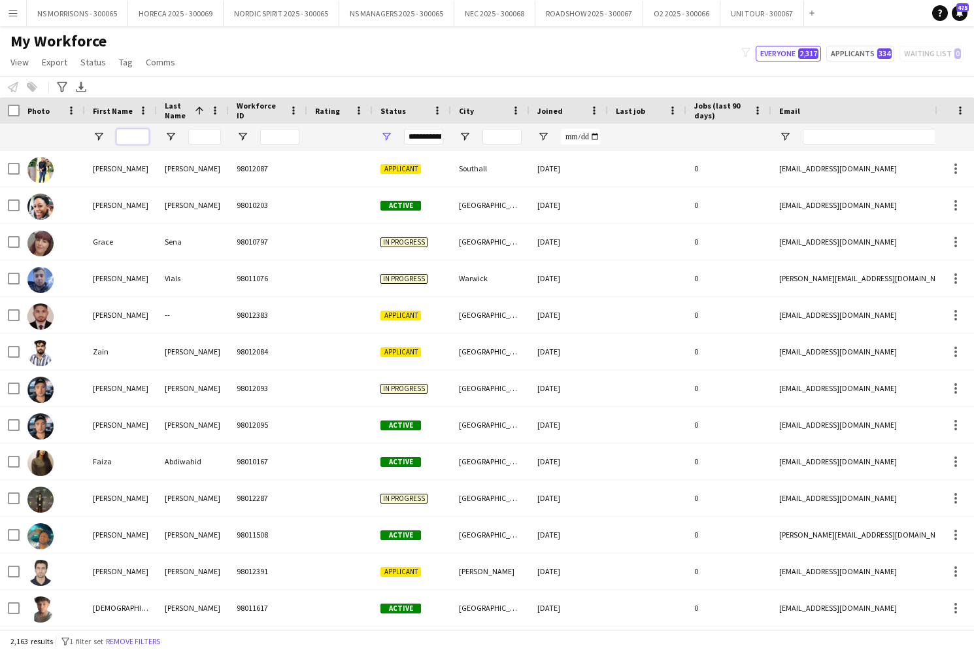
click at [137, 138] on input "First Name Filter Input" at bounding box center [132, 137] width 33 height 16
click at [214, 140] on input "Last Name Filter Input" at bounding box center [204, 137] width 33 height 16
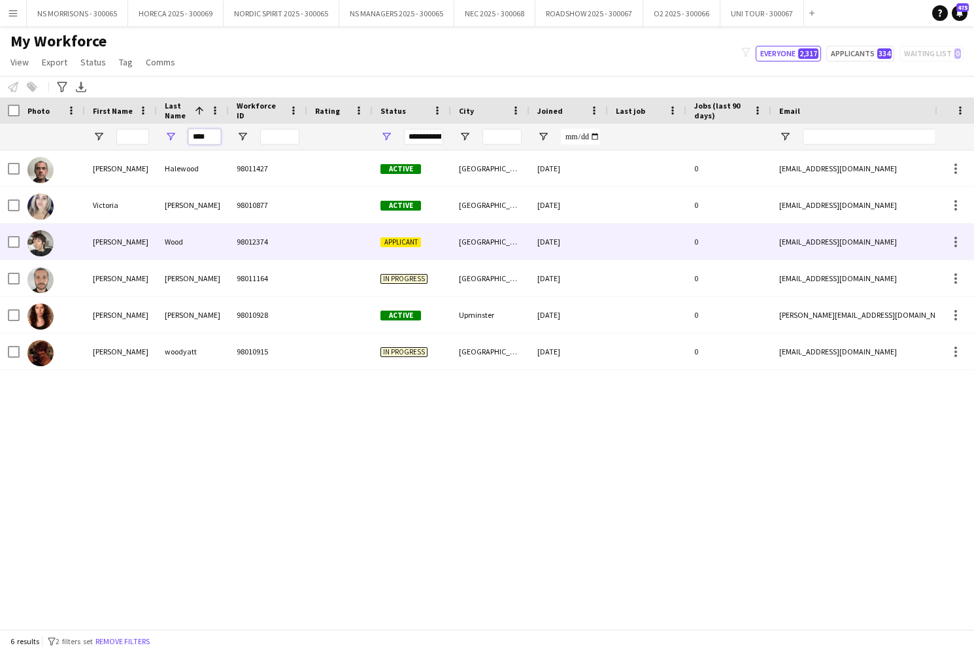
type input "****"
click at [115, 241] on div "[PERSON_NAME]" at bounding box center [121, 242] width 72 height 36
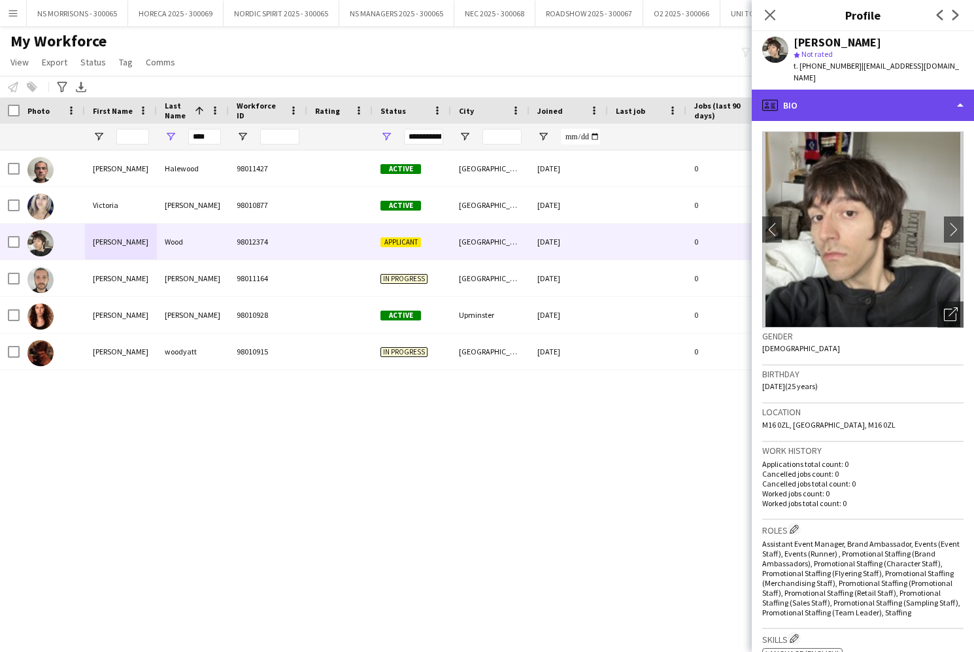
click at [862, 90] on div "profile Bio" at bounding box center [863, 105] width 222 height 31
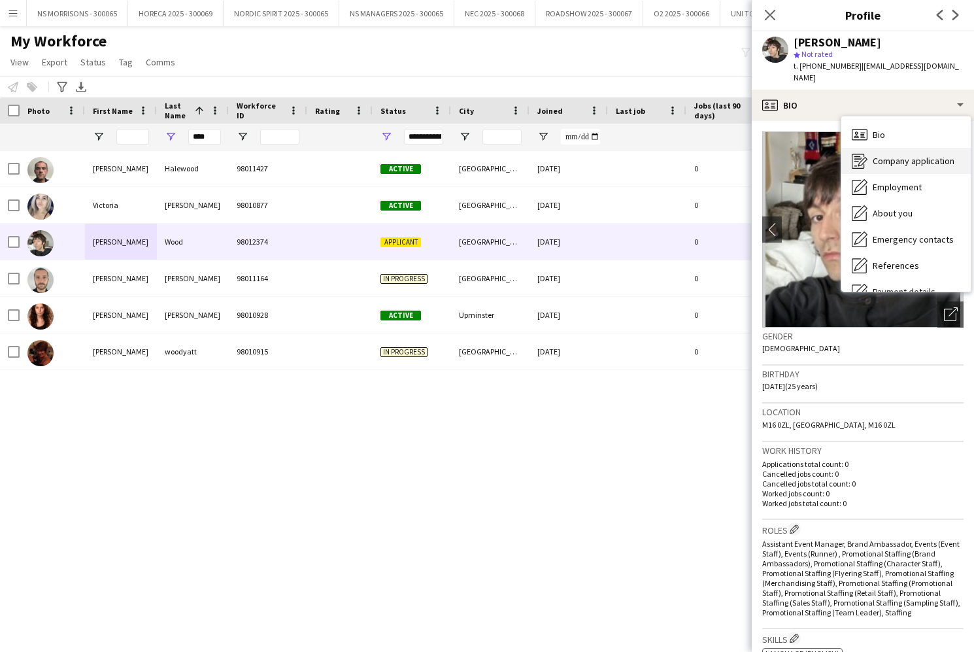
click at [892, 155] on span "Company application" at bounding box center [914, 161] width 82 height 12
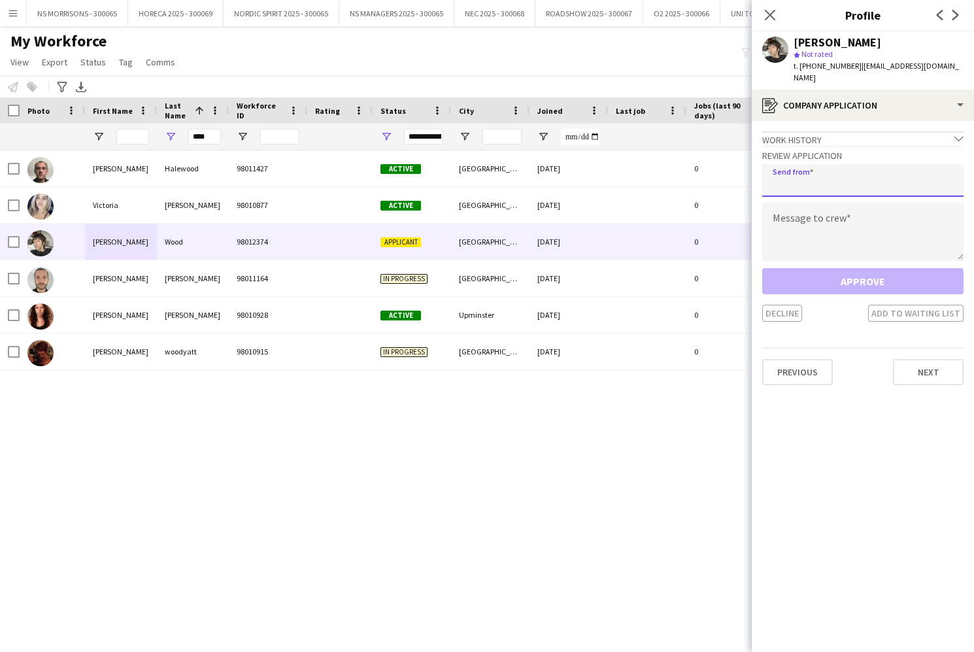
click at [838, 165] on input "email" at bounding box center [862, 180] width 201 height 33
type input "**********"
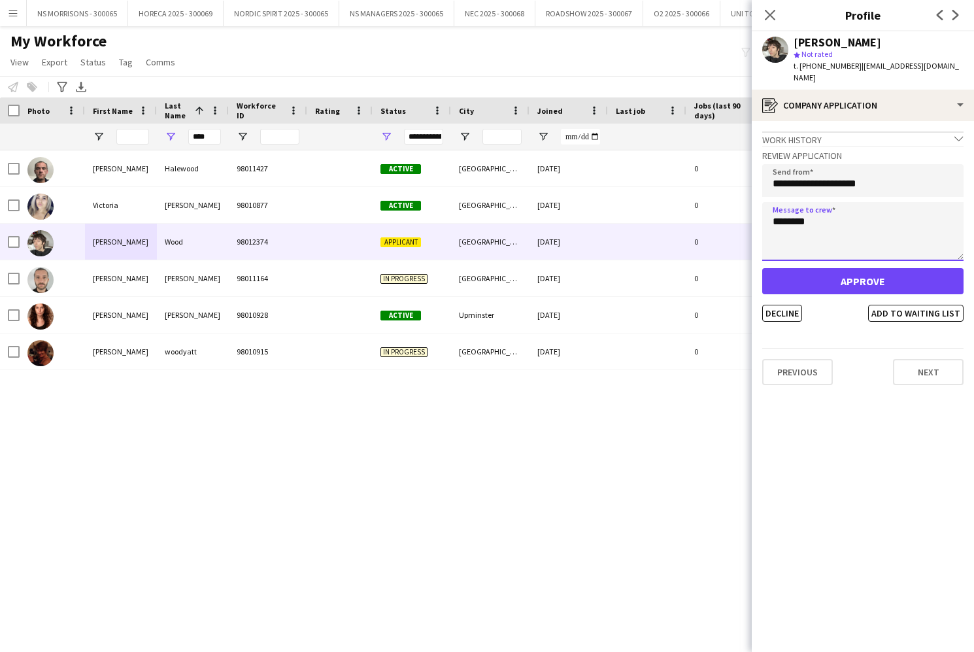
type textarea "********"
click at [832, 275] on button "Approve" at bounding box center [862, 281] width 201 height 26
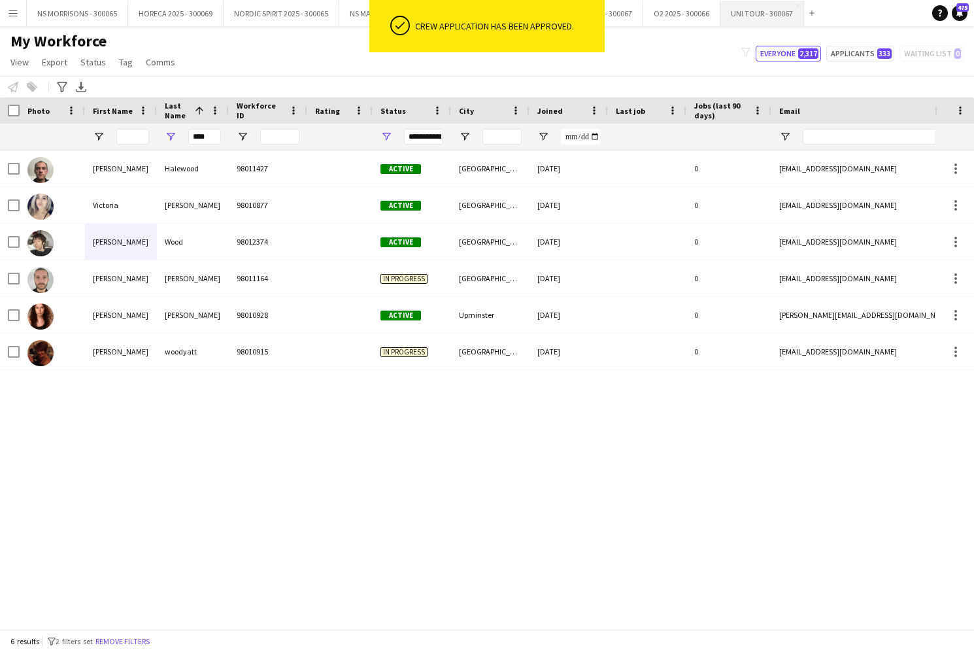
click at [745, 21] on button "UNI TOUR - 300067 Close" at bounding box center [763, 13] width 84 height 25
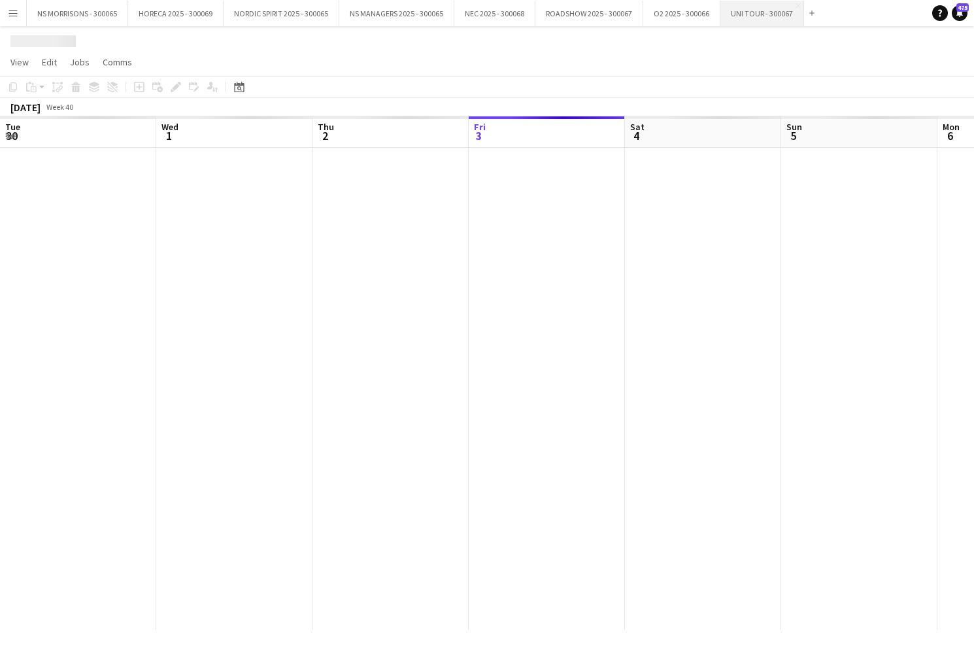
scroll to position [0, 313]
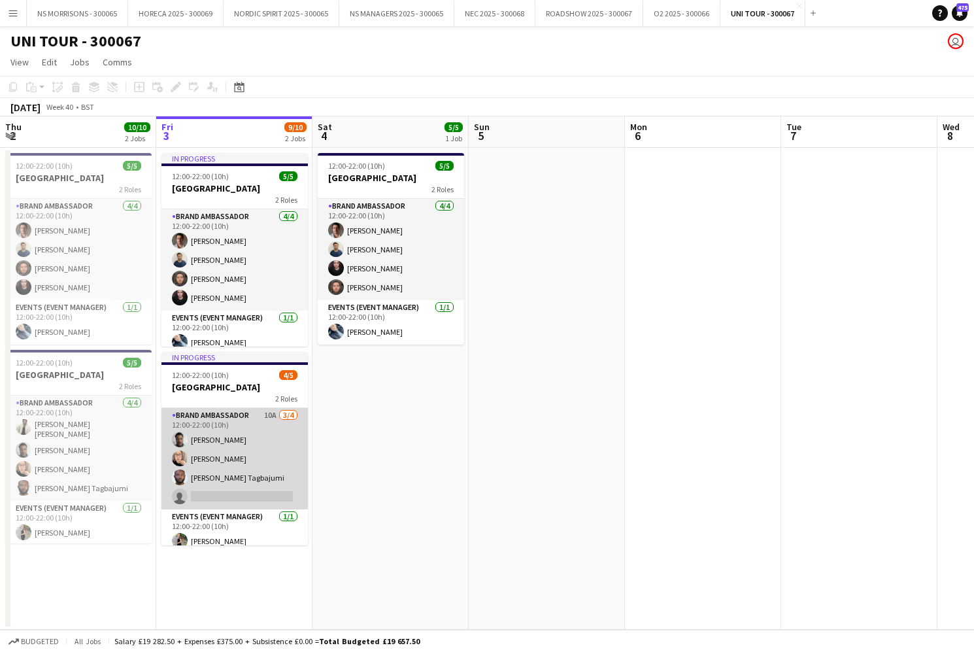
click at [236, 469] on app-card-role "Brand Ambassador 10A [DATE] 12:00-22:00 (10h) [PERSON_NAME] [PERSON_NAME] [PERS…" at bounding box center [234, 458] width 146 height 101
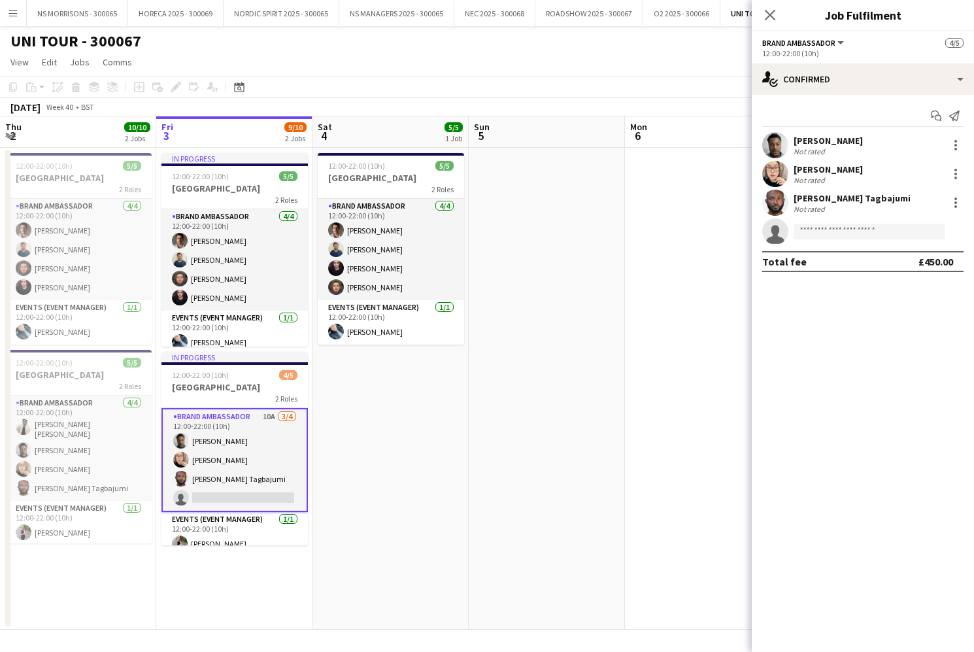
drag, startPoint x: 860, startPoint y: 222, endPoint x: 853, endPoint y: 228, distance: 8.8
click at [860, 222] on app-invite-slot "single-neutral-actions" at bounding box center [863, 231] width 222 height 26
click at [851, 231] on input at bounding box center [870, 232] width 152 height 16
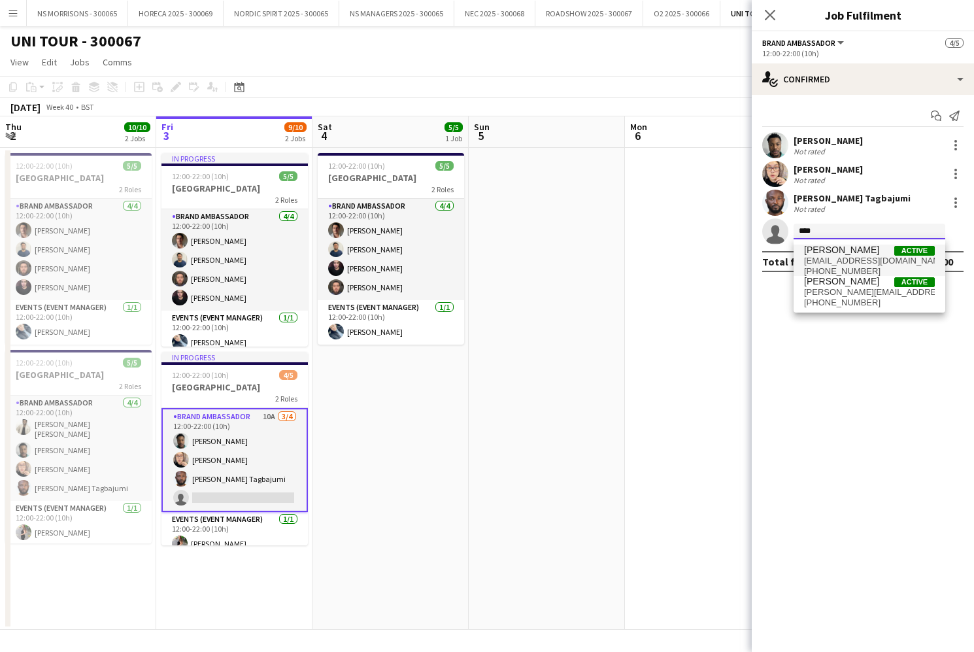
type input "****"
click at [850, 252] on span "[PERSON_NAME]" at bounding box center [841, 250] width 75 height 11
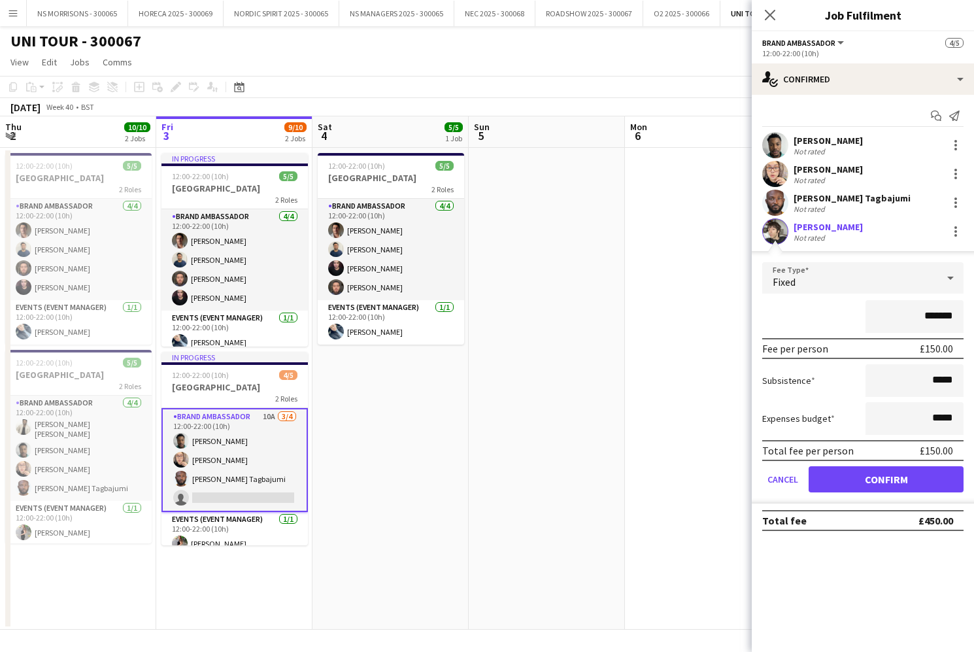
drag, startPoint x: 843, startPoint y: 478, endPoint x: 709, endPoint y: 452, distance: 136.6
click at [842, 478] on button "Confirm" at bounding box center [886, 479] width 155 height 26
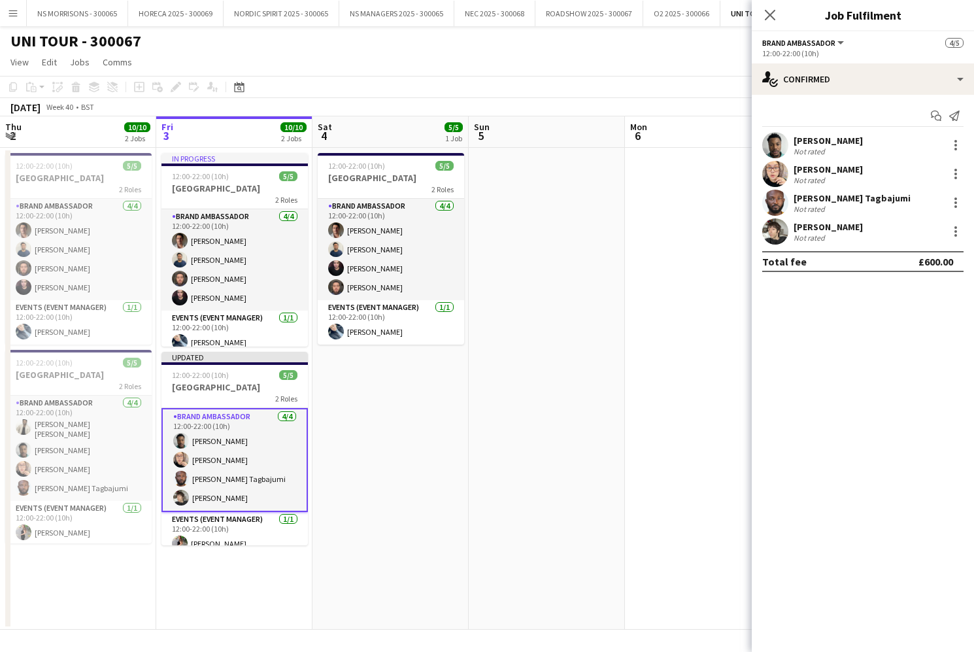
click at [587, 405] on app-date-cell at bounding box center [547, 389] width 156 height 482
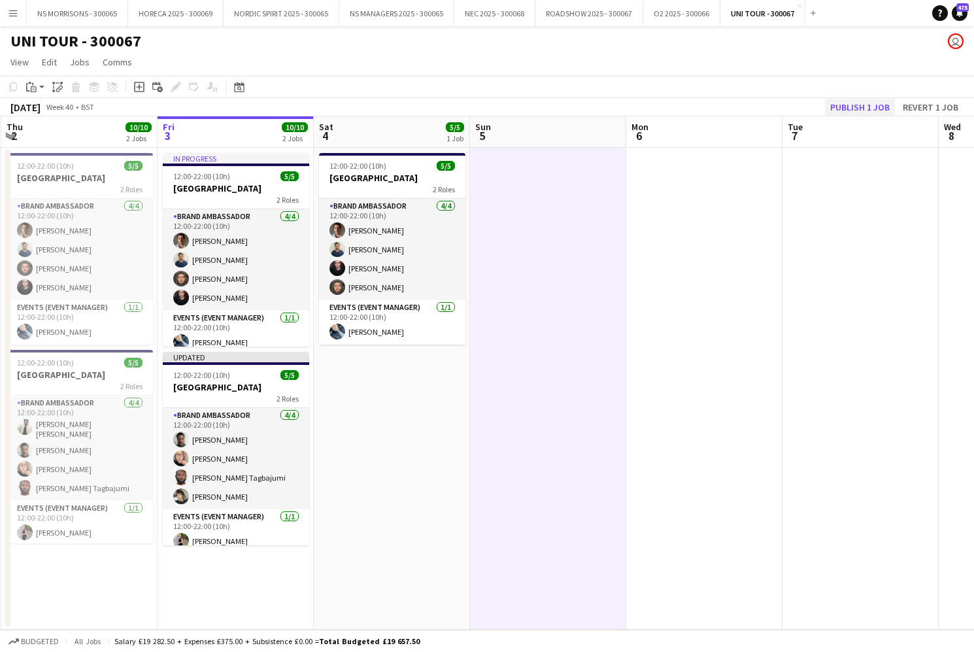
click at [873, 105] on button "Publish 1 job" at bounding box center [860, 107] width 70 height 17
click at [586, 365] on app-date-cell at bounding box center [548, 389] width 156 height 482
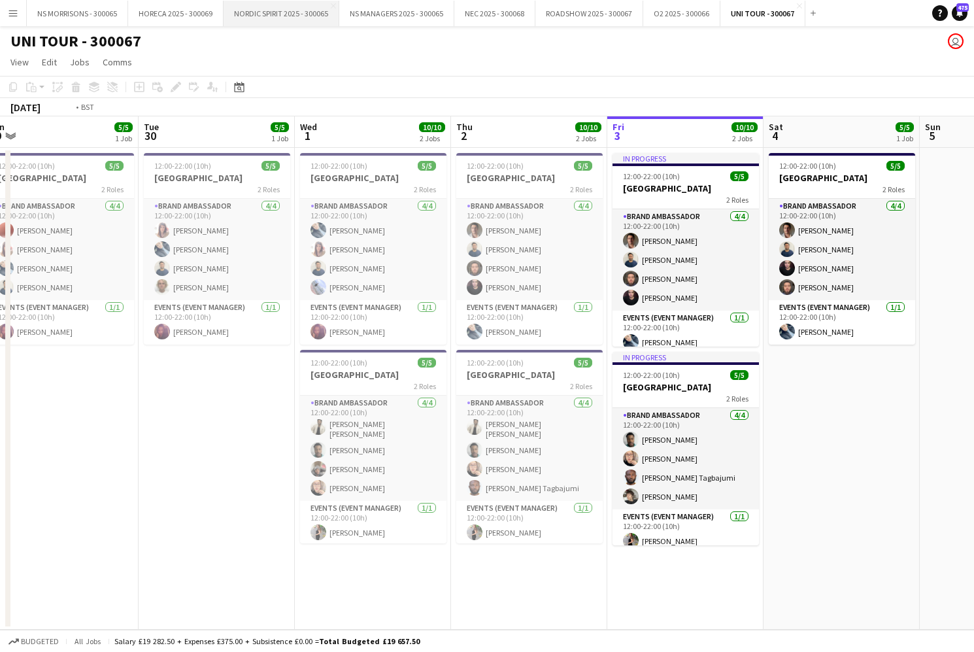
scroll to position [0, 524]
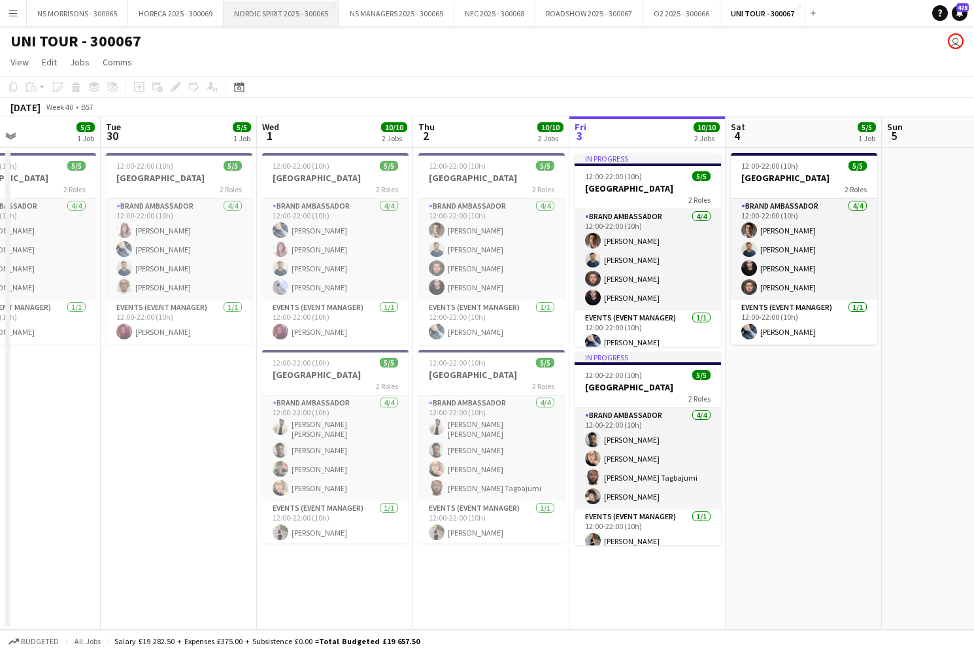
click at [275, 19] on button "NORDIC SPIRIT 2025 - 300065 Close" at bounding box center [282, 13] width 116 height 25
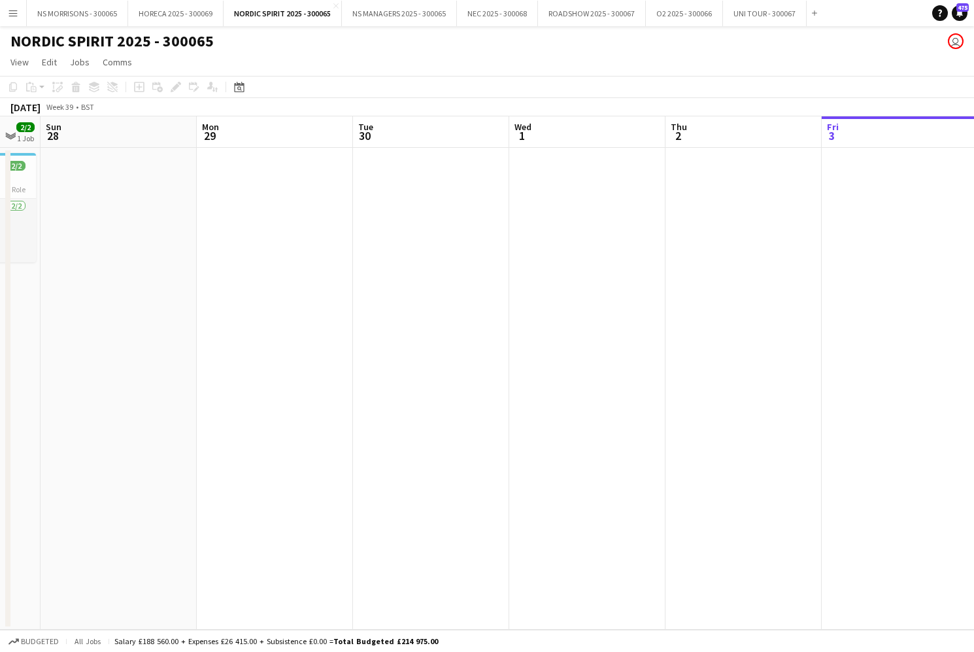
click at [390, 216] on app-date-cell at bounding box center [431, 389] width 156 height 482
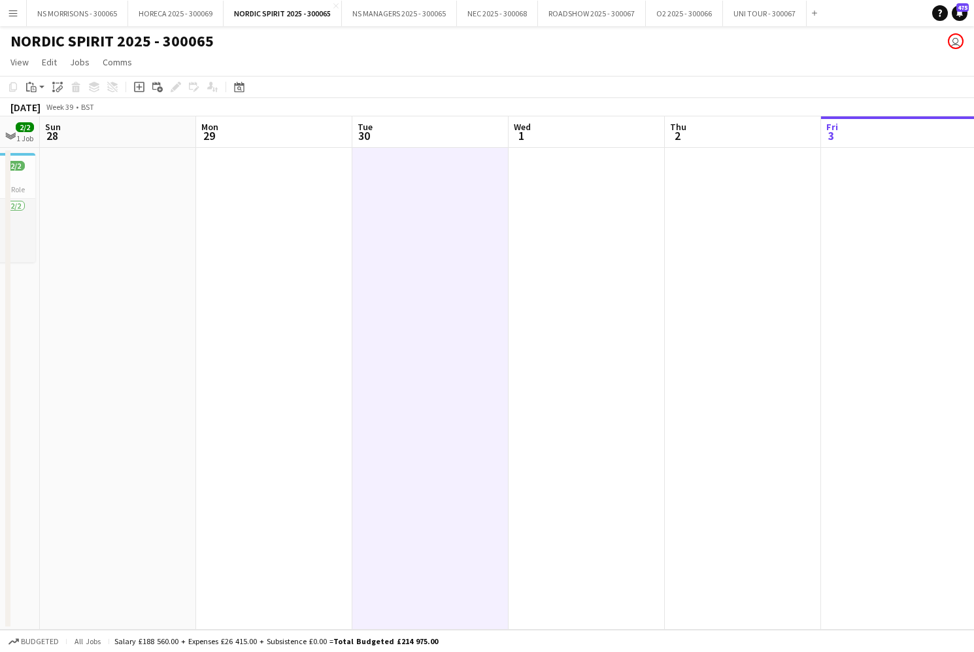
drag, startPoint x: 144, startPoint y: 88, endPoint x: 187, endPoint y: 106, distance: 46.0
click at [144, 88] on div "Add job" at bounding box center [139, 87] width 16 height 16
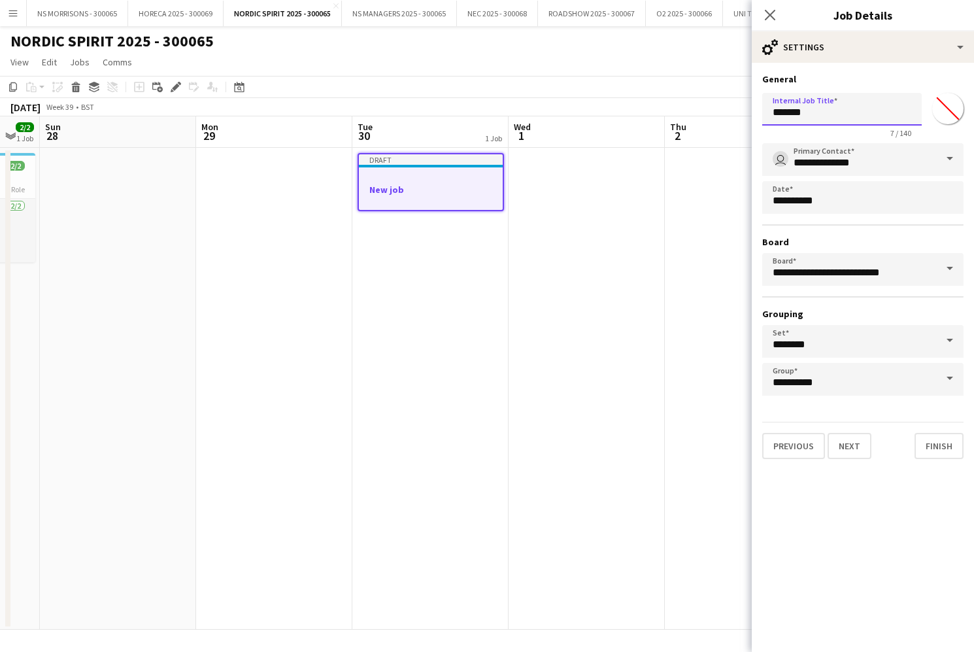
drag, startPoint x: 834, startPoint y: 116, endPoint x: 743, endPoint y: 112, distance: 90.3
click at [743, 112] on body "Menu Boards Boards Boards All jobs Status Workforce Workforce My Workforce Recr…" at bounding box center [487, 326] width 974 height 652
drag, startPoint x: 800, startPoint y: 112, endPoint x: 766, endPoint y: 111, distance: 34.0
click at [766, 111] on input "**********" at bounding box center [842, 109] width 160 height 33
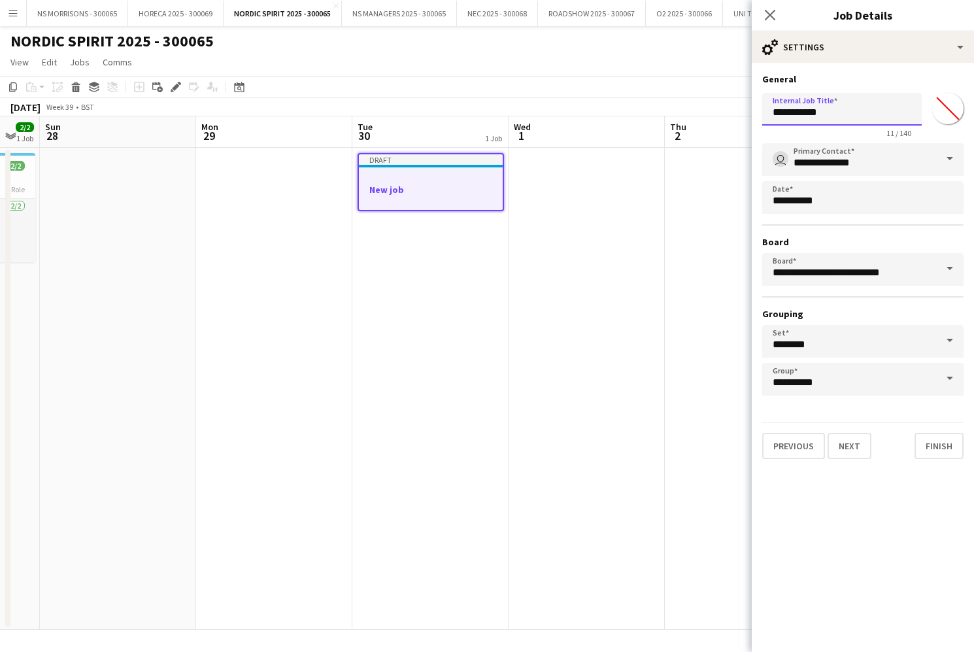
scroll to position [0, 0]
type input "**********"
click at [858, 445] on button "Next" at bounding box center [850, 446] width 44 height 26
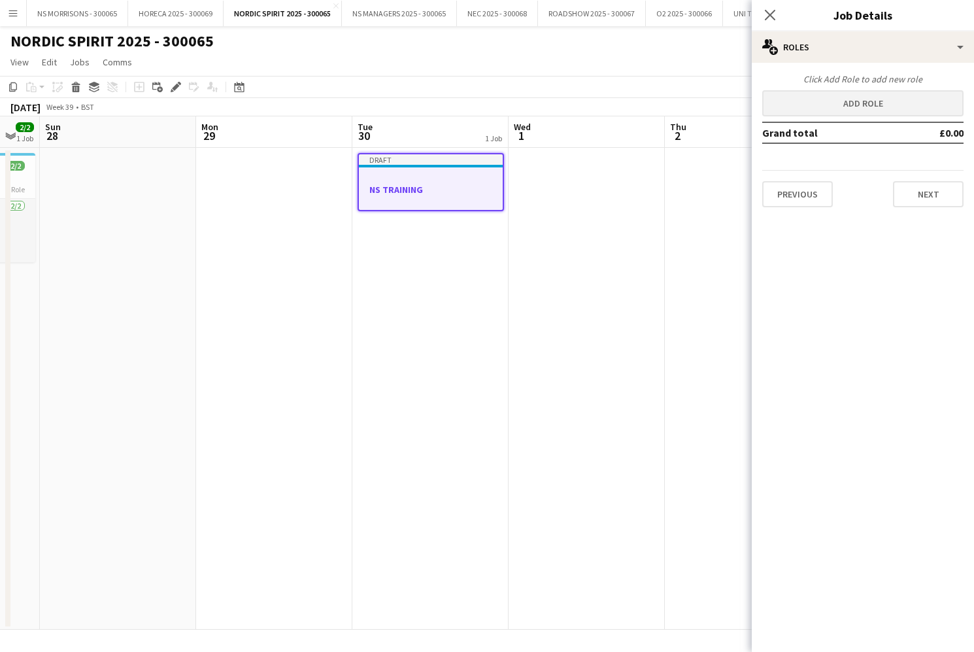
click at [888, 111] on button "Add role" at bounding box center [862, 103] width 201 height 26
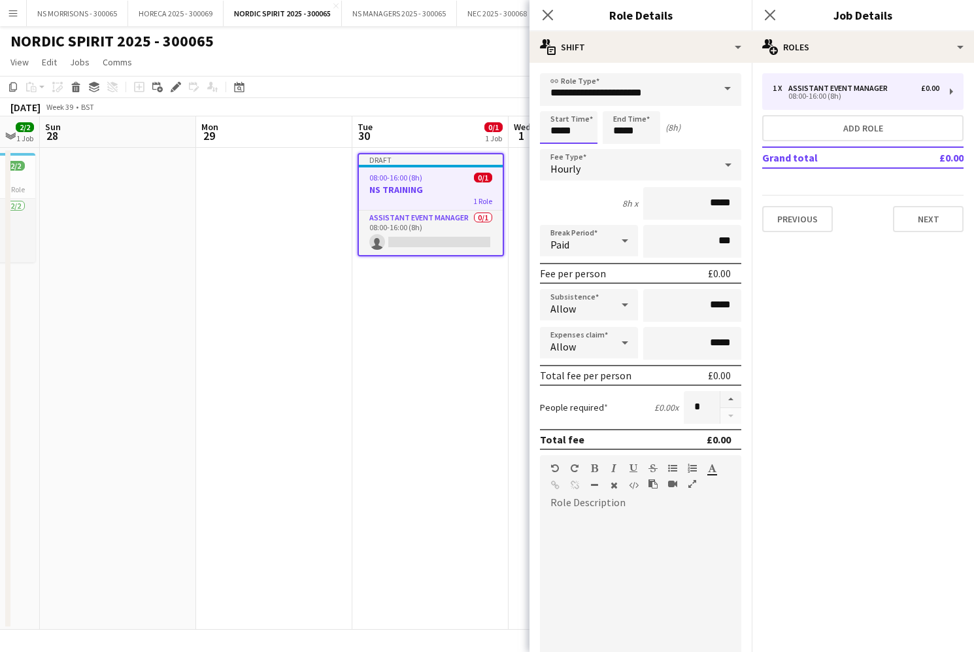
click at [580, 131] on input "*****" at bounding box center [569, 127] width 58 height 33
click at [550, 103] on div at bounding box center [556, 104] width 26 height 13
click at [549, 103] on div at bounding box center [556, 104] width 26 height 13
type input "*****"
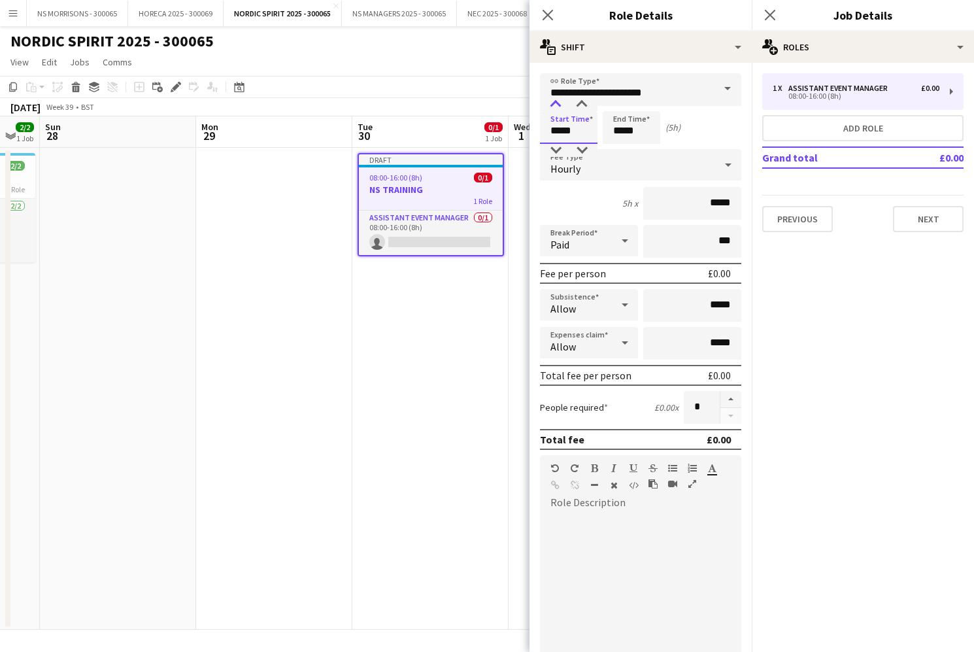
click at [549, 103] on div at bounding box center [556, 104] width 26 height 13
click at [637, 170] on div "Hourly" at bounding box center [627, 164] width 175 height 31
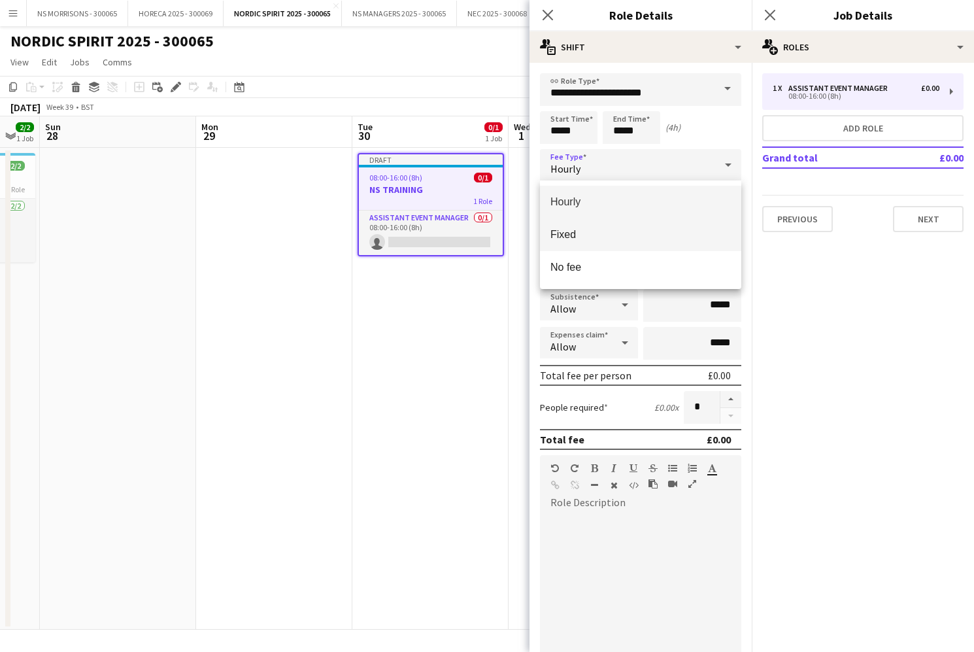
click at [628, 221] on mat-option "Fixed" at bounding box center [640, 234] width 201 height 33
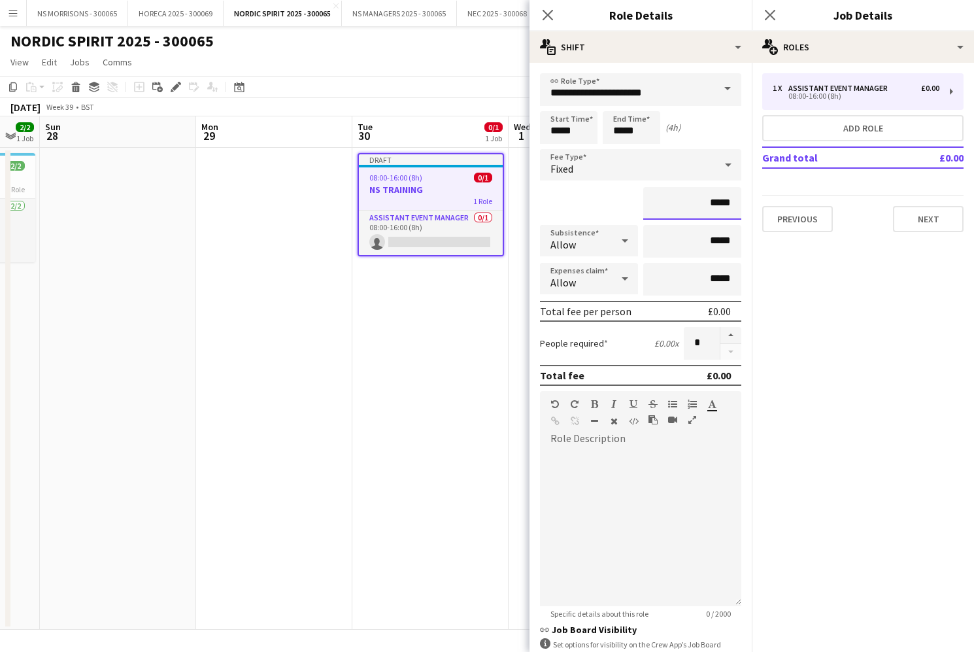
click at [715, 205] on input "*****" at bounding box center [692, 203] width 98 height 33
type input "******"
click at [716, 279] on input "*****" at bounding box center [692, 279] width 98 height 33
type input "******"
drag, startPoint x: 617, startPoint y: 89, endPoint x: 614, endPoint y: 109, distance: 20.5
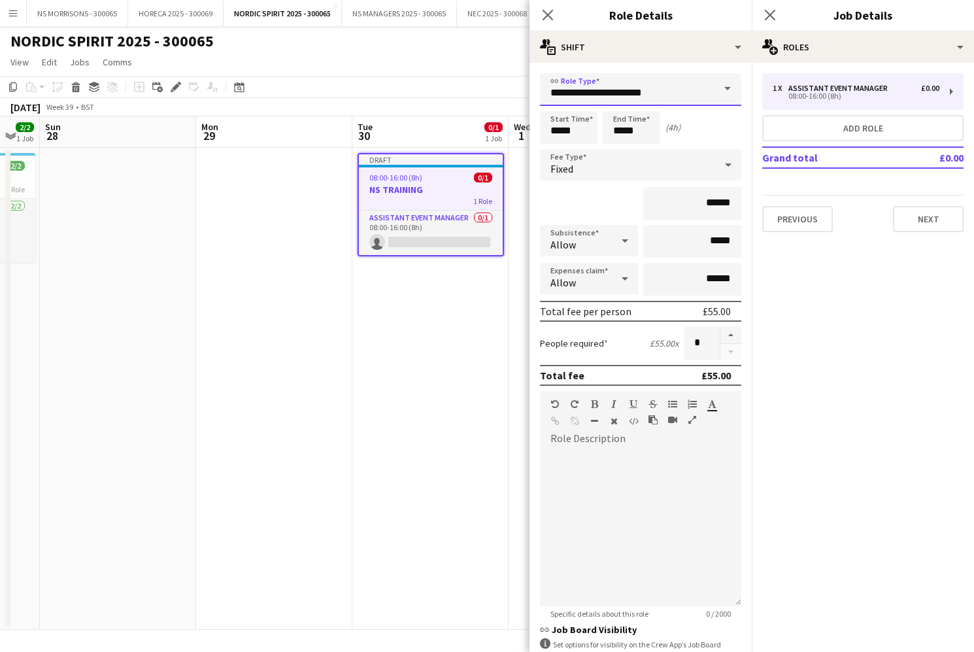
click at [617, 89] on input "**********" at bounding box center [640, 89] width 201 height 33
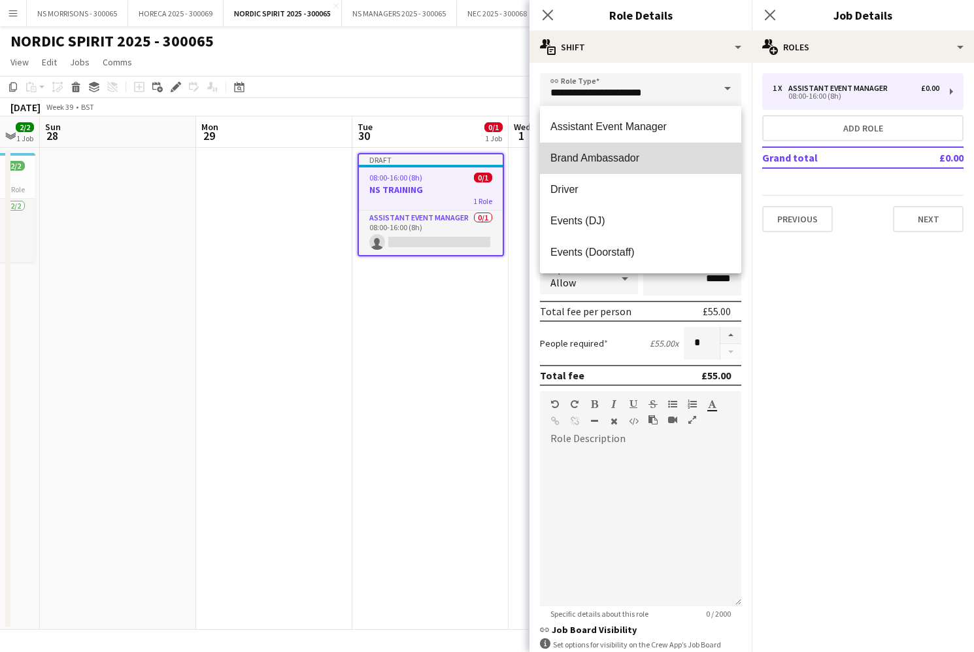
click at [614, 154] on span "Brand Ambassador" at bounding box center [641, 158] width 180 height 12
type input "**********"
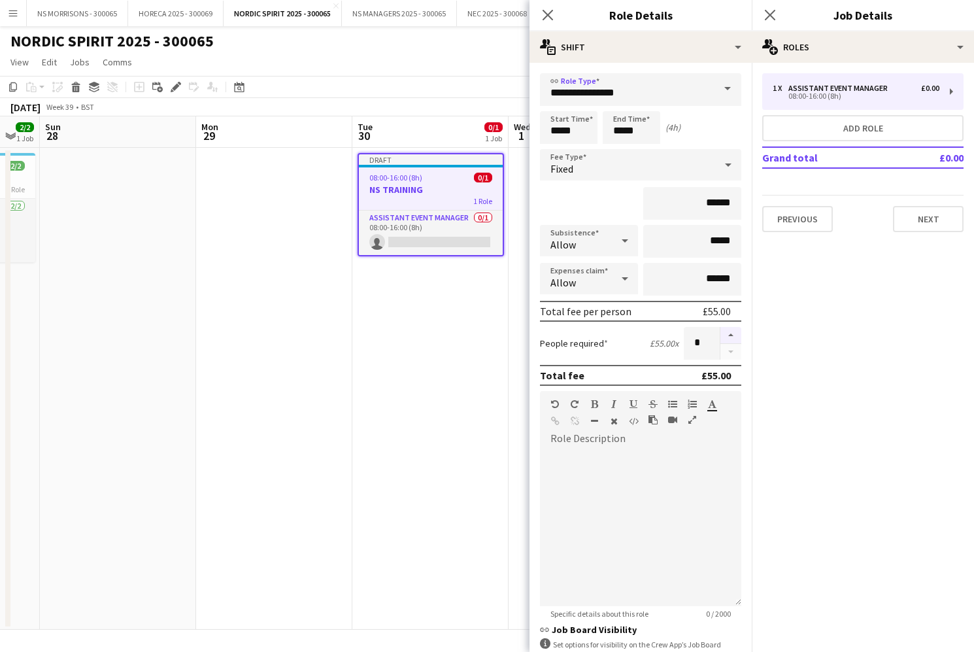
click at [736, 337] on button "button" at bounding box center [731, 335] width 21 height 17
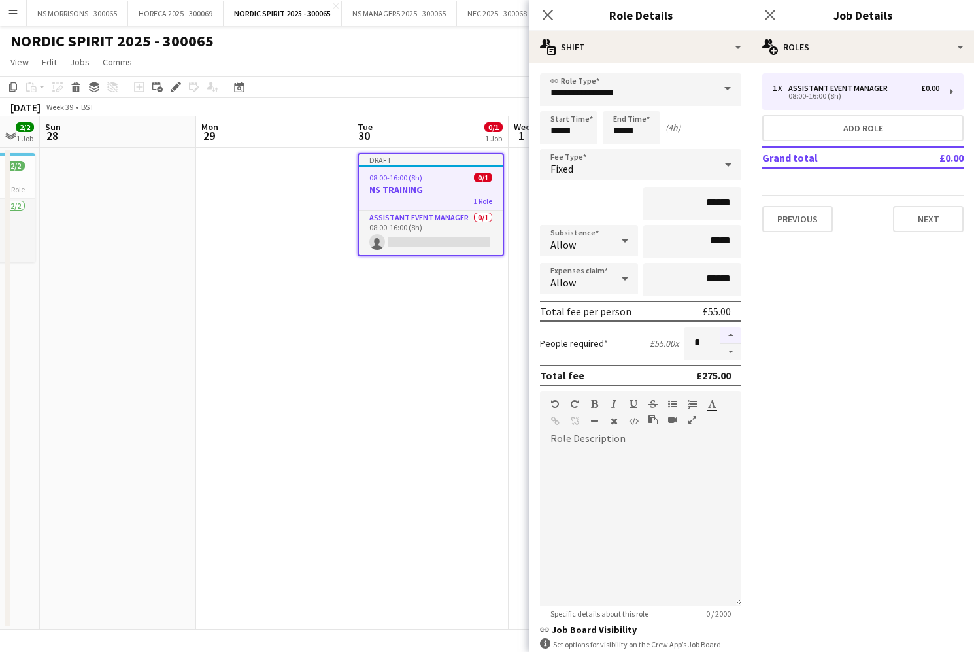
click at [736, 337] on button "button" at bounding box center [731, 335] width 21 height 17
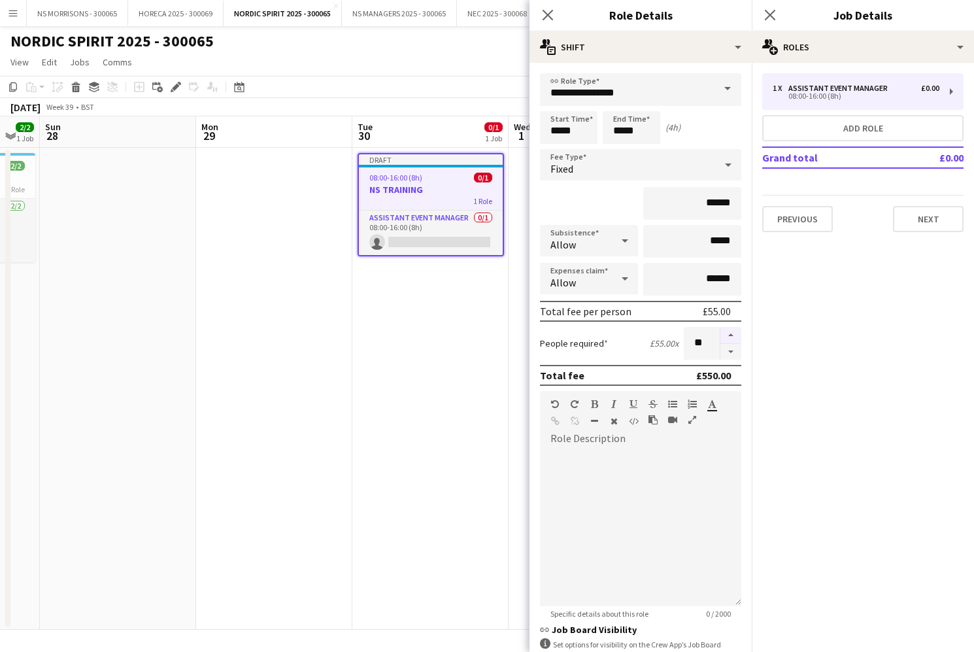
click at [736, 337] on button "button" at bounding box center [731, 335] width 21 height 17
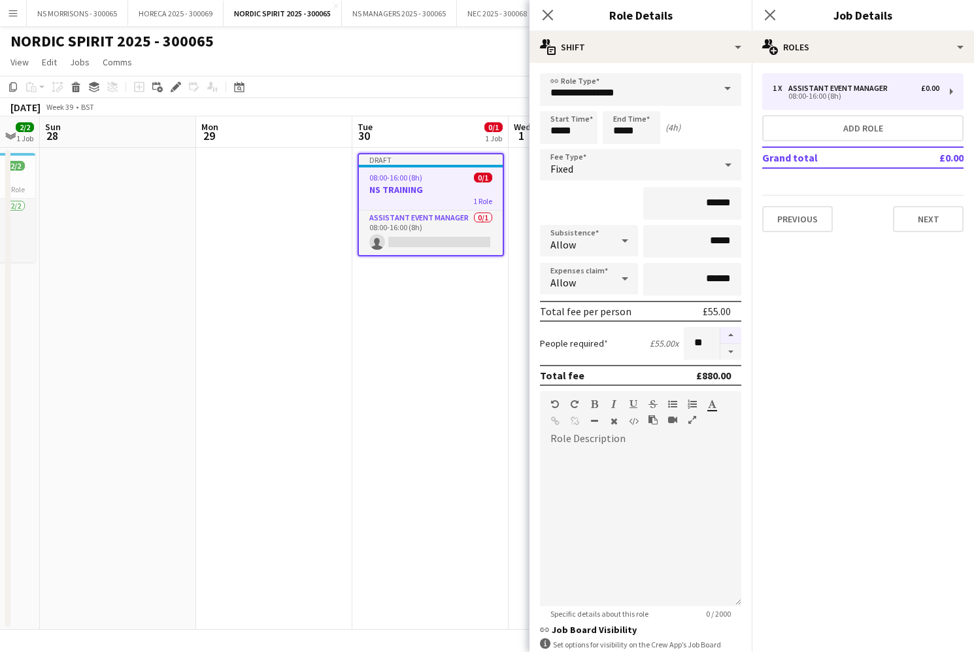
click at [736, 337] on button "button" at bounding box center [731, 335] width 21 height 17
click at [732, 353] on button "button" at bounding box center [731, 352] width 21 height 16
type input "**"
click at [424, 303] on app-date-cell "Draft 08:00-16:00 (8h) 0/1 NS TRAINING 1 Role Assistant Event Manager 0/1 08:00…" at bounding box center [430, 389] width 156 height 482
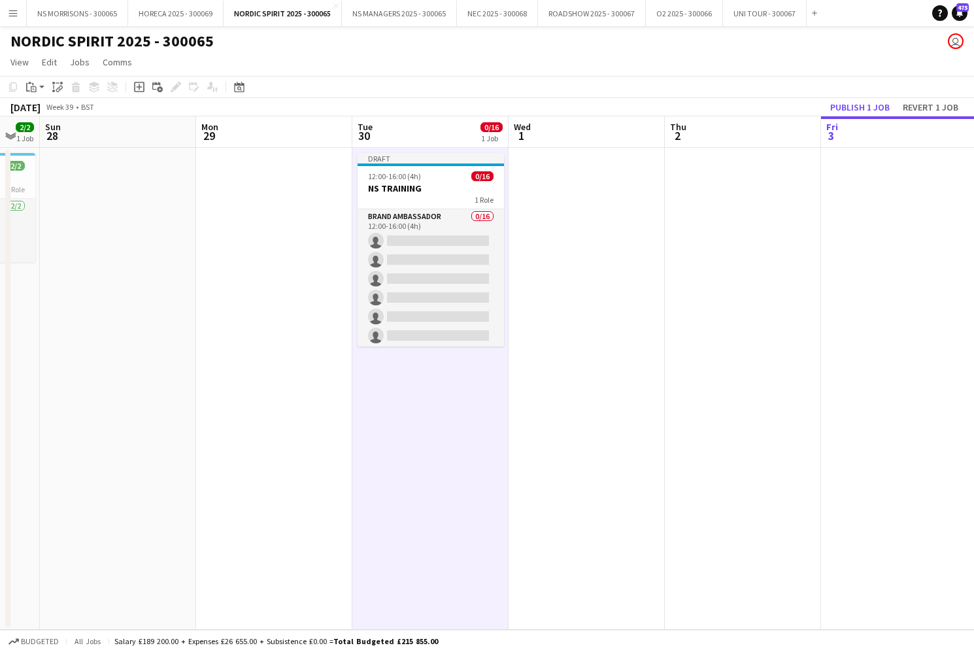
drag, startPoint x: 425, startPoint y: 268, endPoint x: 544, endPoint y: 248, distance: 120.6
click at [425, 268] on app-card-role "Brand Ambassador 0/16 12:00-16:00 (4h) single-neutral-actions single-neutral-ac…" at bounding box center [431, 373] width 146 height 329
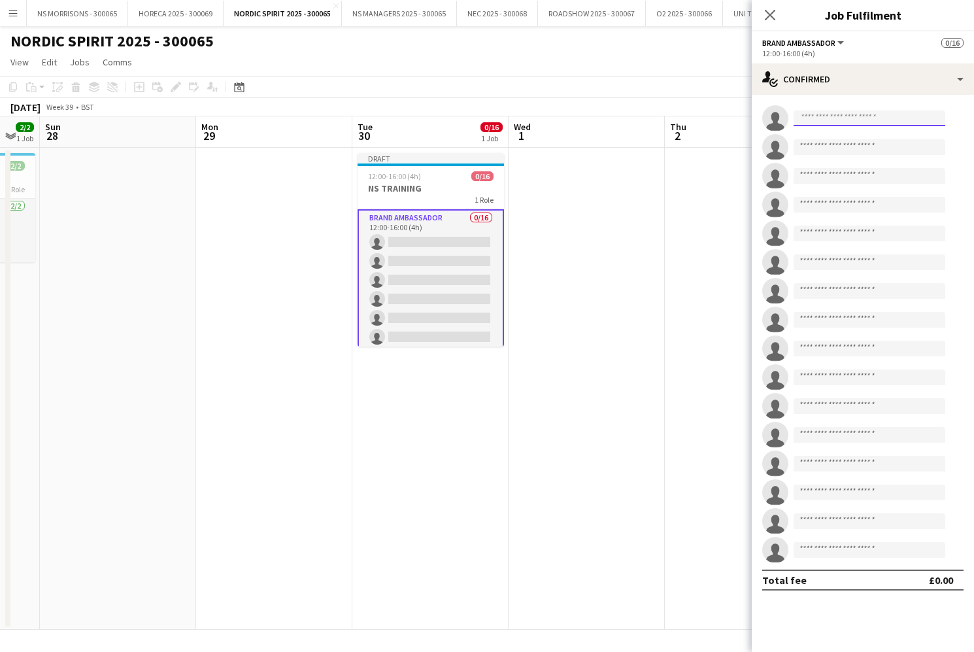
click at [843, 117] on input at bounding box center [870, 118] width 152 height 16
type input "***"
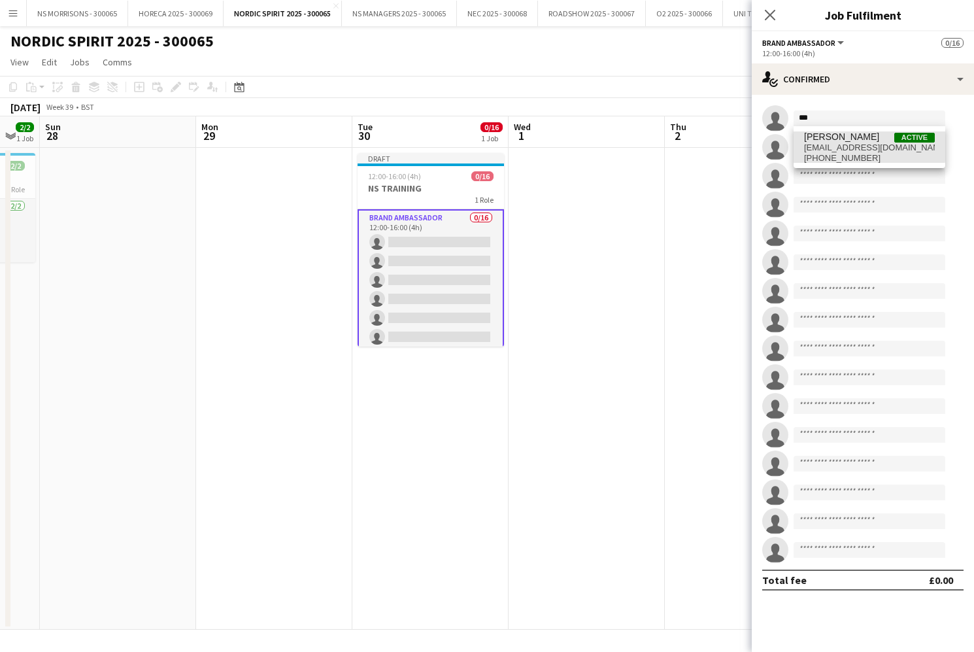
click at [851, 137] on span "[PERSON_NAME]" at bounding box center [841, 136] width 75 height 11
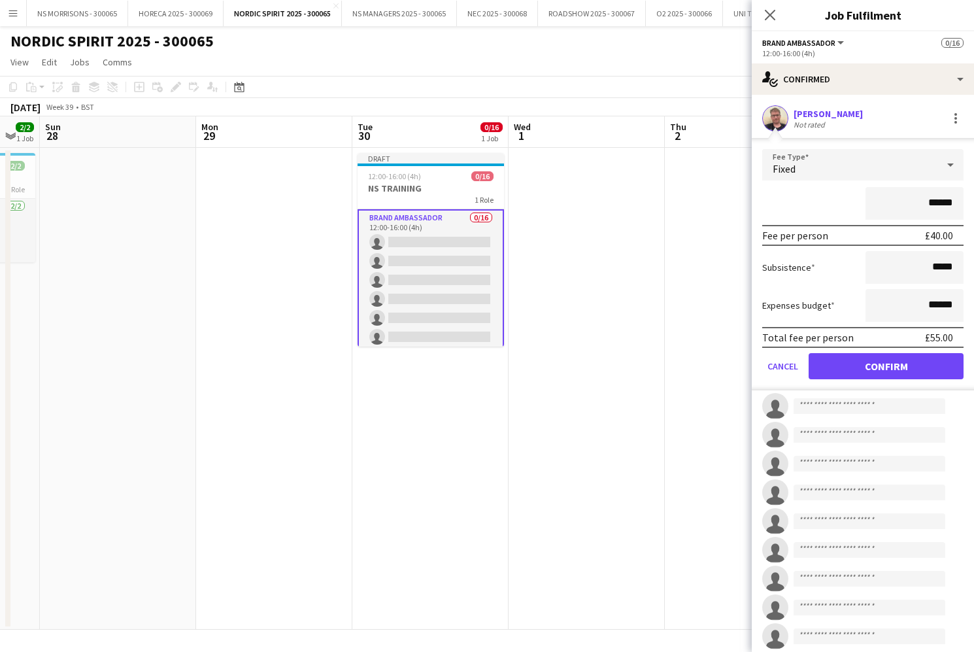
click at [849, 371] on button "Confirm" at bounding box center [886, 366] width 155 height 26
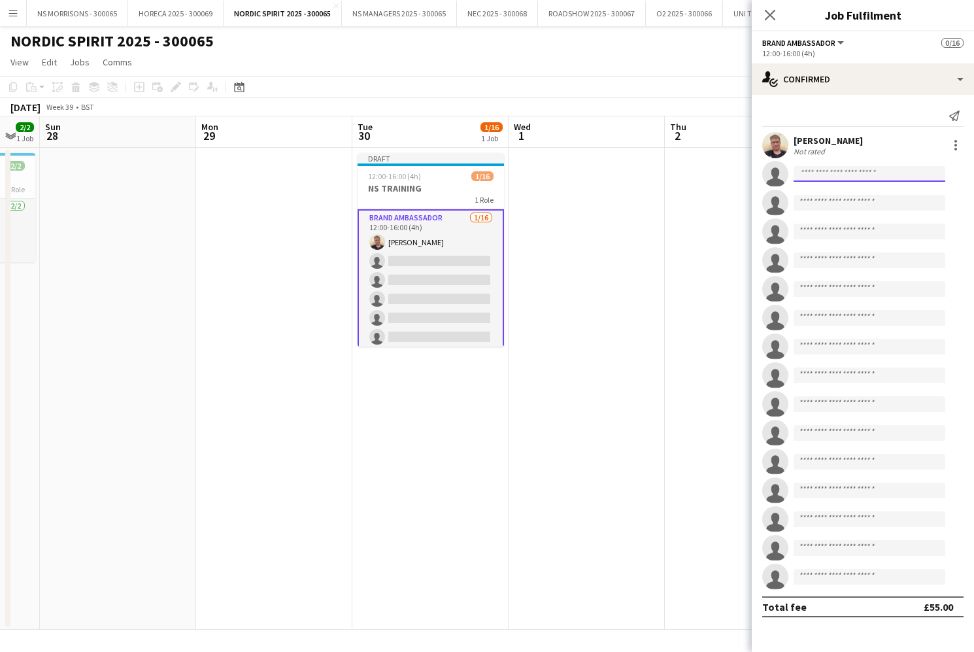
click at [821, 174] on input at bounding box center [870, 174] width 152 height 16
type input "****"
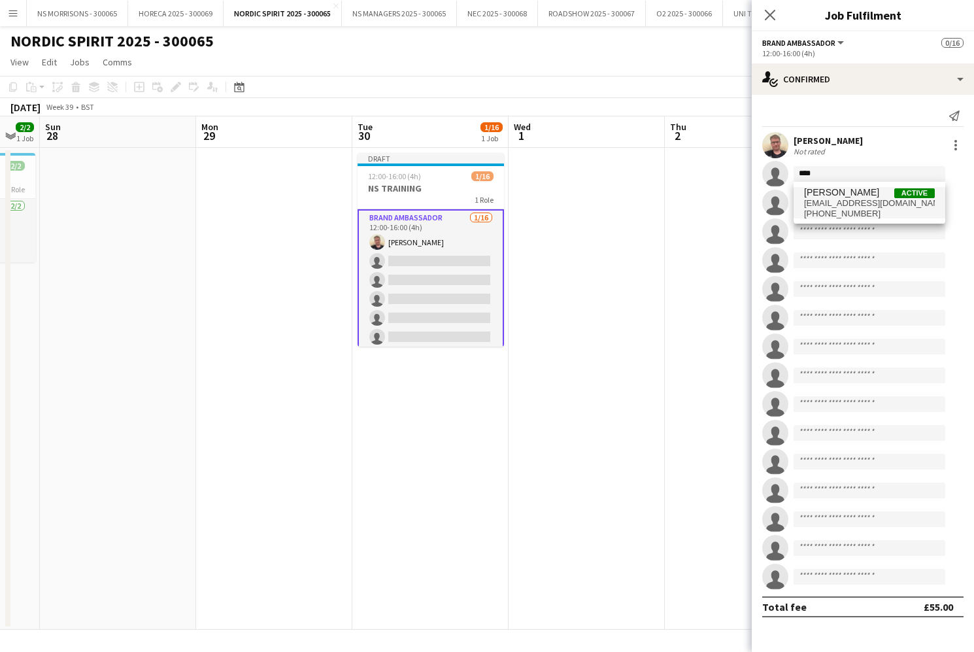
click at [833, 200] on span "[EMAIL_ADDRESS][DOMAIN_NAME]" at bounding box center [869, 203] width 131 height 10
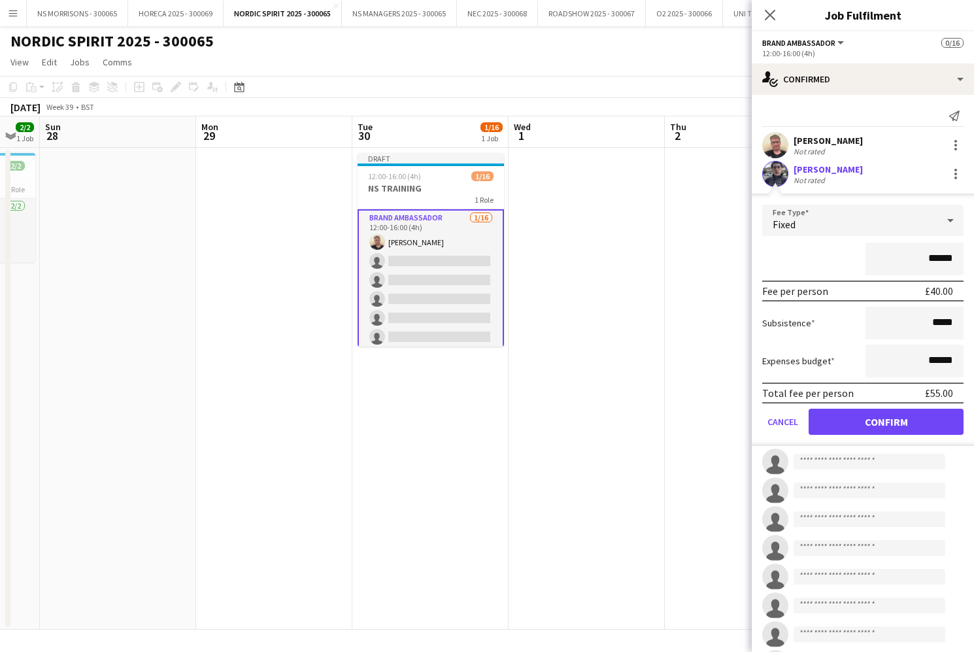
click at [862, 417] on button "Confirm" at bounding box center [886, 422] width 155 height 26
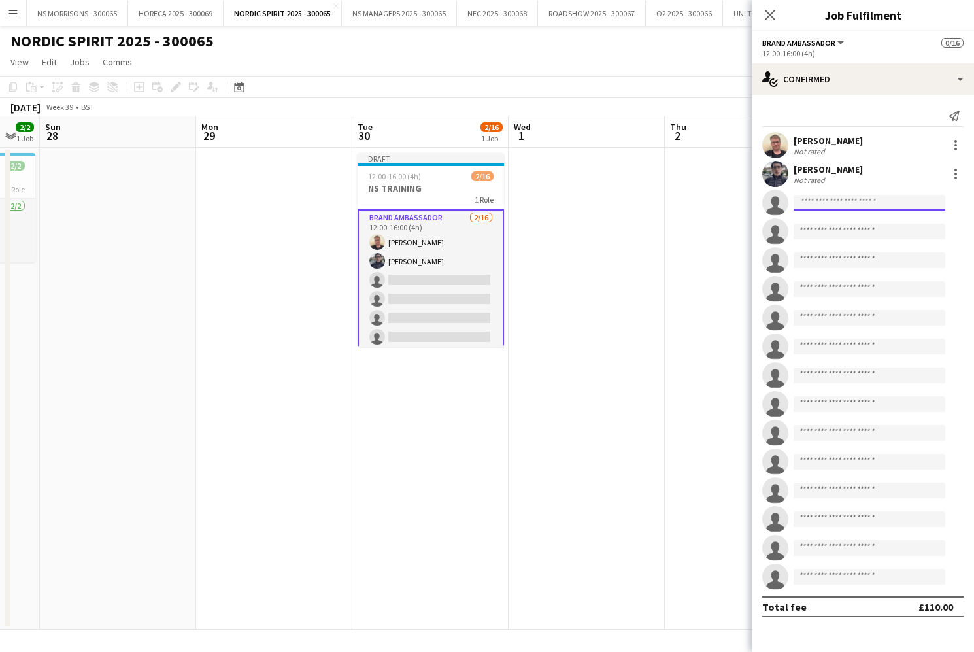
click at [816, 204] on input at bounding box center [870, 203] width 152 height 16
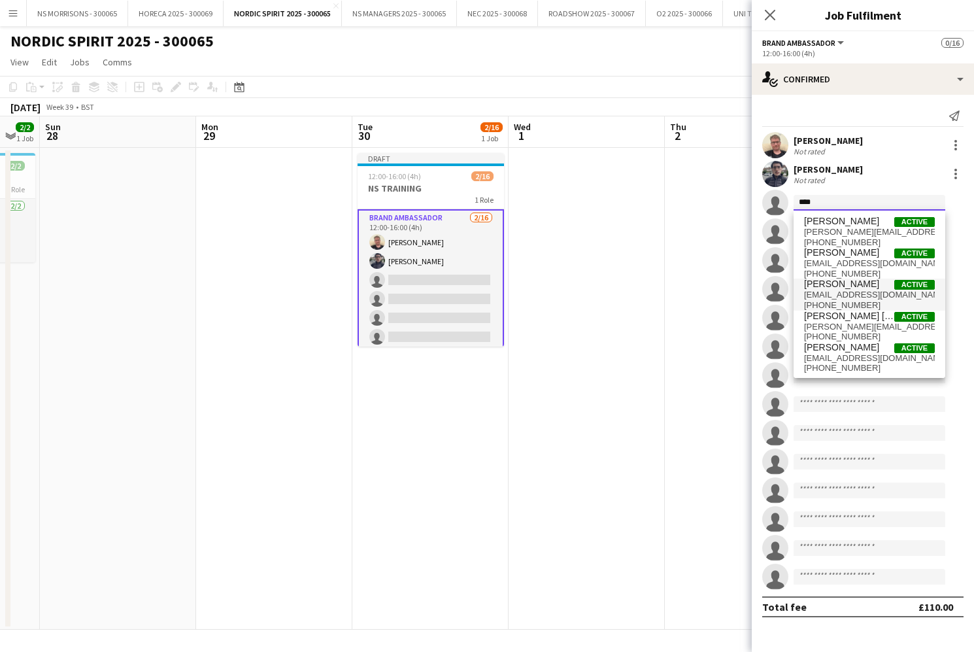
type input "****"
click at [849, 295] on span "[EMAIL_ADDRESS][DOMAIN_NAME]" at bounding box center [869, 295] width 131 height 10
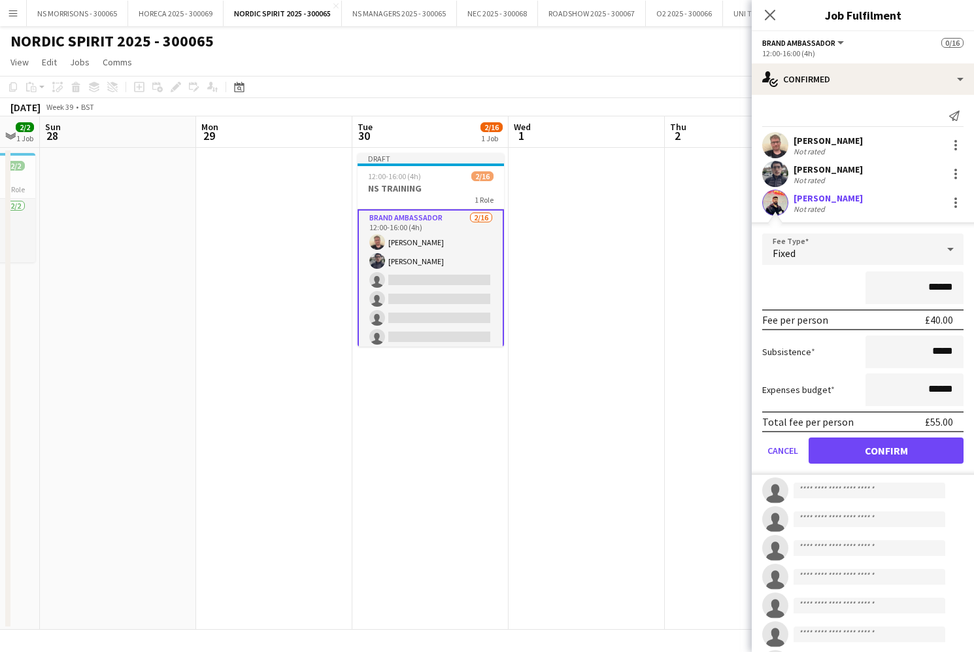
drag, startPoint x: 845, startPoint y: 449, endPoint x: 823, endPoint y: 357, distance: 94.8
click at [845, 449] on button "Confirm" at bounding box center [886, 450] width 155 height 26
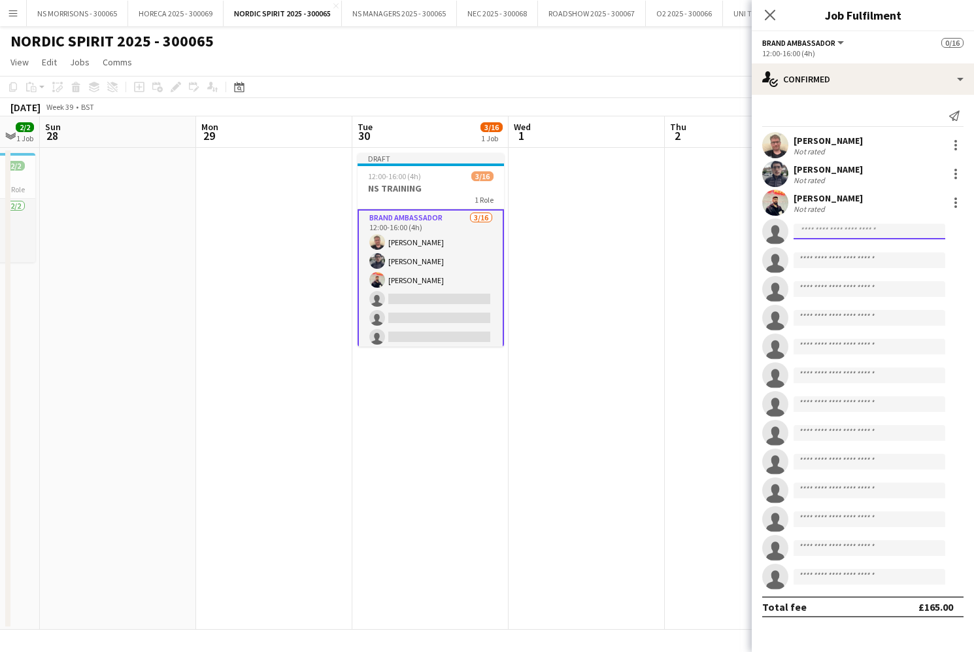
click at [815, 232] on input at bounding box center [870, 232] width 152 height 16
type input "********"
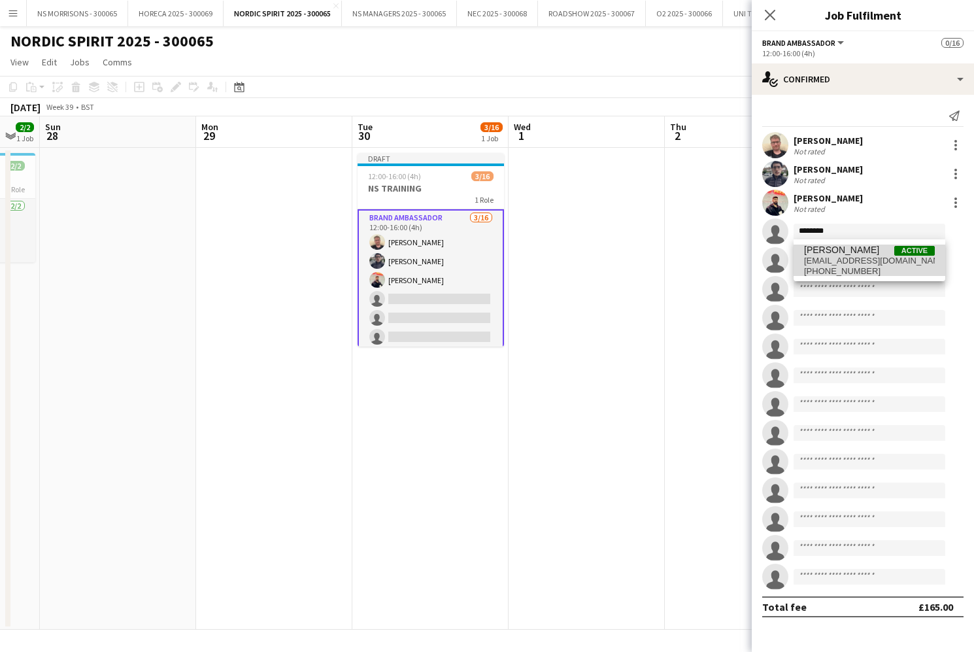
click at [840, 268] on span "[PHONE_NUMBER]" at bounding box center [869, 271] width 131 height 10
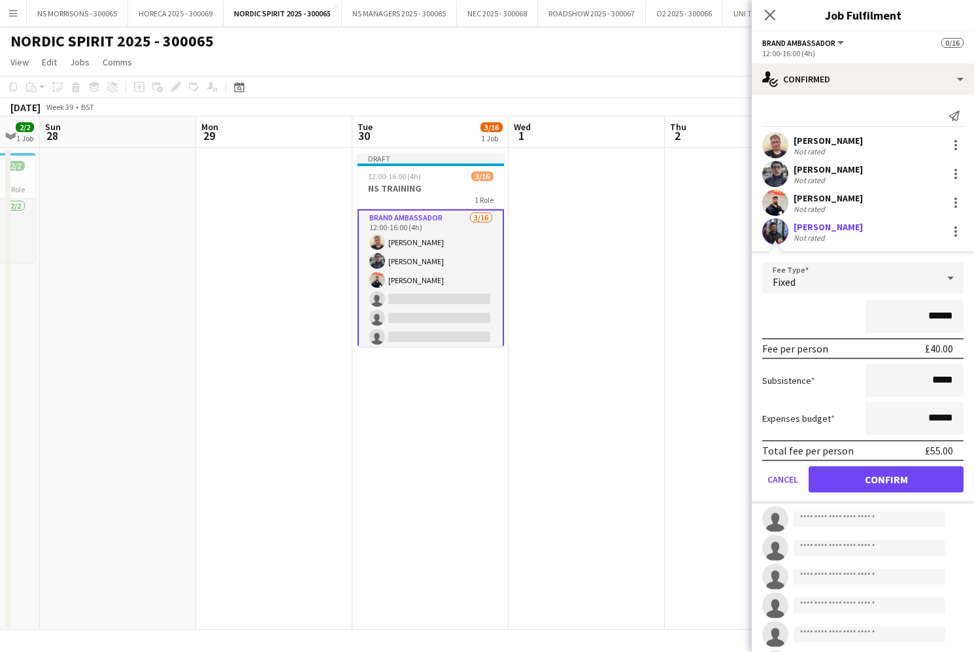
drag, startPoint x: 877, startPoint y: 482, endPoint x: 828, endPoint y: 362, distance: 129.1
click at [876, 480] on button "Confirm" at bounding box center [886, 479] width 155 height 26
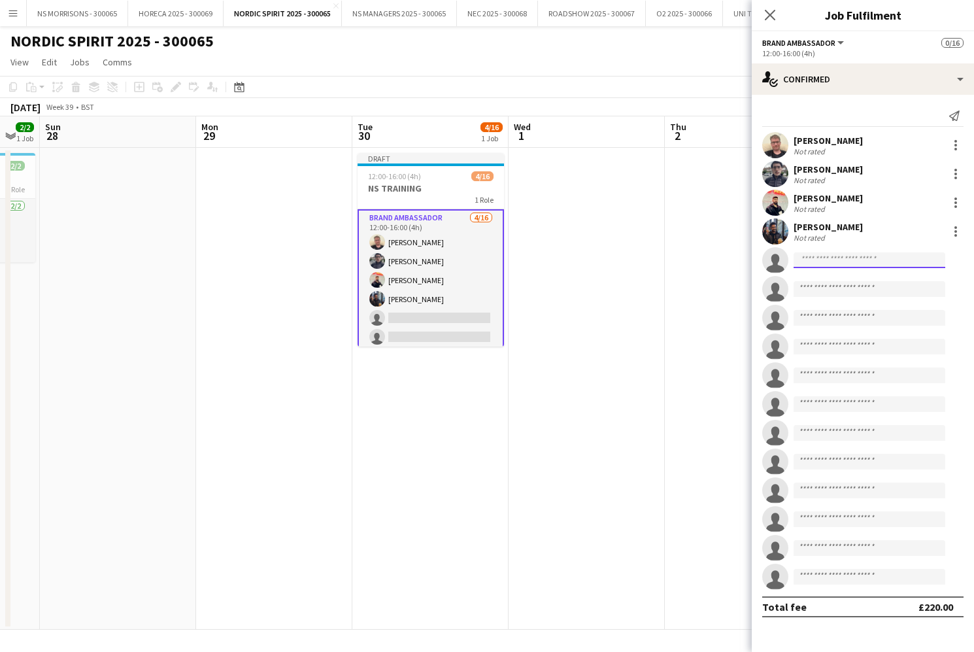
click at [831, 256] on input at bounding box center [870, 260] width 152 height 16
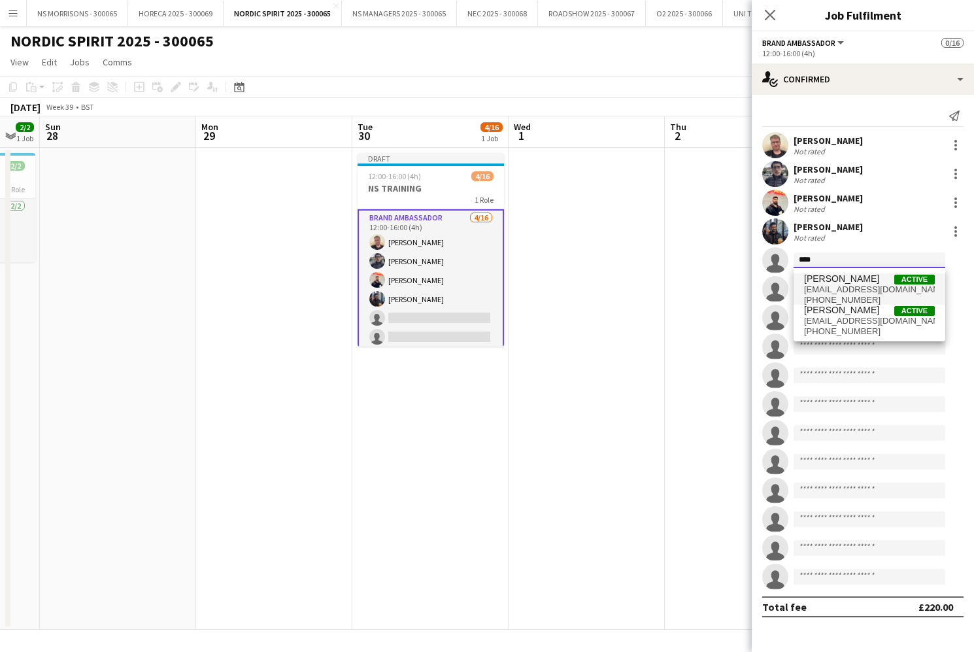
type input "****"
click at [850, 280] on span "[PERSON_NAME]" at bounding box center [841, 278] width 75 height 11
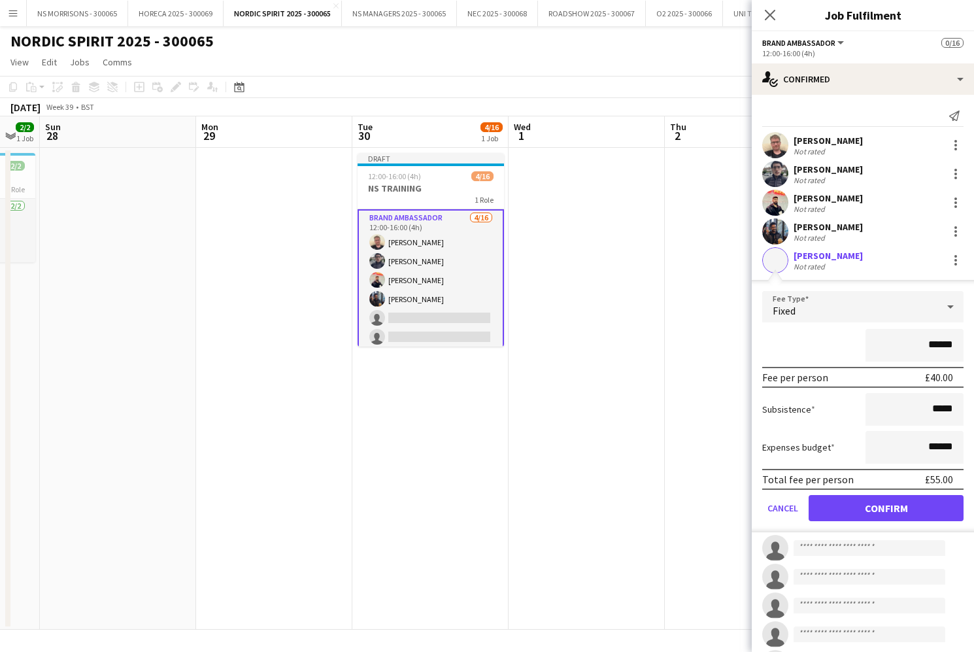
click at [857, 497] on button "Confirm" at bounding box center [886, 508] width 155 height 26
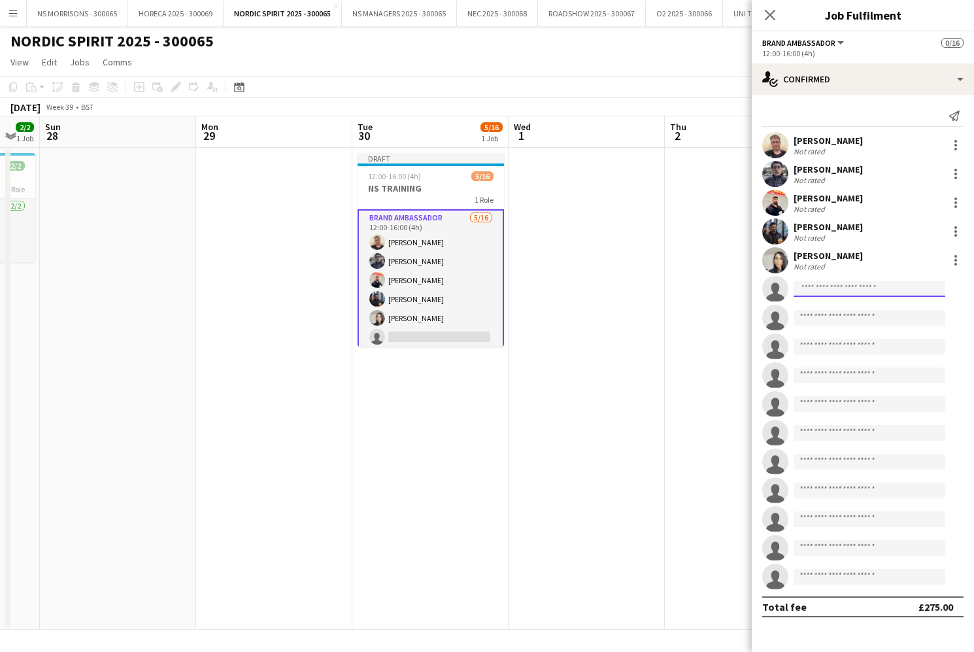
click at [823, 289] on input at bounding box center [870, 289] width 152 height 16
type input "****"
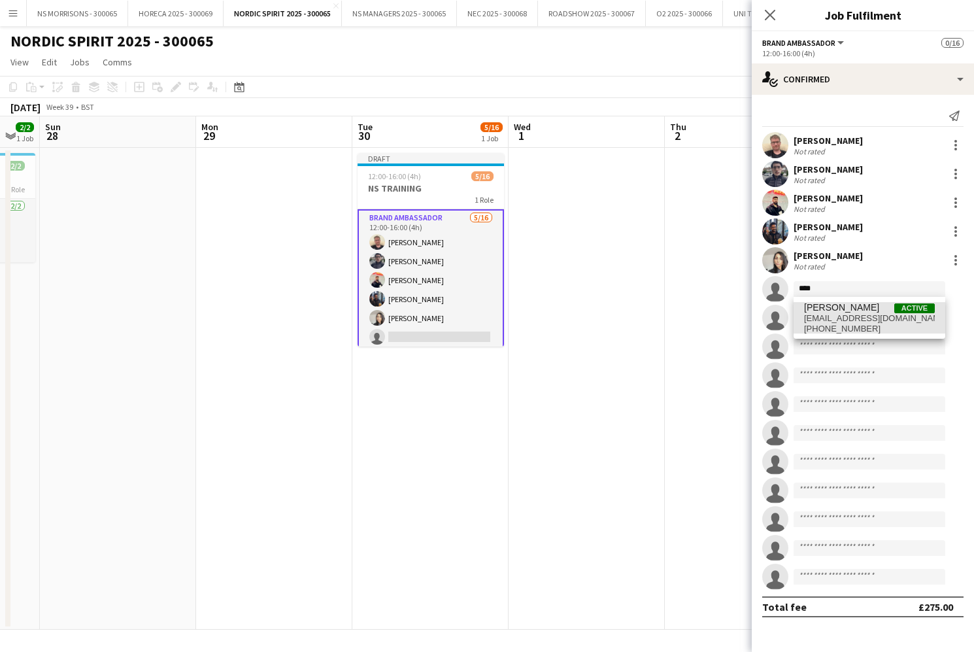
drag, startPoint x: 826, startPoint y: 319, endPoint x: 832, endPoint y: 331, distance: 13.7
click at [826, 319] on span "[EMAIL_ADDRESS][DOMAIN_NAME]" at bounding box center [869, 318] width 131 height 10
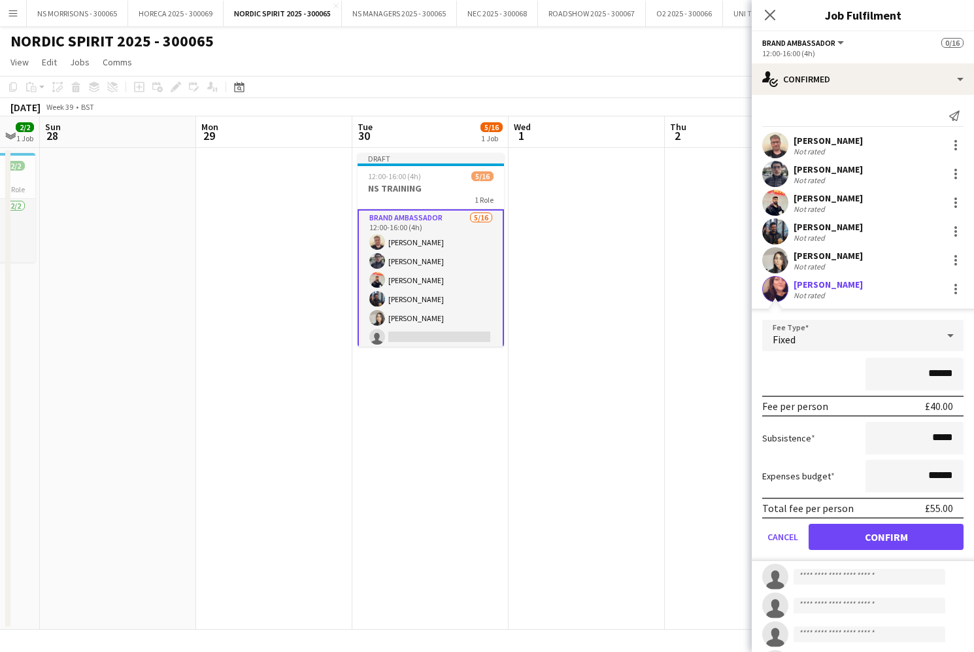
drag, startPoint x: 875, startPoint y: 530, endPoint x: 849, endPoint y: 449, distance: 85.2
click at [875, 530] on button "Confirm" at bounding box center [886, 537] width 155 height 26
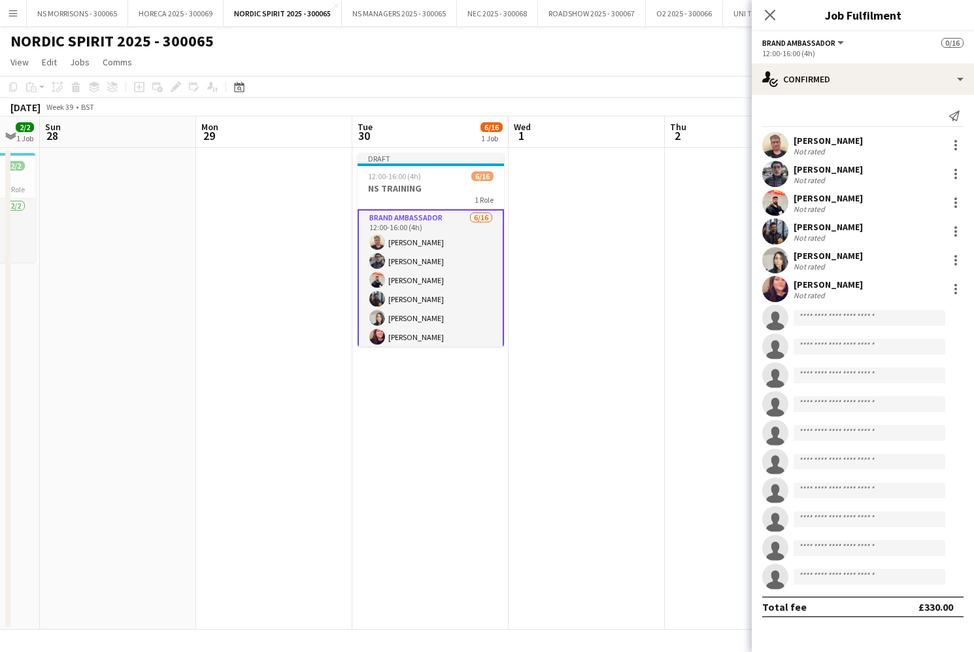
click at [839, 326] on app-invite-slot "single-neutral-actions" at bounding box center [863, 318] width 222 height 26
click at [836, 314] on input at bounding box center [870, 318] width 152 height 16
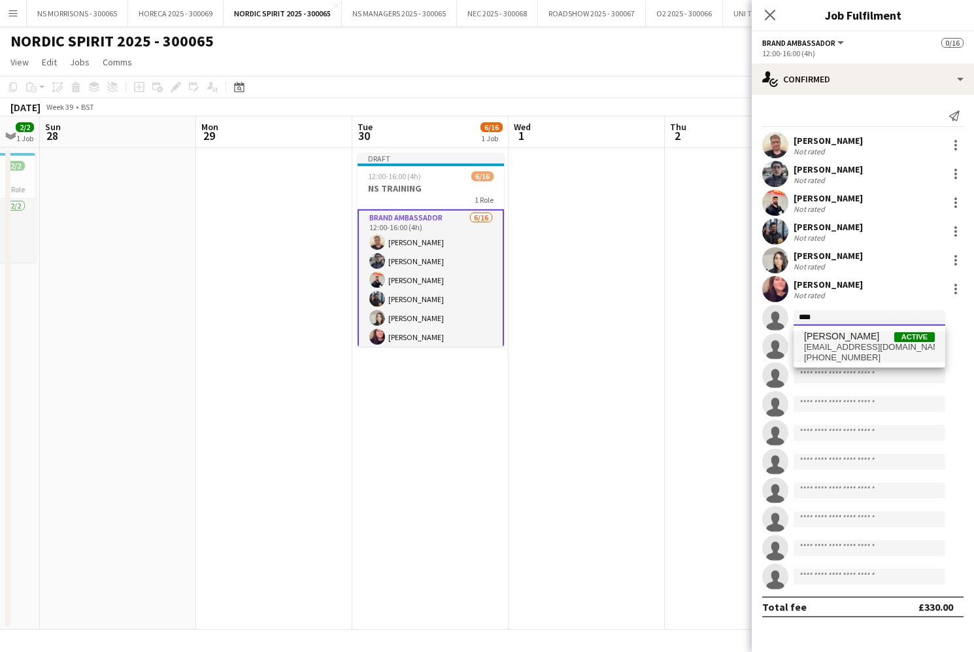
type input "****"
click at [853, 343] on span "[EMAIL_ADDRESS][DOMAIN_NAME]" at bounding box center [869, 347] width 131 height 10
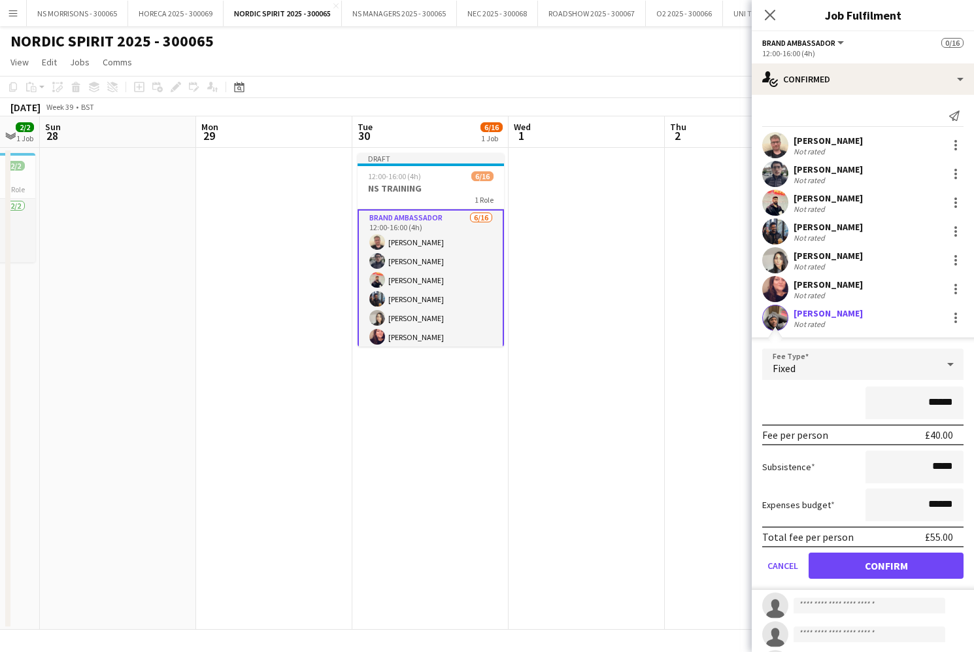
drag, startPoint x: 904, startPoint y: 573, endPoint x: 902, endPoint y: 562, distance: 11.2
click at [904, 571] on button "Confirm" at bounding box center [886, 565] width 155 height 26
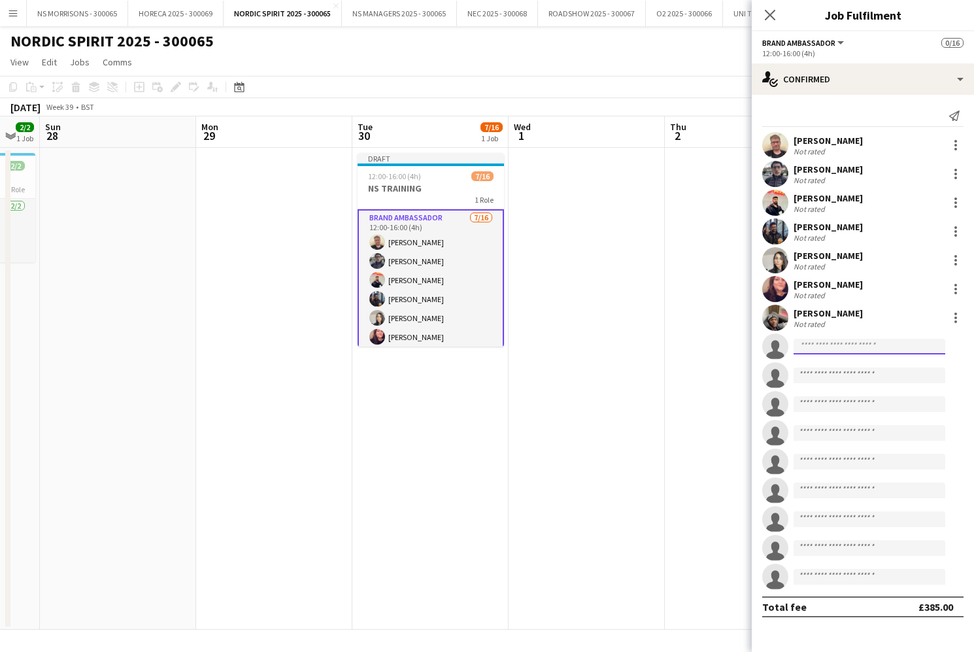
click at [819, 341] on input at bounding box center [870, 347] width 152 height 16
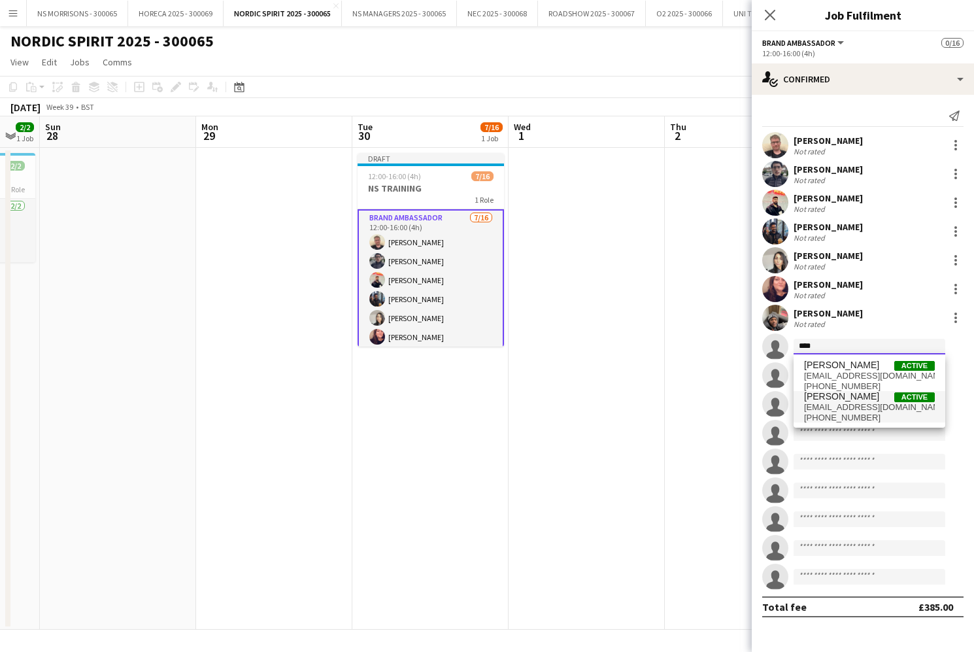
type input "****"
click at [839, 413] on span "[PHONE_NUMBER]" at bounding box center [869, 418] width 131 height 10
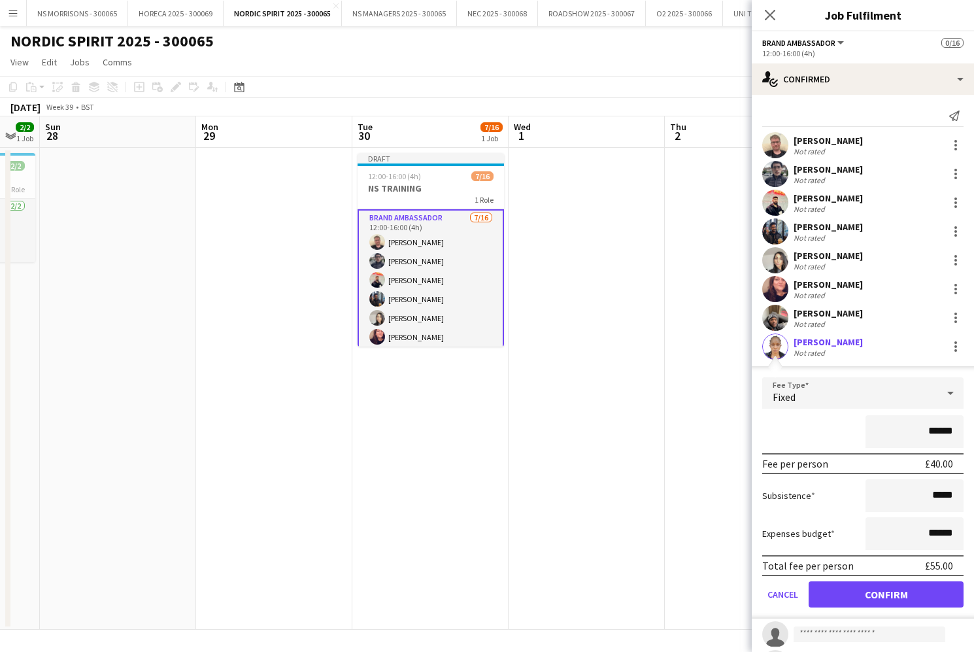
drag, startPoint x: 907, startPoint y: 592, endPoint x: 890, endPoint y: 571, distance: 26.5
click at [907, 590] on button "Confirm" at bounding box center [886, 594] width 155 height 26
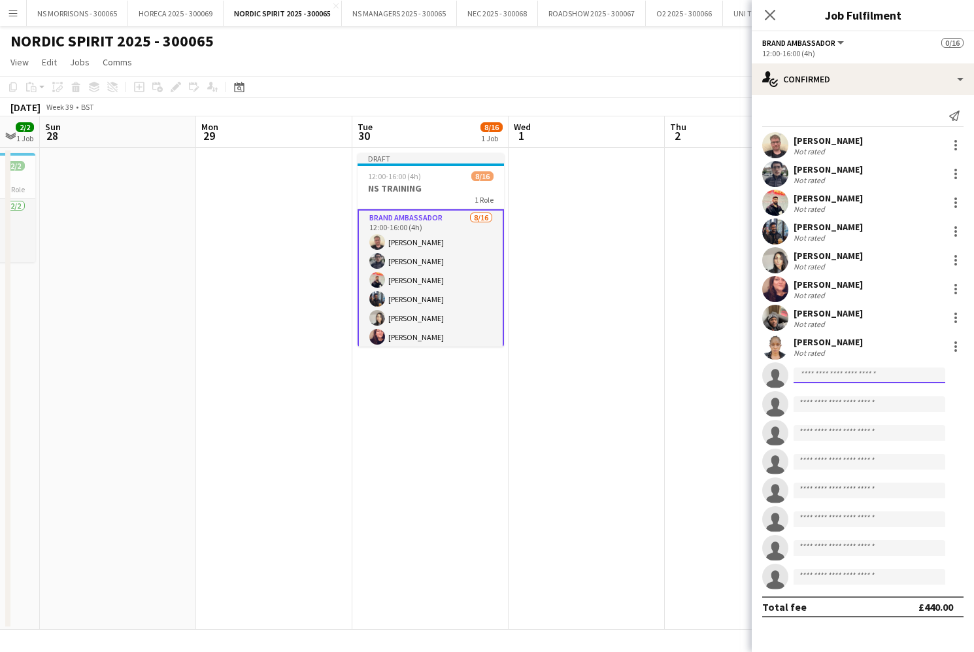
click at [819, 381] on input at bounding box center [870, 375] width 152 height 16
type input "*****"
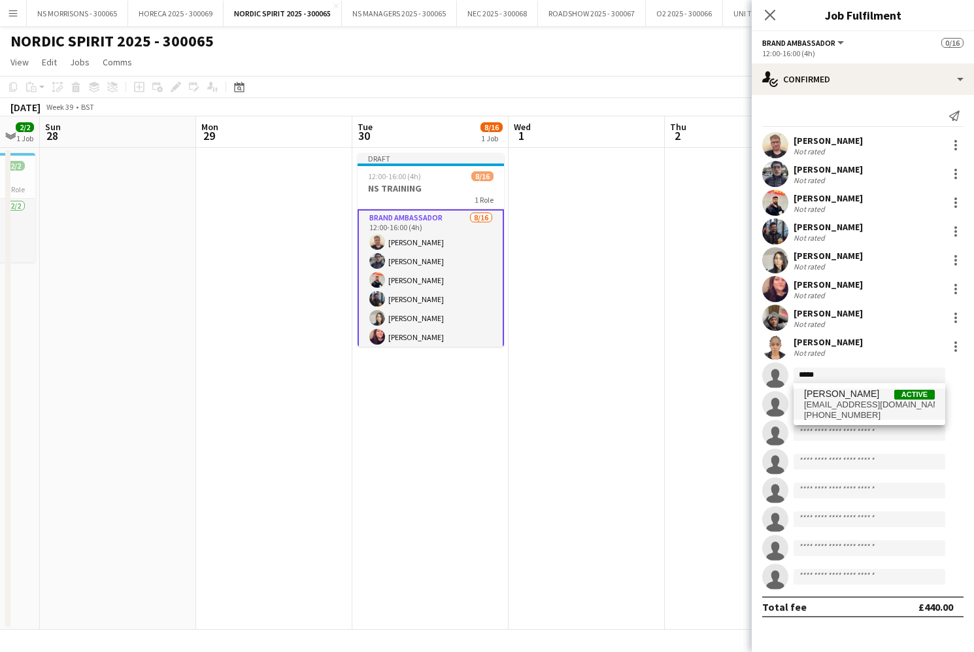
click at [823, 405] on span "[EMAIL_ADDRESS][DOMAIN_NAME]" at bounding box center [869, 404] width 131 height 10
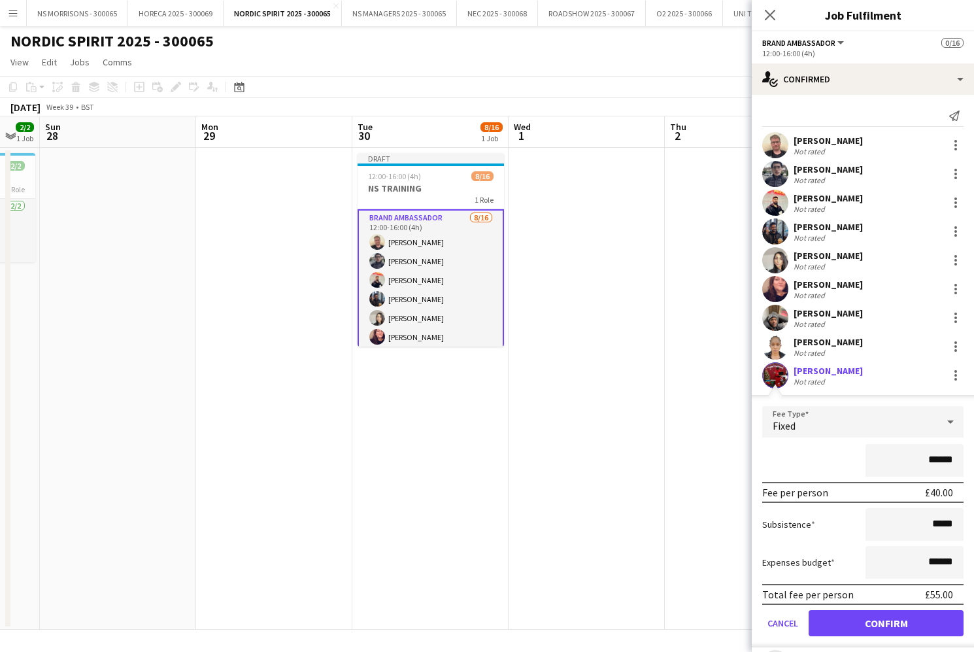
click at [920, 625] on button "Confirm" at bounding box center [886, 623] width 155 height 26
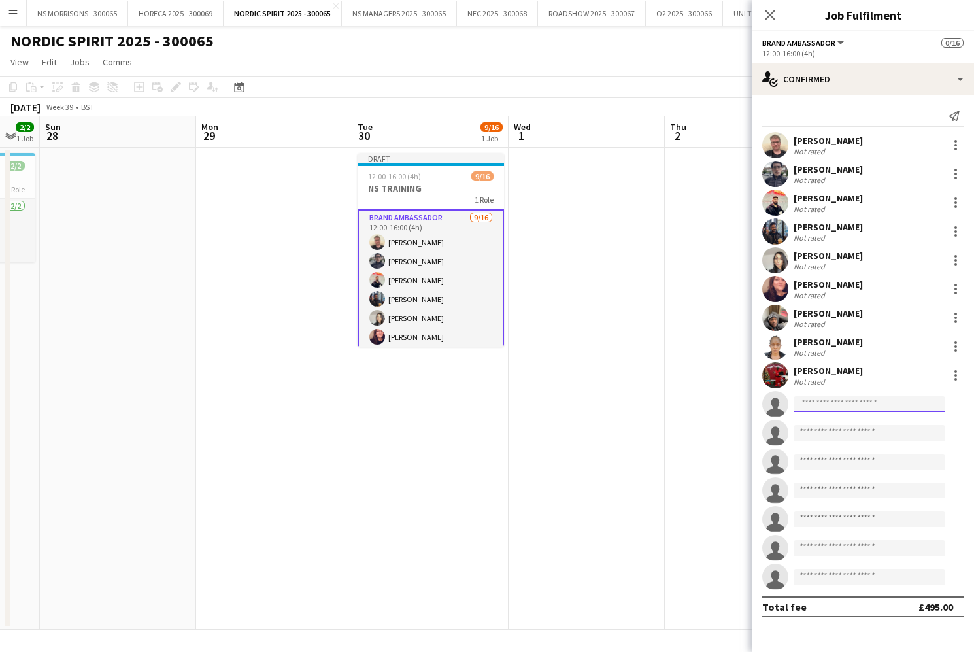
click at [815, 406] on input at bounding box center [870, 404] width 152 height 16
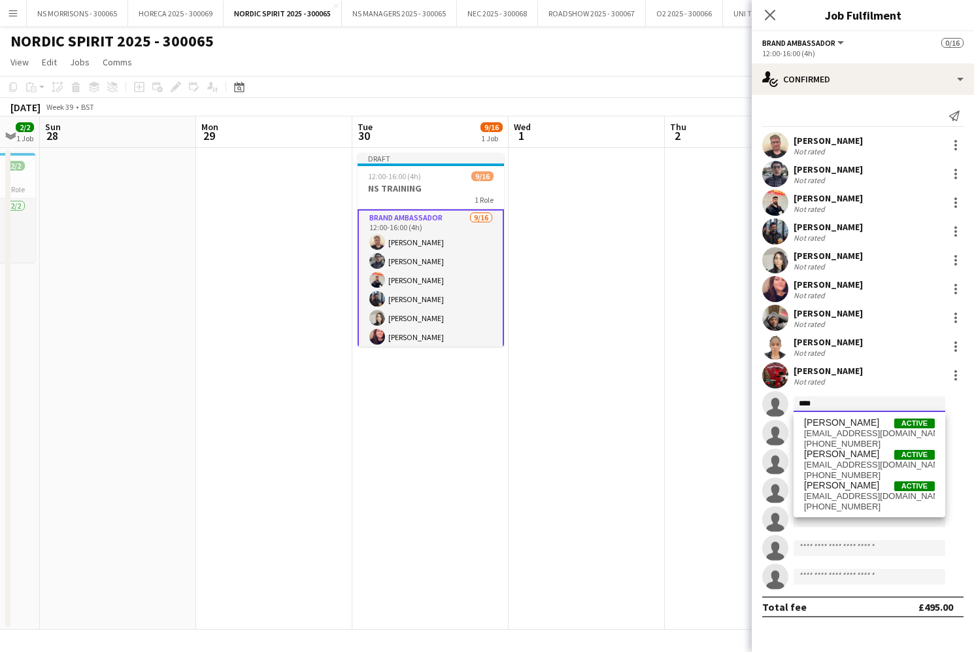
type input "****"
click at [844, 430] on span "[EMAIL_ADDRESS][DOMAIN_NAME]" at bounding box center [869, 433] width 131 height 10
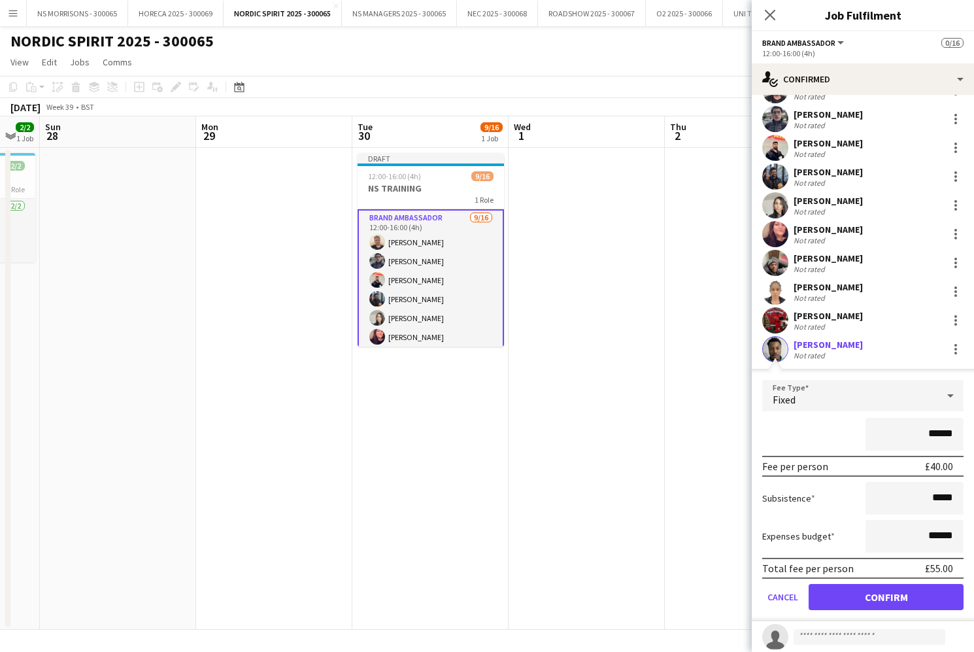
scroll to position [64, 0]
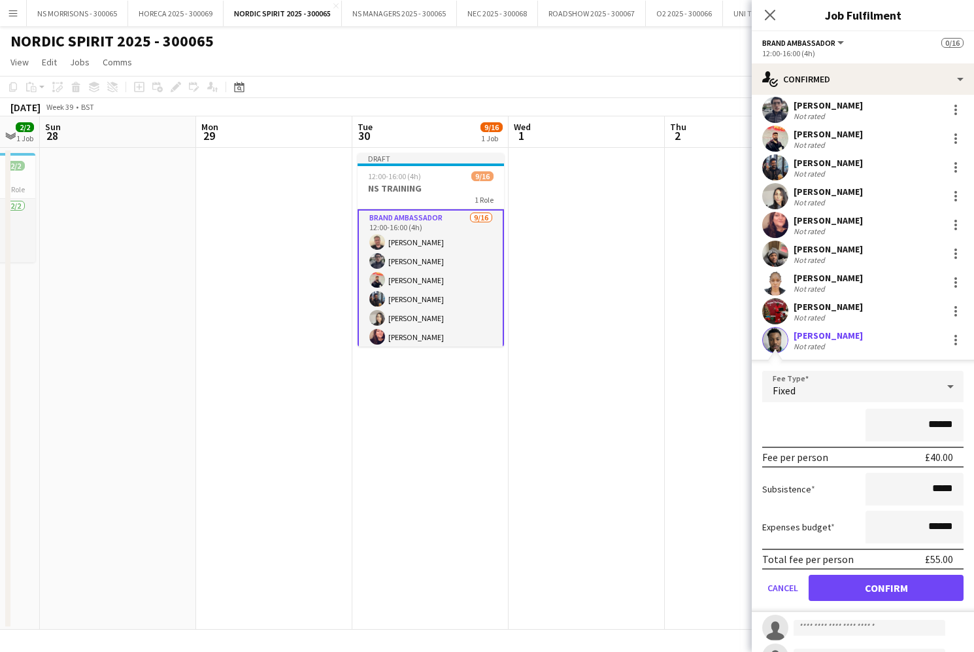
click at [857, 576] on button "Confirm" at bounding box center [886, 588] width 155 height 26
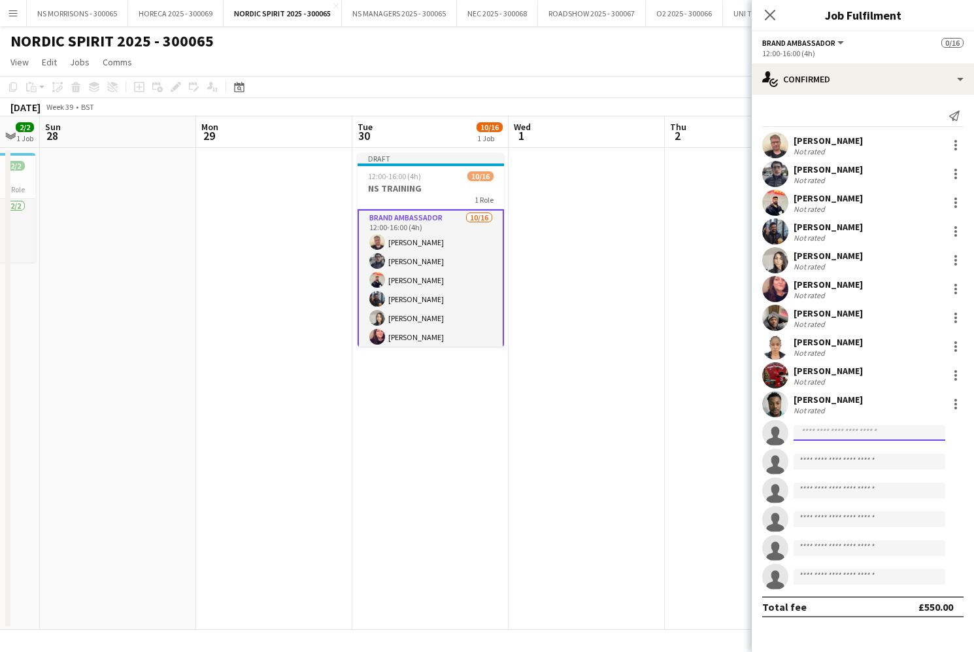
click at [808, 432] on input at bounding box center [870, 433] width 152 height 16
type input "****"
click at [819, 456] on span "[PERSON_NAME]" at bounding box center [841, 451] width 75 height 11
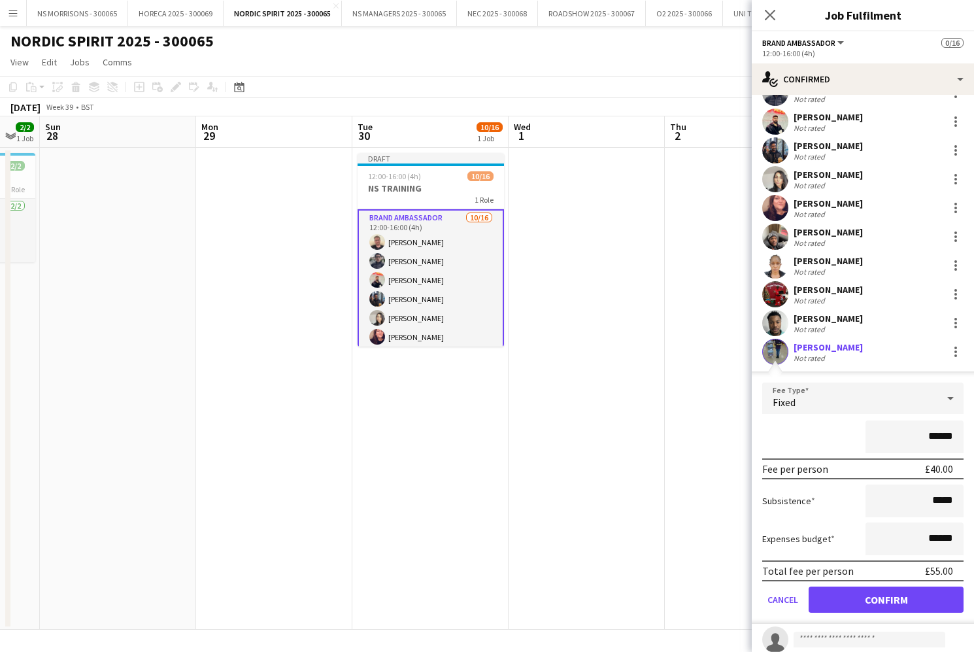
scroll to position [87, 0]
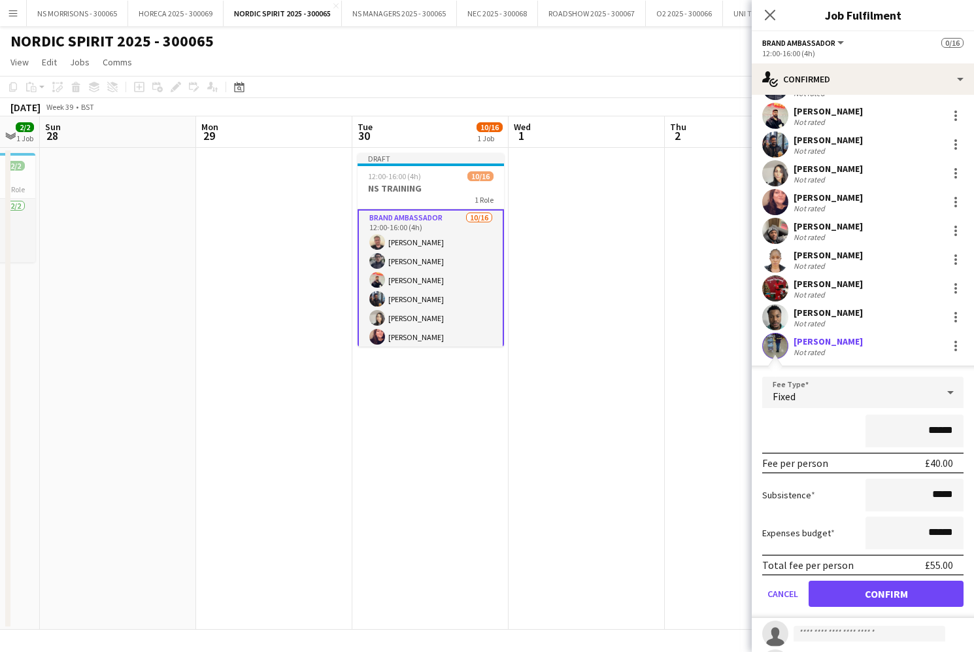
click at [855, 586] on button "Confirm" at bounding box center [886, 594] width 155 height 26
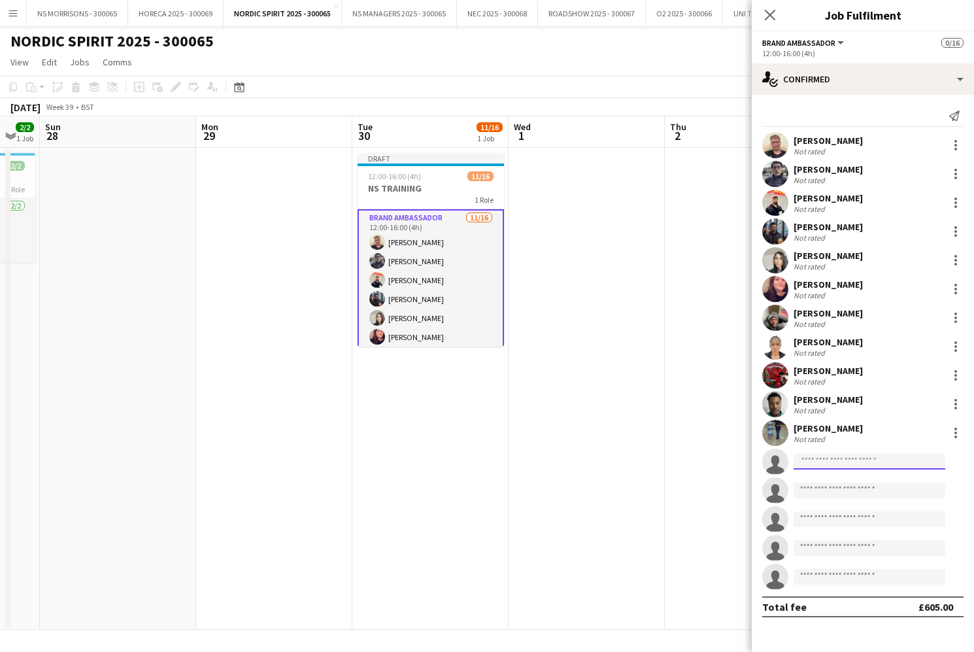
click at [815, 466] on input at bounding box center [870, 462] width 152 height 16
type input "****"
click at [824, 492] on span "[EMAIL_ADDRESS][DOMAIN_NAME]" at bounding box center [869, 491] width 131 height 10
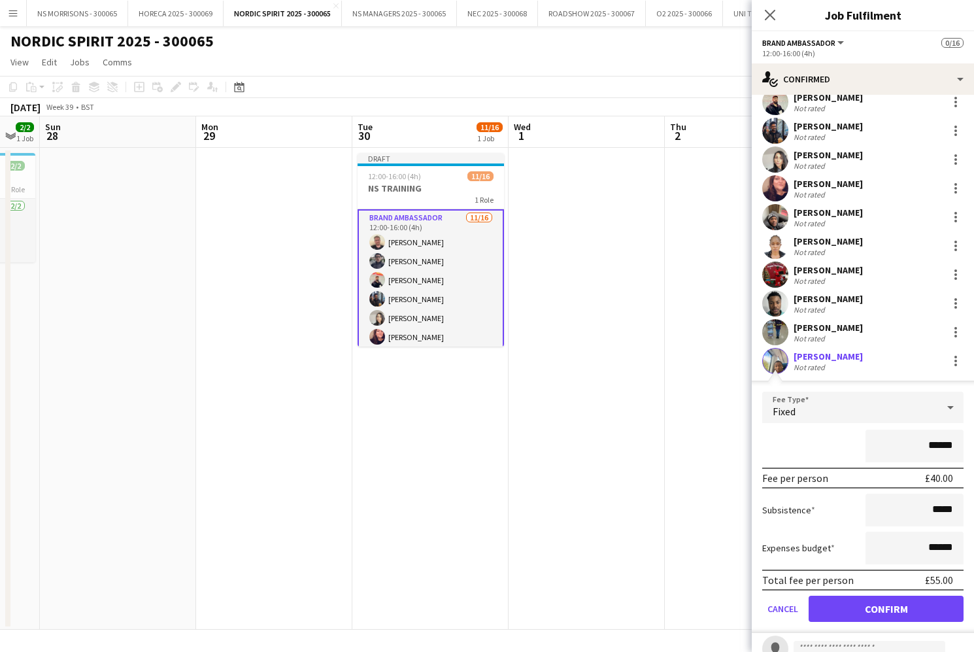
scroll to position [101, 0]
click at [845, 599] on button "Confirm" at bounding box center [886, 608] width 155 height 26
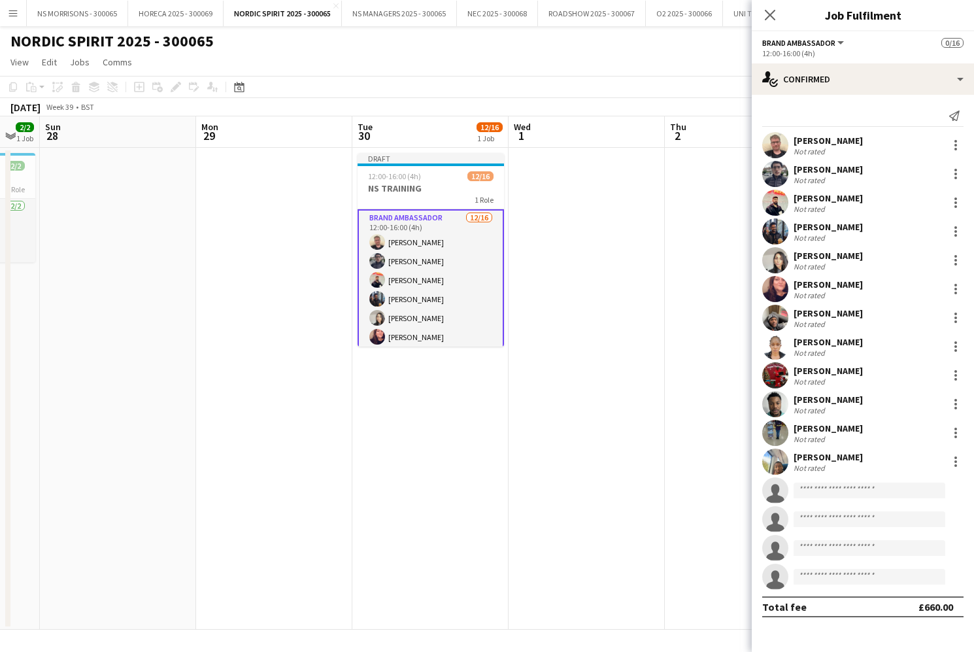
click at [821, 481] on app-invite-slot "single-neutral-actions" at bounding box center [863, 490] width 222 height 26
click at [817, 491] on input at bounding box center [870, 491] width 152 height 16
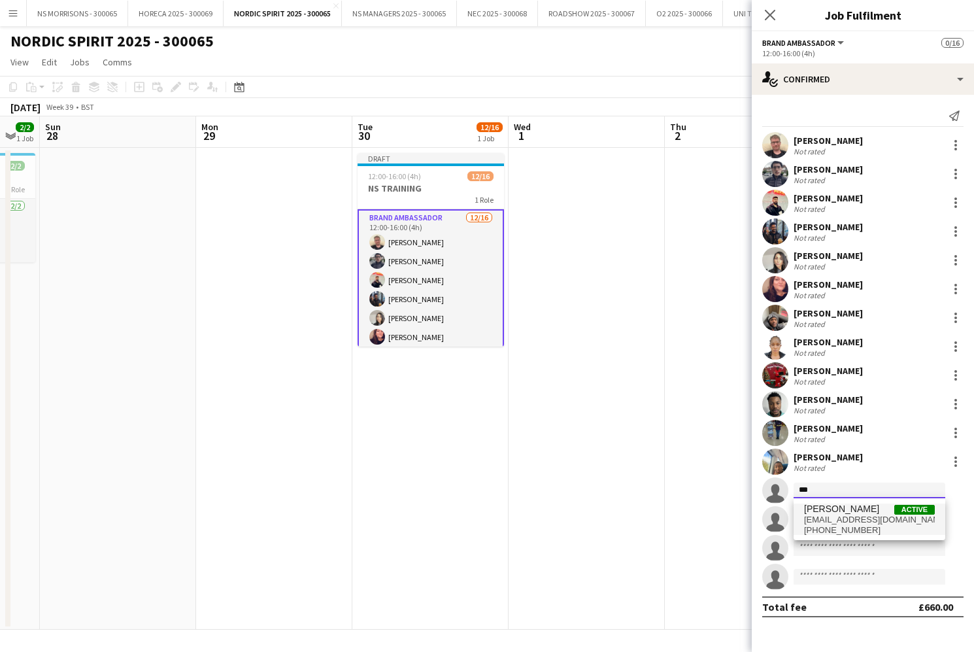
type input "***"
click at [857, 520] on span "[EMAIL_ADDRESS][DOMAIN_NAME]" at bounding box center [869, 520] width 131 height 10
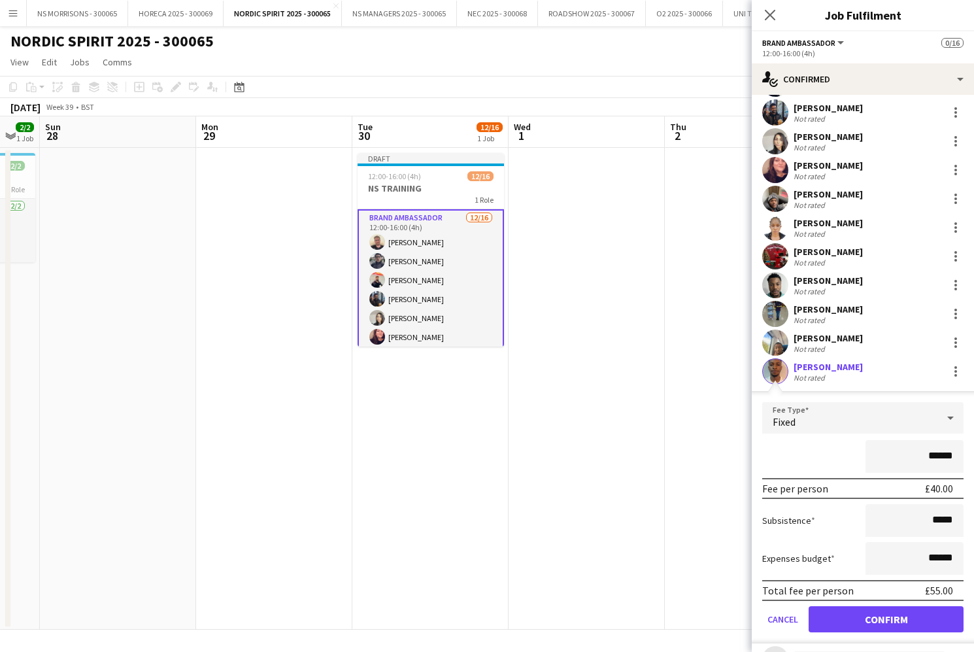
scroll to position [126, 0]
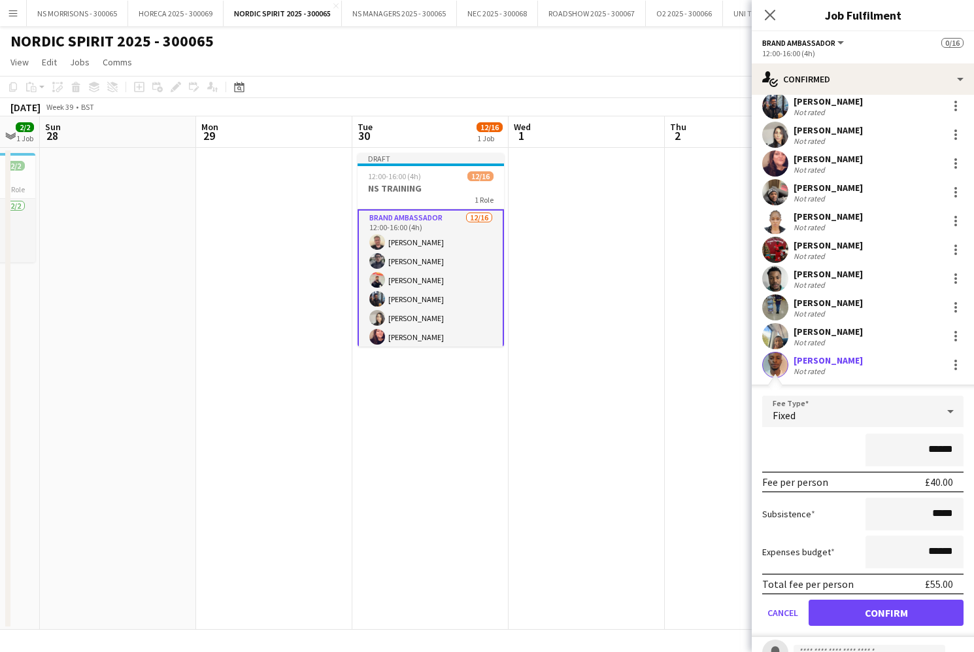
click at [851, 603] on button "Confirm" at bounding box center [886, 613] width 155 height 26
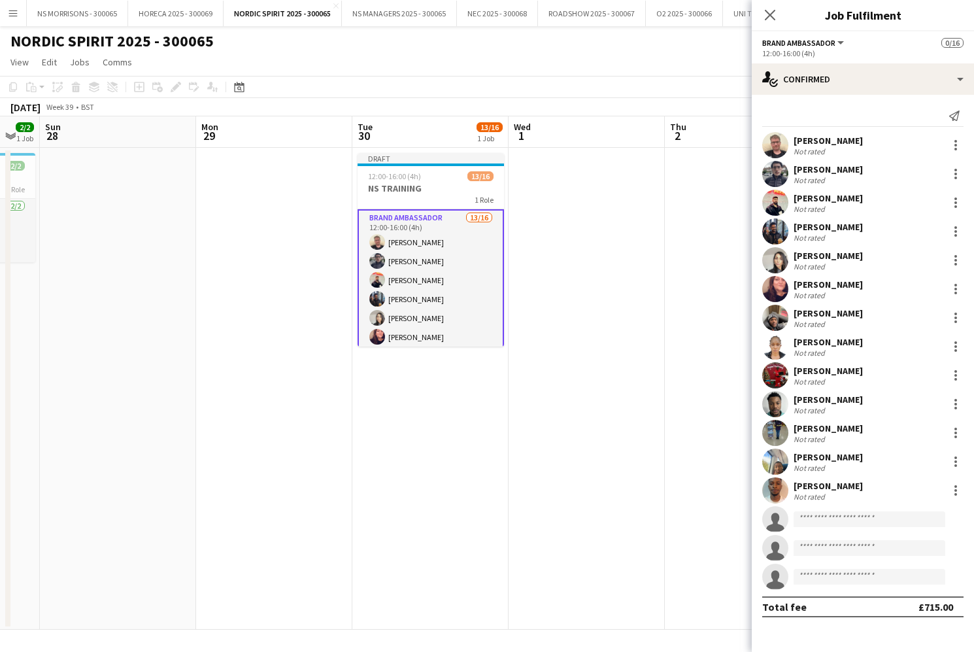
scroll to position [0, 0]
click at [817, 517] on input at bounding box center [870, 519] width 152 height 16
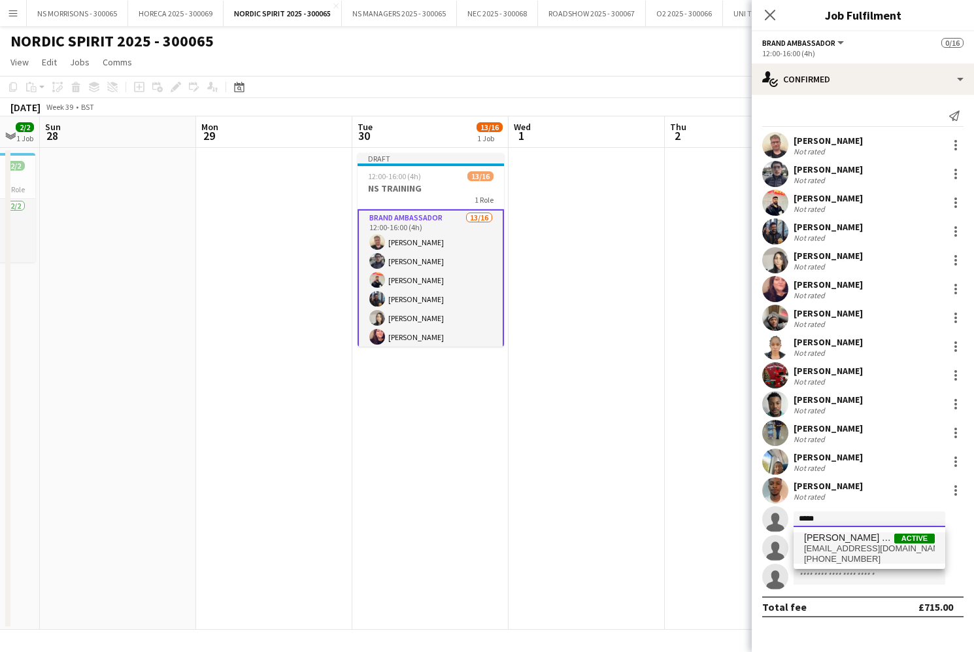
type input "*****"
click at [818, 543] on span "[EMAIL_ADDRESS][DOMAIN_NAME]" at bounding box center [869, 548] width 131 height 10
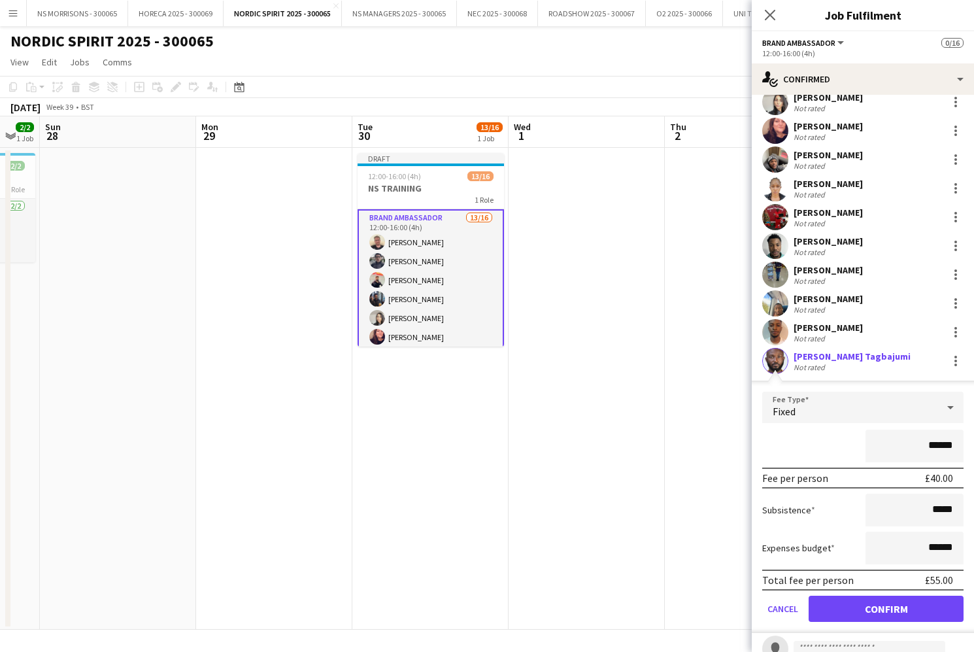
scroll to position [173, 0]
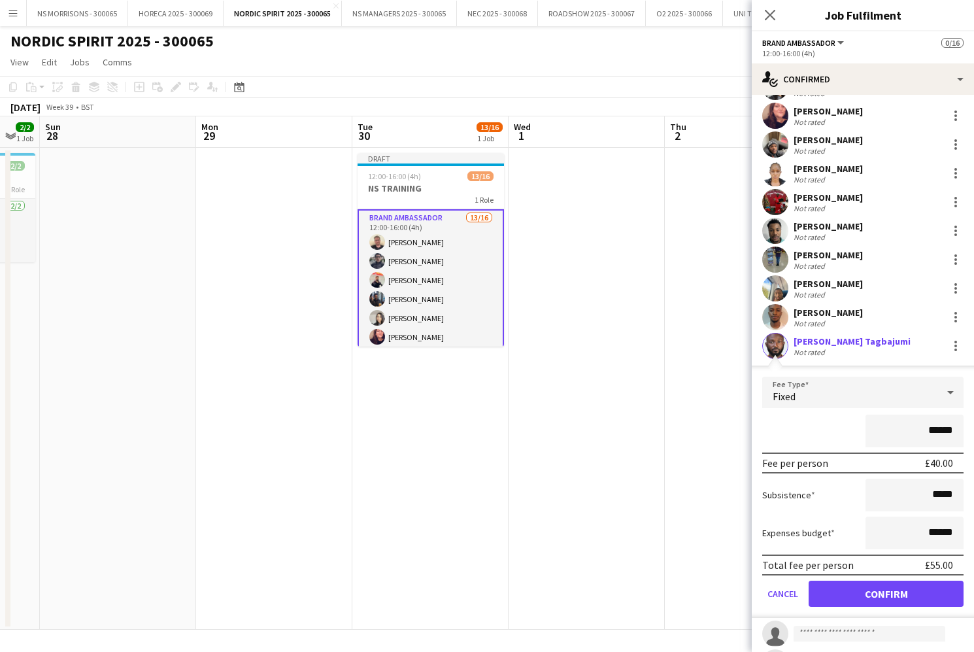
drag, startPoint x: 847, startPoint y: 603, endPoint x: 846, endPoint y: 588, distance: 15.7
click at [847, 603] on button "Confirm" at bounding box center [886, 594] width 155 height 26
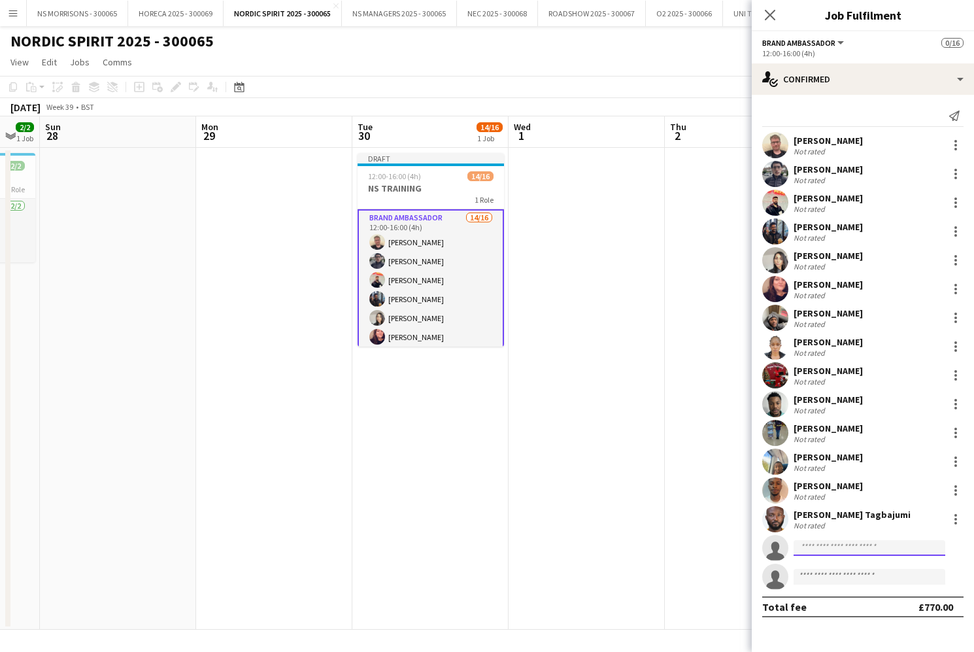
click at [822, 547] on input at bounding box center [870, 548] width 152 height 16
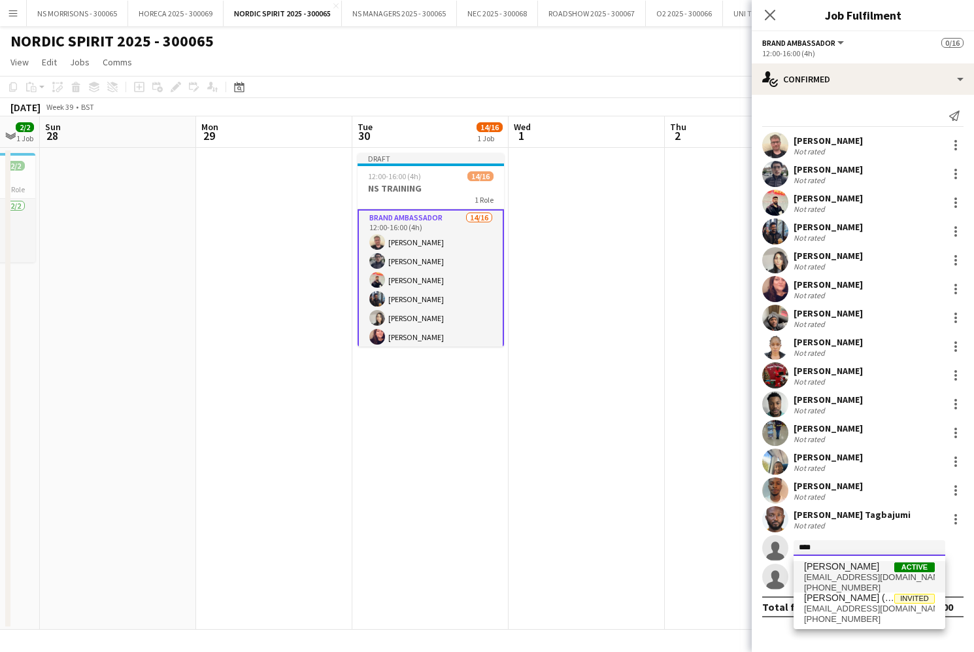
type input "****"
click at [824, 569] on span "[PERSON_NAME]" at bounding box center [841, 566] width 75 height 11
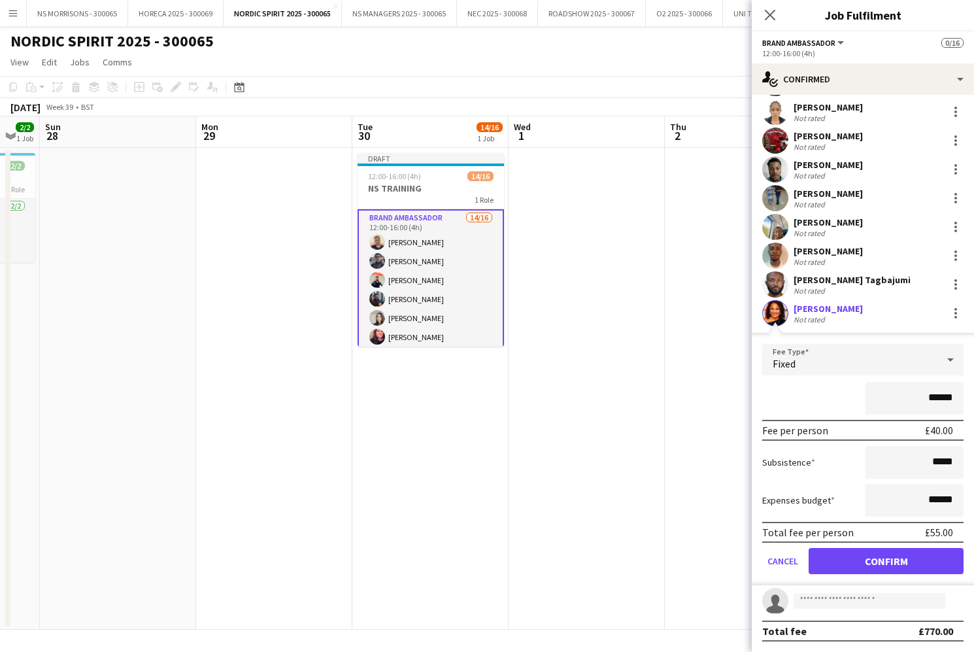
scroll to position [235, 0]
click at [834, 566] on button "Confirm" at bounding box center [886, 561] width 155 height 26
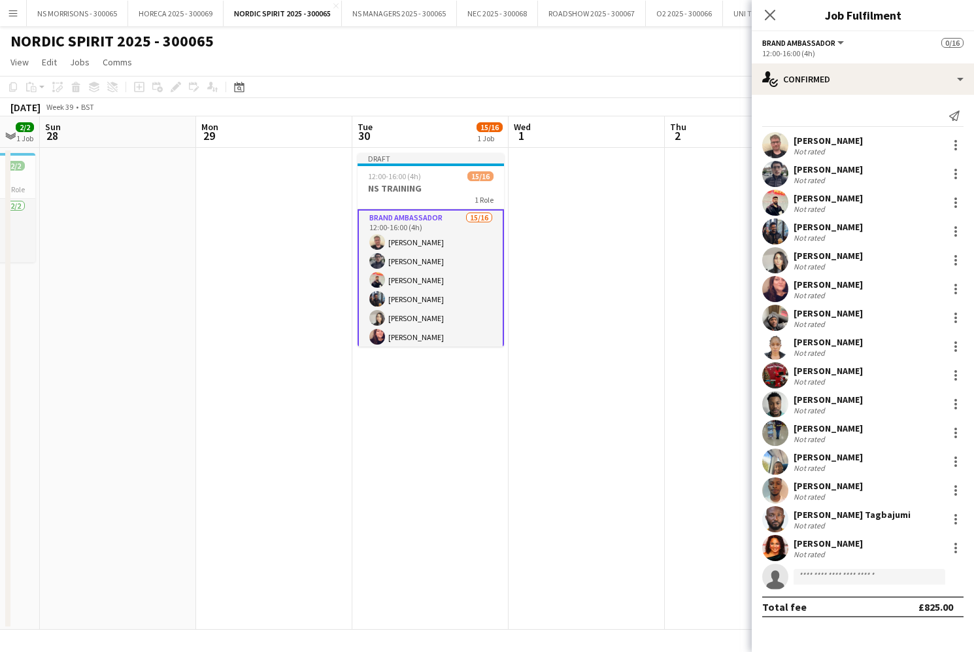
scroll to position [0, 0]
click at [823, 579] on input at bounding box center [870, 577] width 152 height 16
type input "****"
click at [820, 604] on span "[EMAIL_ADDRESS][PERSON_NAME][DOMAIN_NAME]" at bounding box center [869, 606] width 131 height 10
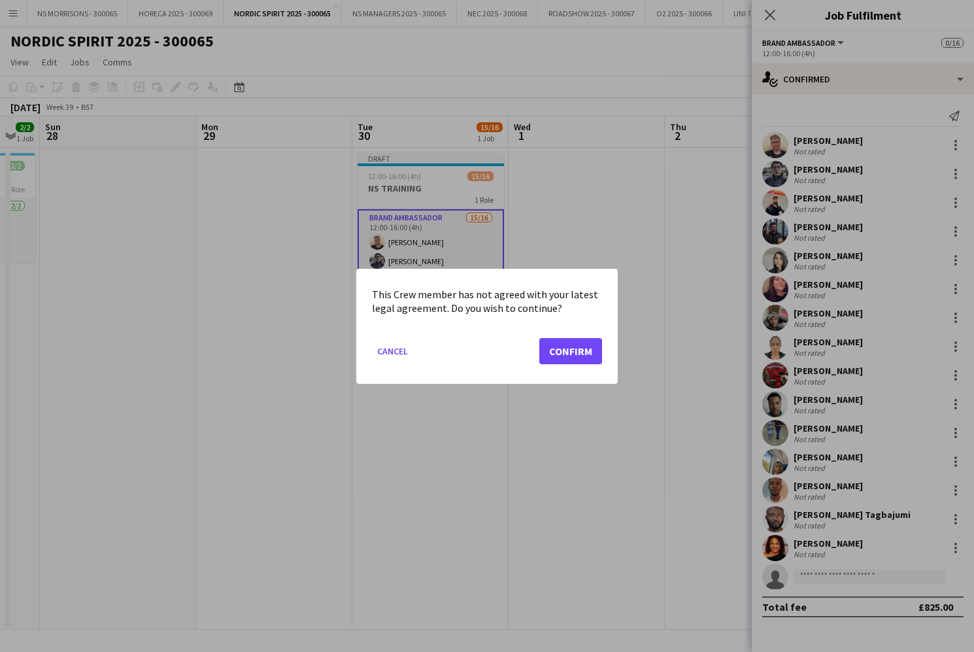
click at [576, 349] on button "Confirm" at bounding box center [570, 350] width 63 height 26
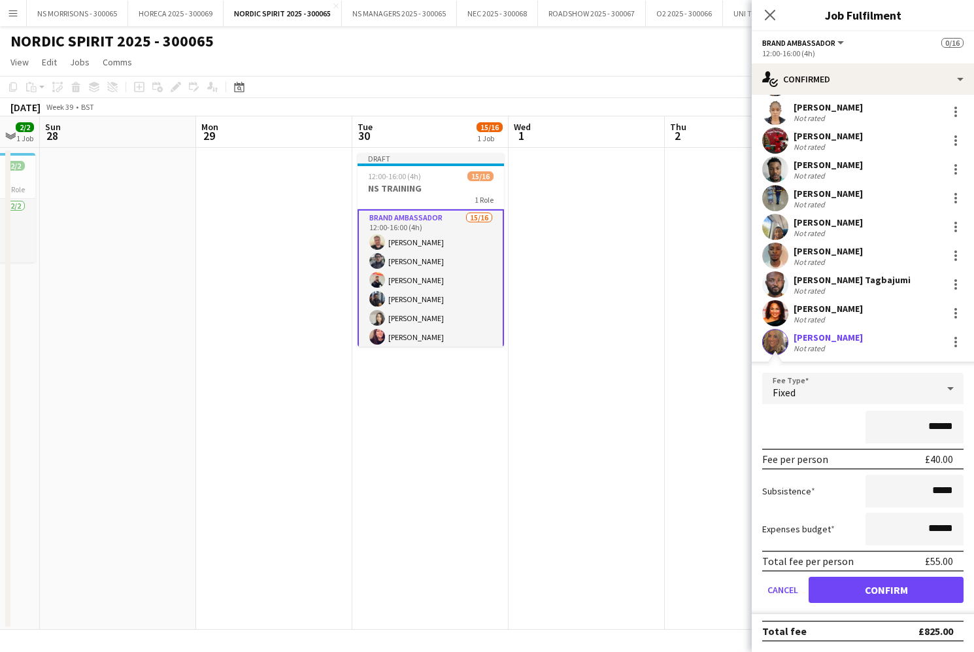
click at [866, 585] on button "Confirm" at bounding box center [886, 590] width 155 height 26
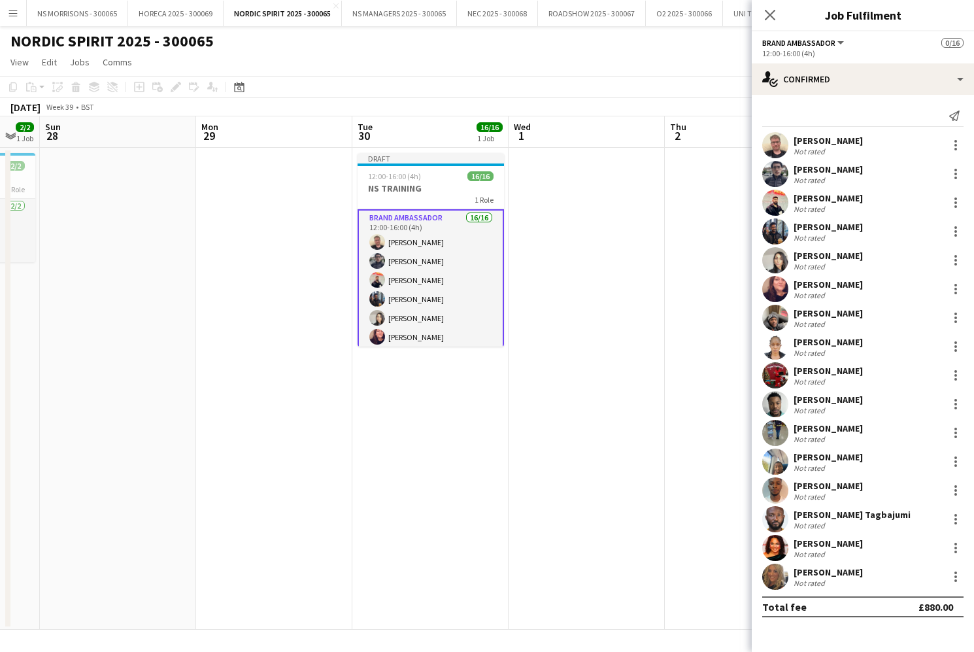
drag, startPoint x: 617, startPoint y: 405, endPoint x: 653, endPoint y: 365, distance: 53.7
click at [617, 405] on app-date-cell at bounding box center [587, 389] width 156 height 482
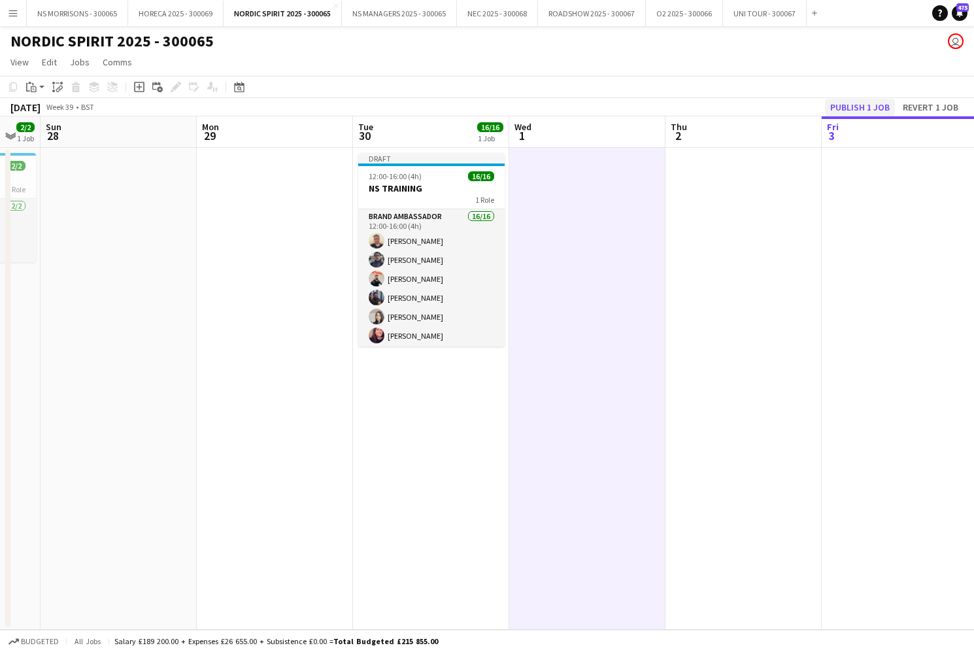
click at [860, 110] on button "Publish 1 job" at bounding box center [860, 107] width 70 height 17
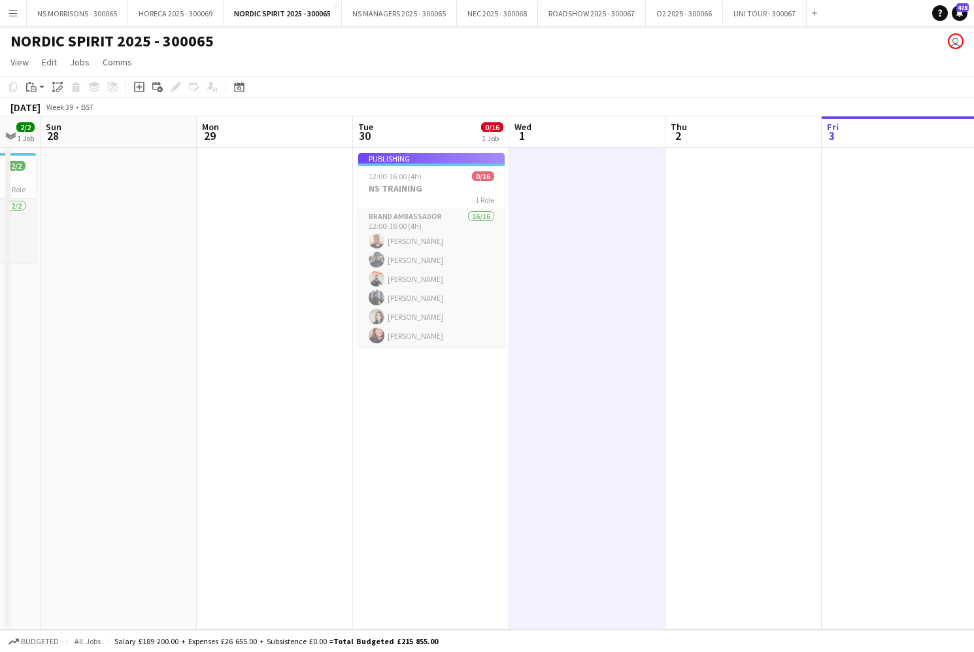
scroll to position [0, 0]
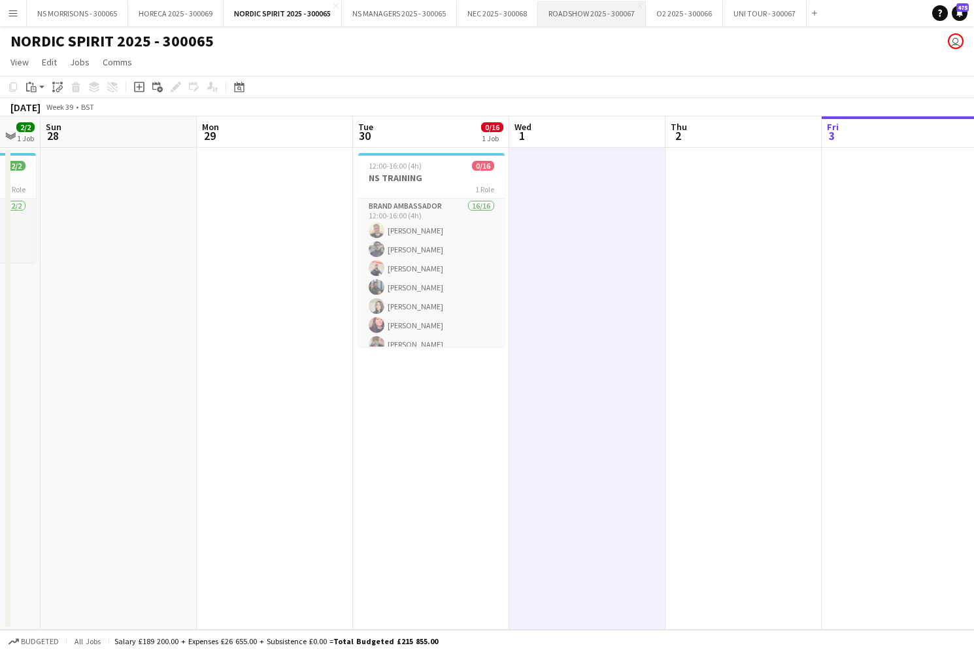
click at [587, 13] on button "ROADSHOW 2025 - 300067 Close" at bounding box center [592, 13] width 108 height 25
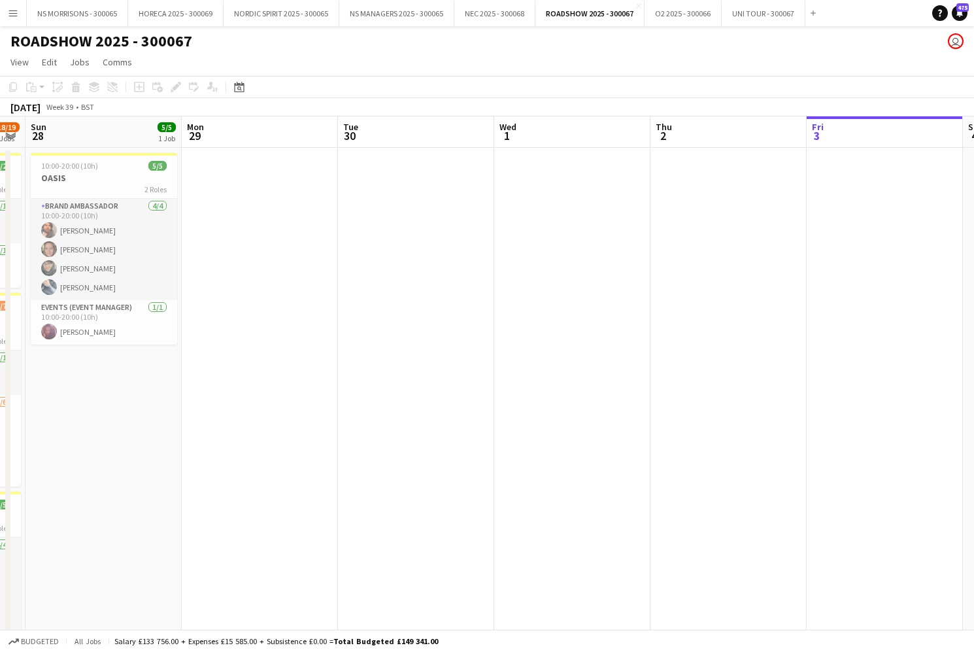
scroll to position [0, 403]
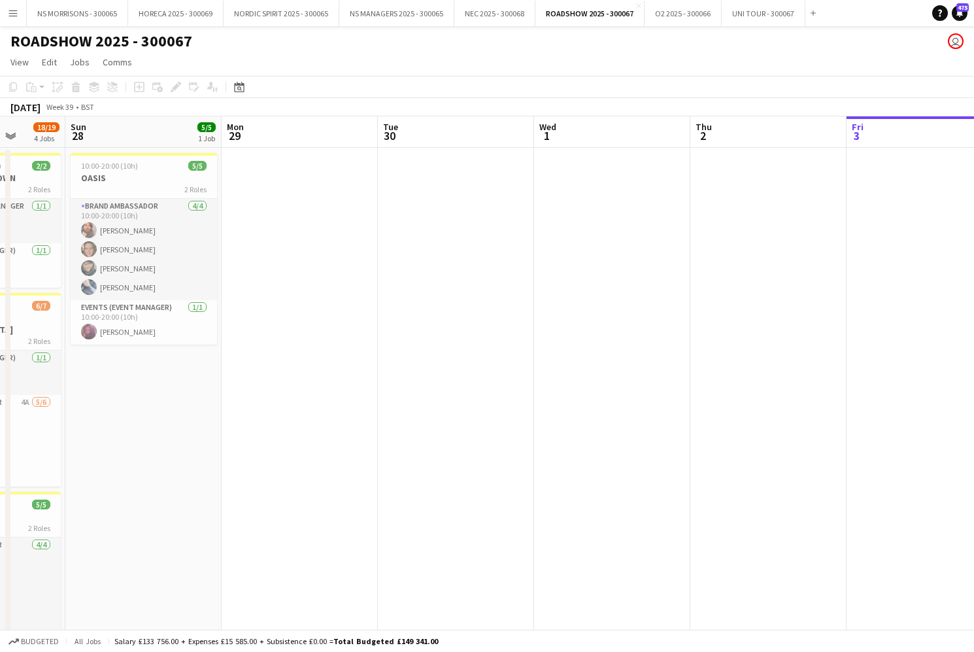
drag, startPoint x: 423, startPoint y: 190, endPoint x: 386, endPoint y: 182, distance: 37.4
click at [423, 190] on app-date-cell at bounding box center [456, 529] width 156 height 762
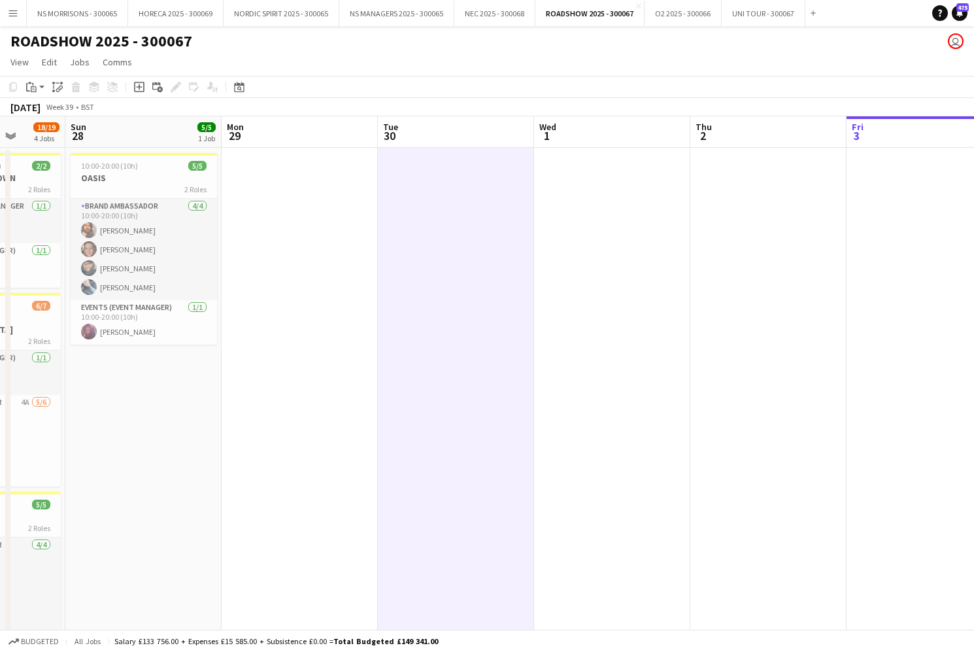
click at [145, 87] on div "Add job" at bounding box center [139, 87] width 16 height 16
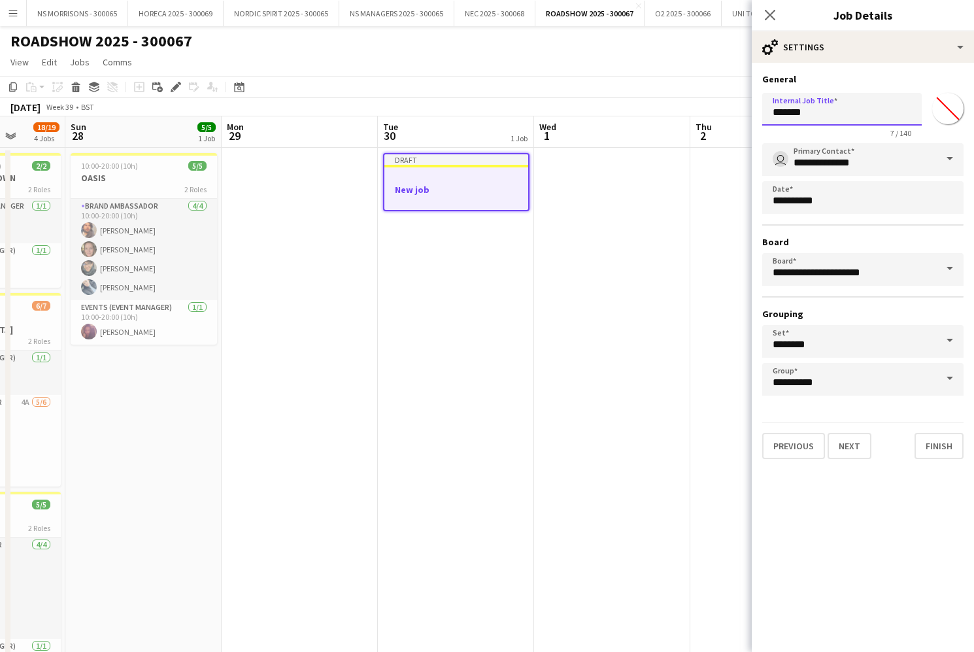
drag, startPoint x: 773, startPoint y: 112, endPoint x: 729, endPoint y: 111, distance: 43.8
click at [728, 111] on body "Menu Boards Boards Boards All jobs Status Workforce Workforce My Workforce Recr…" at bounding box center [487, 466] width 974 height 932
type input "**********"
click at [845, 447] on button "Next" at bounding box center [850, 446] width 44 height 26
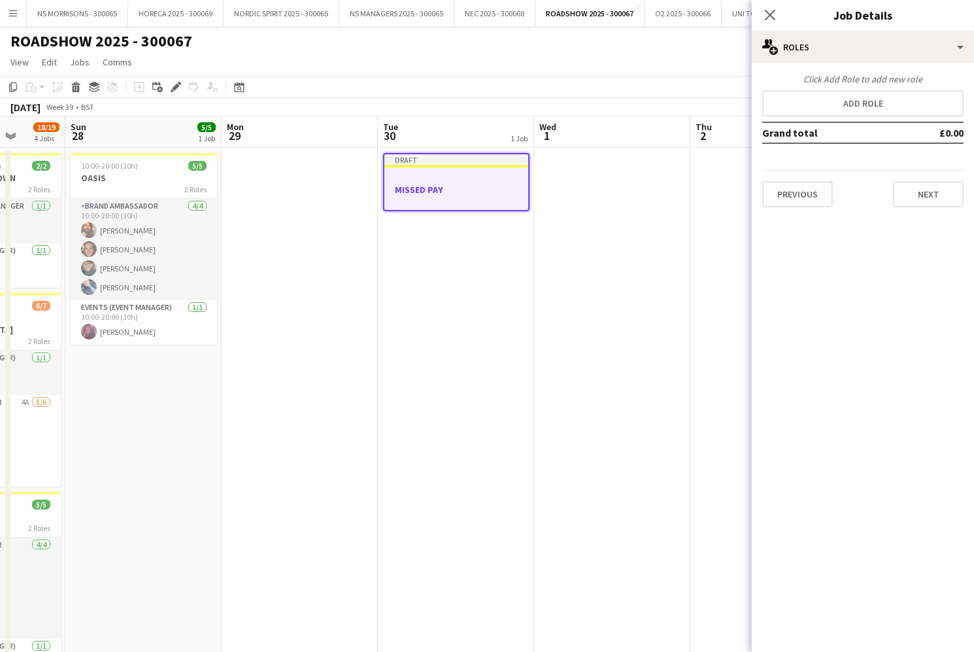
drag, startPoint x: 851, startPoint y: 97, endPoint x: 751, endPoint y: 105, distance: 100.9
click at [851, 97] on button "Add role" at bounding box center [862, 103] width 201 height 26
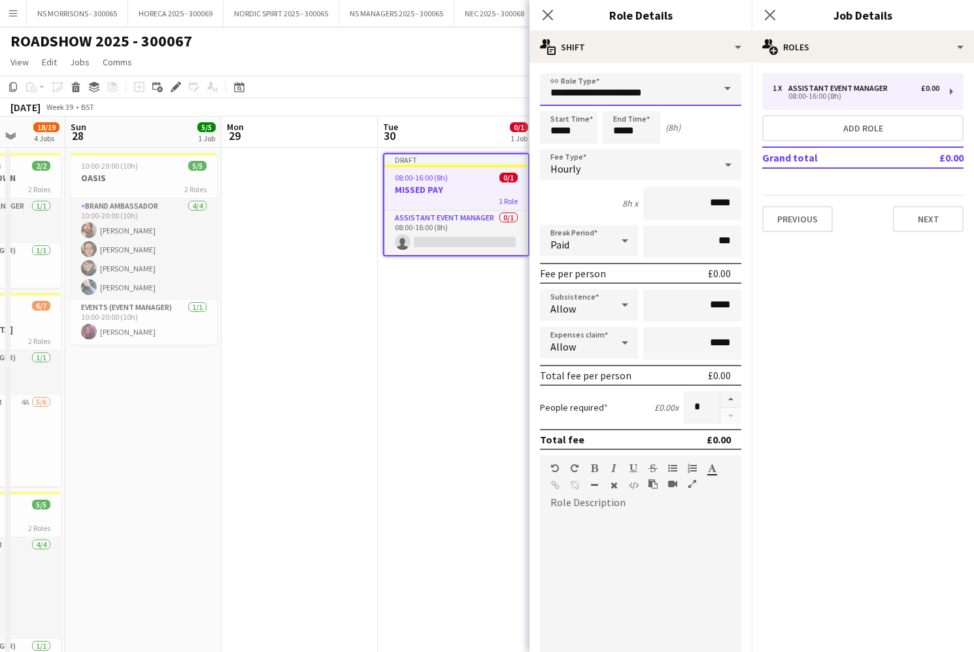
click at [698, 102] on input "**********" at bounding box center [640, 89] width 201 height 33
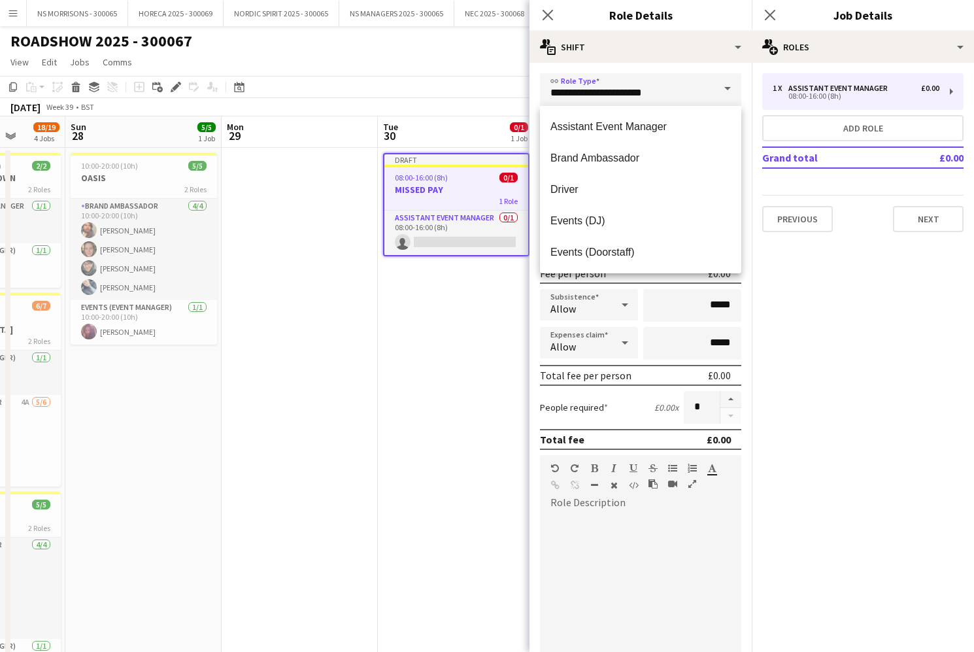
drag, startPoint x: 654, startPoint y: 154, endPoint x: 646, endPoint y: 155, distance: 7.9
click at [654, 154] on span "Brand Ambassador" at bounding box center [641, 158] width 180 height 12
type input "**********"
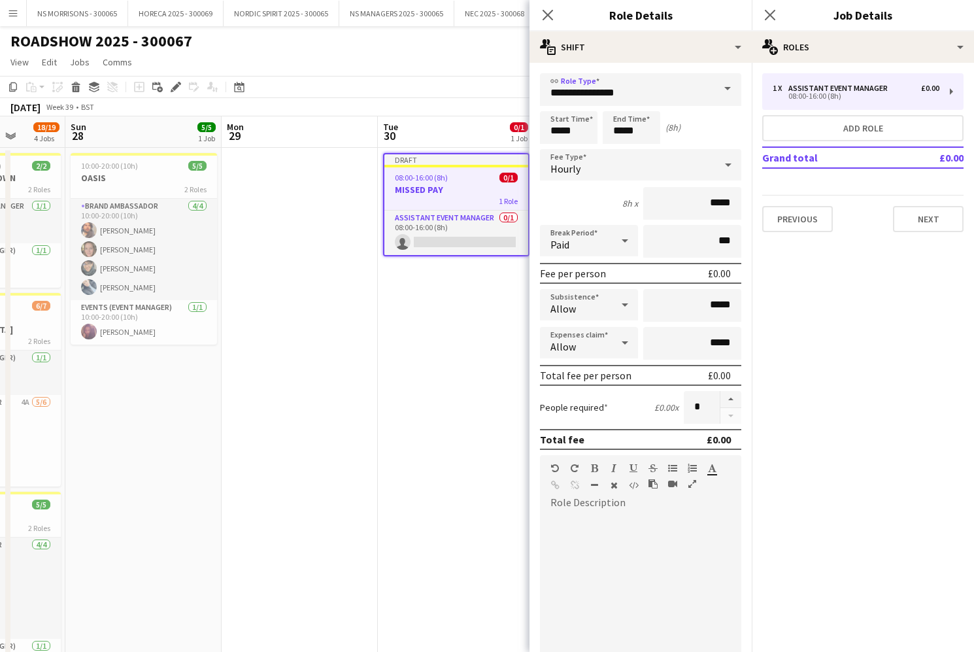
click at [588, 165] on div "Hourly" at bounding box center [627, 164] width 175 height 31
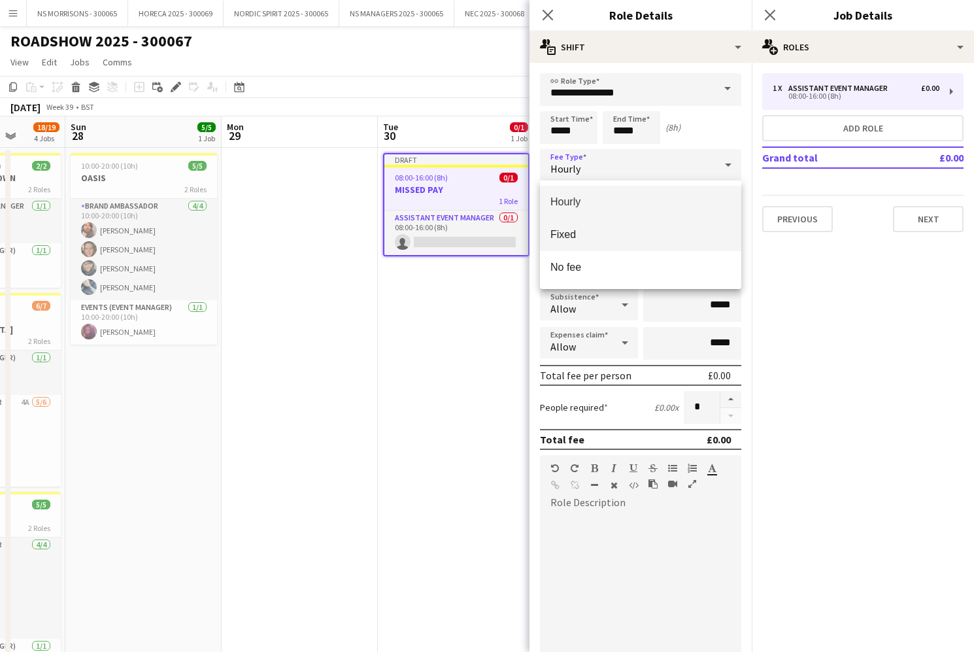
click at [587, 224] on mat-option "Fixed" at bounding box center [640, 234] width 201 height 33
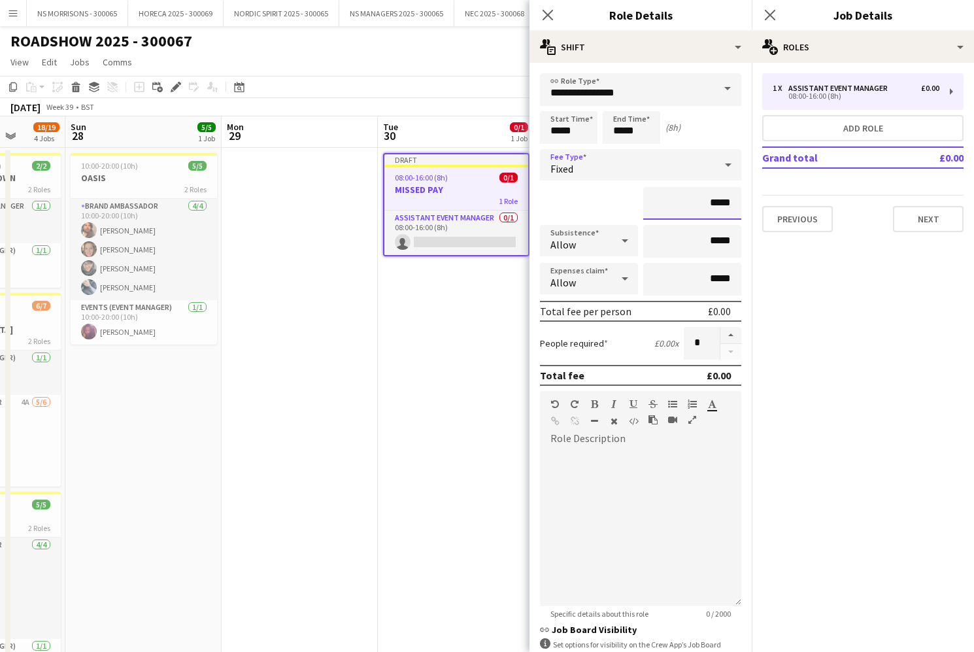
click at [713, 203] on input "*****" at bounding box center [692, 203] width 98 height 33
type input "*******"
click at [716, 276] on input "*****" at bounding box center [692, 279] width 98 height 33
type input "******"
click at [450, 349] on app-date-cell "Draft 08:00-16:00 (8h) 0/1 MISSED PAY 1 Role Assistant Event Manager 0/1 08:00-…" at bounding box center [456, 529] width 156 height 762
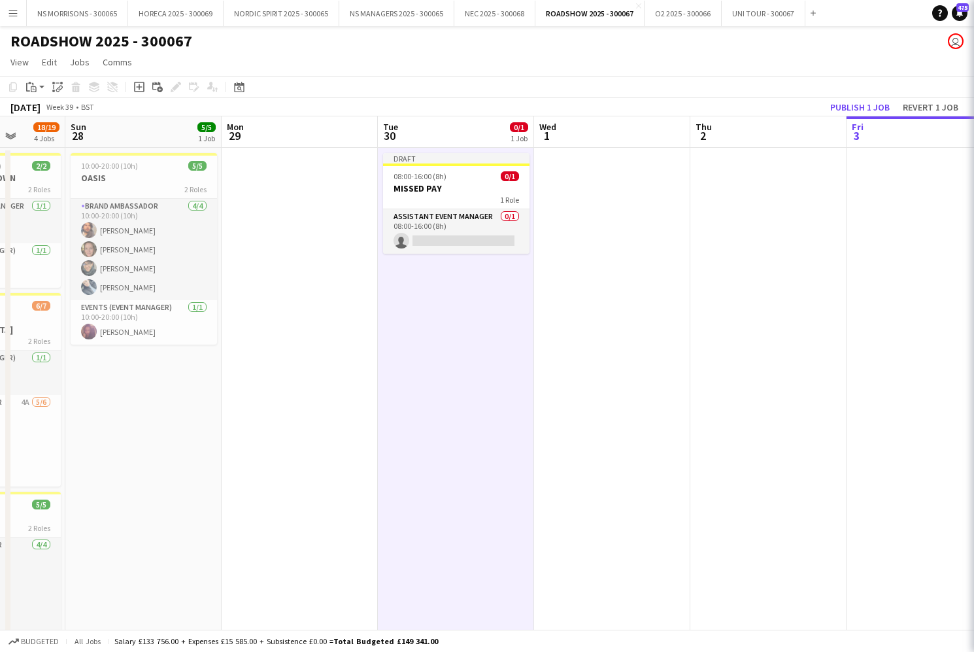
scroll to position [0, 404]
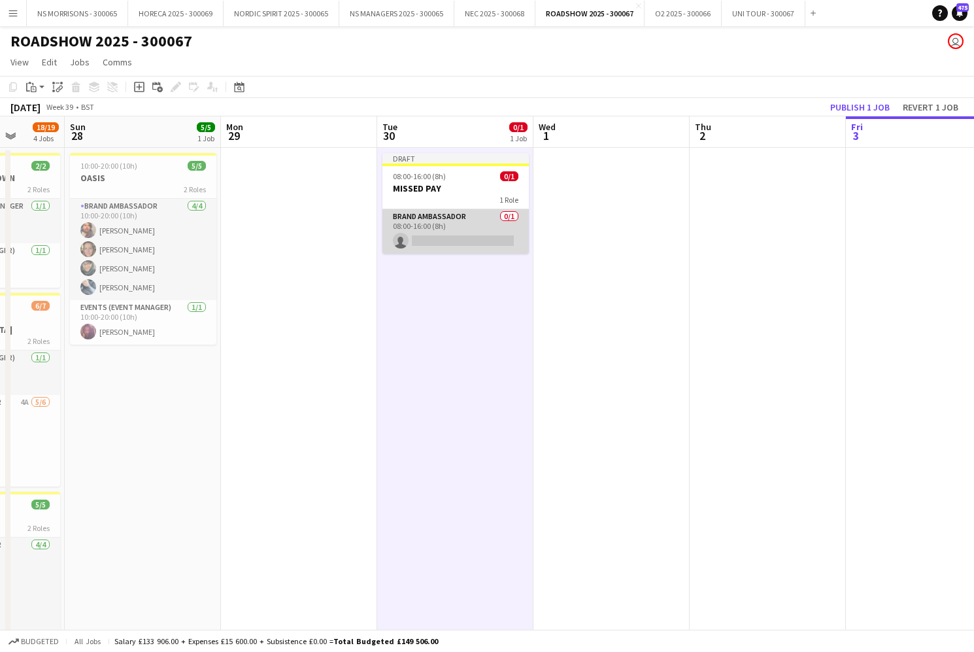
click at [441, 235] on app-card-role "Brand Ambassador 0/1 08:00-16:00 (8h) single-neutral-actions" at bounding box center [455, 231] width 146 height 44
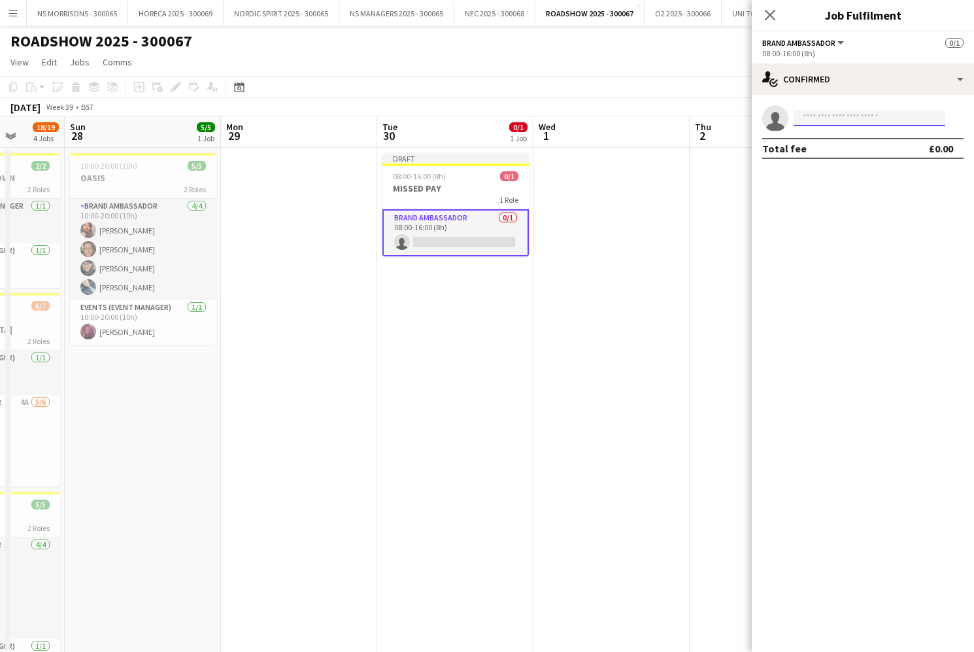
click at [822, 116] on input at bounding box center [870, 118] width 152 height 16
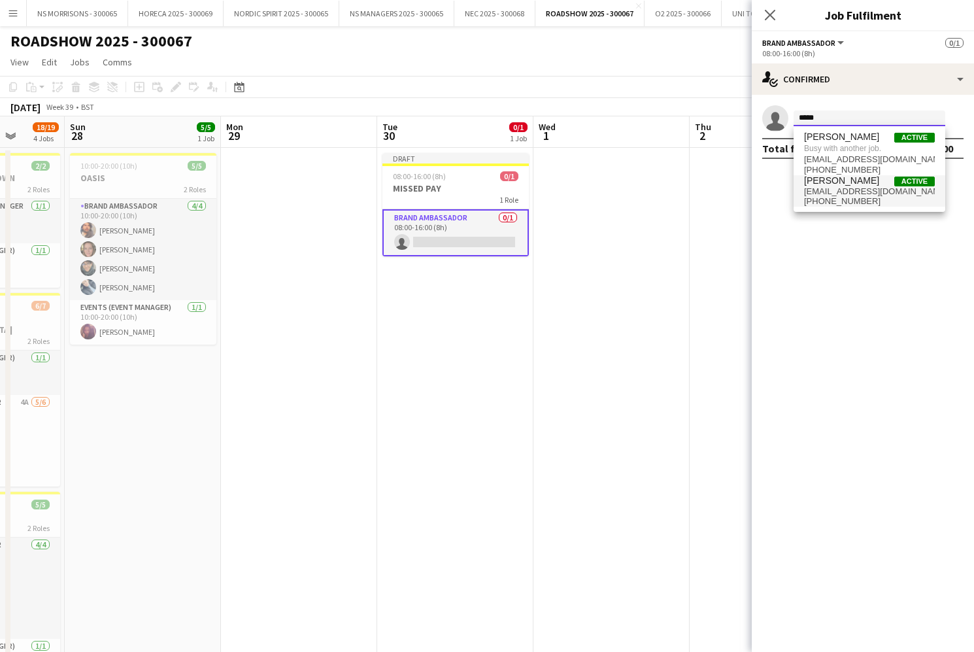
type input "*****"
drag, startPoint x: 819, startPoint y: 184, endPoint x: 819, endPoint y: 199, distance: 15.1
click at [819, 184] on span "[PERSON_NAME]" at bounding box center [841, 180] width 75 height 11
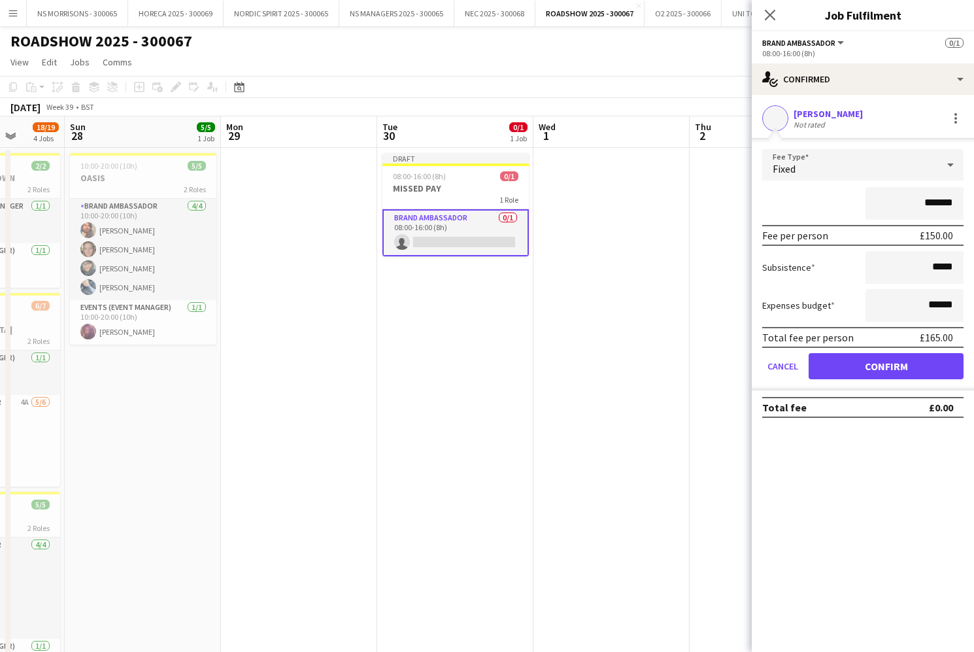
click at [828, 371] on button "Confirm" at bounding box center [886, 366] width 155 height 26
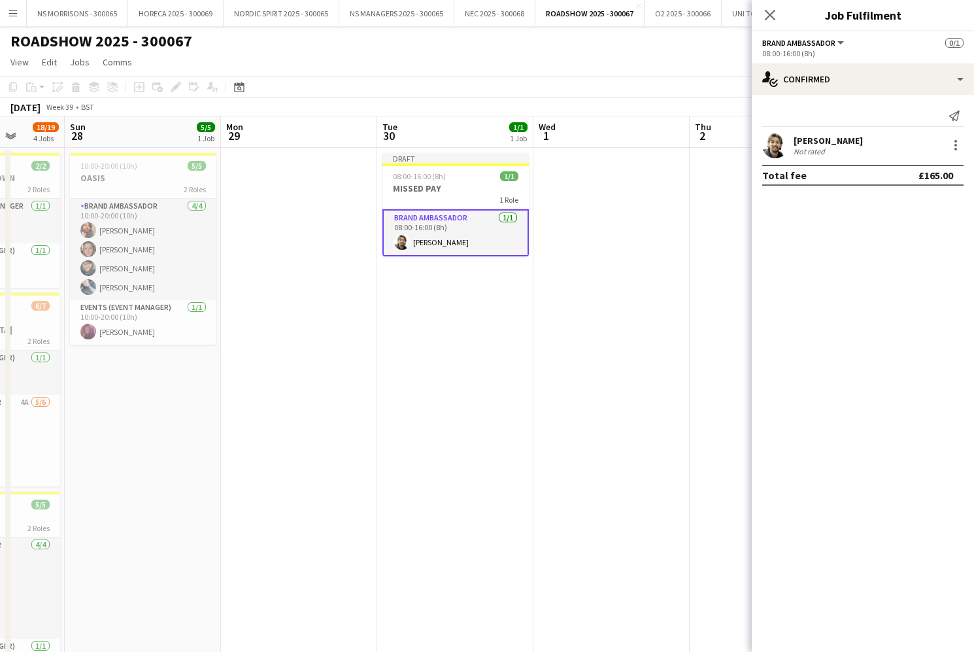
drag, startPoint x: 628, startPoint y: 334, endPoint x: 774, endPoint y: 245, distance: 170.8
click at [632, 333] on app-calendar-viewport "Thu 25 2/2 1 Job Fri 26 7/7 1 Job Sat 27 18/19 4 Jobs Sun 28 5/5 1 Job Mon 29 T…" at bounding box center [487, 513] width 974 height 794
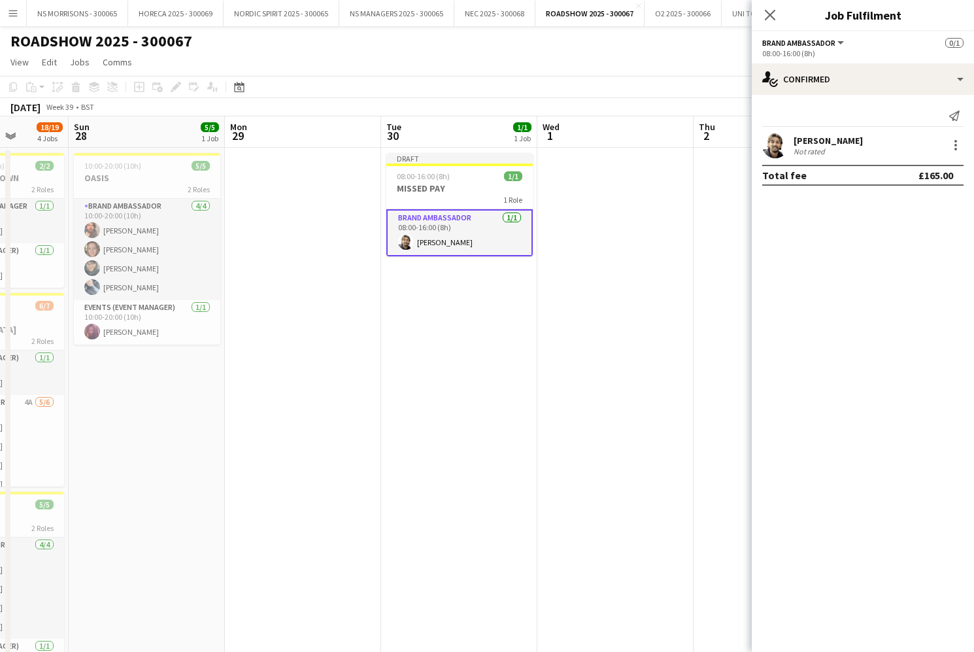
drag, startPoint x: 692, startPoint y: 206, endPoint x: 770, endPoint y: 173, distance: 85.0
click at [691, 206] on app-date-cell at bounding box center [615, 529] width 156 height 762
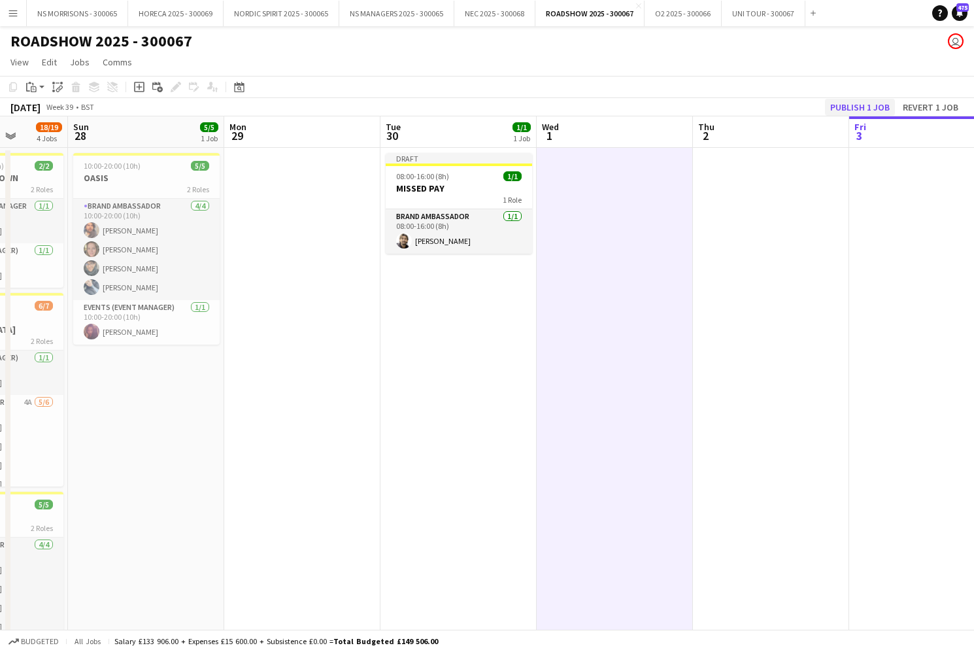
click at [880, 107] on button "Publish 1 job" at bounding box center [860, 107] width 70 height 17
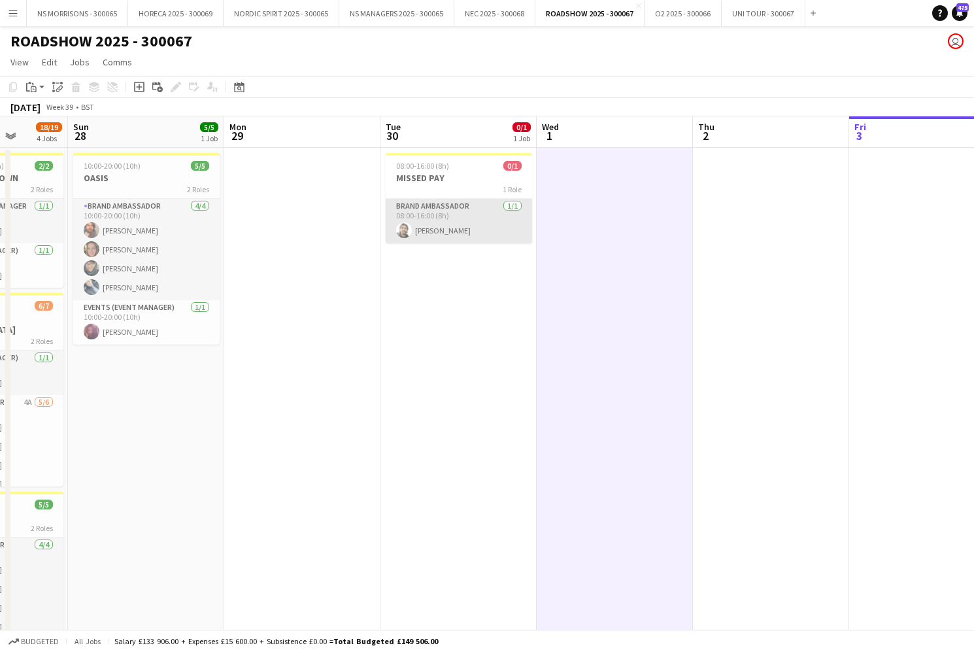
click at [458, 231] on app-card-role "Brand Ambassador [DATE] 08:00-16:00 (8h) [PERSON_NAME]" at bounding box center [459, 221] width 146 height 44
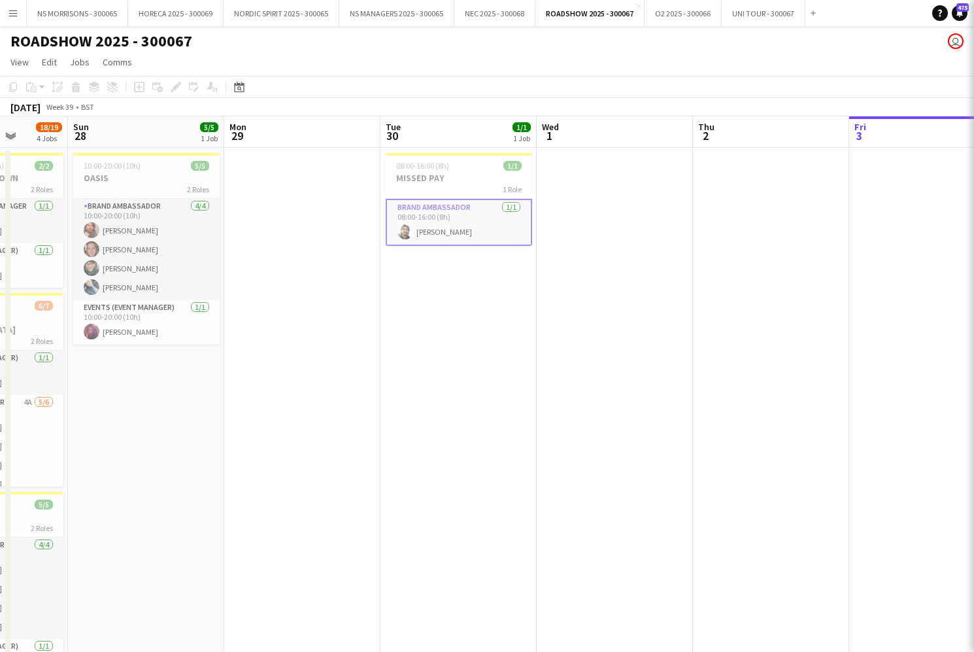
scroll to position [0, 401]
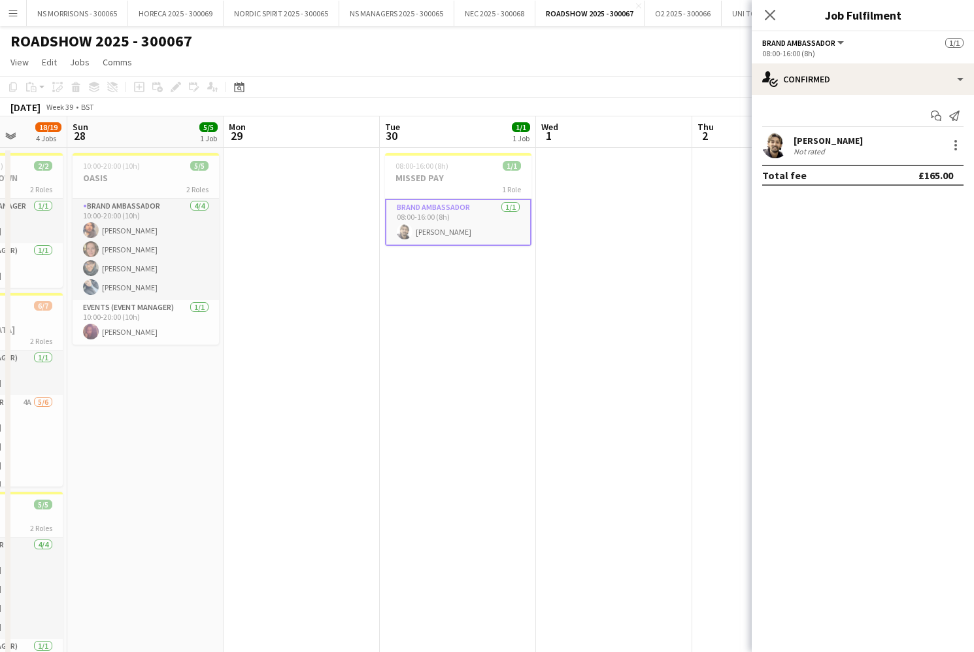
click at [815, 139] on div "[PERSON_NAME]" at bounding box center [828, 141] width 69 height 12
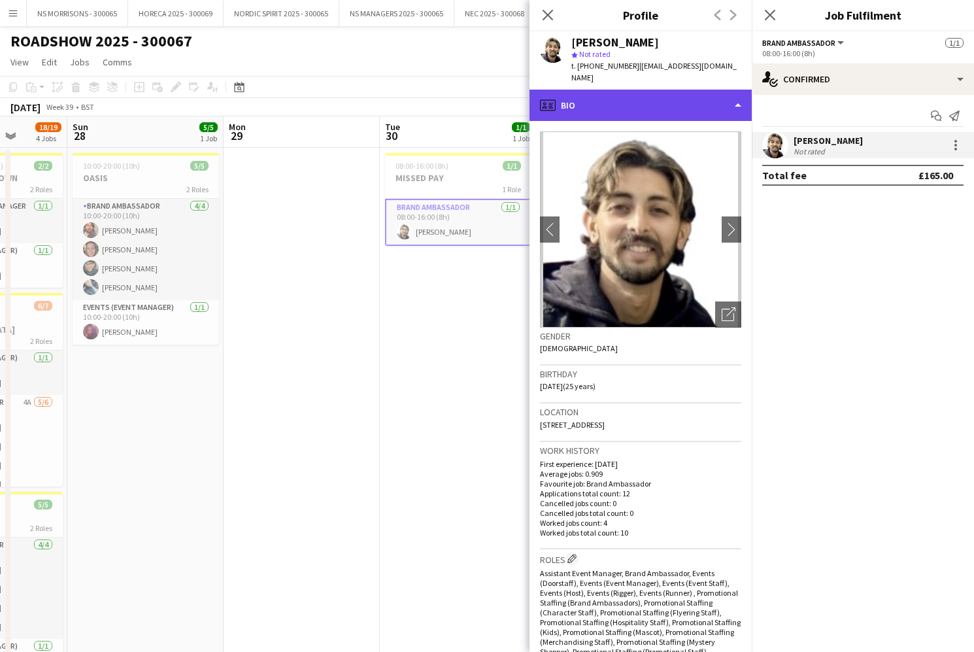
click at [649, 95] on div "profile Bio" at bounding box center [641, 105] width 222 height 31
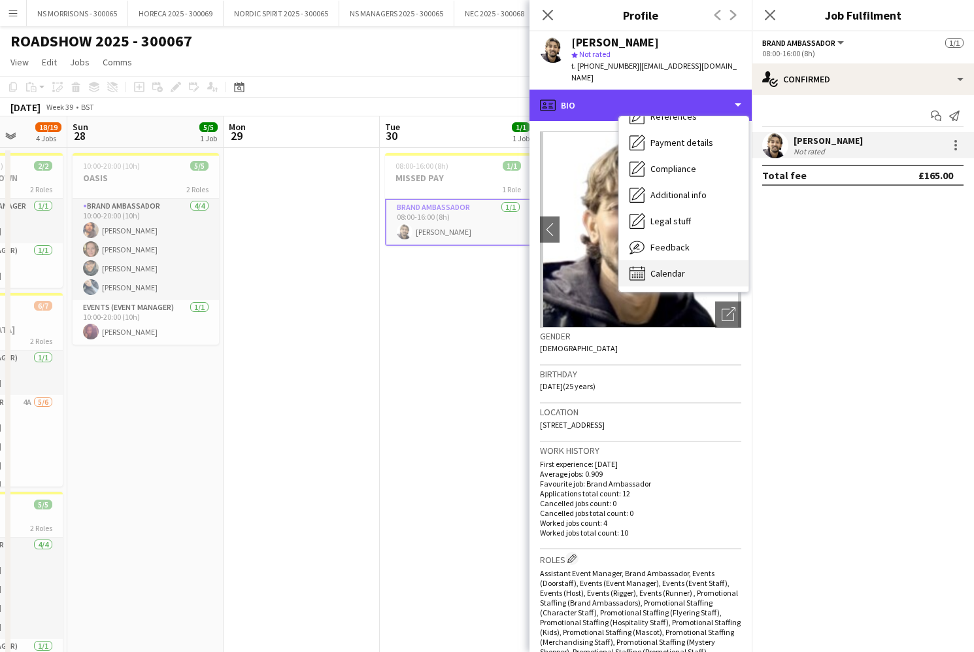
scroll to position [150, 0]
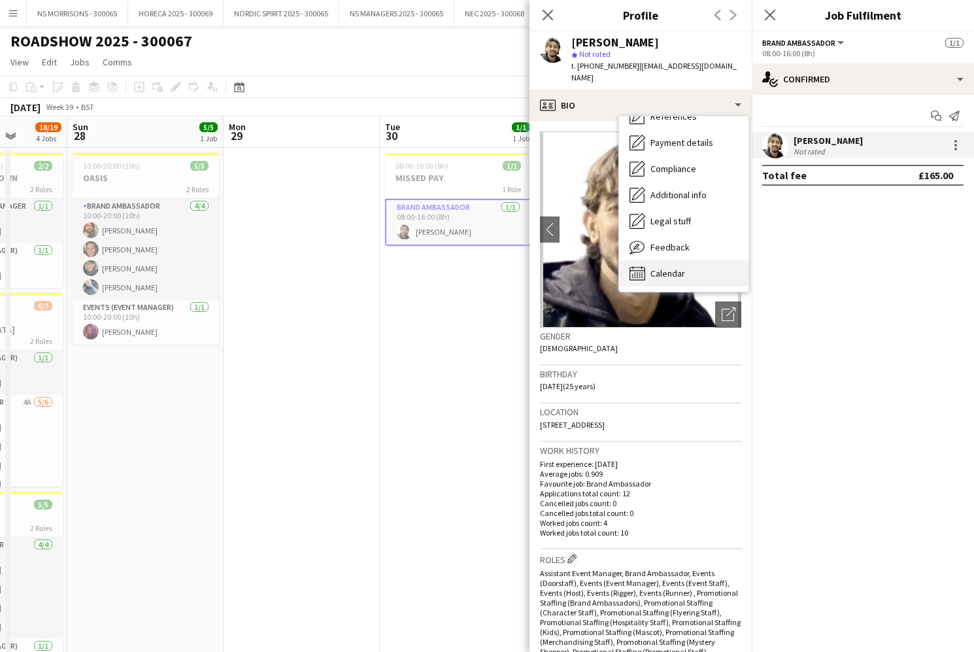
click at [658, 267] on span "Calendar" at bounding box center [668, 273] width 35 height 12
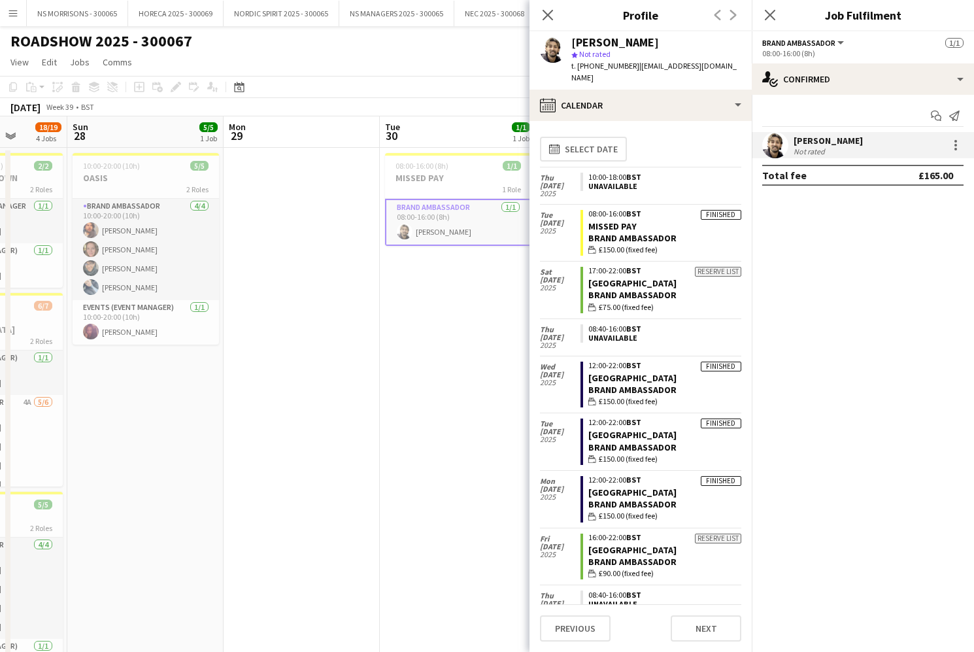
scroll to position [0, 0]
click at [550, 16] on icon "Close pop-in" at bounding box center [547, 14] width 12 height 12
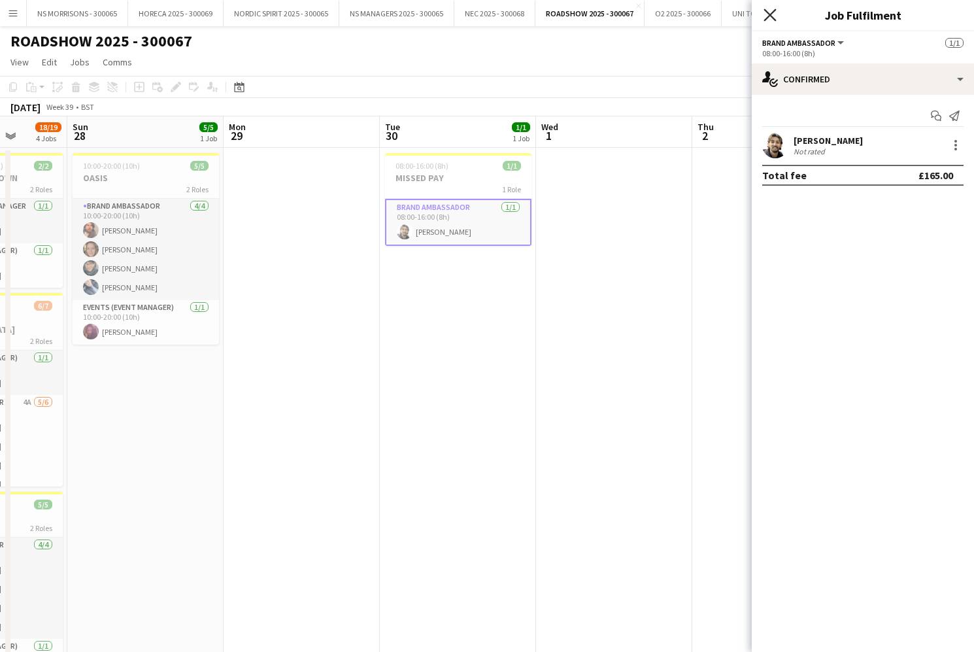
click at [771, 17] on icon "Close pop-in" at bounding box center [770, 14] width 12 height 12
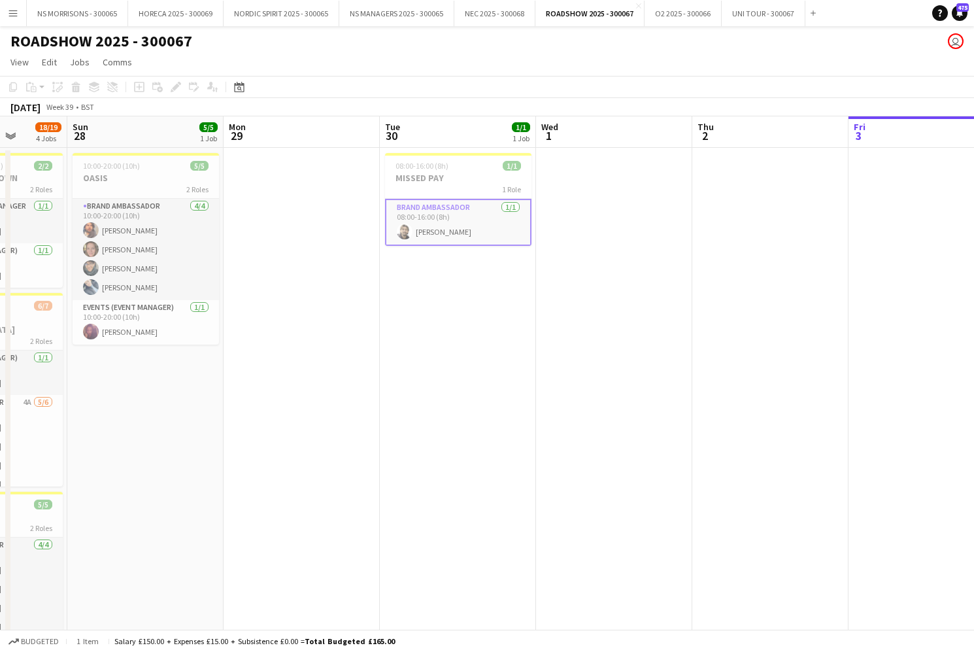
drag, startPoint x: 14, startPoint y: 9, endPoint x: 10, endPoint y: 18, distance: 10.2
click at [14, 9] on app-icon "Menu" at bounding box center [13, 13] width 10 height 10
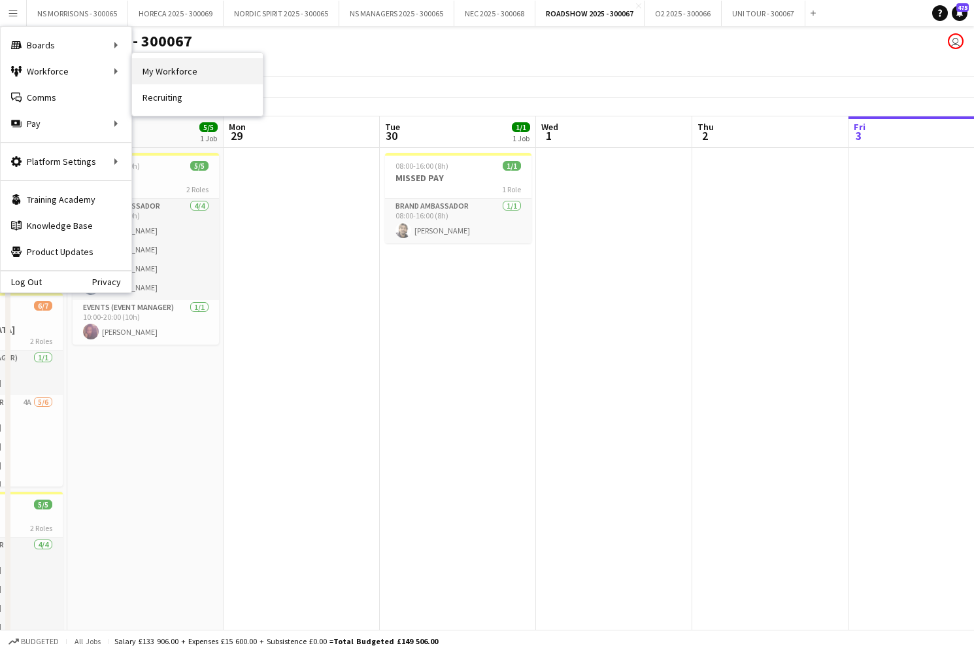
click at [216, 71] on link "My Workforce" at bounding box center [197, 71] width 131 height 26
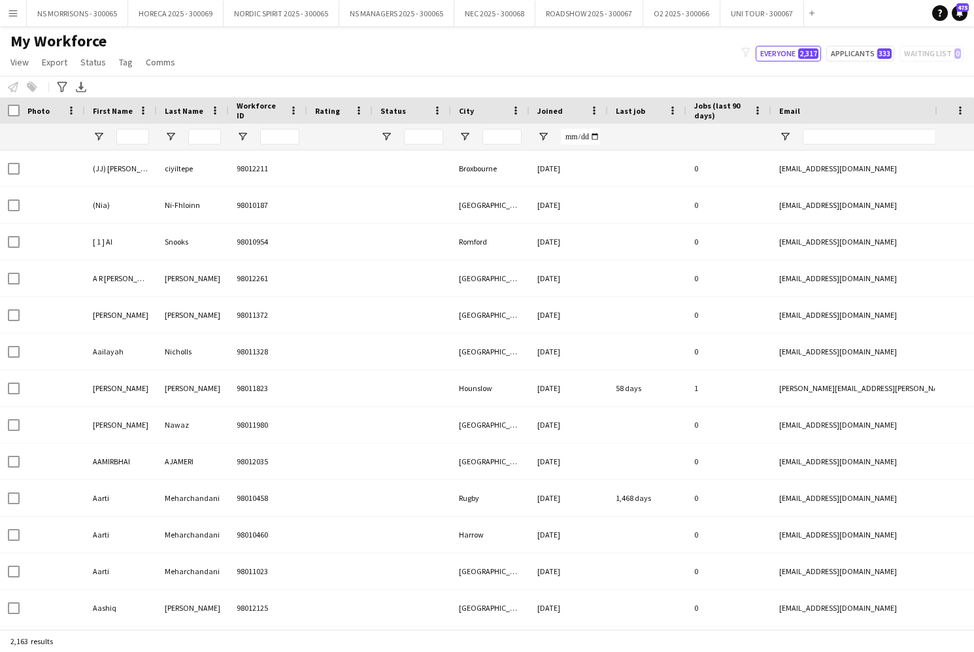
type input "****"
type input "**********"
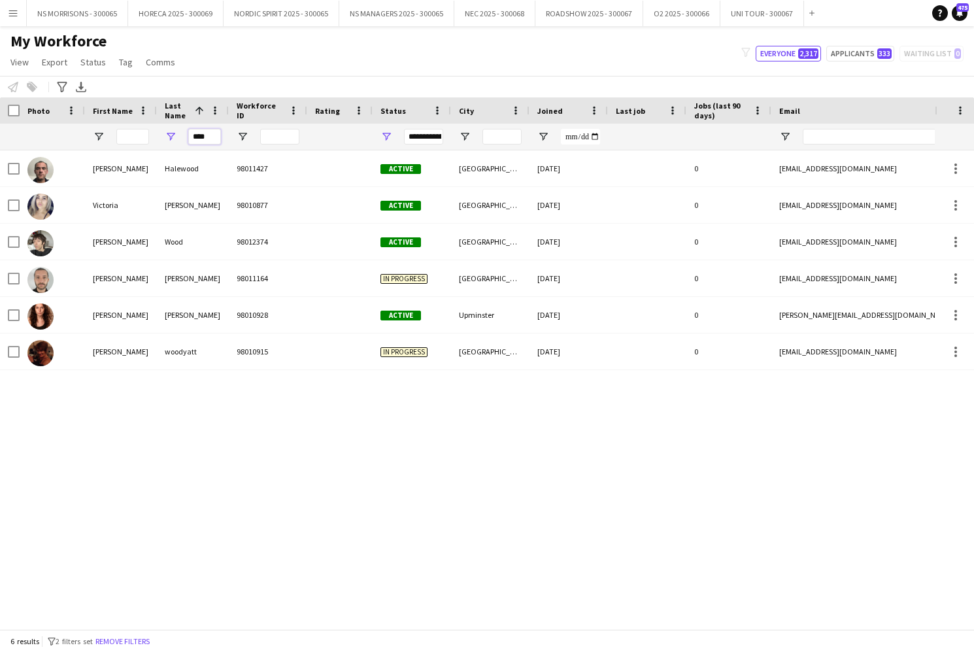
click at [214, 138] on input "****" at bounding box center [204, 137] width 33 height 16
drag, startPoint x: 214, startPoint y: 138, endPoint x: 194, endPoint y: 137, distance: 20.3
click at [194, 137] on input "****" at bounding box center [204, 137] width 33 height 16
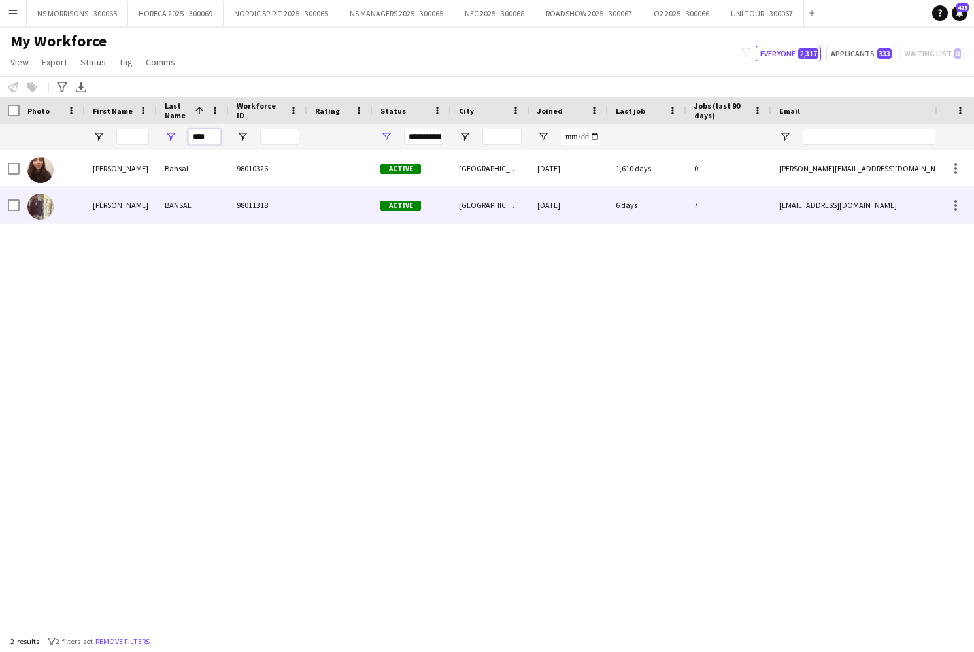
type input "****"
click at [105, 193] on div "[PERSON_NAME]" at bounding box center [121, 205] width 72 height 36
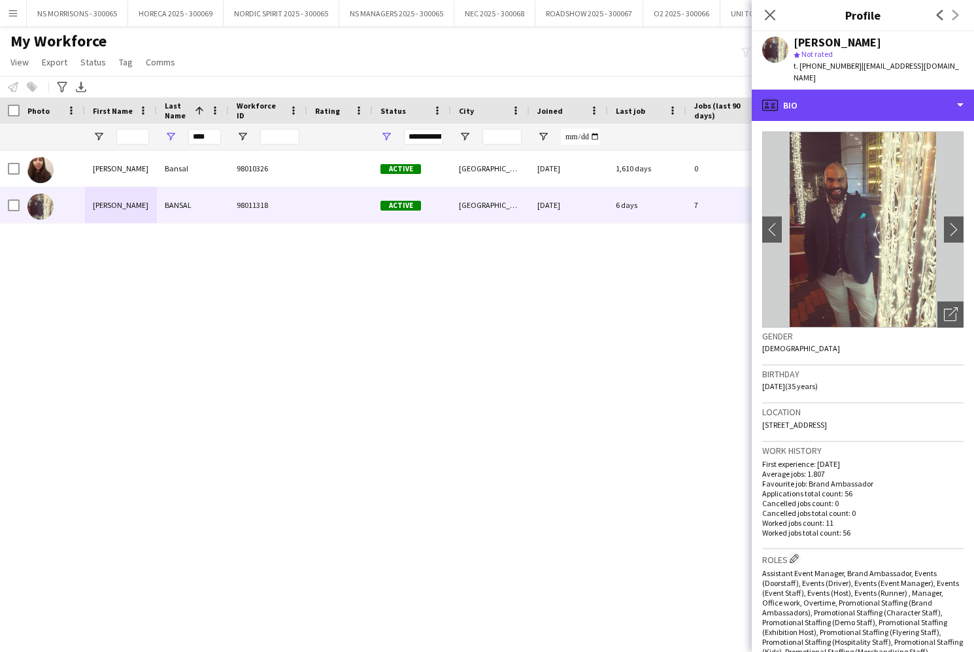
drag, startPoint x: 891, startPoint y: 98, endPoint x: 896, endPoint y: 154, distance: 56.5
click at [891, 98] on div "profile Bio" at bounding box center [863, 105] width 222 height 31
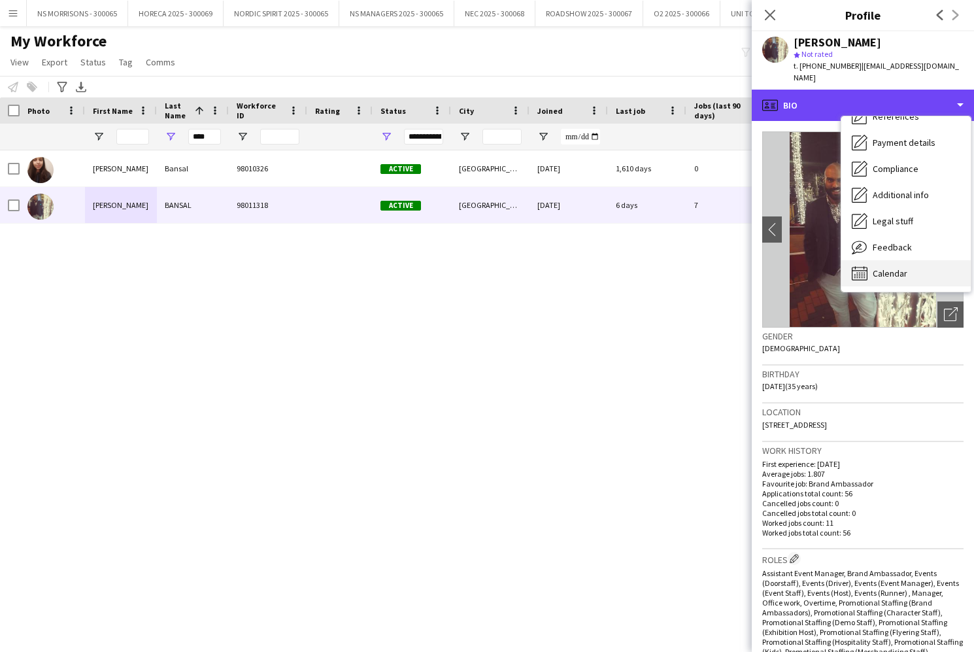
scroll to position [150, 0]
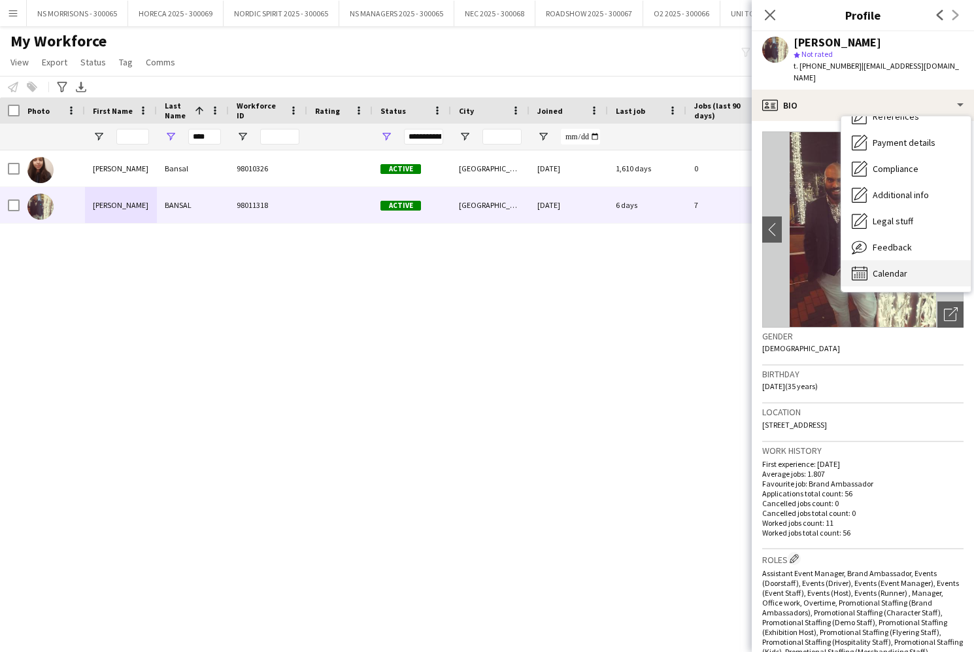
click at [900, 270] on div "Calendar Calendar" at bounding box center [905, 273] width 129 height 26
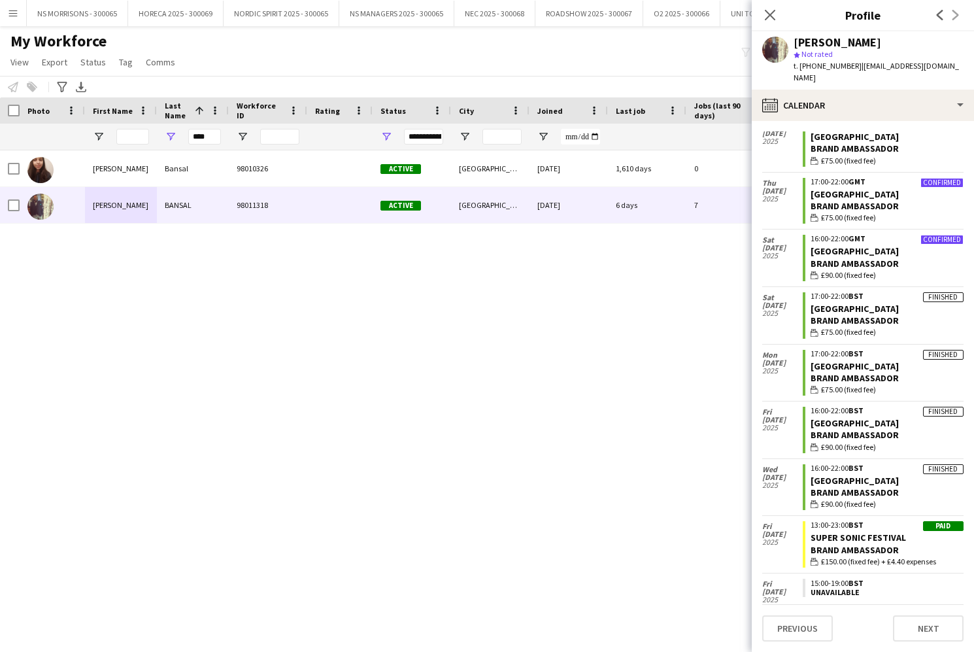
scroll to position [97, 0]
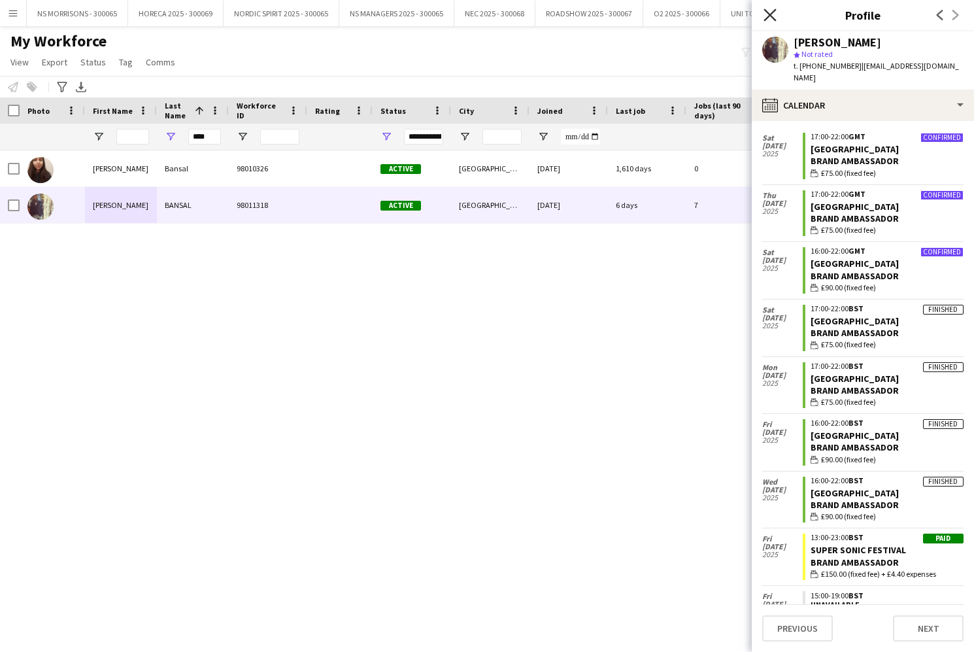
click at [772, 20] on icon "Close pop-in" at bounding box center [770, 14] width 12 height 12
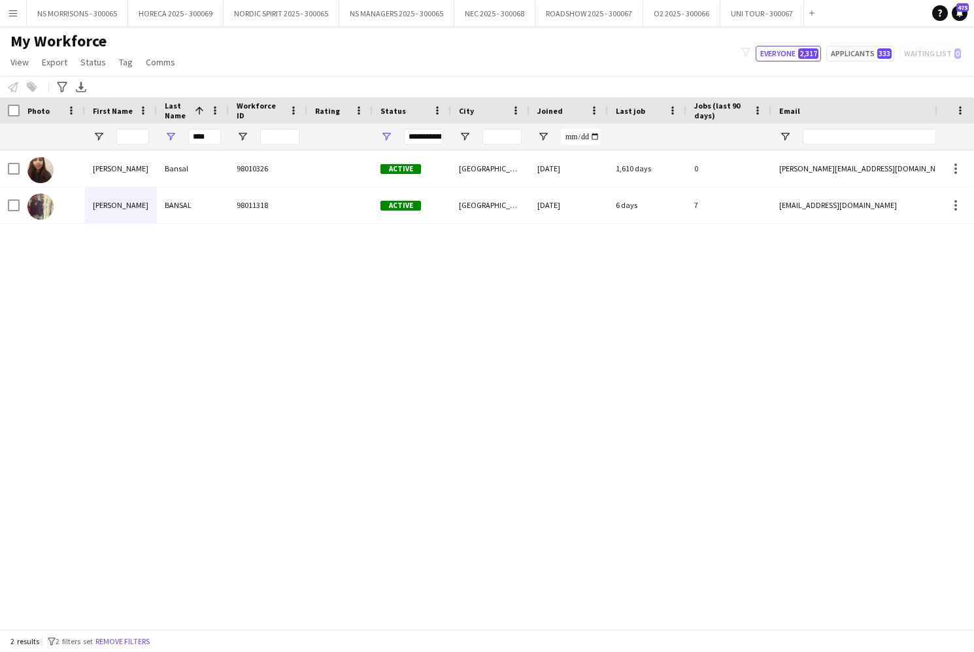
scroll to position [0, 0]
click at [212, 139] on input "****" at bounding box center [204, 137] width 33 height 16
drag, startPoint x: 201, startPoint y: 139, endPoint x: 185, endPoint y: 131, distance: 17.3
click at [190, 137] on input "****" at bounding box center [204, 137] width 33 height 16
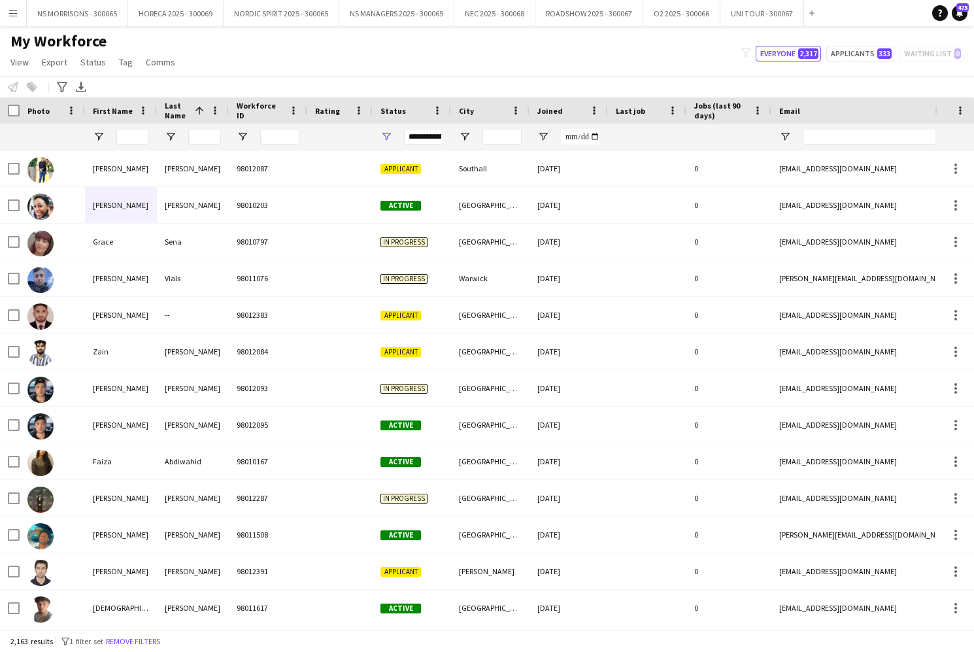
click at [229, 61] on div "My Workforce View Views Default view New view Update view Delete view Edit name…" at bounding box center [487, 53] width 974 height 44
click at [861, 56] on button "Applicants 333" at bounding box center [860, 54] width 68 height 16
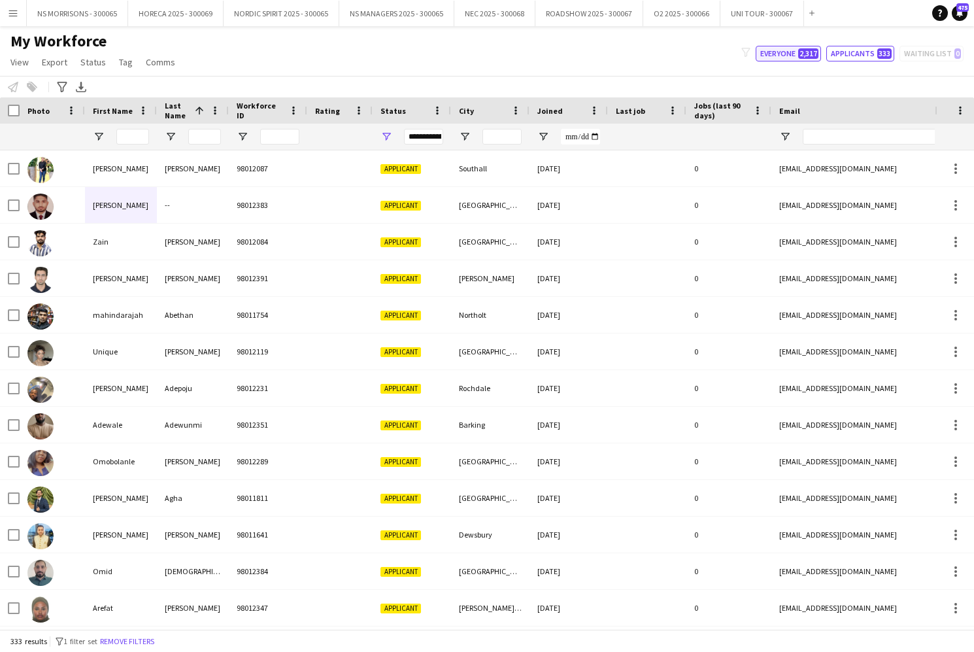
click at [806, 56] on span "2,317" at bounding box center [808, 53] width 20 height 10
type input "**********"
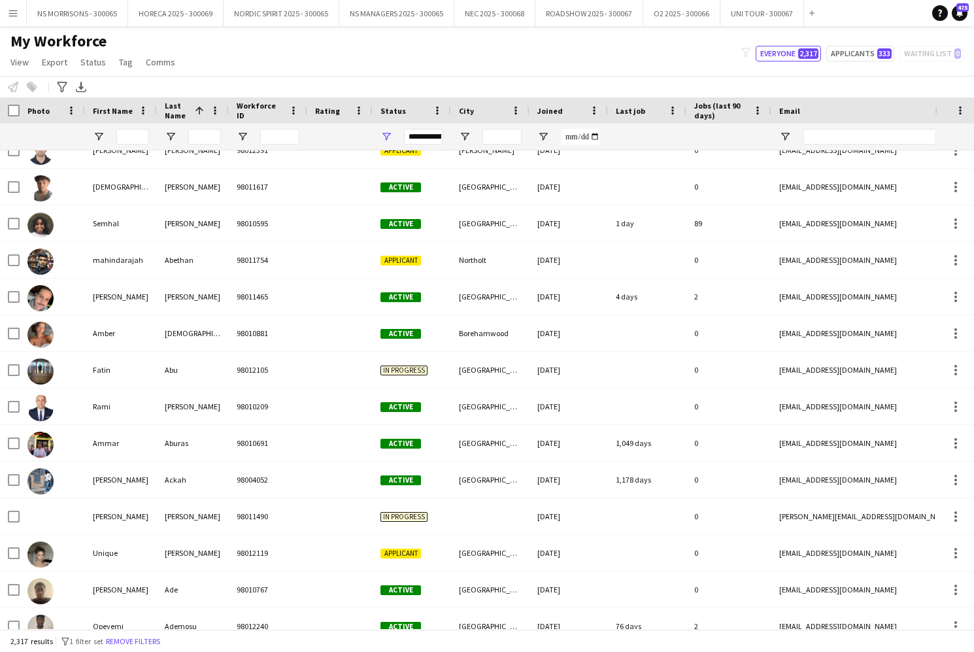
scroll to position [503, 0]
